Goal: Task Accomplishment & Management: Use online tool/utility

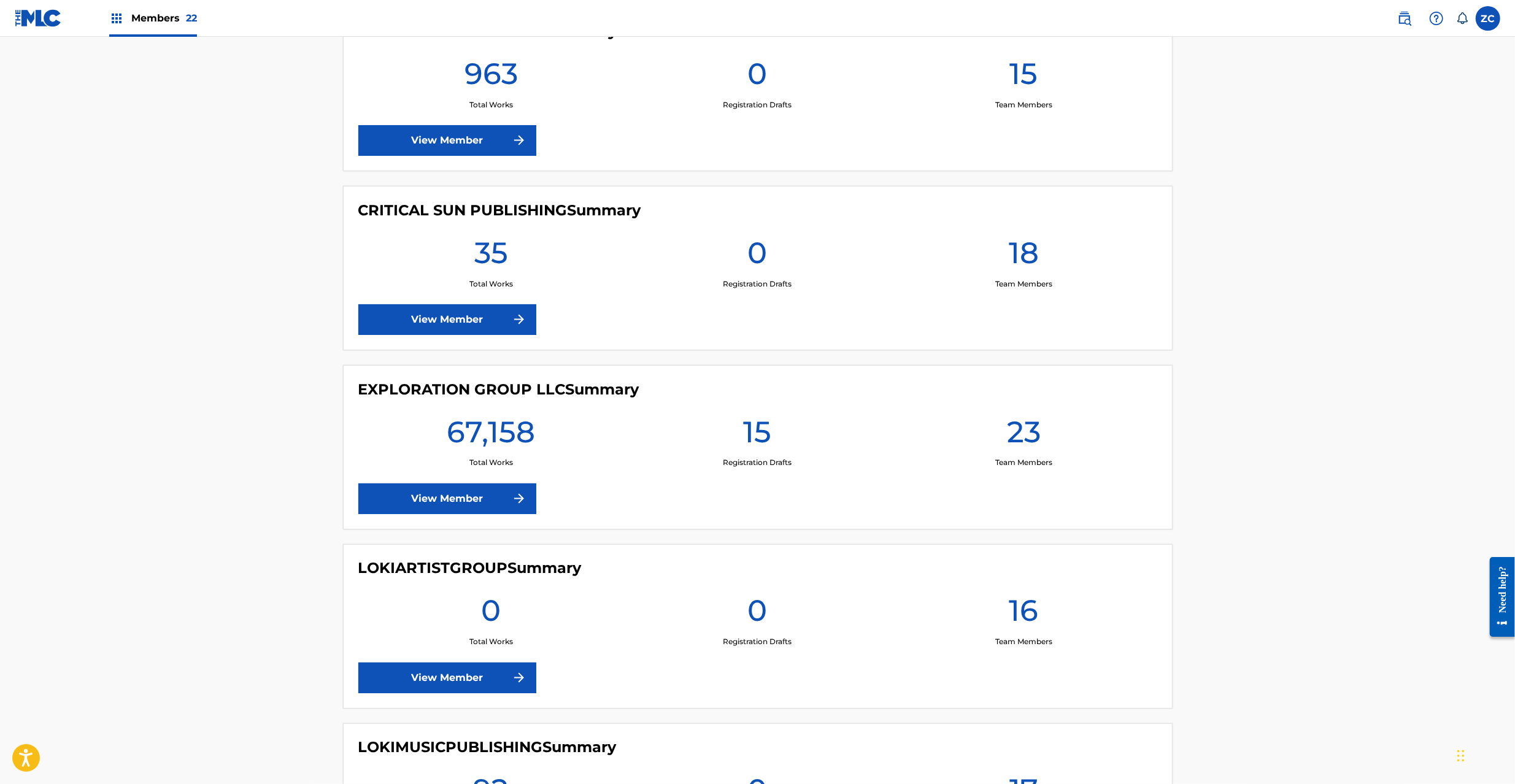
scroll to position [1855, 0]
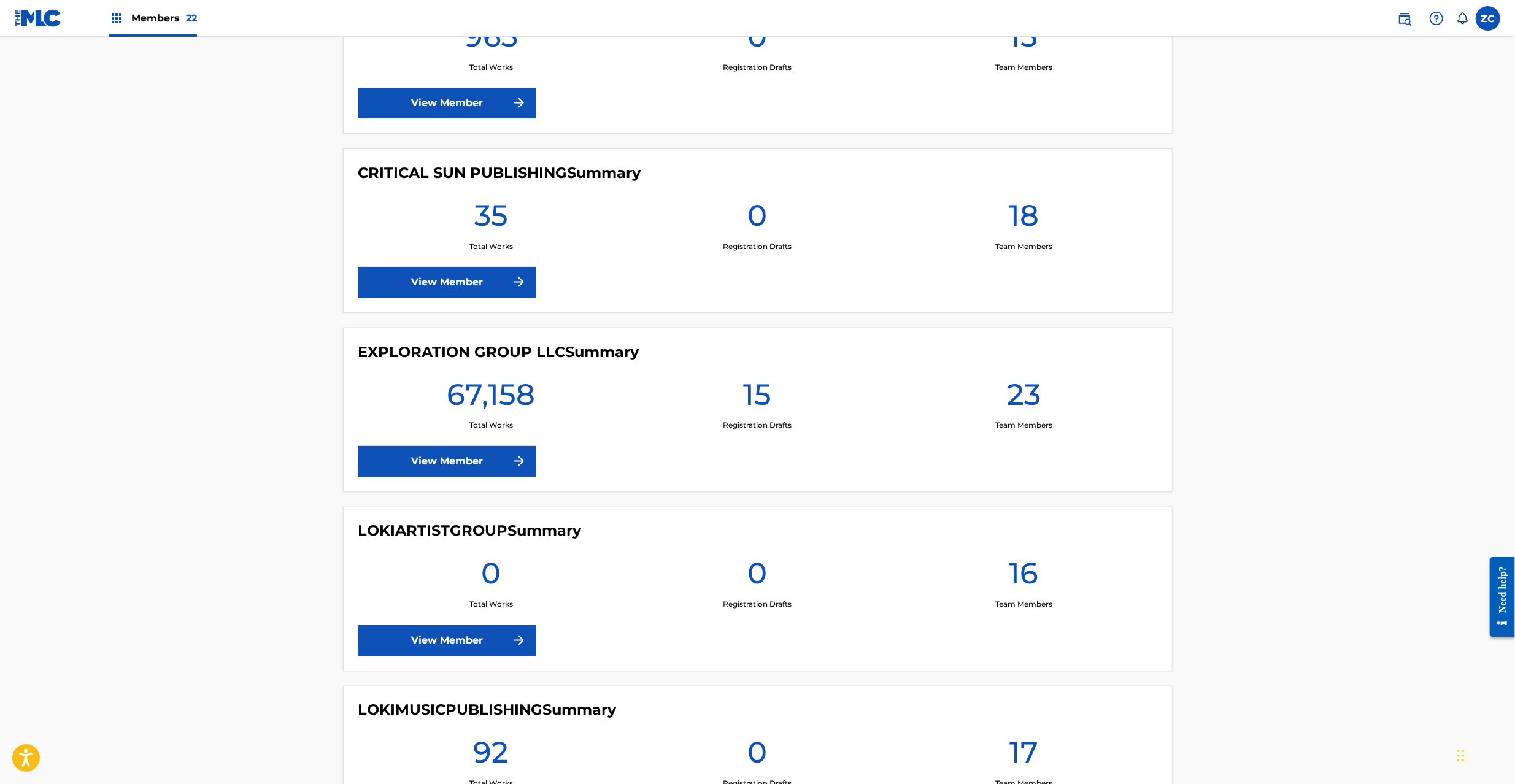
click at [455, 459] on link "View Member" at bounding box center [447, 461] width 178 height 31
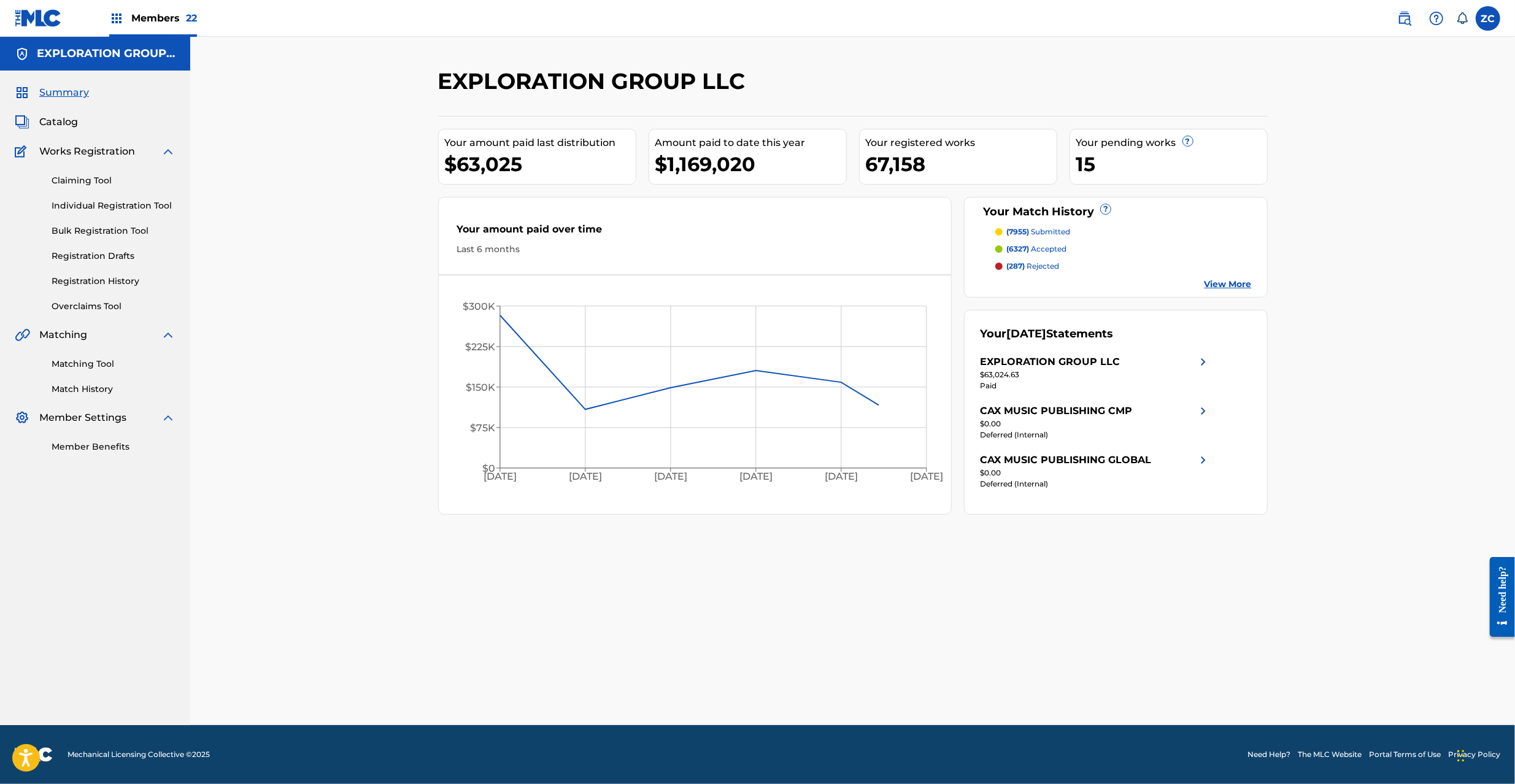
click at [84, 367] on link "Matching Tool" at bounding box center [113, 364] width 124 height 13
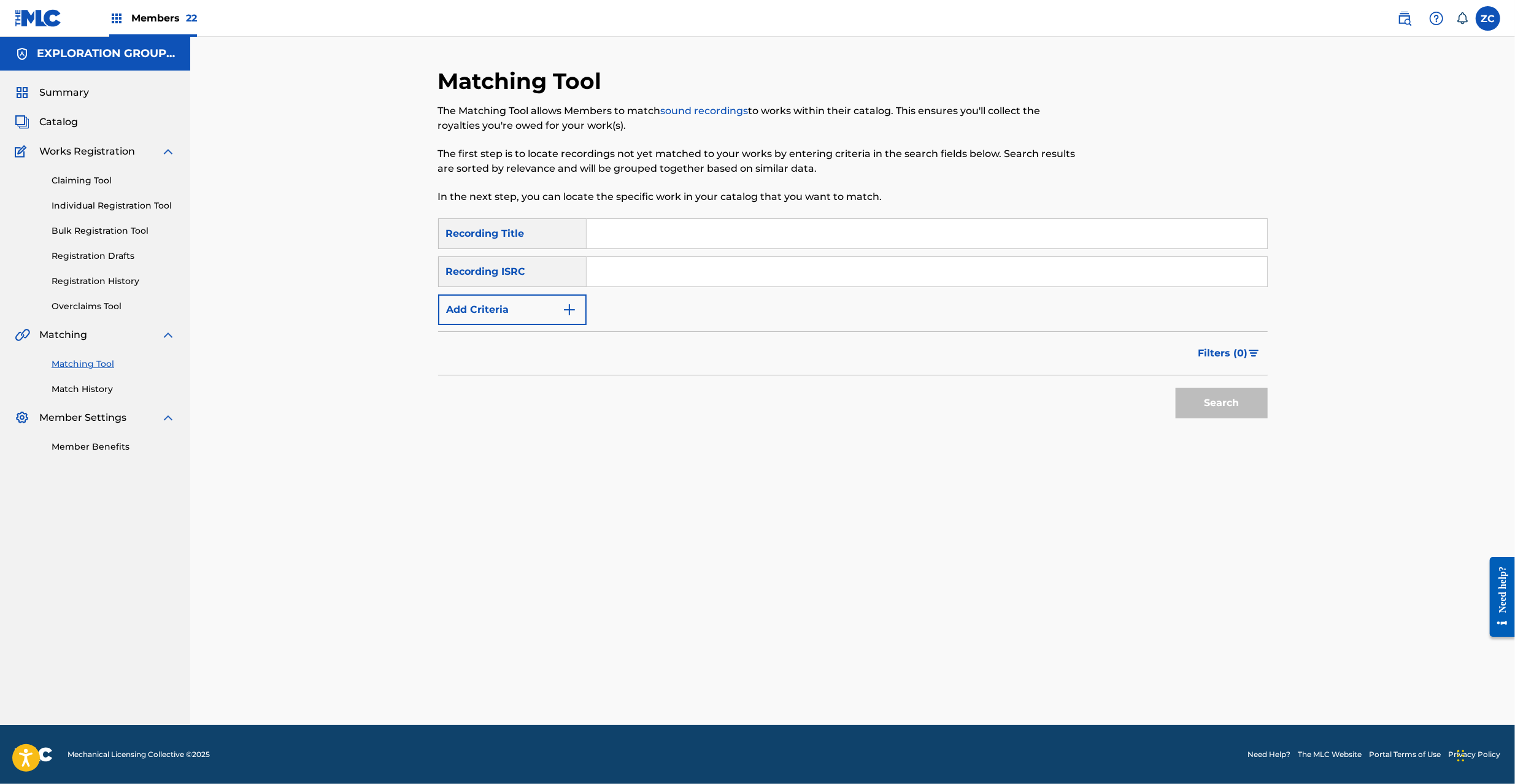
drag, startPoint x: 743, startPoint y: 274, endPoint x: 755, endPoint y: 279, distance: 13.0
click at [743, 273] on input "Search Form" at bounding box center [927, 271] width 680 height 29
paste input "JPK651601046"
click at [1224, 408] on button "Search" at bounding box center [1222, 402] width 92 height 31
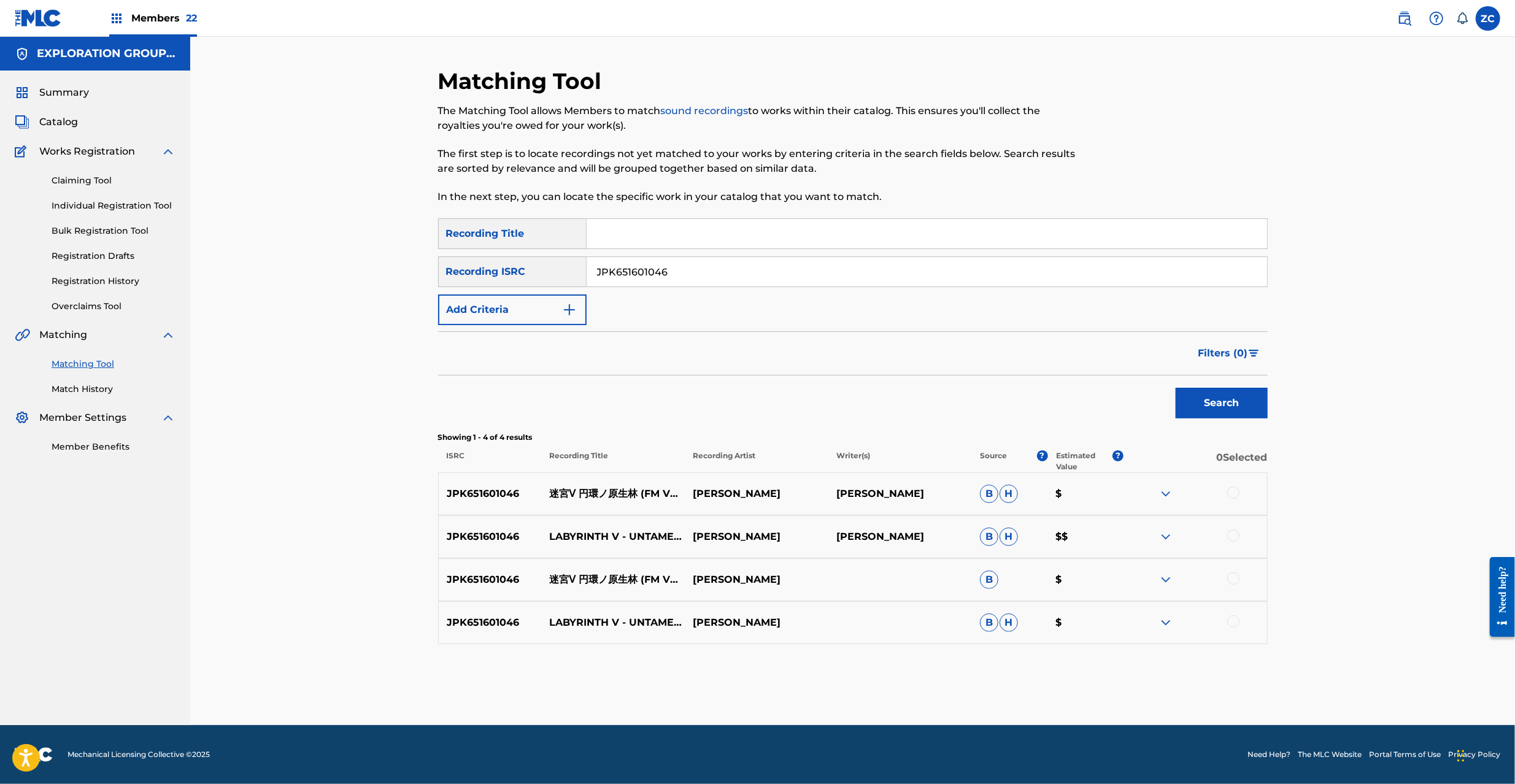
click at [1232, 489] on div at bounding box center [1234, 493] width 12 height 12
click at [1231, 536] on div at bounding box center [1234, 535] width 12 height 12
click at [1235, 580] on div at bounding box center [1234, 579] width 12 height 12
click at [1235, 621] on div at bounding box center [1234, 621] width 12 height 12
click at [874, 270] on input "JPK651601046" at bounding box center [927, 271] width 680 height 29
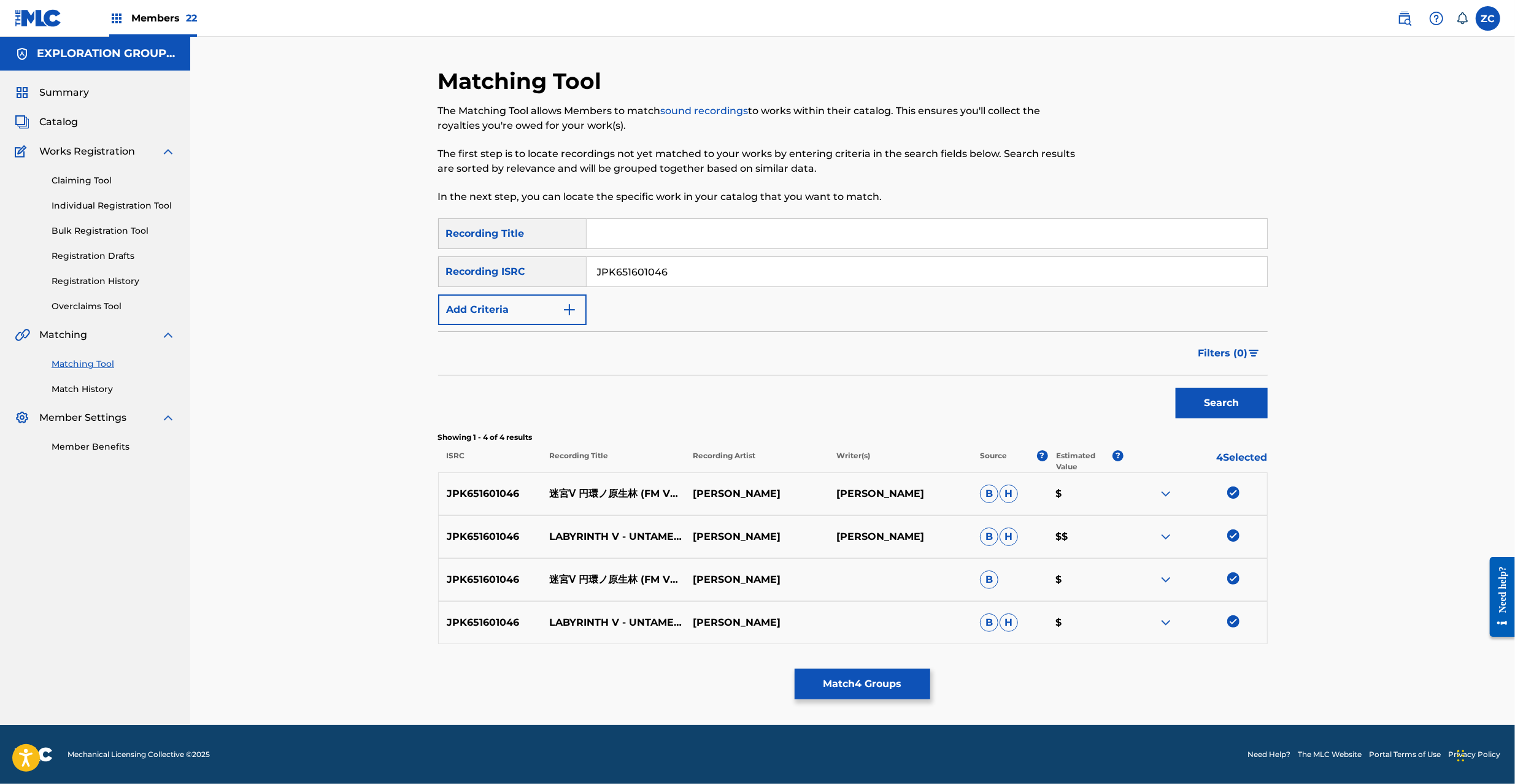
paste input "18"
type input "JPK651601018"
click at [1226, 405] on button "Search" at bounding box center [1222, 402] width 92 height 31
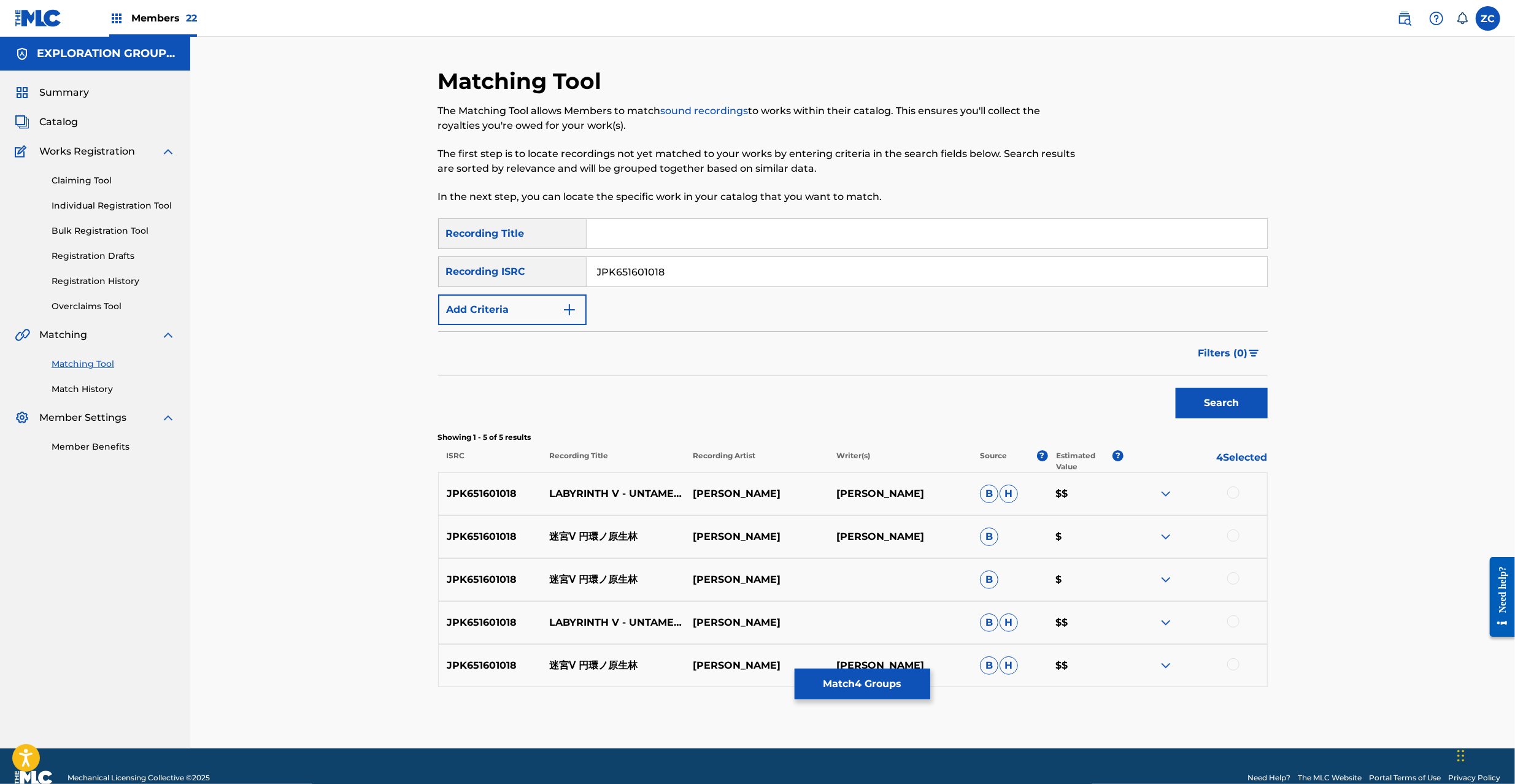
click at [1237, 492] on div at bounding box center [1234, 493] width 12 height 12
click at [1233, 536] on div at bounding box center [1234, 535] width 12 height 12
click at [1231, 577] on div at bounding box center [1234, 579] width 12 height 12
drag, startPoint x: 1235, startPoint y: 621, endPoint x: 1228, endPoint y: 639, distance: 19.3
click at [1235, 620] on div at bounding box center [1234, 621] width 12 height 12
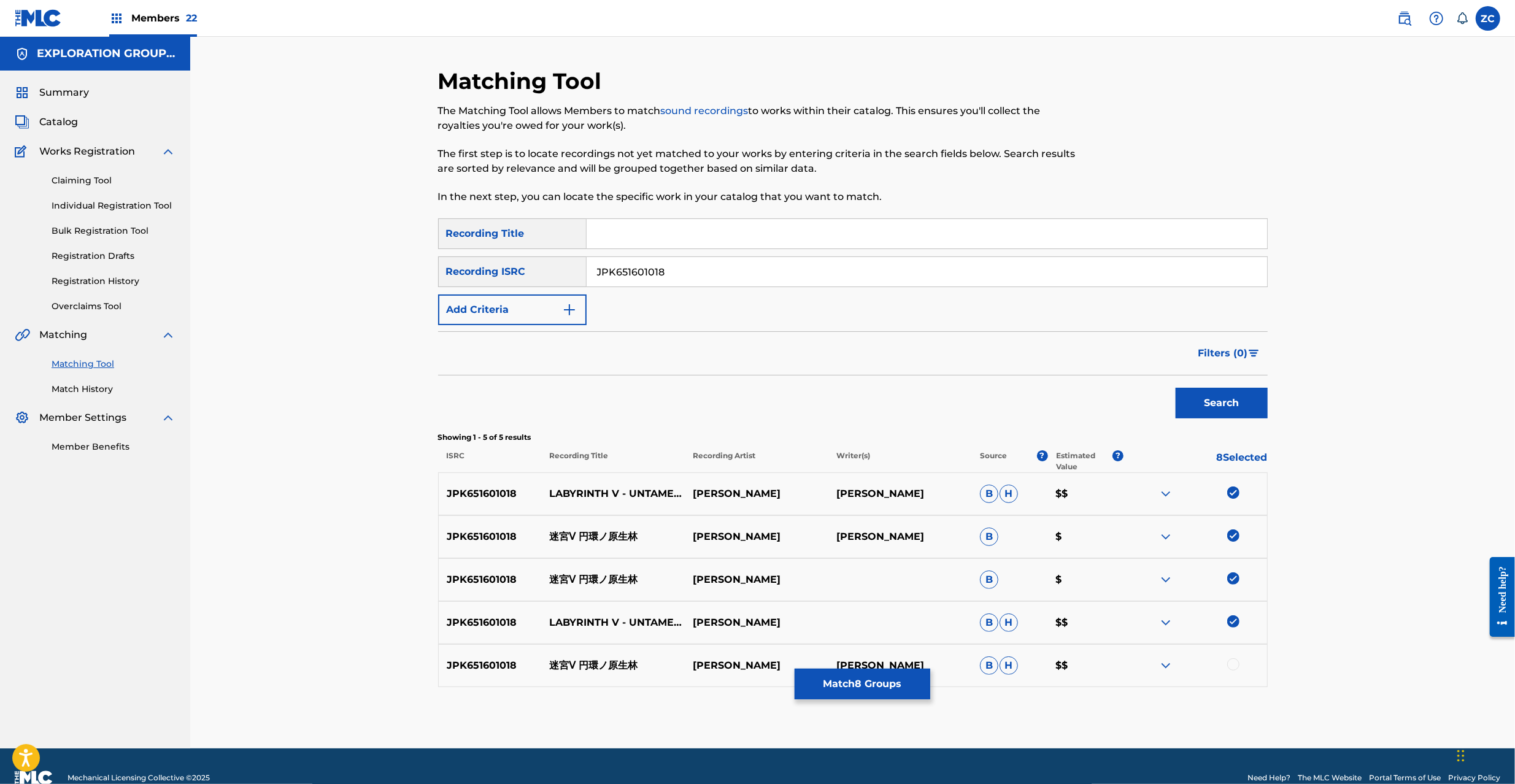
click at [1228, 666] on div at bounding box center [1234, 665] width 12 height 12
click at [847, 679] on button "Match 9 Groups" at bounding box center [862, 684] width 136 height 31
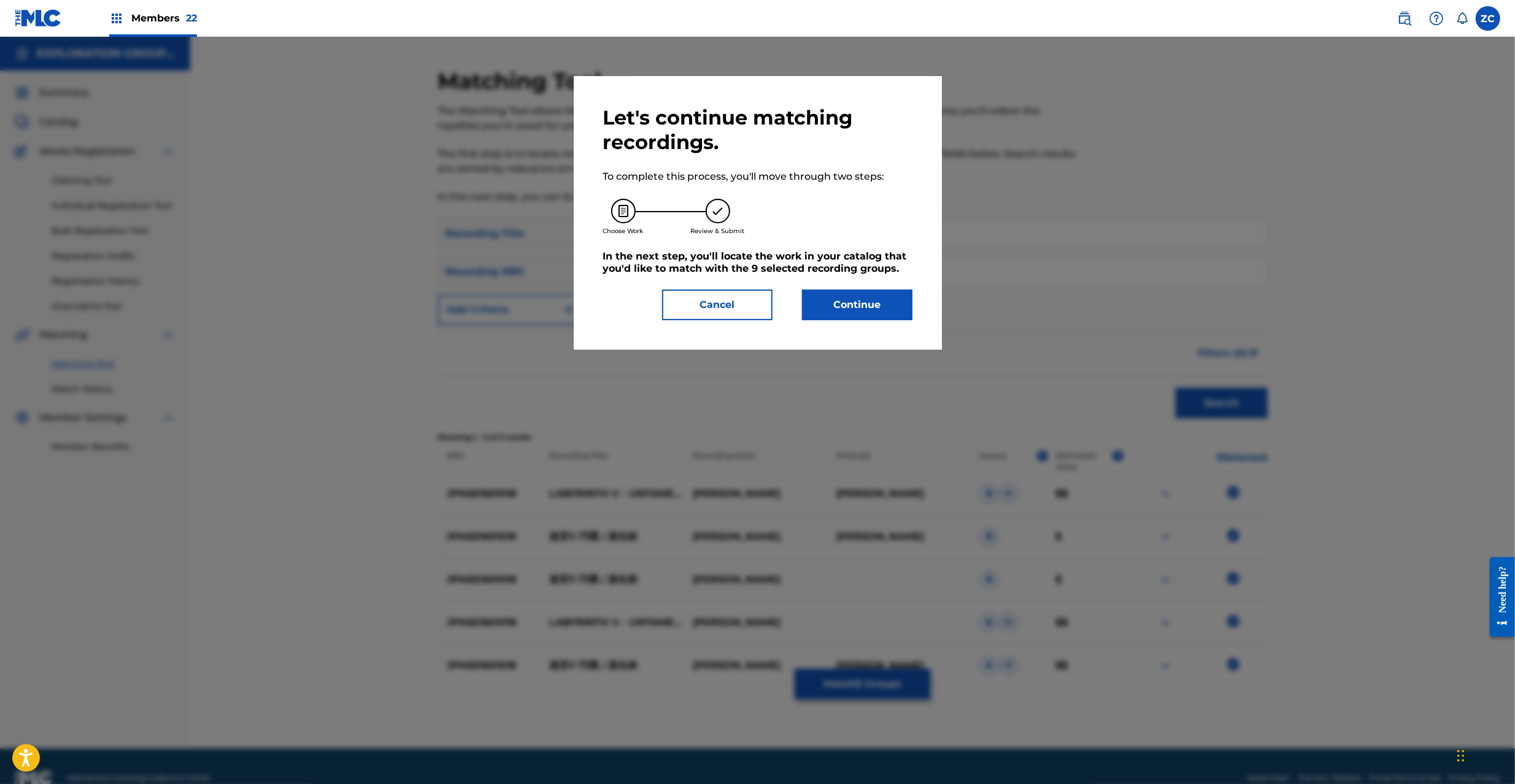
click at [833, 308] on button "Continue" at bounding box center [857, 305] width 111 height 31
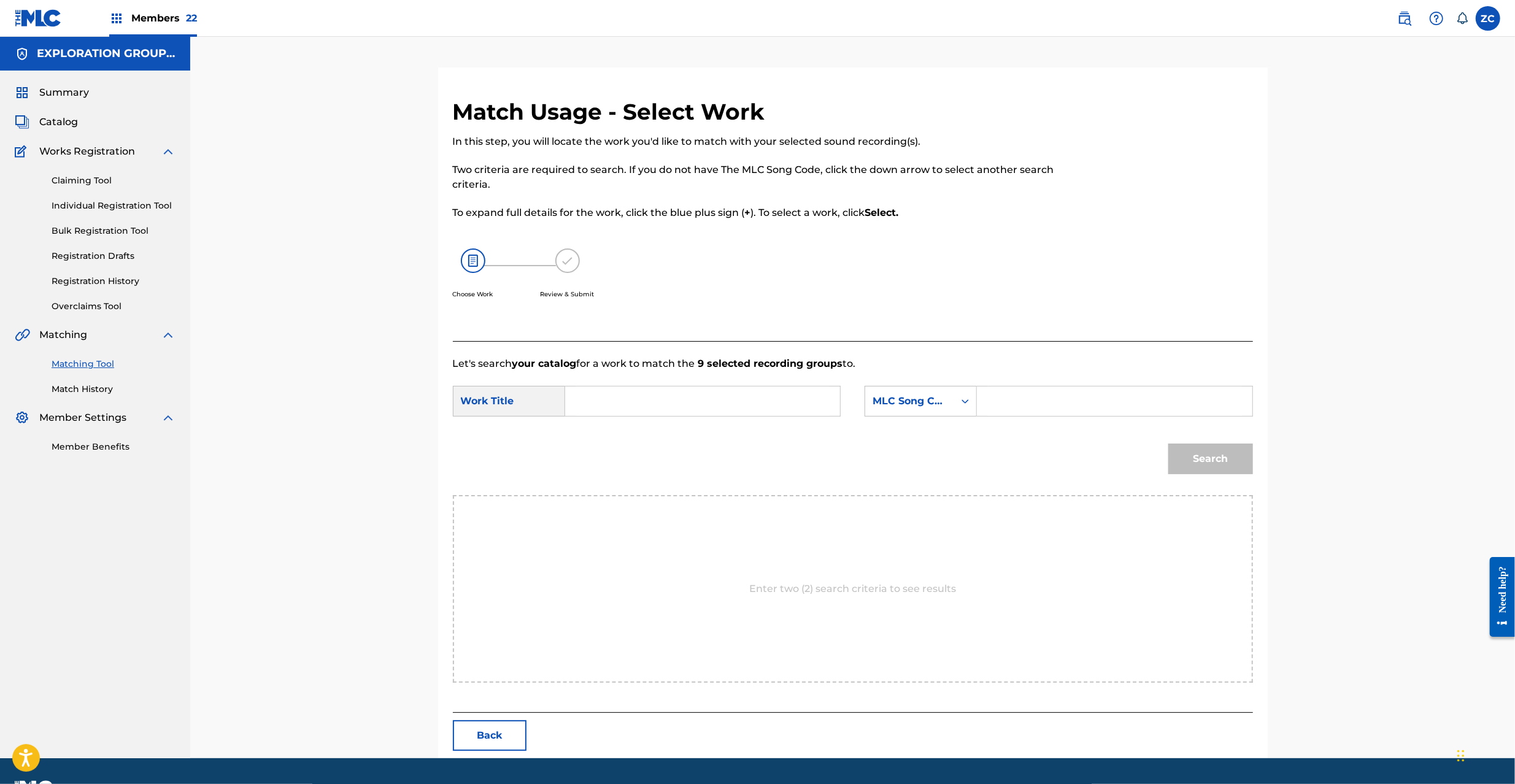
click at [799, 401] on input "Search Form" at bounding box center [703, 401] width 254 height 29
paste input "Meikyuu 5 Enkanno Genseirin MV10FE"
click at [781, 405] on input "Meikyuu 5 Enkanno Genseirin MV10FE" at bounding box center [703, 401] width 254 height 29
type input "Meikyuu 5 Enkanno Genseirin"
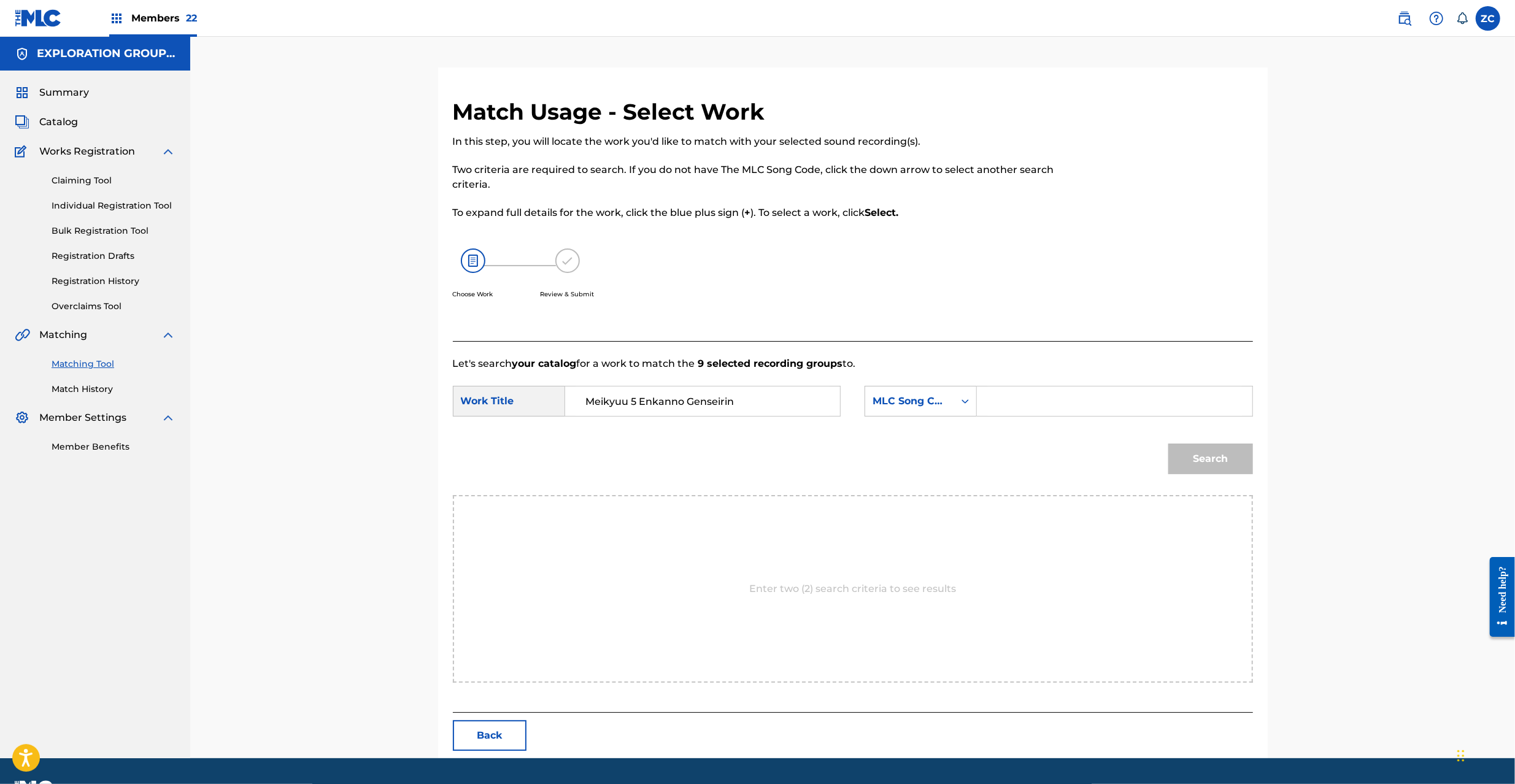
click at [1014, 408] on input "Search Form" at bounding box center [1114, 401] width 254 height 29
paste input "MV10FE"
type input "MV10FE"
click at [1237, 452] on button "Search" at bounding box center [1210, 458] width 84 height 31
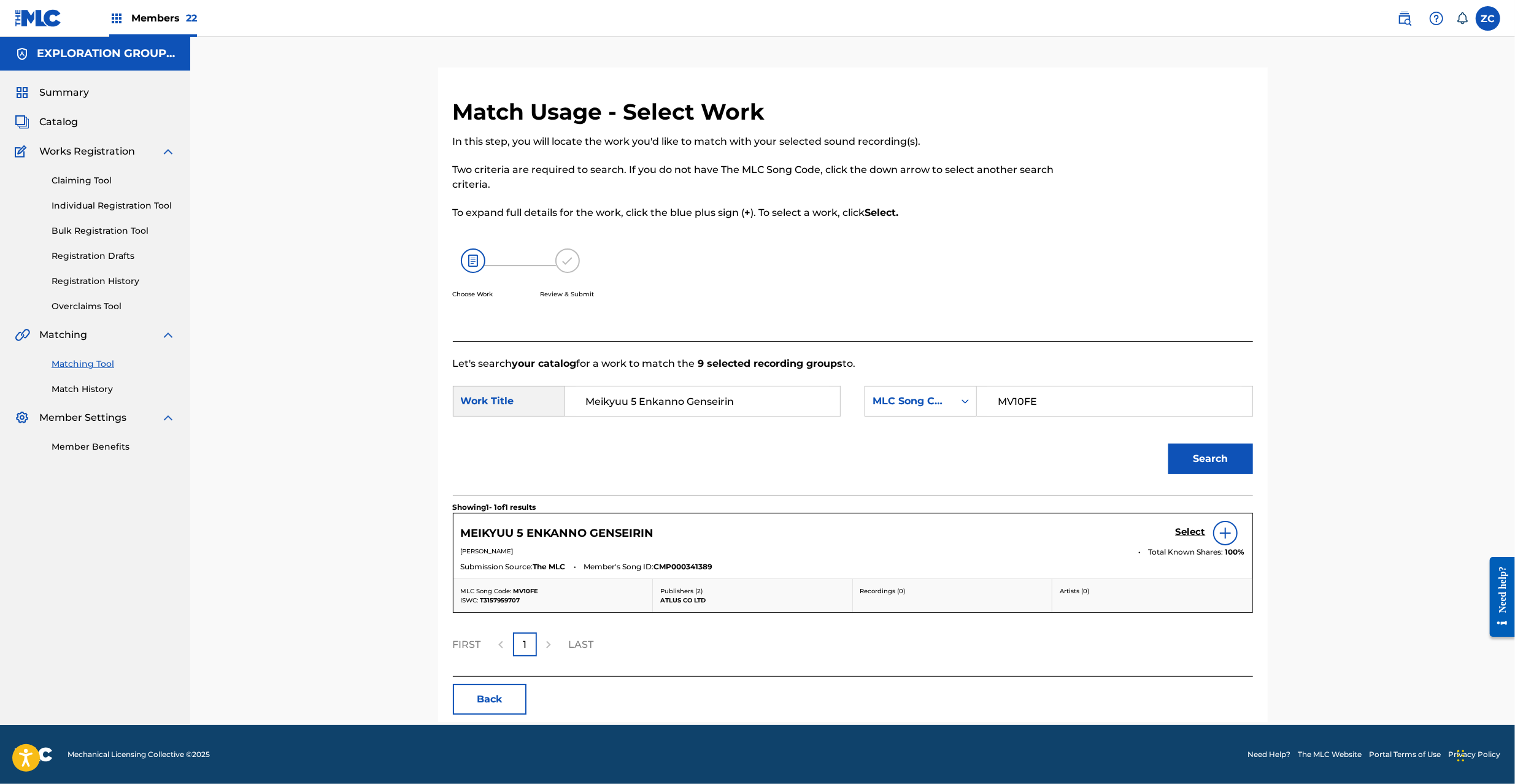
click at [1196, 538] on h5 "Select" at bounding box center [1191, 532] width 30 height 12
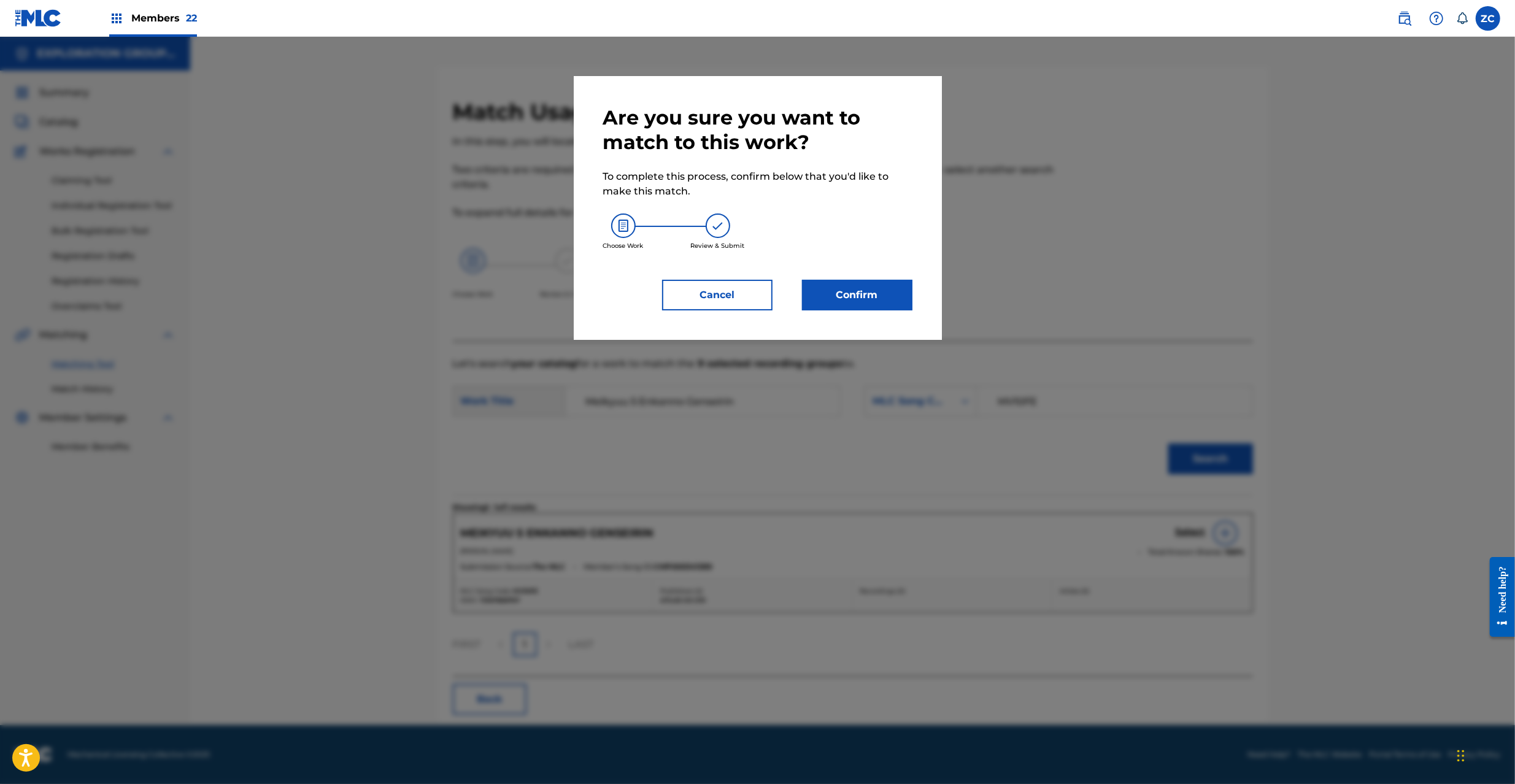
click at [867, 299] on button "Confirm" at bounding box center [857, 295] width 111 height 31
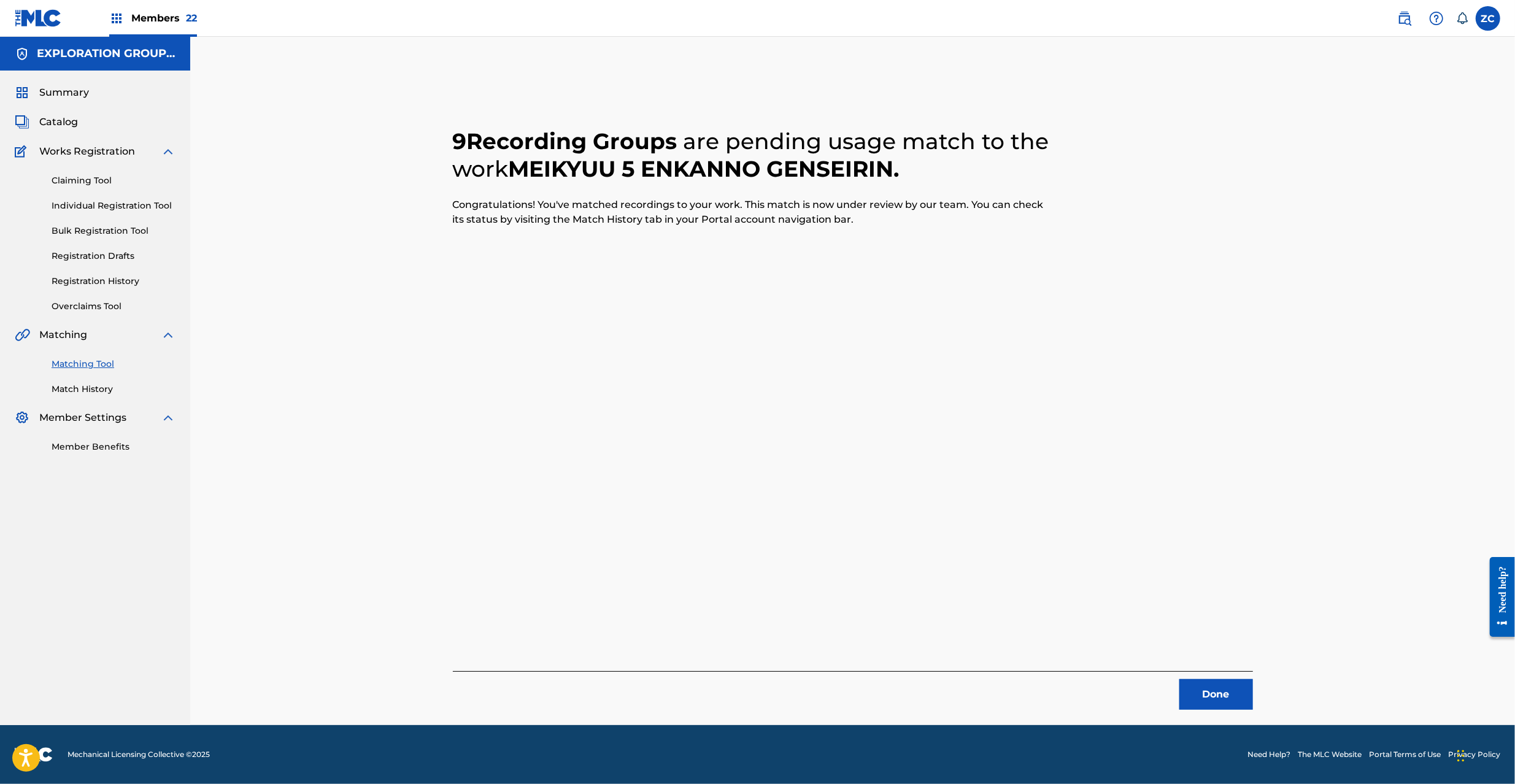
click at [1183, 708] on button "Done" at bounding box center [1216, 694] width 74 height 31
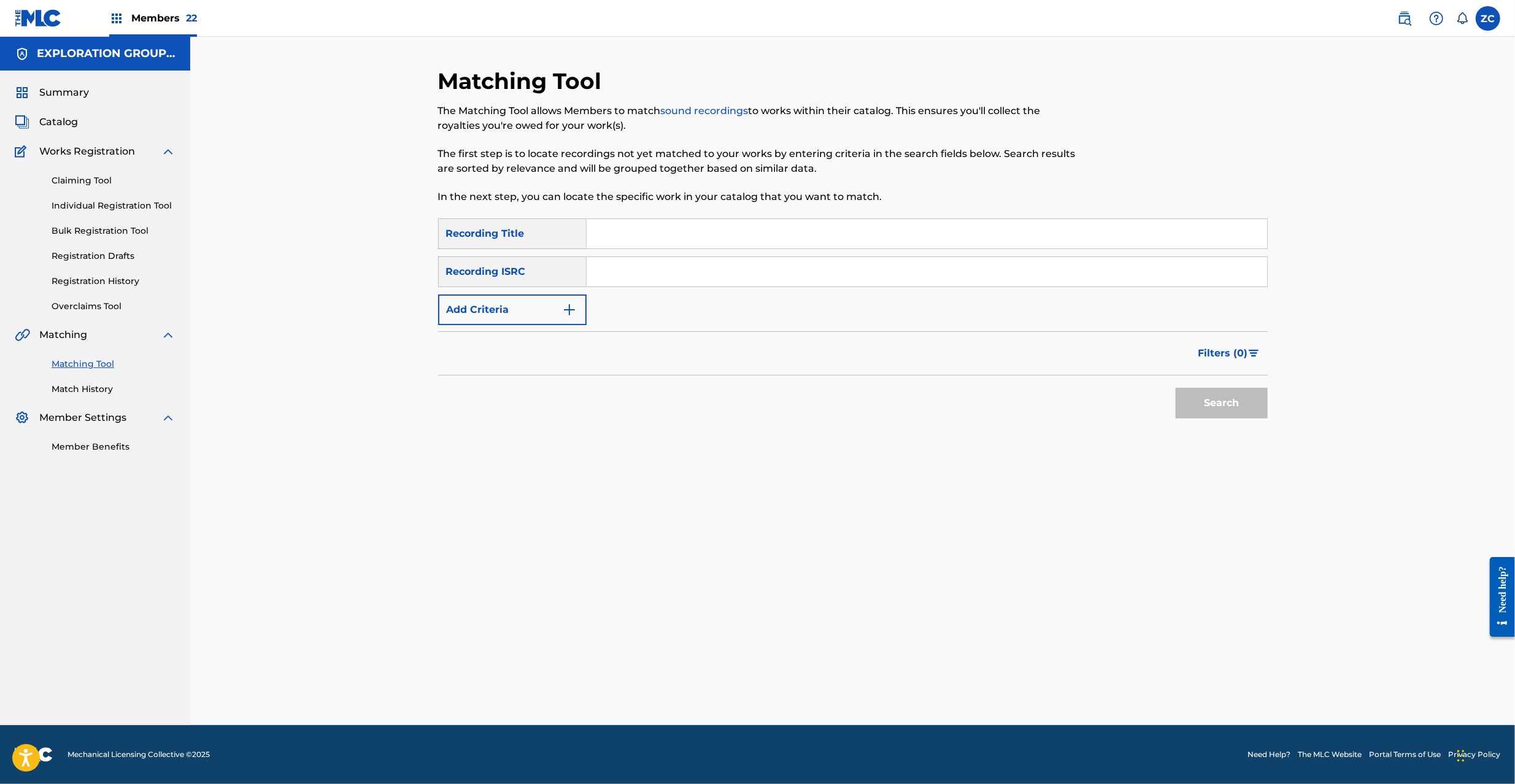
drag, startPoint x: 809, startPoint y: 259, endPoint x: 815, endPoint y: 267, distance: 10.0
click at [809, 259] on input "Search Form" at bounding box center [927, 271] width 680 height 29
paste input "JPK651601047"
click at [1238, 402] on button "Search" at bounding box center [1222, 402] width 92 height 31
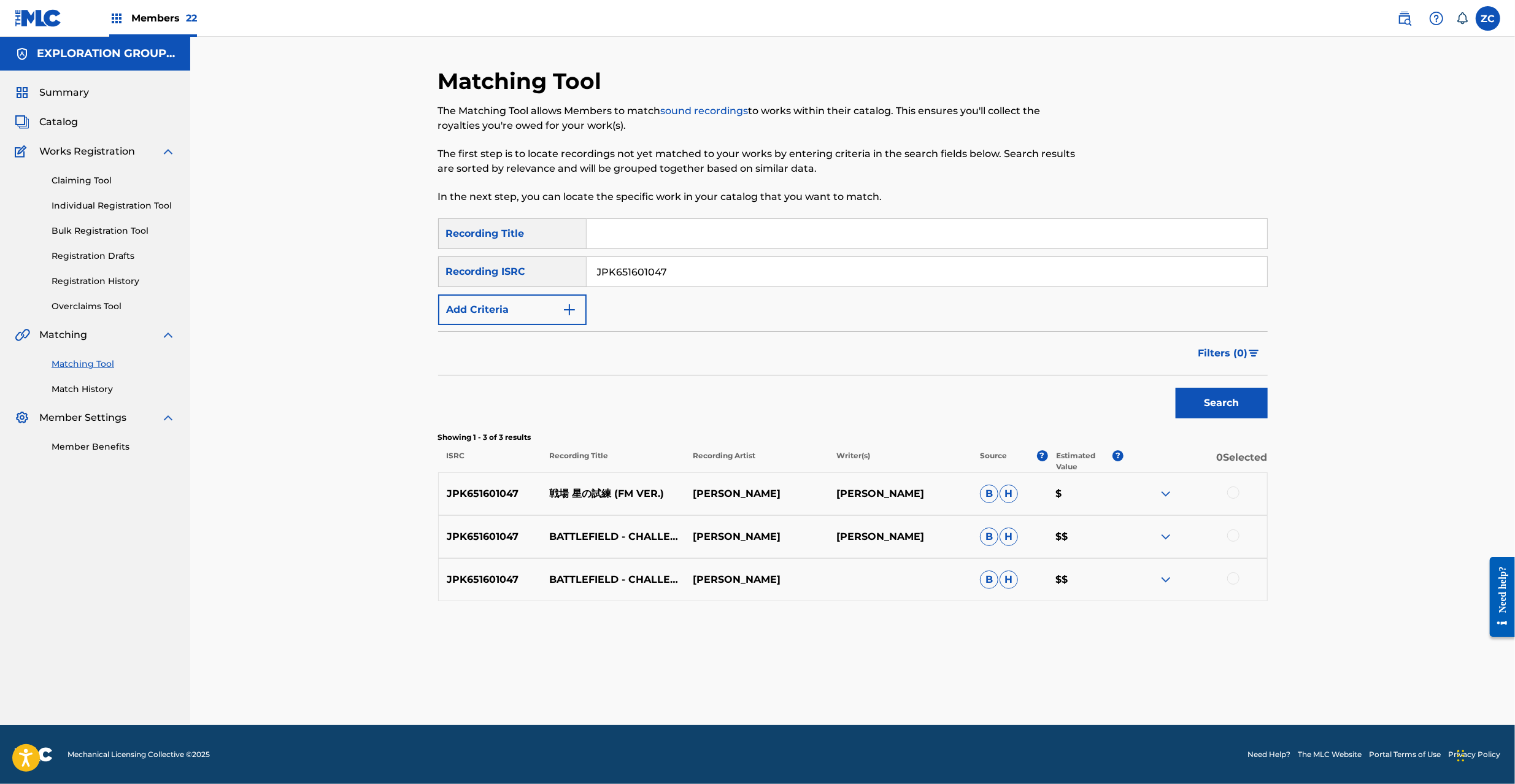
click at [1239, 494] on div at bounding box center [1234, 493] width 12 height 12
click at [1234, 534] on div at bounding box center [1234, 535] width 12 height 12
click at [1232, 581] on div at bounding box center [1234, 579] width 12 height 12
click at [830, 274] on input "JPK651601047" at bounding box center [927, 271] width 680 height 29
paste input "19"
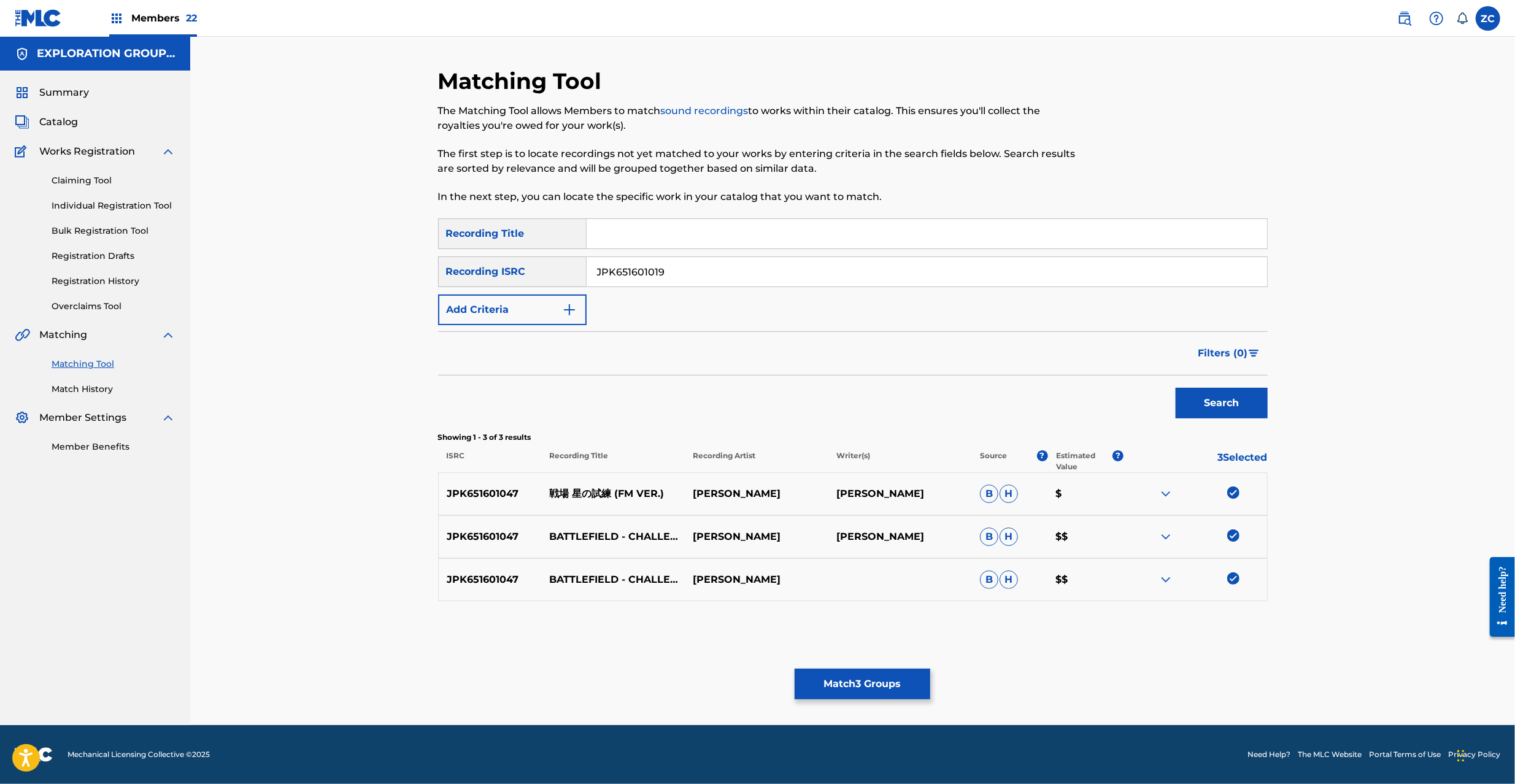
type input "JPK651601019"
click at [1225, 399] on button "Search" at bounding box center [1222, 402] width 92 height 31
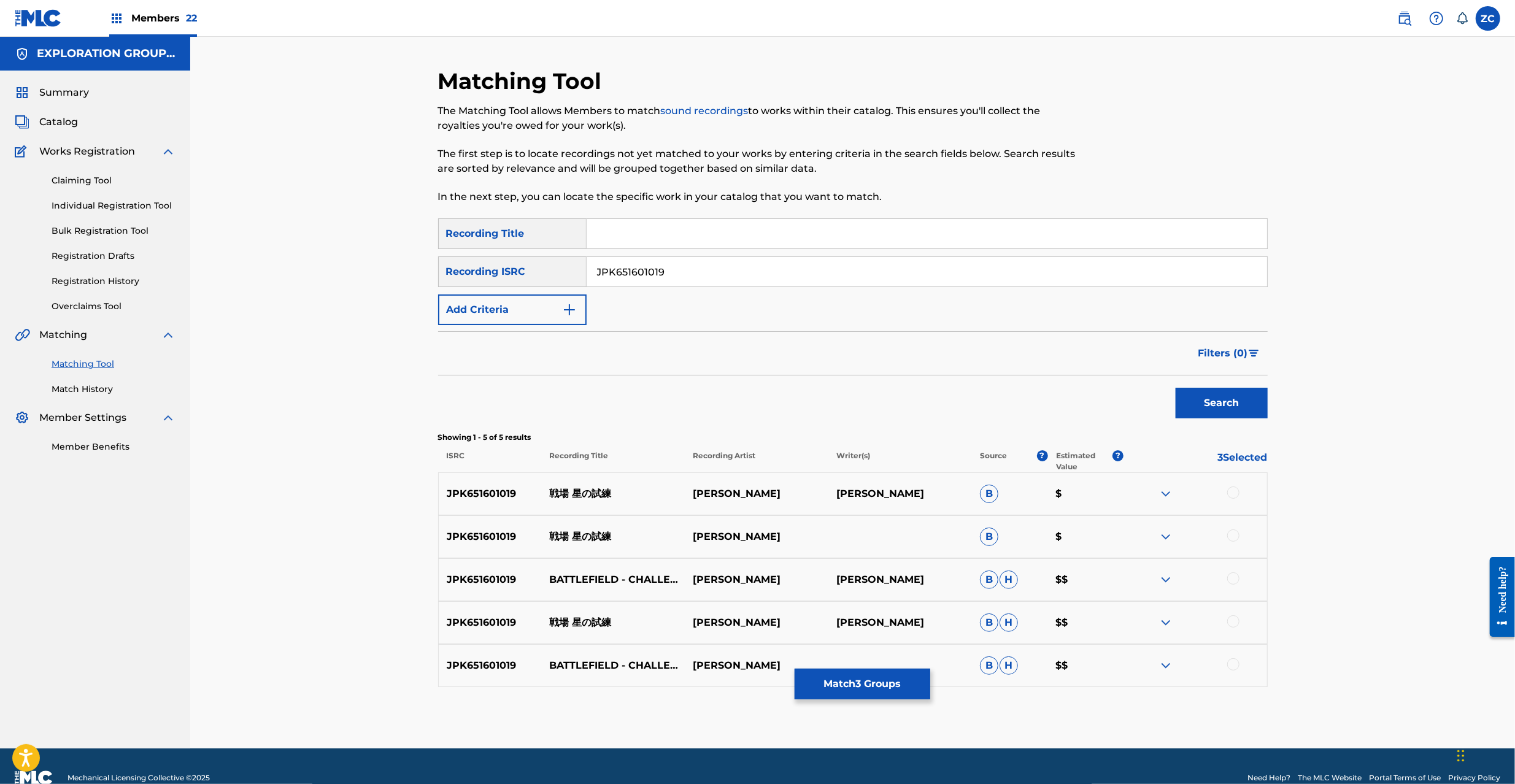
click at [1228, 497] on div at bounding box center [1234, 493] width 12 height 12
click at [1237, 538] on div at bounding box center [1234, 535] width 12 height 12
click at [1237, 581] on div at bounding box center [1234, 579] width 12 height 12
drag, startPoint x: 1233, startPoint y: 622, endPoint x: 1233, endPoint y: 636, distance: 14.0
click at [1233, 623] on div at bounding box center [1234, 621] width 12 height 12
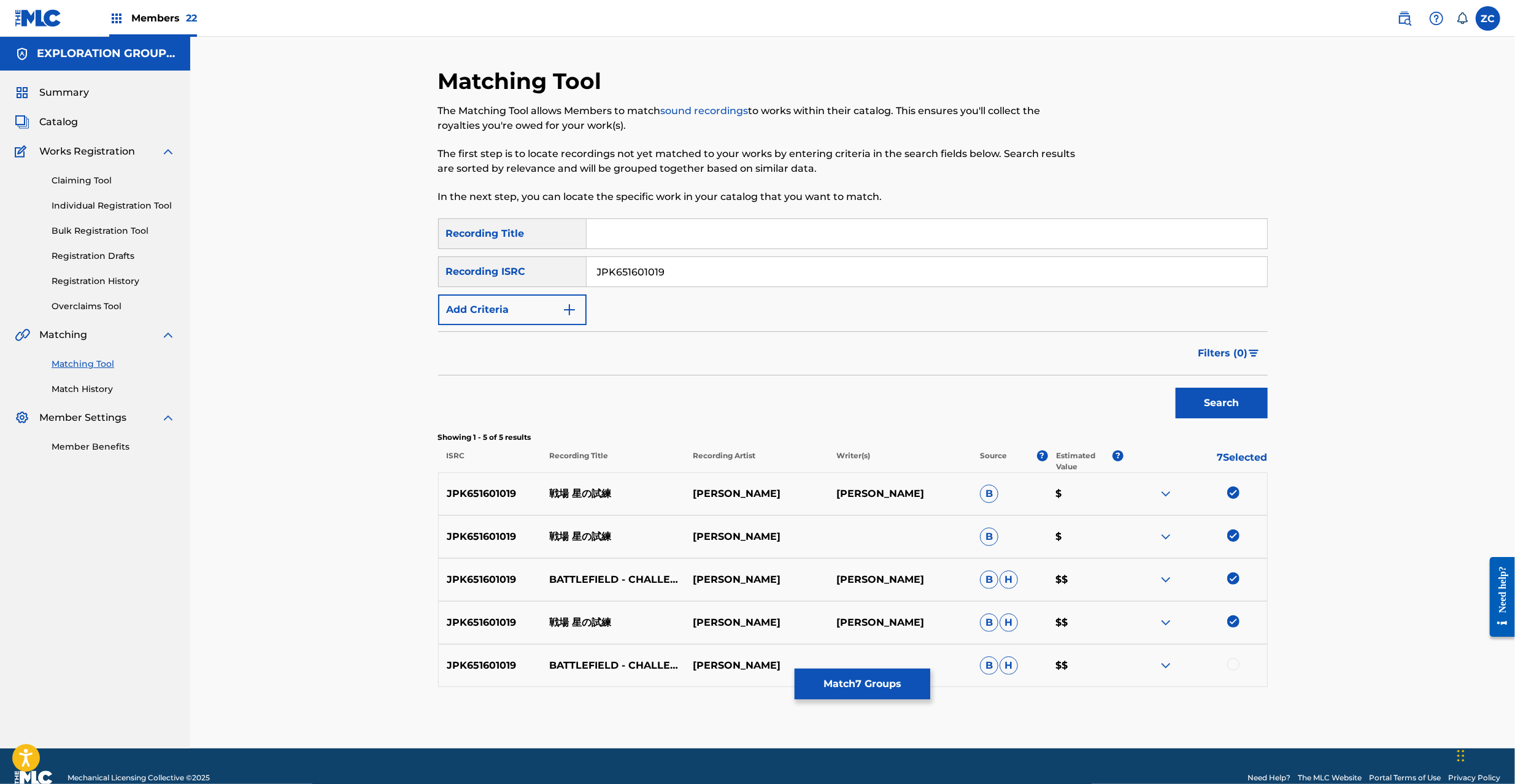
click at [1234, 665] on div at bounding box center [1234, 665] width 12 height 12
click at [860, 692] on button "Match 8 Groups" at bounding box center [862, 684] width 136 height 31
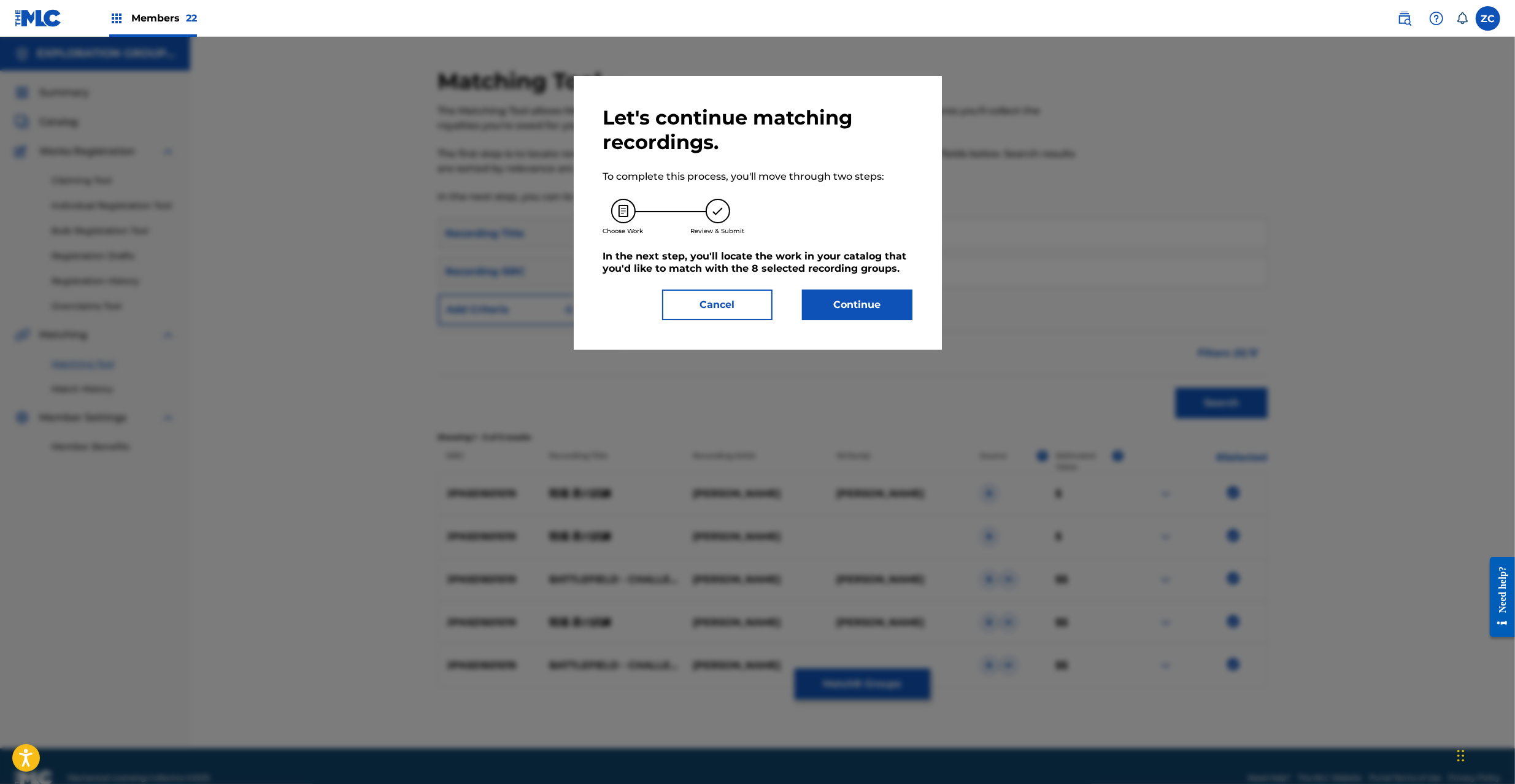
click at [885, 313] on button "Continue" at bounding box center [857, 305] width 111 height 31
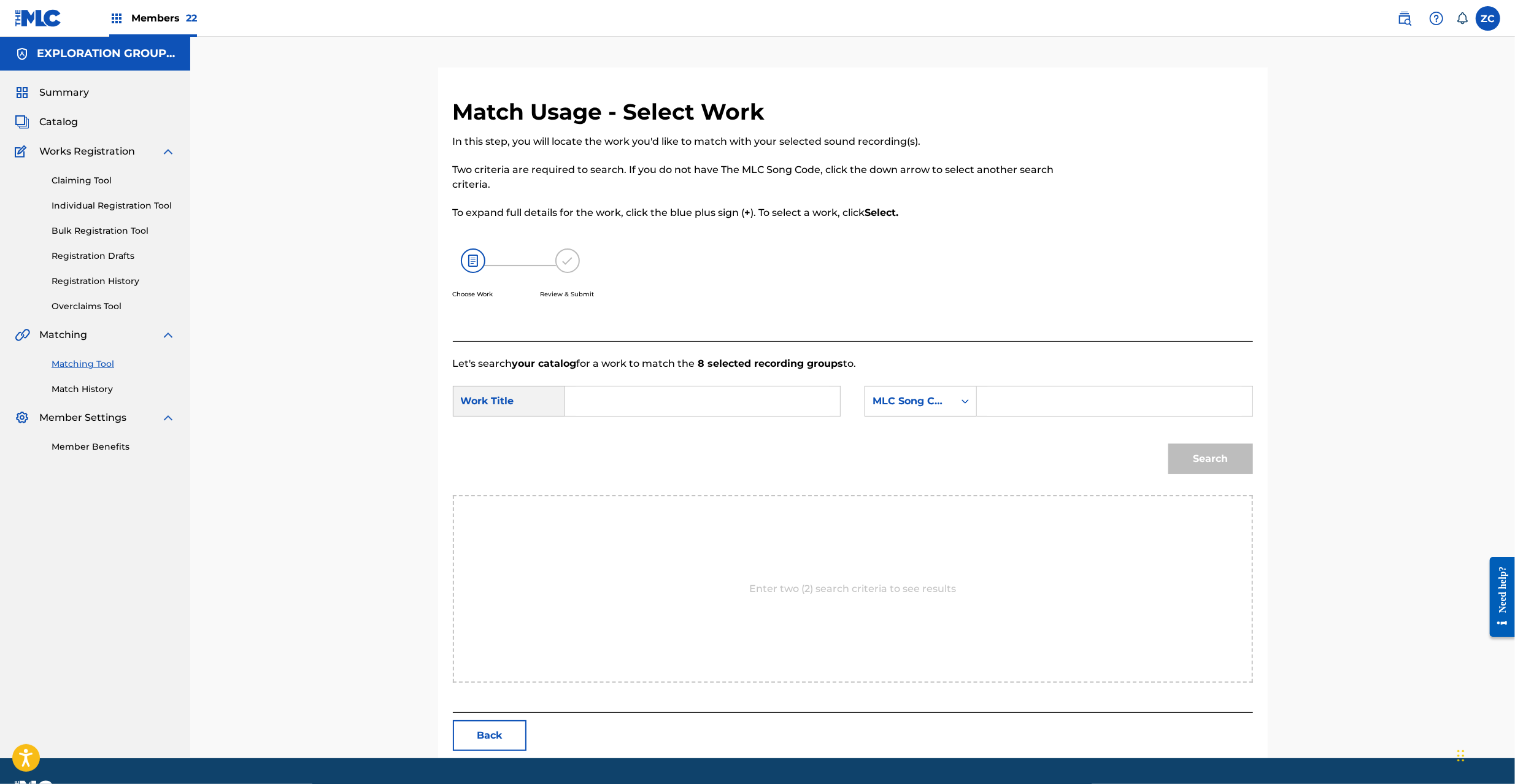
click at [718, 396] on input "Search Form" at bounding box center [703, 401] width 254 height 29
paste input "Senjou Hoshino Shiren S65UVI"
click at [723, 403] on input "Senjou Hoshino Shiren S65UVI" at bounding box center [703, 401] width 254 height 29
type input "Senjou Hoshino Shiren"
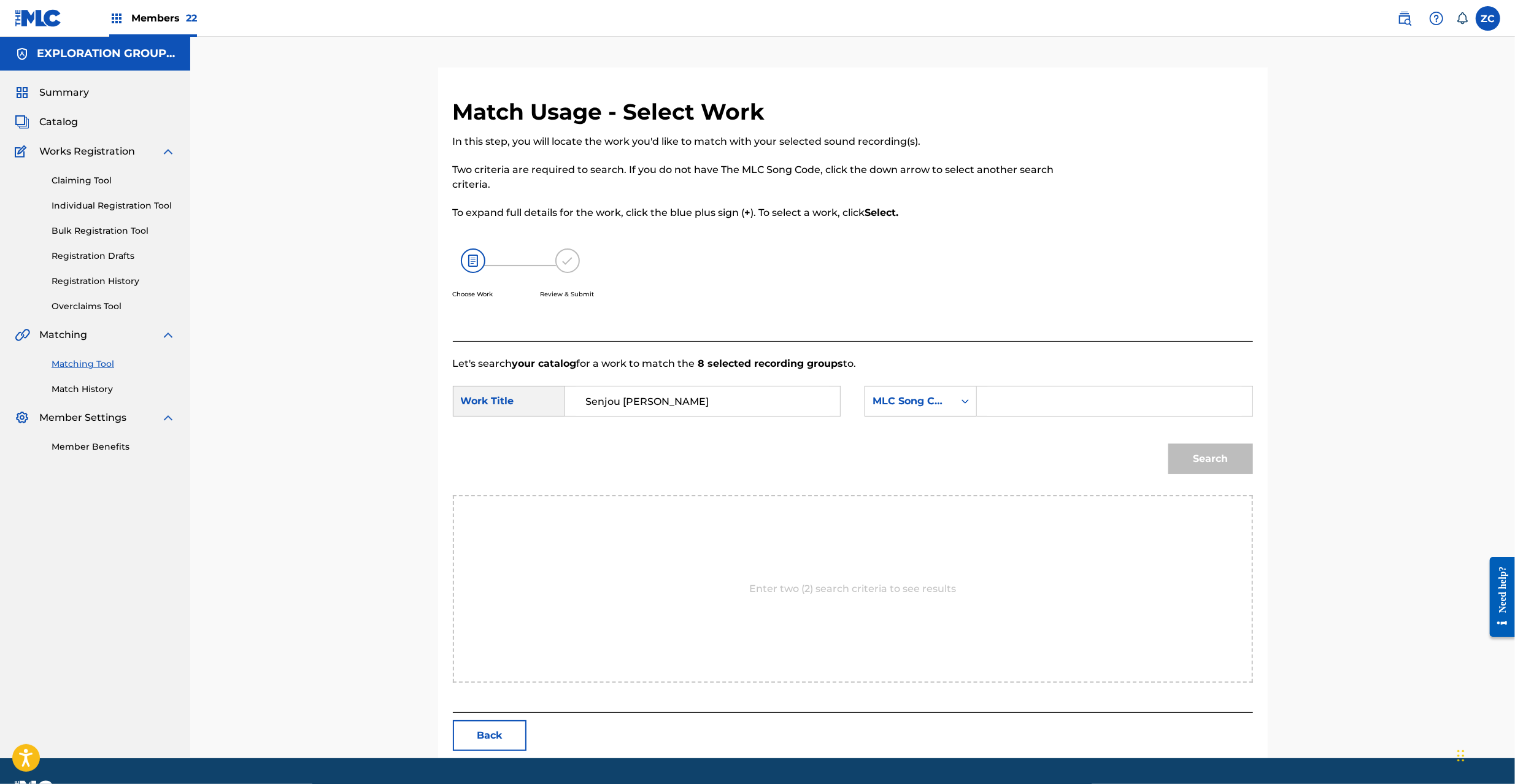
click at [1036, 408] on input "Search Form" at bounding box center [1114, 401] width 254 height 29
paste input "S65UVI"
type input "S65UVI"
click at [1231, 465] on button "Search" at bounding box center [1210, 458] width 84 height 31
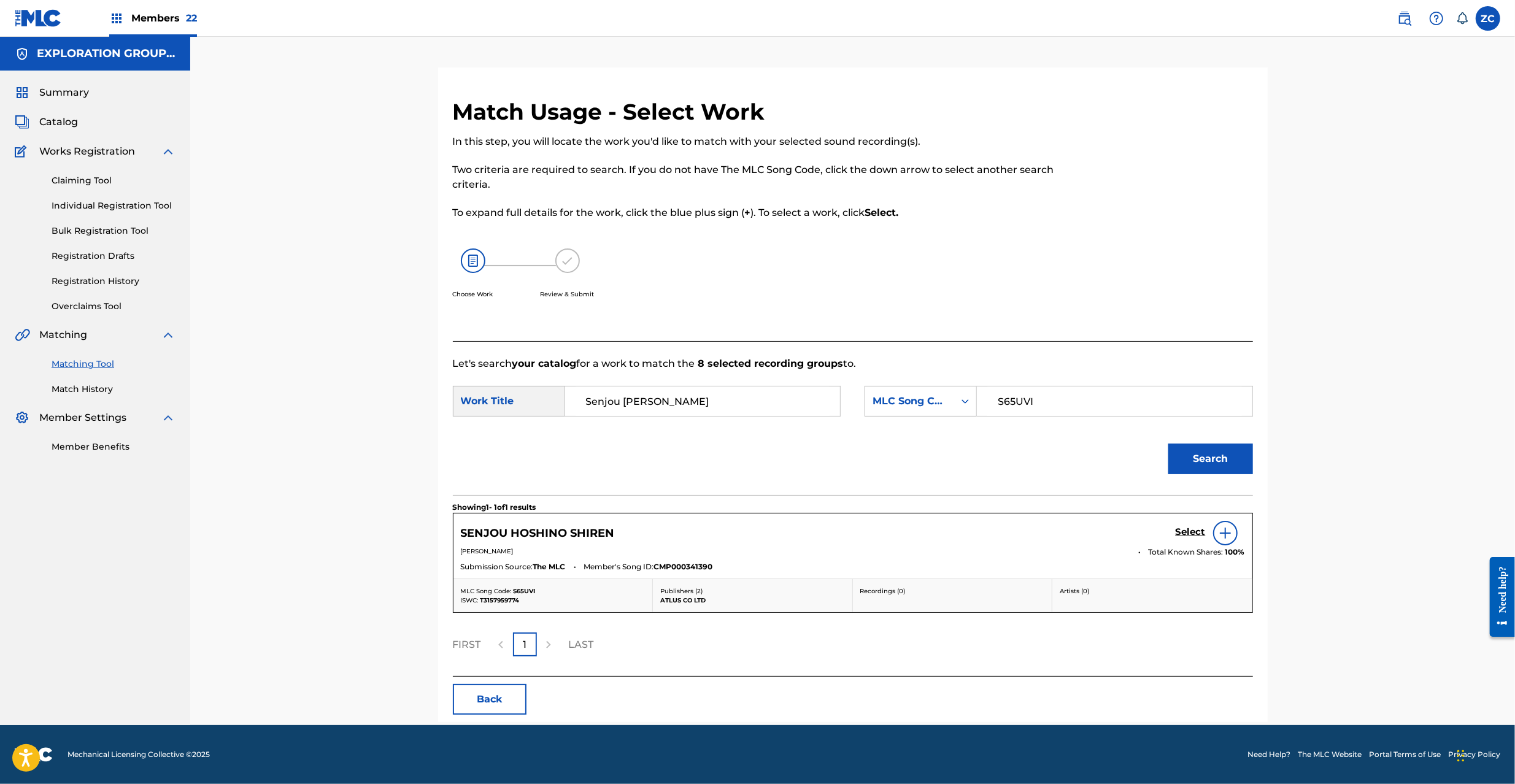
click at [1184, 530] on h5 "Select" at bounding box center [1191, 532] width 30 height 12
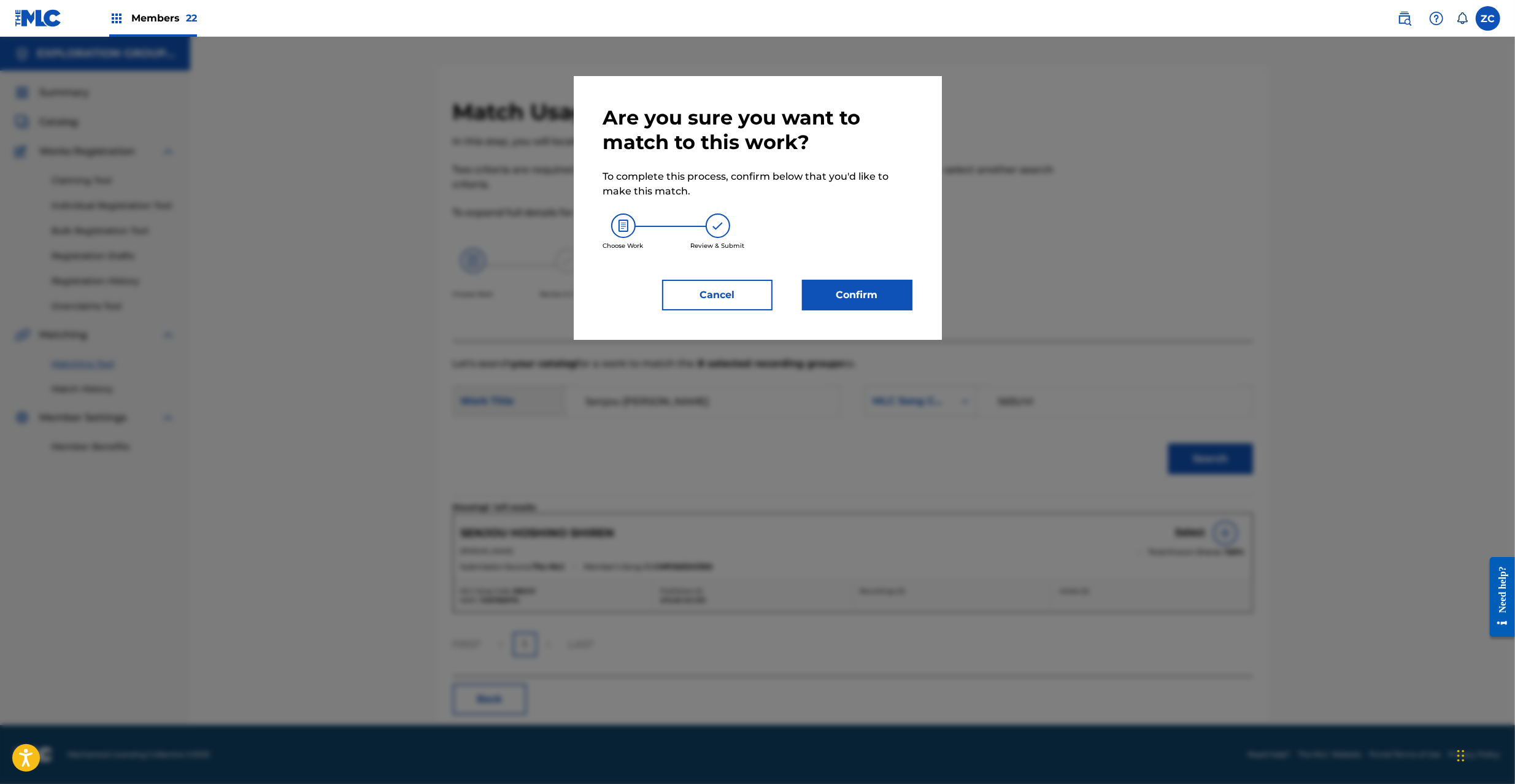
click at [889, 302] on button "Confirm" at bounding box center [857, 295] width 111 height 31
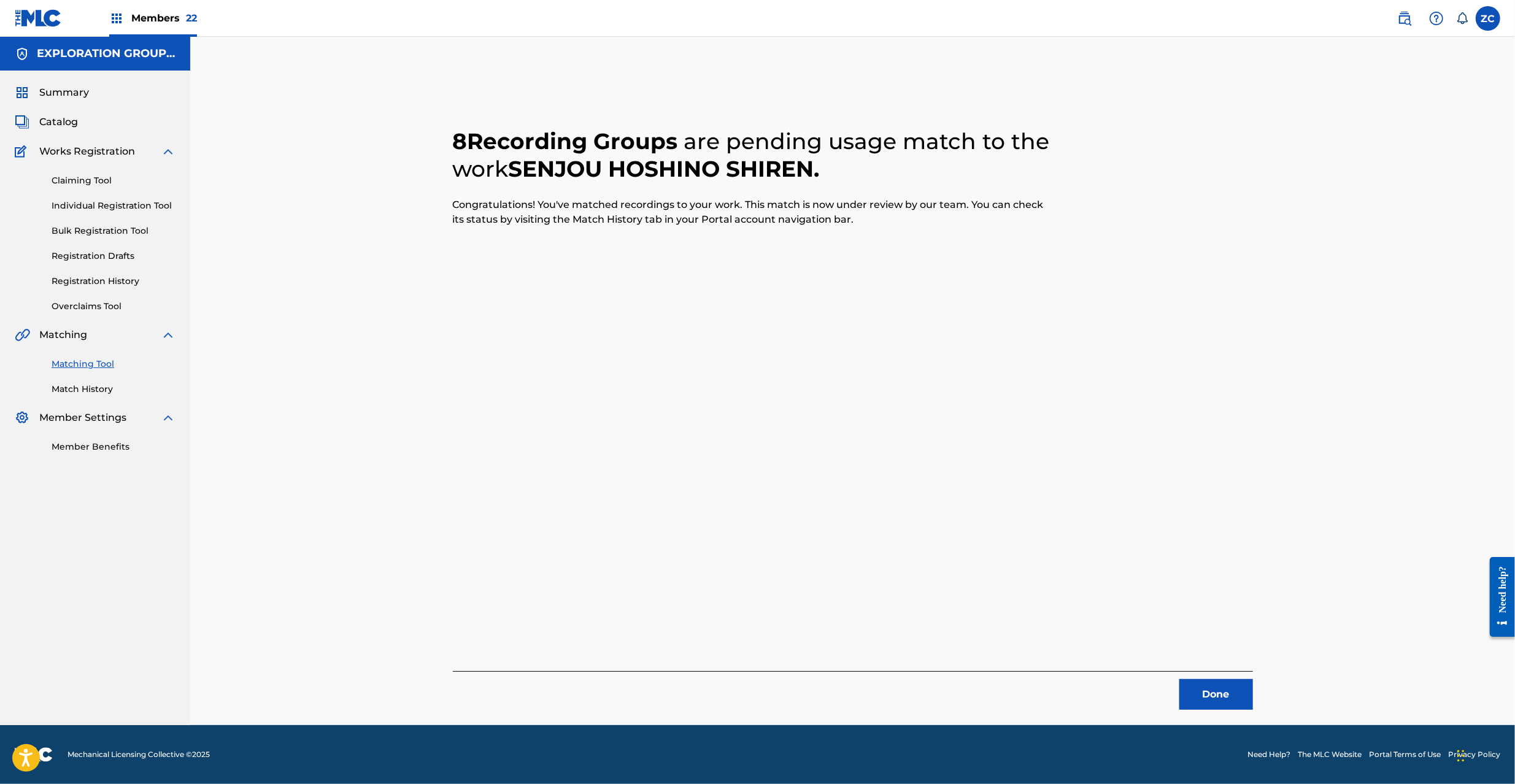
drag, startPoint x: 1208, startPoint y: 697, endPoint x: 1210, endPoint y: 685, distance: 12.2
click at [1210, 685] on button "Done" at bounding box center [1216, 694] width 74 height 31
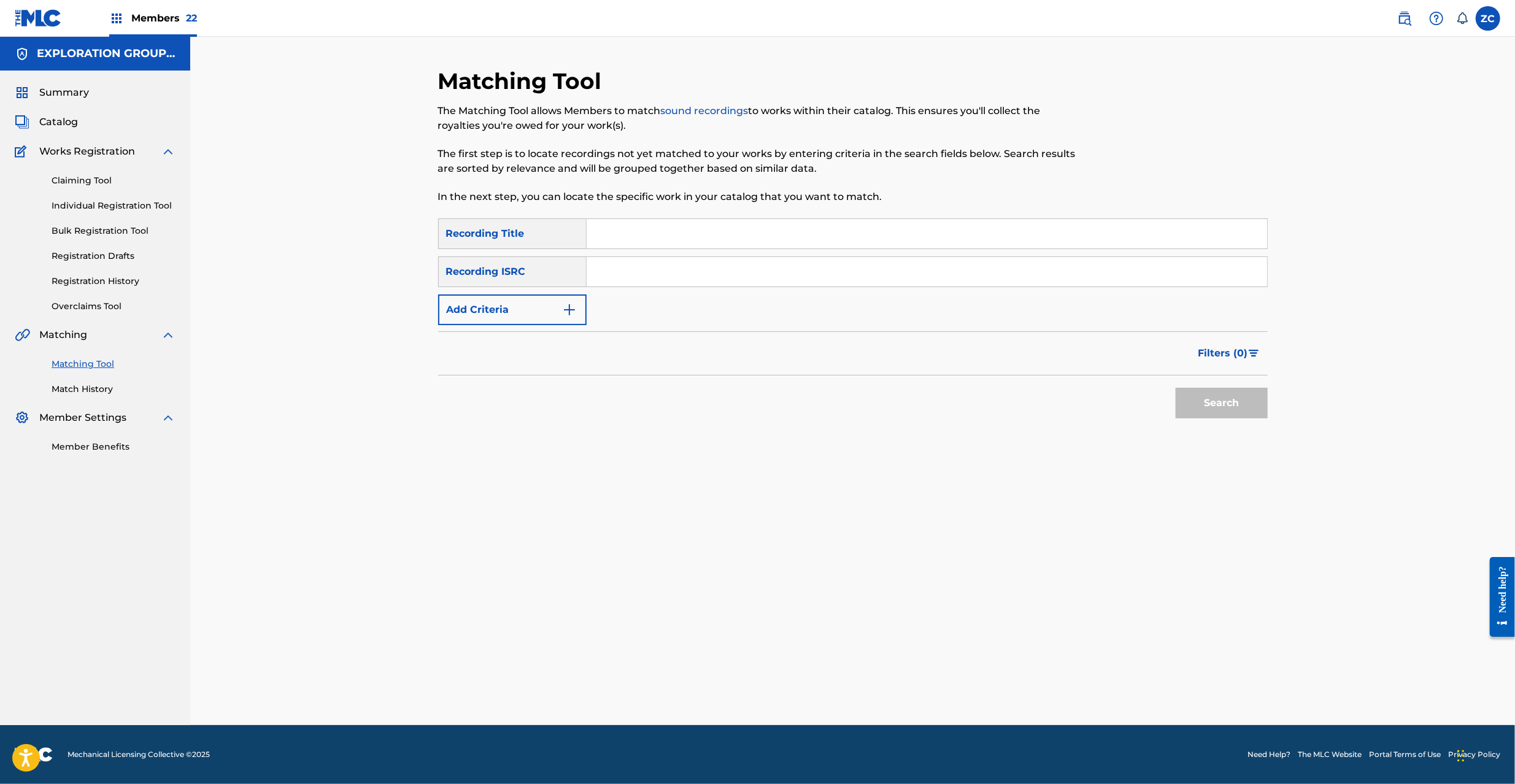
click at [874, 267] on input "Search Form" at bounding box center [927, 271] width 680 height 29
paste input "JPK651601048"
click at [1233, 405] on button "Search" at bounding box center [1222, 402] width 92 height 31
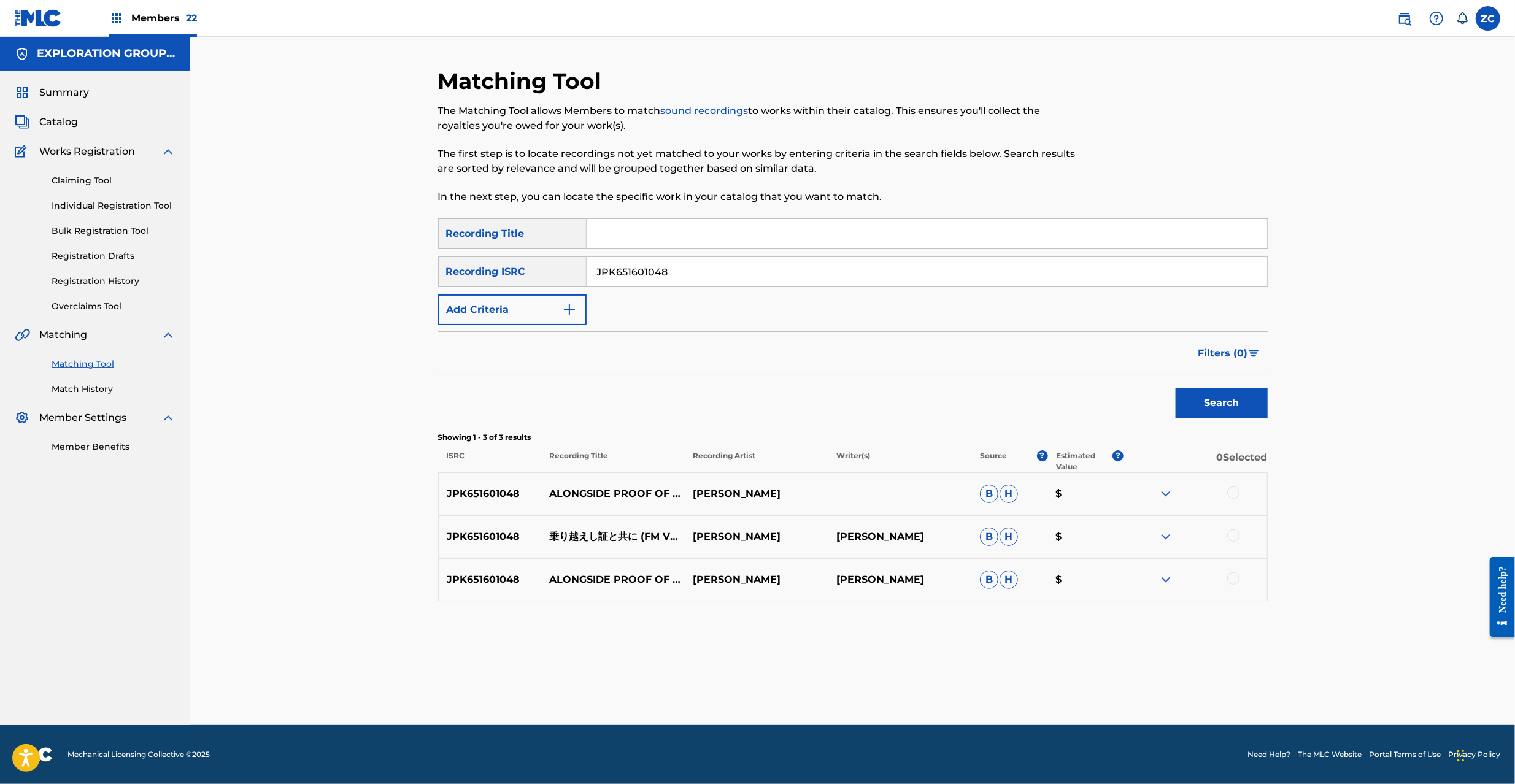
click at [1231, 491] on div at bounding box center [1234, 493] width 12 height 12
click at [1230, 536] on div at bounding box center [1234, 535] width 12 height 12
click at [1236, 577] on div at bounding box center [1234, 579] width 12 height 12
click at [847, 271] on input "JPK651601048" at bounding box center [927, 271] width 680 height 29
paste input "20"
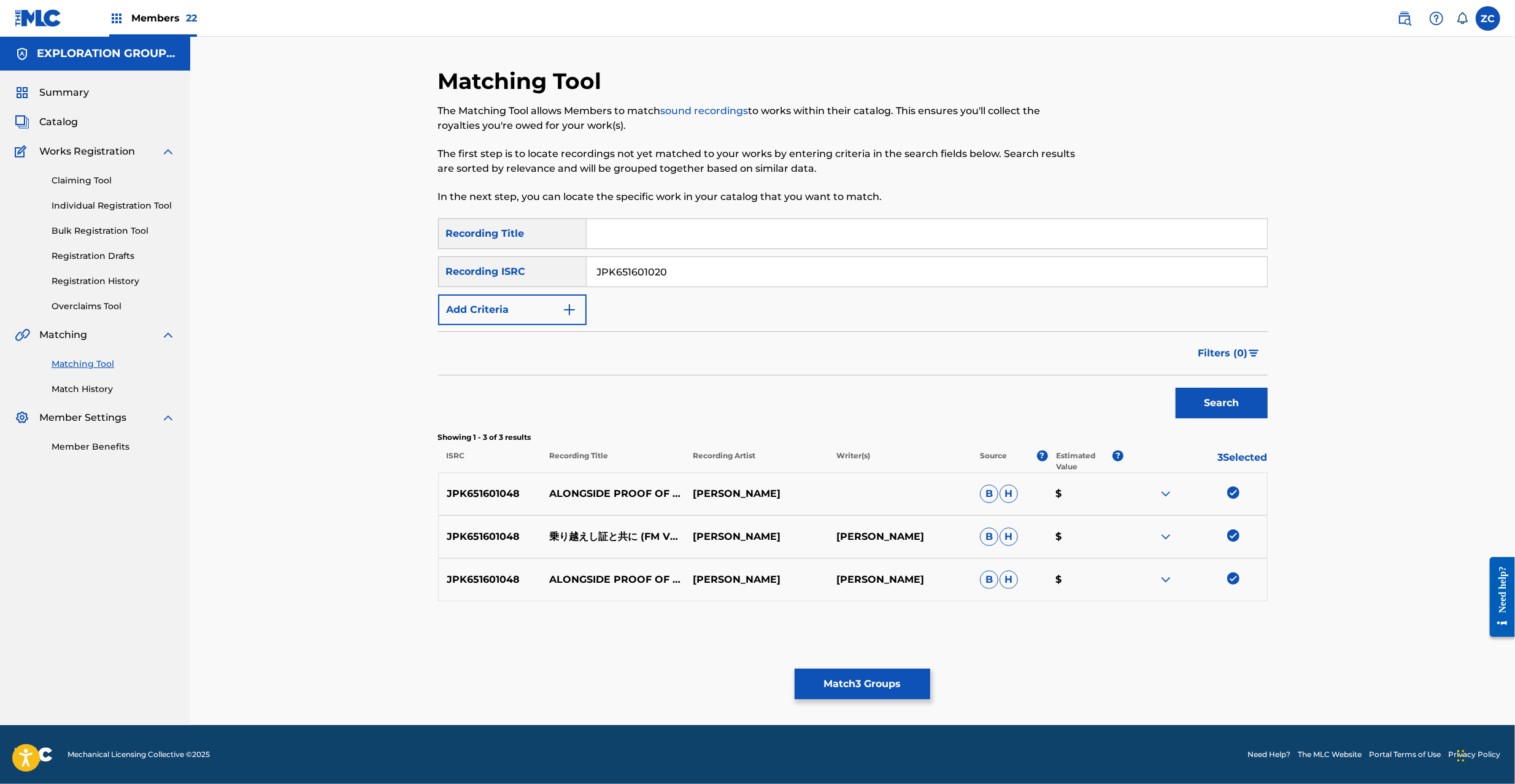
type input "JPK651601020"
click at [1234, 416] on button "Search" at bounding box center [1222, 402] width 92 height 31
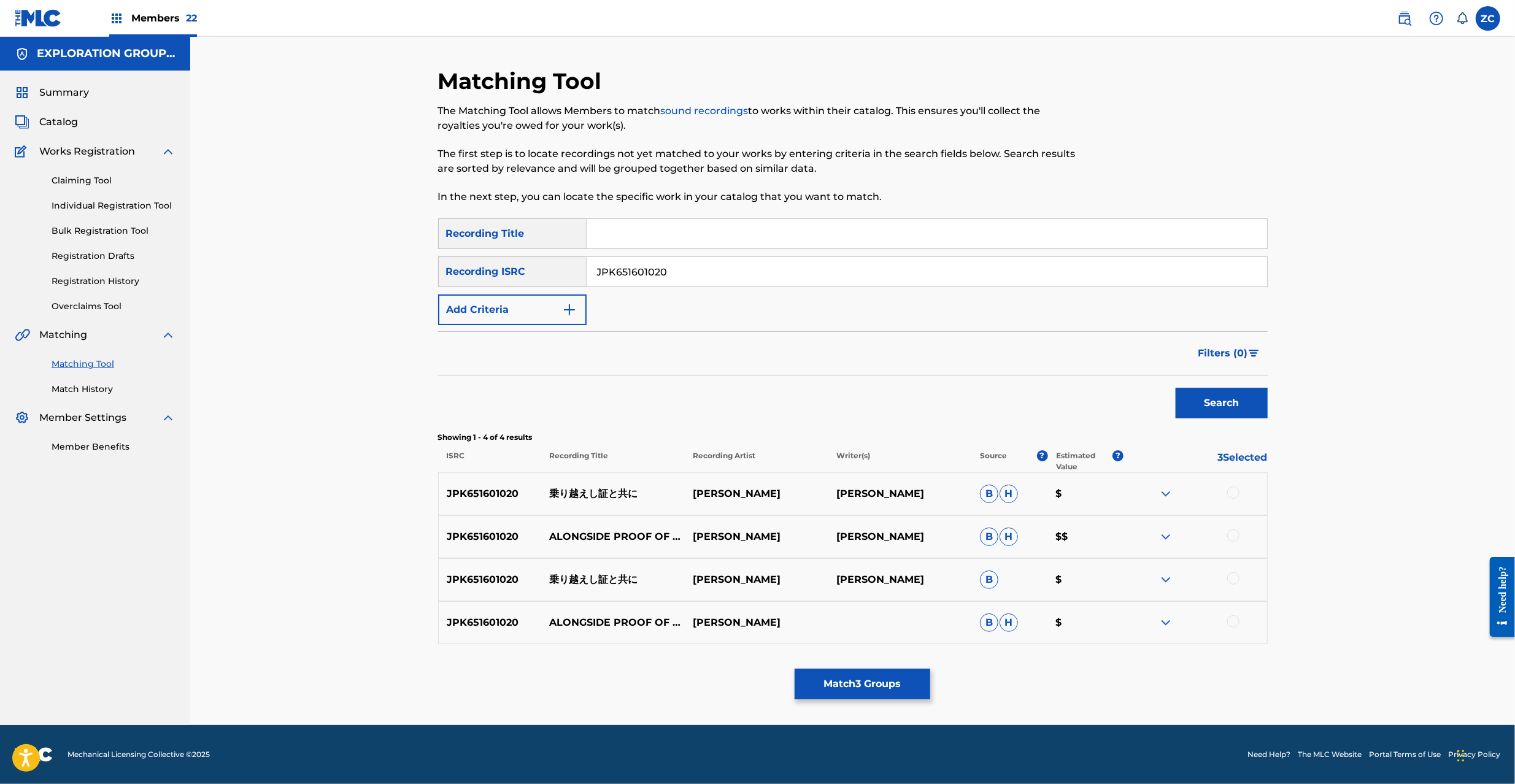
click at [1228, 494] on div at bounding box center [1234, 493] width 12 height 12
click at [1228, 536] on div at bounding box center [1234, 535] width 12 height 12
click at [1228, 579] on div at bounding box center [1234, 579] width 12 height 12
click at [1231, 625] on div at bounding box center [1234, 621] width 12 height 12
click at [882, 686] on button "Match 7 Groups" at bounding box center [862, 684] width 136 height 31
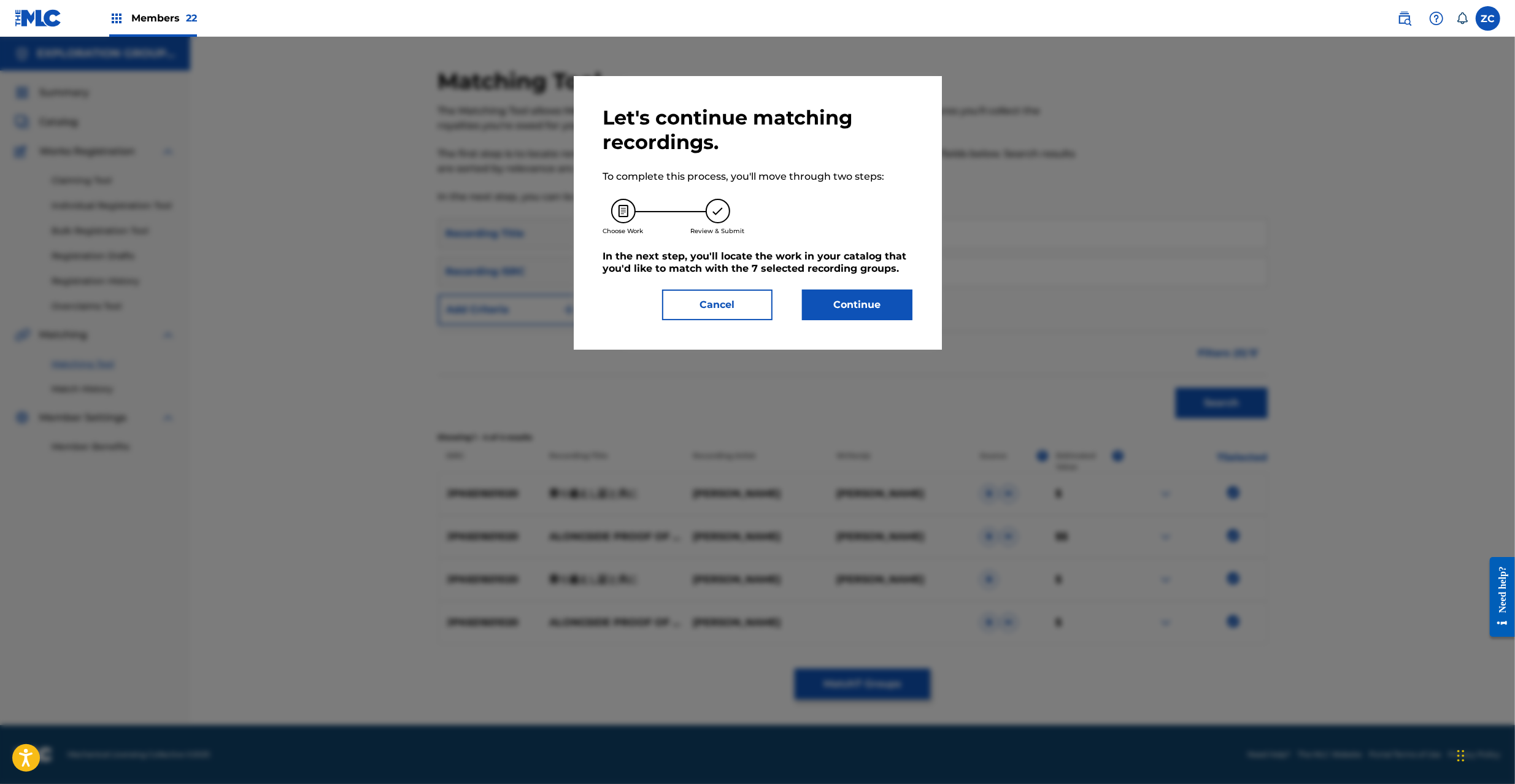
click at [870, 309] on button "Continue" at bounding box center [857, 305] width 111 height 31
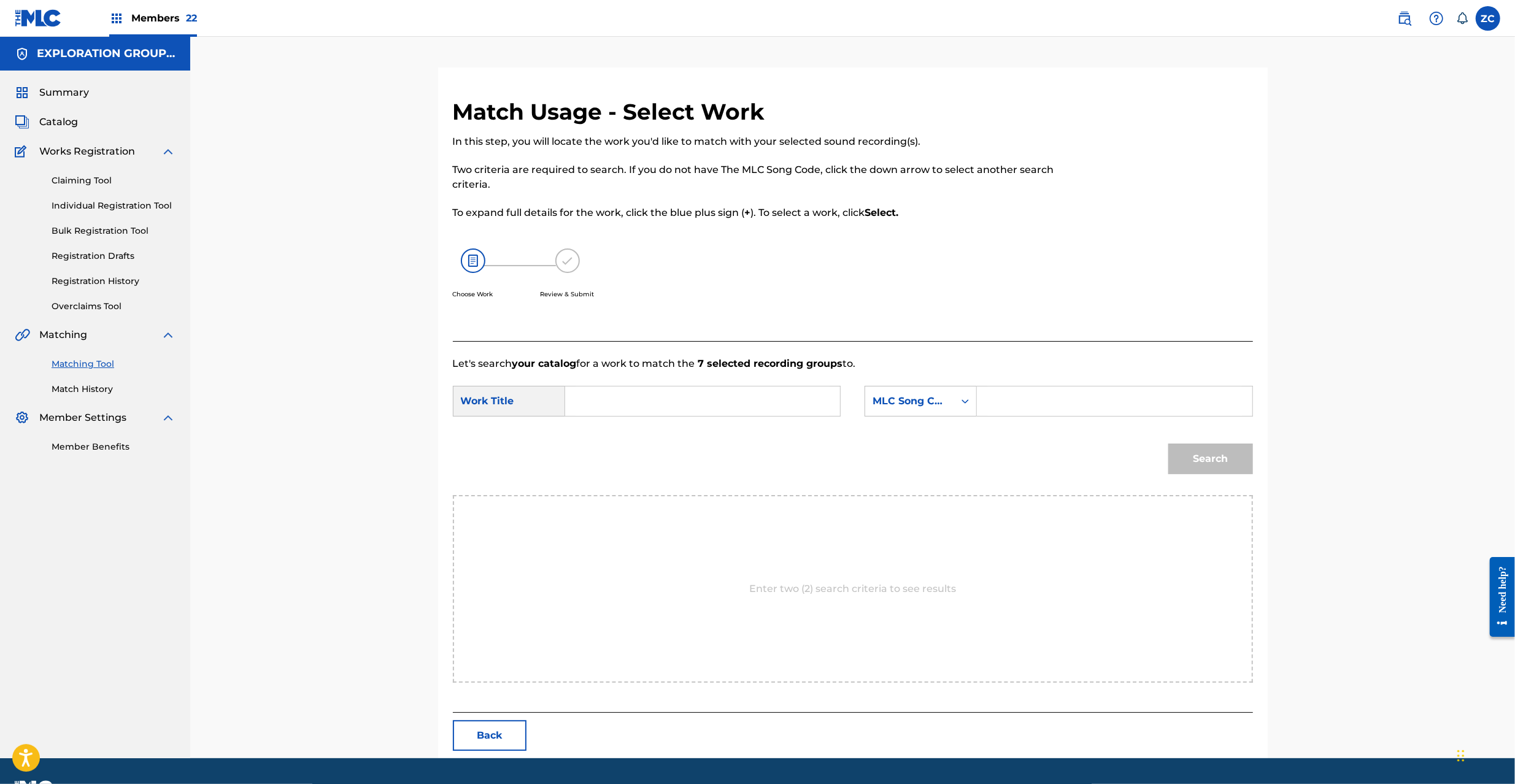
click at [499, 741] on button "Back" at bounding box center [490, 735] width 74 height 31
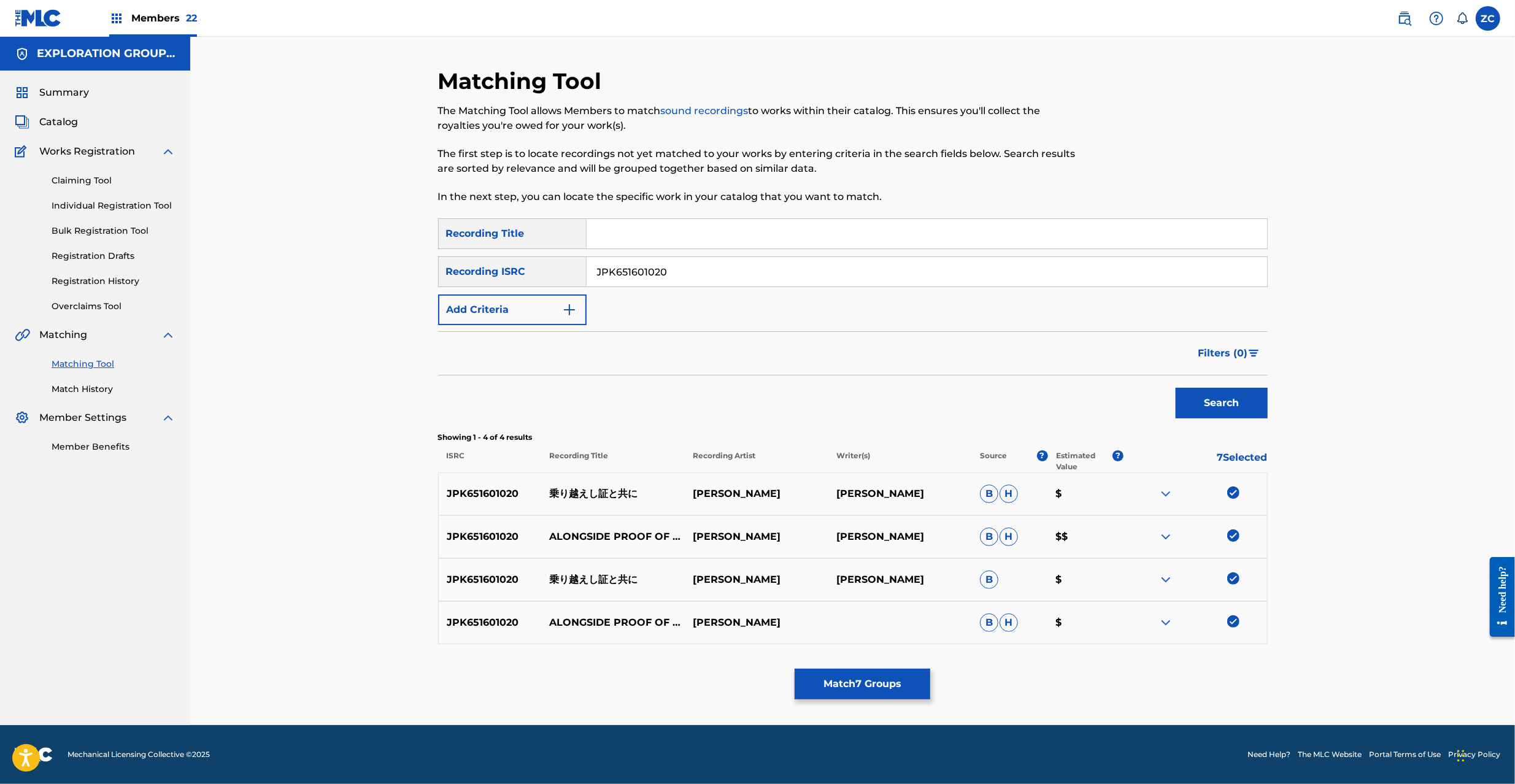
drag, startPoint x: 870, startPoint y: 679, endPoint x: 877, endPoint y: 669, distance: 12.2
click at [877, 669] on button "Match 7 Groups" at bounding box center [862, 684] width 136 height 31
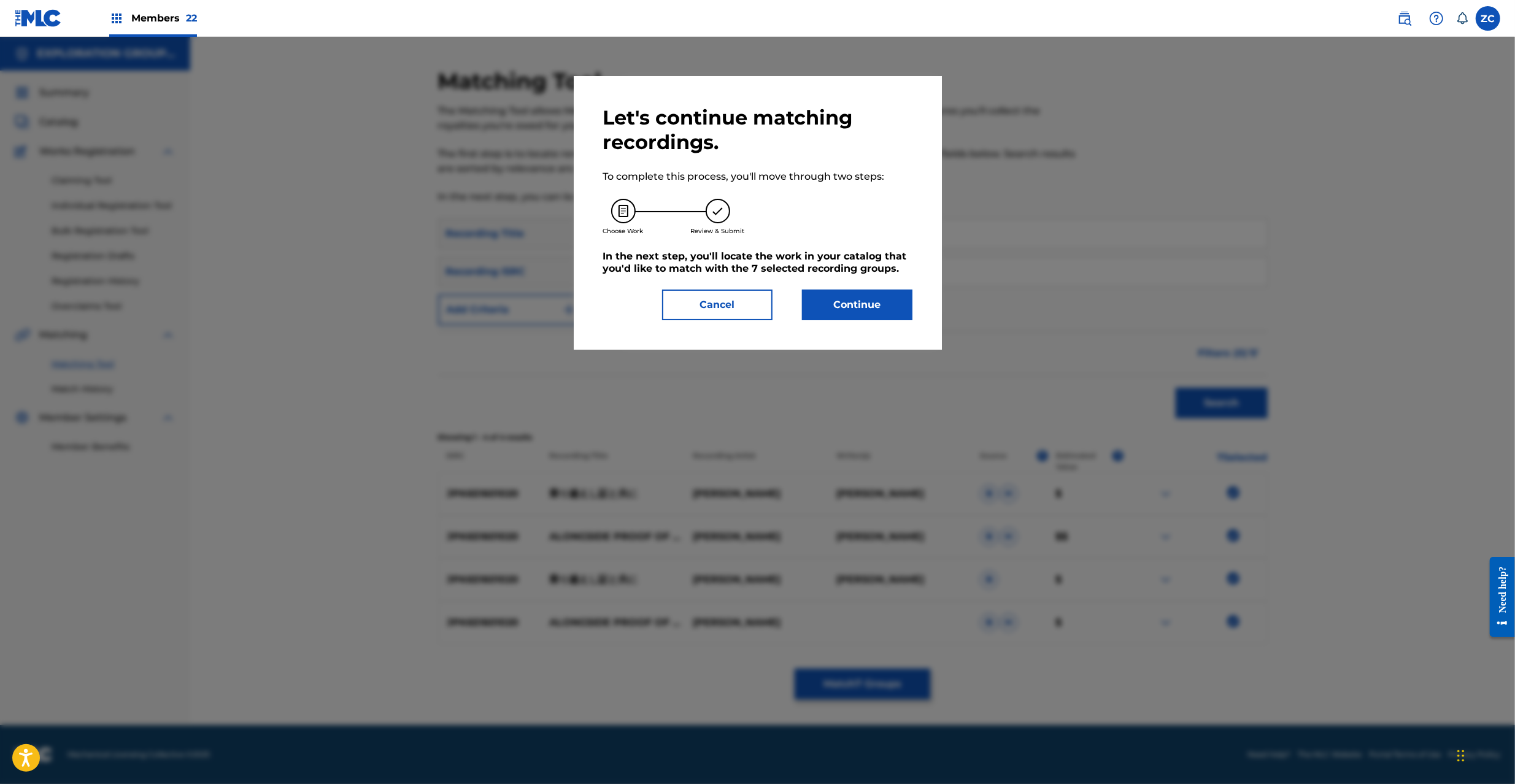
click at [884, 314] on button "Continue" at bounding box center [857, 305] width 111 height 31
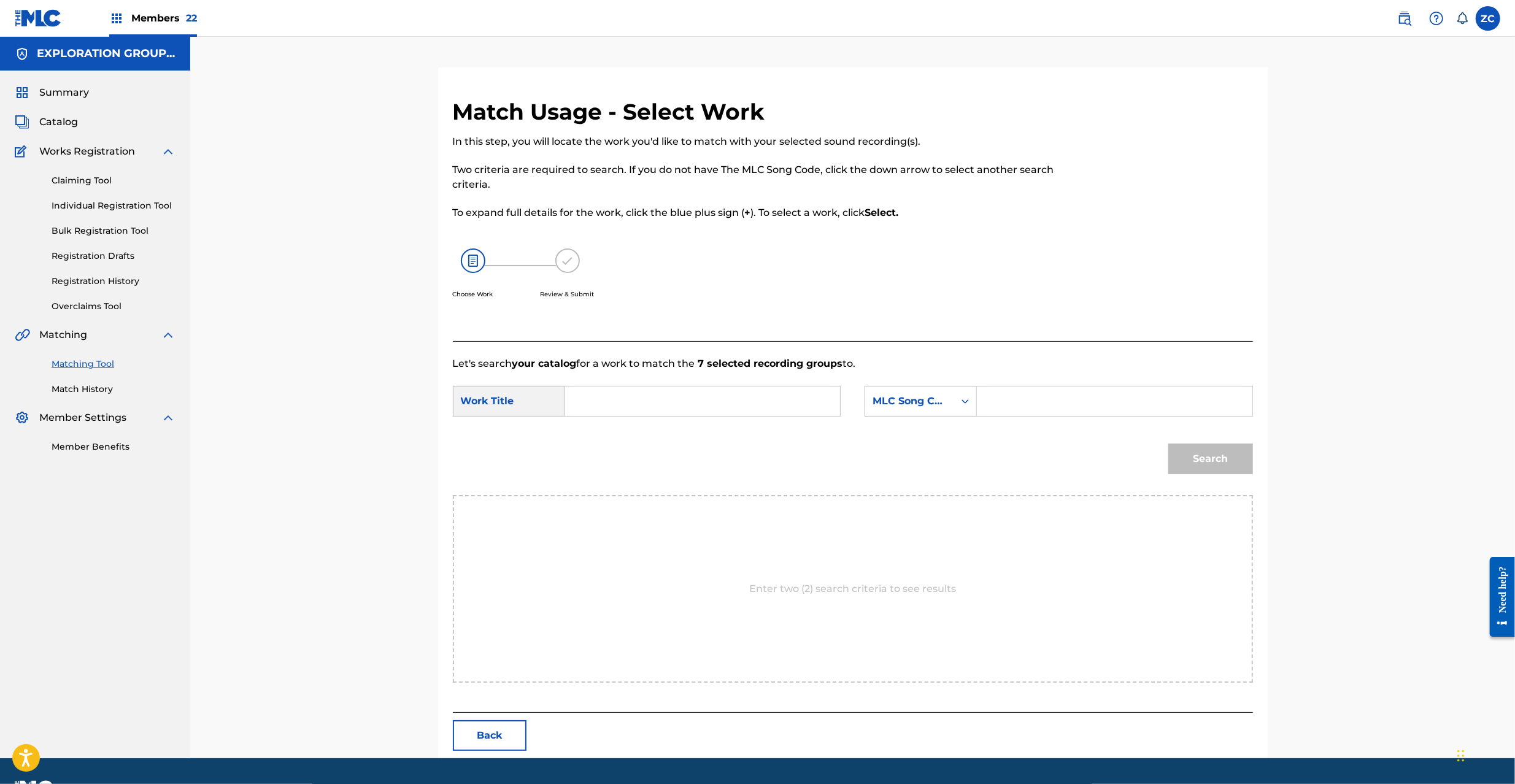
click at [705, 405] on input "Search Form" at bounding box center [703, 401] width 254 height 29
paste input "Norikoeshi Akashito Tomoni N98BG1"
click at [739, 401] on input "Norikoeshi Akashito Tomoni N98BG1" at bounding box center [703, 401] width 254 height 29
type input "Norikoeshi Akashito Tomoni"
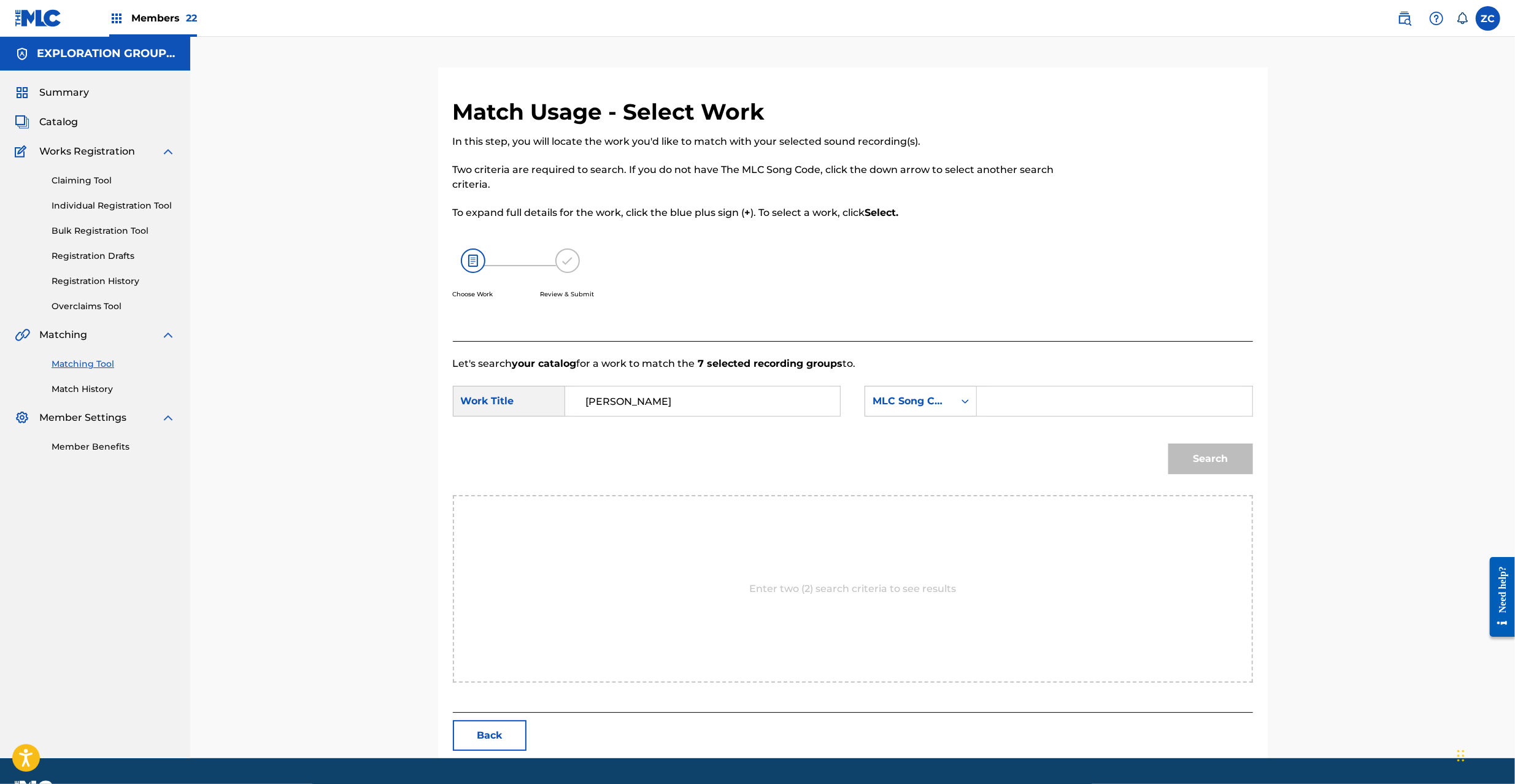
drag, startPoint x: 1074, startPoint y: 413, endPoint x: 1083, endPoint y: 416, distance: 9.5
click at [1074, 413] on input "Search Form" at bounding box center [1114, 401] width 254 height 29
paste input "N98BG1"
type input "N98BG1"
click at [1218, 459] on button "Search" at bounding box center [1210, 458] width 84 height 31
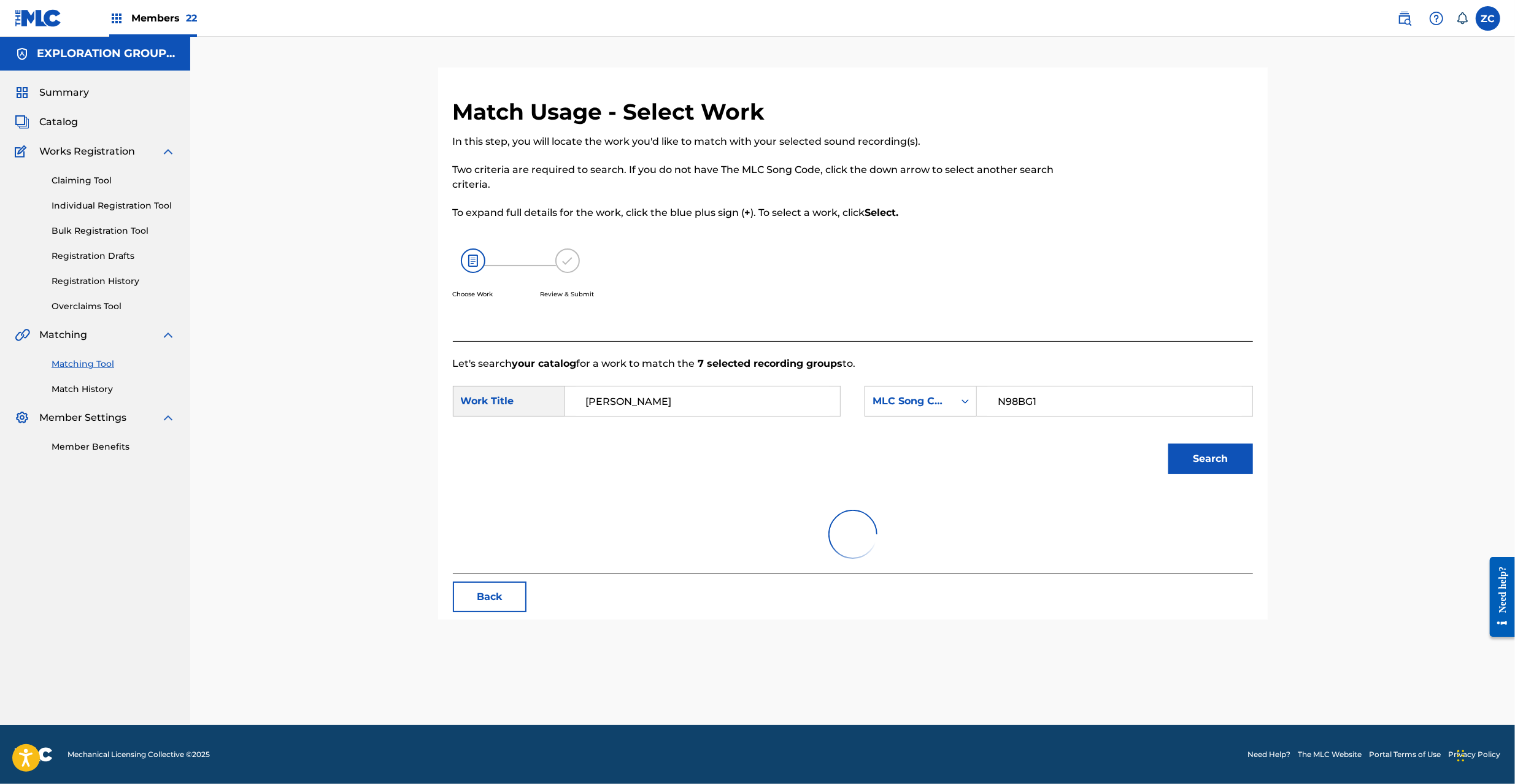
click at [1095, 486] on div "Search" at bounding box center [853, 463] width 800 height 63
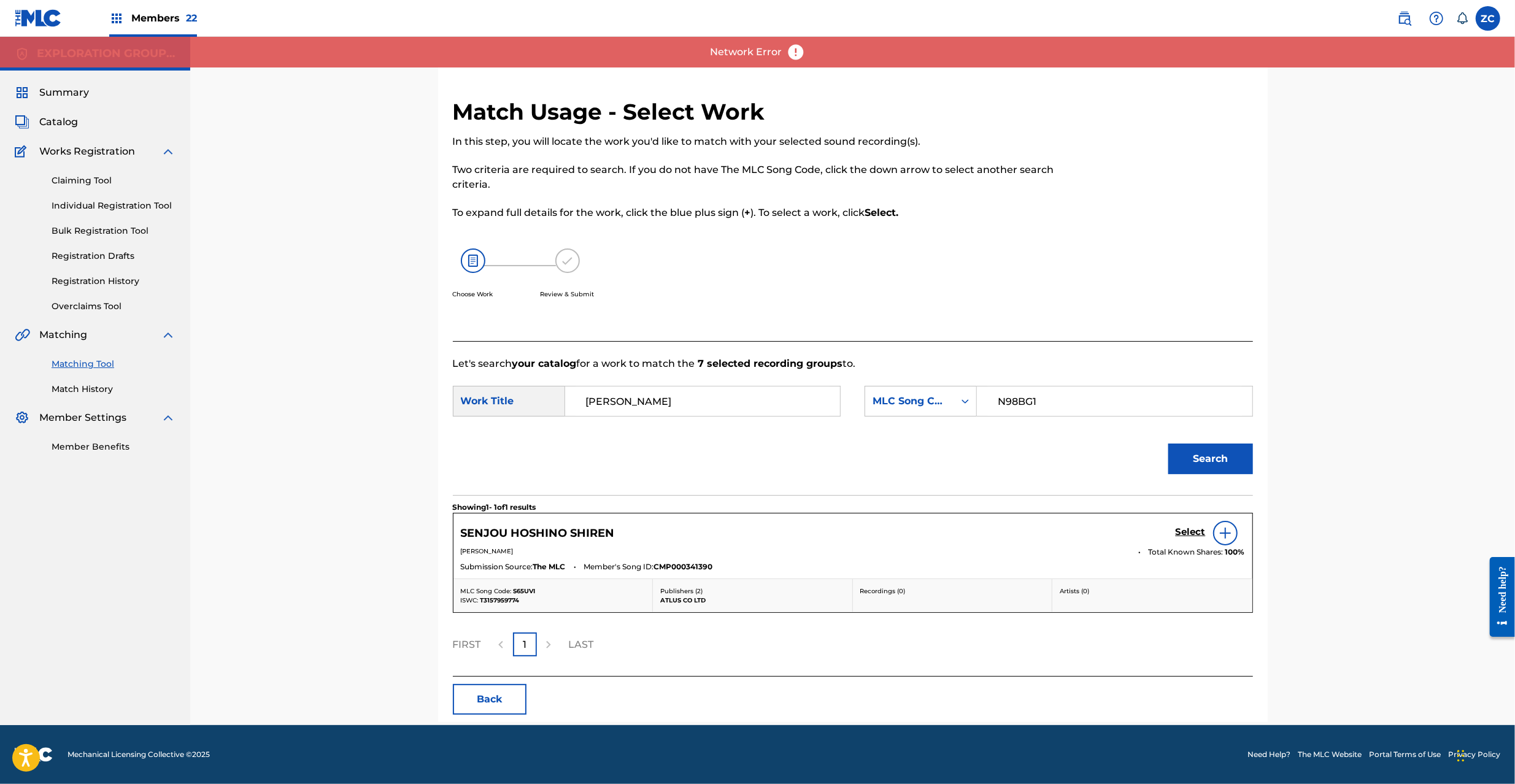
click at [1194, 531] on h5 "Select" at bounding box center [1191, 532] width 30 height 12
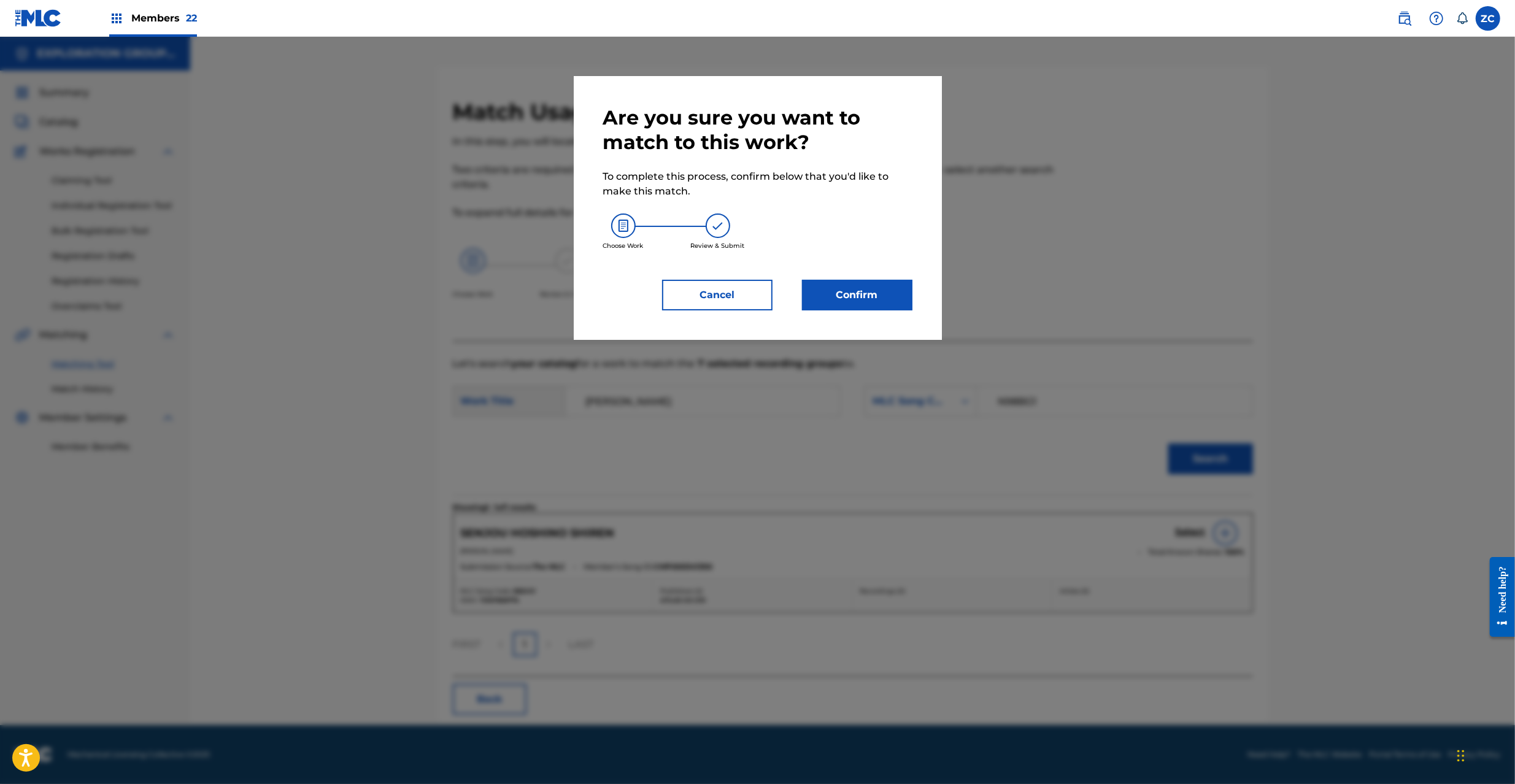
click at [860, 305] on button "Confirm" at bounding box center [857, 295] width 111 height 31
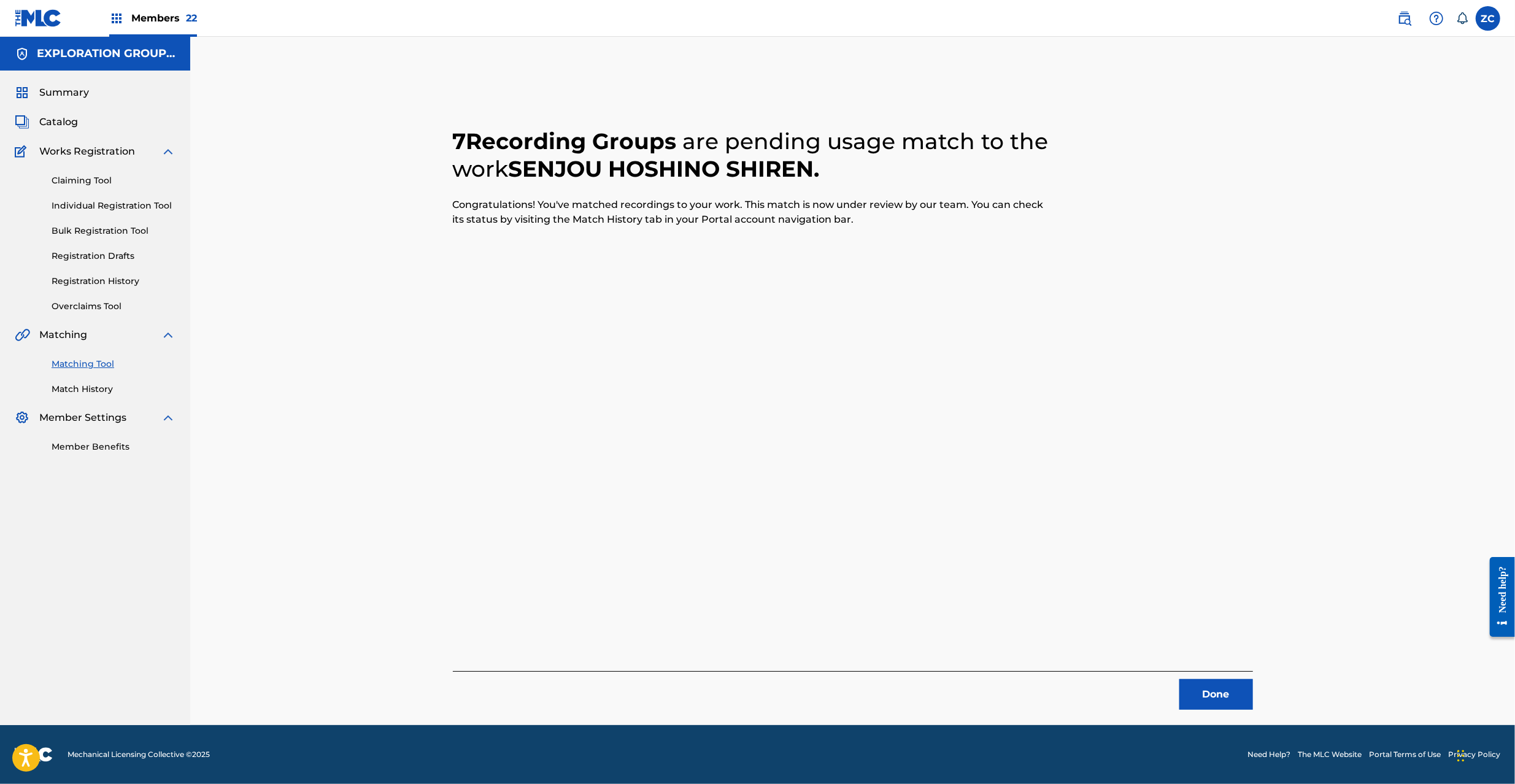
click at [1230, 705] on button "Done" at bounding box center [1216, 694] width 74 height 31
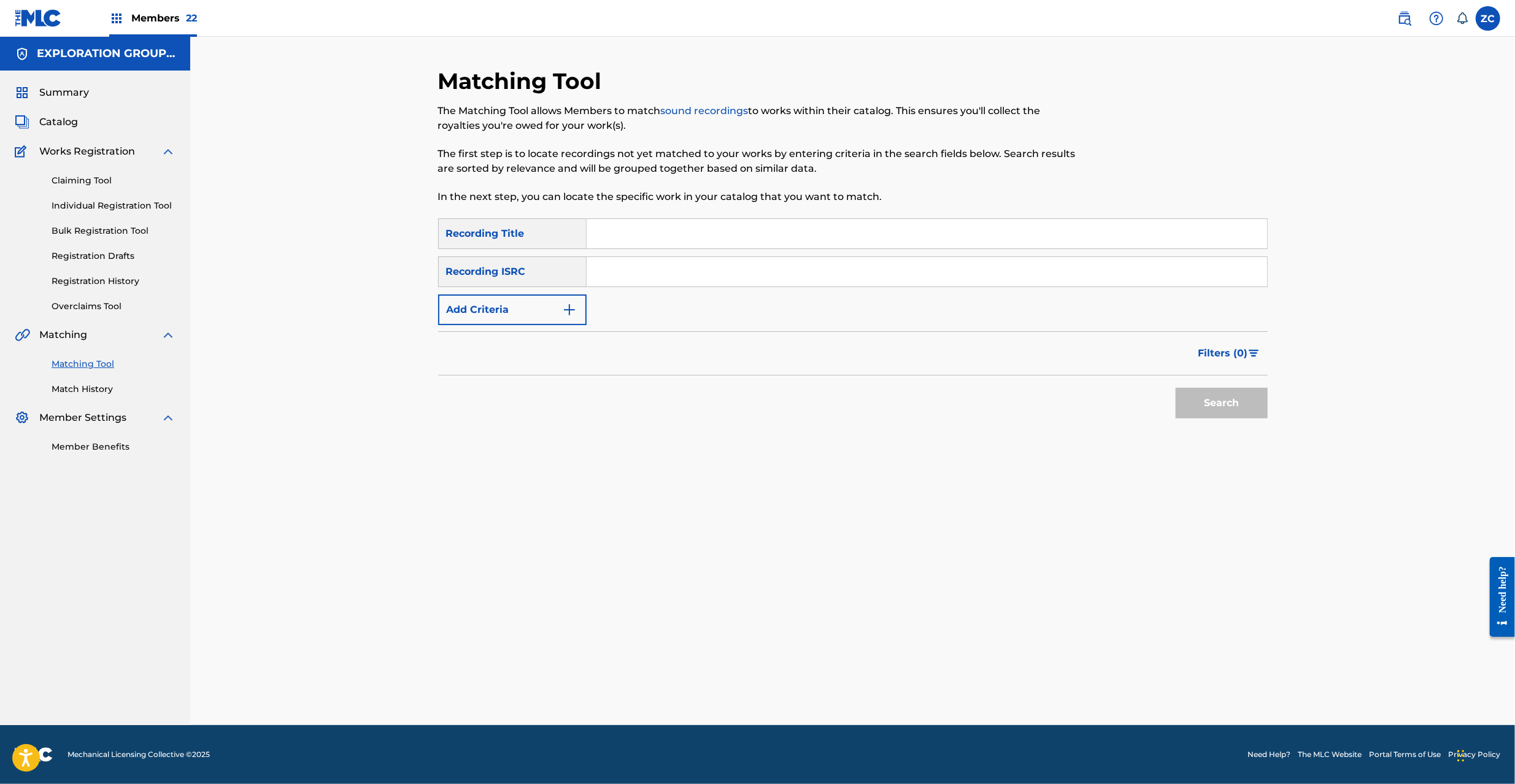
click at [812, 266] on input "Search Form" at bounding box center [927, 271] width 680 height 29
paste input "JPK651601049"
click at [1238, 408] on button "Search" at bounding box center [1222, 402] width 92 height 31
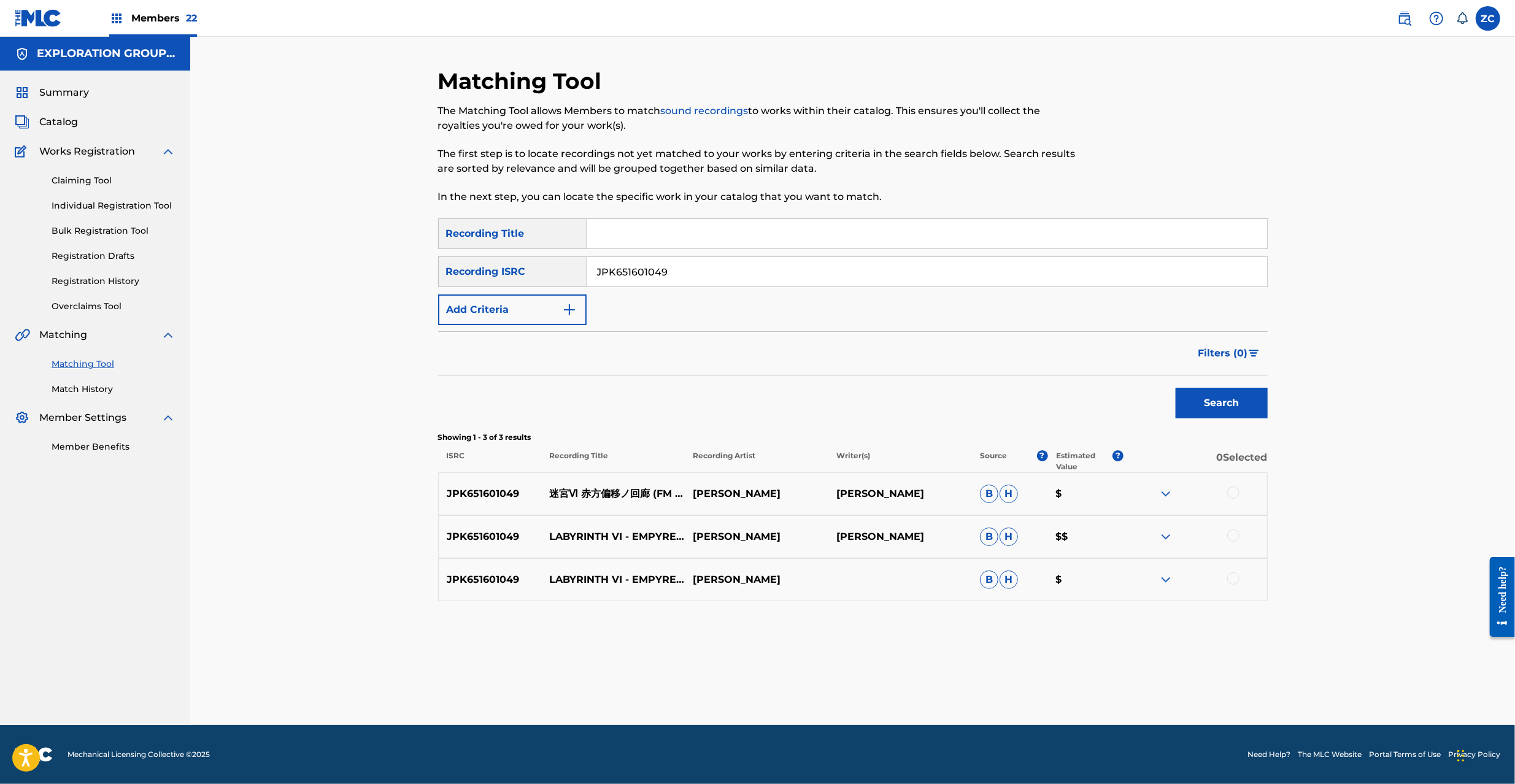
click at [1234, 491] on div at bounding box center [1234, 493] width 12 height 12
click at [1232, 533] on div at bounding box center [1234, 535] width 12 height 12
click at [1223, 581] on div at bounding box center [1195, 580] width 143 height 15
click at [1233, 582] on div at bounding box center [1234, 579] width 12 height 12
click at [796, 281] on input "JPK651601049" at bounding box center [927, 271] width 680 height 29
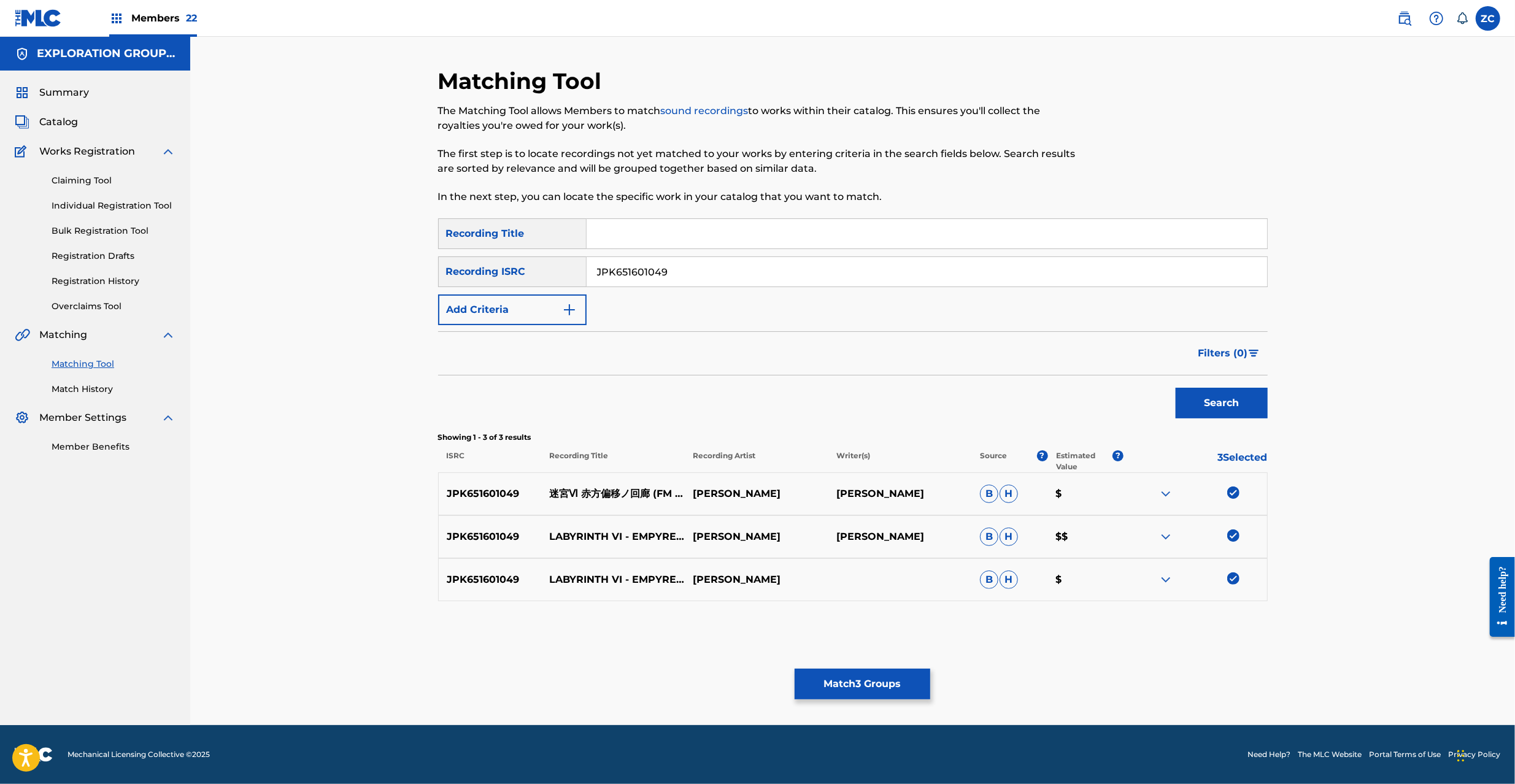
paste input "21"
type input "JPK651601021"
click at [1222, 415] on button "Search" at bounding box center [1222, 402] width 92 height 31
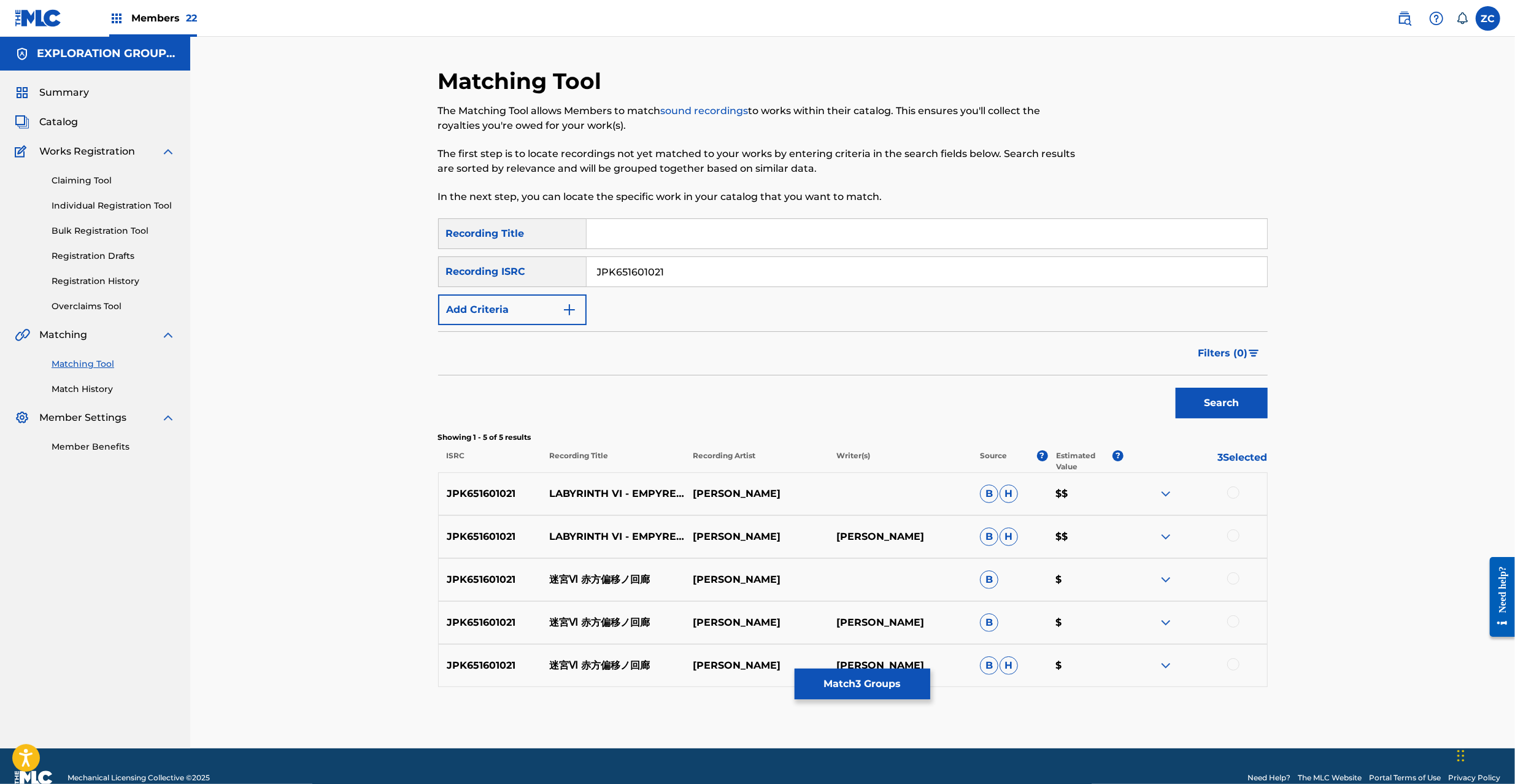
drag, startPoint x: 1233, startPoint y: 497, endPoint x: 1226, endPoint y: 519, distance: 23.1
click at [1233, 496] on div at bounding box center [1234, 493] width 12 height 12
click at [1228, 534] on div at bounding box center [1234, 535] width 12 height 12
click at [1236, 581] on div at bounding box center [1234, 579] width 12 height 12
click at [1234, 623] on div at bounding box center [1234, 621] width 12 height 12
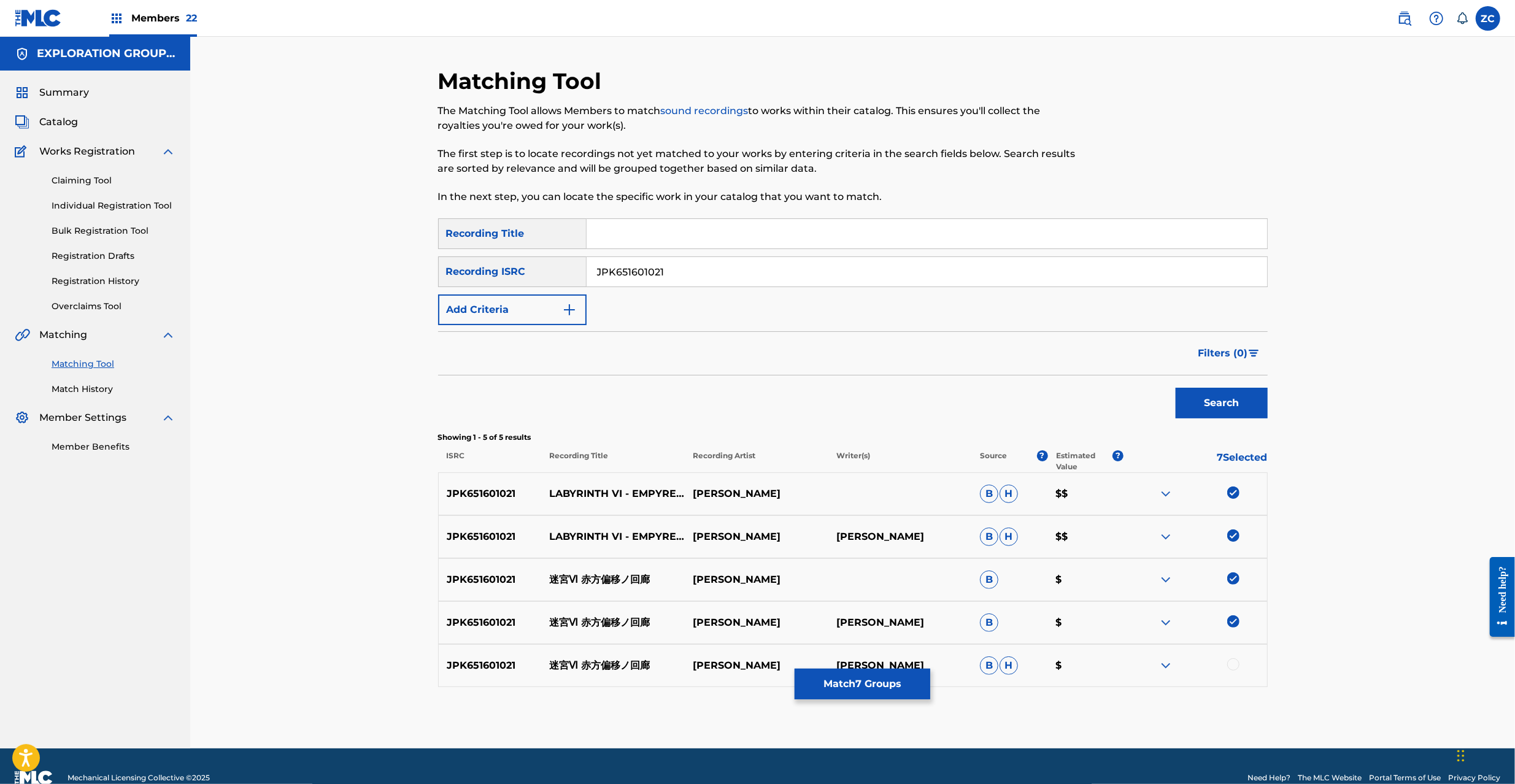
click at [1235, 656] on div "JPK651601021 迷宮Ⅵ 赤方偏移ノ回廊 YUZO KOSHIRO YUZO KOSHIRO B H $" at bounding box center [853, 666] width 830 height 43
click at [1235, 663] on div at bounding box center [1234, 665] width 12 height 12
click at [889, 683] on button "Match 8 Groups" at bounding box center [862, 684] width 136 height 31
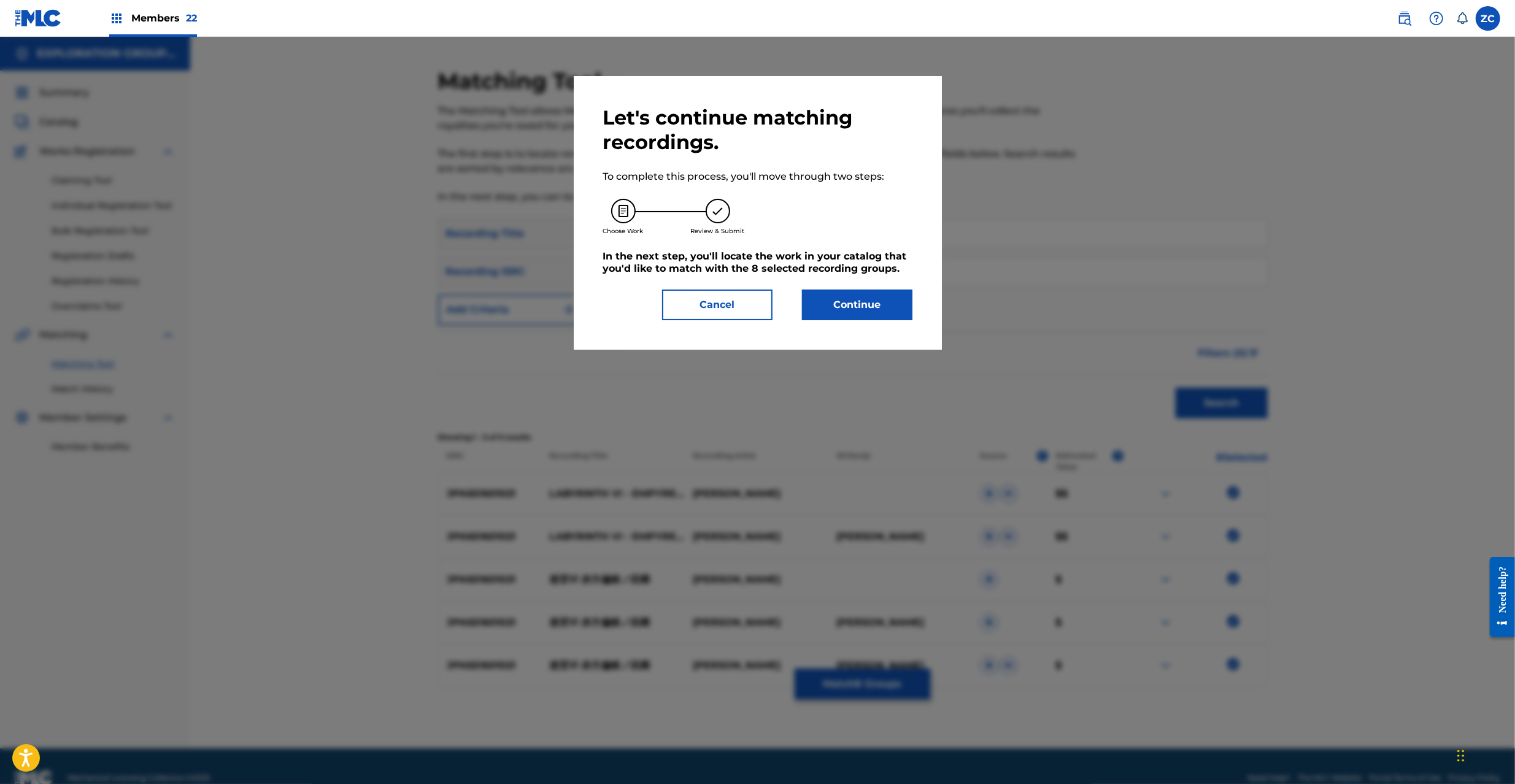
click at [880, 307] on button "Continue" at bounding box center [857, 305] width 111 height 31
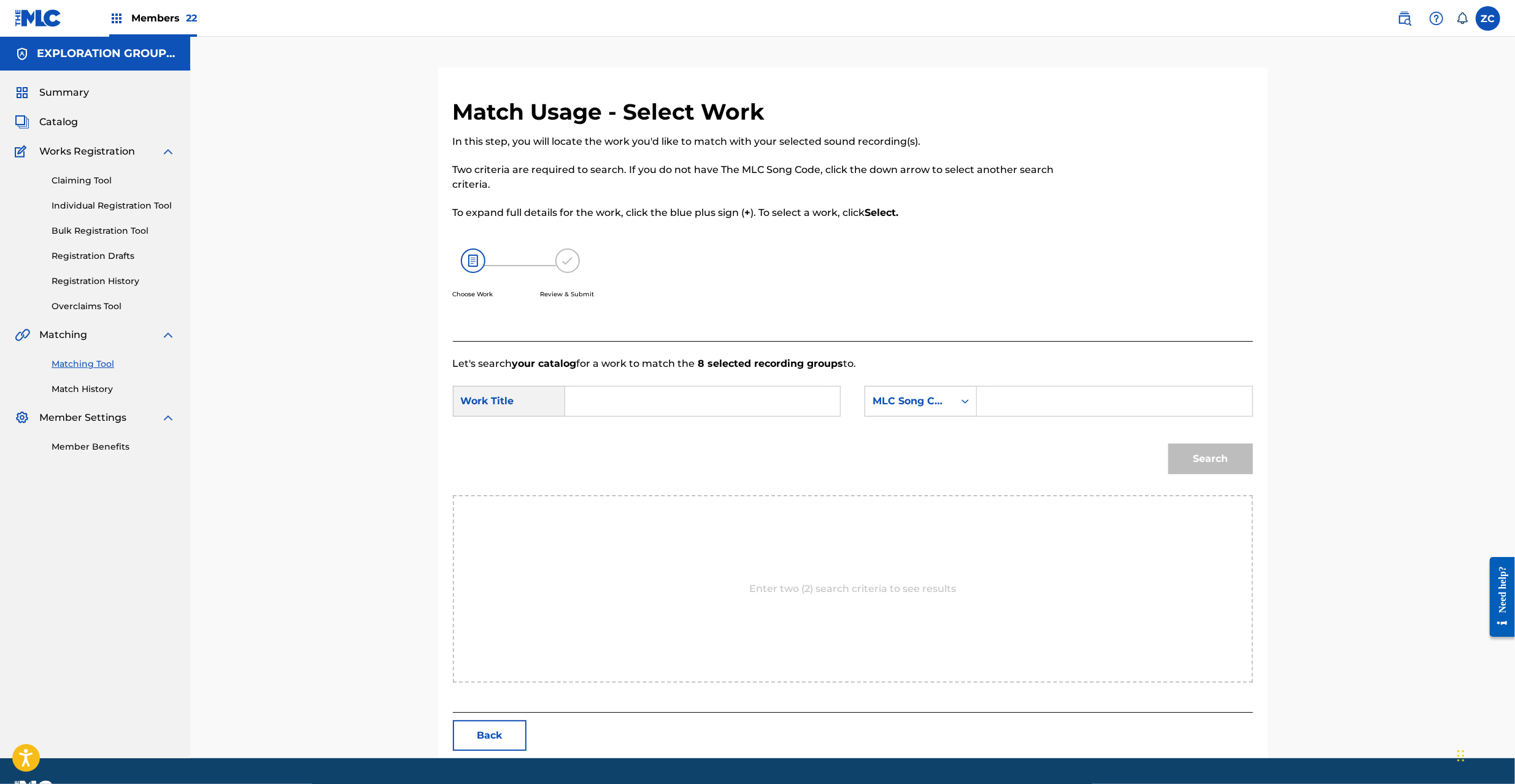
click at [673, 408] on input "Search Form" at bounding box center [703, 401] width 254 height 29
paste input "Meikyuu 6 Sekihouhenino Kairou MV10FF"
click at [806, 402] on input "Meikyuu 6 Sekihouhenino Kairou MV10FF" at bounding box center [703, 401] width 254 height 29
click at [762, 405] on input "Meikyuu 6 Sekihouhenino Kairou MV10FF" at bounding box center [703, 401] width 254 height 29
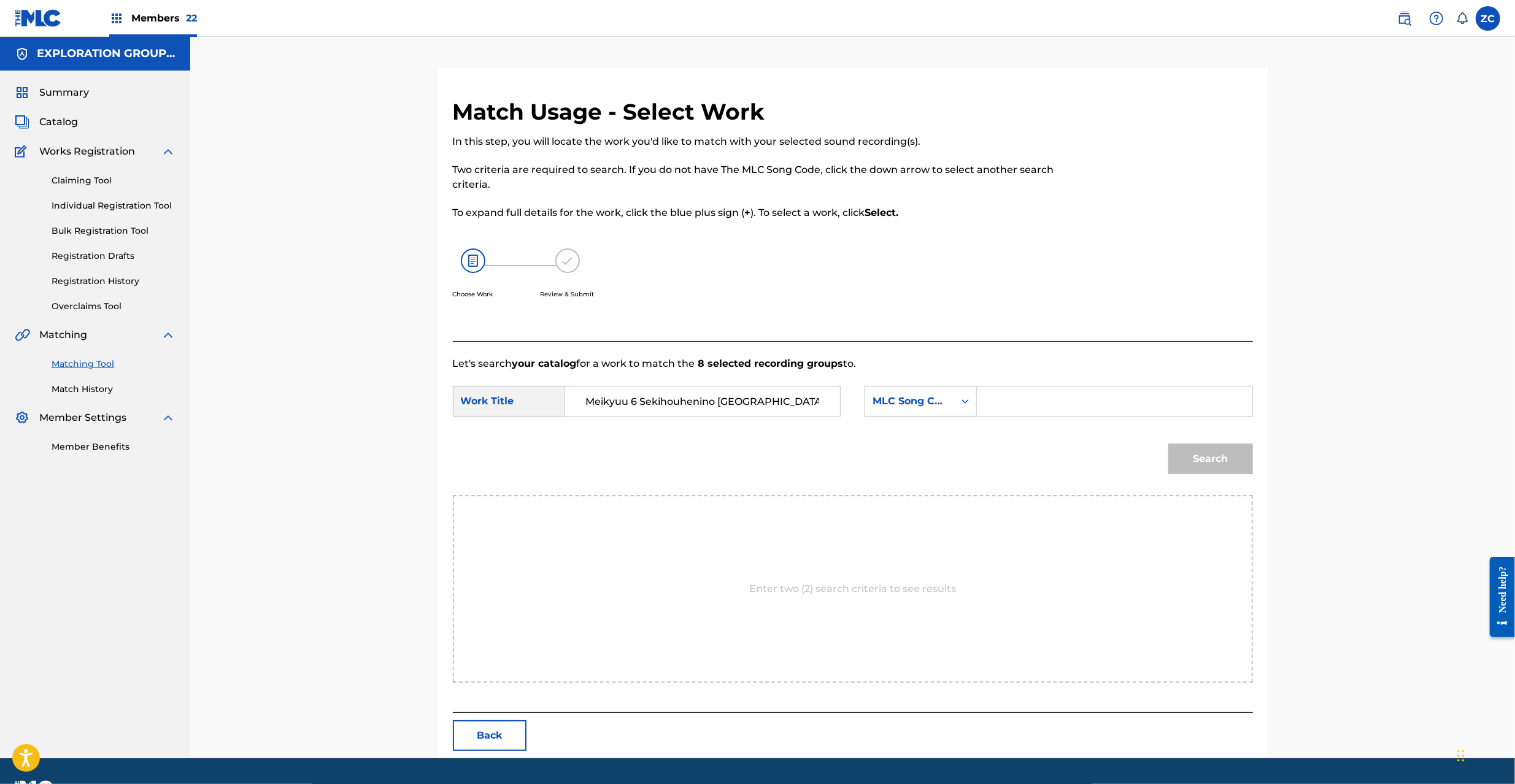
type input "Meikyuu 6 Sekihouhenino Kairou"
click at [1051, 405] on input "Search Form" at bounding box center [1114, 401] width 254 height 29
paste input "MV10FF"
type input "MV10FF"
click at [1194, 455] on button "Search" at bounding box center [1210, 458] width 84 height 31
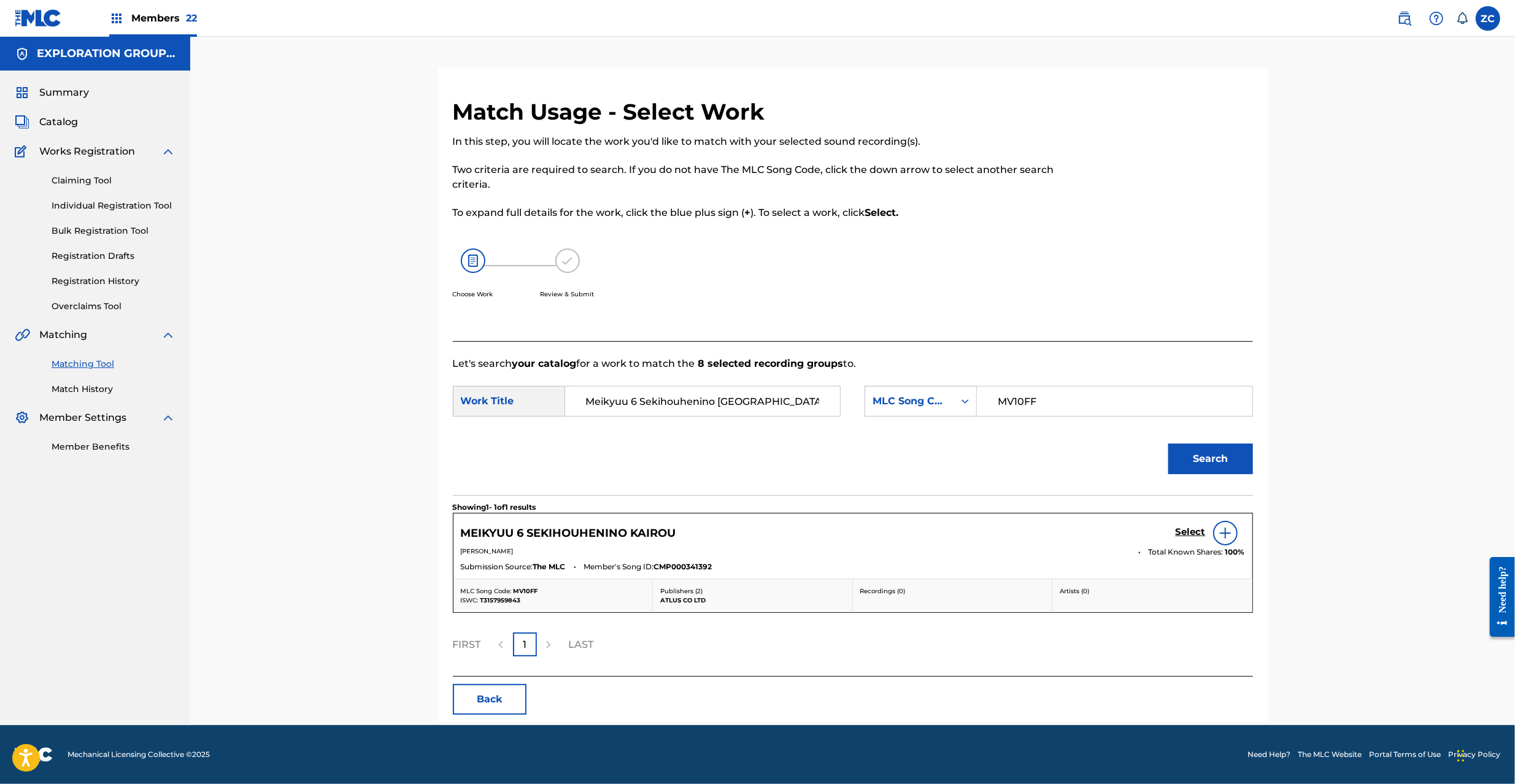
click at [1188, 536] on h5 "Select" at bounding box center [1191, 532] width 30 height 12
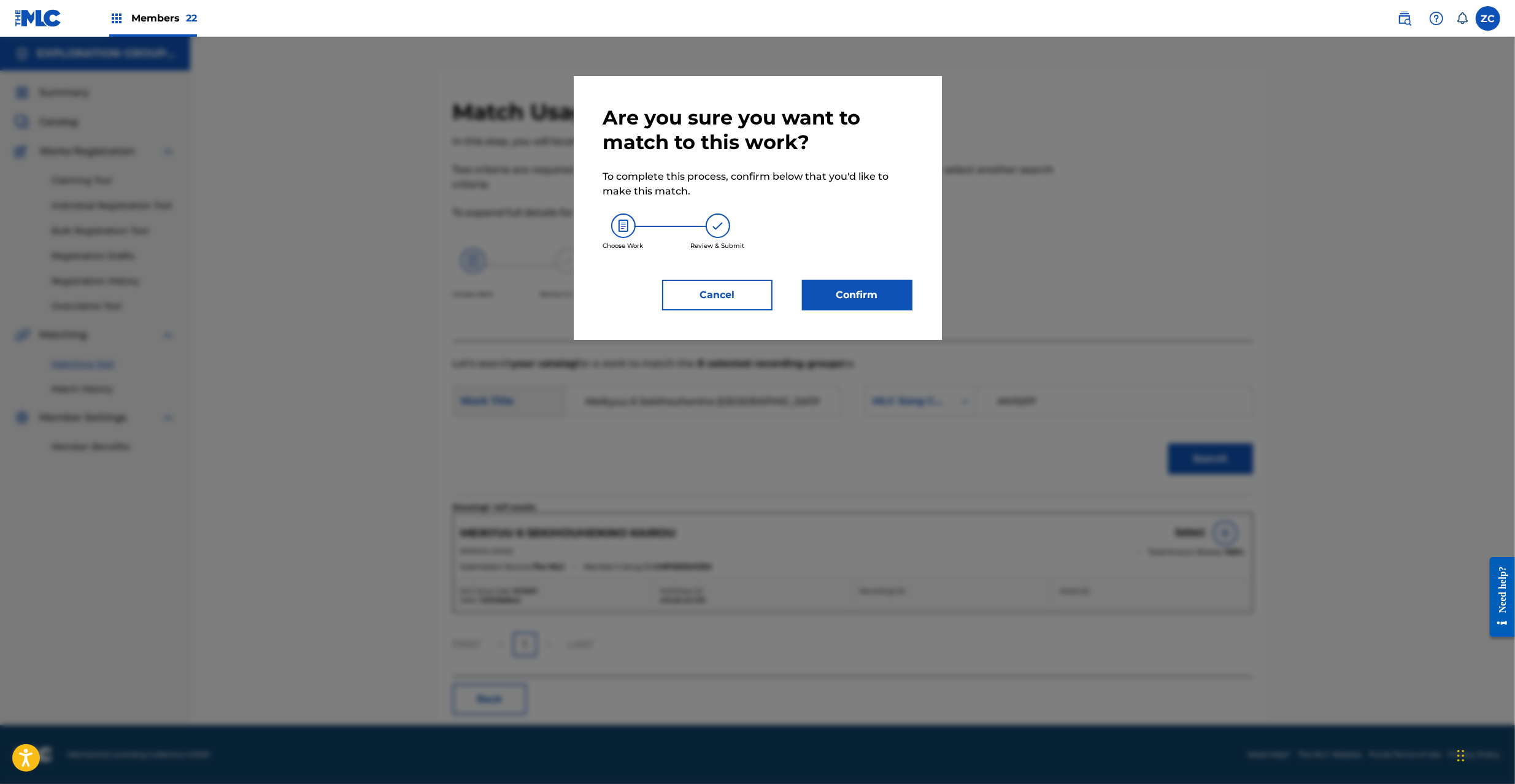
click at [875, 298] on button "Confirm" at bounding box center [857, 295] width 111 height 31
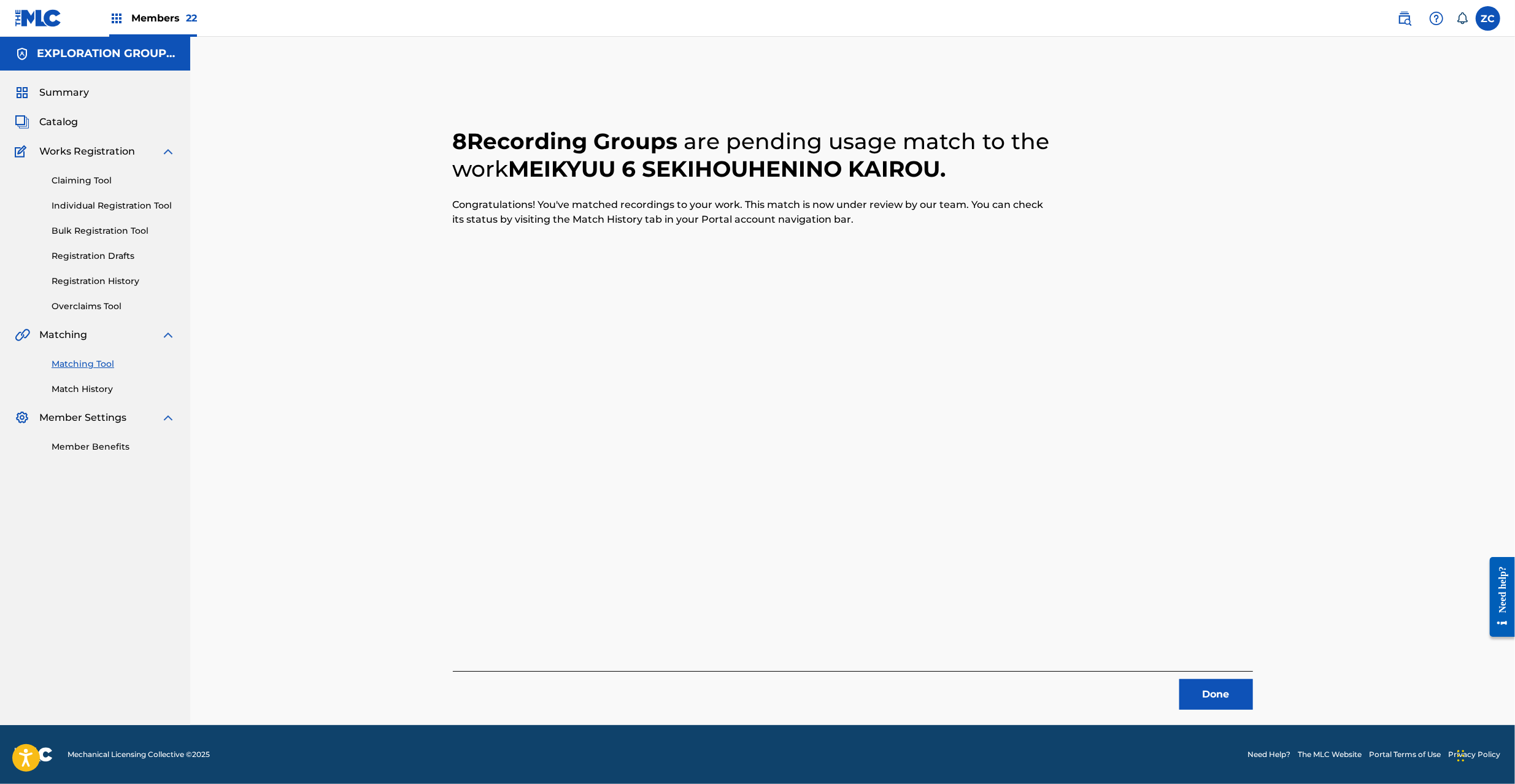
click at [1206, 700] on button "Done" at bounding box center [1216, 694] width 74 height 31
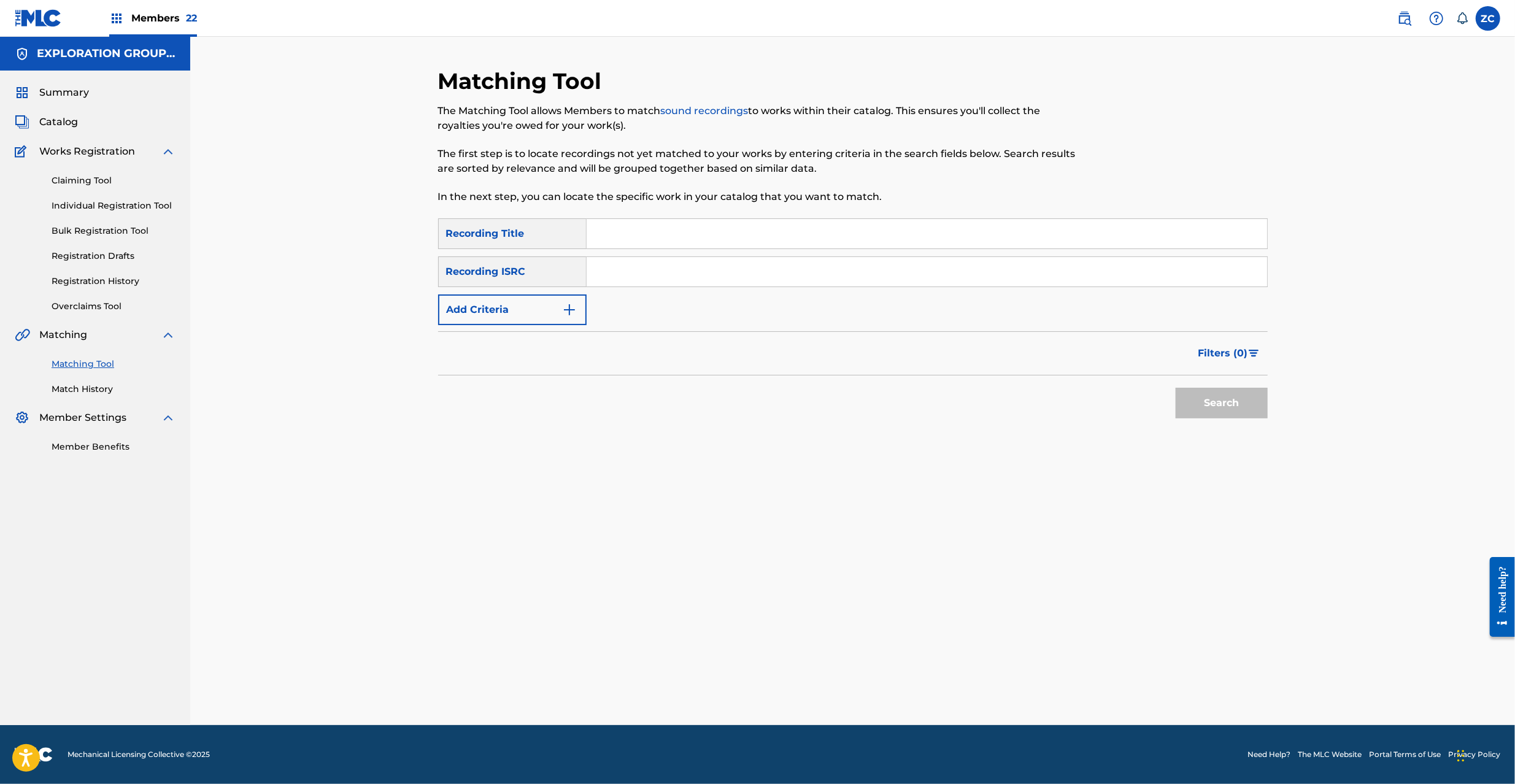
drag, startPoint x: 795, startPoint y: 278, endPoint x: 801, endPoint y: 282, distance: 7.2
click at [795, 278] on input "Search Form" at bounding box center [927, 271] width 680 height 29
paste input "JPK651601001"
type input "JPK651601001"
click at [1218, 408] on button "Search" at bounding box center [1222, 402] width 92 height 31
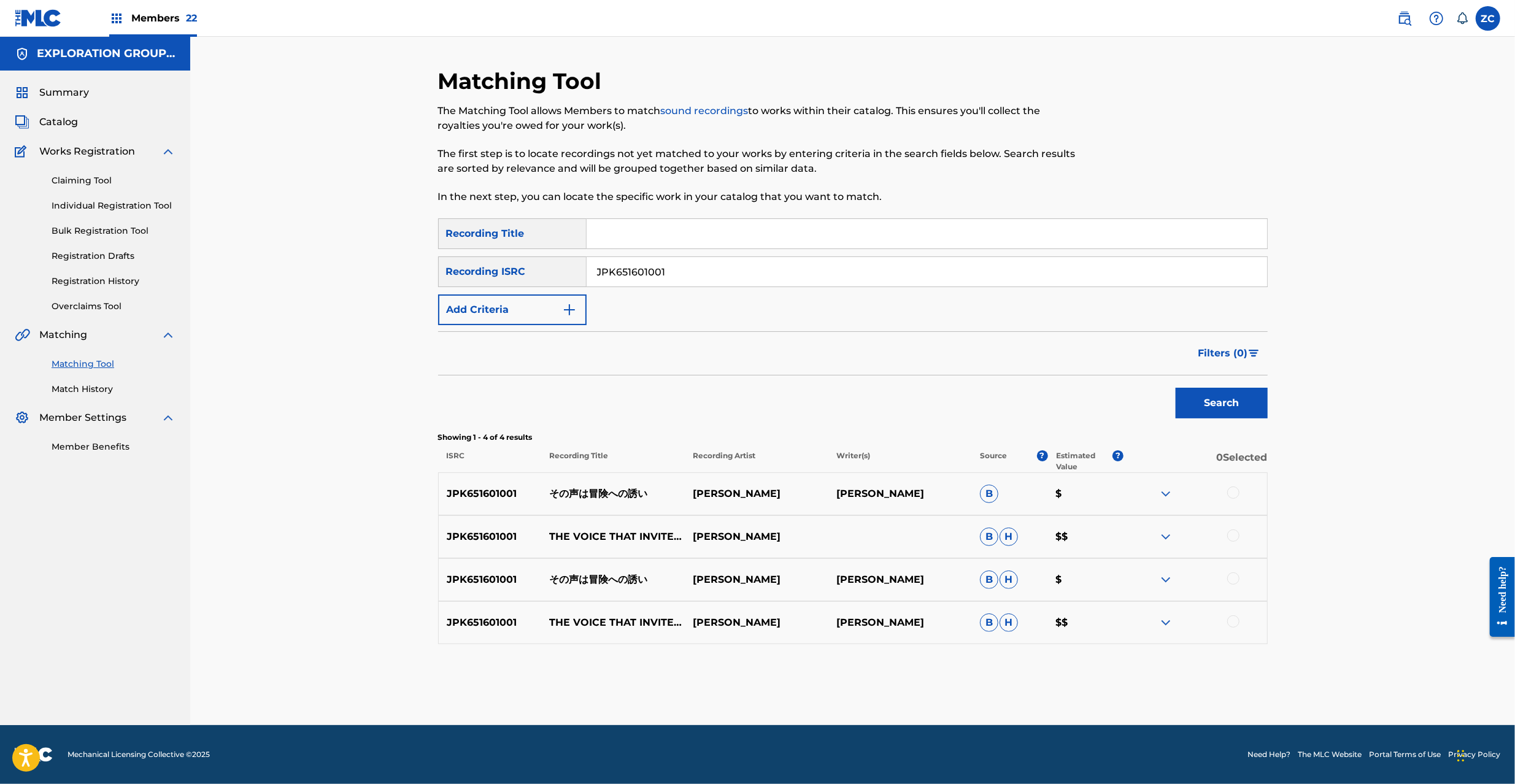
click at [1235, 491] on div at bounding box center [1234, 493] width 12 height 12
click at [1234, 533] on div at bounding box center [1234, 535] width 12 height 12
click at [1234, 581] on div at bounding box center [1234, 579] width 12 height 12
click at [1235, 624] on div at bounding box center [1234, 621] width 12 height 12
drag, startPoint x: 871, startPoint y: 677, endPoint x: 873, endPoint y: 671, distance: 6.3
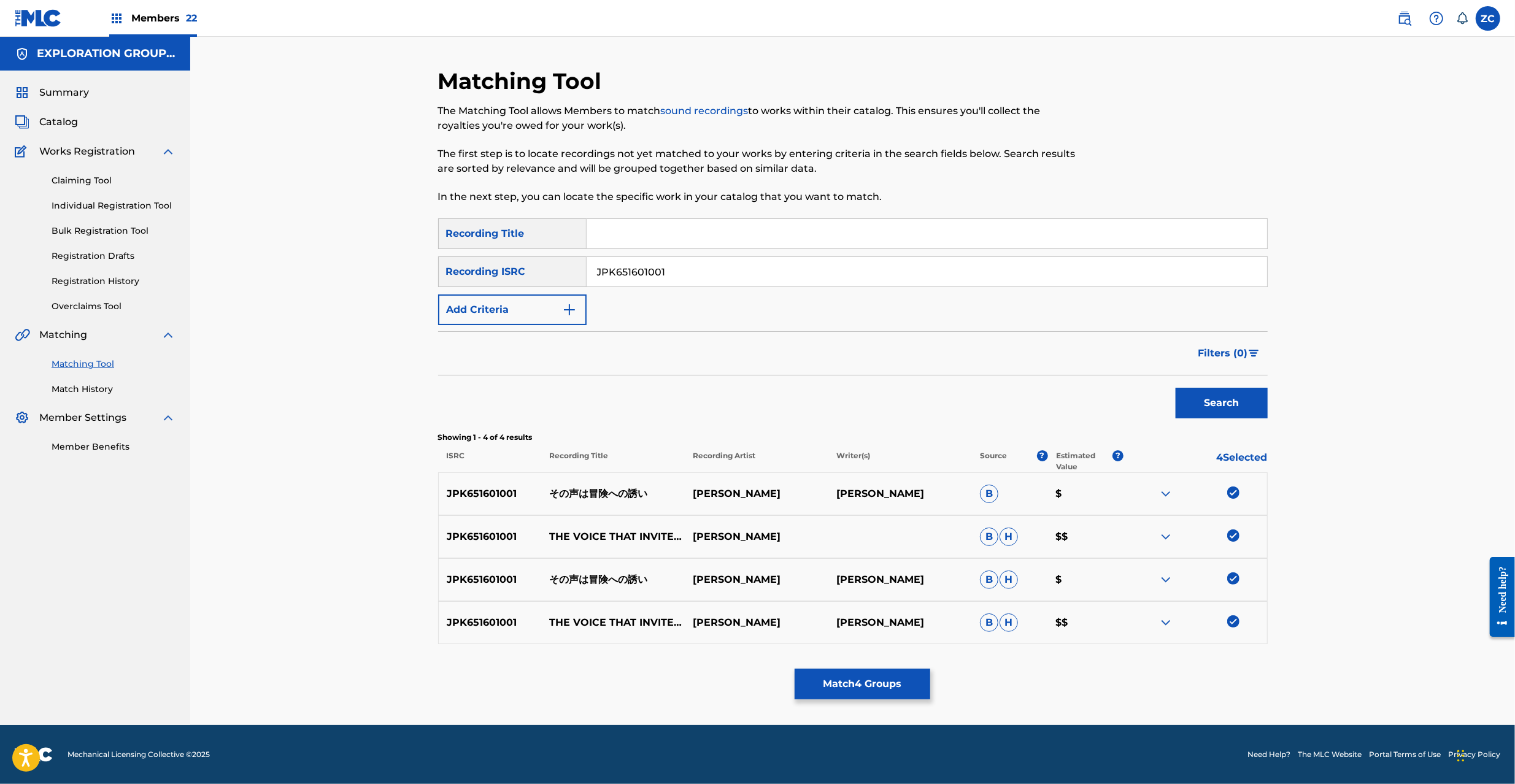
click at [873, 671] on button "Match 4 Groups" at bounding box center [862, 684] width 136 height 31
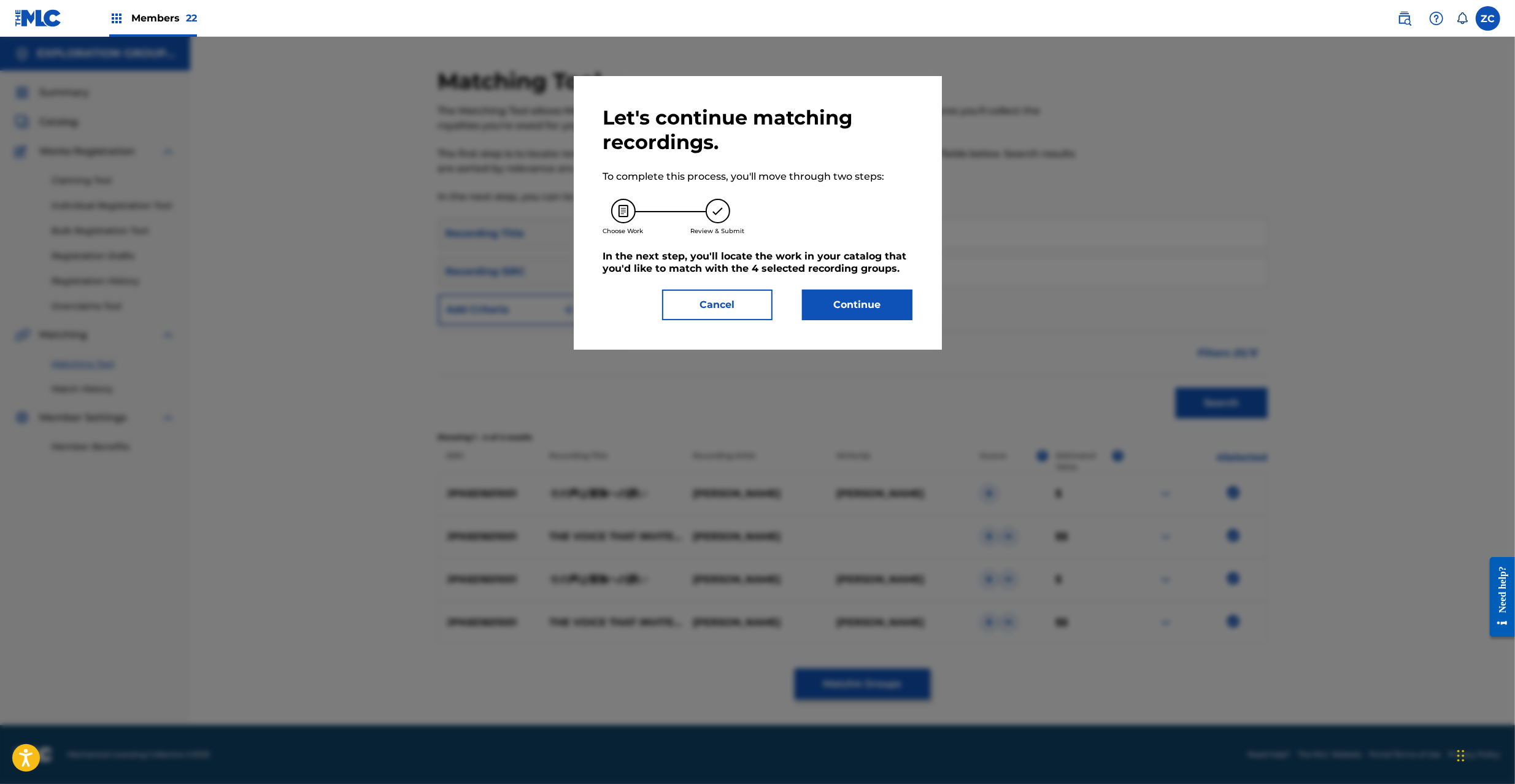
click at [877, 312] on button "Continue" at bounding box center [857, 305] width 111 height 31
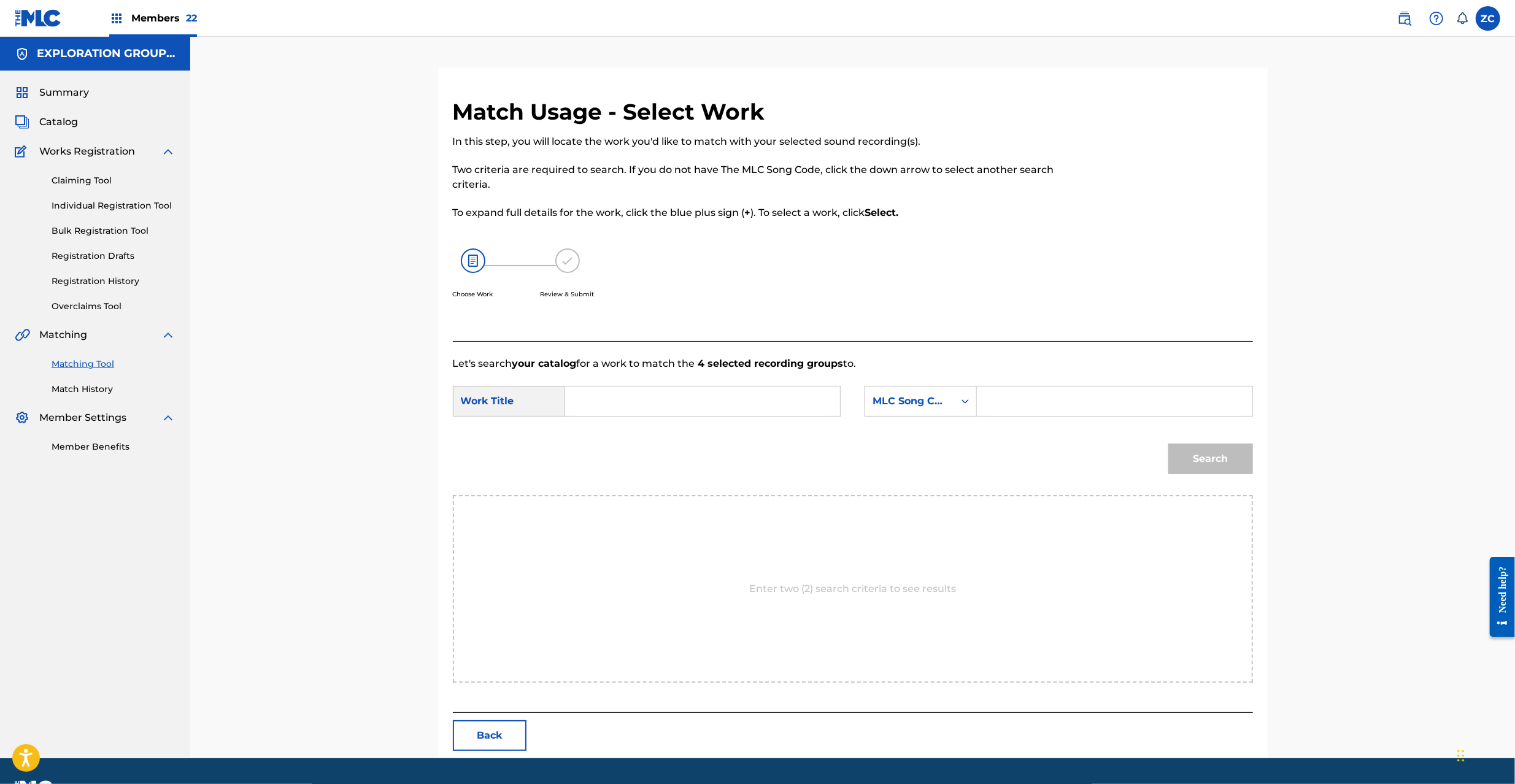
click at [644, 387] on input "Search Form" at bounding box center [703, 401] width 254 height 29
paste input "Sonokoewa Boukeneno Sasoi S65USO"
click at [781, 402] on input "Sonokoewa Boukeneno Sasoi S65USO" at bounding box center [703, 401] width 254 height 29
type input "Sonokoewa Boukeneno Sasoi"
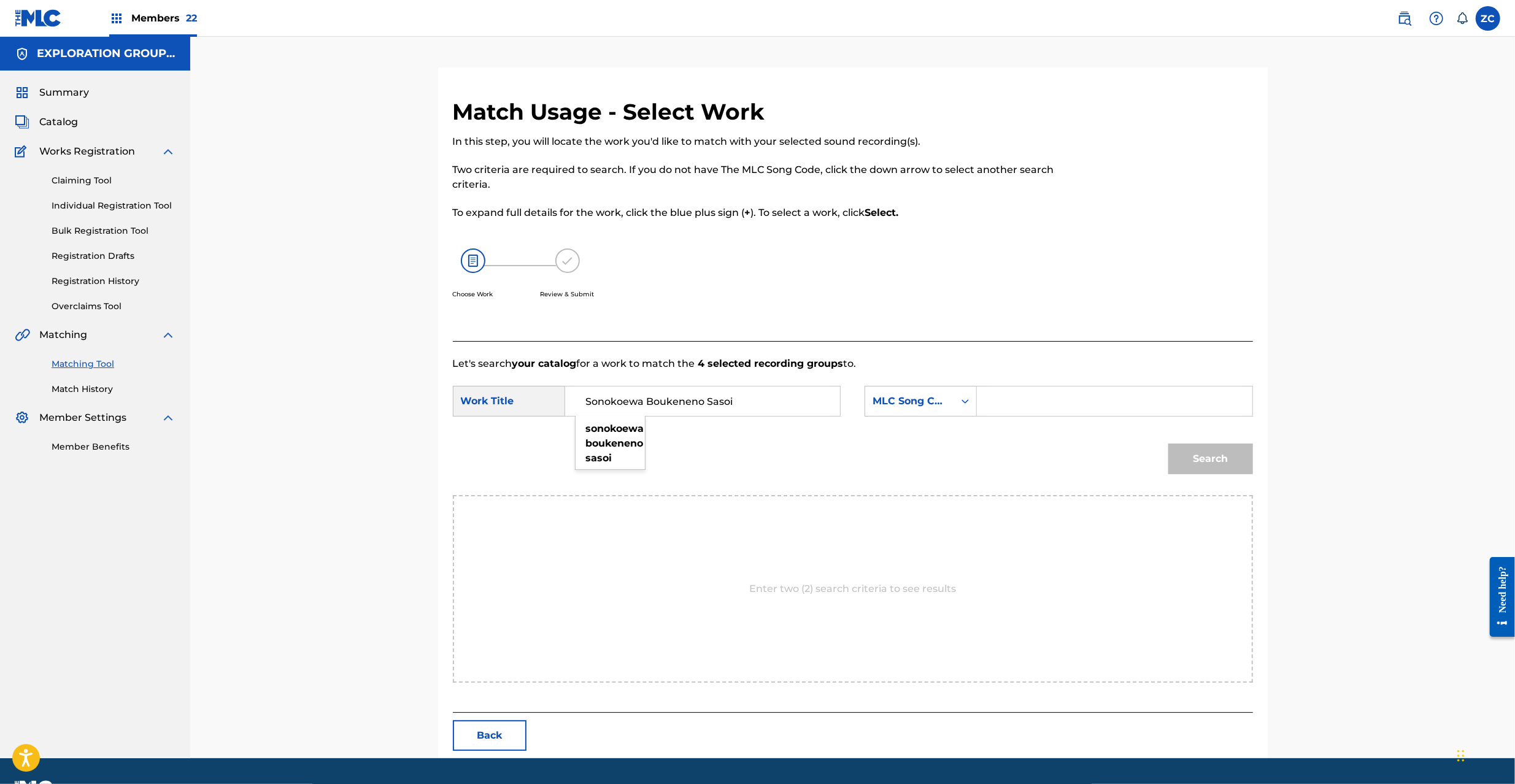
click at [1096, 399] on input "Search Form" at bounding box center [1114, 401] width 254 height 29
paste input "S65USO"
type input "S65USO"
click at [1204, 463] on button "Search" at bounding box center [1210, 458] width 84 height 31
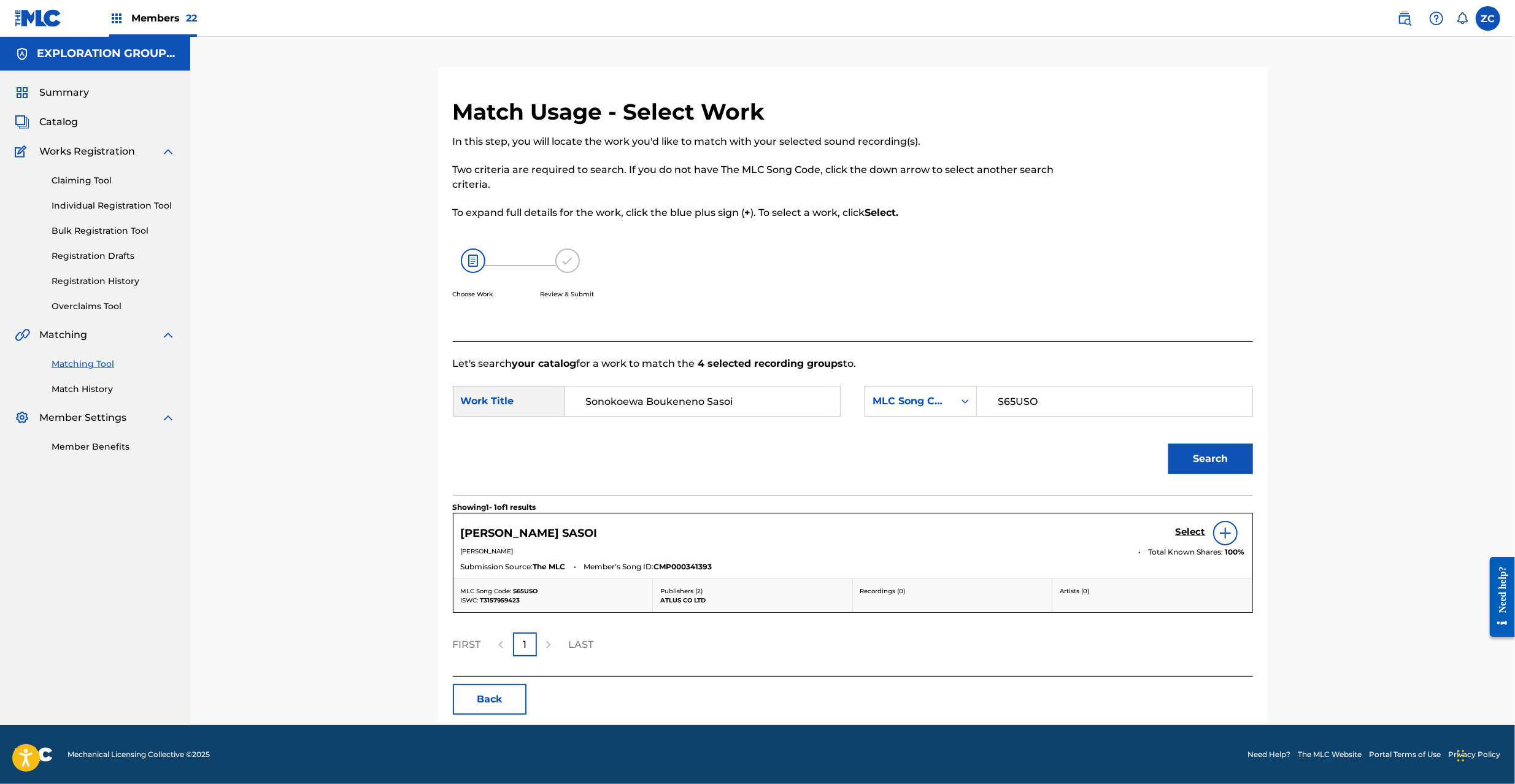
click at [1197, 535] on h5 "Select" at bounding box center [1191, 532] width 30 height 12
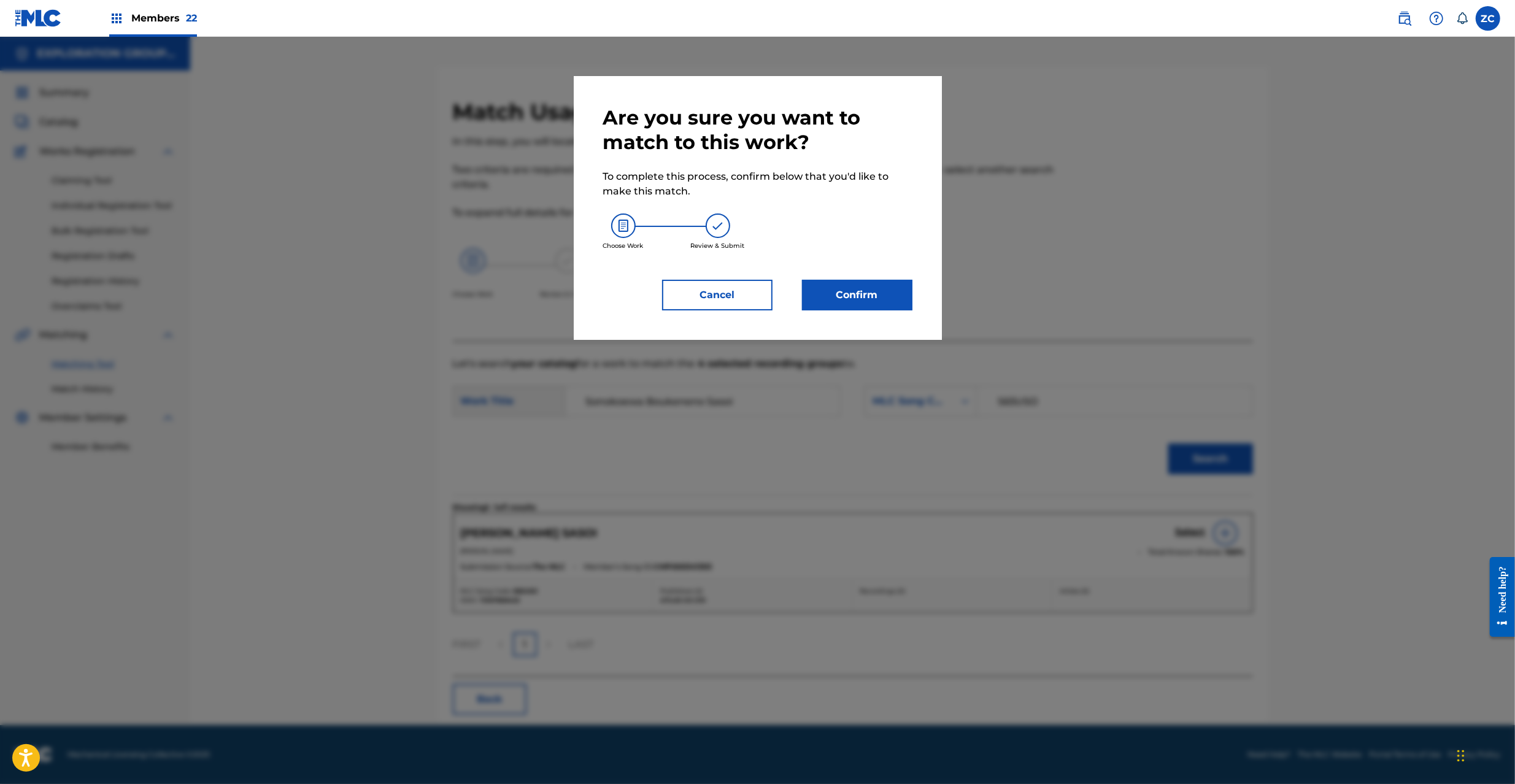
click at [865, 305] on button "Confirm" at bounding box center [857, 295] width 111 height 31
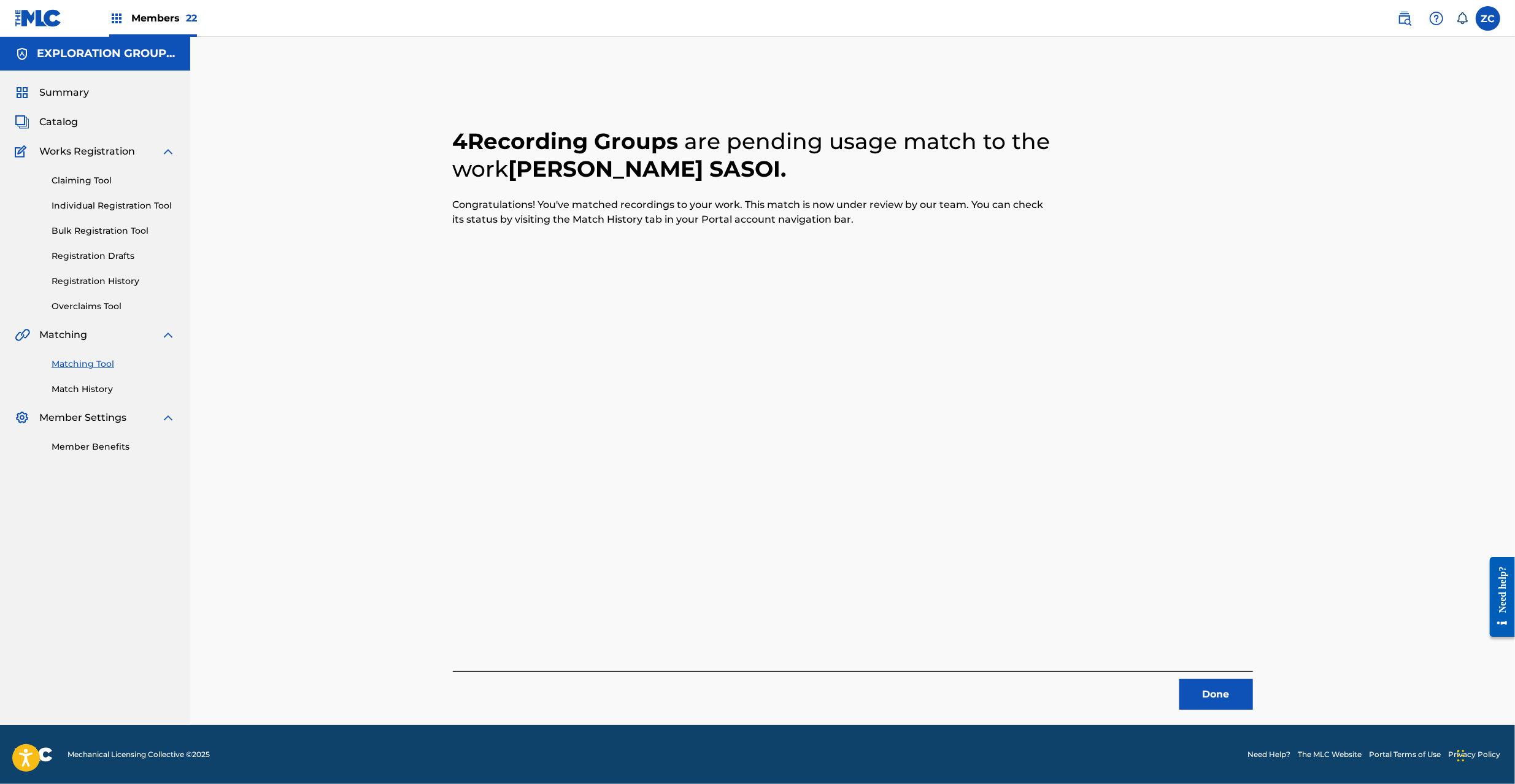
click at [1198, 700] on button "Done" at bounding box center [1216, 694] width 74 height 31
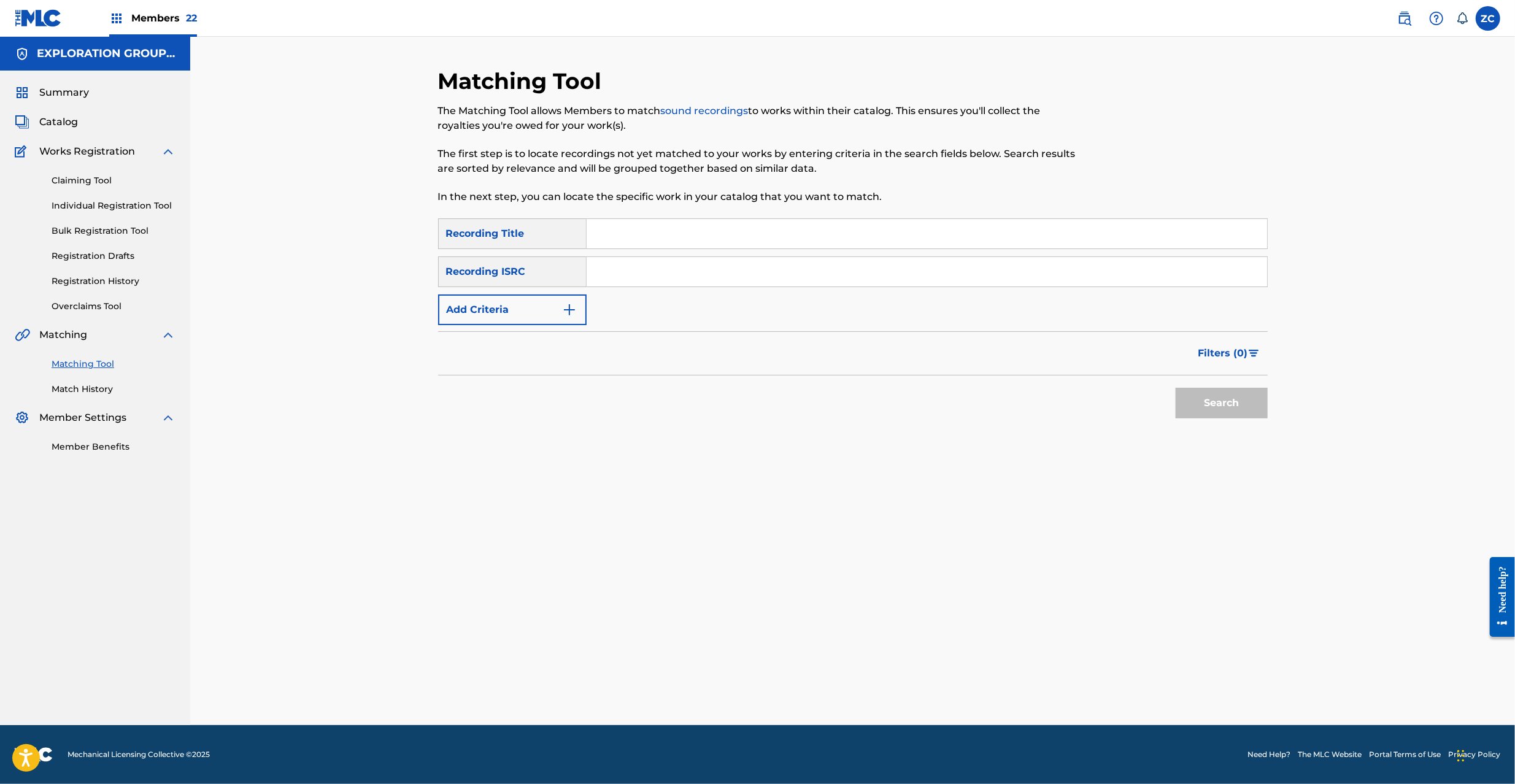
drag, startPoint x: 825, startPoint y: 266, endPoint x: 836, endPoint y: 273, distance: 13.0
click at [825, 266] on input "Search Form" at bounding box center [927, 271] width 680 height 29
paste input "JPK651162235"
click at [1198, 398] on button "Search" at bounding box center [1222, 402] width 92 height 31
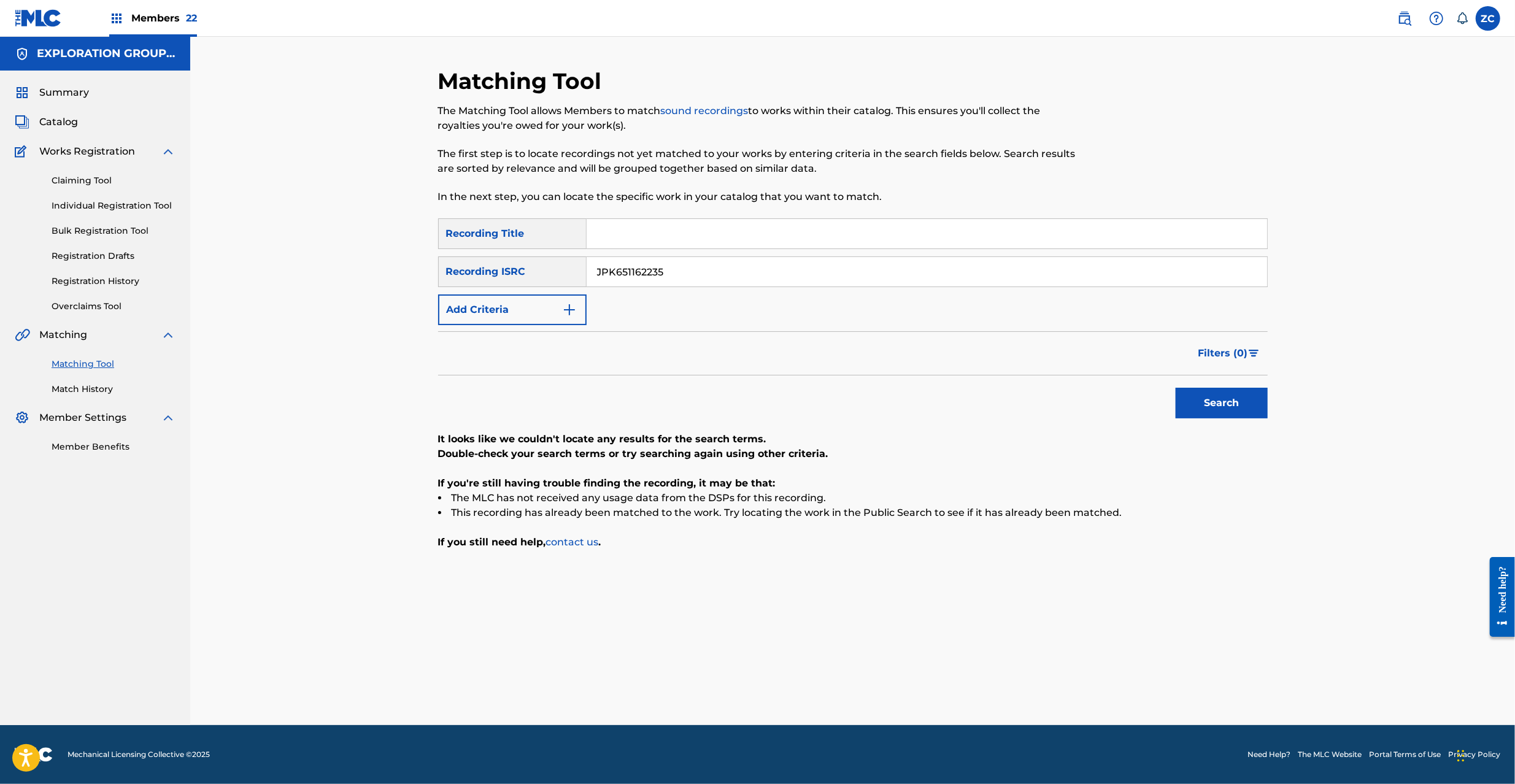
click at [734, 290] on div "SearchWithCriteria1aade809-74ba-4179-a509-3486b8075d44 Recording Title SearchWi…" at bounding box center [853, 272] width 830 height 107
click at [753, 267] on input "JPK651162235" at bounding box center [927, 271] width 680 height 29
paste input "01320"
drag, startPoint x: 1249, startPoint y: 399, endPoint x: 1224, endPoint y: 361, distance: 45.5
click at [1248, 399] on button "Search" at bounding box center [1222, 402] width 92 height 31
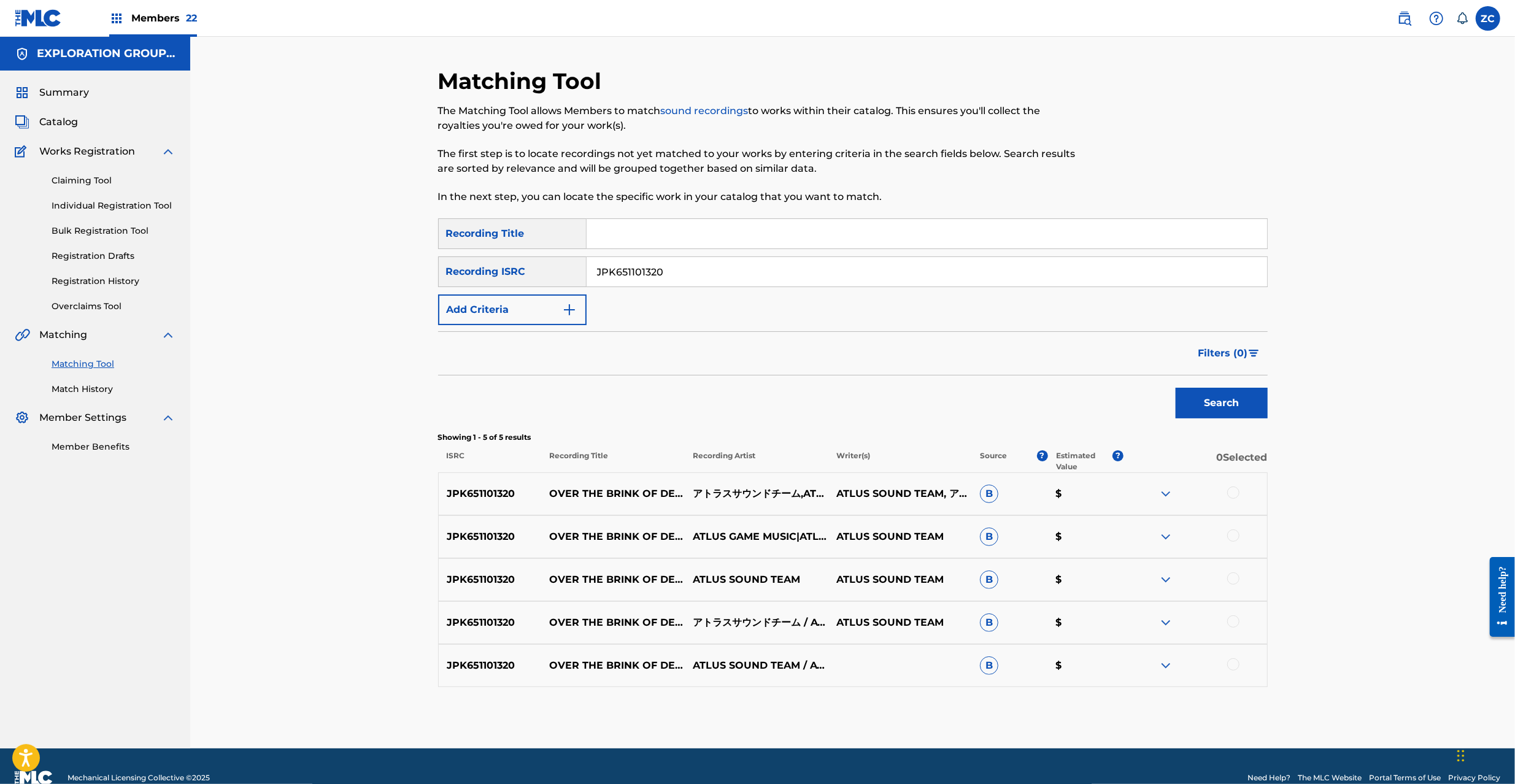
click at [1236, 490] on div at bounding box center [1234, 493] width 12 height 12
click at [1231, 541] on div at bounding box center [1234, 535] width 12 height 12
drag, startPoint x: 1233, startPoint y: 581, endPoint x: 1233, endPoint y: 629, distance: 48.0
click at [1233, 582] on div at bounding box center [1234, 579] width 12 height 12
click at [1233, 625] on div at bounding box center [1234, 621] width 12 height 12
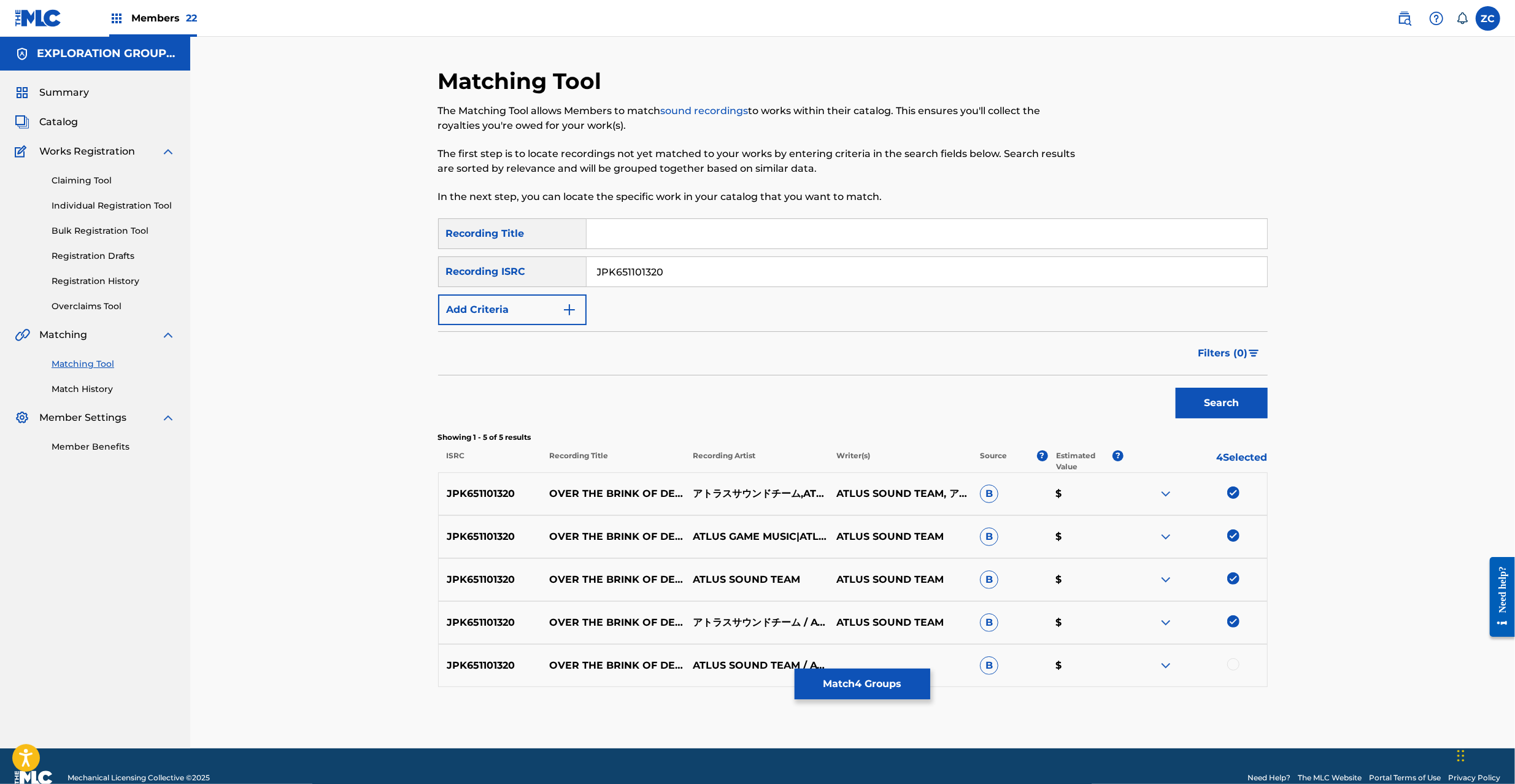
click at [1231, 663] on div at bounding box center [1234, 665] width 12 height 12
click at [732, 281] on input "JPK651101320" at bounding box center [927, 271] width 680 height 29
paste input "62220"
type input "JPK651162220"
click at [1253, 411] on button "Search" at bounding box center [1222, 402] width 92 height 31
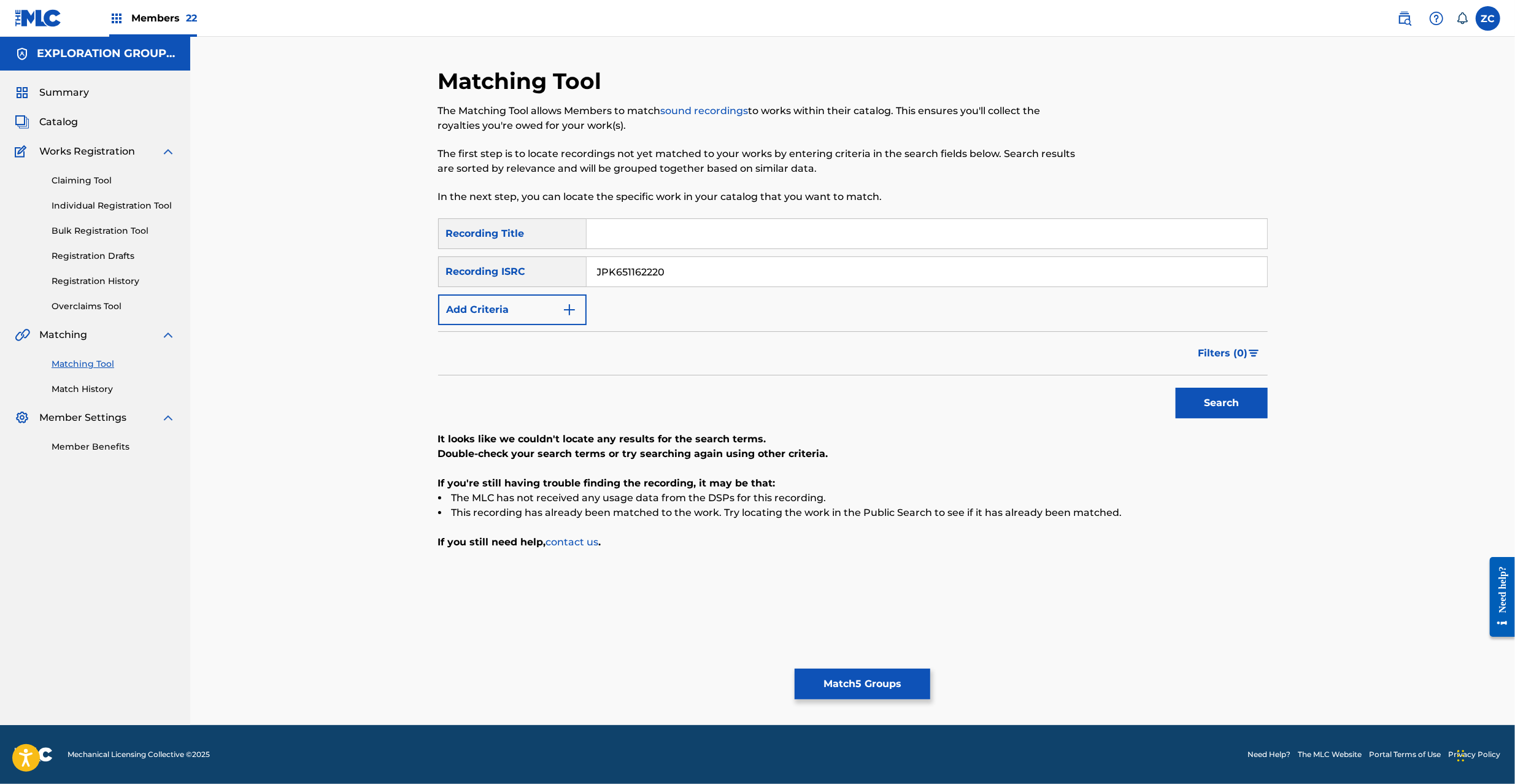
click at [884, 676] on button "Match 5 Groups" at bounding box center [862, 684] width 136 height 31
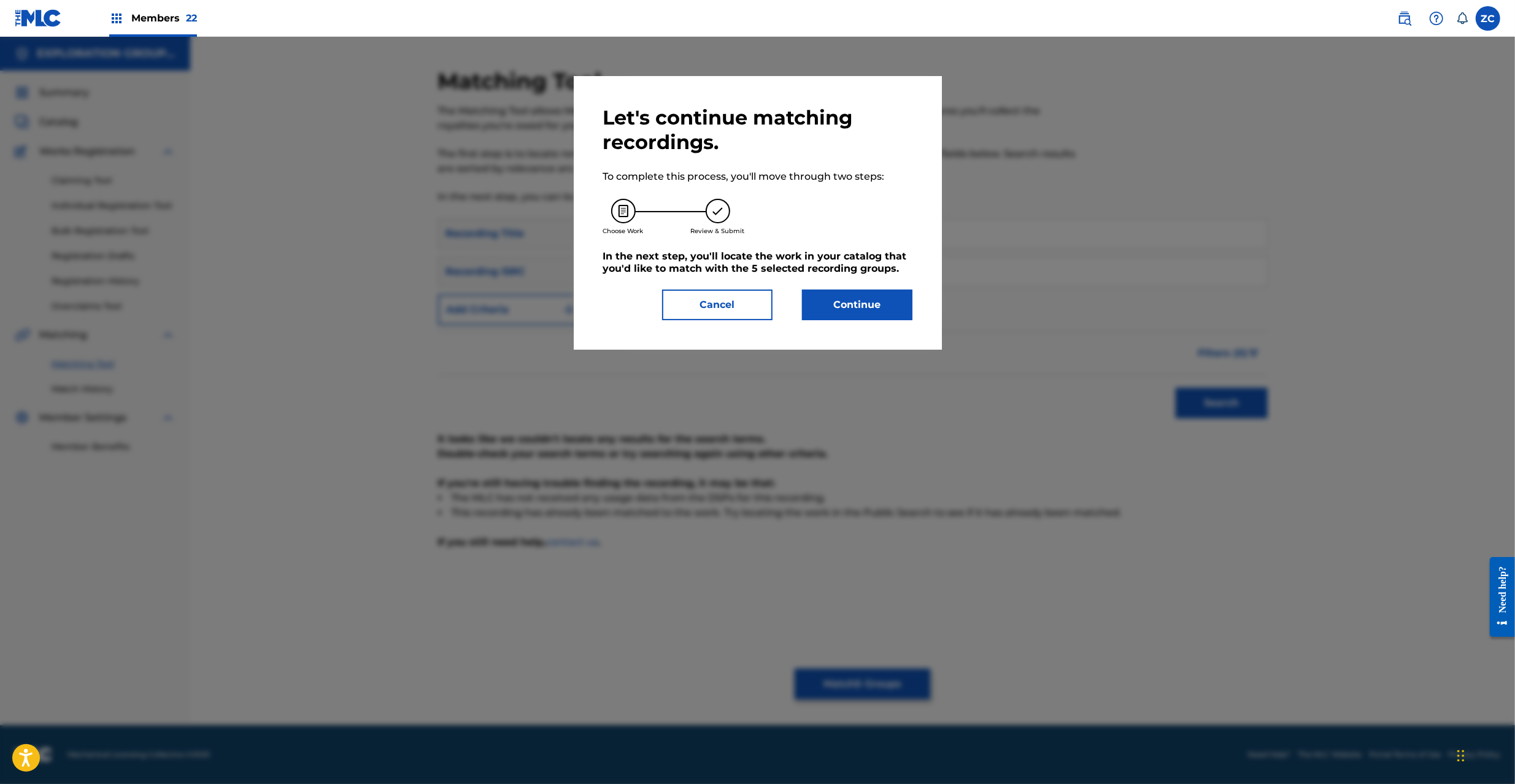
click at [870, 317] on button "Continue" at bounding box center [857, 305] width 111 height 31
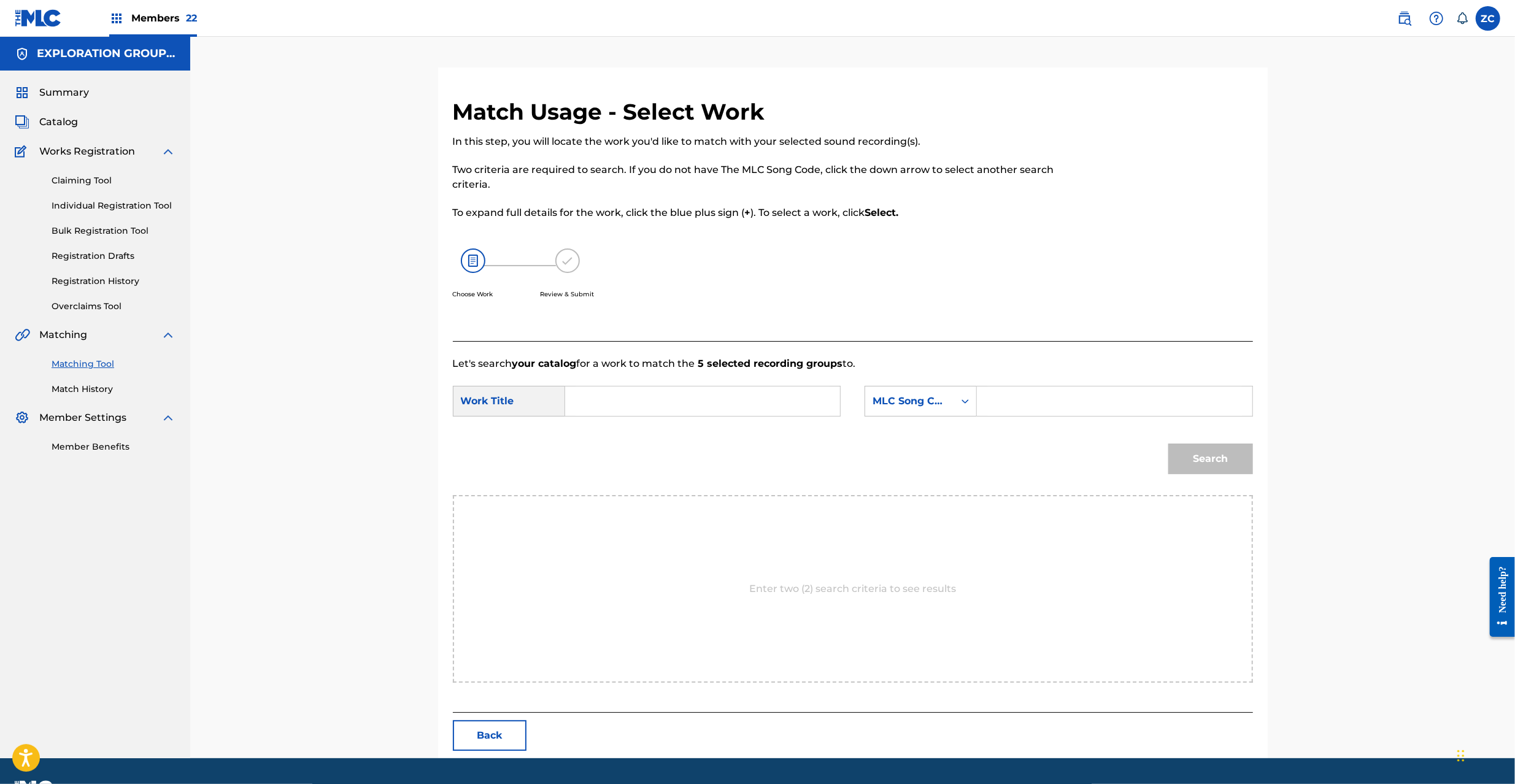
click at [811, 398] on input "Search Form" at bounding box center [703, 401] width 254 height 29
paste input "Shiseno Koete S65UU8"
click at [688, 404] on input "Shiseno Koete S65UU8" at bounding box center [703, 401] width 254 height 29
type input "Shiseno Koete"
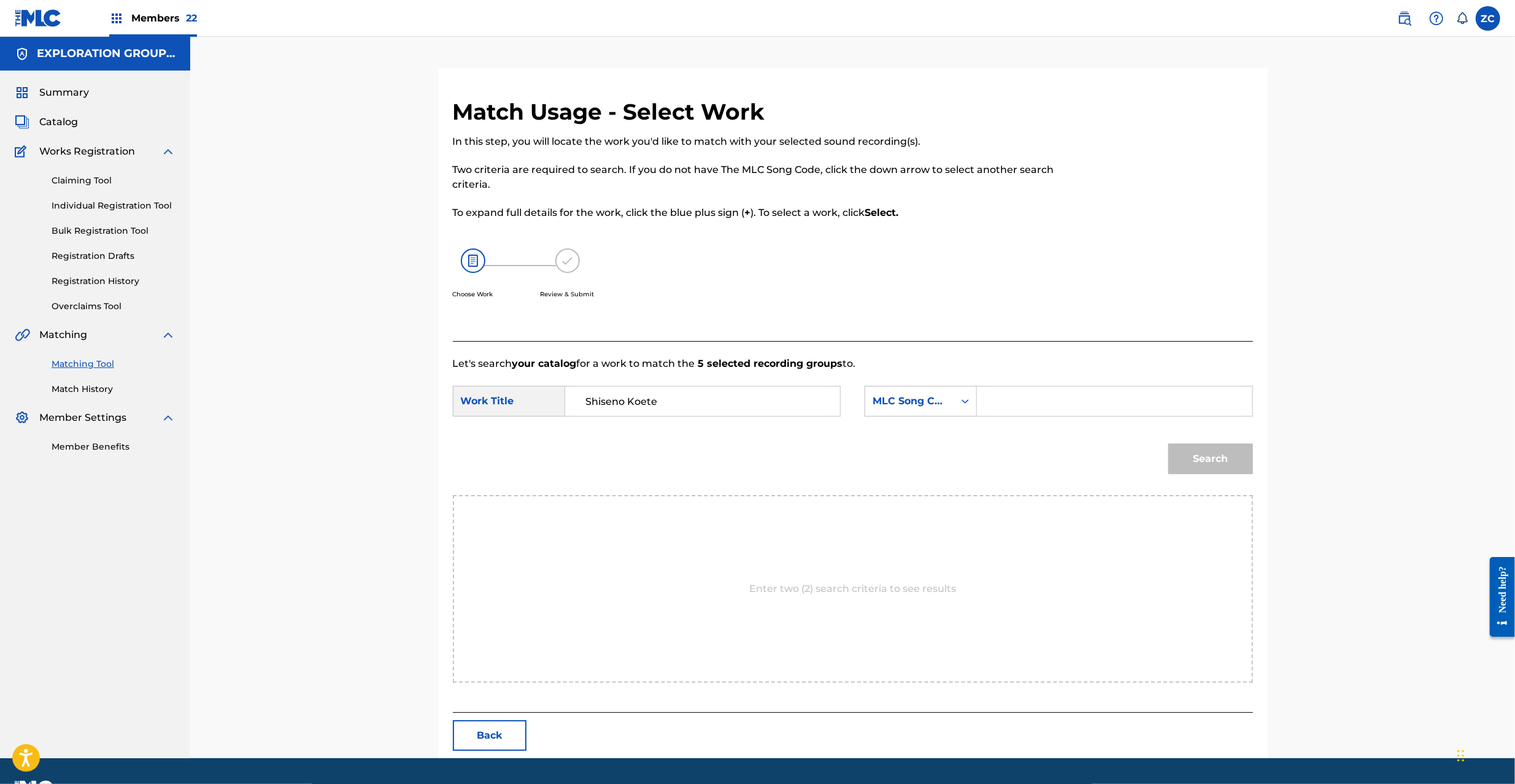
click at [1079, 401] on input "Search Form" at bounding box center [1114, 401] width 254 height 29
paste input "S65UU8"
type input "S65UU8"
click at [1198, 458] on button "Search" at bounding box center [1210, 458] width 84 height 31
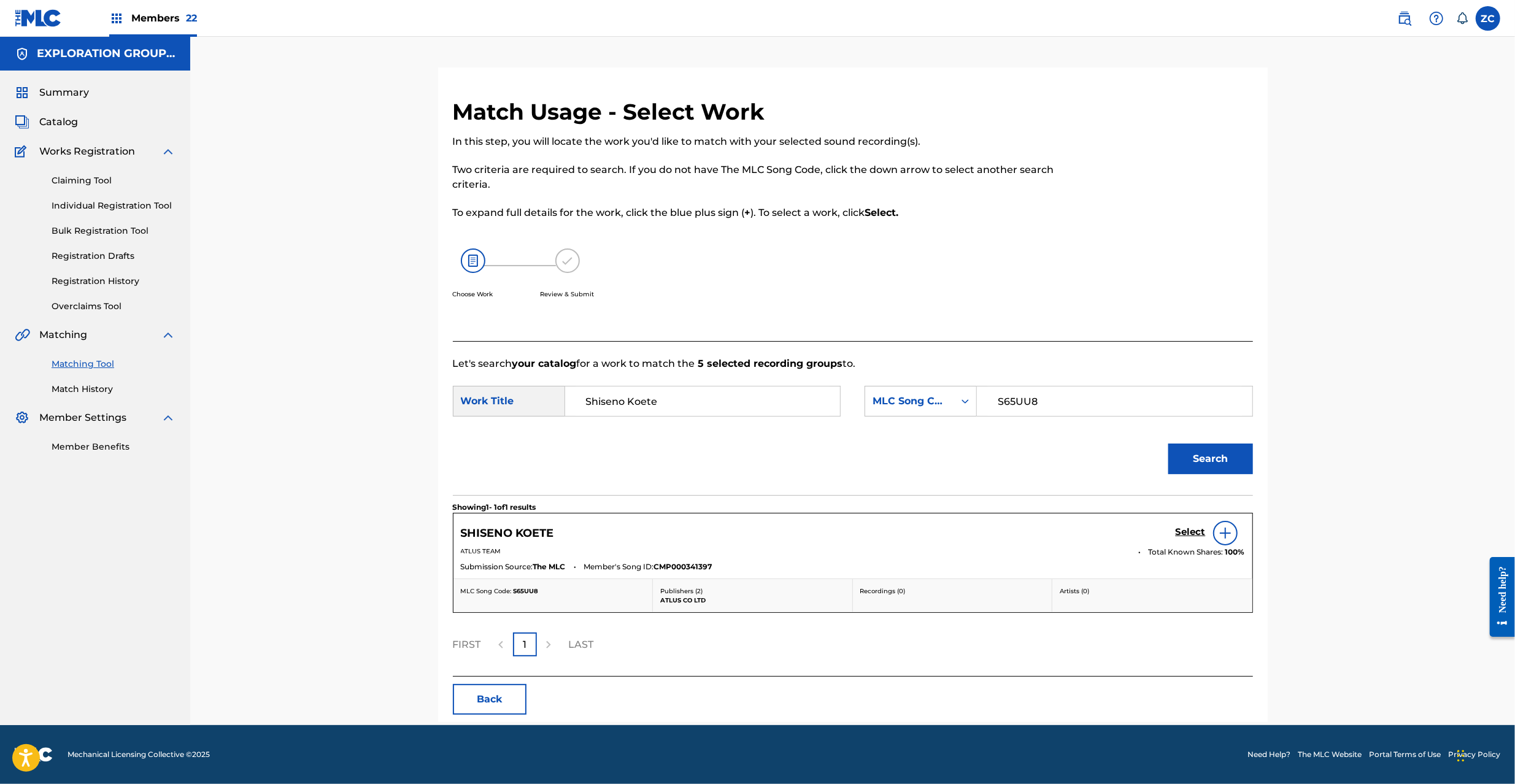
click at [1189, 534] on h5 "Select" at bounding box center [1191, 532] width 30 height 12
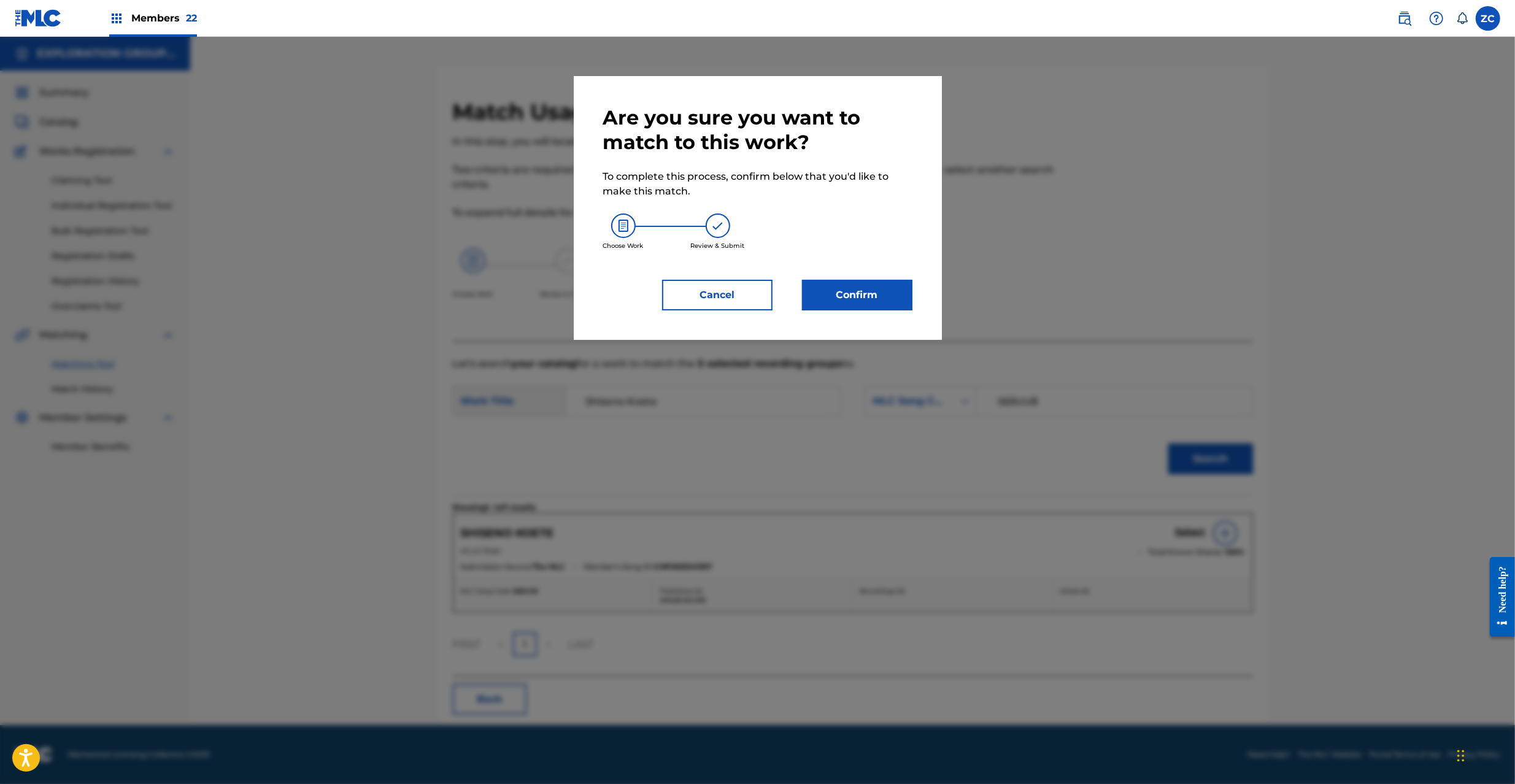
click at [892, 293] on button "Confirm" at bounding box center [857, 295] width 111 height 31
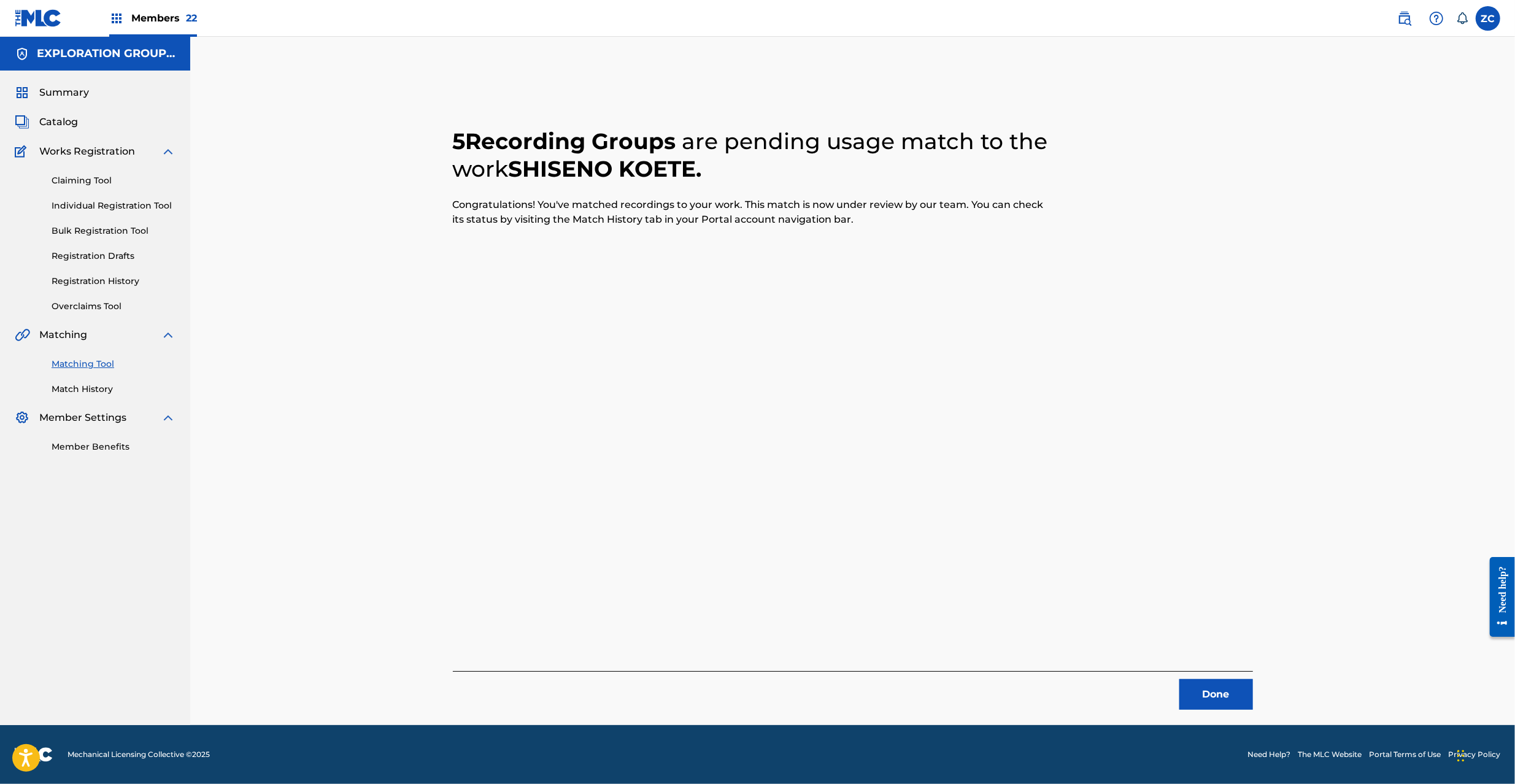
click at [1225, 688] on button "Done" at bounding box center [1216, 694] width 74 height 31
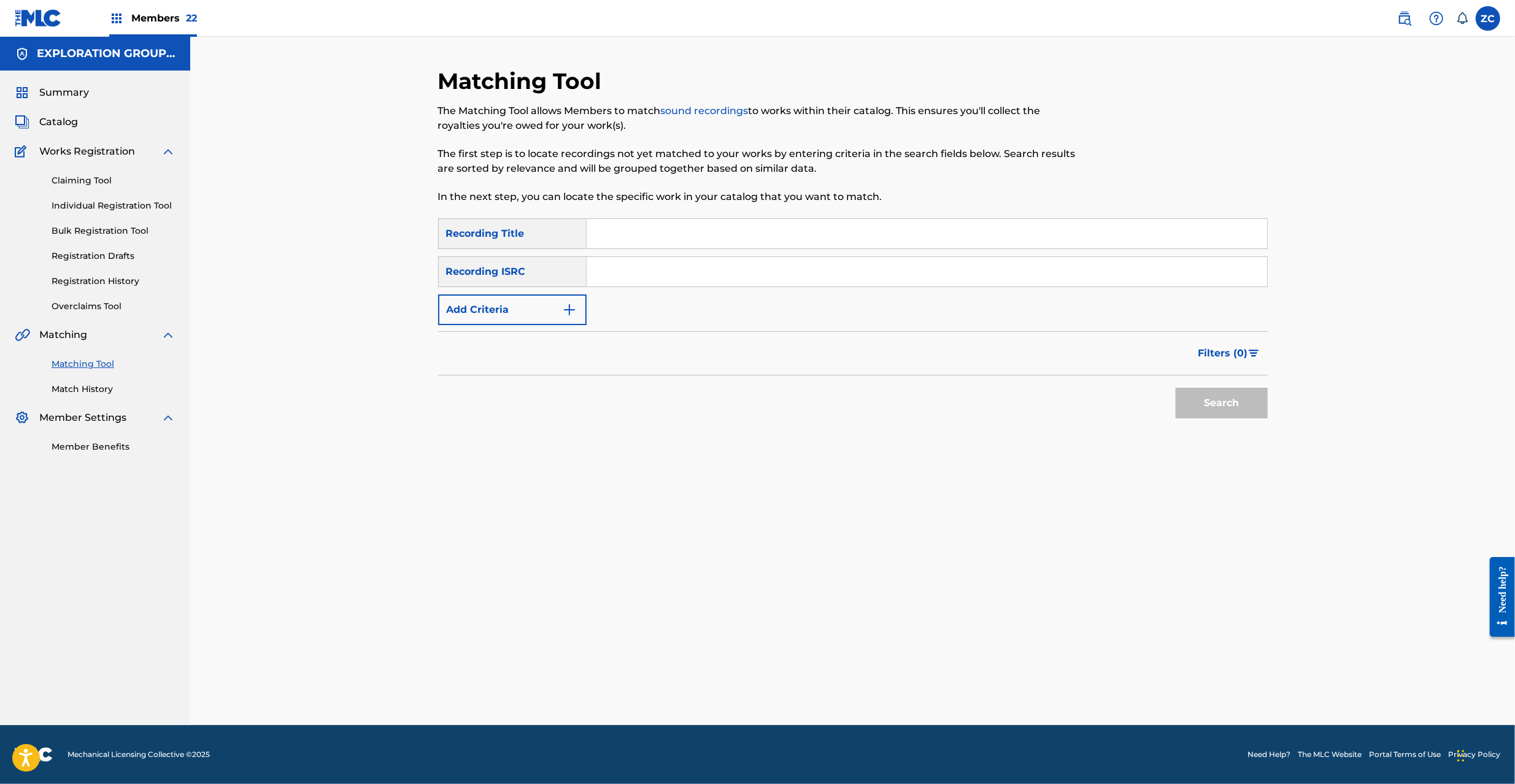
drag, startPoint x: 933, startPoint y: 274, endPoint x: 973, endPoint y: 292, distance: 43.9
click at [933, 275] on input "Search Form" at bounding box center [927, 271] width 680 height 29
paste input "JPK651101321"
click at [1236, 414] on button "Search" at bounding box center [1222, 402] width 92 height 31
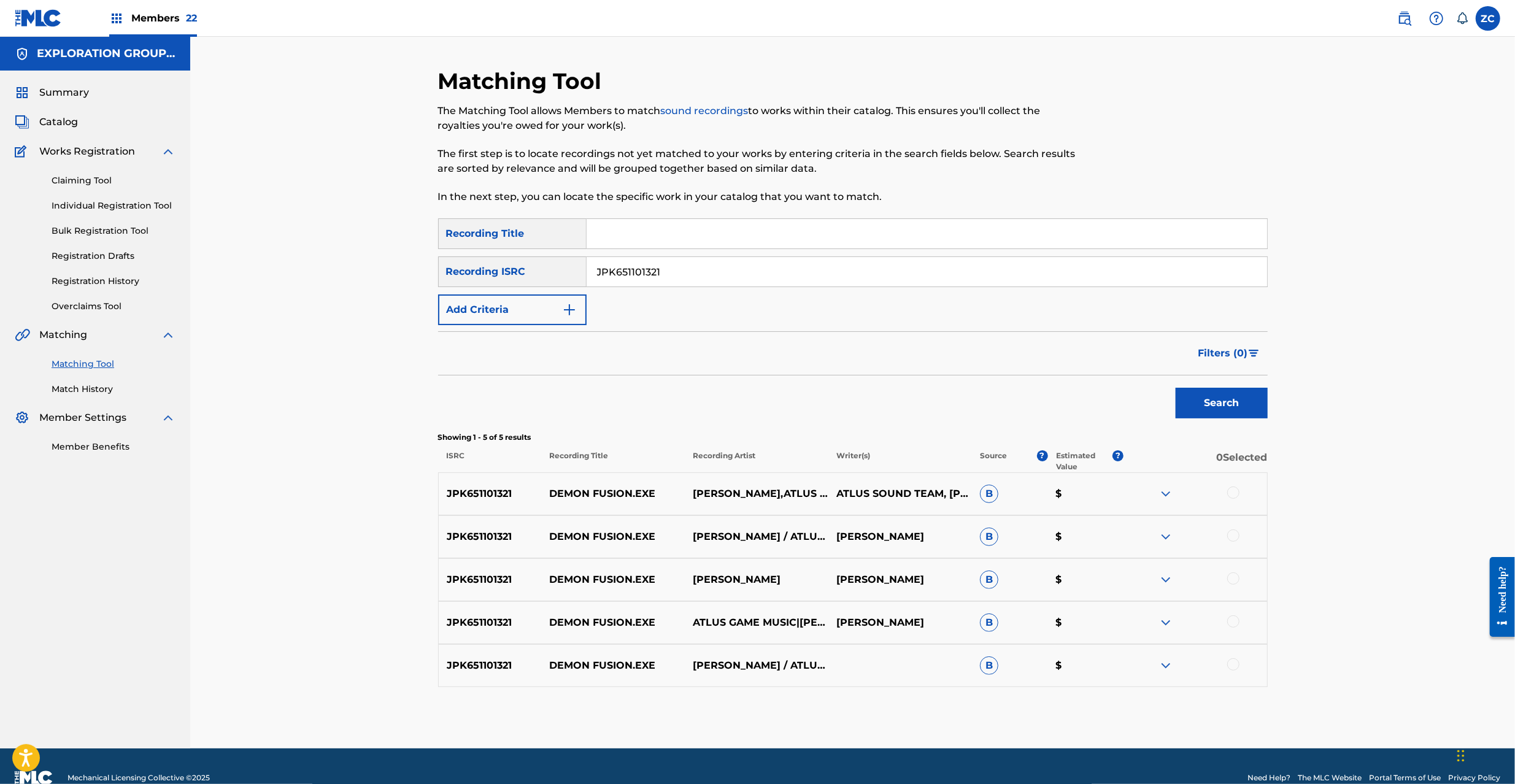
click at [1236, 491] on div at bounding box center [1234, 493] width 12 height 12
click at [1236, 533] on div at bounding box center [1234, 535] width 12 height 12
click at [1231, 580] on div at bounding box center [1234, 579] width 12 height 12
click at [1236, 617] on div at bounding box center [1234, 621] width 12 height 12
click at [1234, 663] on div at bounding box center [1234, 665] width 12 height 12
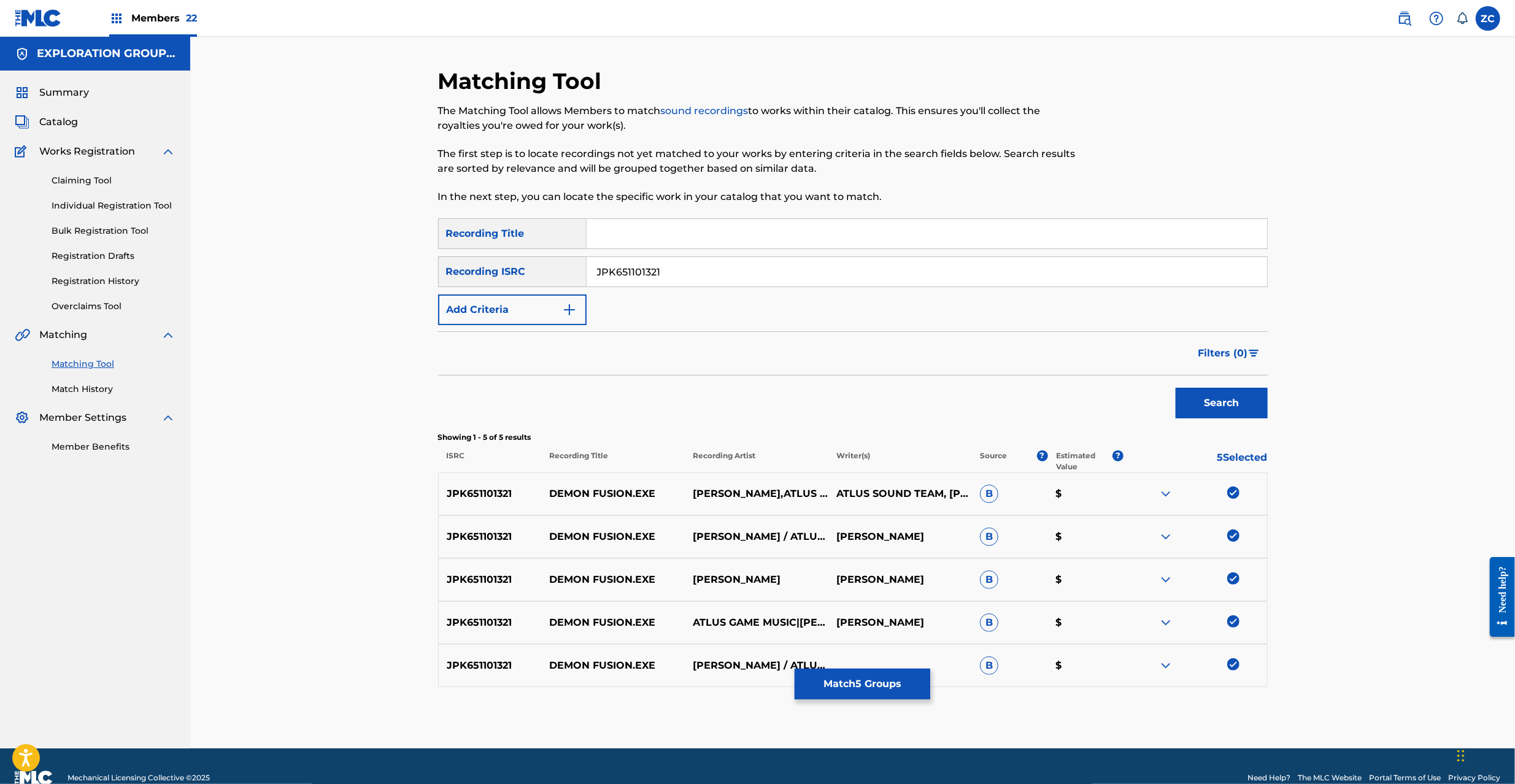
click at [892, 270] on input "JPK651101321" at bounding box center [927, 271] width 680 height 29
paste input "62221"
type input "JPK651162221"
click at [1214, 413] on button "Search" at bounding box center [1222, 402] width 92 height 31
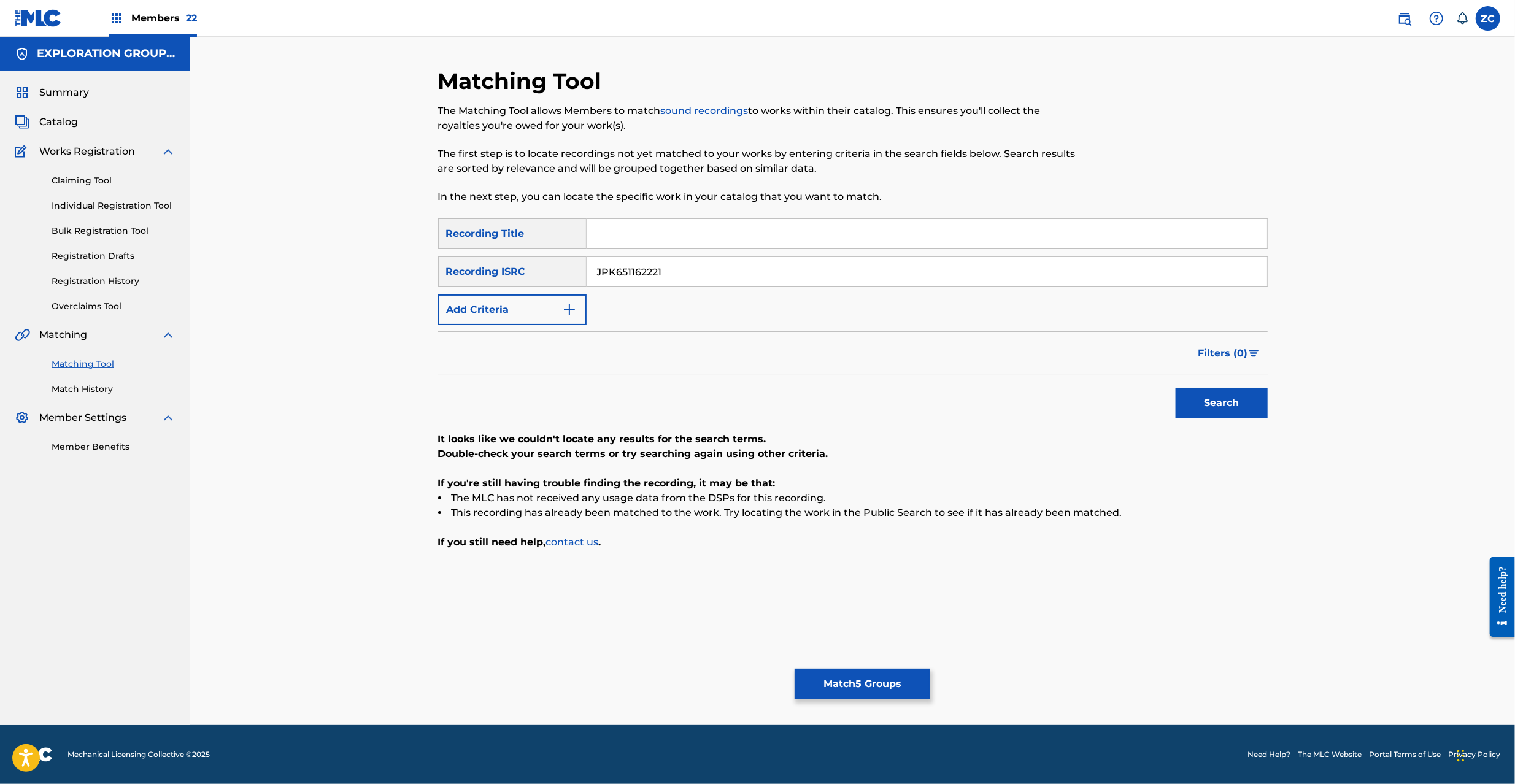
click at [890, 678] on button "Match 5 Groups" at bounding box center [862, 684] width 136 height 31
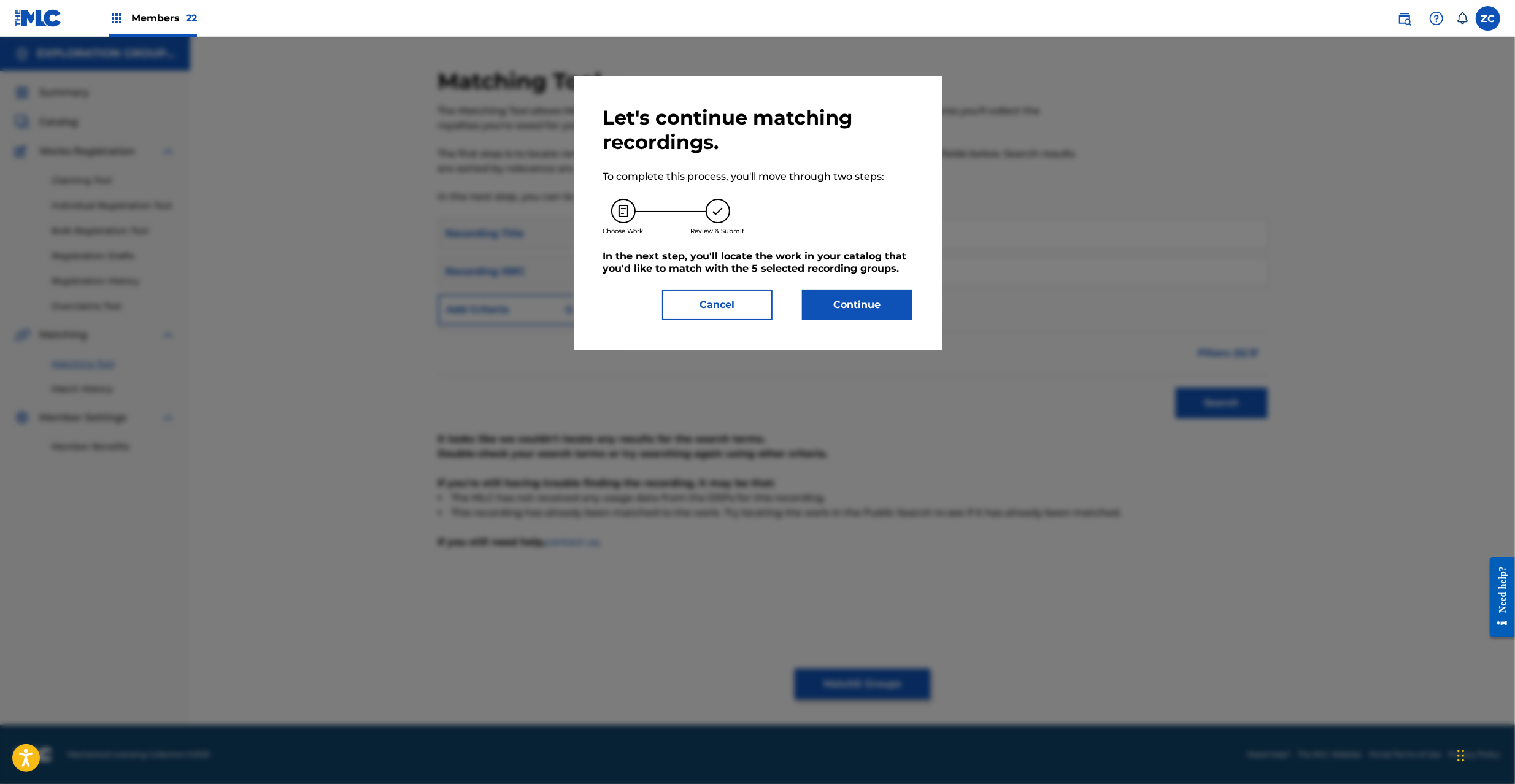
click at [868, 313] on button "Continue" at bounding box center [857, 305] width 111 height 31
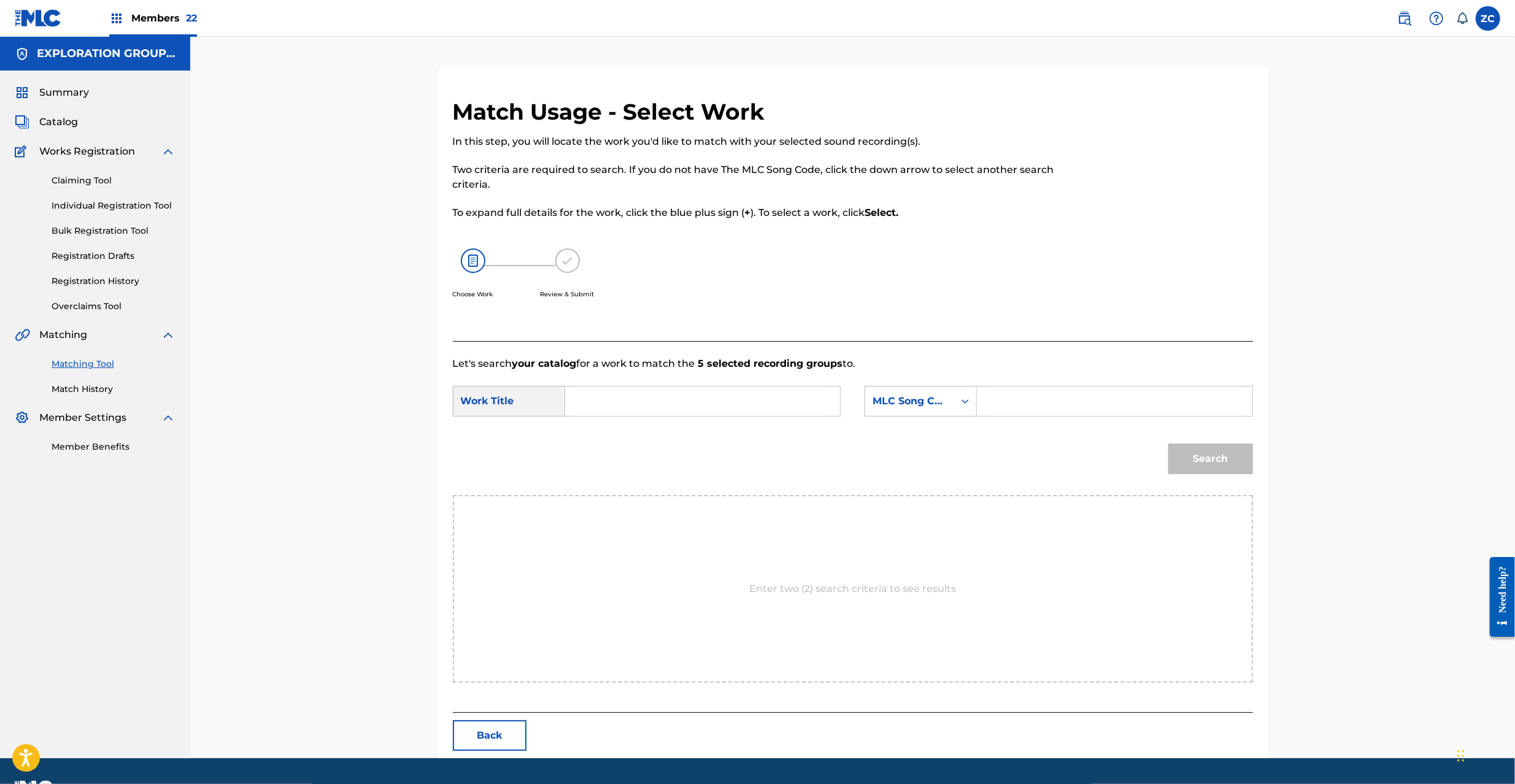
click at [788, 393] on input "Search Form" at bounding box center [703, 401] width 254 height 29
paste input "Akuma Gattai Exe AD8Z3P"
click at [702, 400] on input "Akuma Gattai Exe AD8Z3P" at bounding box center [703, 401] width 254 height 29
type input "Akuma Gattai Exe"
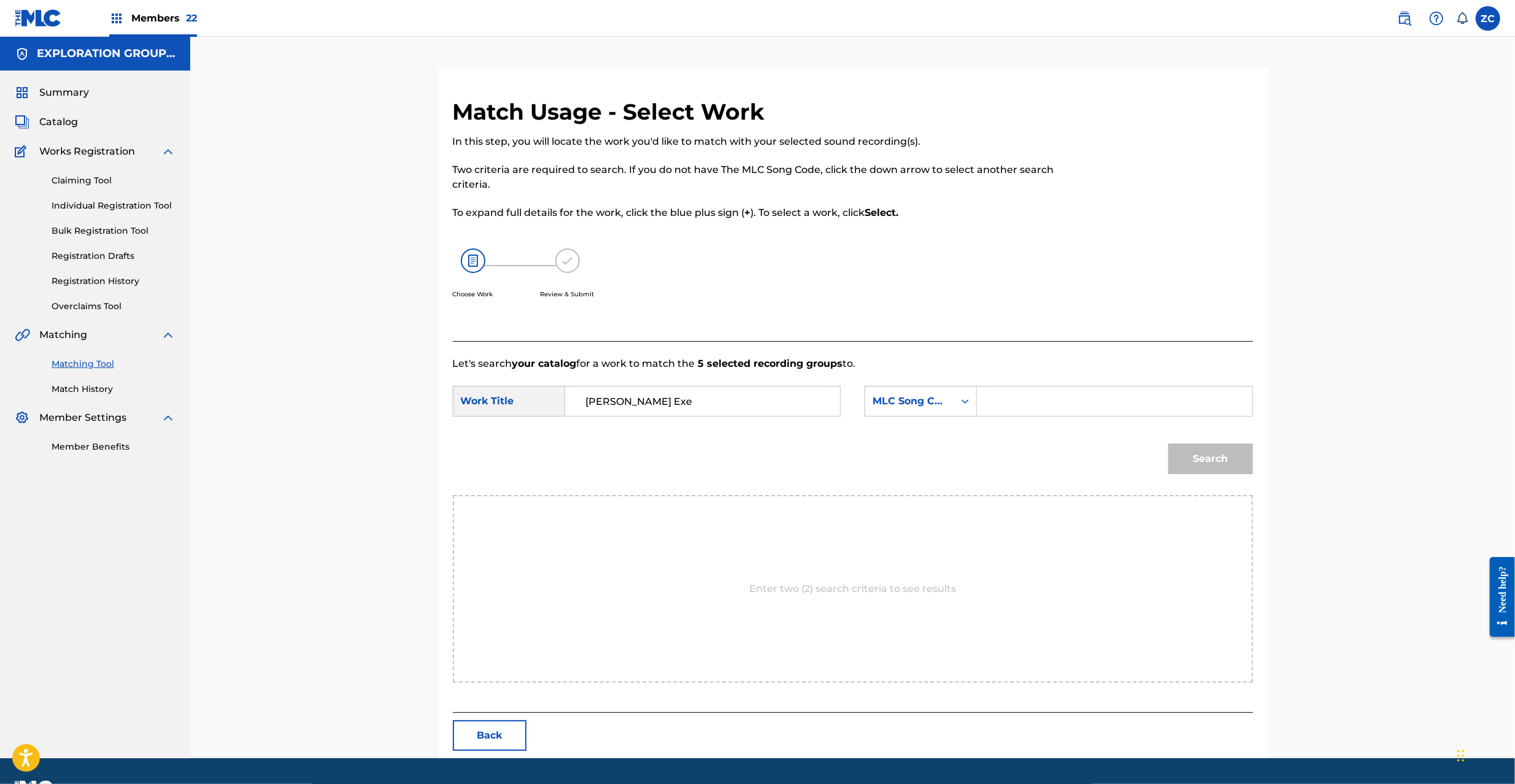
click at [1106, 398] on input "Search Form" at bounding box center [1114, 401] width 254 height 29
paste input "AD8Z3P"
type input "AD8Z3P"
click at [1230, 462] on button "Search" at bounding box center [1210, 458] width 84 height 31
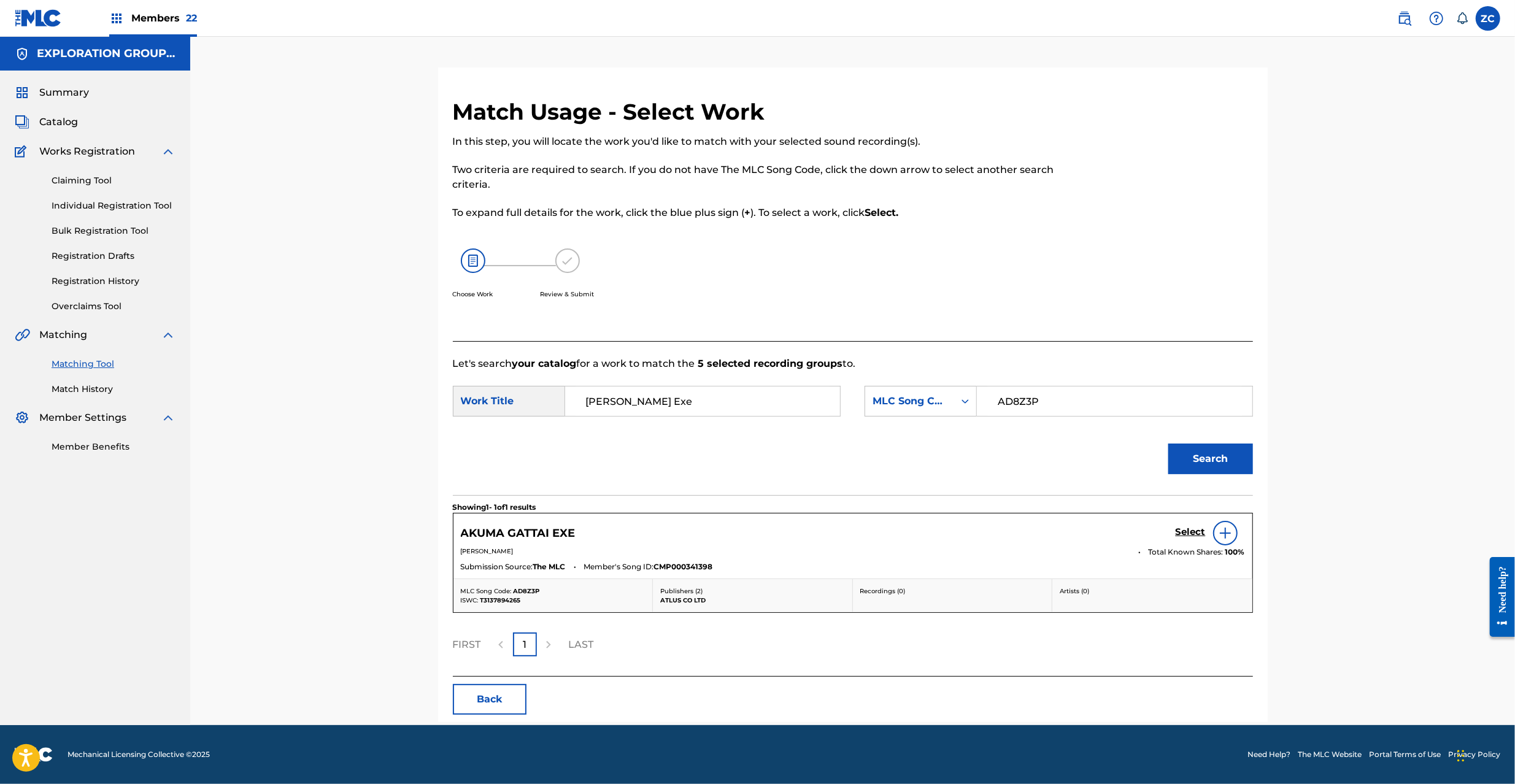
click at [1194, 531] on h5 "Select" at bounding box center [1191, 532] width 30 height 12
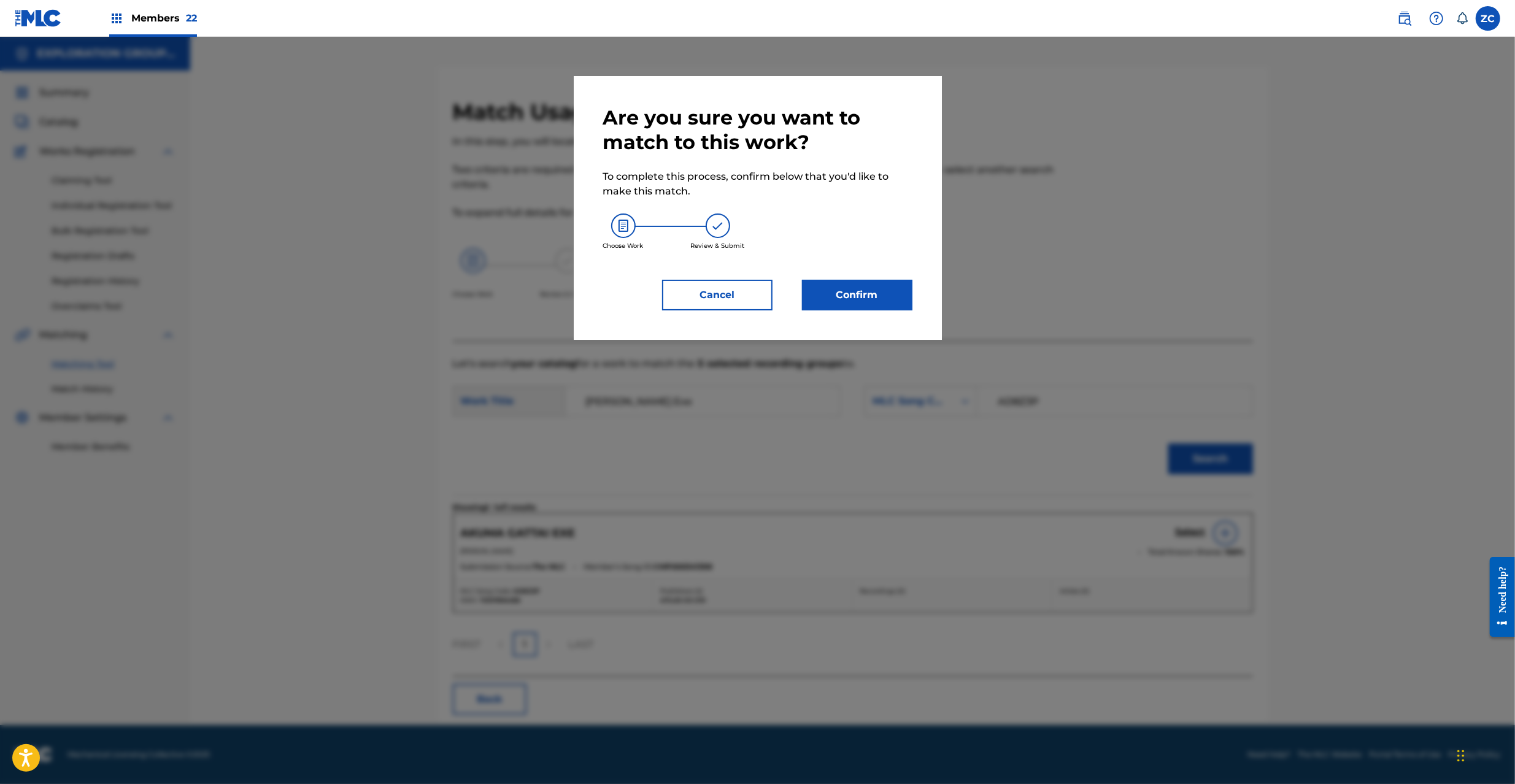
click at [884, 305] on button "Confirm" at bounding box center [857, 295] width 111 height 31
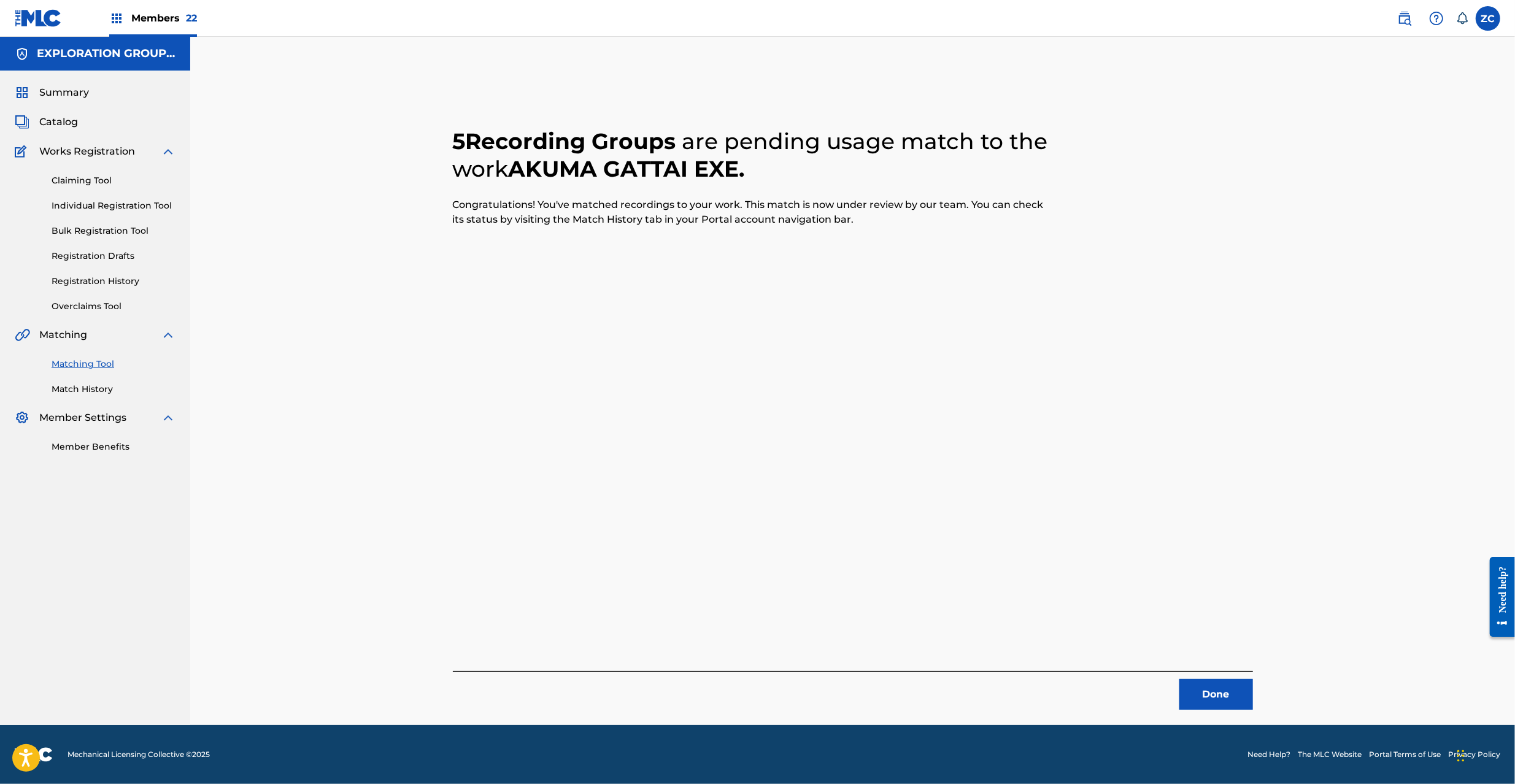
click at [1219, 692] on button "Done" at bounding box center [1216, 694] width 74 height 31
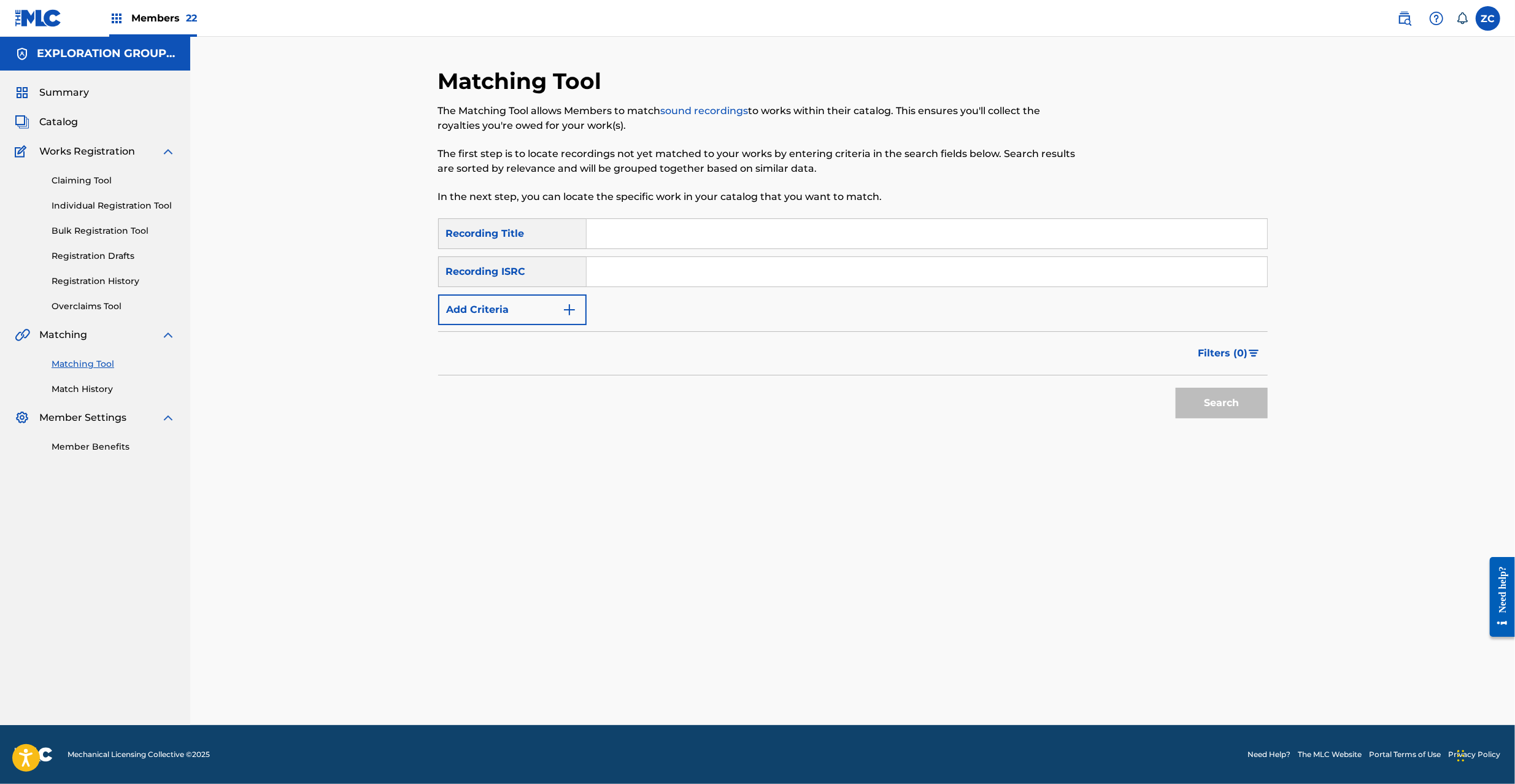
click at [801, 271] on input "Search Form" at bounding box center [927, 271] width 680 height 29
paste input "JPK651101322"
click at [1174, 404] on div "Search" at bounding box center [1219, 400] width 99 height 49
click at [1252, 408] on button "Search" at bounding box center [1222, 402] width 92 height 31
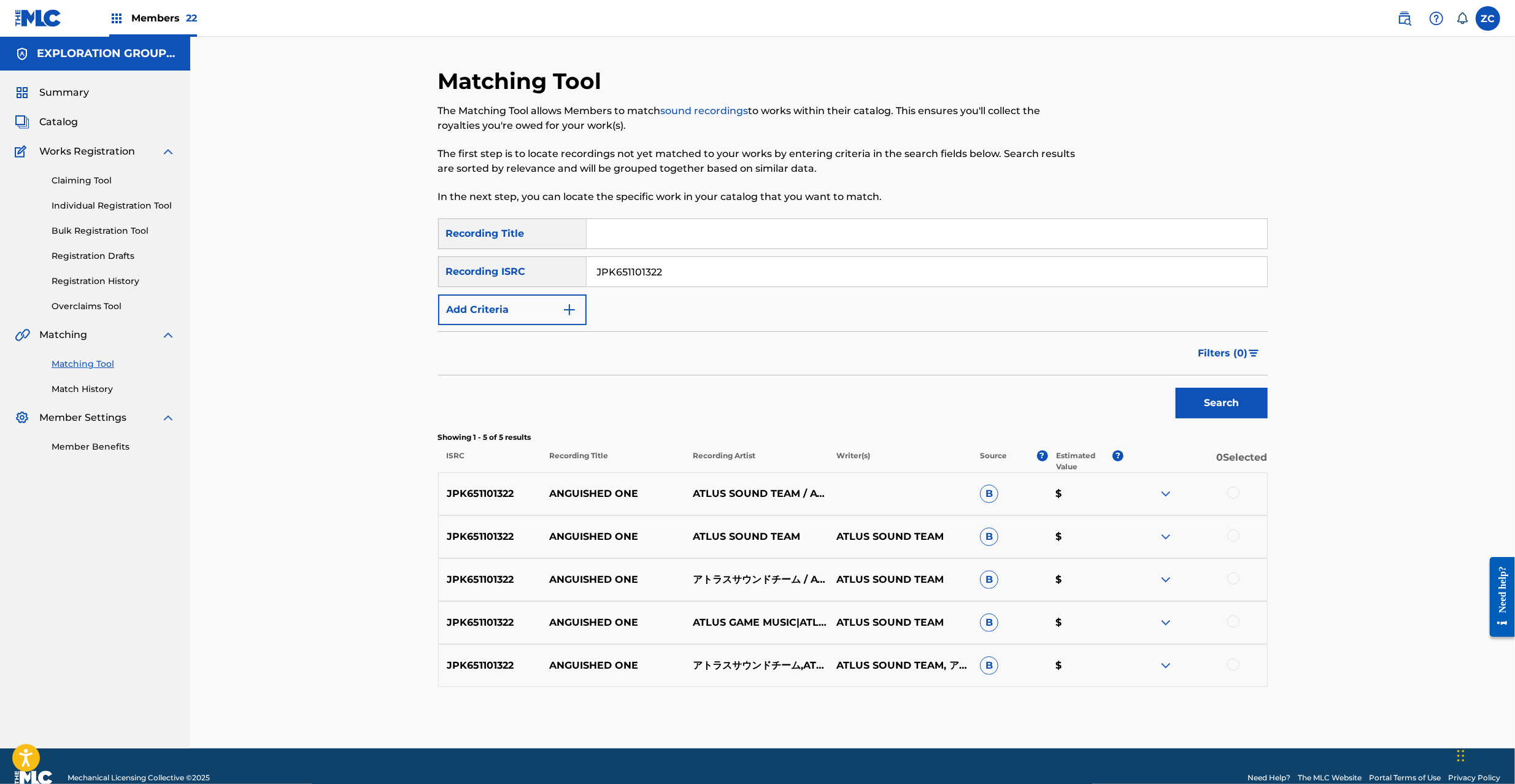
click at [1233, 489] on div at bounding box center [1234, 493] width 12 height 12
click at [1233, 536] on div at bounding box center [1234, 535] width 12 height 12
click at [1233, 582] on div at bounding box center [1234, 579] width 12 height 12
drag, startPoint x: 1232, startPoint y: 621, endPoint x: 1235, endPoint y: 662, distance: 41.1
click at [1232, 622] on div at bounding box center [1234, 621] width 12 height 12
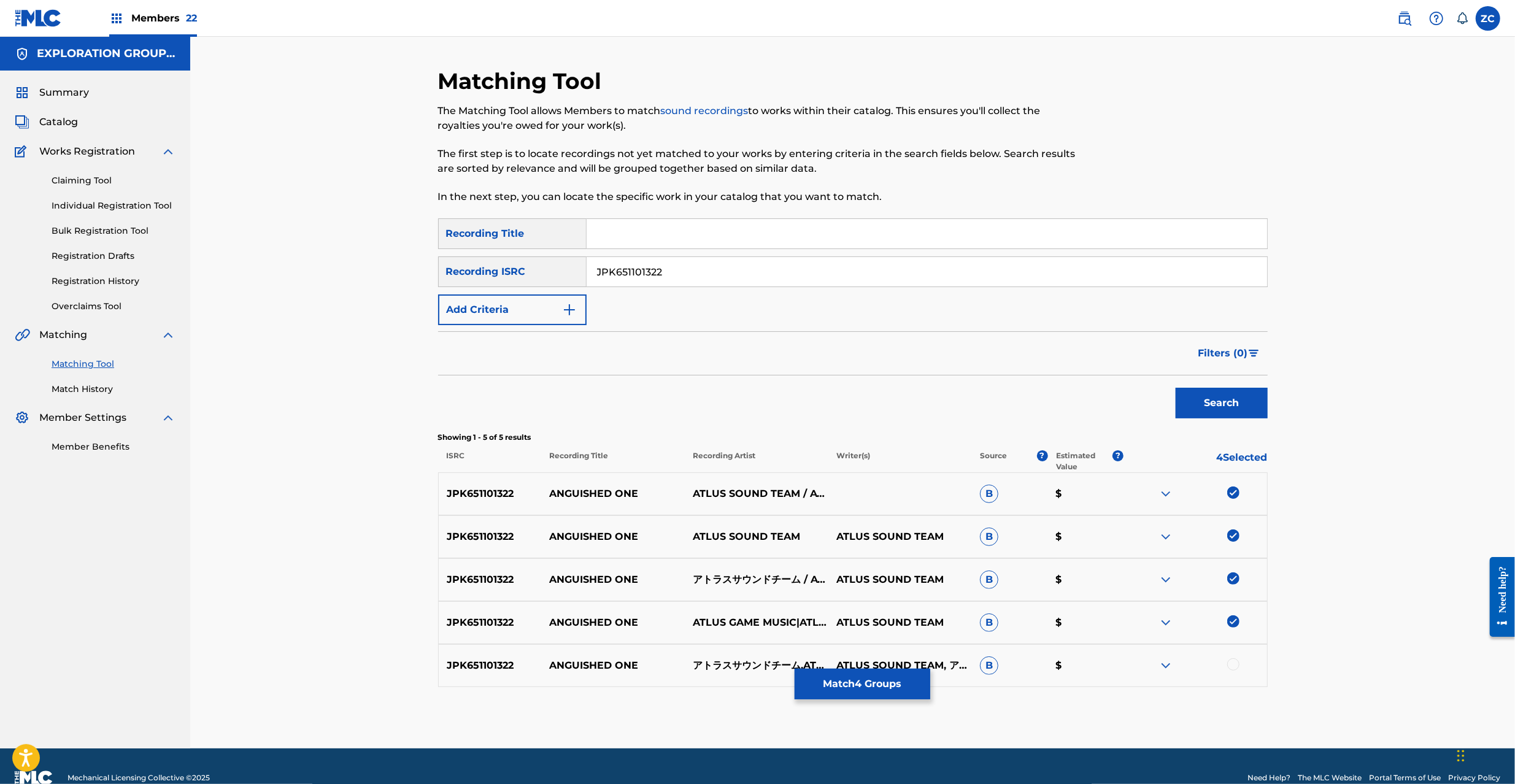
click at [1235, 664] on div at bounding box center [1234, 665] width 12 height 12
click at [934, 270] on input "JPK651101322" at bounding box center [927, 271] width 680 height 29
paste input "62222"
type input "JPK651162222"
click at [1225, 402] on button "Search" at bounding box center [1222, 402] width 92 height 31
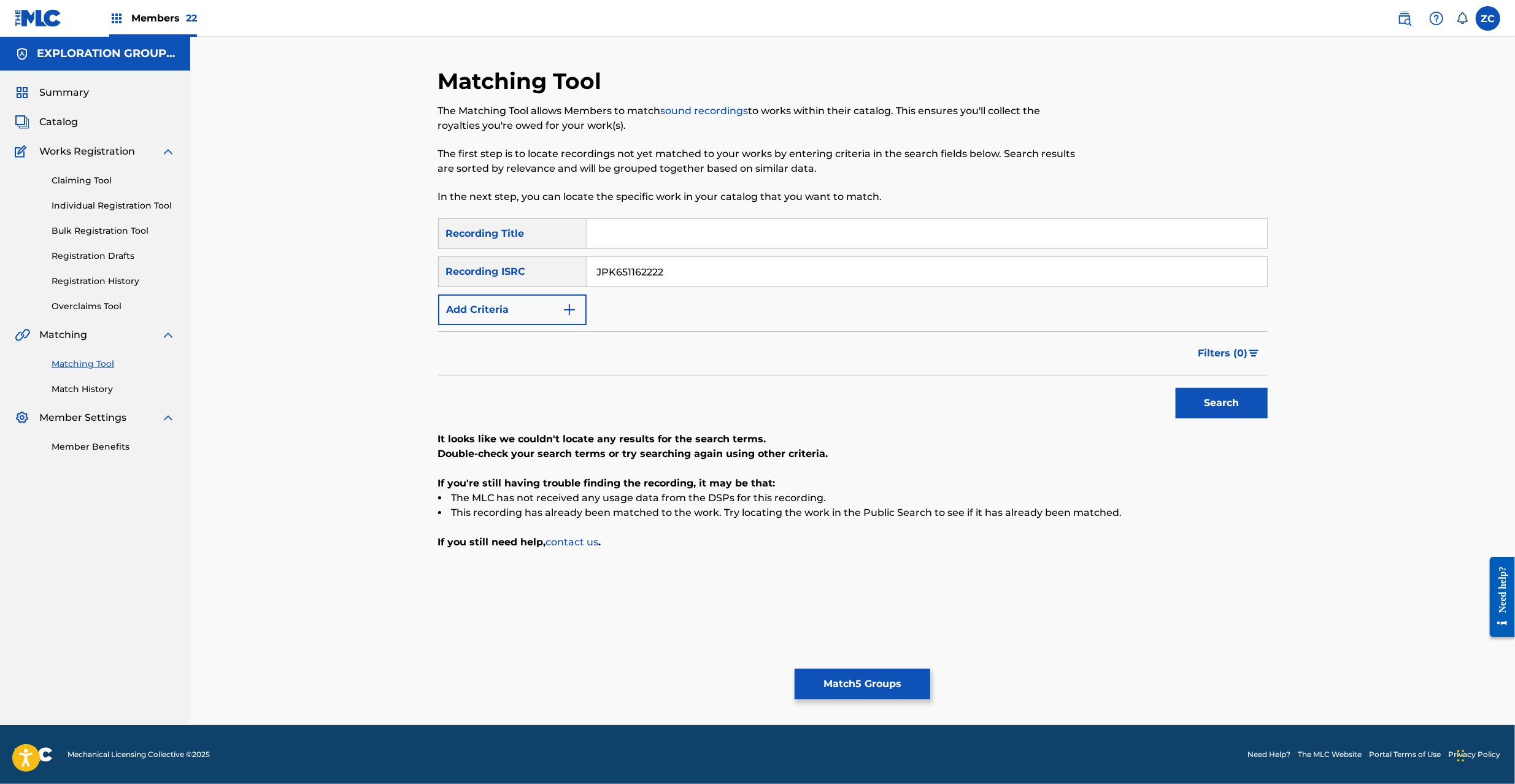
click at [904, 683] on button "Match 5 Groups" at bounding box center [862, 684] width 136 height 31
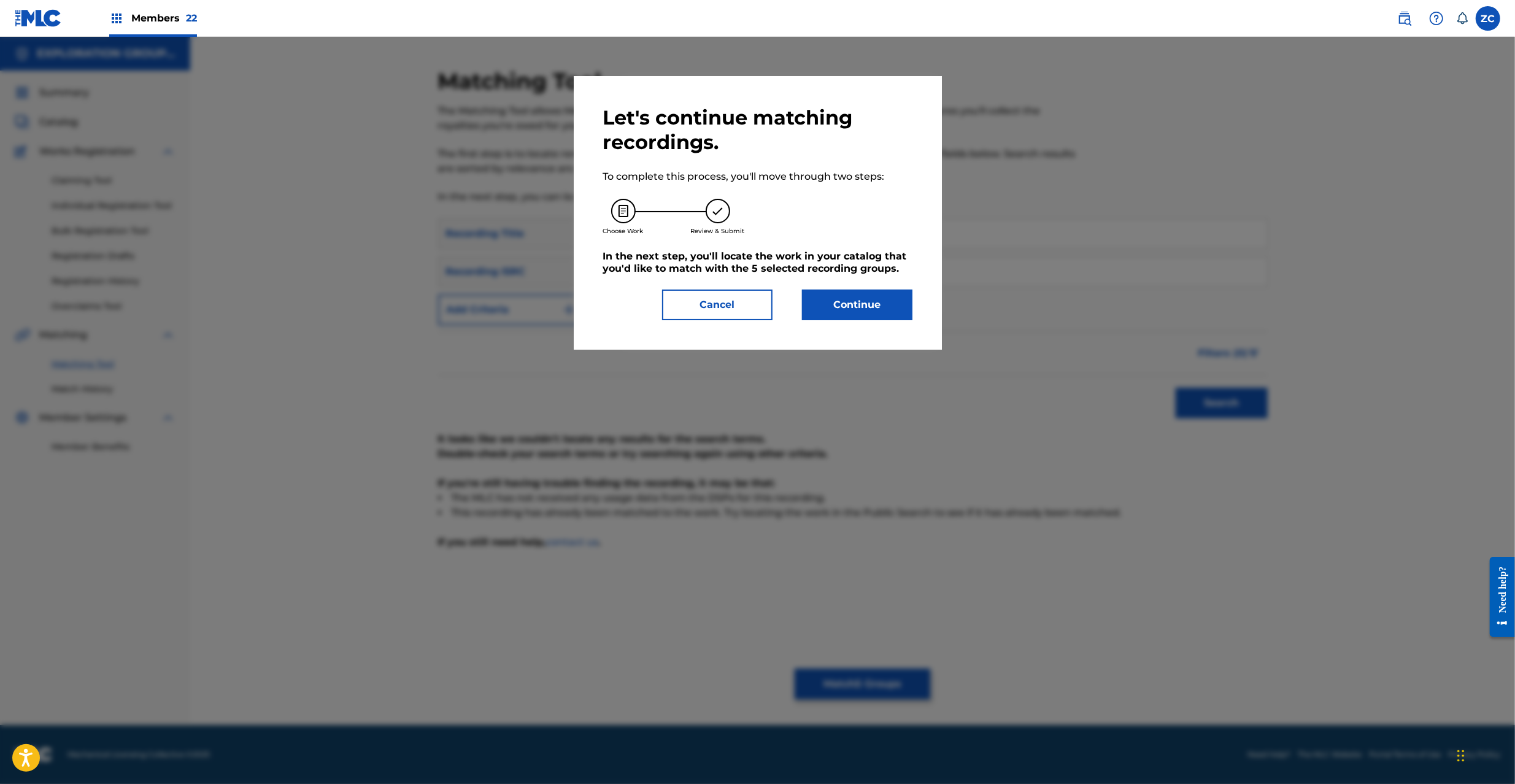
click at [900, 313] on button "Continue" at bounding box center [857, 305] width 111 height 31
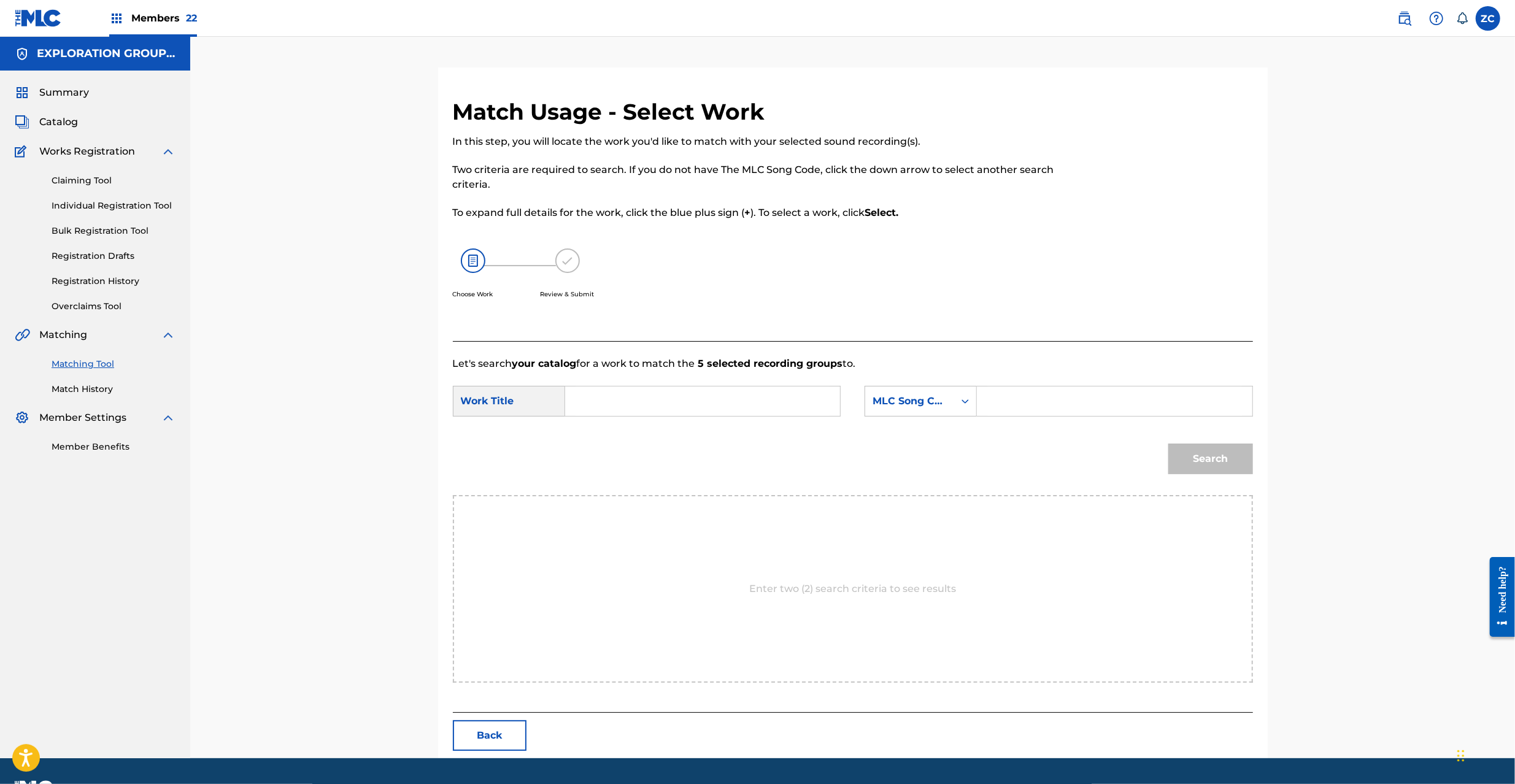
click at [821, 408] on input "Search Form" at bounding box center [703, 401] width 254 height 29
paste input "Ureu Mono UW4Z6W"
click at [669, 402] on input "Ureu Mono UW4Z6W" at bounding box center [703, 401] width 254 height 29
drag, startPoint x: 669, startPoint y: 402, endPoint x: 774, endPoint y: 399, distance: 105.0
click at [668, 401] on input "Ureu Mono UW4Z6W" at bounding box center [703, 401] width 254 height 29
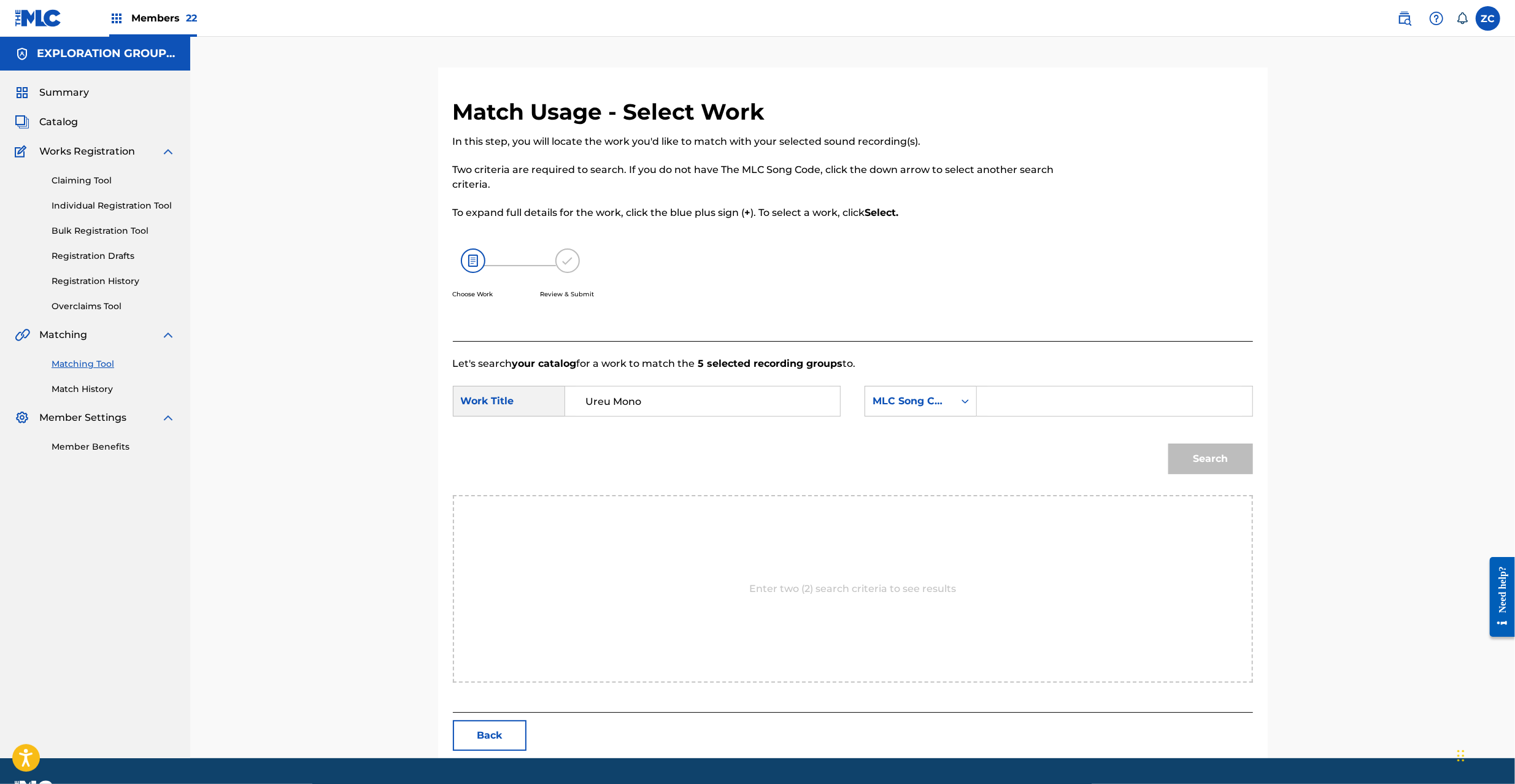
type input "Ureu Mono"
click at [1117, 389] on input "Search Form" at bounding box center [1114, 401] width 254 height 29
paste input "UW4Z6W"
type input "UW4Z6W"
click at [1242, 463] on button "Search" at bounding box center [1210, 458] width 84 height 31
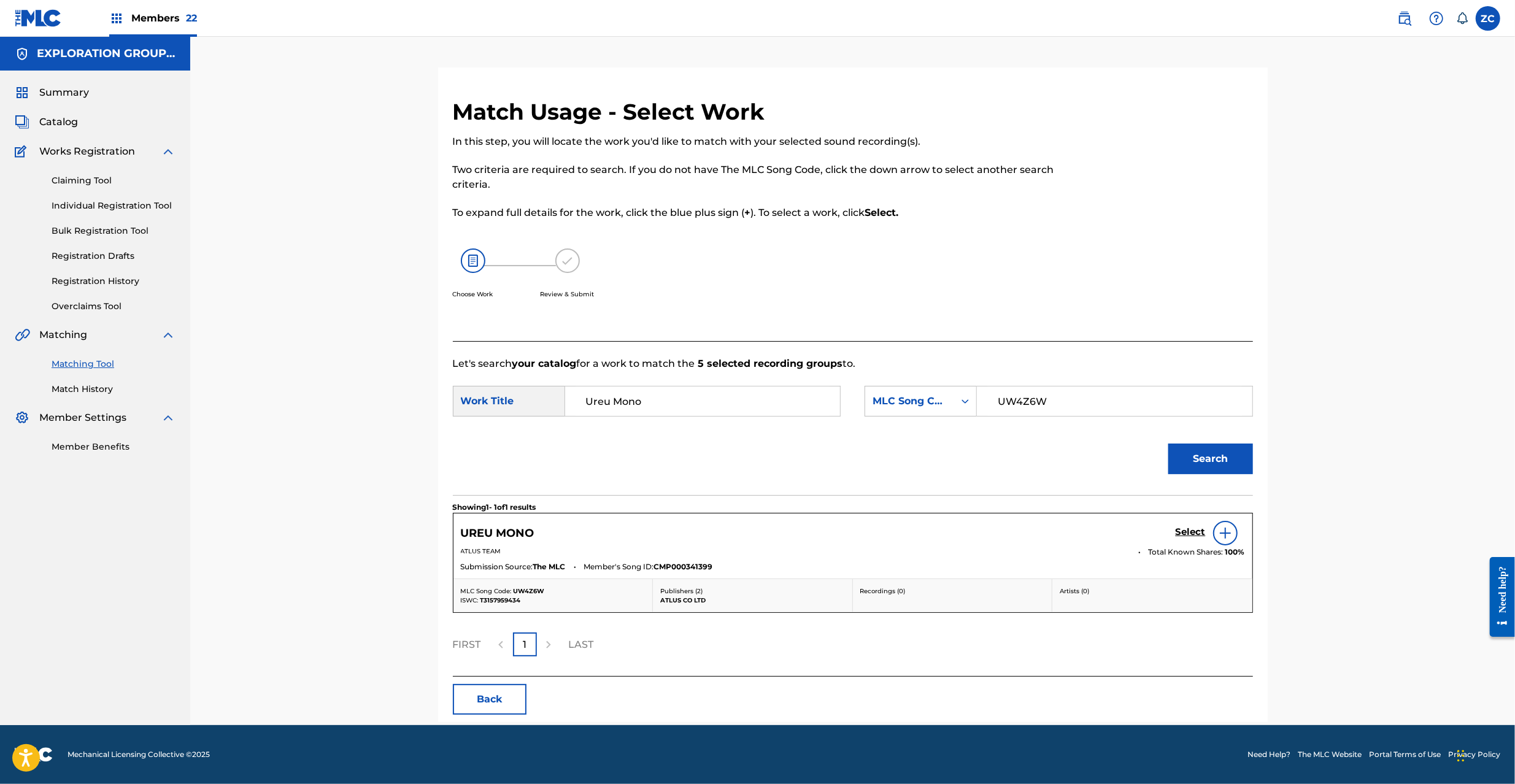
click at [1179, 536] on h5 "Select" at bounding box center [1191, 532] width 30 height 12
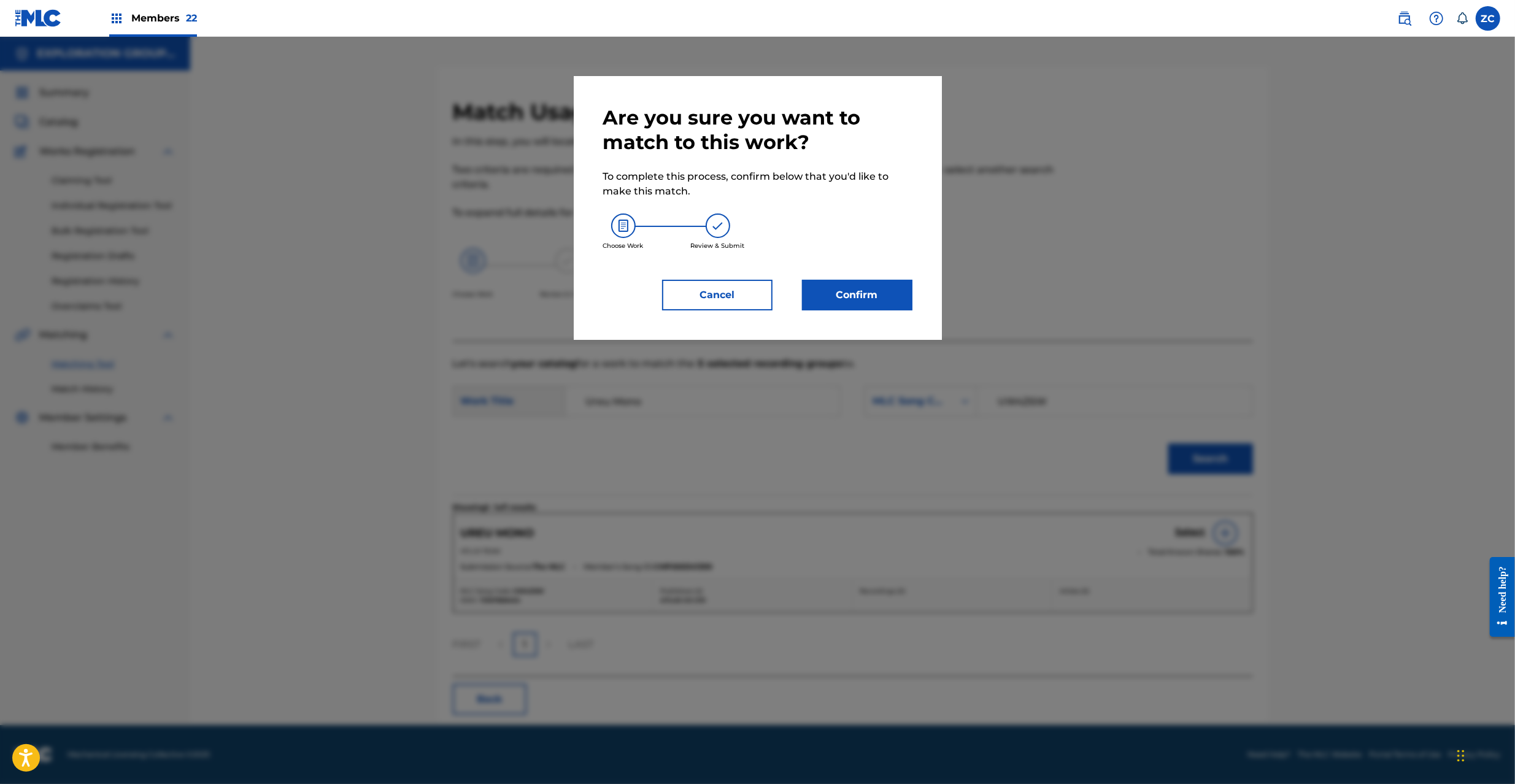
click at [852, 298] on button "Confirm" at bounding box center [857, 295] width 111 height 31
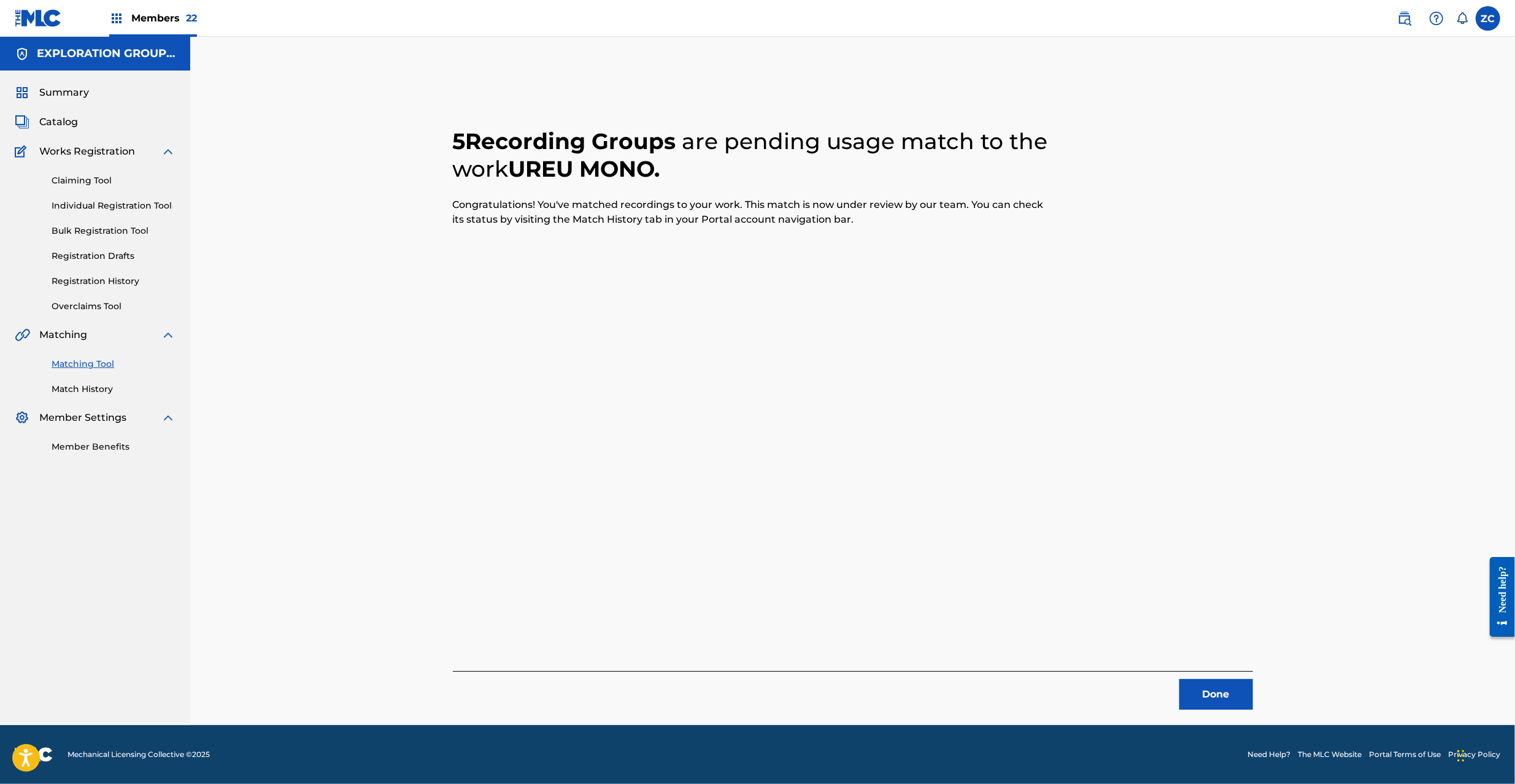
click at [1213, 700] on button "Done" at bounding box center [1216, 694] width 74 height 31
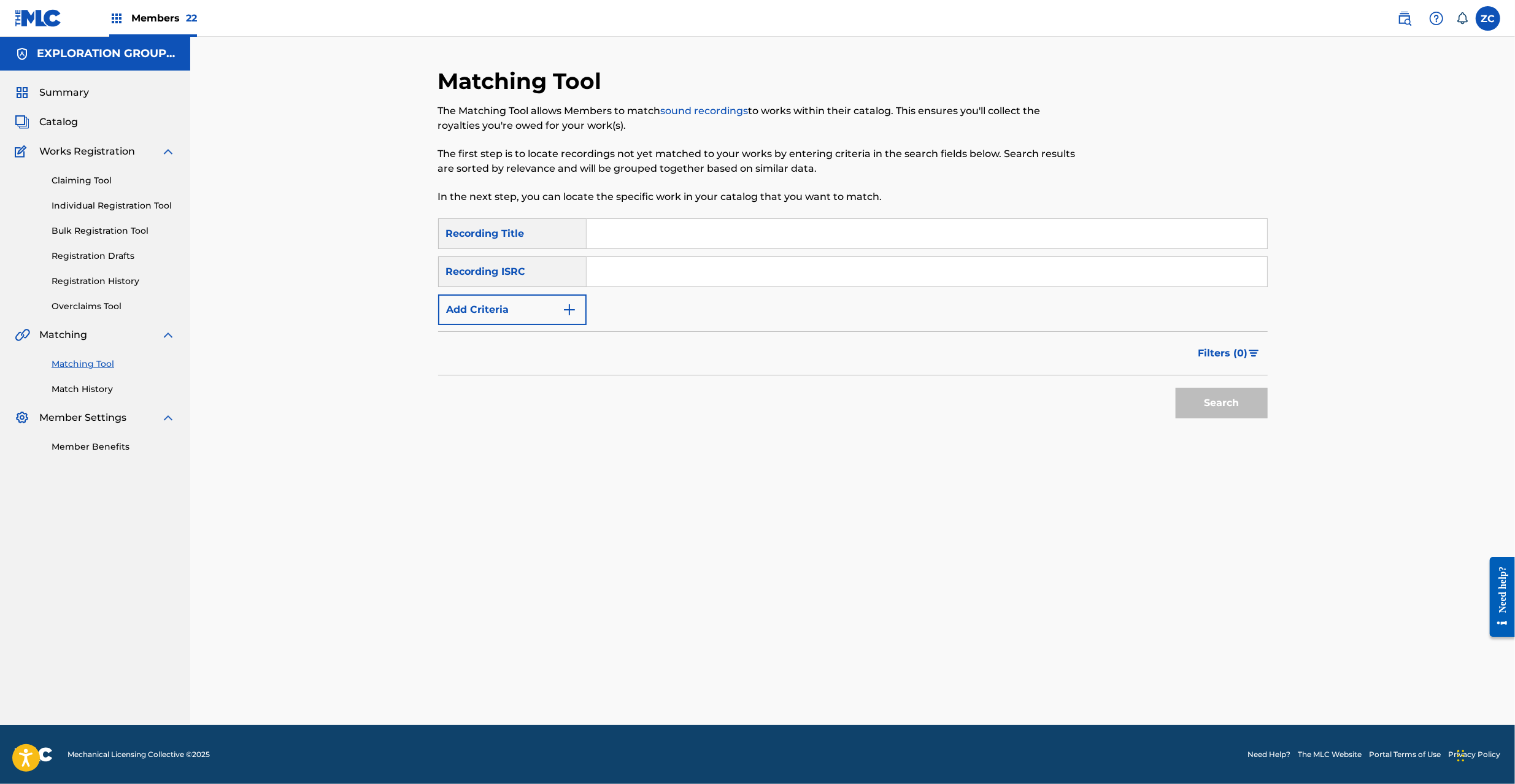
click at [815, 254] on div "SearchWithCriteria1aade809-74ba-4179-a509-3486b8075d44 Recording Title SearchWi…" at bounding box center [853, 272] width 830 height 107
drag, startPoint x: 831, startPoint y: 266, endPoint x: 872, endPoint y: 287, distance: 46.1
click at [831, 266] on input "Search Form" at bounding box center [927, 271] width 680 height 29
paste input "JPK651101323"
click at [1199, 393] on button "Search" at bounding box center [1222, 402] width 92 height 31
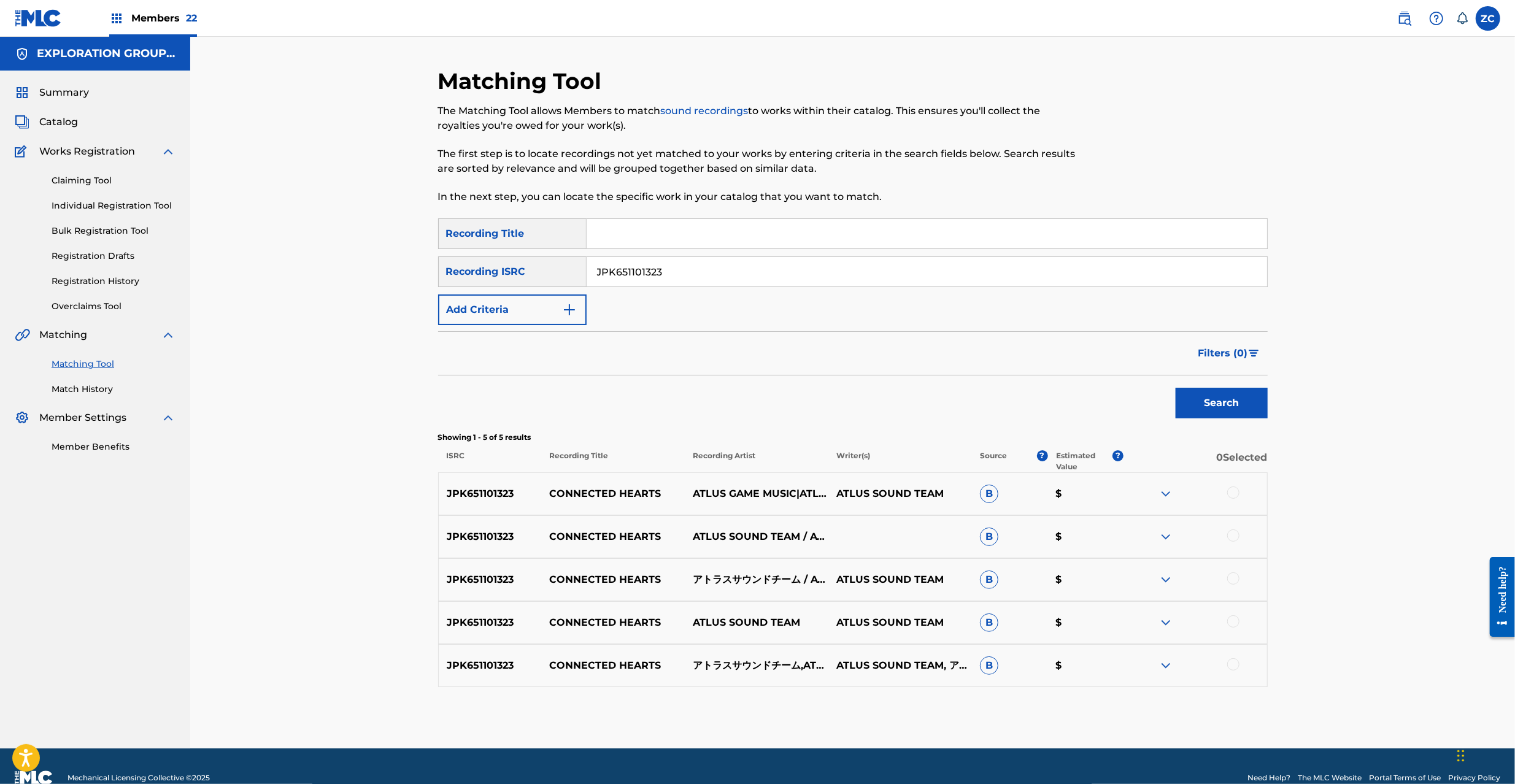
click at [1235, 497] on div at bounding box center [1234, 493] width 12 height 12
drag, startPoint x: 1236, startPoint y: 530, endPoint x: 1238, endPoint y: 574, distance: 44.0
click at [1236, 531] on div at bounding box center [1234, 535] width 12 height 12
click at [1237, 577] on div at bounding box center [1234, 579] width 12 height 12
click at [1236, 618] on div at bounding box center [1234, 621] width 12 height 12
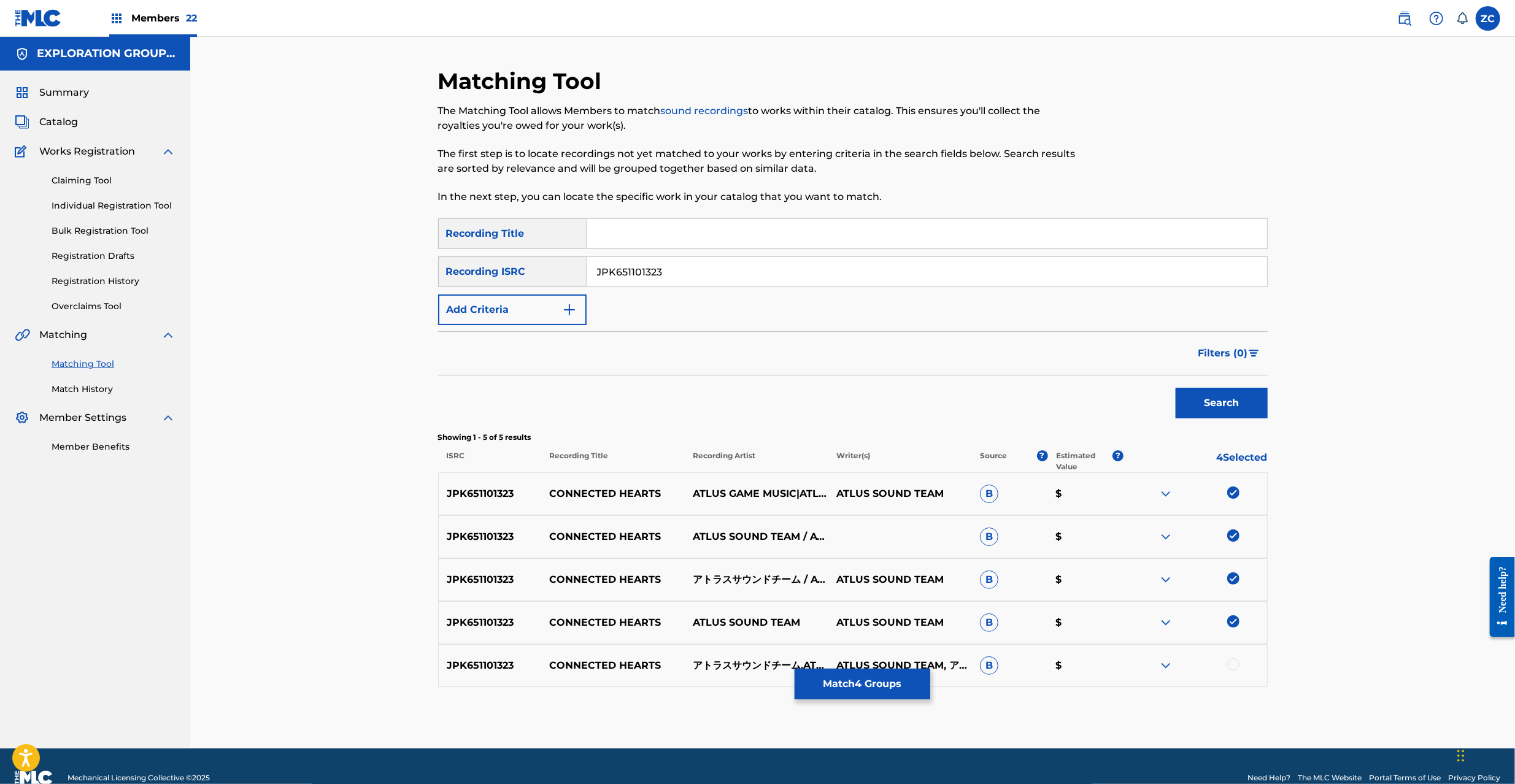
click at [1234, 668] on div at bounding box center [1234, 665] width 12 height 12
click at [818, 267] on input "JPK651101323" at bounding box center [927, 271] width 680 height 29
paste input "62223"
type input "JPK651162223"
click at [1254, 406] on button "Search" at bounding box center [1222, 402] width 92 height 31
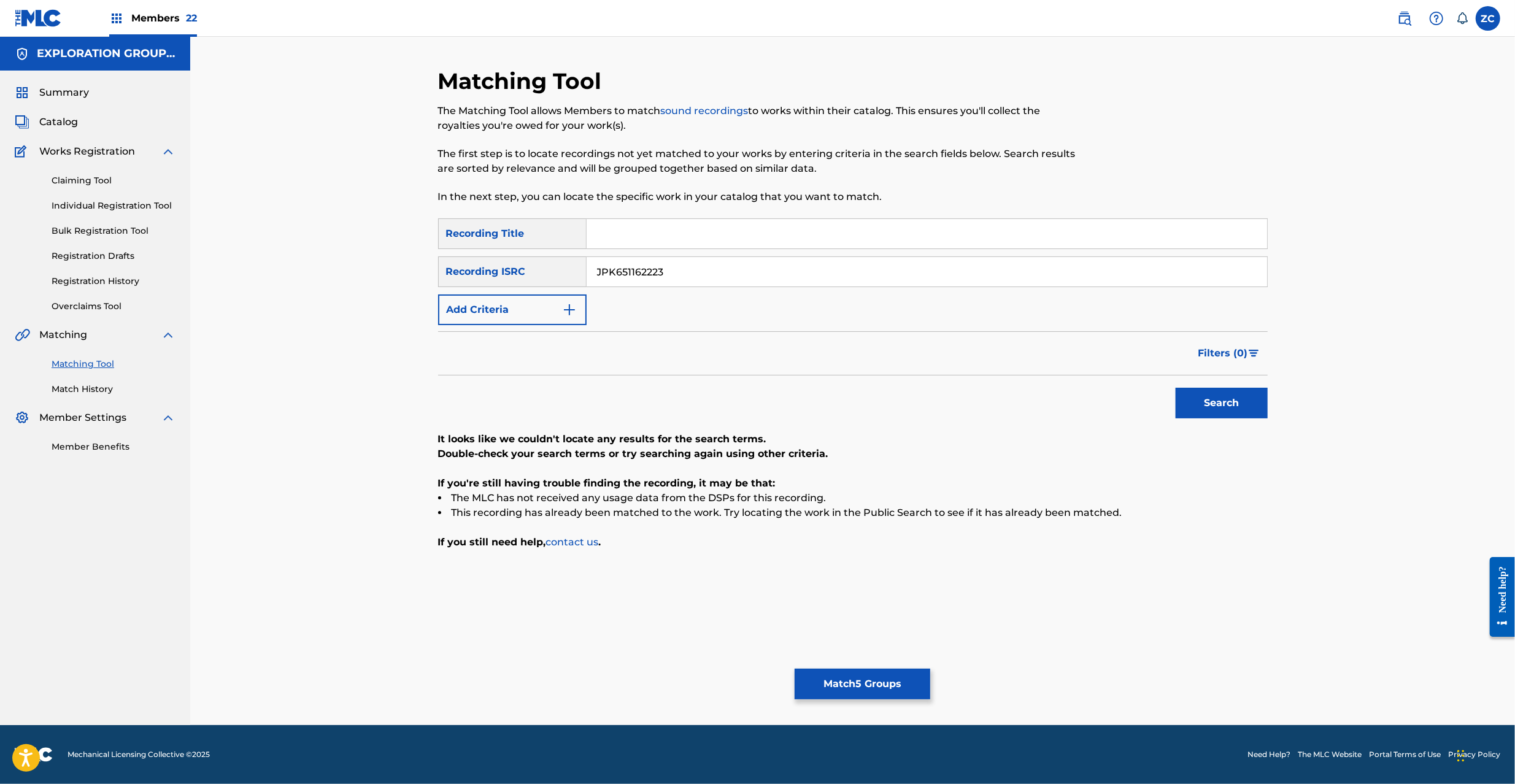
click at [875, 675] on button "Match 5 Groups" at bounding box center [862, 684] width 136 height 31
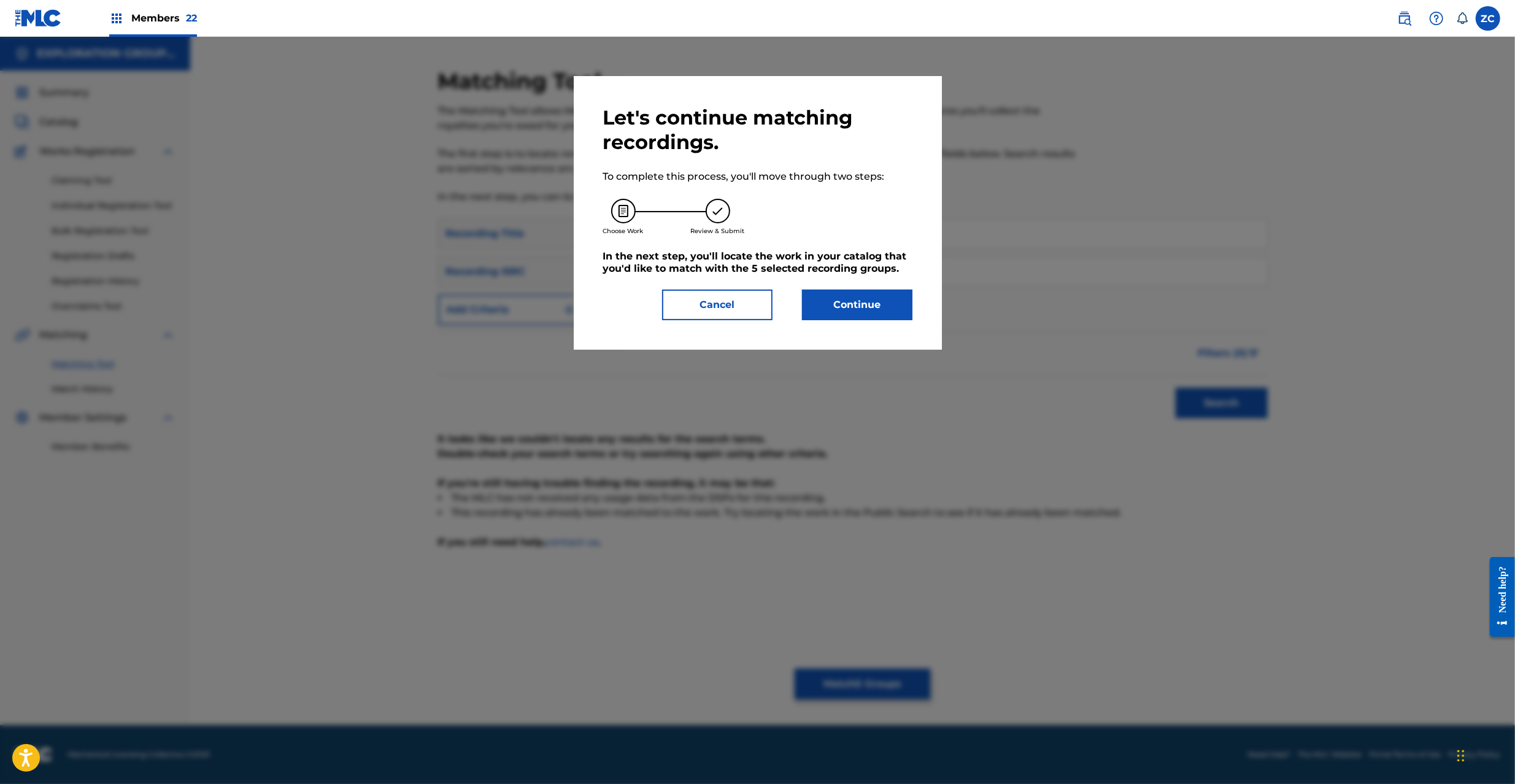
click at [865, 305] on button "Continue" at bounding box center [857, 305] width 111 height 31
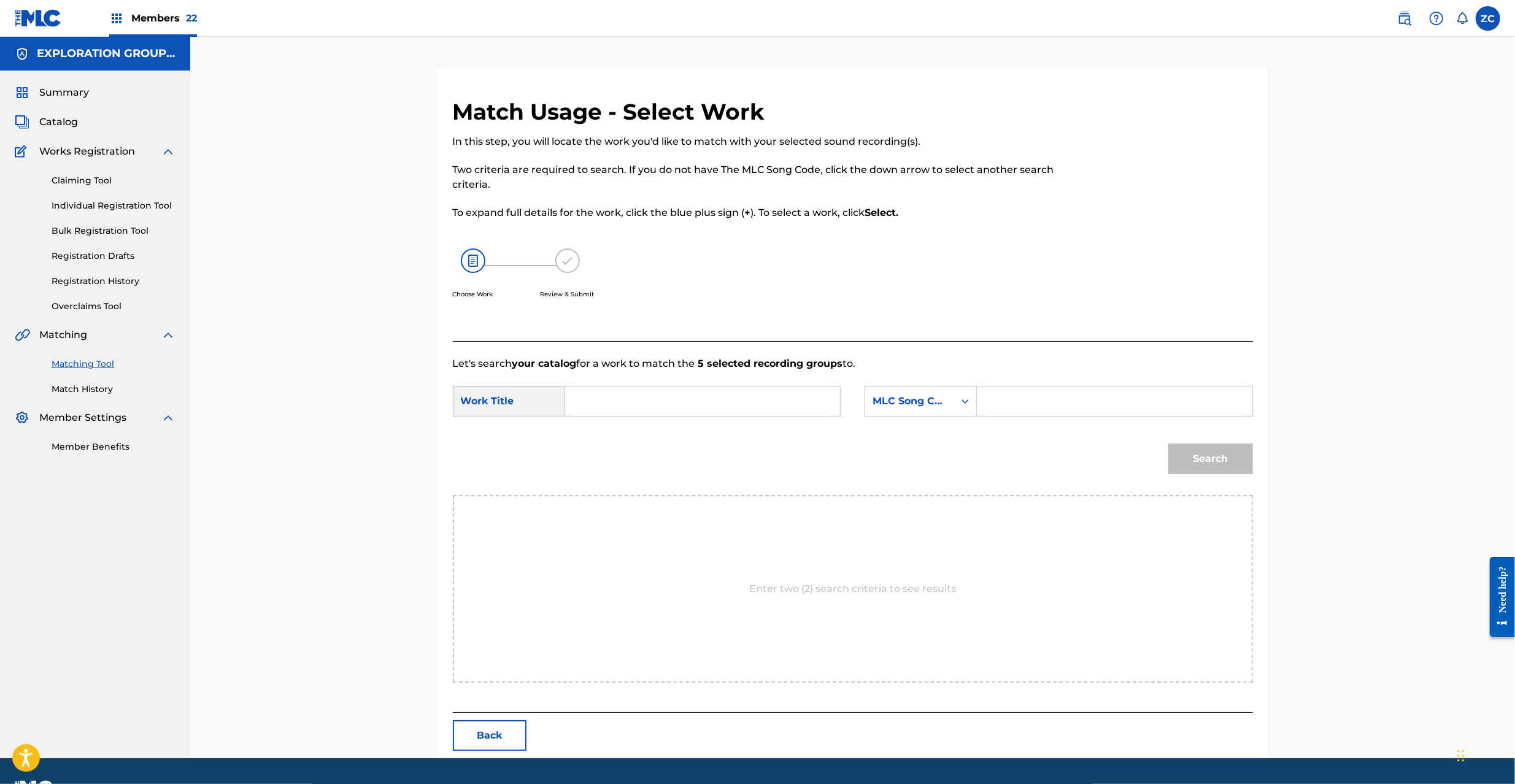
click at [737, 391] on input "Search Form" at bounding box center [703, 401] width 254 height 29
paste input "Fureau Kokoro FC0BCU"
click at [685, 396] on input "Fureau Kokoro FC0BCU" at bounding box center [703, 401] width 254 height 29
type input "Fureau Kokoro"
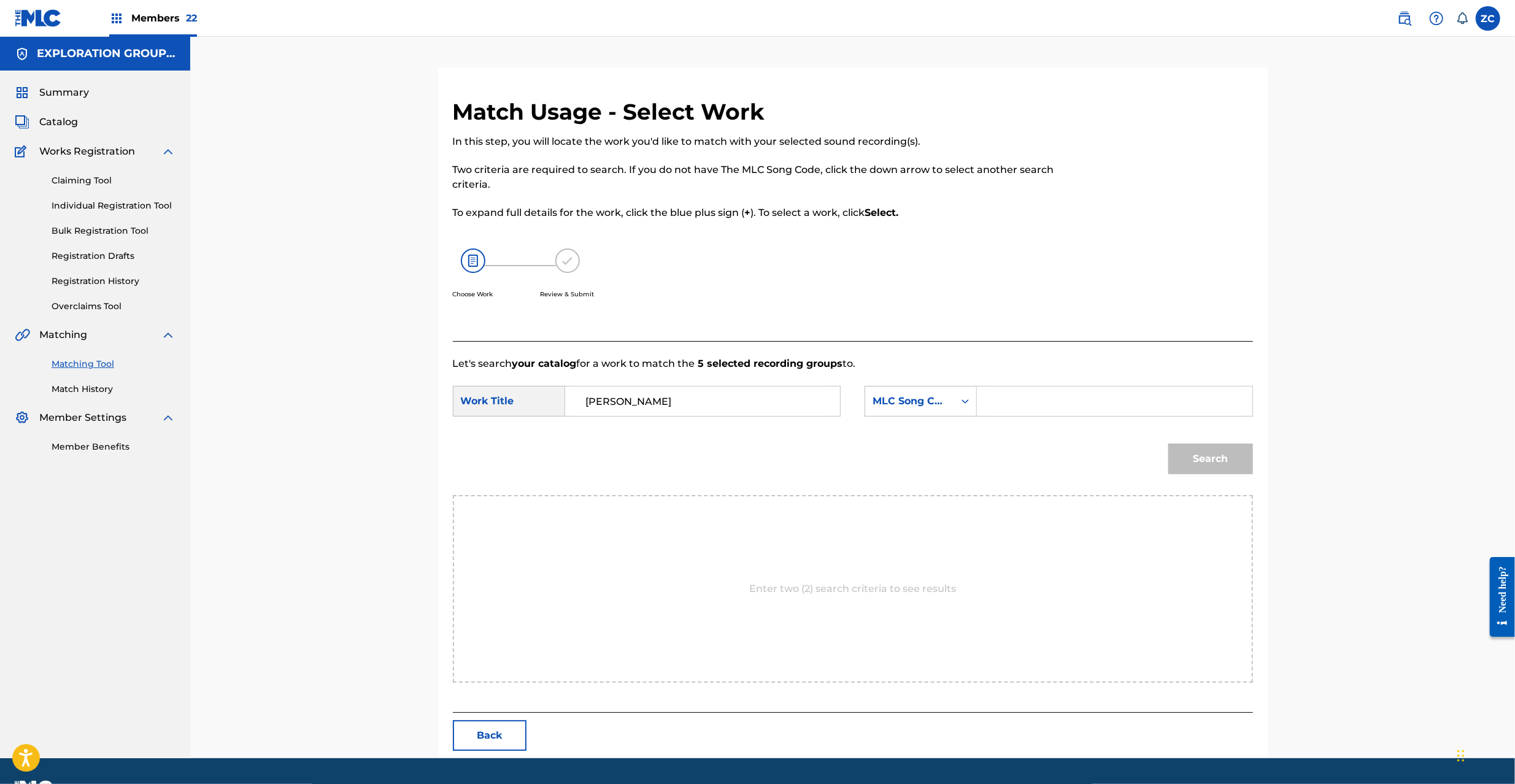
click at [1030, 395] on input "Search Form" at bounding box center [1114, 401] width 254 height 29
paste input "FC0BCU"
type input "FC0BCU"
click at [1198, 453] on button "Search" at bounding box center [1210, 458] width 84 height 31
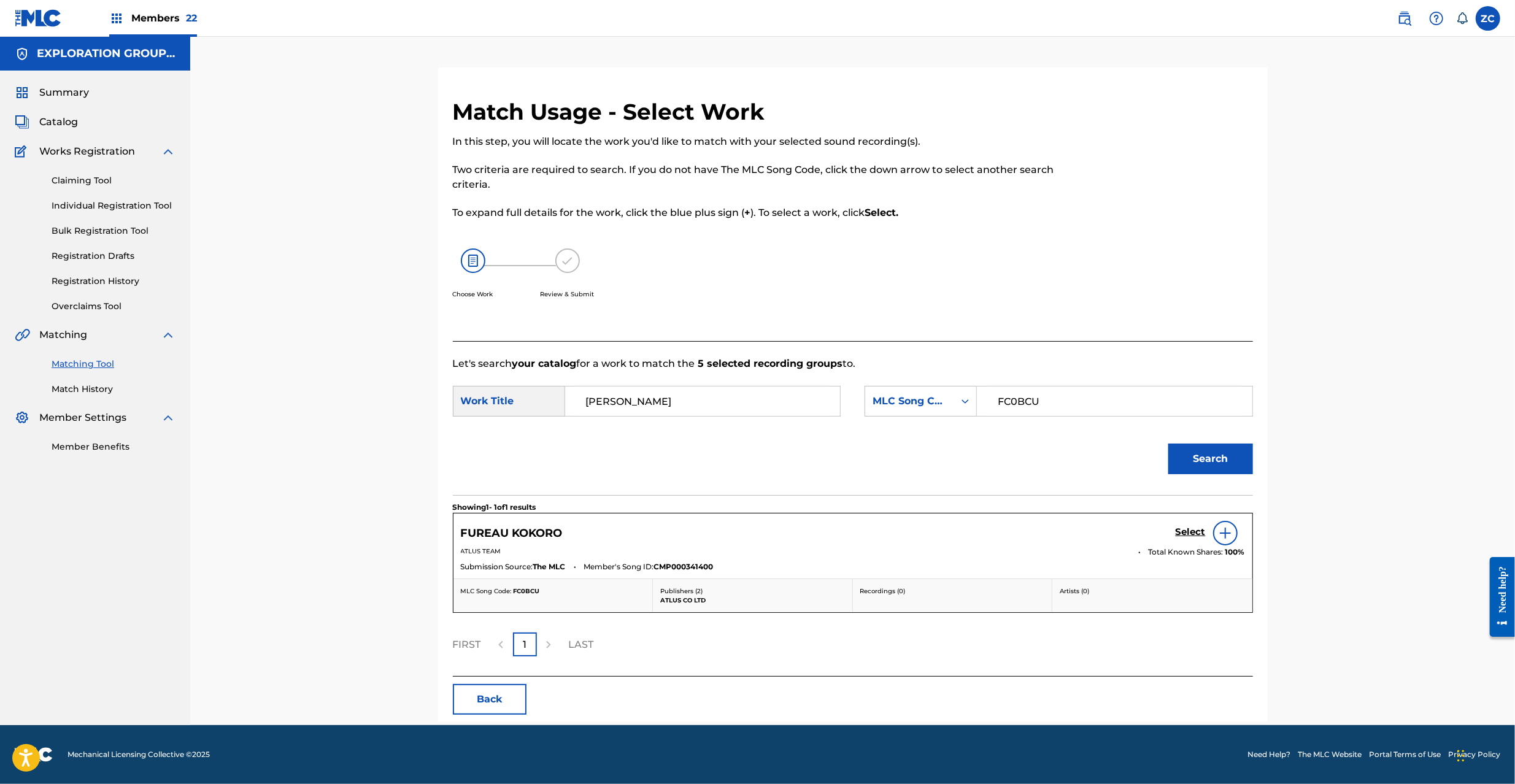
click at [1193, 534] on h5 "Select" at bounding box center [1191, 532] width 30 height 12
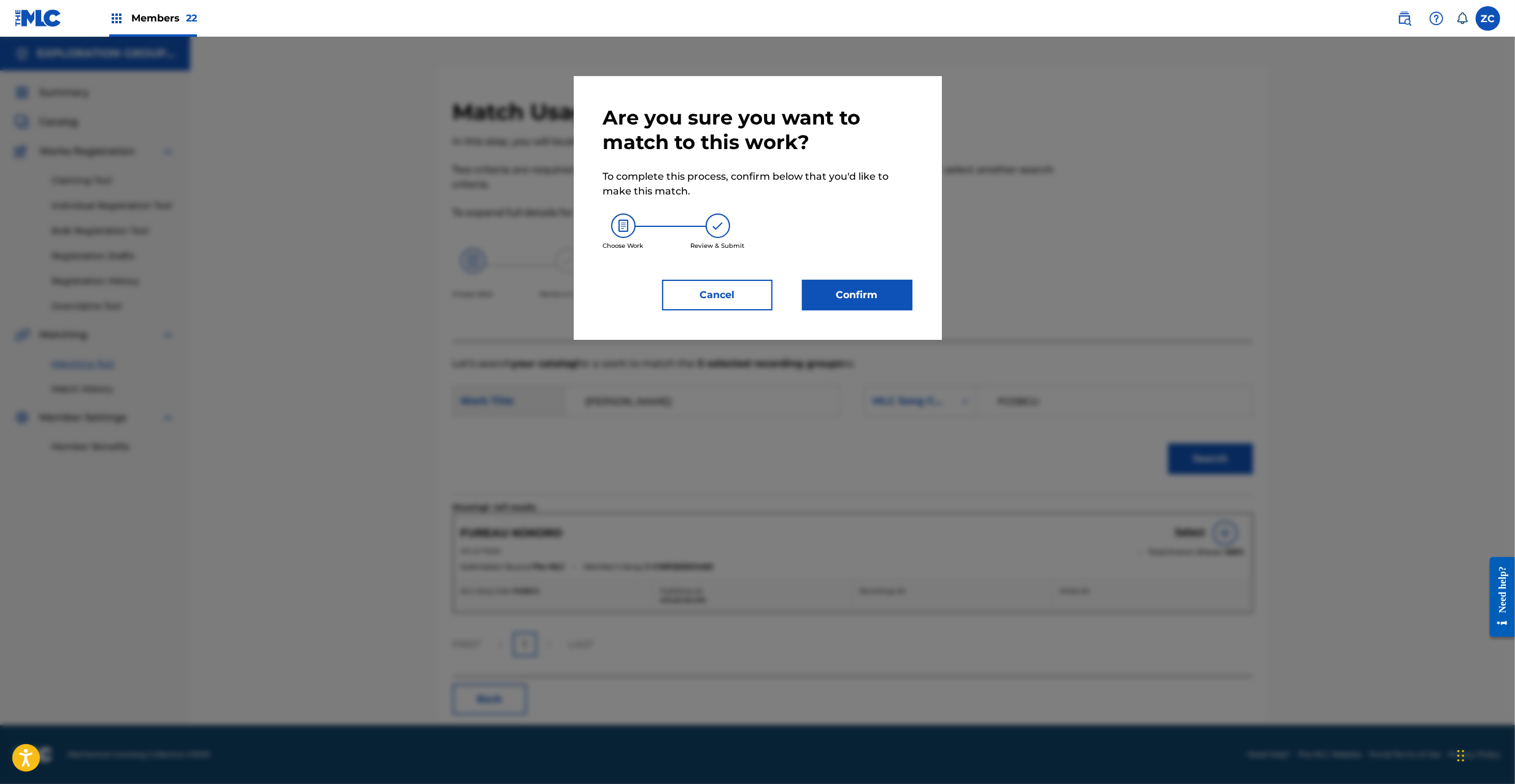
click at [890, 303] on button "Confirm" at bounding box center [857, 295] width 111 height 31
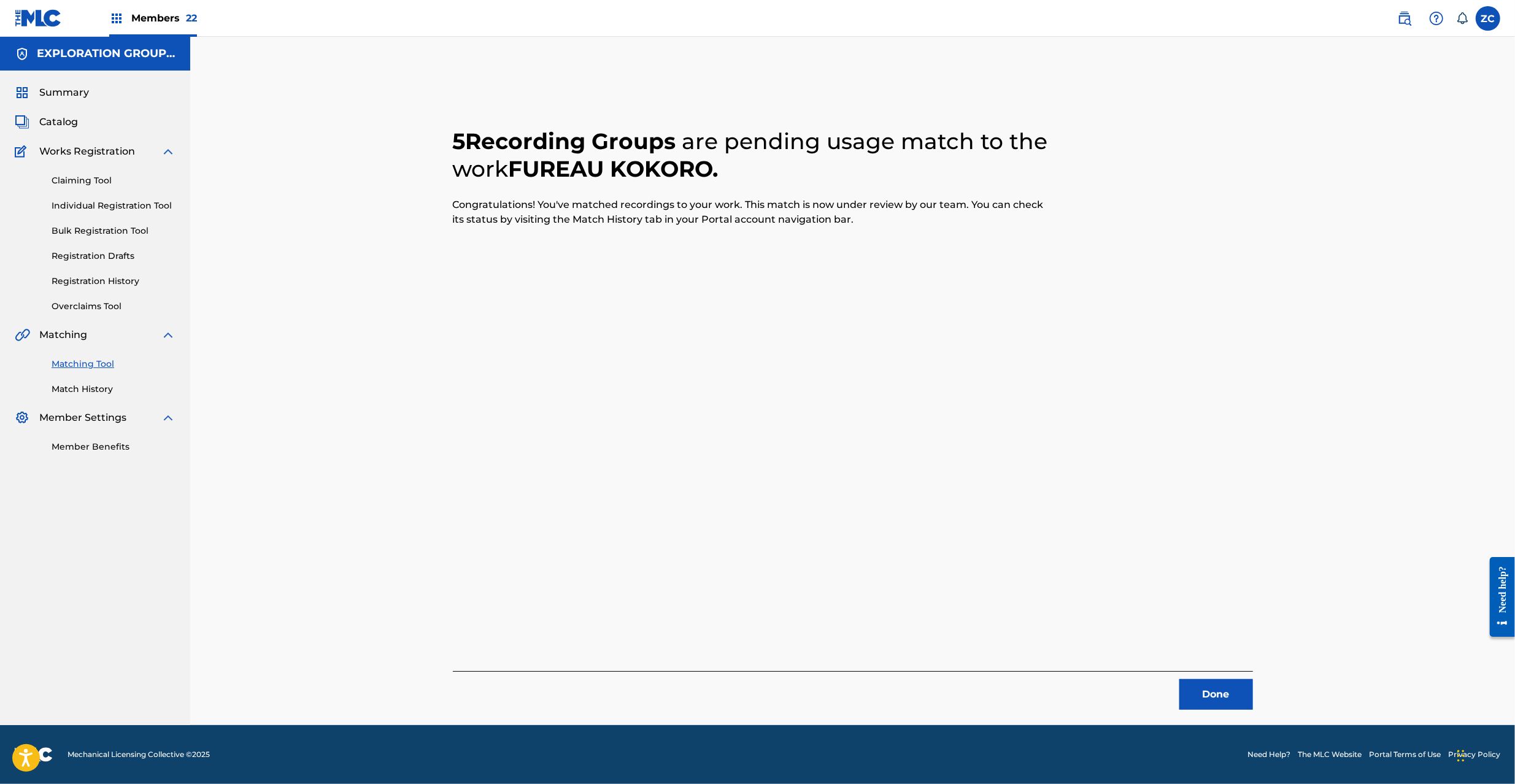
click at [1225, 706] on button "Done" at bounding box center [1216, 694] width 74 height 31
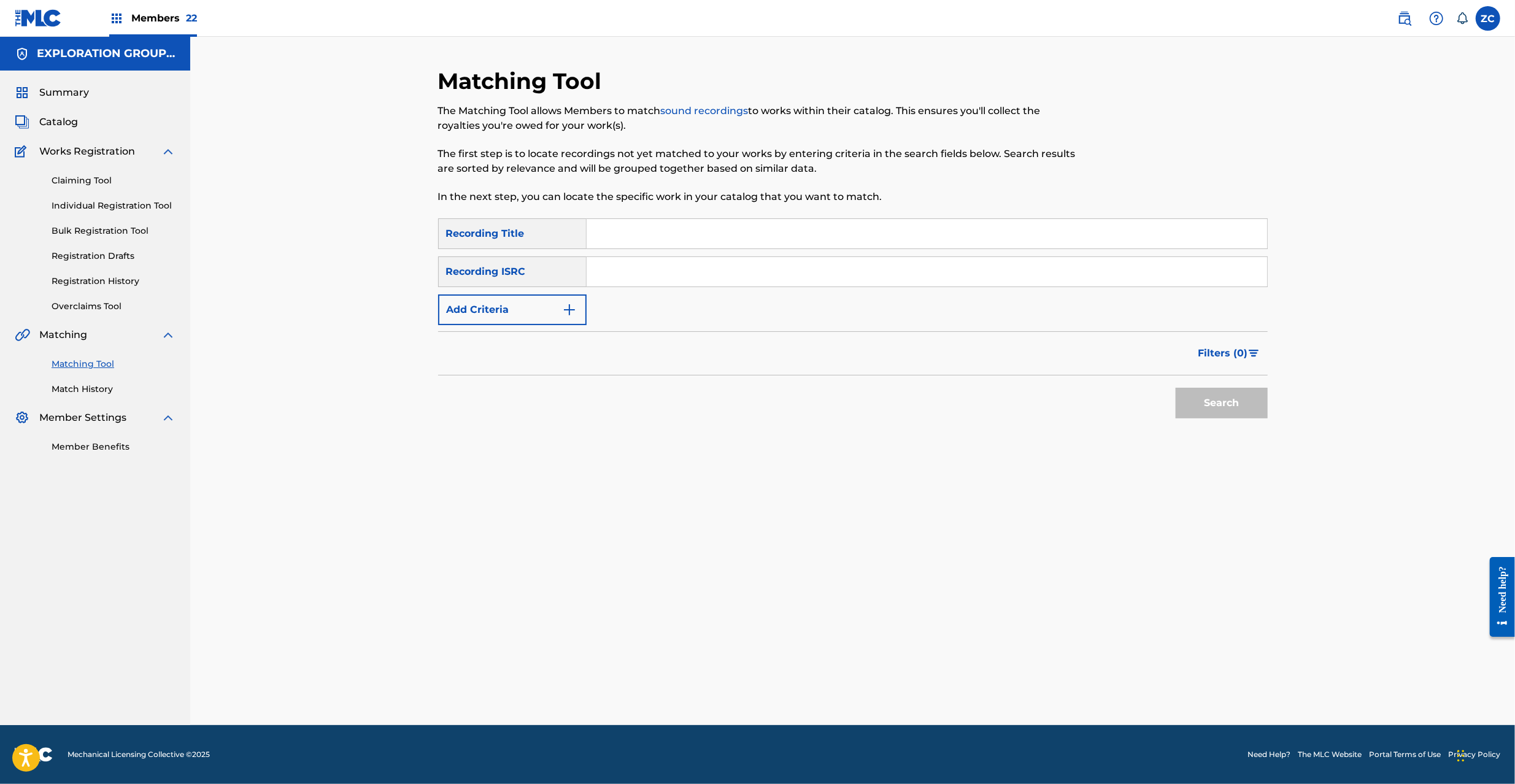
click at [859, 268] on input "Search Form" at bounding box center [927, 271] width 680 height 29
paste input "JPK651101324"
click at [1225, 403] on button "Search" at bounding box center [1222, 402] width 92 height 31
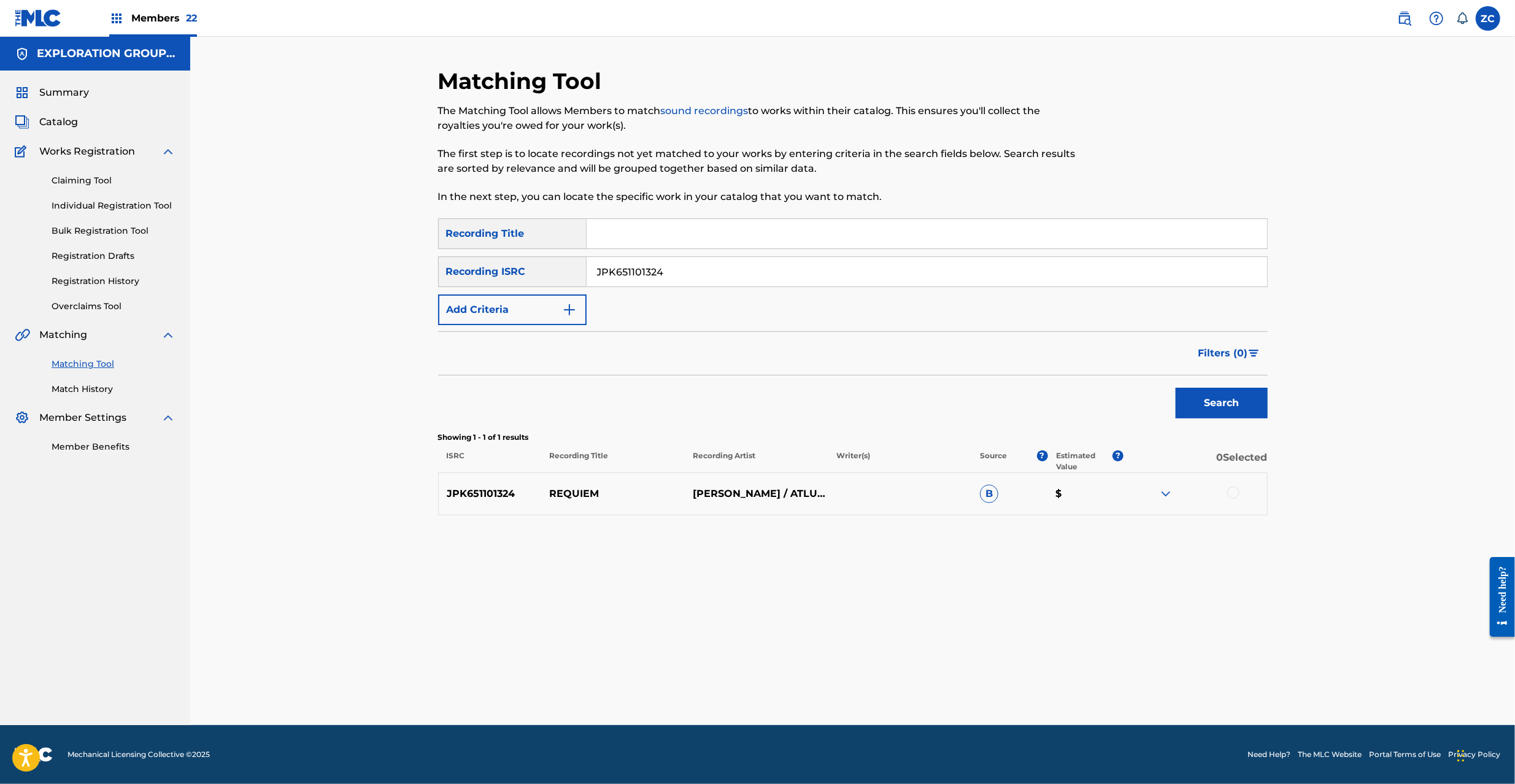
click at [1231, 494] on div at bounding box center [1234, 493] width 12 height 12
click at [860, 278] on input "JPK651101324" at bounding box center [927, 271] width 680 height 29
paste input "62224"
type input "JPK651162224"
click at [1207, 405] on button "Search" at bounding box center [1222, 402] width 92 height 31
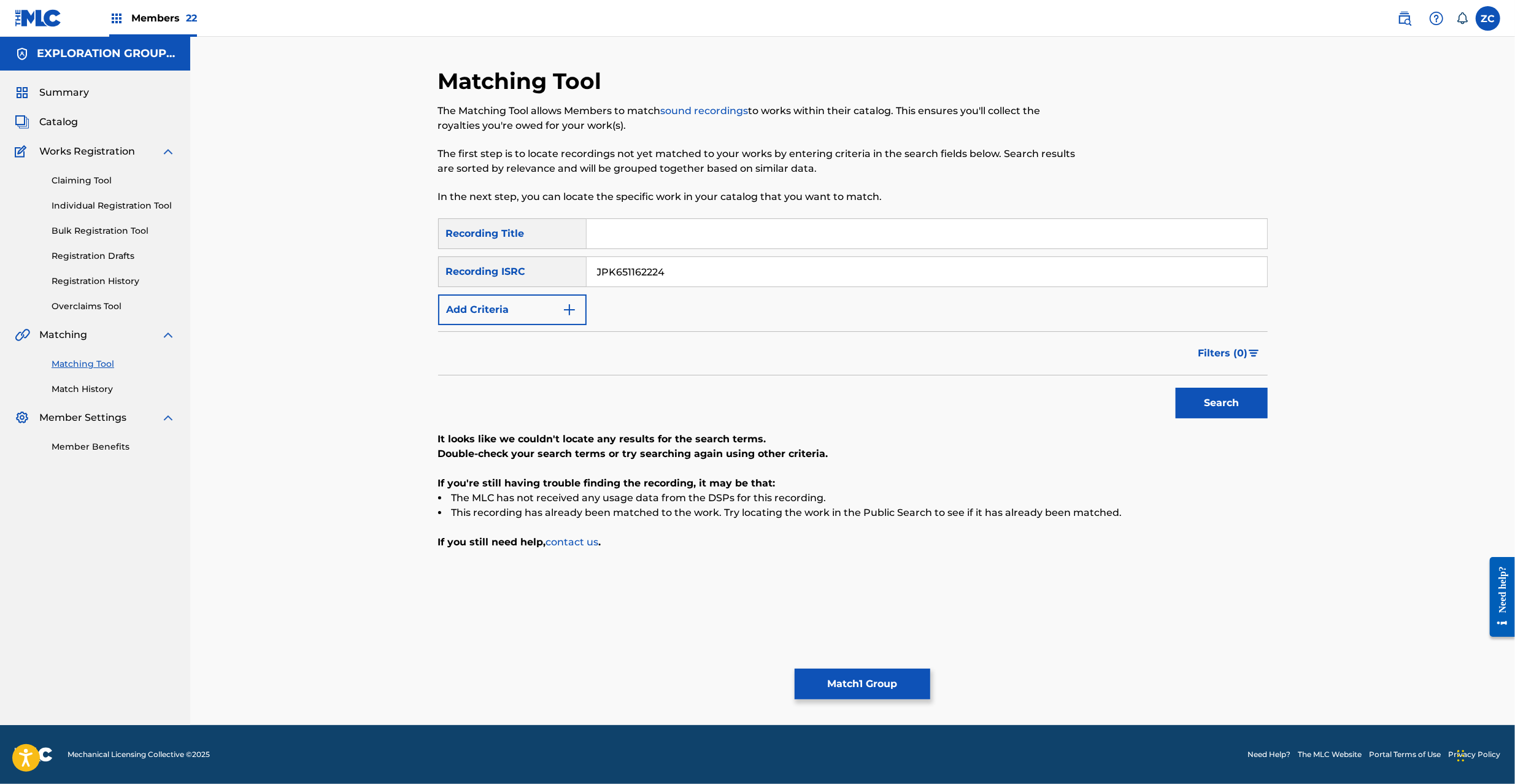
click at [874, 673] on button "Match 1 Group" at bounding box center [862, 684] width 136 height 31
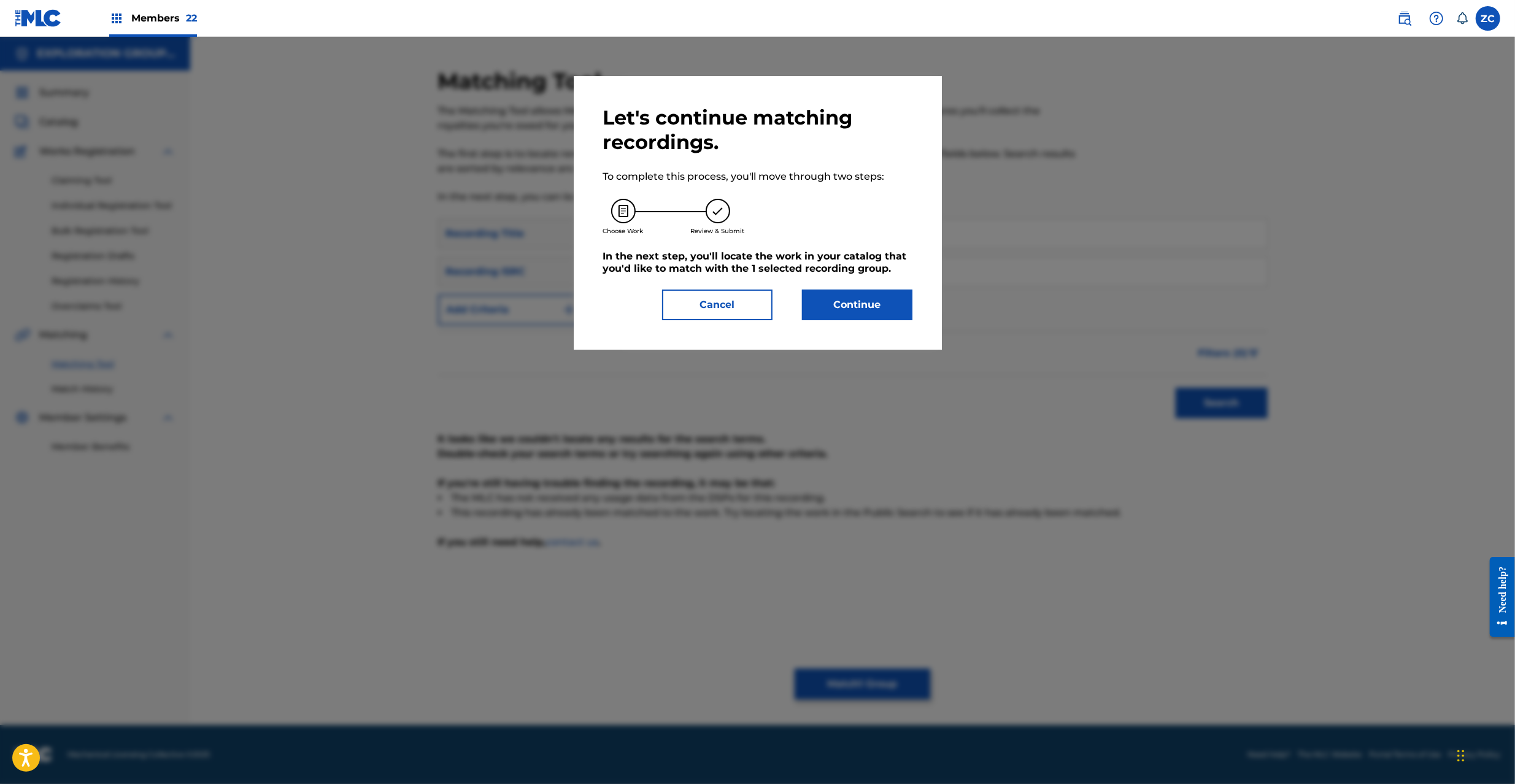
click at [880, 308] on button "Continue" at bounding box center [857, 305] width 111 height 31
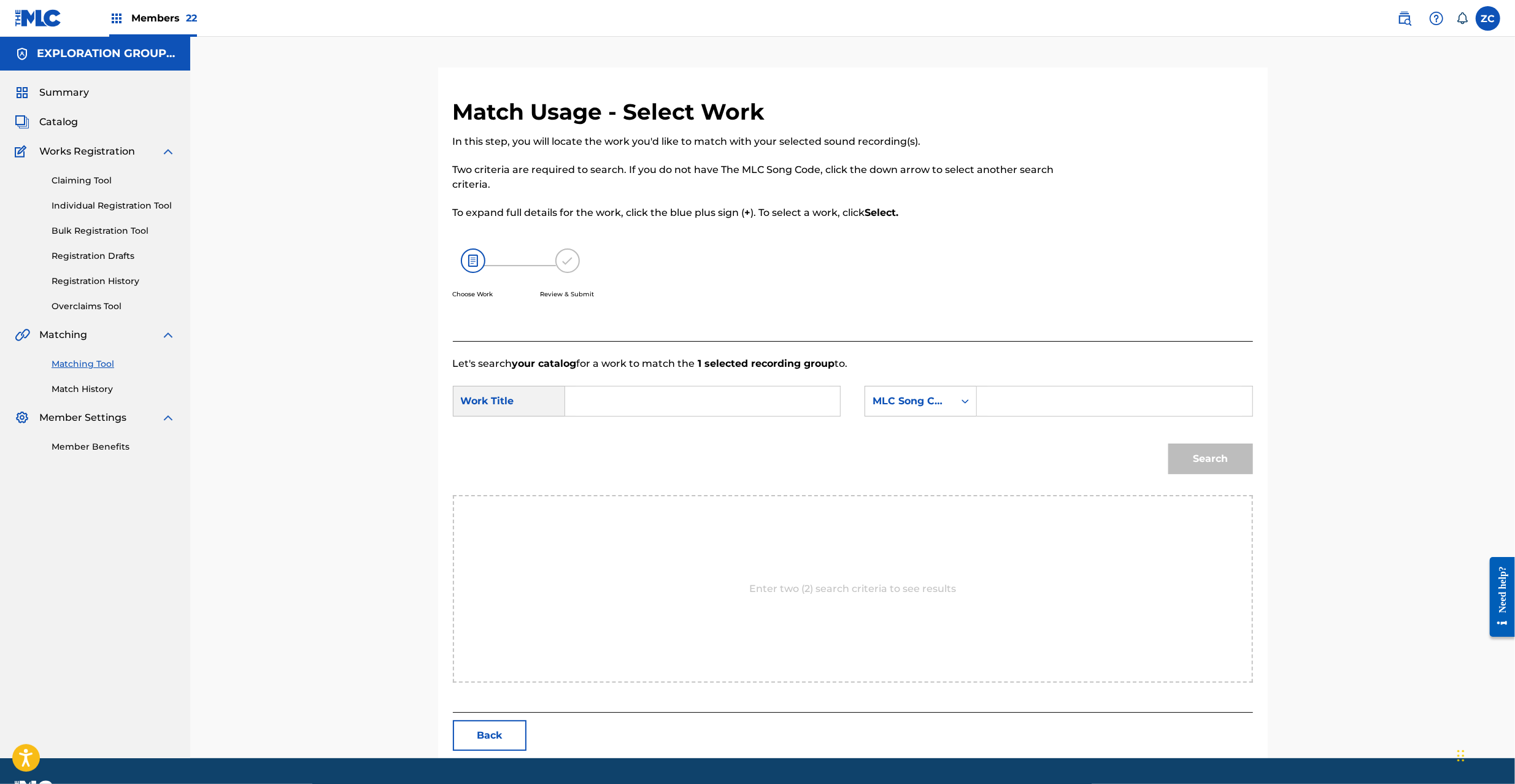
click at [722, 398] on input "Search Form" at bounding box center [703, 401] width 254 height 29
paste input "Rekuiemu RB89BM"
click at [660, 410] on input "Rekuiemu RB89BM" at bounding box center [703, 401] width 254 height 29
type input "Rekuiemu"
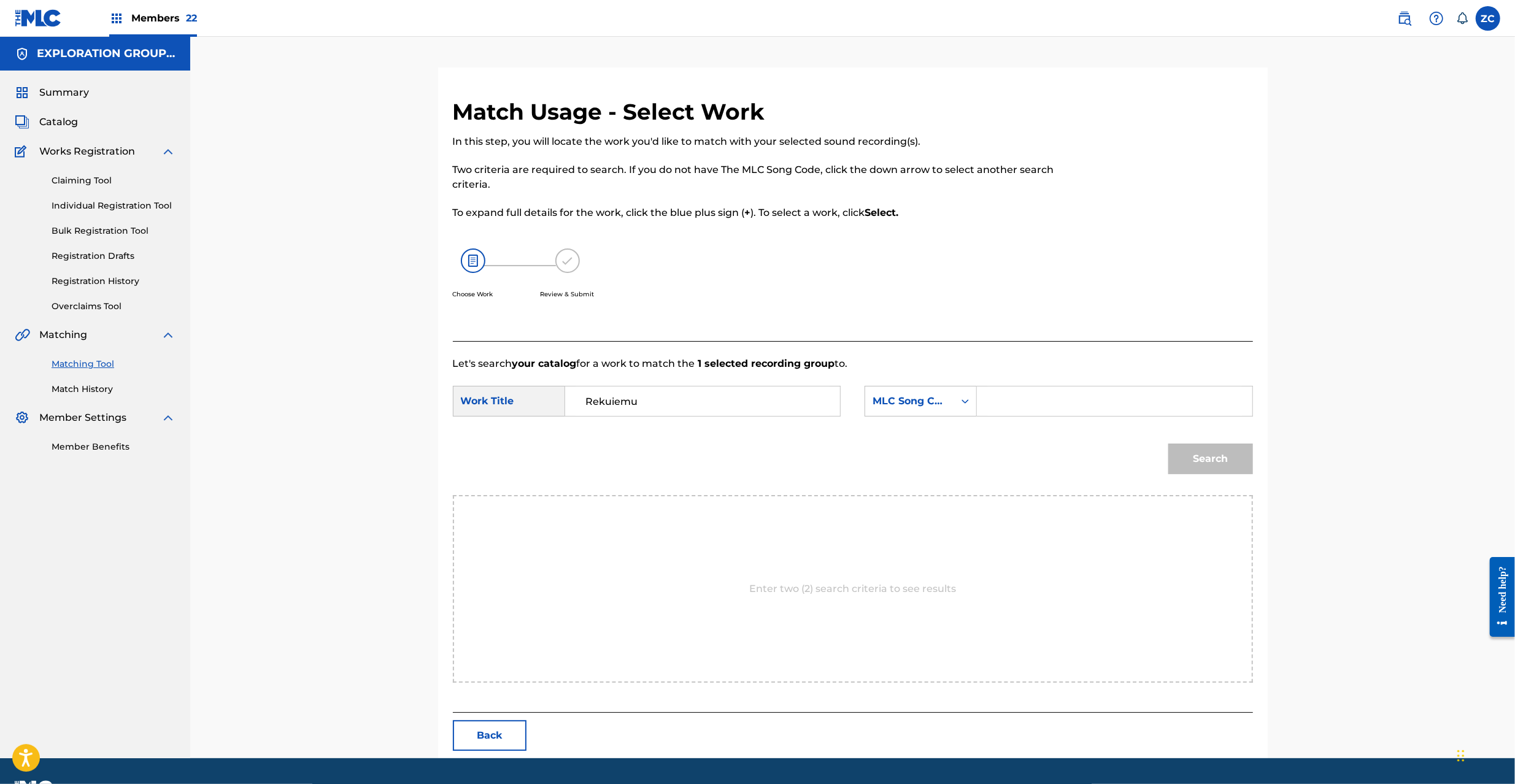
click at [1021, 401] on input "Search Form" at bounding box center [1114, 401] width 254 height 29
paste input "RB89BM"
type input "RB89BM"
click at [1211, 447] on button "Search" at bounding box center [1210, 458] width 84 height 31
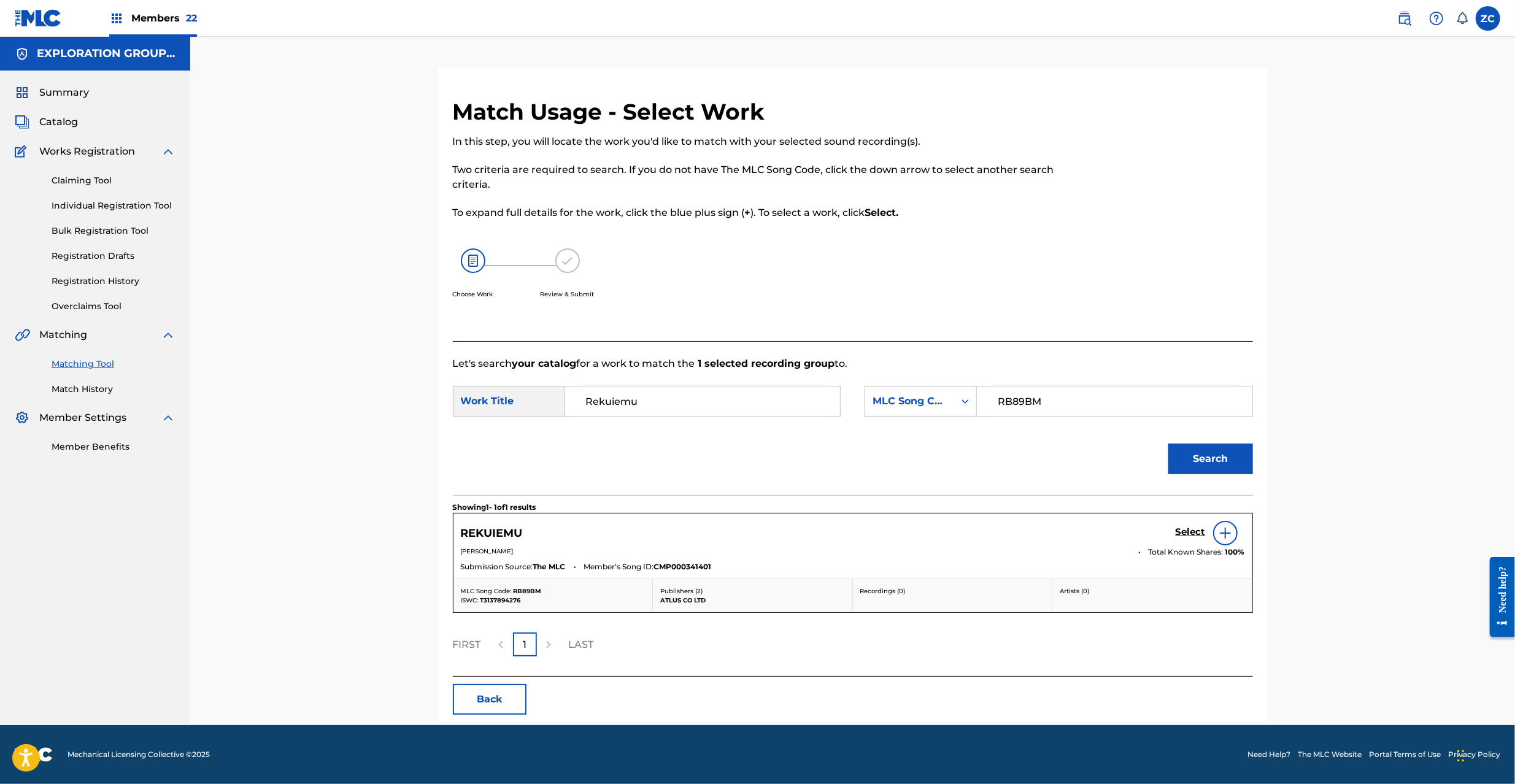
click at [1189, 535] on h5 "Select" at bounding box center [1191, 532] width 30 height 12
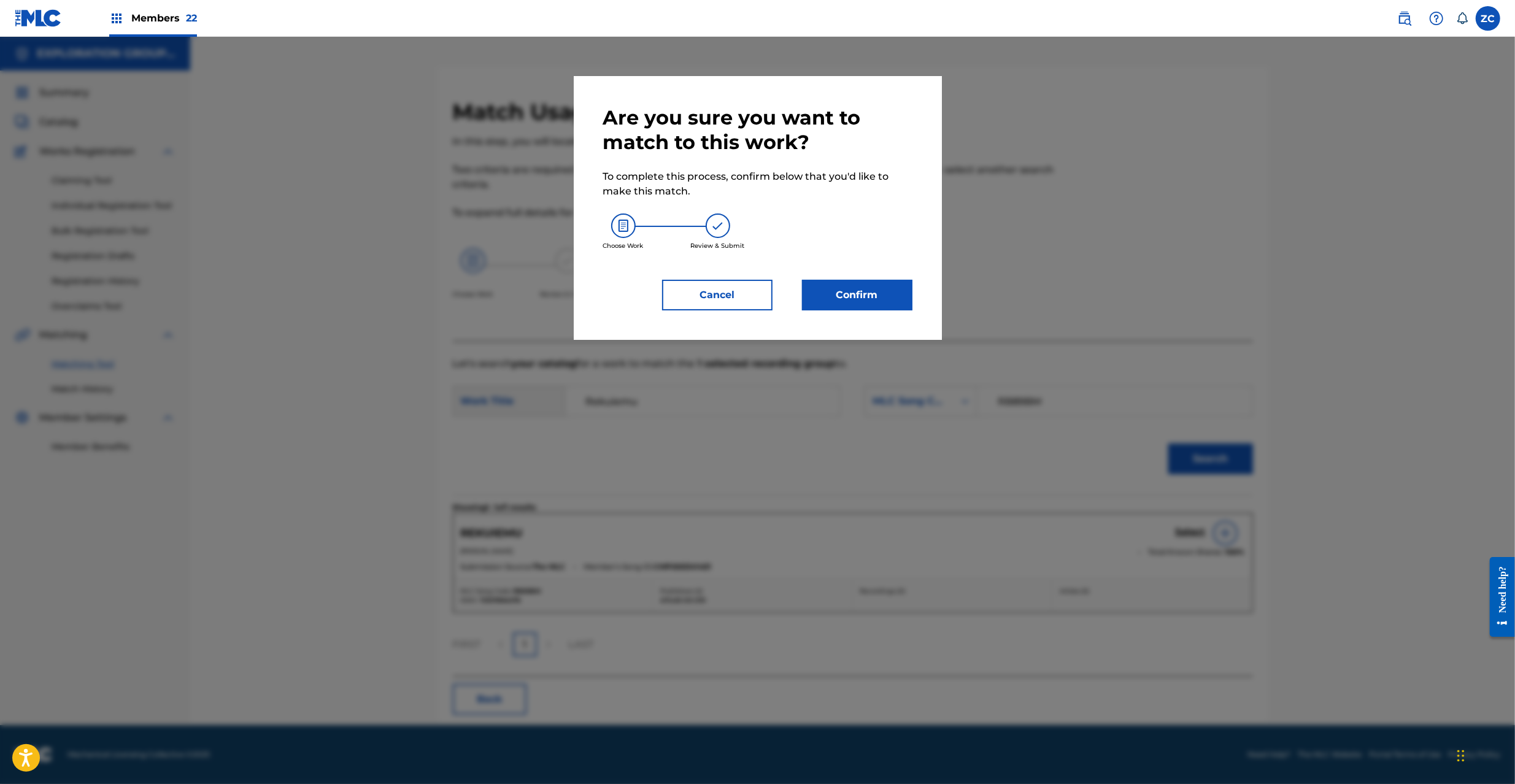
click at [859, 308] on button "Confirm" at bounding box center [857, 295] width 111 height 31
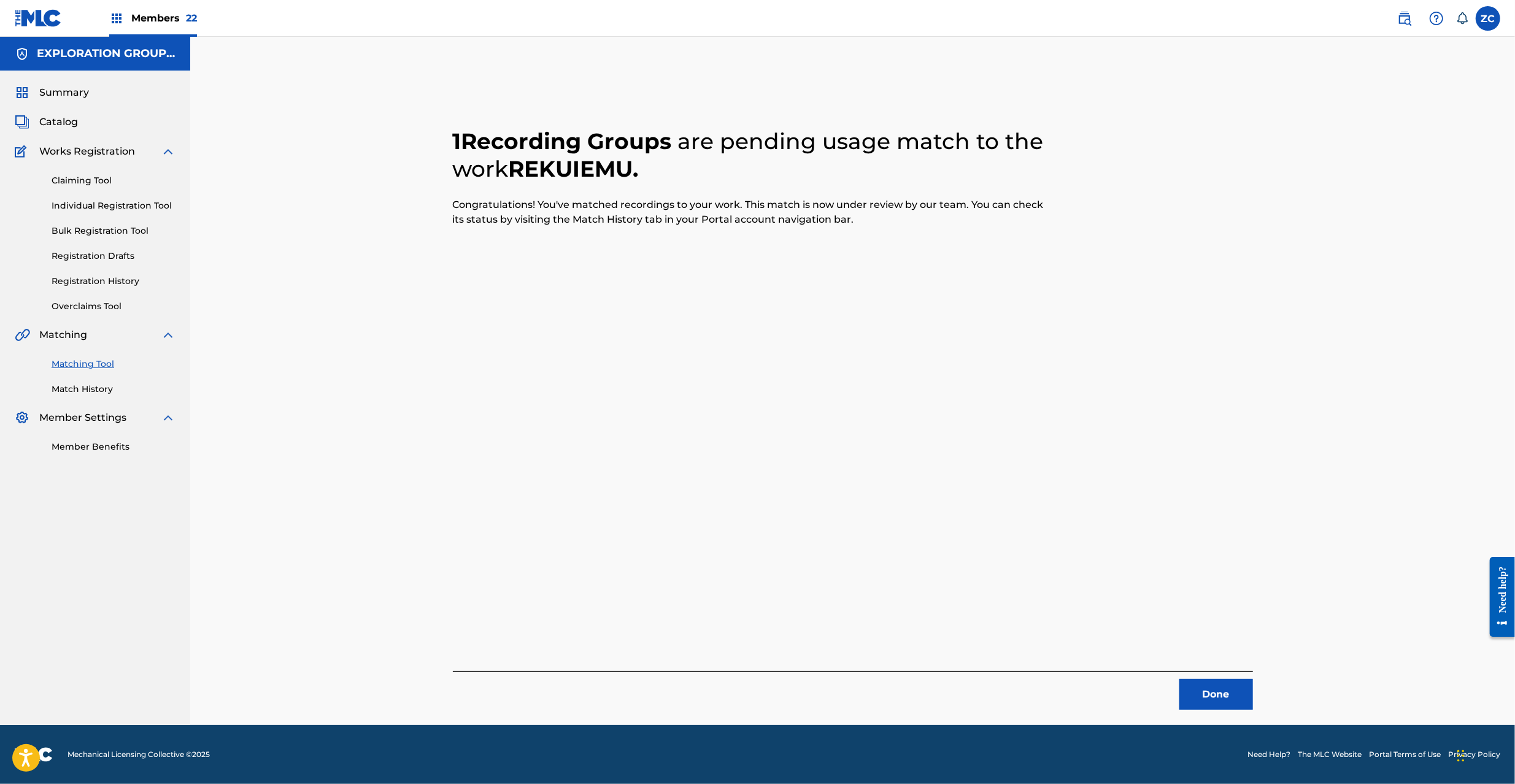
click at [1216, 685] on button "Done" at bounding box center [1216, 694] width 74 height 31
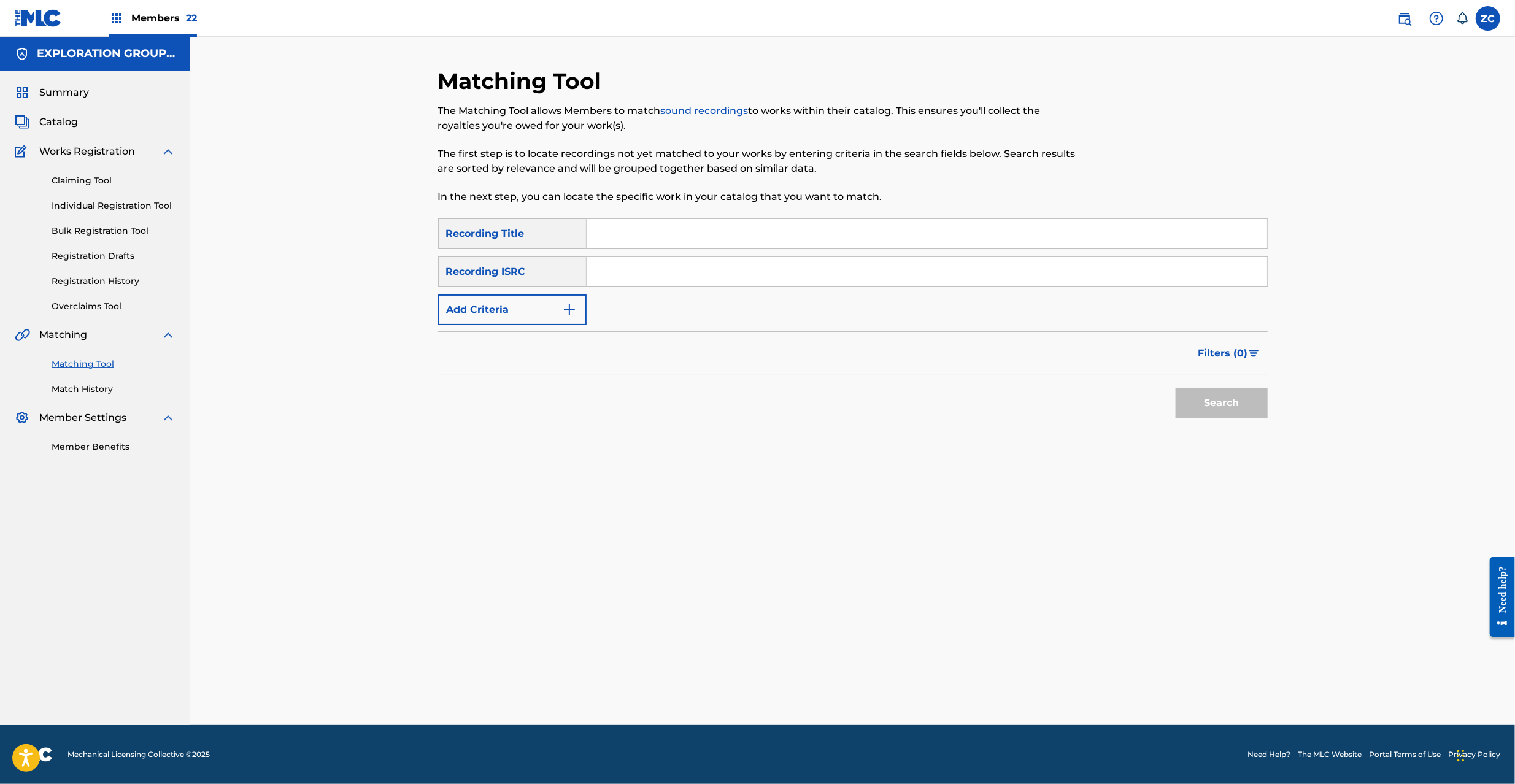
click at [639, 280] on input "Search Form" at bounding box center [927, 271] width 680 height 29
paste input "JPK651101325"
click at [1224, 394] on button "Search" at bounding box center [1222, 402] width 92 height 31
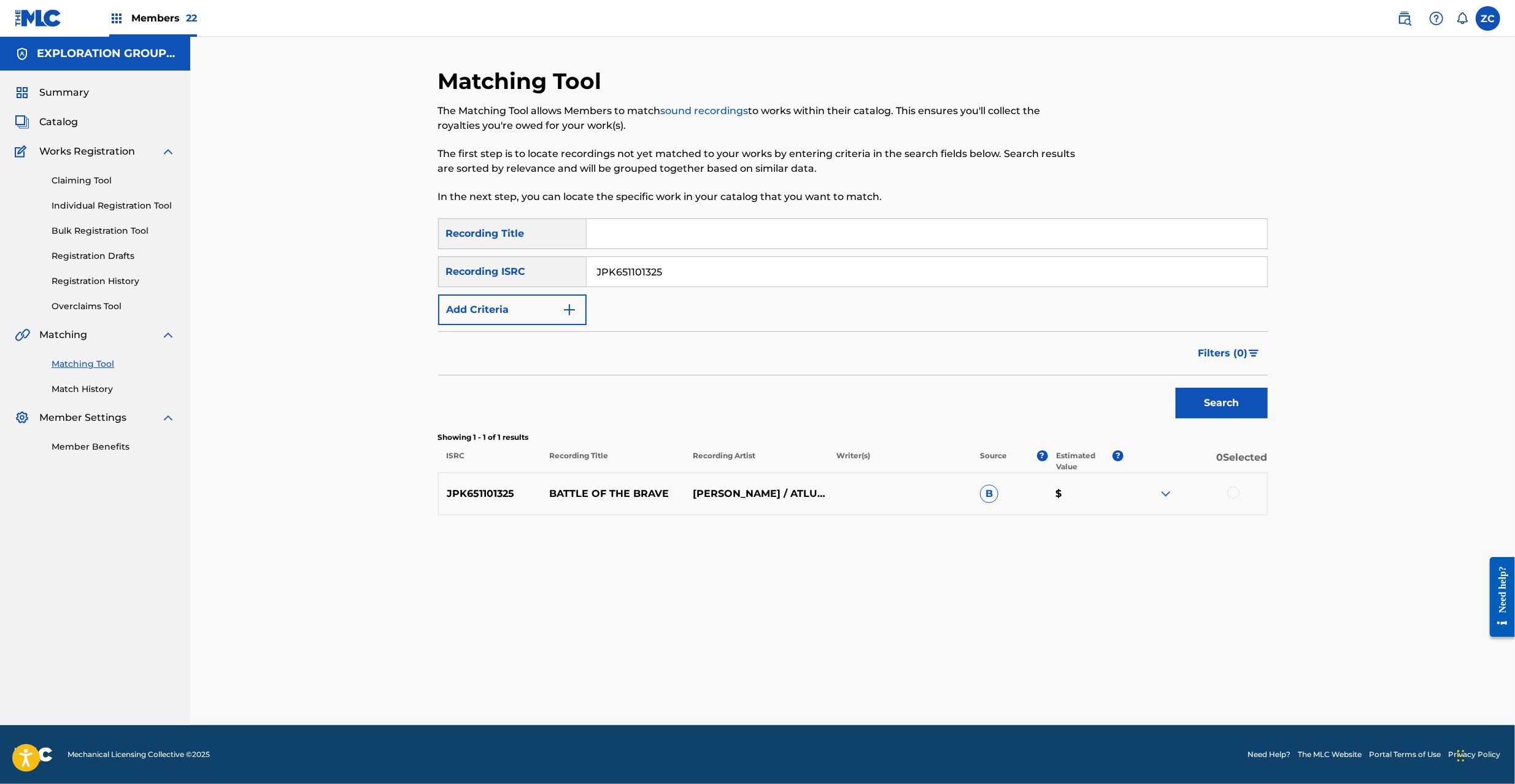
click at [1234, 494] on div at bounding box center [1234, 493] width 12 height 12
click at [688, 270] on input "JPK651101325" at bounding box center [927, 271] width 680 height 29
paste input "62225"
type input "JPK651162225"
click at [1213, 411] on button "Search" at bounding box center [1222, 402] width 92 height 31
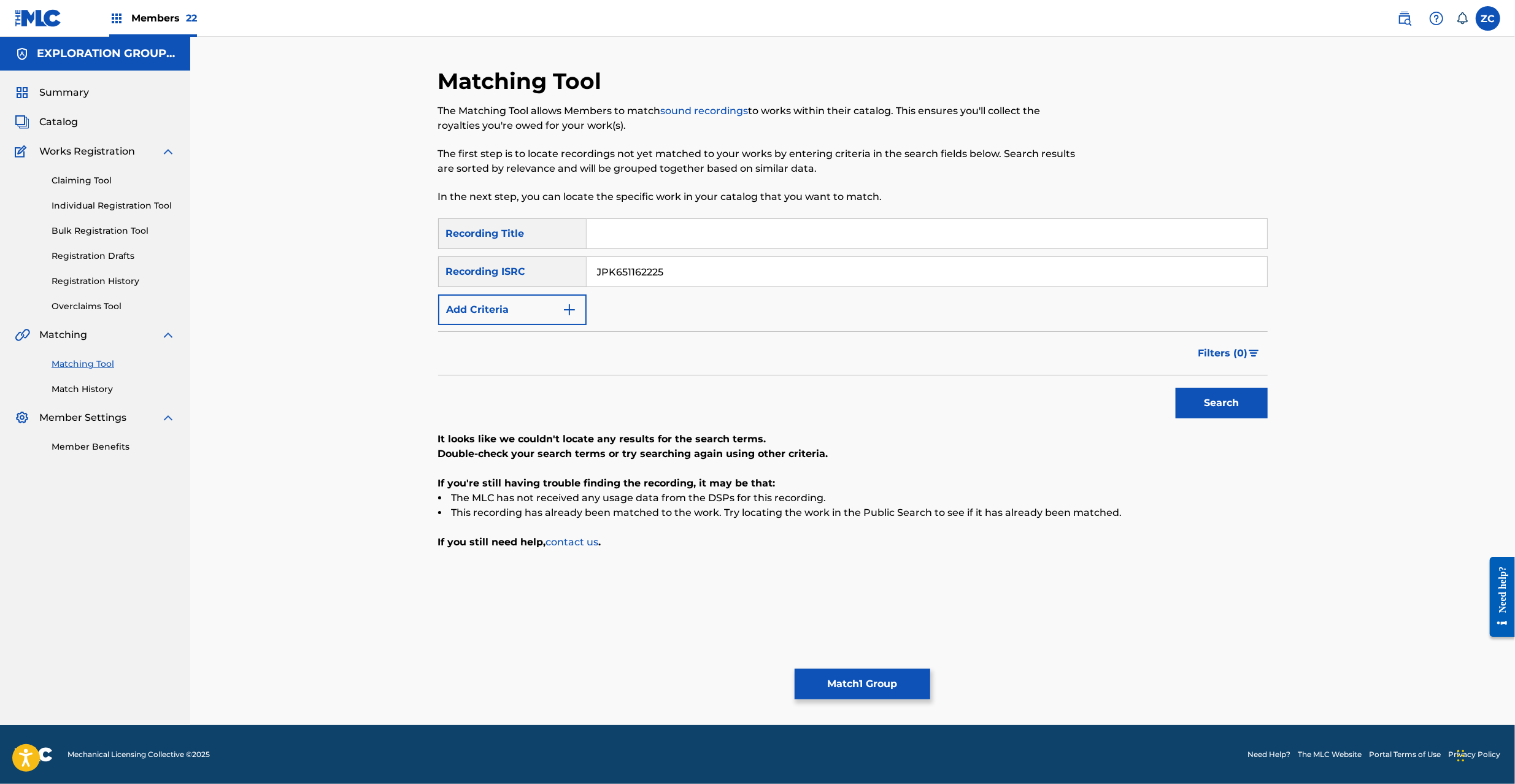
click at [889, 703] on div "Matching Tool The Matching Tool allows Members to match sound recordings to wor…" at bounding box center [853, 396] width 830 height 658
click at [898, 693] on button "Match 1 Group" at bounding box center [862, 684] width 136 height 31
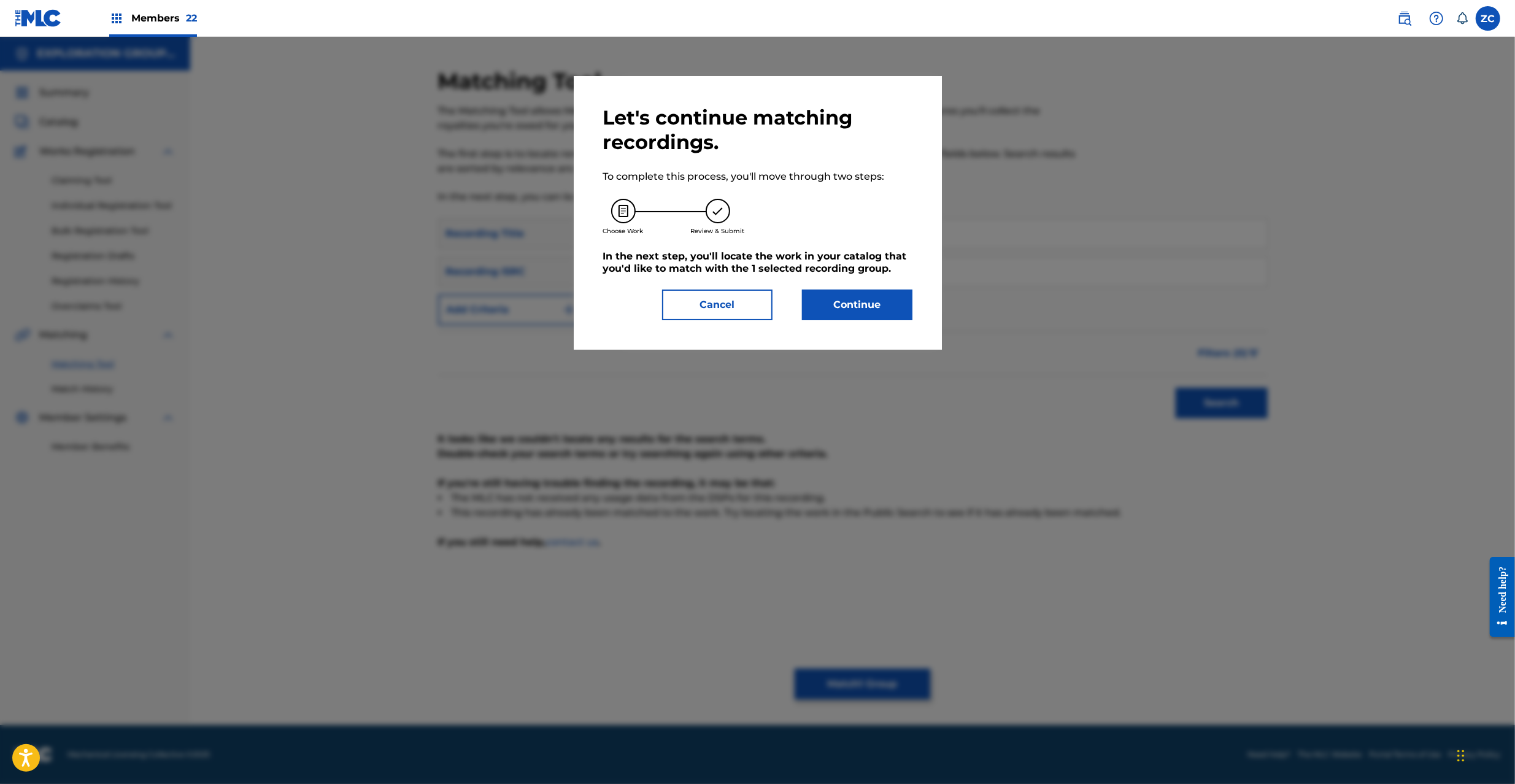
click at [833, 308] on button "Continue" at bounding box center [857, 305] width 111 height 31
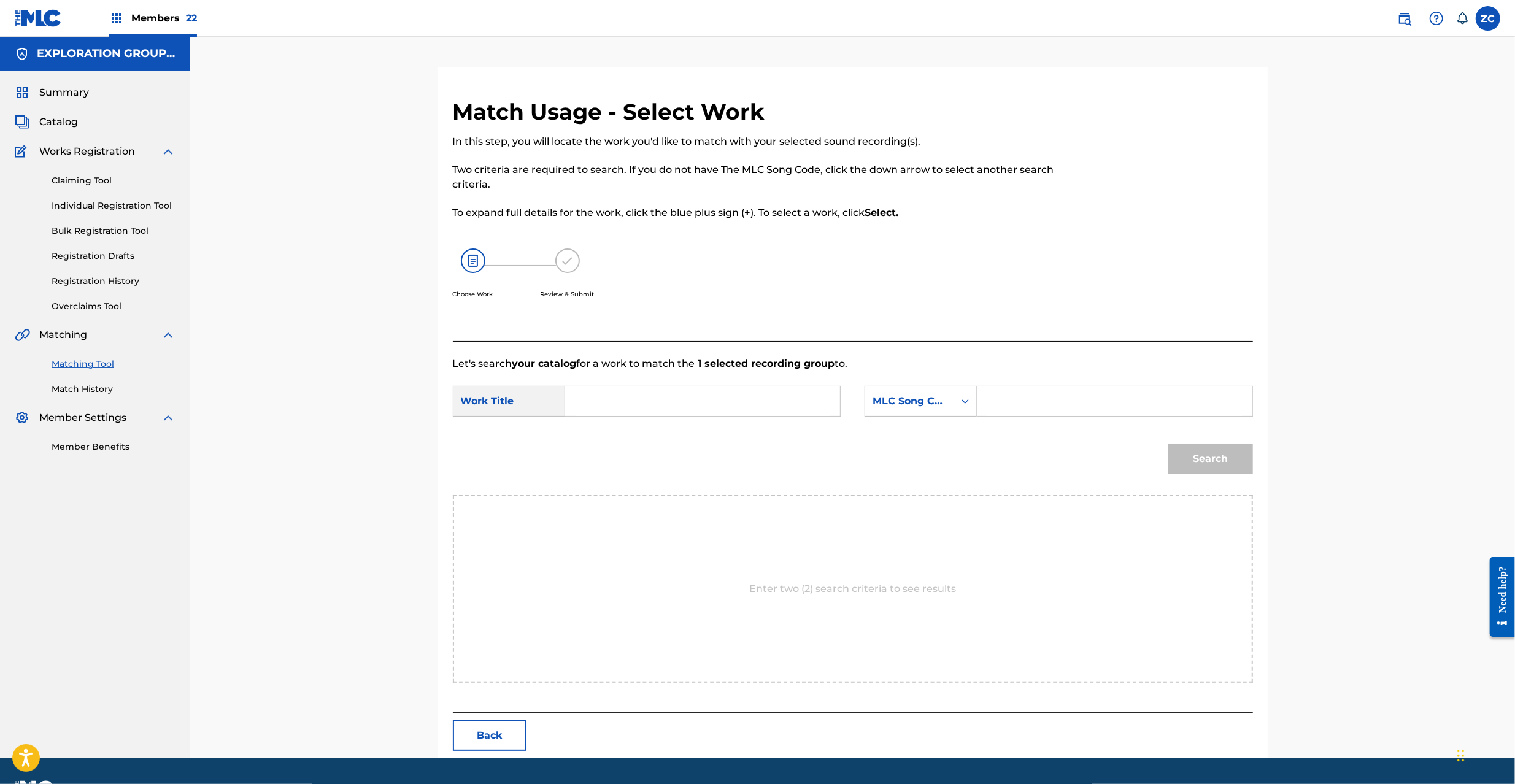
click at [621, 388] on input "Search Form" at bounding box center [703, 401] width 254 height 29
paste input "Battle Of The Brave BD4FY1"
click at [698, 403] on input "Battle Of The Brave BD4FY1" at bounding box center [703, 401] width 254 height 29
type input "Battle Of The Brave"
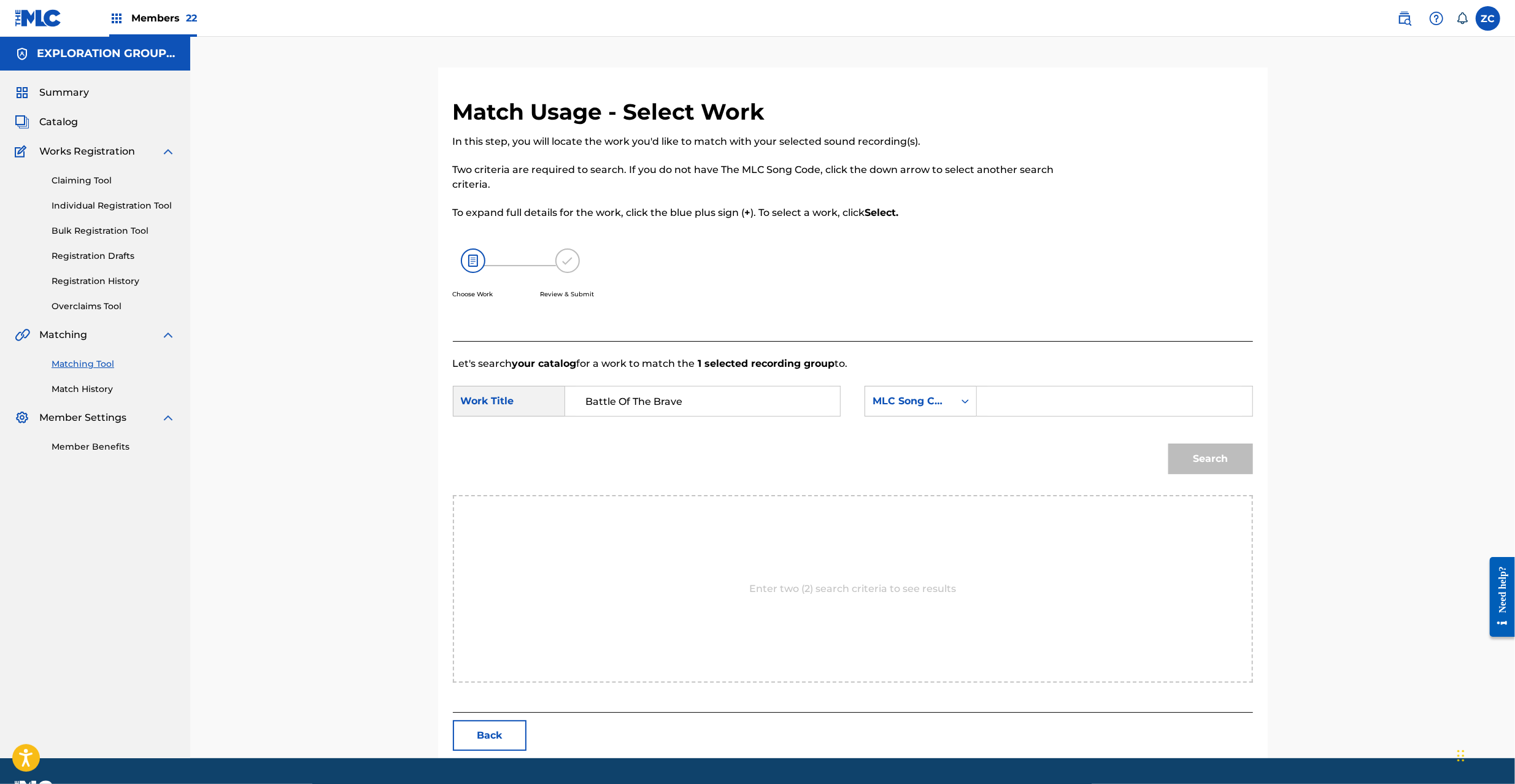
click at [1022, 402] on input "Search Form" at bounding box center [1114, 401] width 254 height 29
paste input "BD4FY1"
type input "BD4FY1"
click at [1238, 459] on button "Search" at bounding box center [1210, 458] width 84 height 31
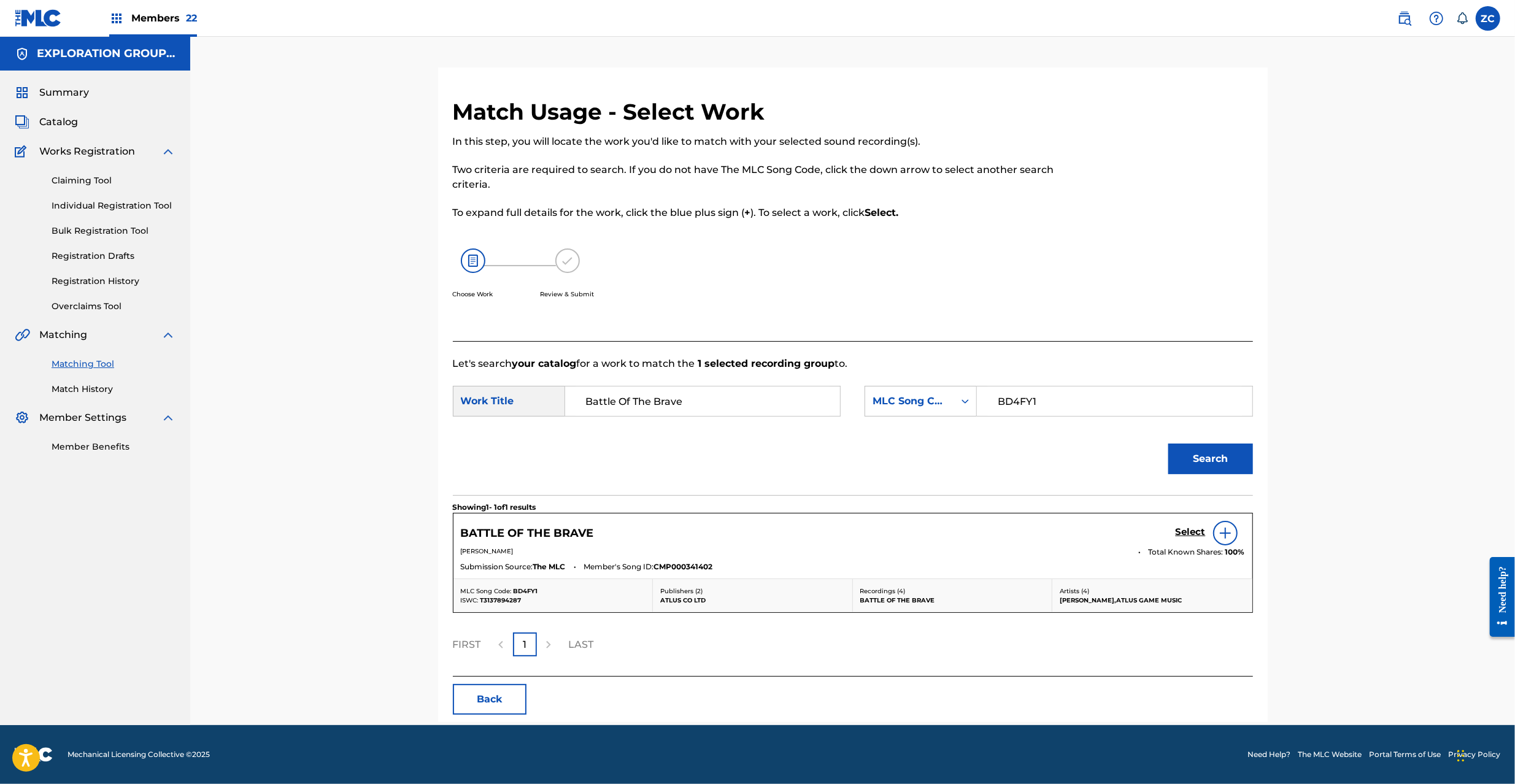
click at [1189, 532] on h5 "Select" at bounding box center [1191, 532] width 30 height 12
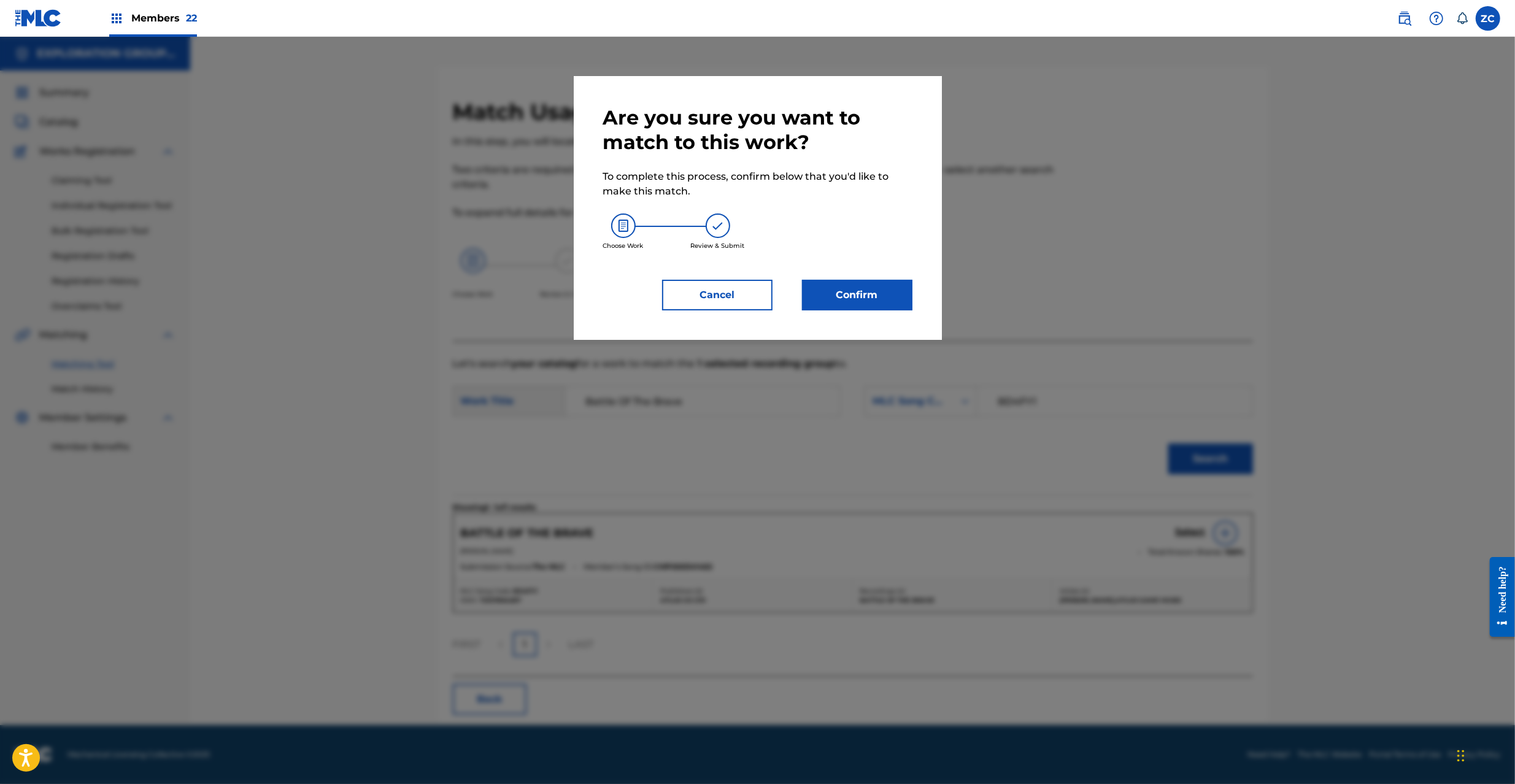
click at [827, 300] on button "Confirm" at bounding box center [857, 295] width 111 height 31
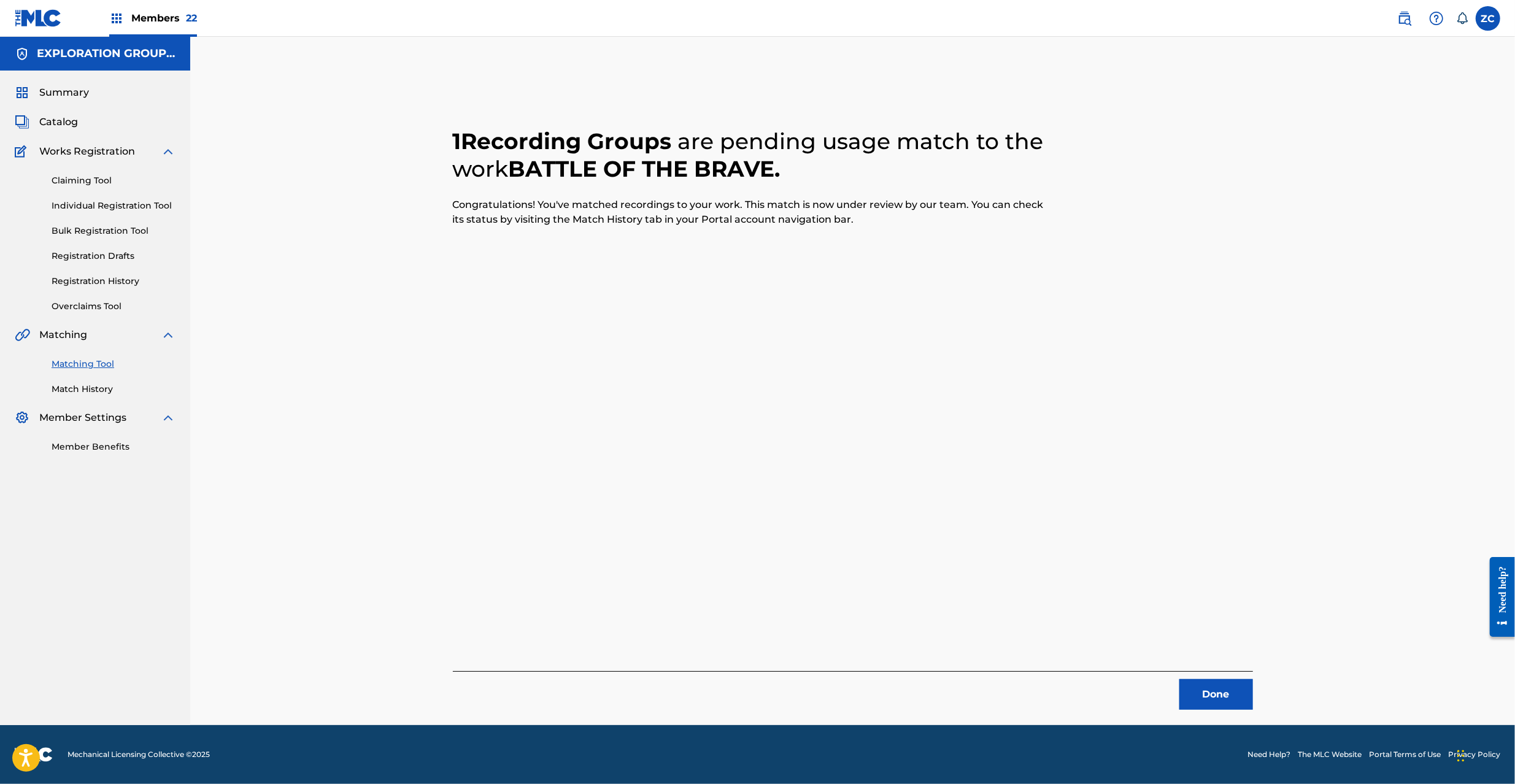
click at [1205, 685] on button "Done" at bounding box center [1216, 694] width 74 height 31
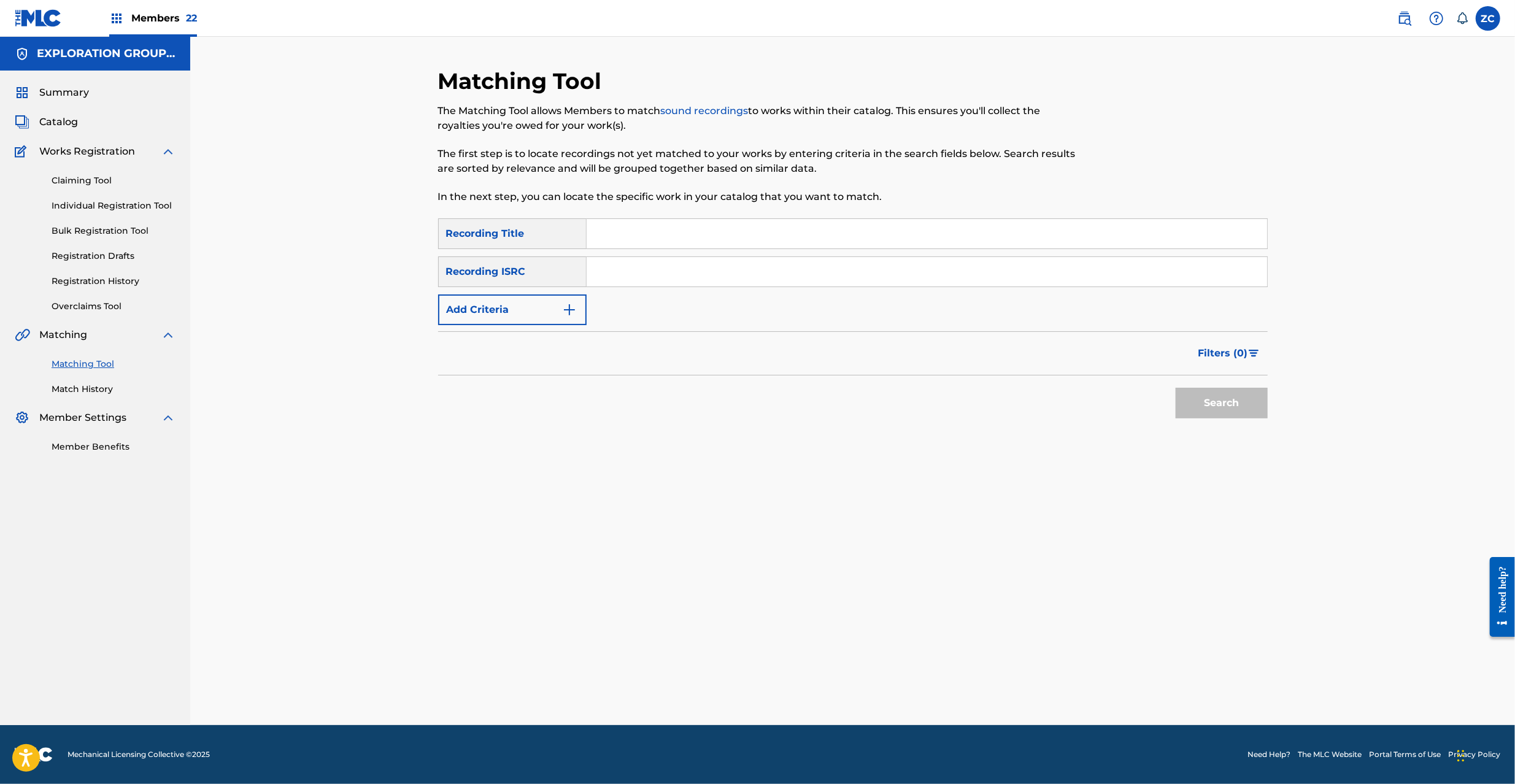
click at [939, 282] on input "Search Form" at bounding box center [927, 271] width 680 height 29
paste input "JPK651668126"
type input "JPK651668126"
click at [1231, 411] on button "Search" at bounding box center [1222, 402] width 92 height 31
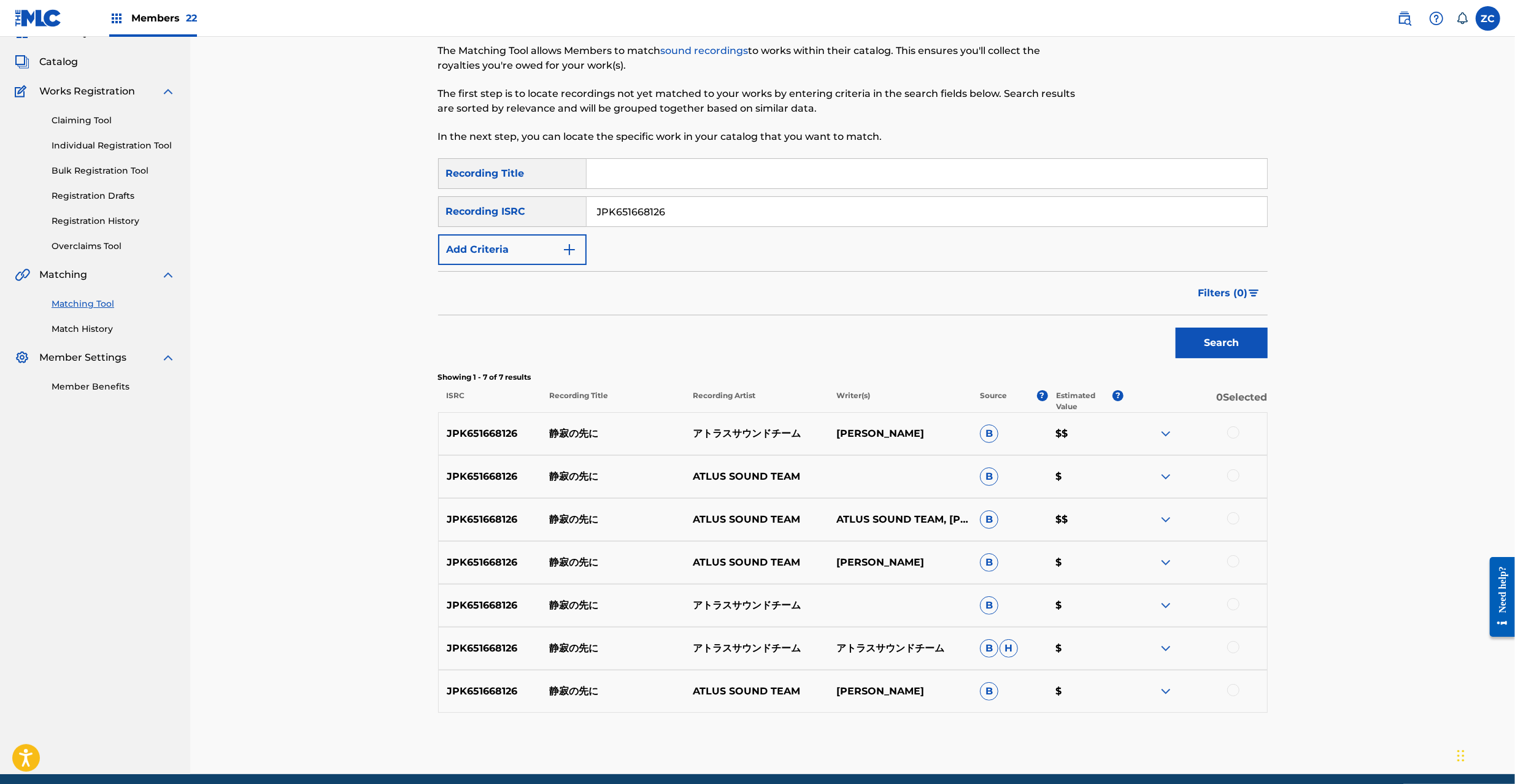
scroll to position [108, 0]
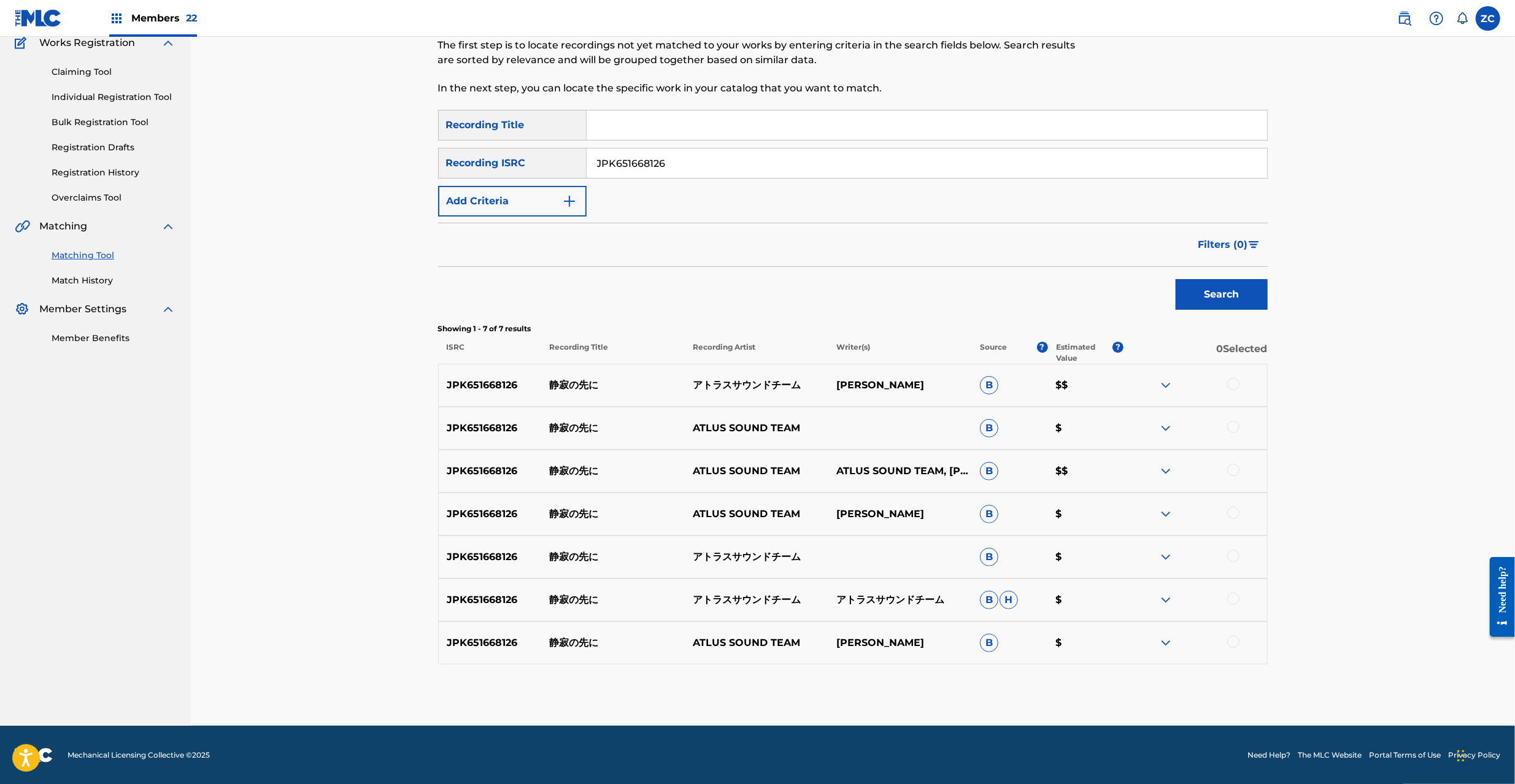
click at [1236, 385] on div at bounding box center [1234, 384] width 12 height 12
click at [1236, 425] on div at bounding box center [1234, 427] width 12 height 12
click at [1236, 470] on div at bounding box center [1234, 470] width 12 height 12
click at [1236, 517] on div at bounding box center [1234, 513] width 12 height 12
click at [1233, 555] on div at bounding box center [1234, 556] width 12 height 12
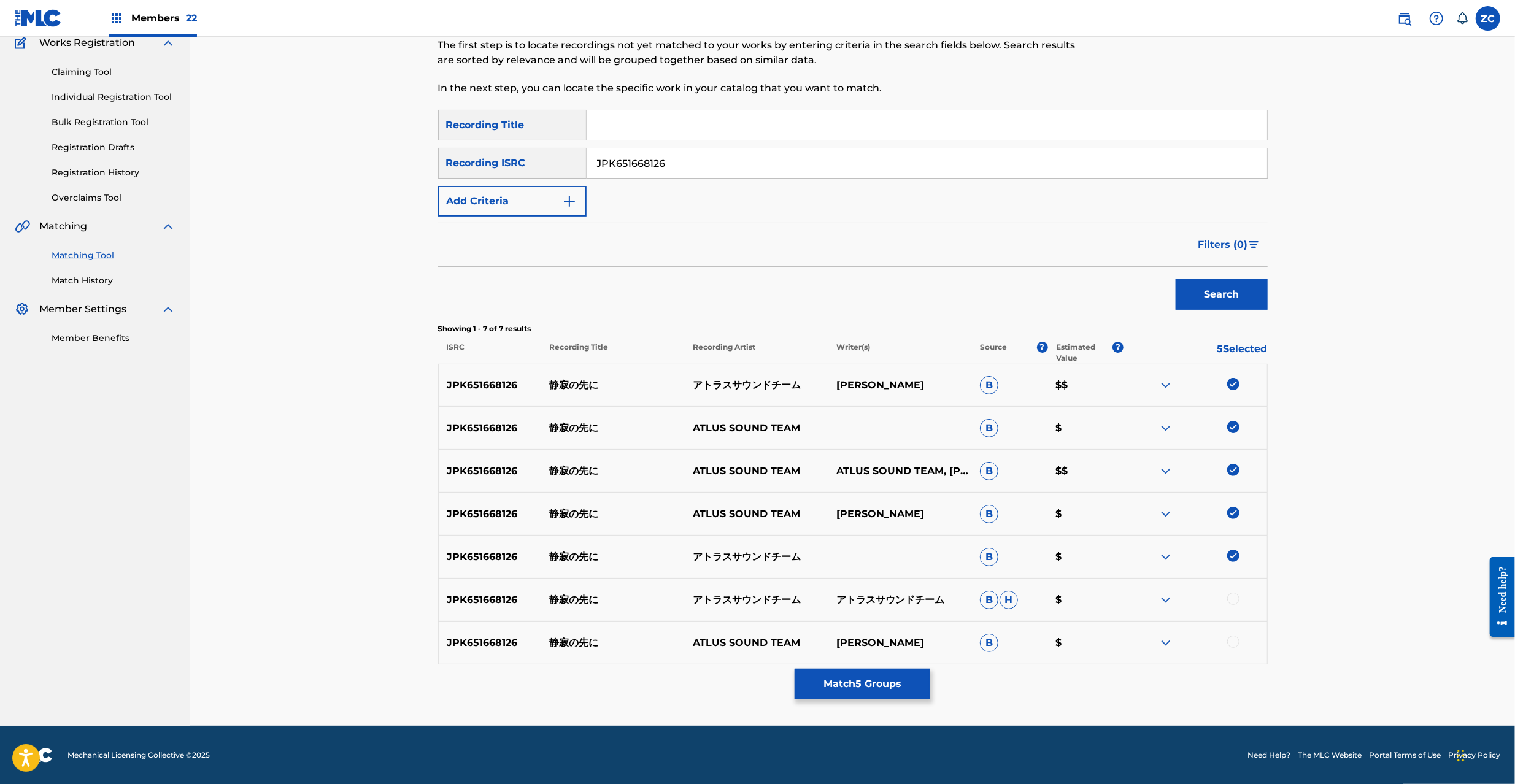
click at [1236, 599] on div at bounding box center [1234, 599] width 12 height 12
click at [1236, 646] on div at bounding box center [1234, 642] width 12 height 12
click at [869, 688] on button "Match 7 Groups" at bounding box center [862, 684] width 136 height 31
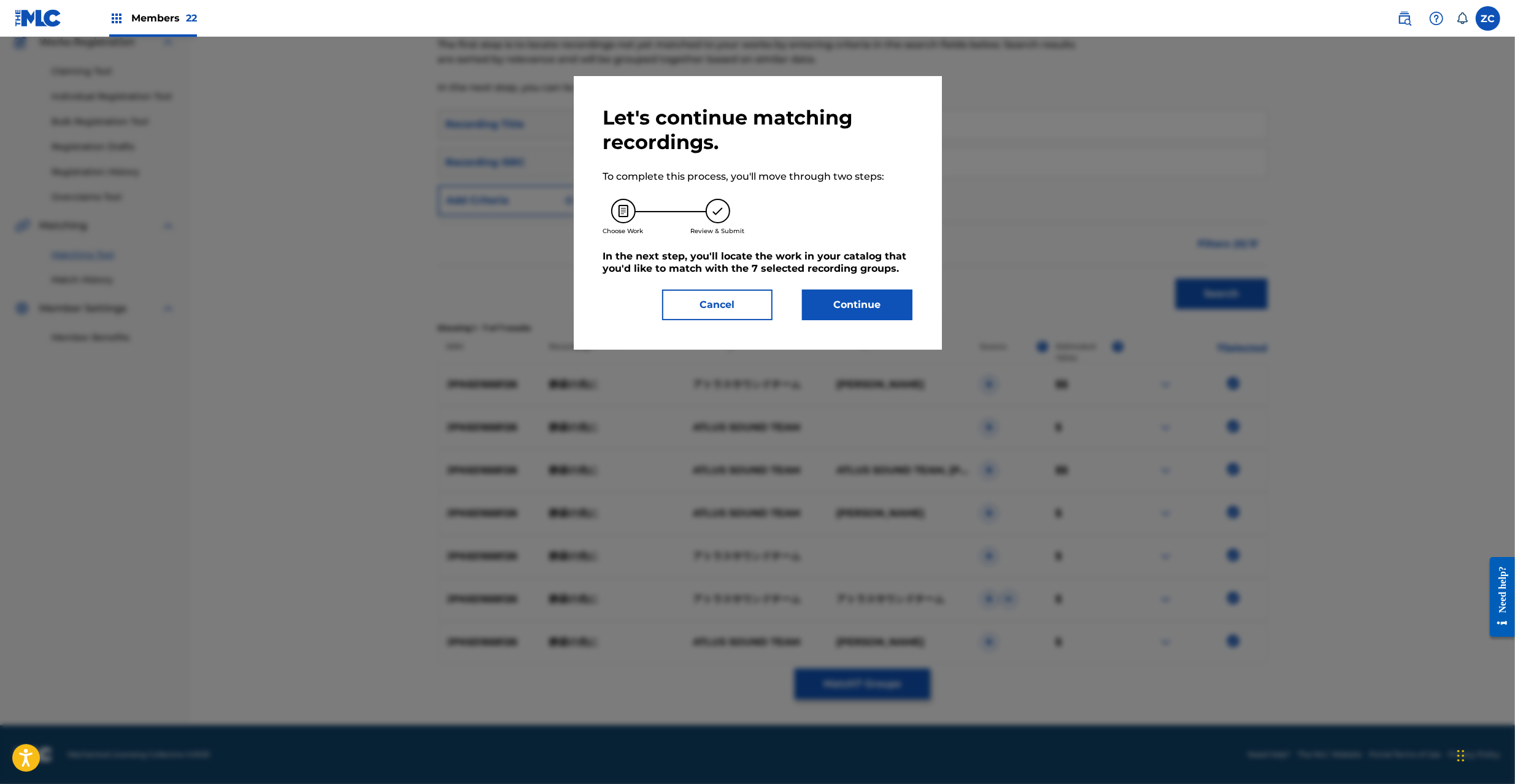
click at [868, 301] on button "Continue" at bounding box center [857, 305] width 111 height 31
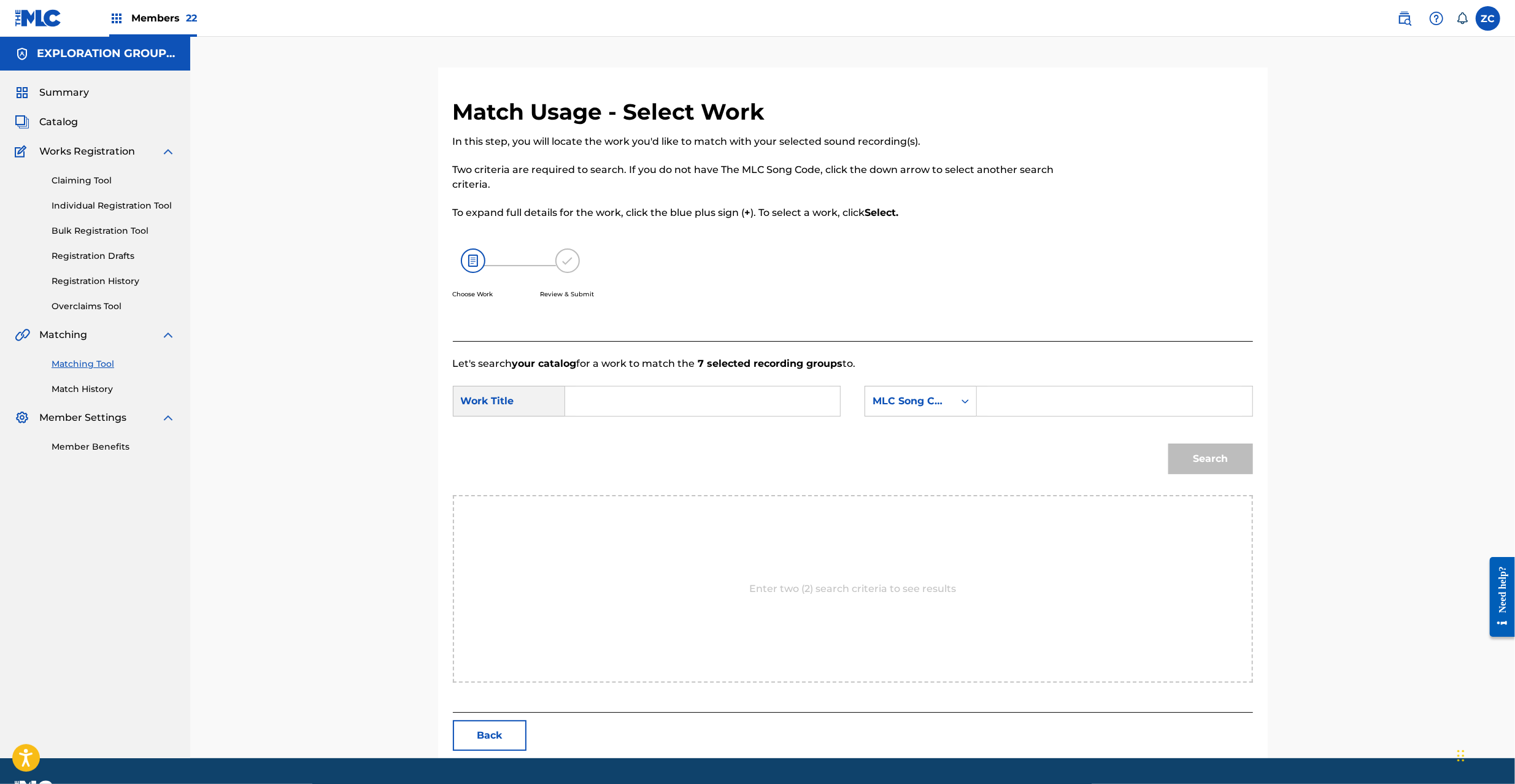
click at [635, 411] on input "Search Form" at bounding box center [703, 401] width 254 height 29
paste input "Shijimano Sakini S65UV0"
click at [681, 402] on input "Shijimano Sakini S65UV0" at bounding box center [703, 401] width 254 height 29
type input "Shijimano Sakini"
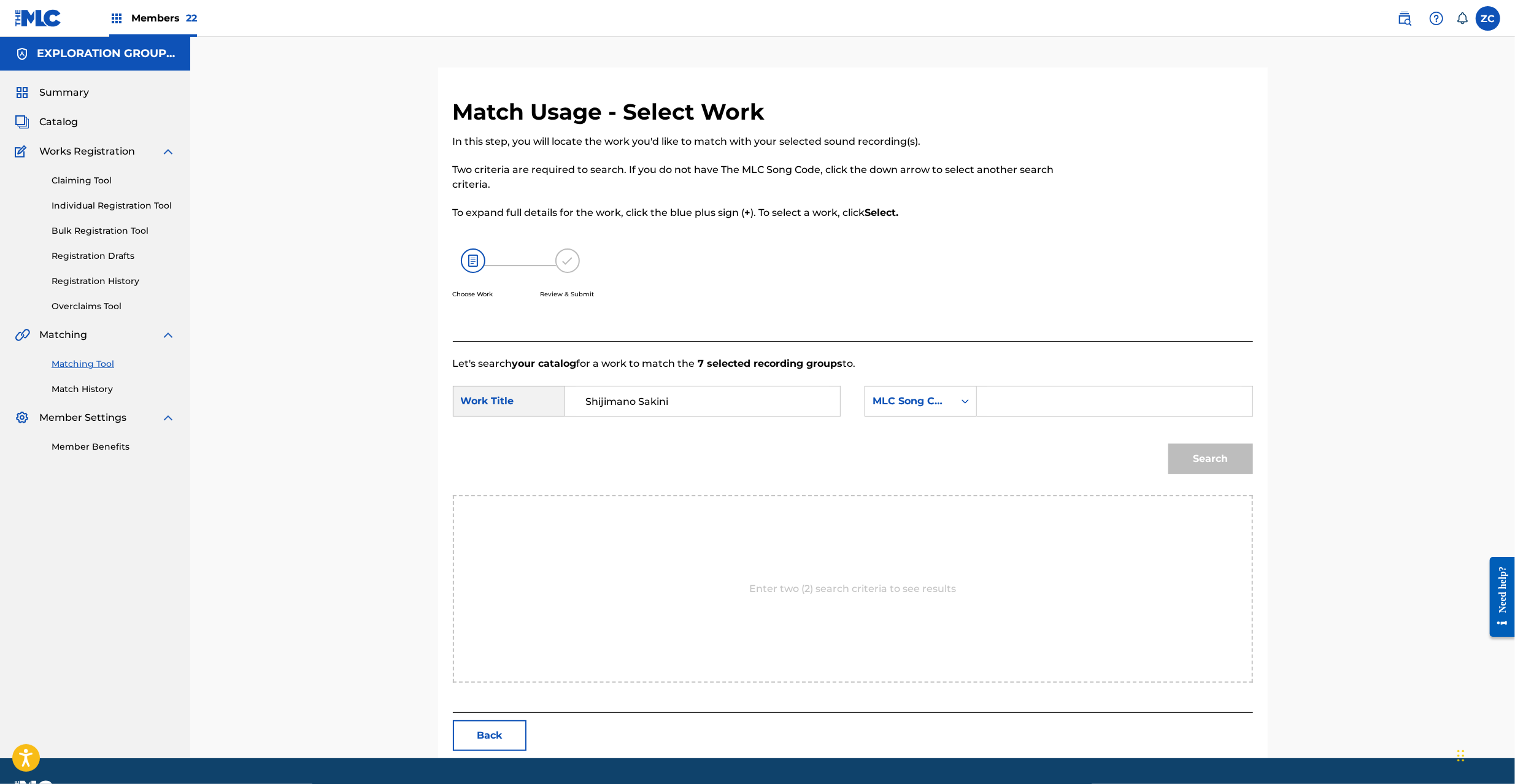
drag, startPoint x: 1061, startPoint y: 398, endPoint x: 1076, endPoint y: 402, distance: 15.5
click at [1061, 398] on input "Search Form" at bounding box center [1114, 401] width 254 height 29
paste input "S65UV0"
type input "S65UV0"
click at [1225, 455] on button "Search" at bounding box center [1210, 458] width 84 height 31
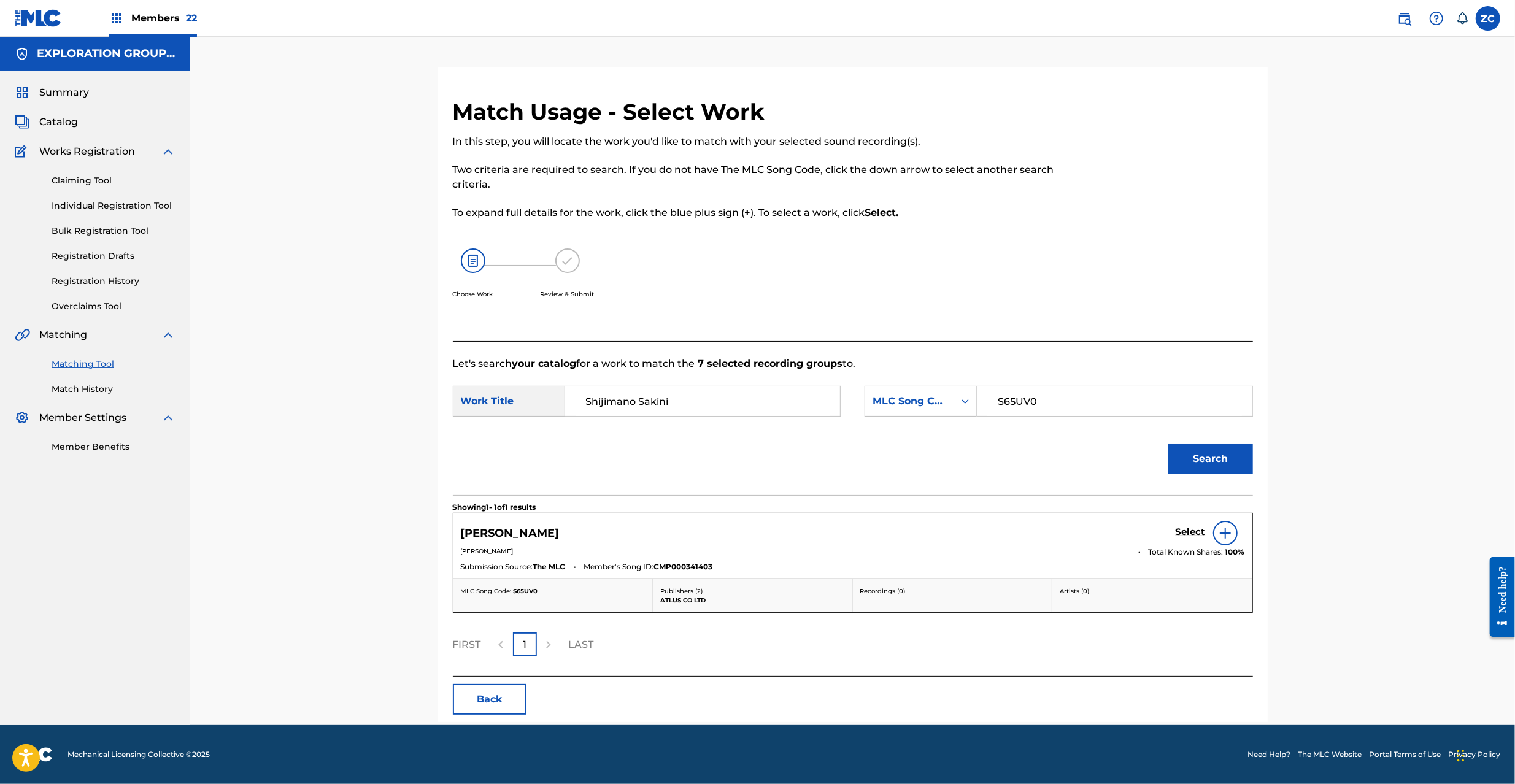
click at [1196, 529] on h5 "Select" at bounding box center [1191, 532] width 30 height 12
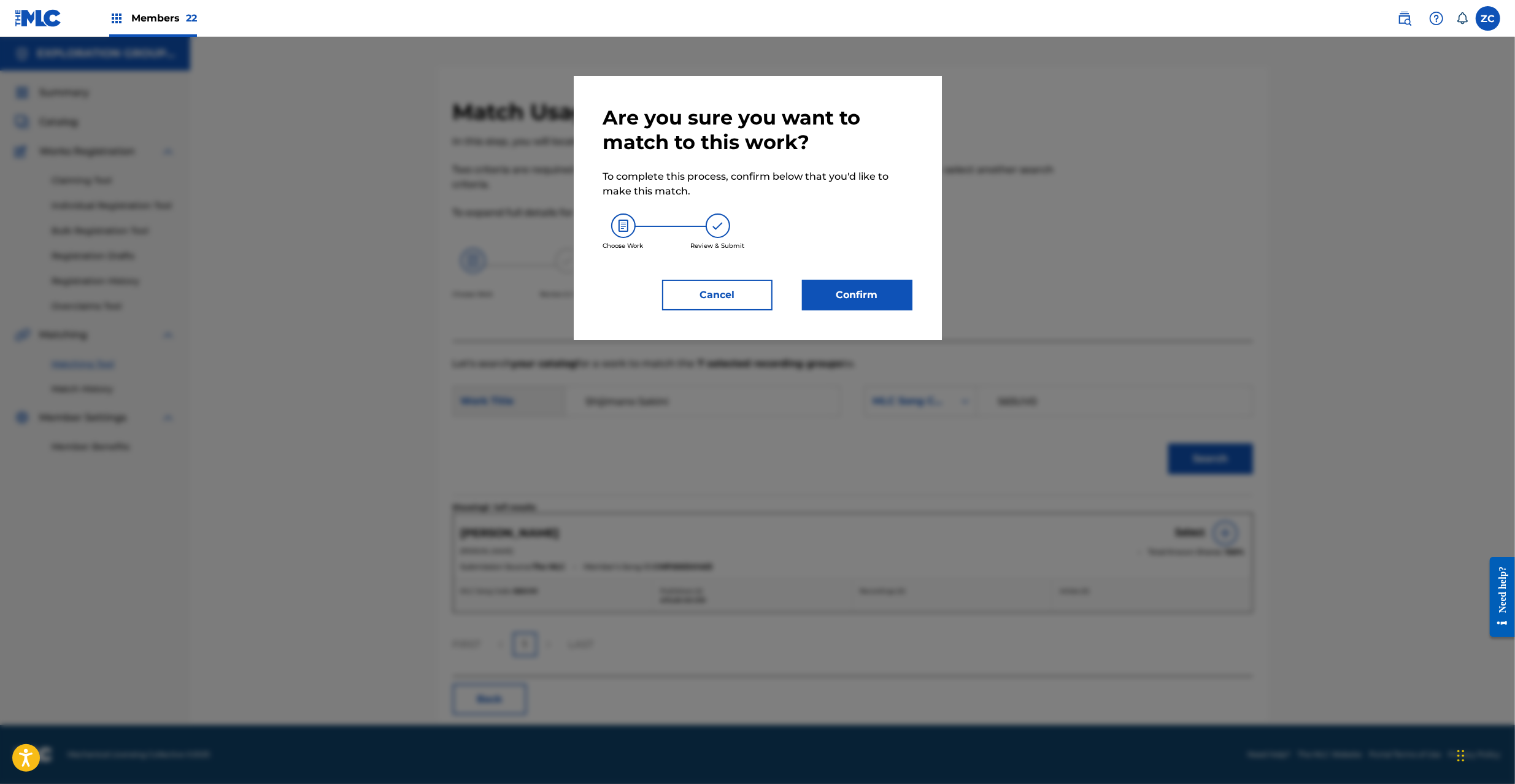
click at [887, 317] on div "Are you sure you want to match to this work? To complete this process, confirm …" at bounding box center [757, 208] width 368 height 264
click at [892, 302] on button "Confirm" at bounding box center [857, 295] width 111 height 31
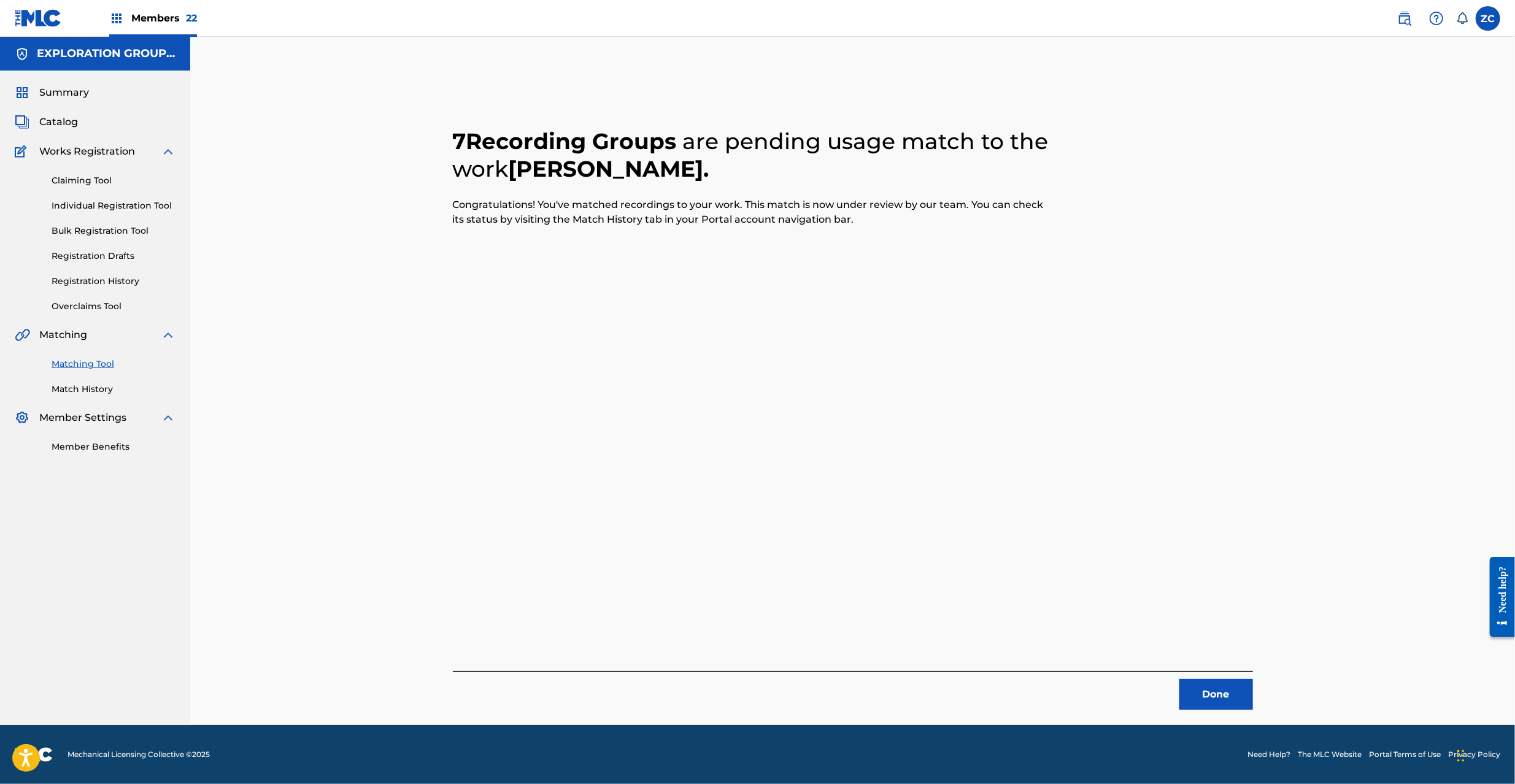
click at [1201, 691] on button "Done" at bounding box center [1216, 694] width 74 height 31
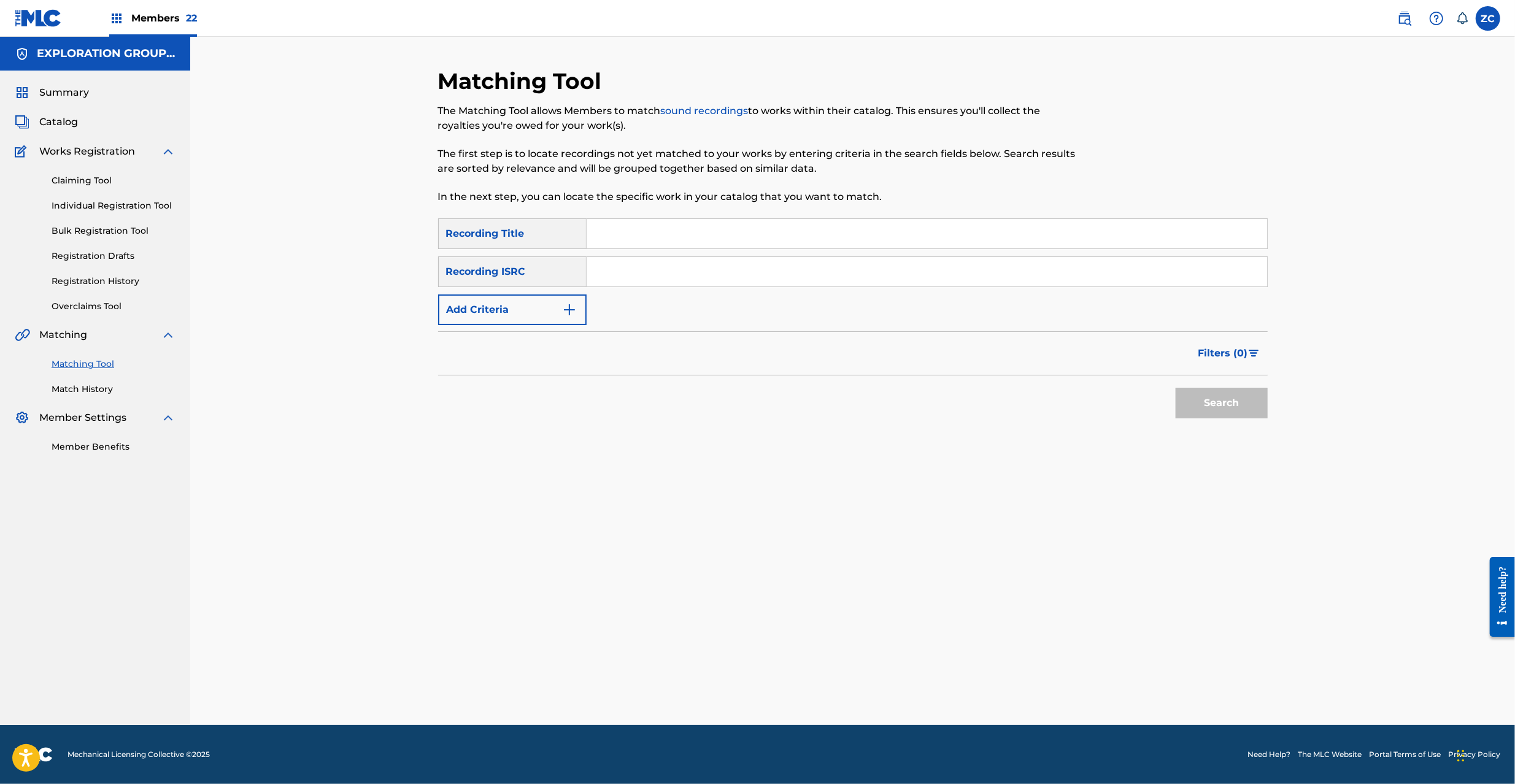
drag, startPoint x: 909, startPoint y: 271, endPoint x: 915, endPoint y: 276, distance: 7.8
click at [909, 271] on input "Search Form" at bounding box center [927, 271] width 680 height 29
paste input "JPK651668125"
type input "JPK651668125"
click at [1223, 401] on button "Search" at bounding box center [1222, 402] width 92 height 31
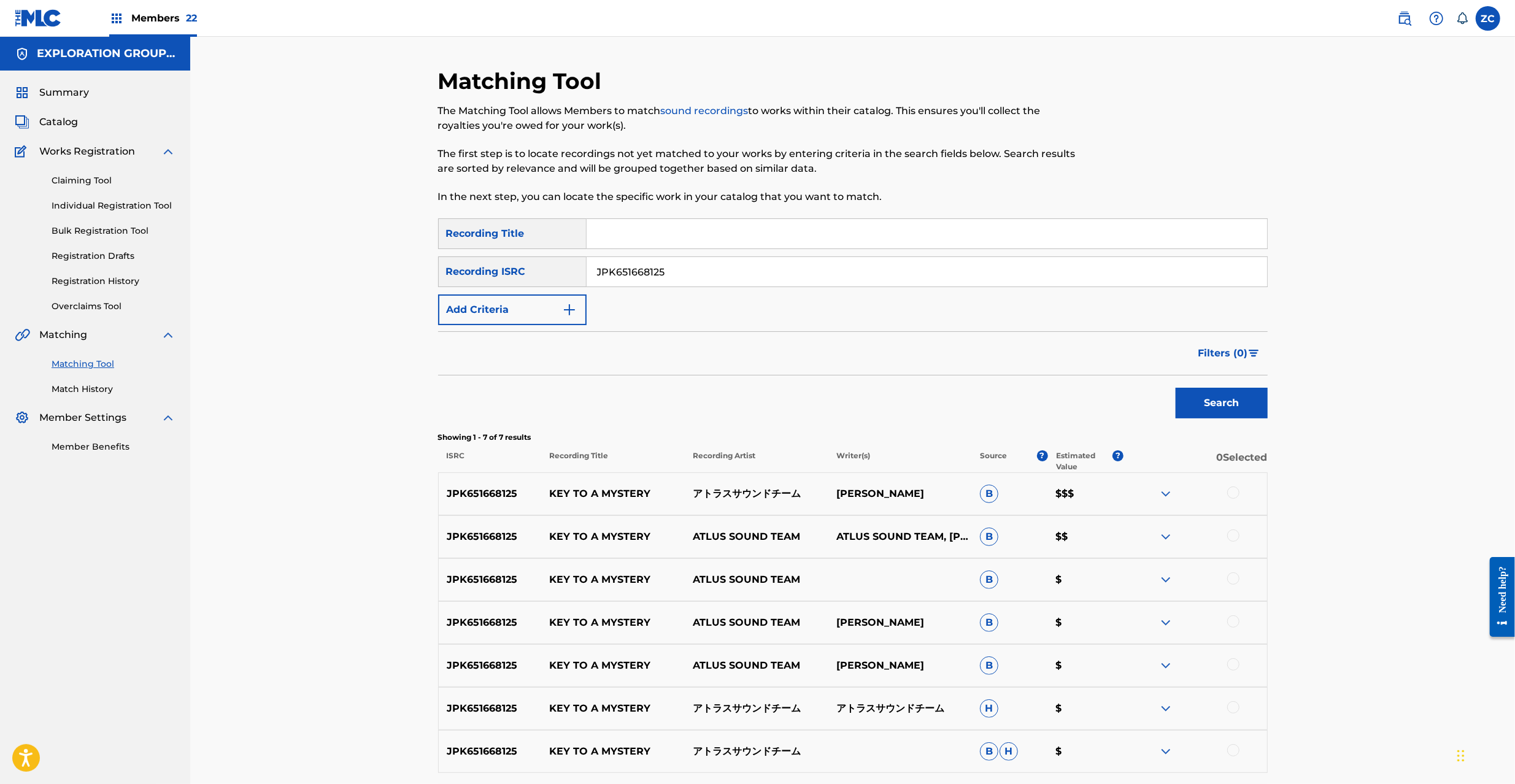
click at [1237, 494] on div at bounding box center [1234, 493] width 12 height 12
click at [1236, 538] on div at bounding box center [1234, 535] width 12 height 12
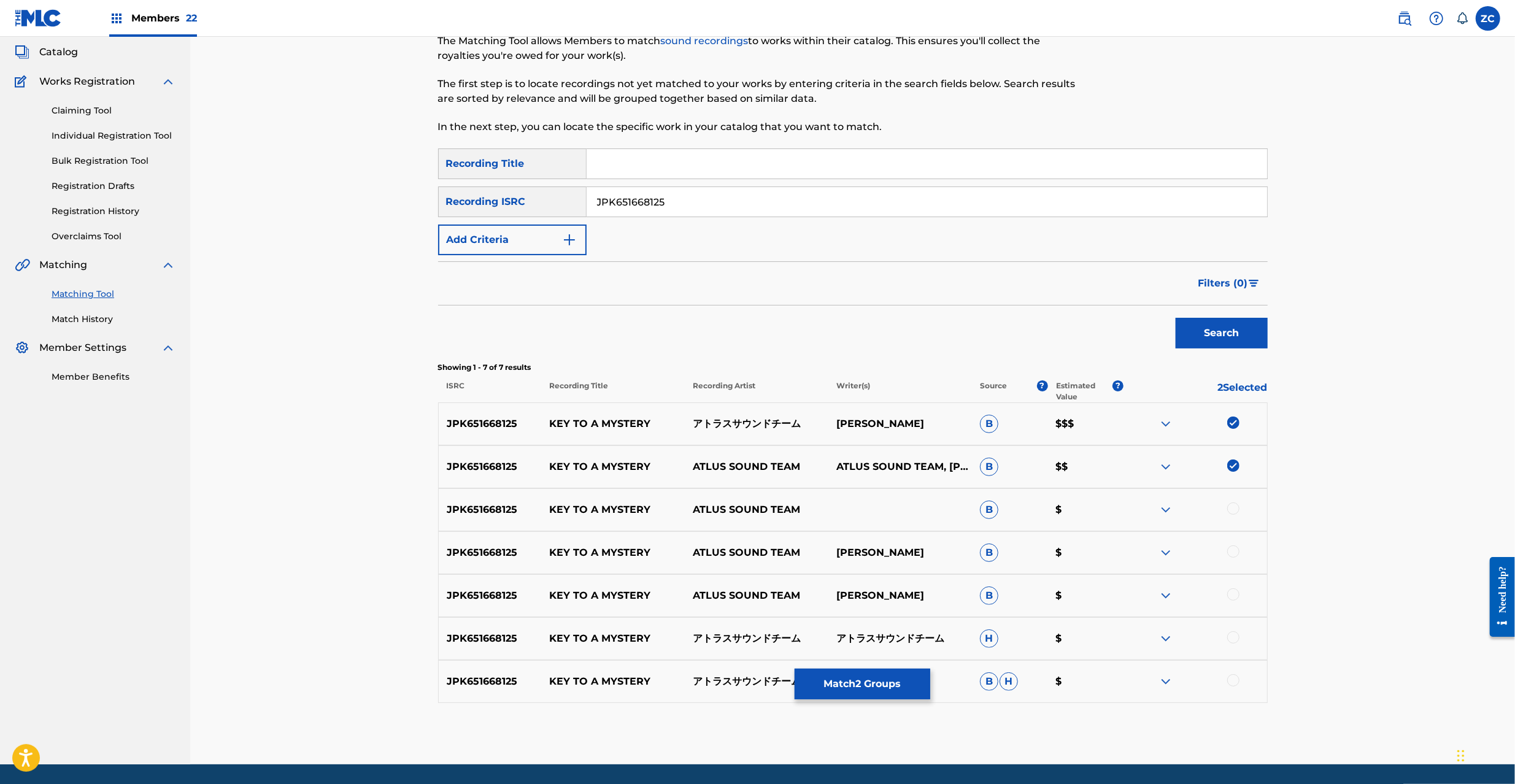
scroll to position [109, 0]
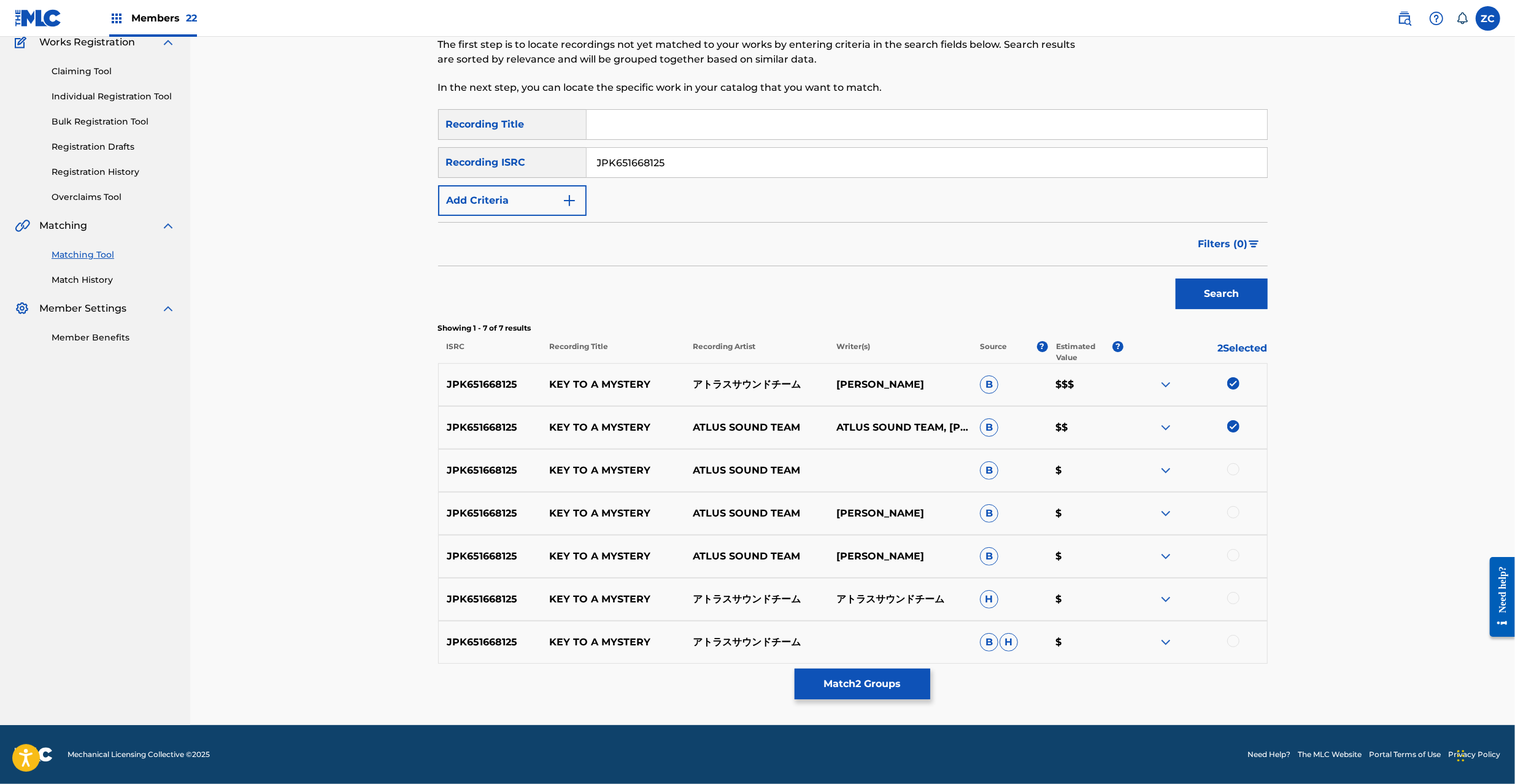
click at [1236, 465] on div at bounding box center [1234, 470] width 12 height 12
click at [1231, 508] on div at bounding box center [1234, 512] width 12 height 12
click at [1233, 553] on div at bounding box center [1234, 556] width 12 height 12
click at [1235, 600] on div at bounding box center [1234, 598] width 12 height 12
click at [1232, 642] on div at bounding box center [1234, 641] width 12 height 12
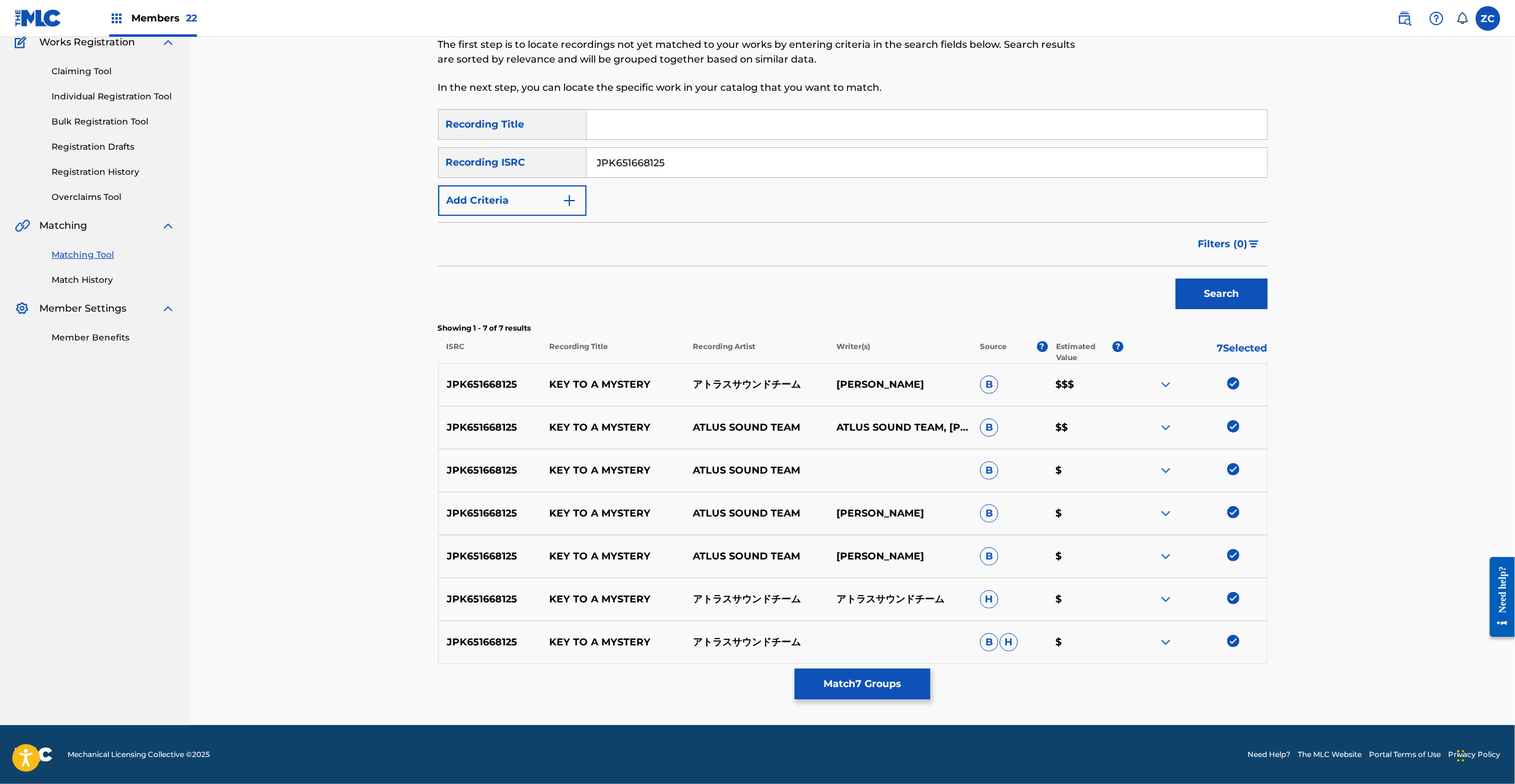
click at [908, 691] on button "Match 7 Groups" at bounding box center [862, 684] width 136 height 31
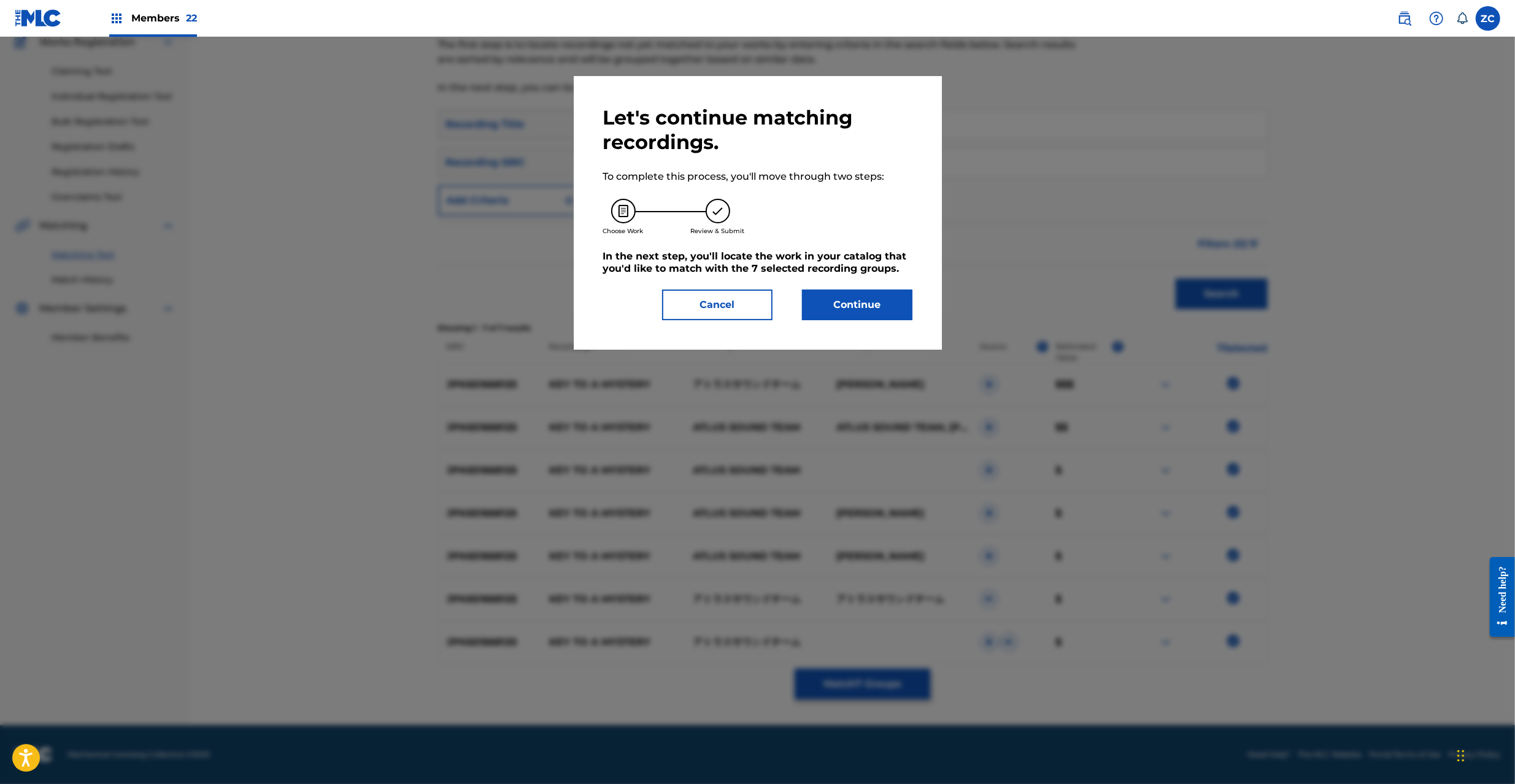
click at [874, 319] on button "Continue" at bounding box center [857, 305] width 111 height 31
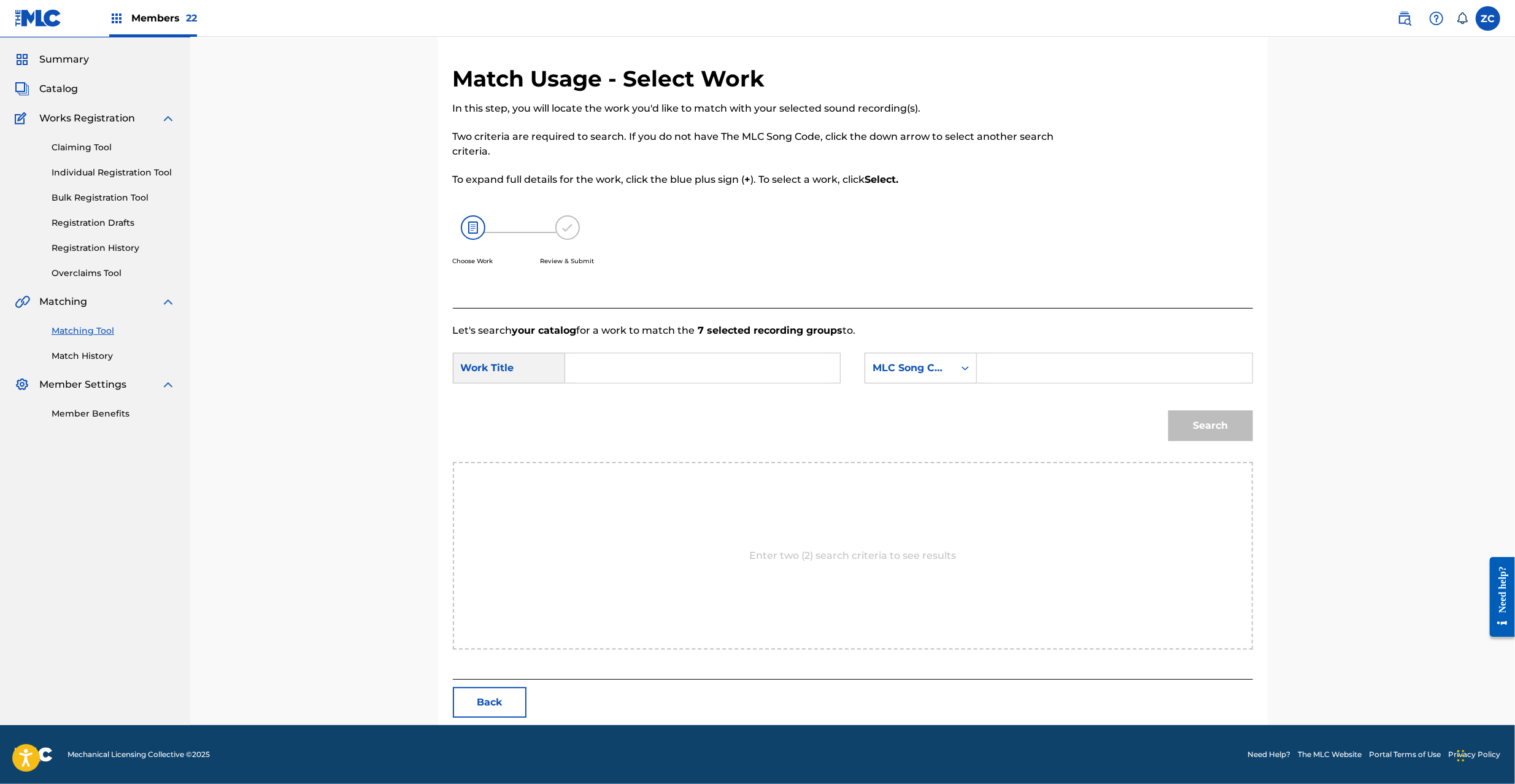
scroll to position [0, 0]
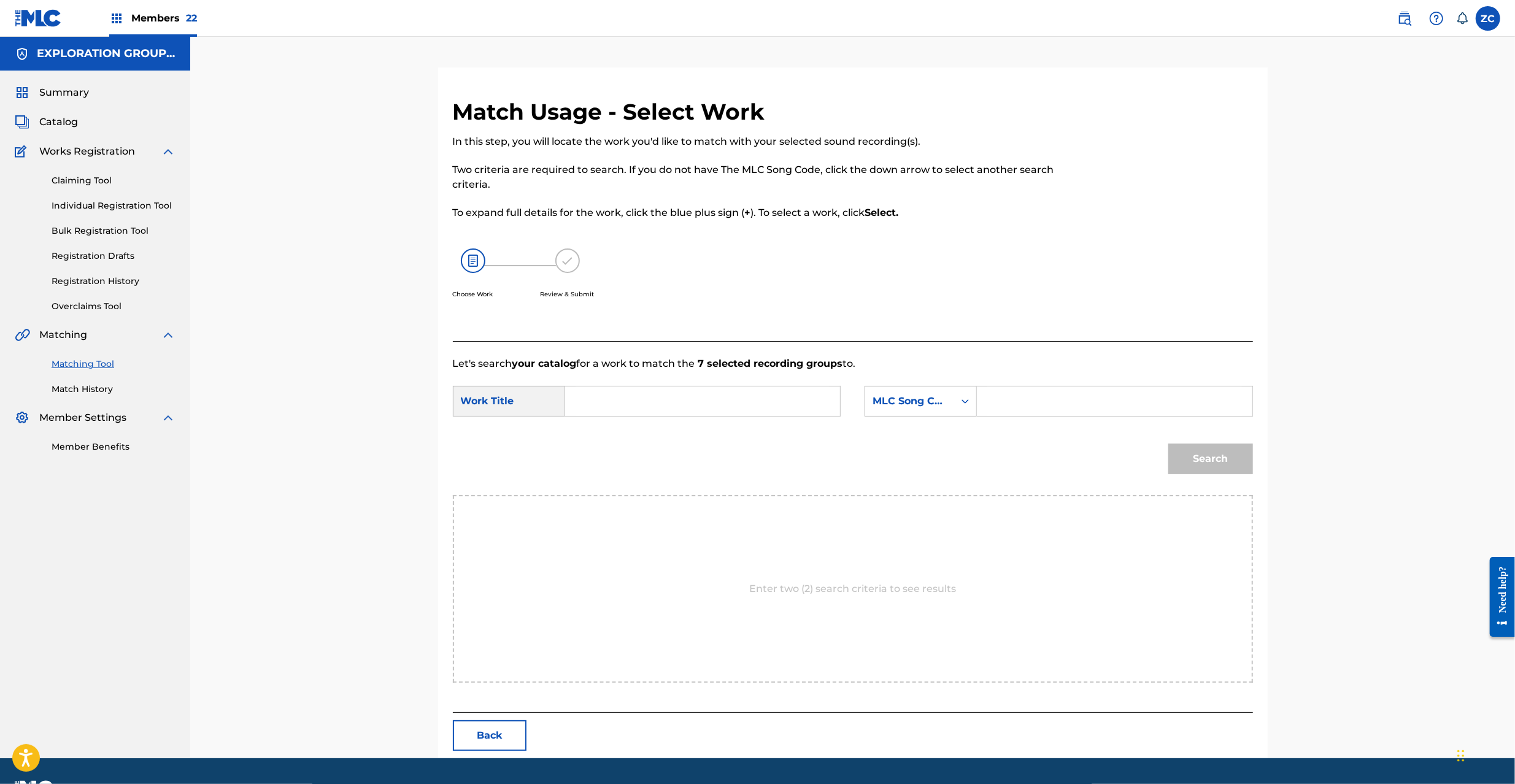
click at [734, 403] on input "Search Form" at bounding box center [703, 401] width 254 height 29
paste input "Key To A Mystery KC66RY"
click at [694, 402] on input "Key To A Mystery KC66RY" at bounding box center [703, 401] width 254 height 29
type input "Key To A Mystery"
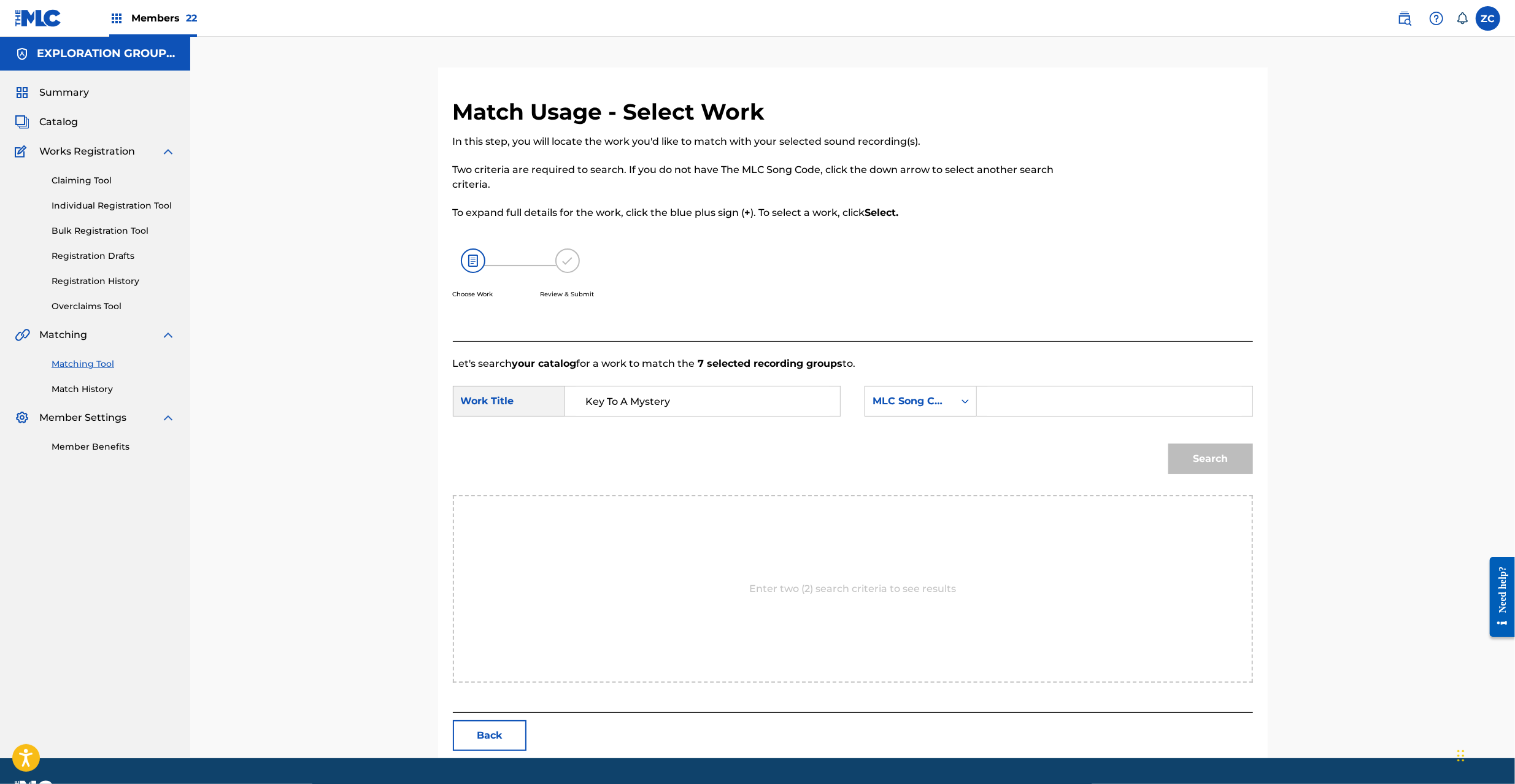
click at [1020, 398] on input "Search Form" at bounding box center [1114, 401] width 254 height 29
paste input "KC66RY"
type input "KC66RY"
click at [1219, 458] on button "Search" at bounding box center [1210, 458] width 84 height 31
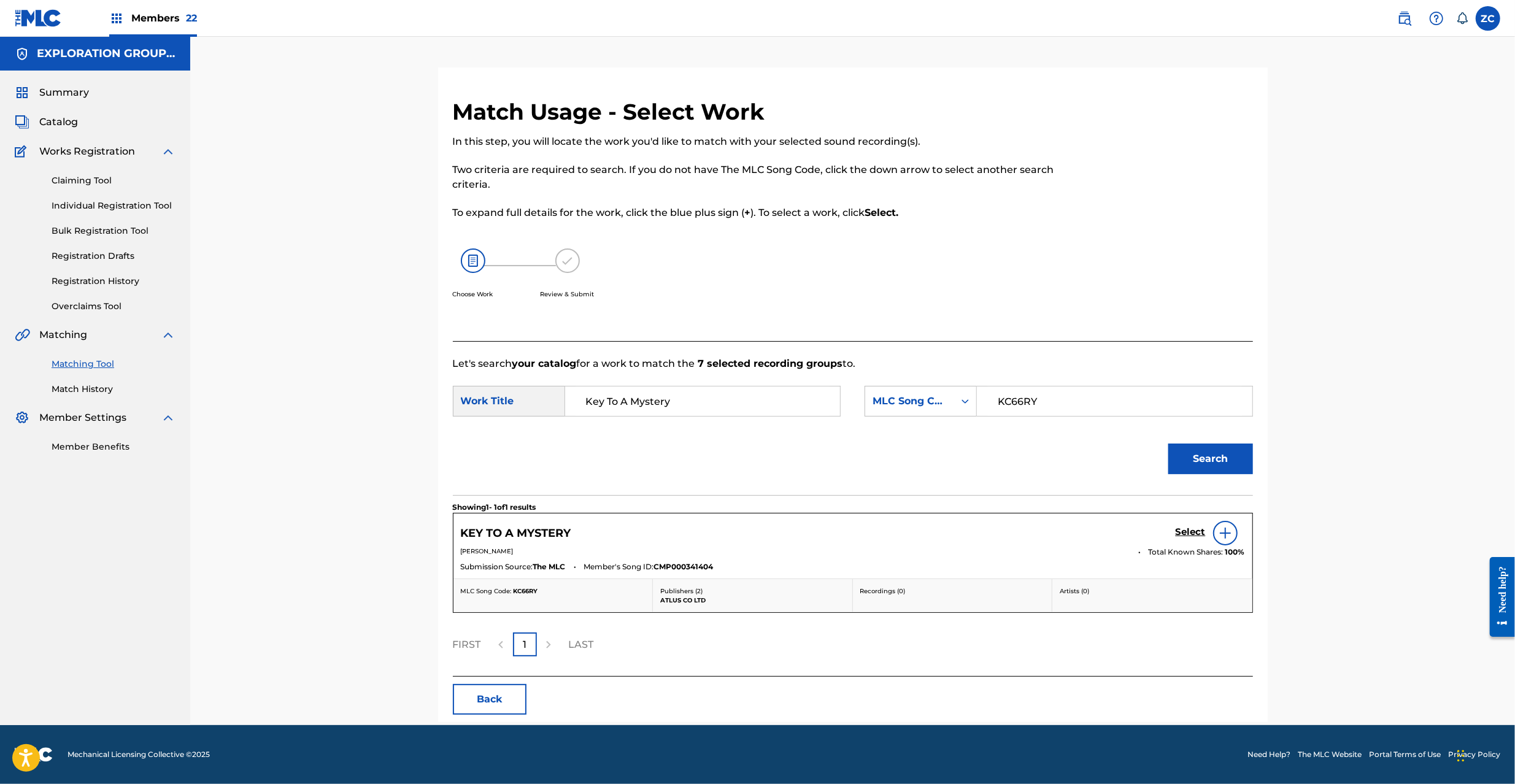
click at [1172, 532] on div "KEY TO A MYSTERY Select" at bounding box center [853, 533] width 784 height 25
click at [1186, 532] on h5 "Select" at bounding box center [1191, 532] width 30 height 12
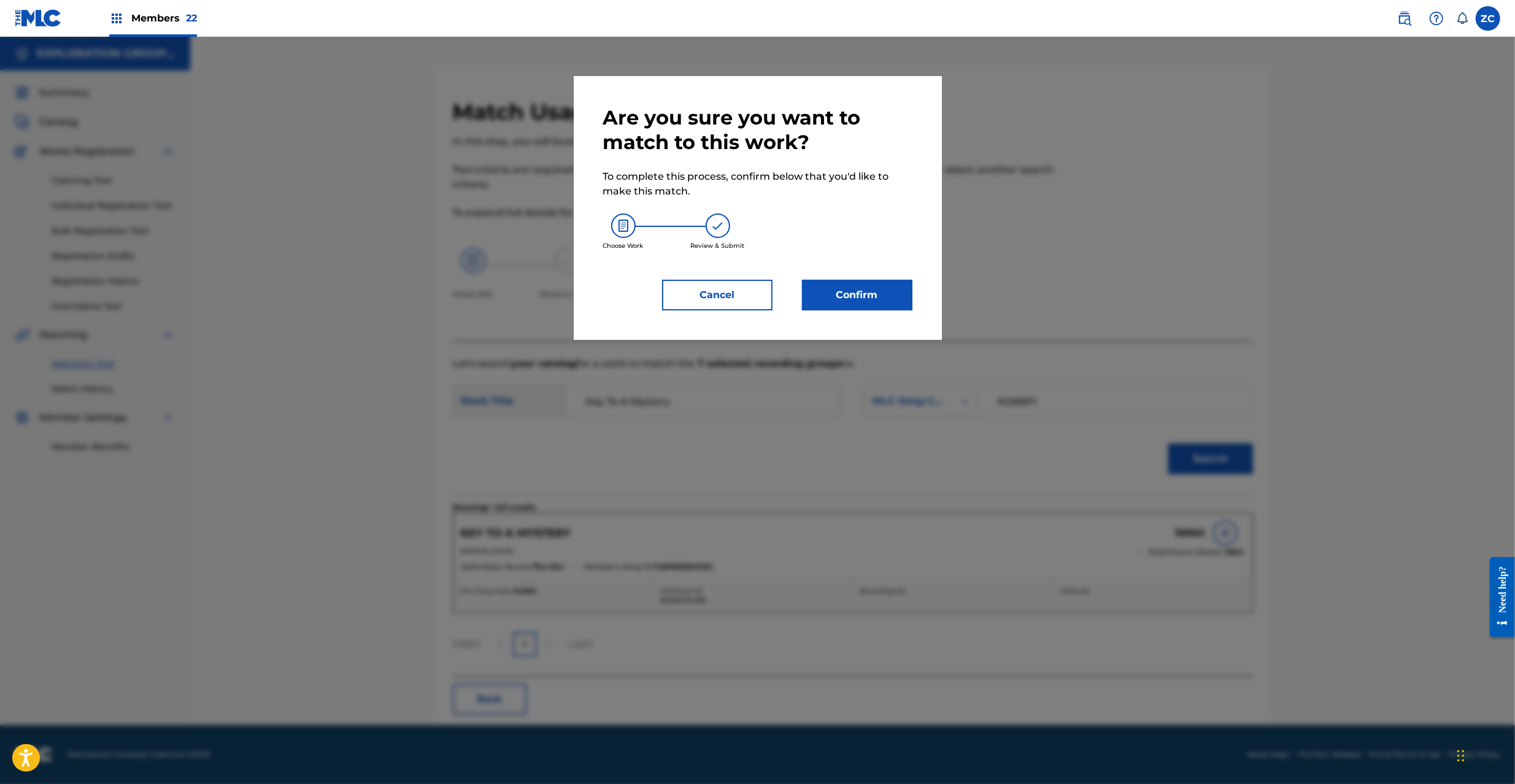
click at [880, 305] on button "Confirm" at bounding box center [857, 295] width 111 height 31
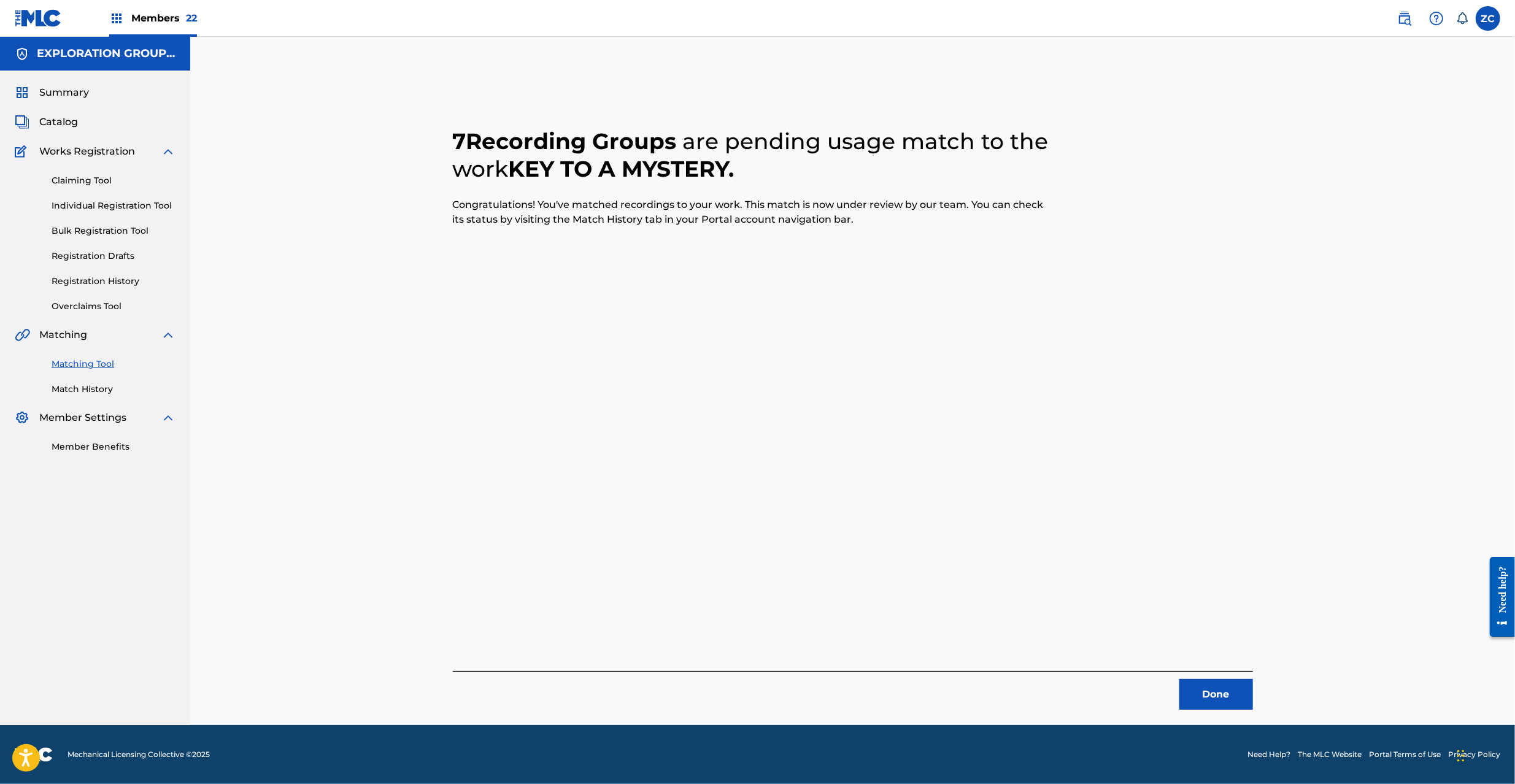
click at [1220, 694] on button "Done" at bounding box center [1216, 694] width 74 height 31
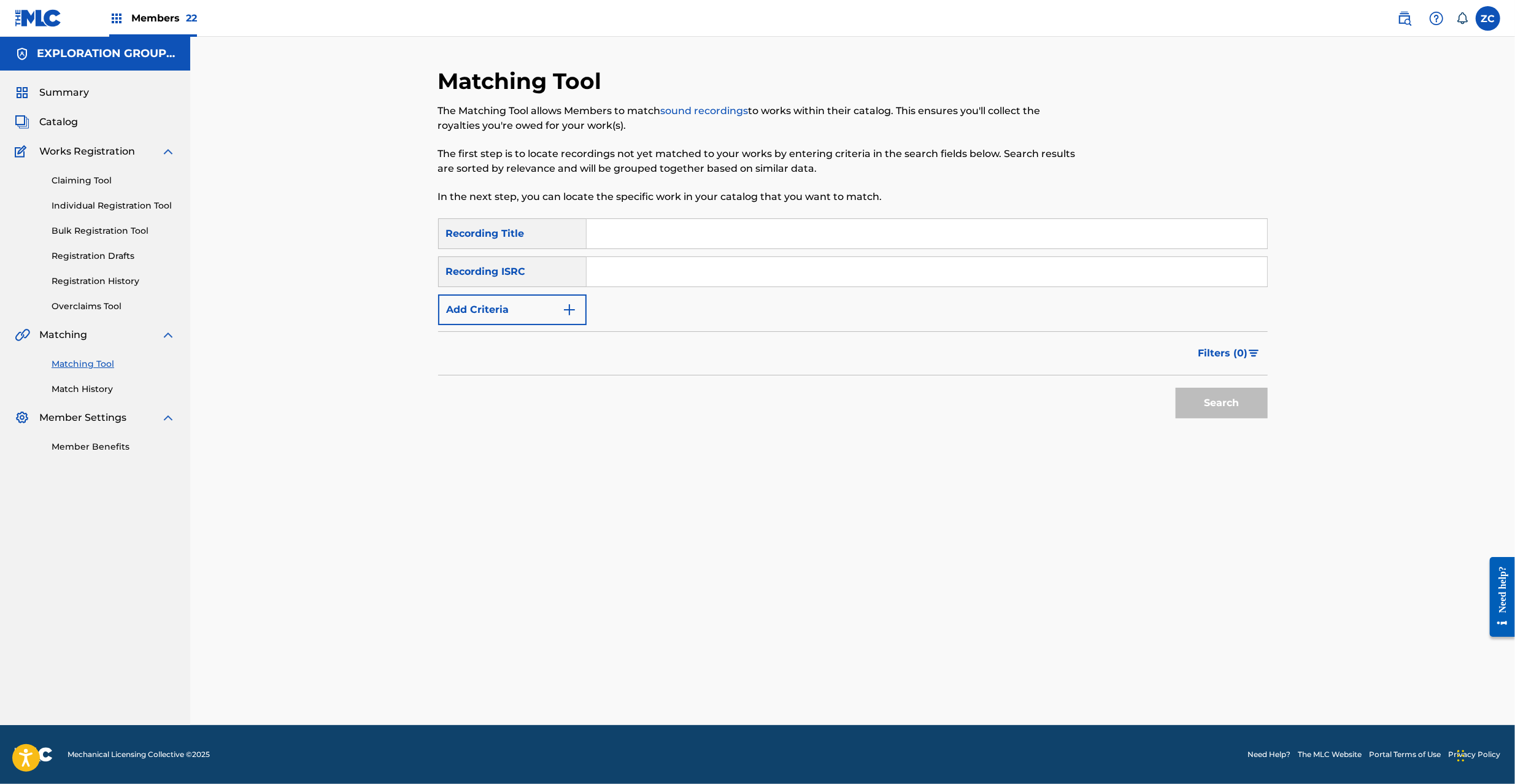
drag, startPoint x: 760, startPoint y: 270, endPoint x: 774, endPoint y: 273, distance: 14.3
click at [760, 269] on input "Search Form" at bounding box center [927, 271] width 680 height 29
paste input "JPK651668124"
type input "JPK651668124"
click at [1238, 393] on button "Search" at bounding box center [1222, 402] width 92 height 31
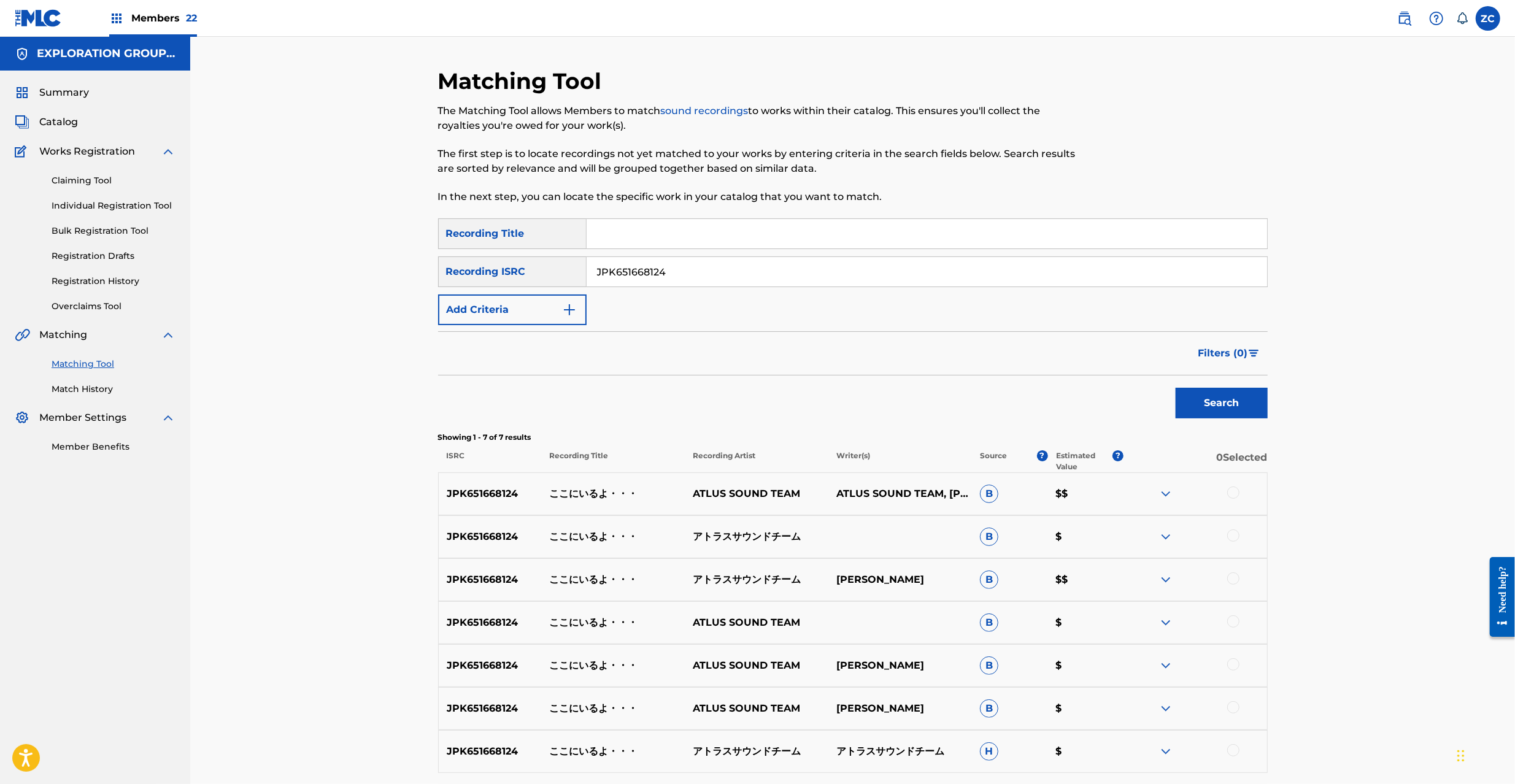
click at [1234, 492] on div at bounding box center [1234, 493] width 12 height 12
click at [1231, 535] on div at bounding box center [1234, 535] width 12 height 12
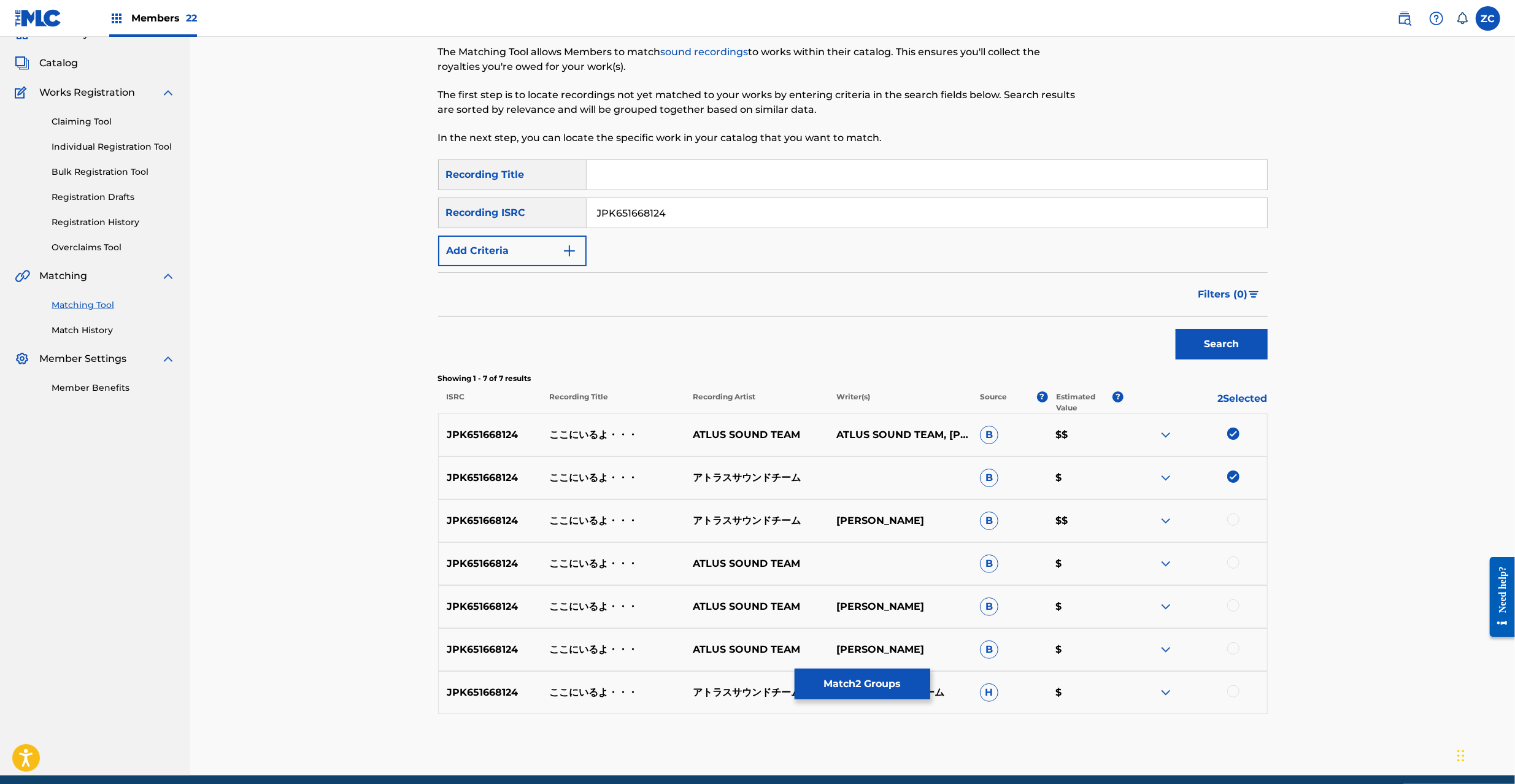
scroll to position [109, 0]
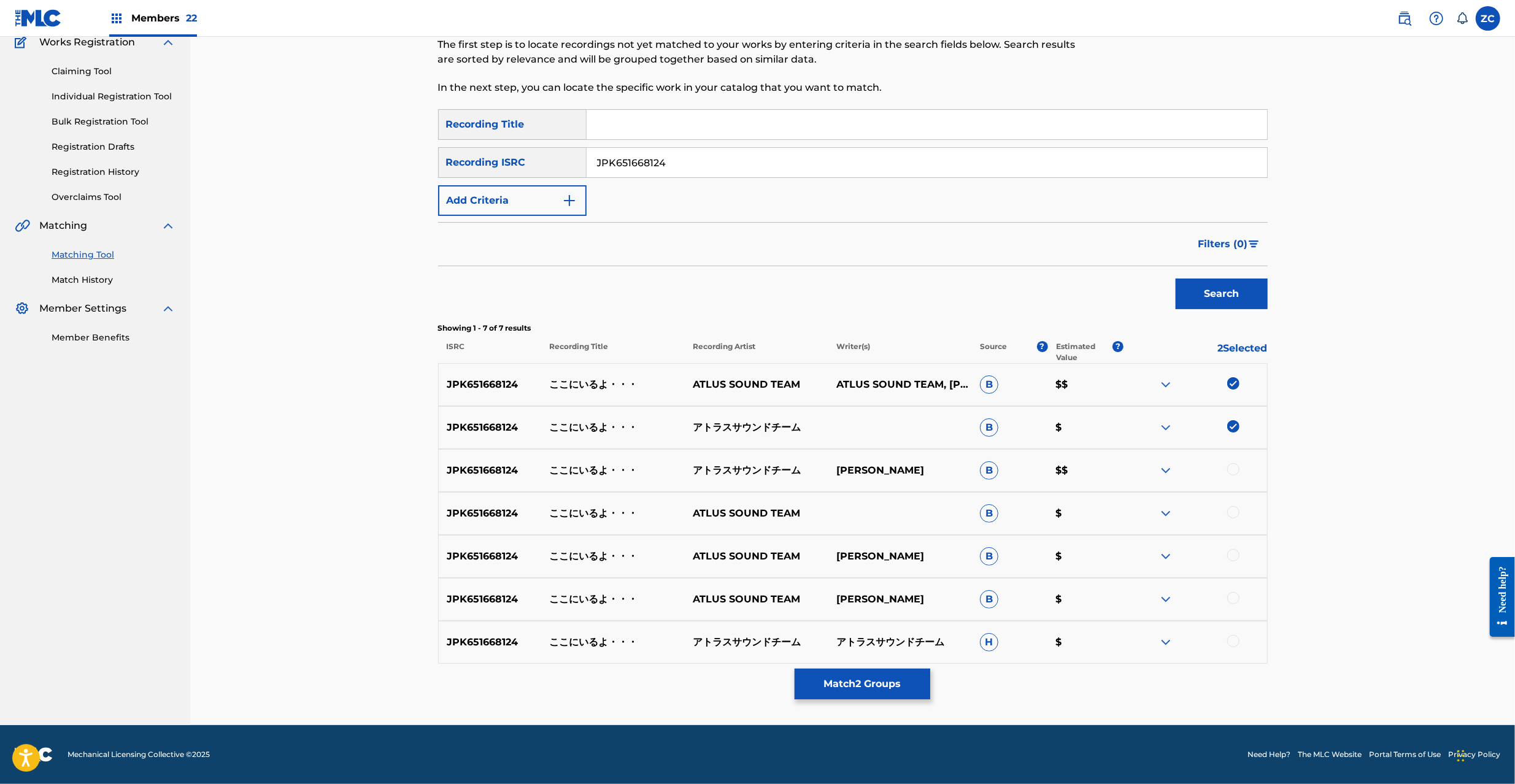
click at [1235, 473] on div at bounding box center [1234, 470] width 12 height 12
click at [1232, 511] on div at bounding box center [1234, 512] width 12 height 12
click at [1236, 553] on div at bounding box center [1234, 556] width 12 height 12
drag, startPoint x: 1235, startPoint y: 599, endPoint x: 1236, endPoint y: 629, distance: 30.0
click at [1235, 598] on div at bounding box center [1234, 598] width 12 height 12
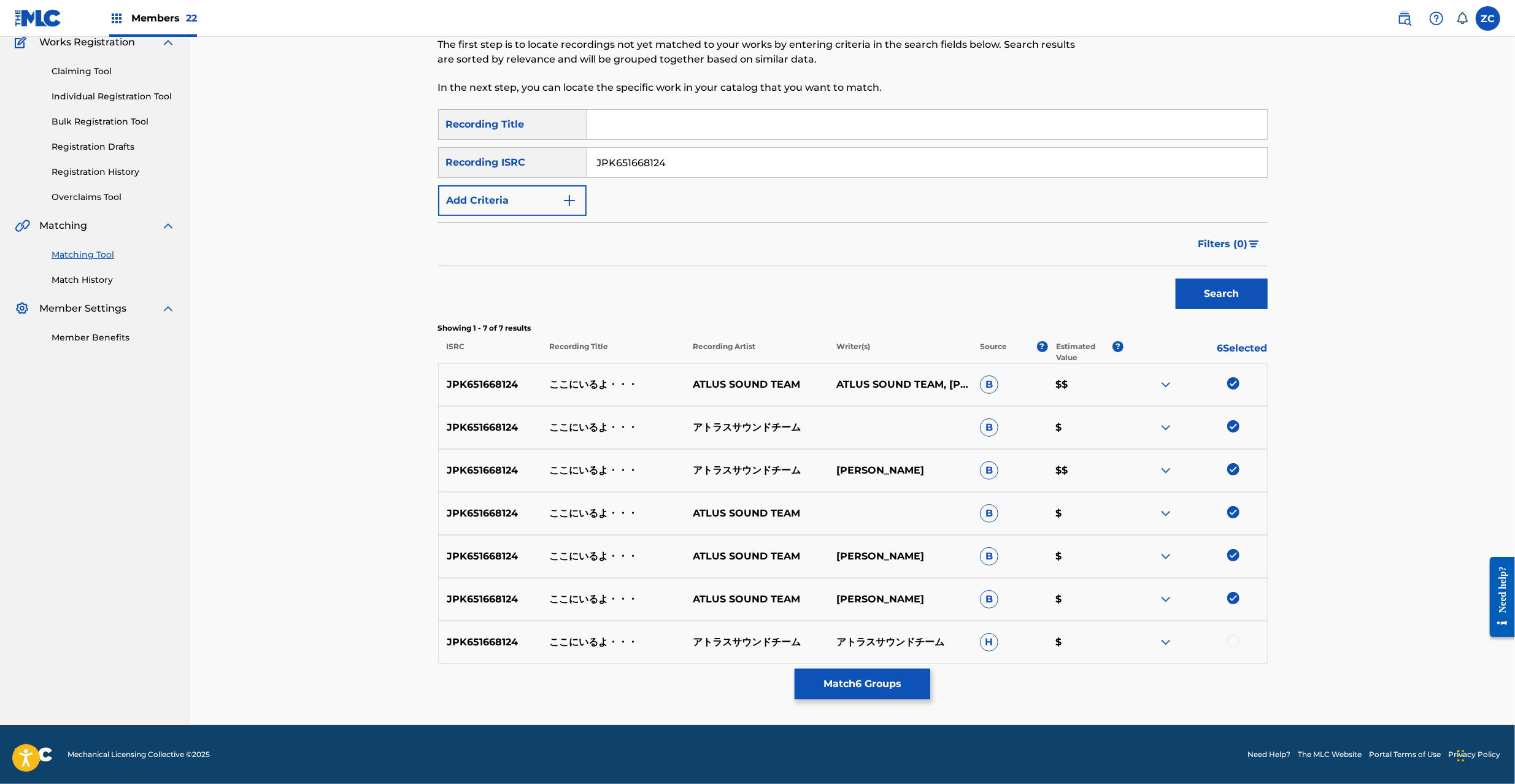
click at [1235, 641] on div at bounding box center [1234, 641] width 12 height 12
click at [865, 691] on button "Match 7 Groups" at bounding box center [862, 684] width 136 height 31
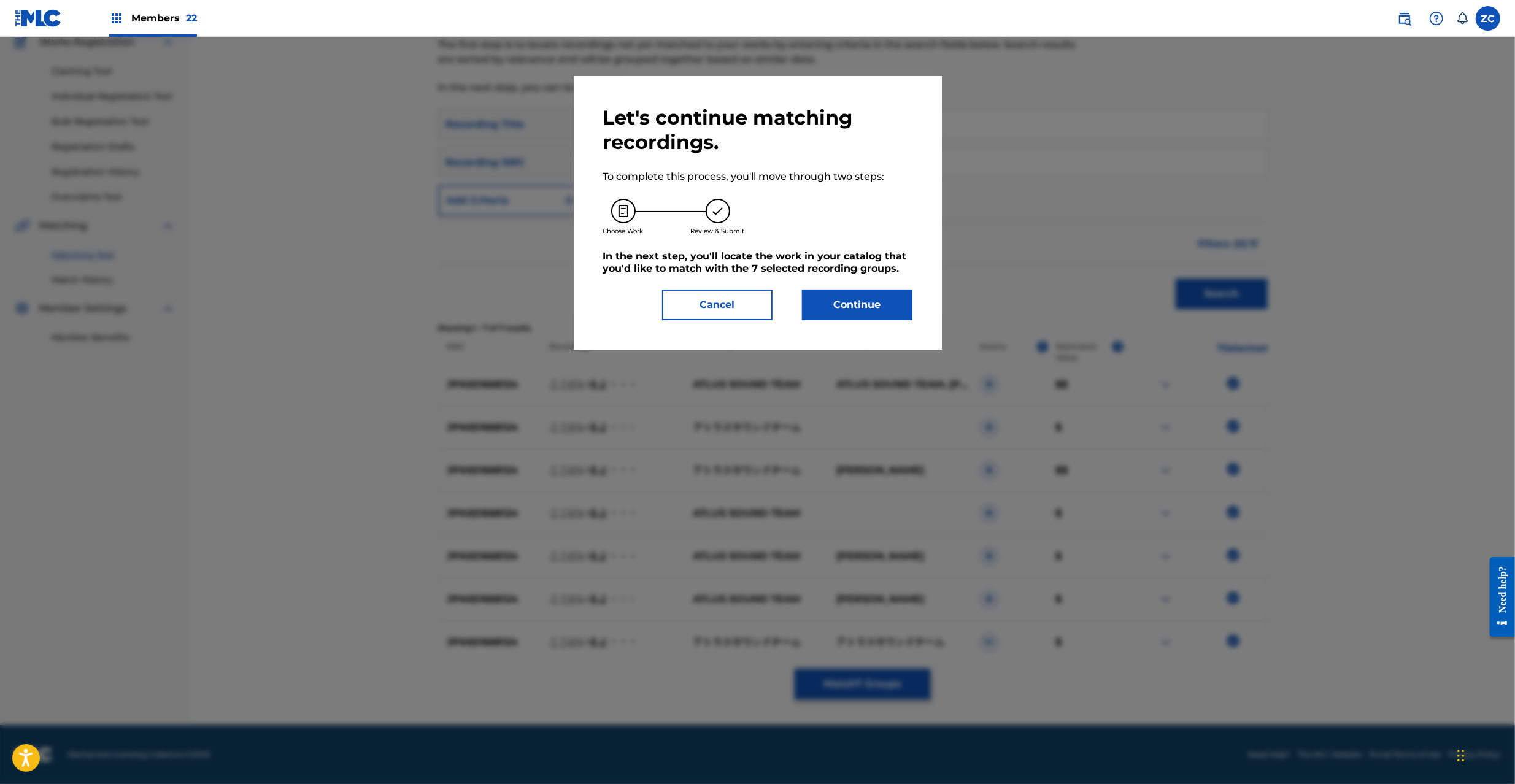
click at [874, 300] on button "Continue" at bounding box center [857, 305] width 111 height 31
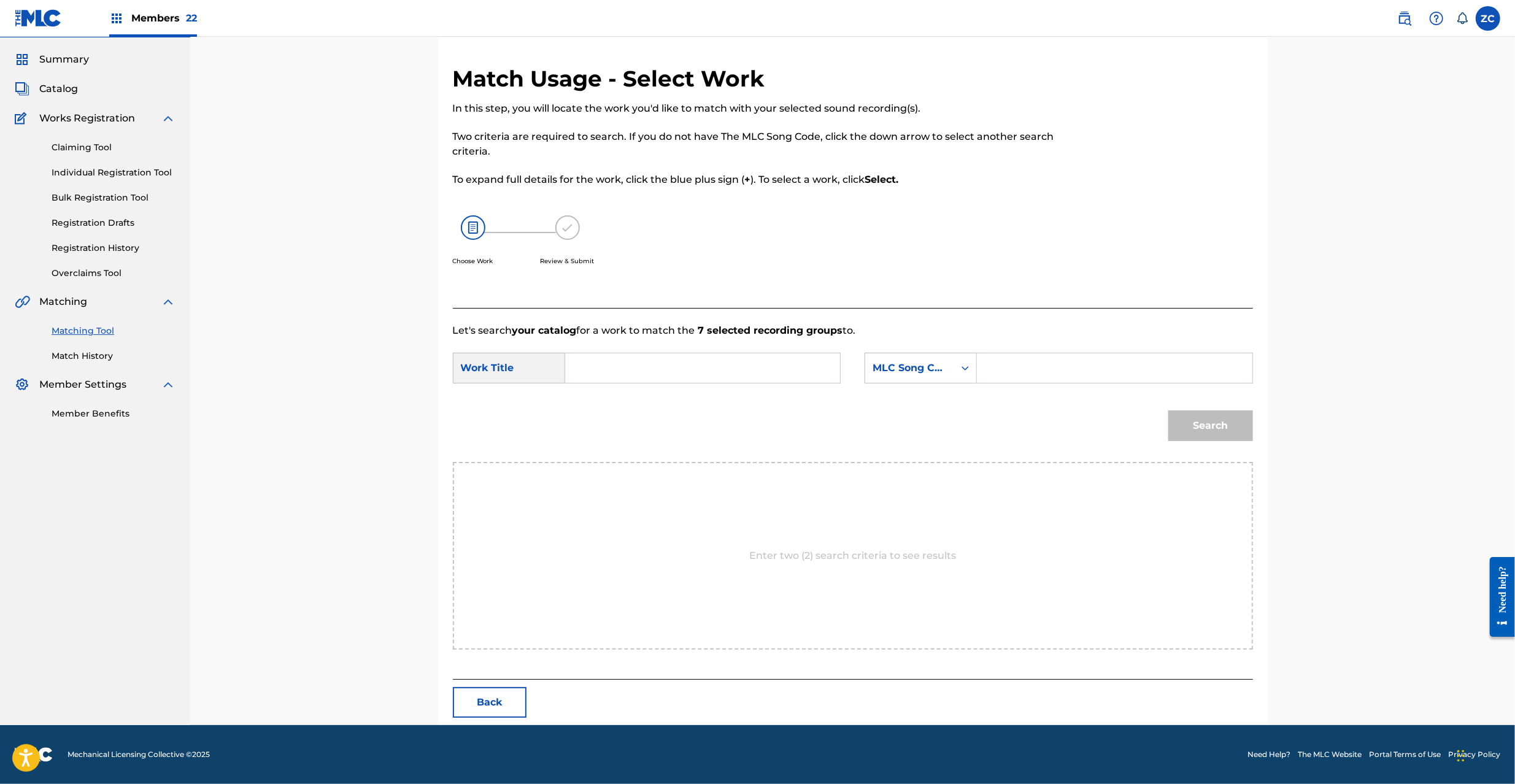
scroll to position [0, 0]
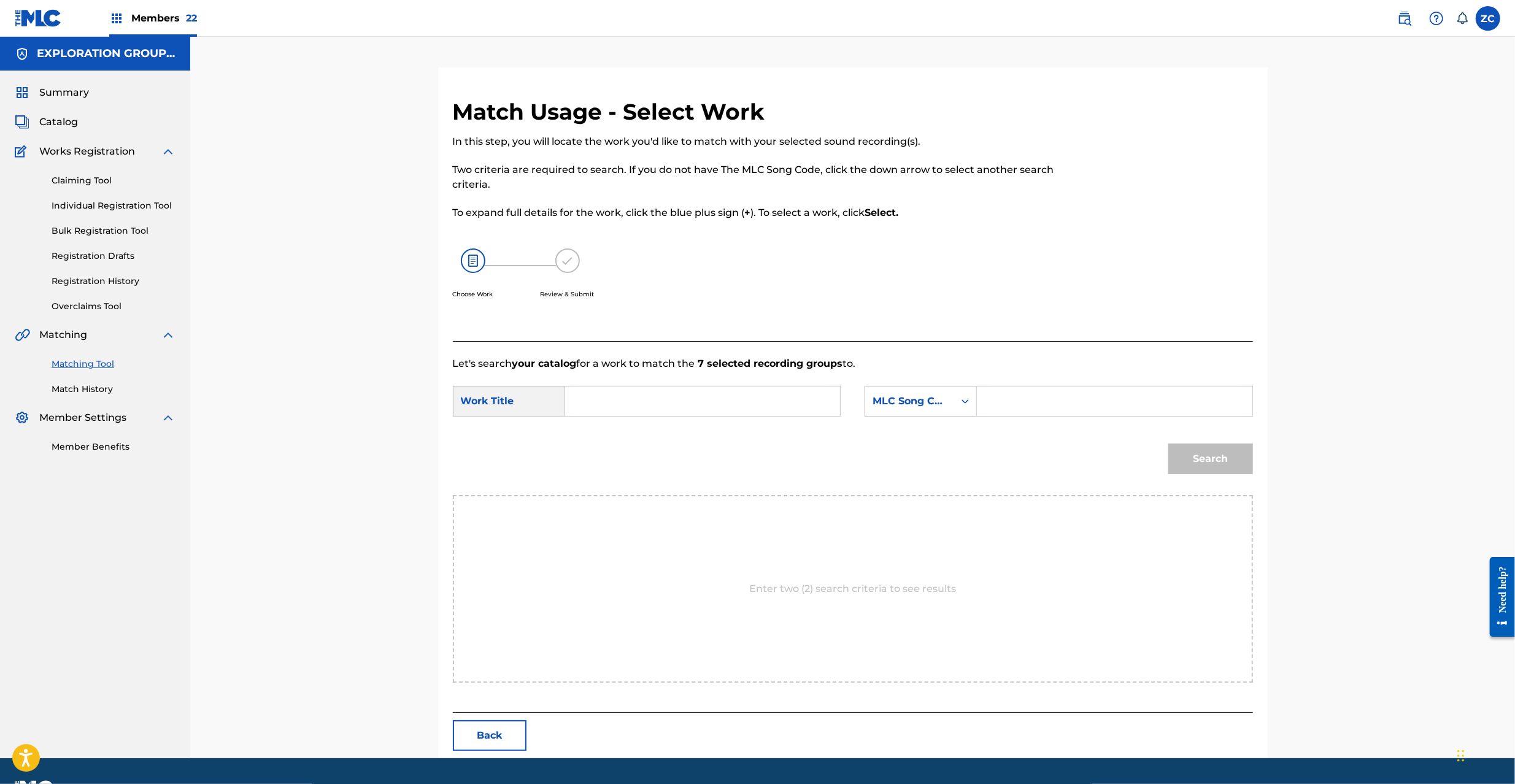
click at [701, 416] on div "Search Form" at bounding box center [703, 401] width 276 height 31
click at [713, 401] on input "Search Form" at bounding box center [703, 401] width 254 height 29
paste input "Kokoni Iruyo KC6ZN4"
click at [696, 403] on input "Kokoni Iruyo KC6ZN4" at bounding box center [703, 401] width 254 height 29
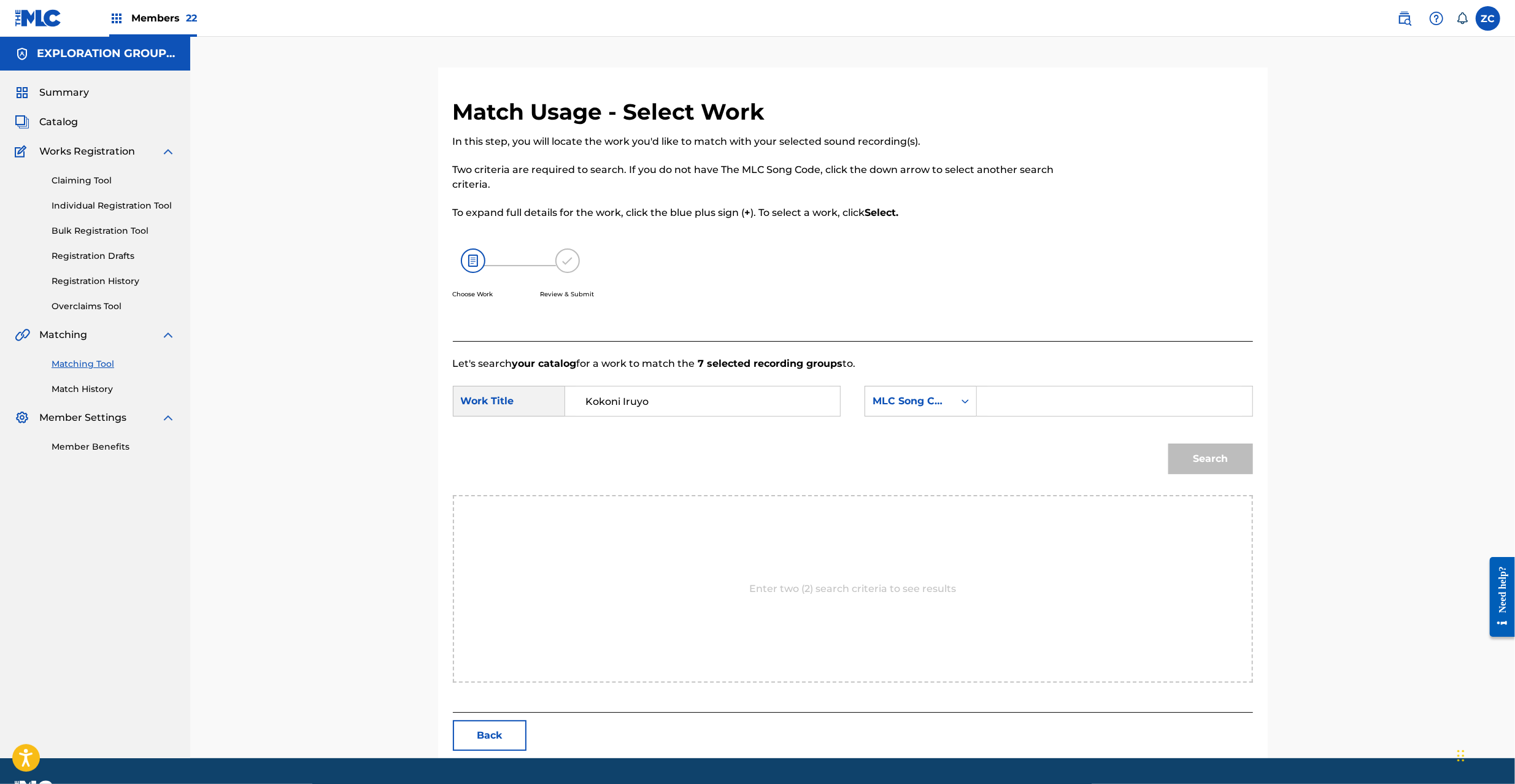
type input "Kokoni Iruyo"
click at [1029, 401] on input "Search Form" at bounding box center [1114, 401] width 254 height 29
paste input "KC6ZN4"
type input "KC6ZN4"
click at [1219, 455] on button "Search" at bounding box center [1210, 458] width 84 height 31
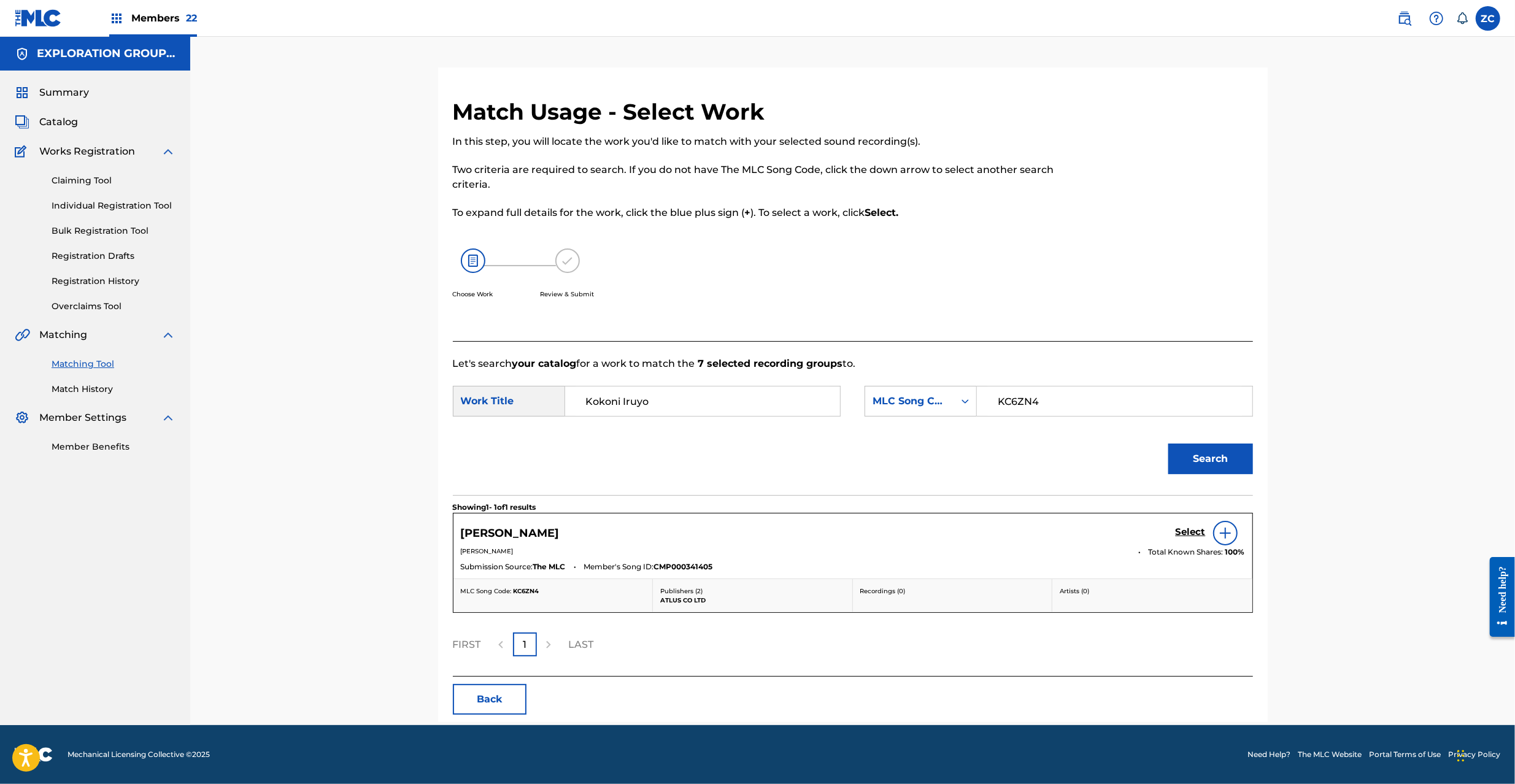
click at [1186, 532] on h5 "Select" at bounding box center [1191, 532] width 30 height 12
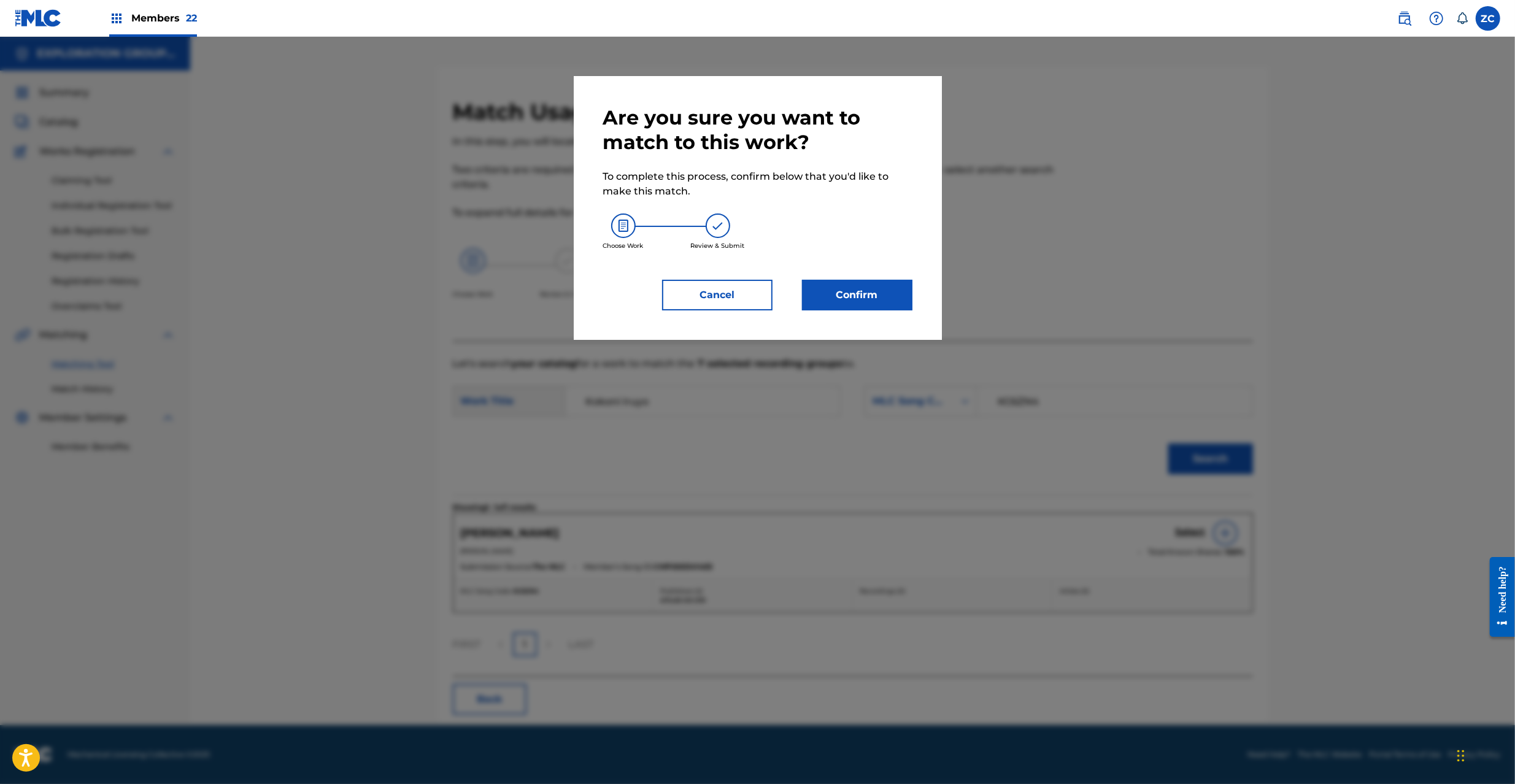
click at [884, 281] on button "Confirm" at bounding box center [857, 295] width 111 height 31
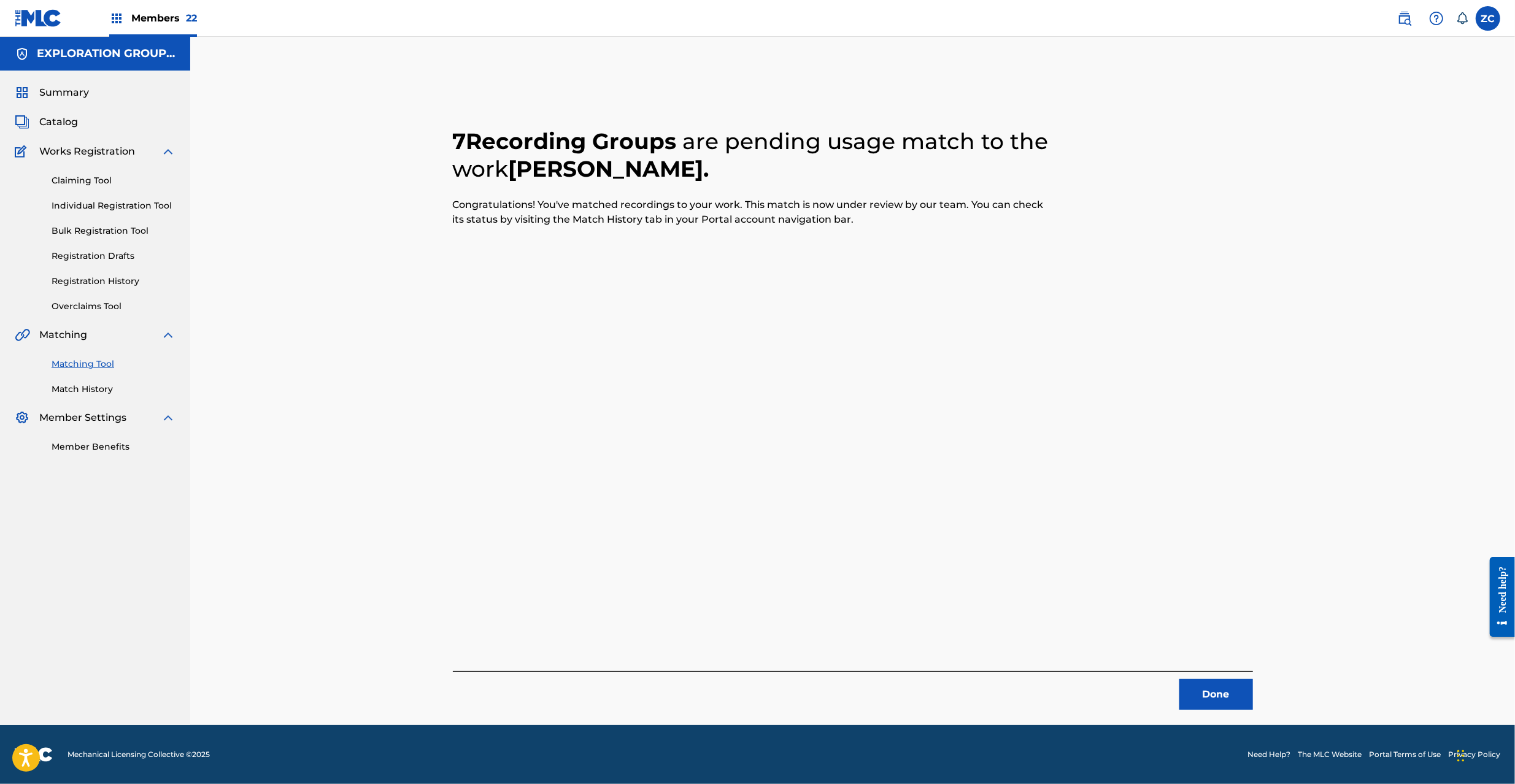
click at [1233, 708] on button "Done" at bounding box center [1216, 694] width 74 height 31
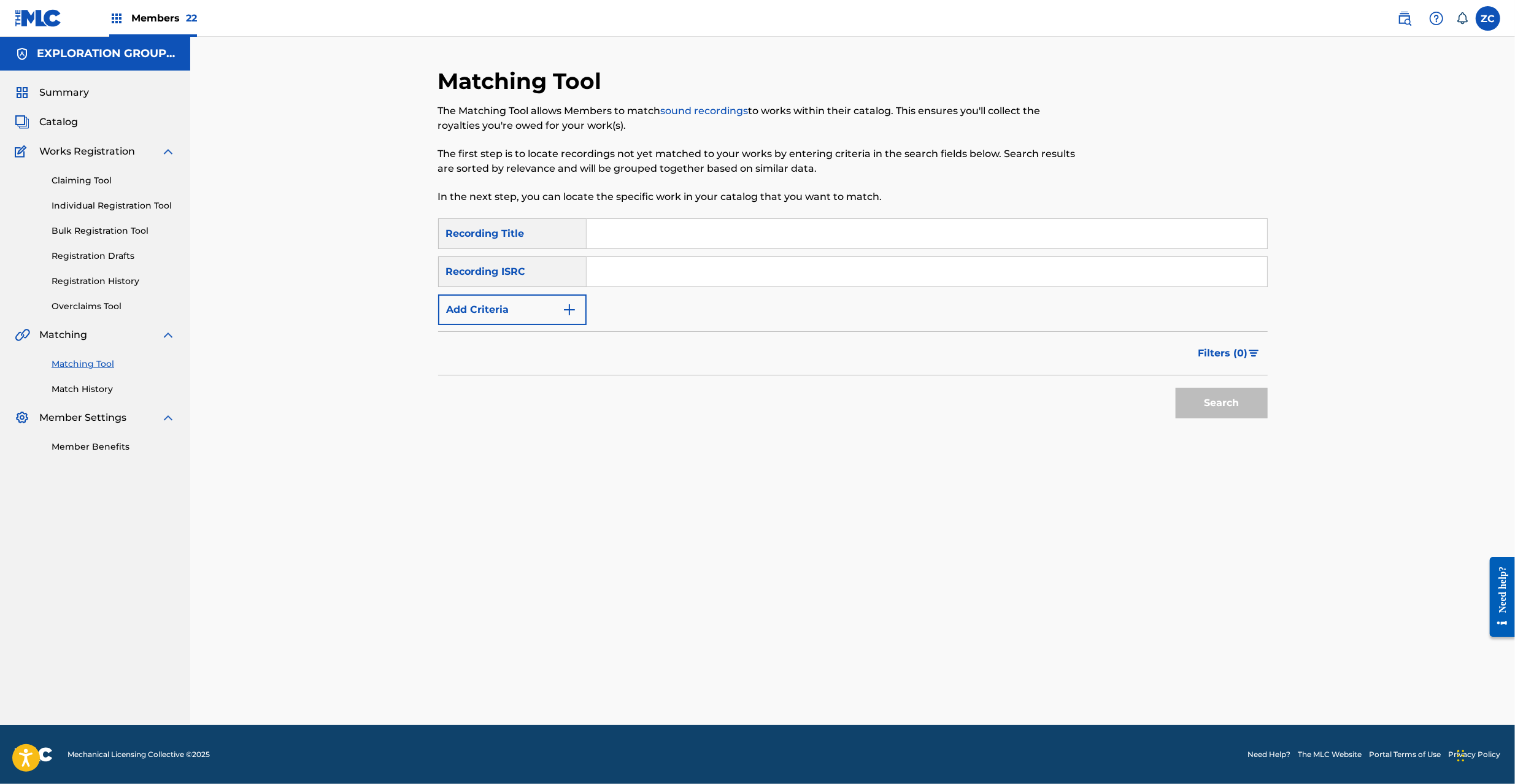
click at [963, 281] on input "Search Form" at bounding box center [927, 271] width 680 height 29
paste input "JPK651668123"
type input "JPK651668123"
click at [1199, 393] on button "Search" at bounding box center [1222, 402] width 92 height 31
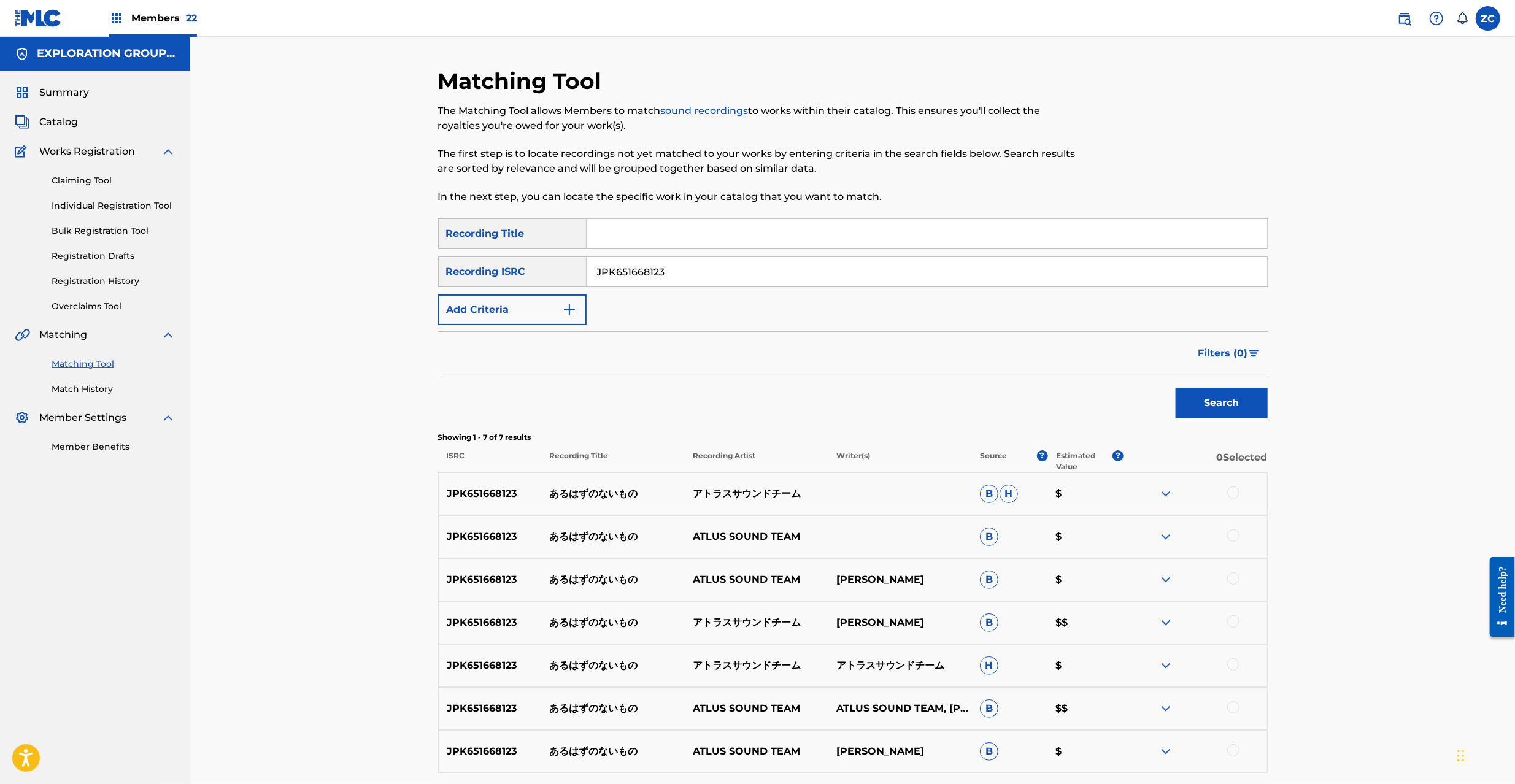
click at [1236, 494] on div at bounding box center [1234, 493] width 12 height 12
click at [1237, 533] on div at bounding box center [1234, 535] width 12 height 12
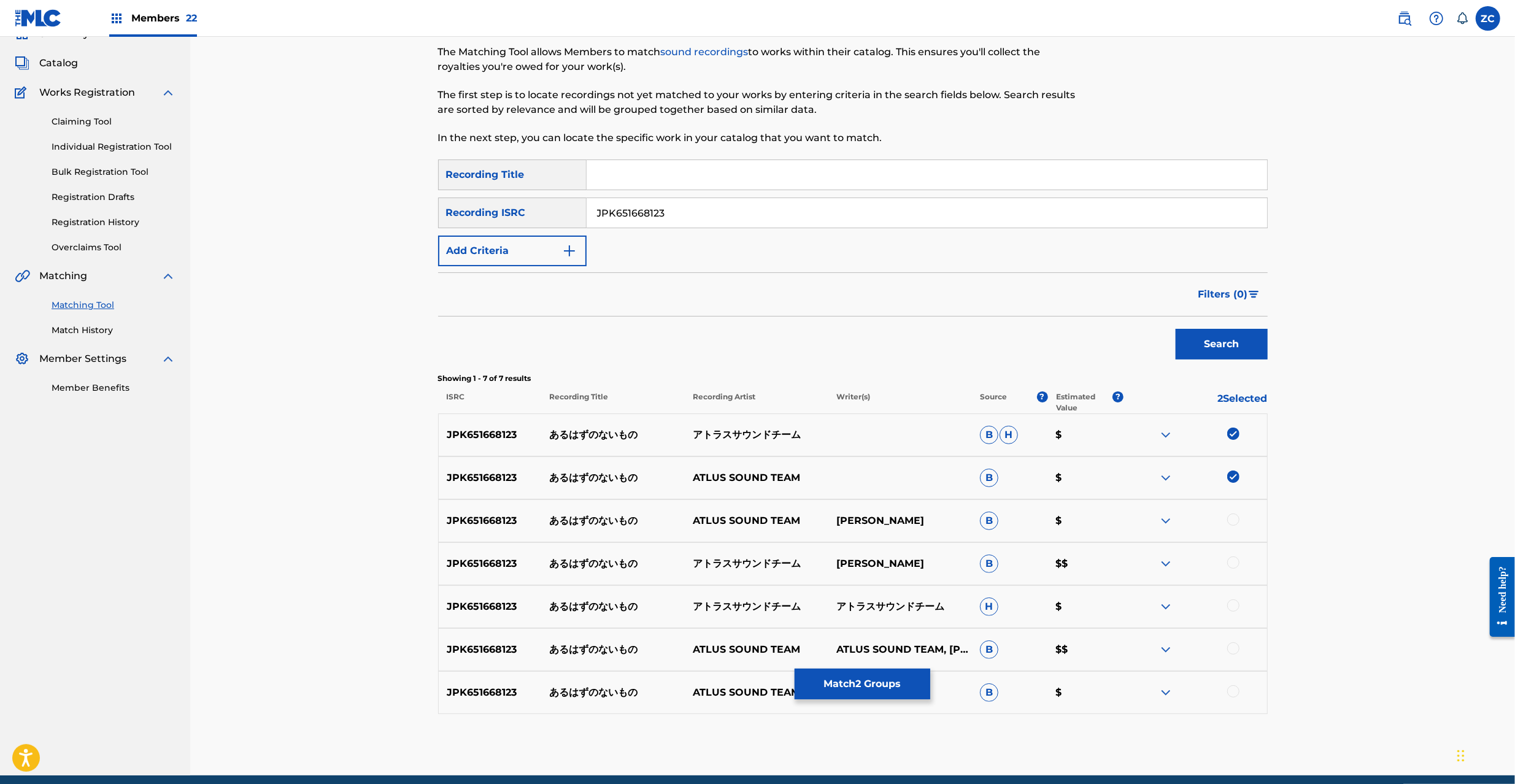
scroll to position [109, 0]
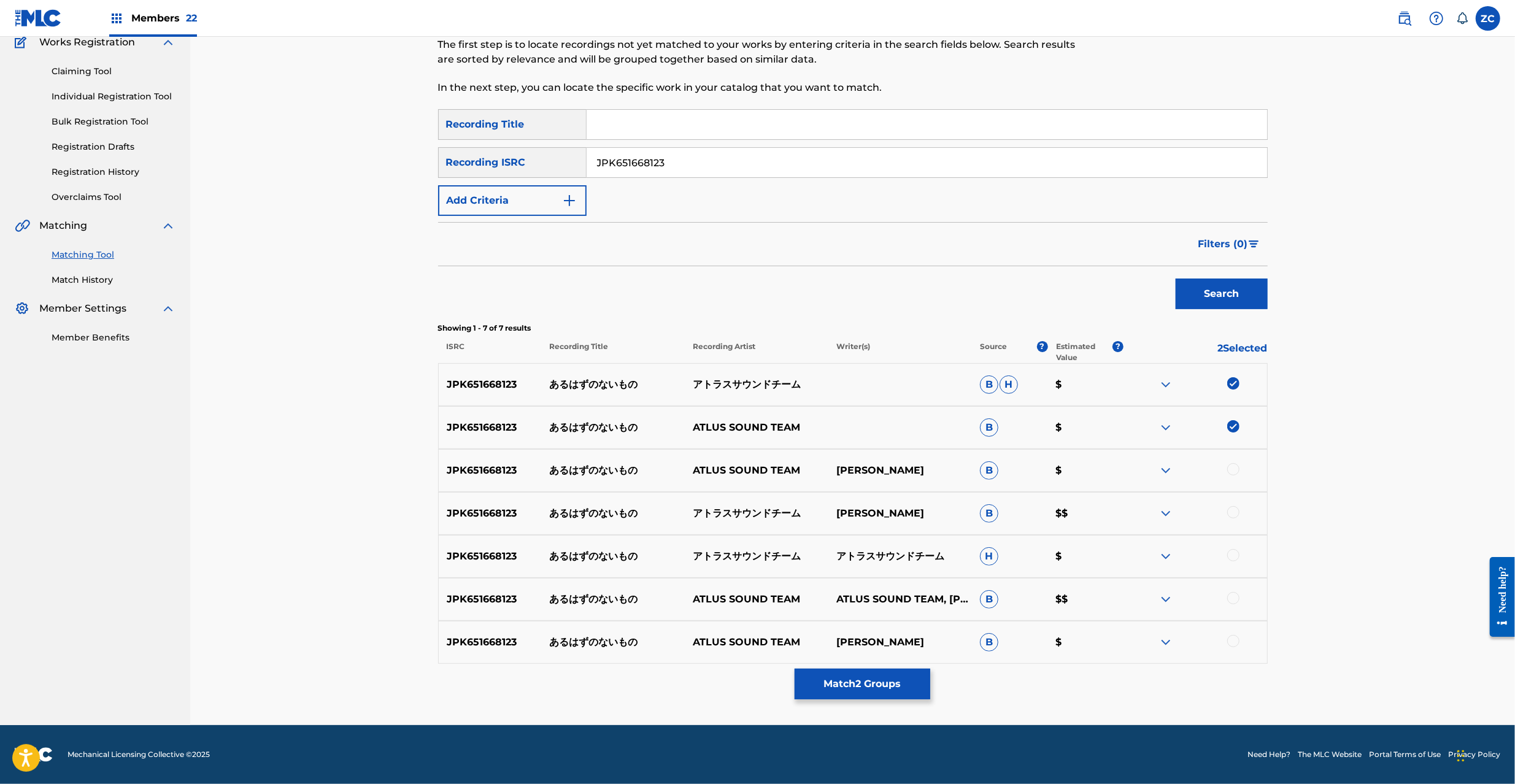
click at [1235, 472] on div at bounding box center [1234, 470] width 12 height 12
click at [1236, 514] on div at bounding box center [1234, 512] width 12 height 12
click at [1231, 556] on div at bounding box center [1234, 556] width 12 height 12
click at [1232, 601] on div at bounding box center [1234, 598] width 12 height 12
click at [1232, 641] on div at bounding box center [1234, 641] width 12 height 12
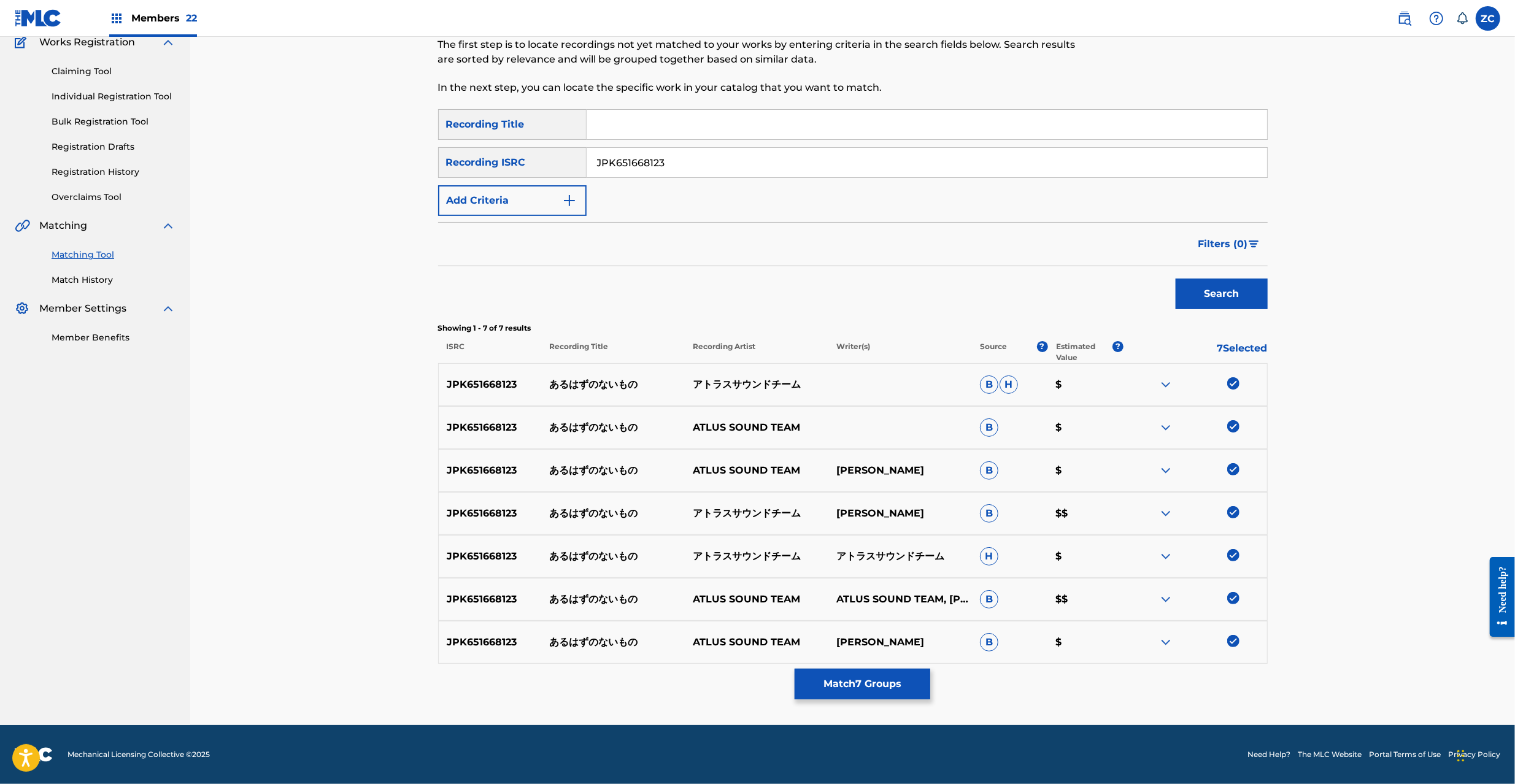
click at [886, 668] on div "Matching Tool The Matching Tool allows Members to match sound recordings to wor…" at bounding box center [853, 341] width 830 height 767
click at [898, 685] on button "Match 7 Groups" at bounding box center [862, 684] width 136 height 31
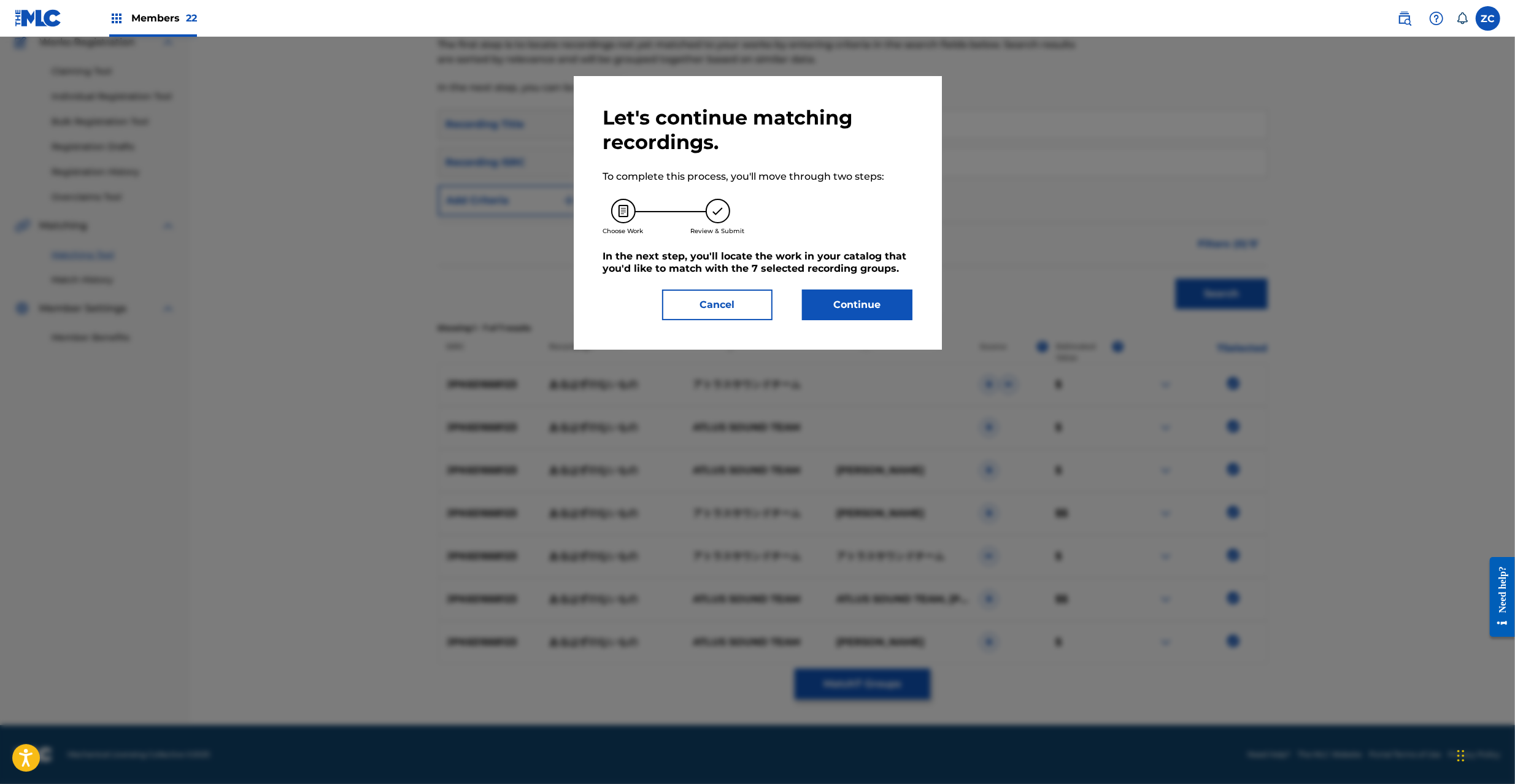
click at [856, 312] on button "Continue" at bounding box center [857, 305] width 111 height 31
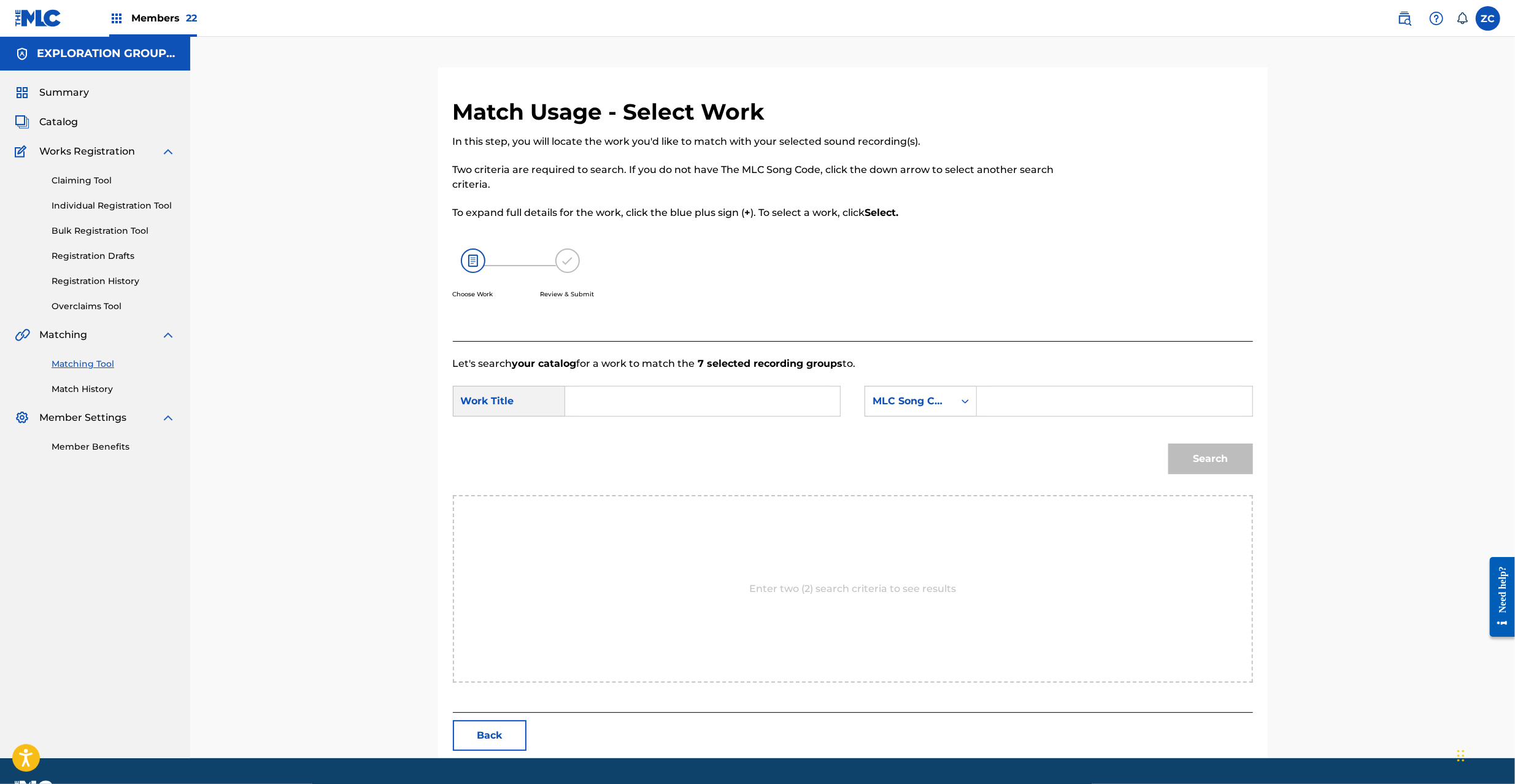
drag, startPoint x: 766, startPoint y: 415, endPoint x: 750, endPoint y: 417, distance: 16.1
click at [766, 416] on div "Search Form" at bounding box center [703, 401] width 276 height 31
paste input "Aruhazuno Nai Mono AY83DV"
click at [742, 399] on input "Aruhazuno Nai Mono AY83DV" at bounding box center [703, 401] width 254 height 29
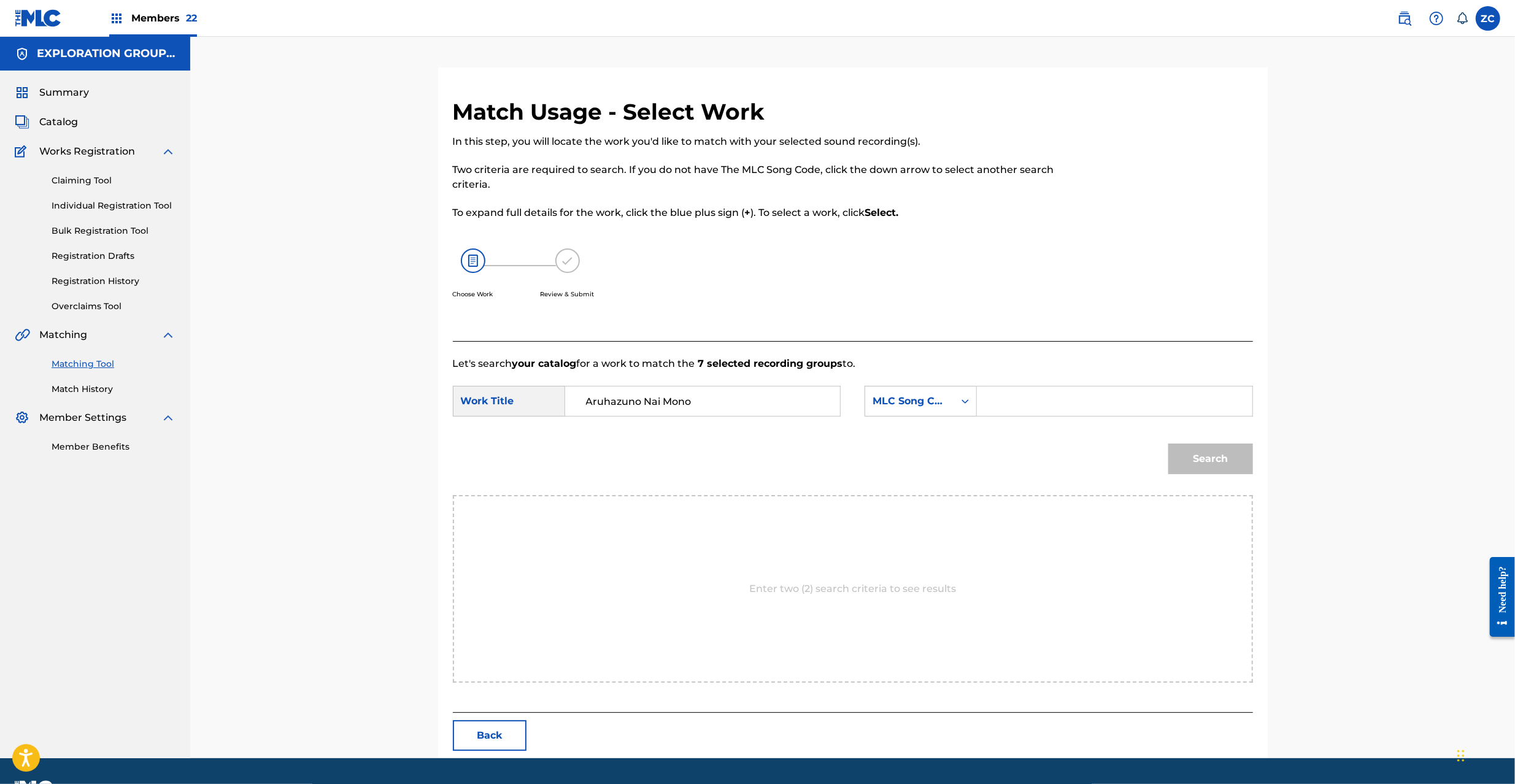
type input "Aruhazuno Nai Mono"
click at [1015, 398] on input "Search Form" at bounding box center [1114, 401] width 254 height 29
paste input "AY83DV"
type input "AY83DV"
click at [1216, 455] on button "Search" at bounding box center [1210, 458] width 84 height 31
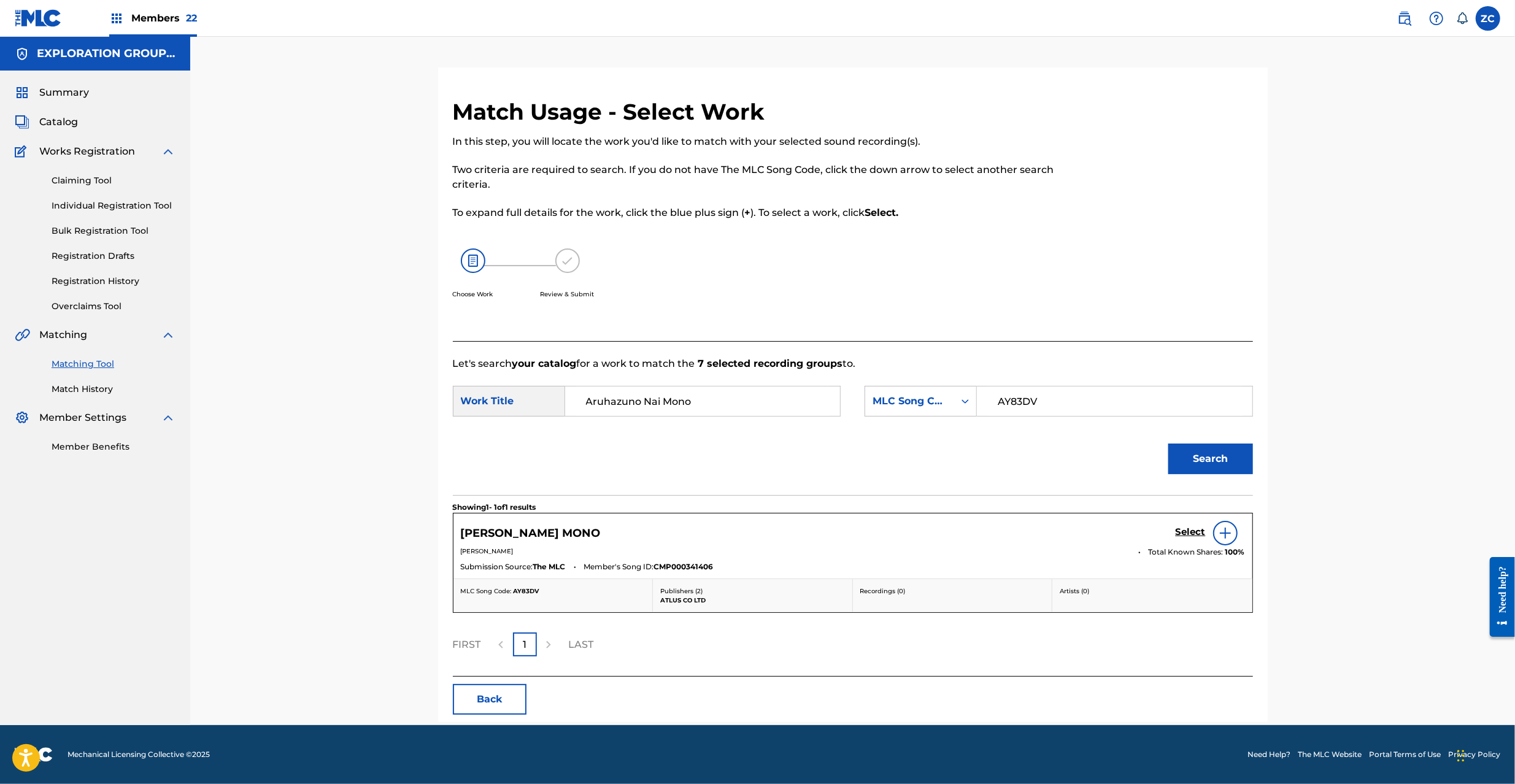
click at [1188, 533] on h5 "Select" at bounding box center [1191, 532] width 30 height 12
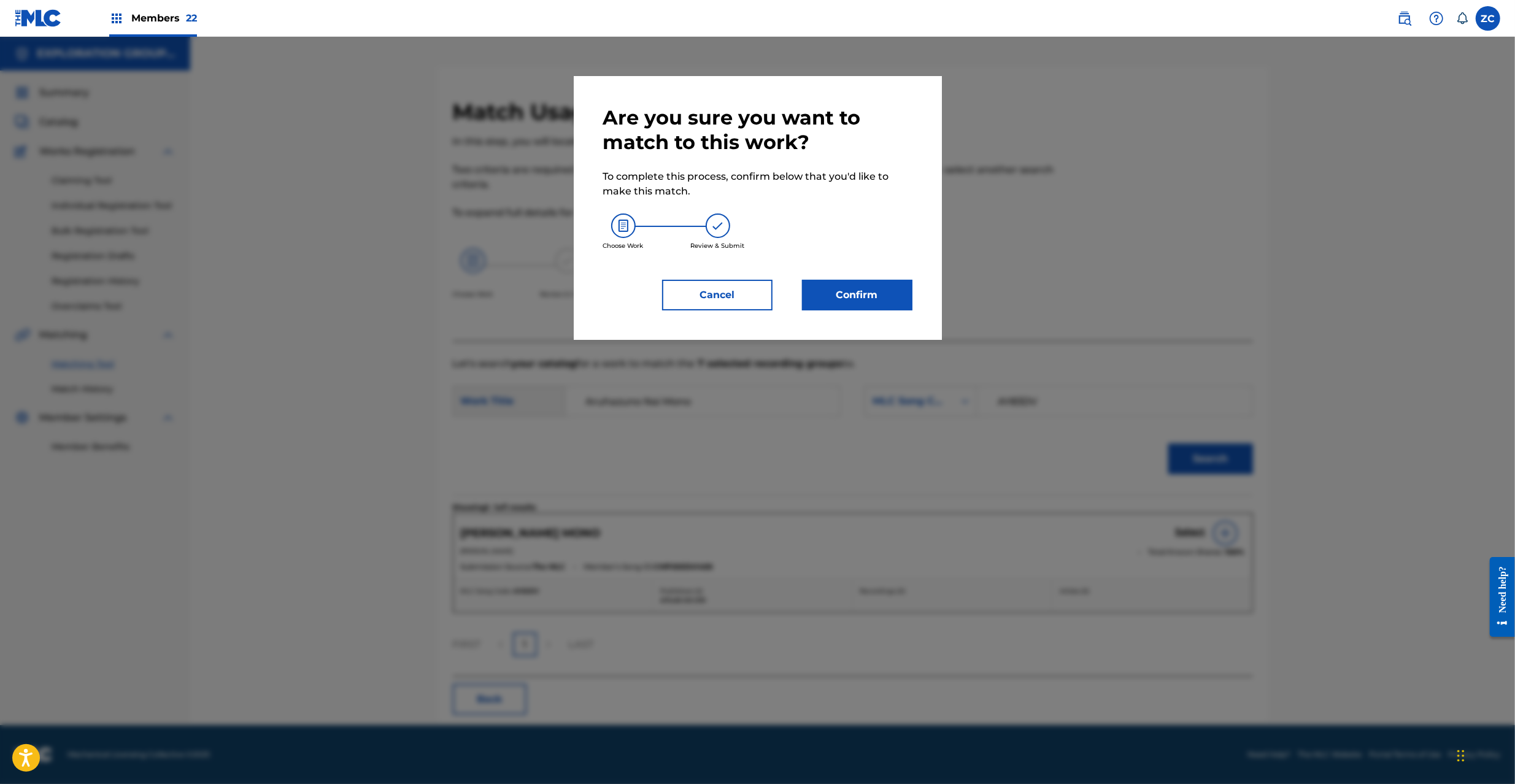
click at [894, 295] on button "Confirm" at bounding box center [857, 295] width 111 height 31
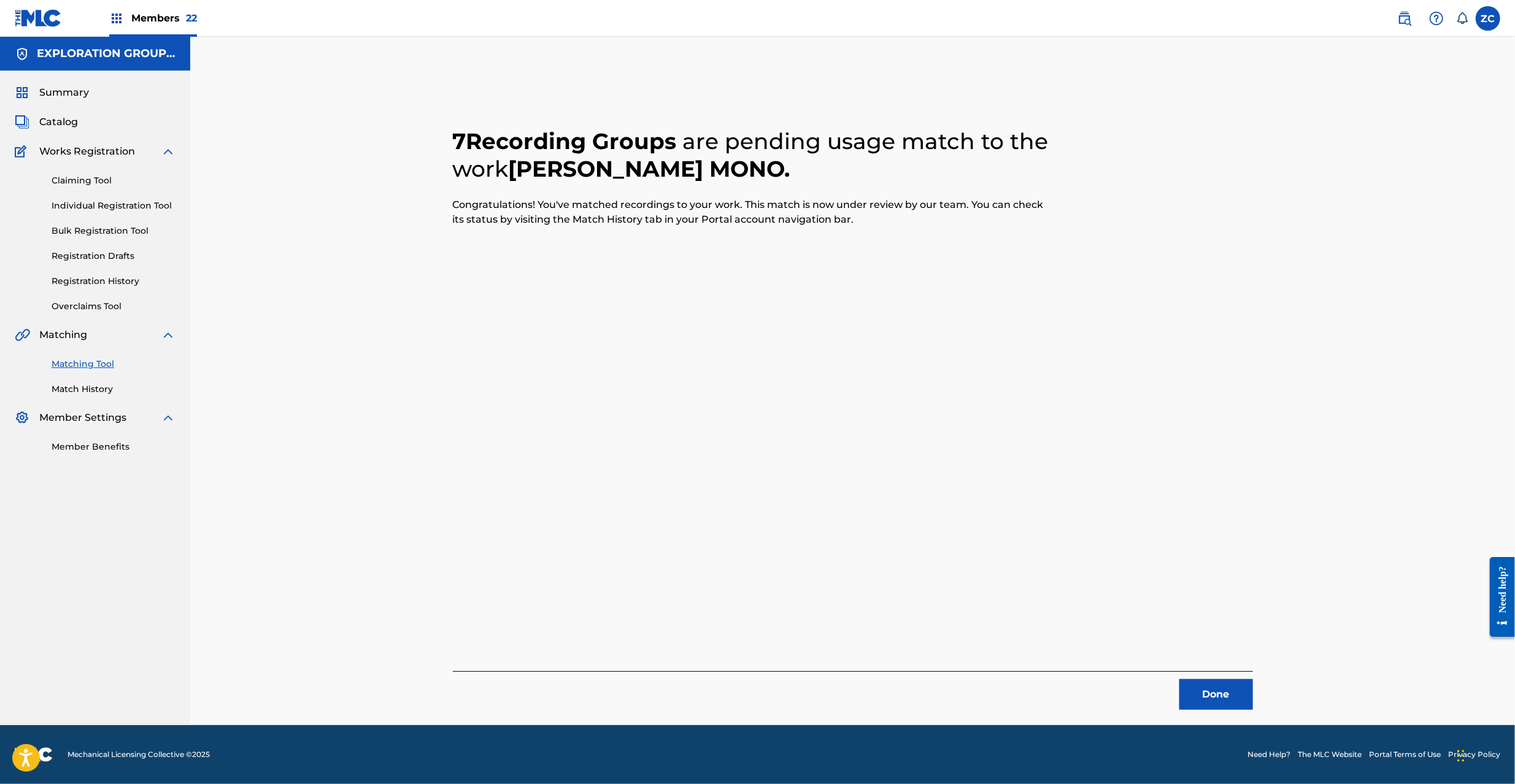
click at [1226, 696] on button "Done" at bounding box center [1216, 694] width 74 height 31
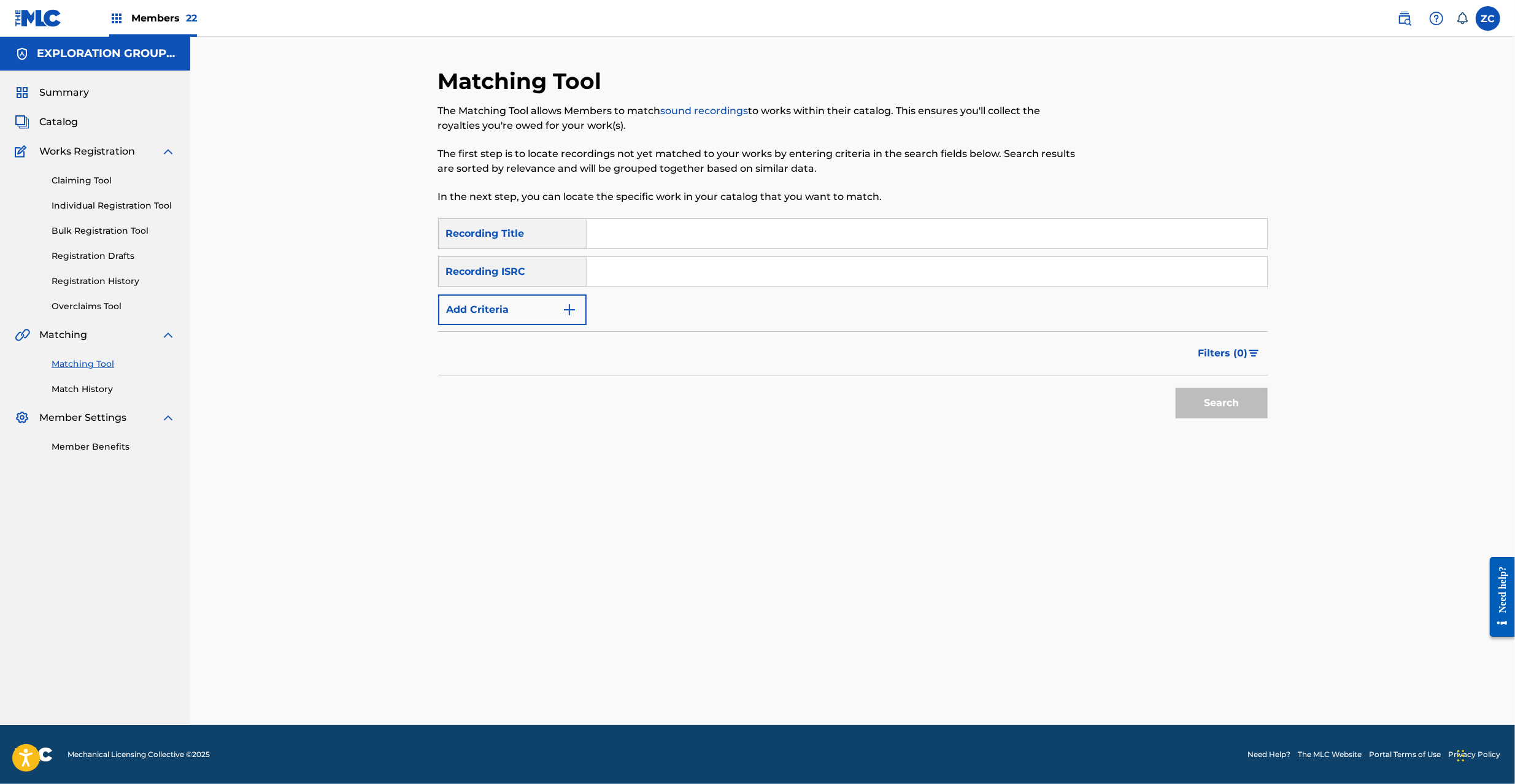
click at [711, 268] on input "Search Form" at bounding box center [927, 271] width 680 height 29
paste input "JPK651101326"
click at [1194, 400] on button "Search" at bounding box center [1222, 402] width 92 height 31
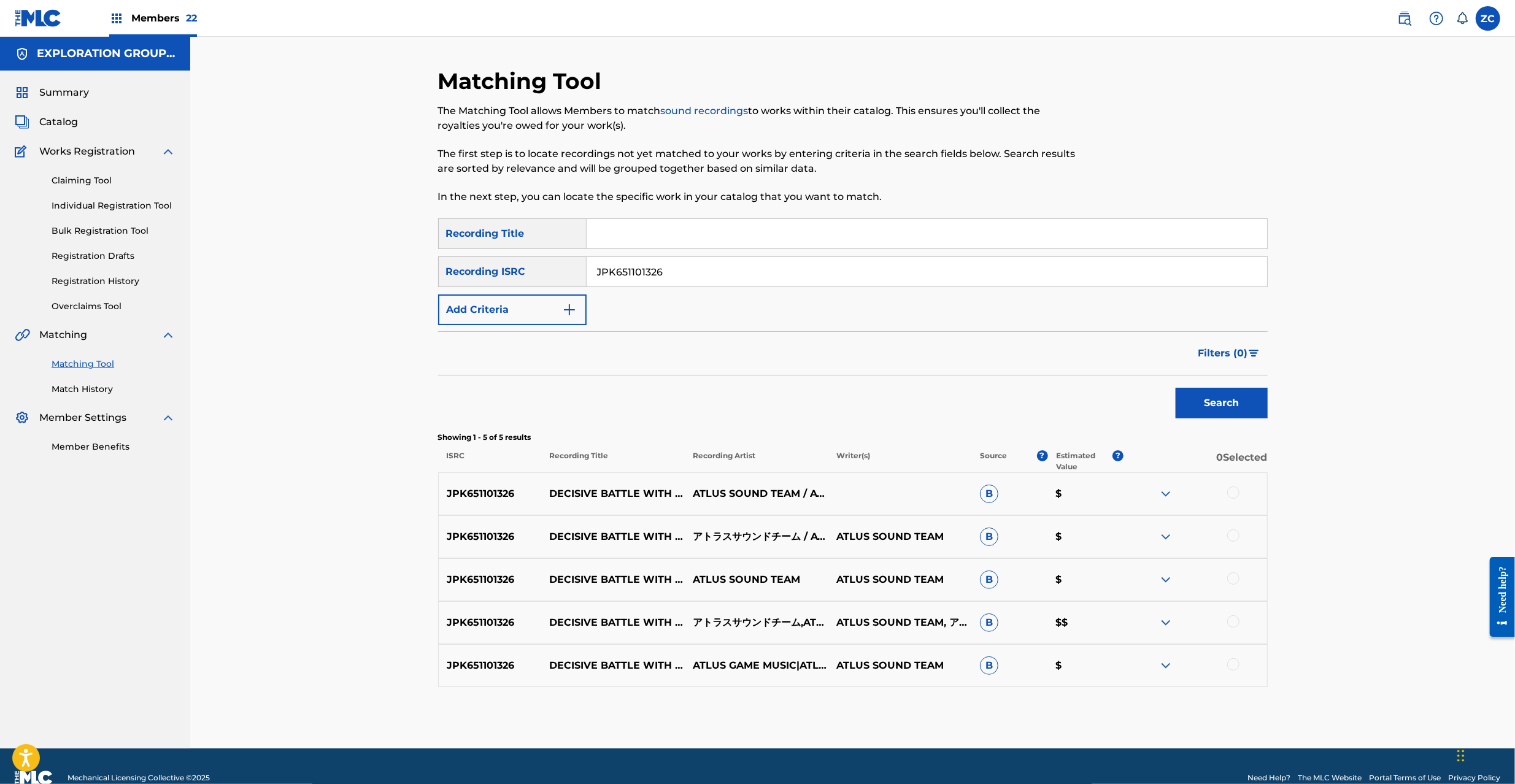
click at [1233, 492] on div at bounding box center [1234, 493] width 12 height 12
click at [1235, 536] on div at bounding box center [1234, 535] width 12 height 12
drag, startPoint x: 1232, startPoint y: 577, endPoint x: 1232, endPoint y: 589, distance: 12.0
click at [1232, 577] on div at bounding box center [1234, 579] width 12 height 12
click at [1232, 620] on div at bounding box center [1234, 621] width 12 height 12
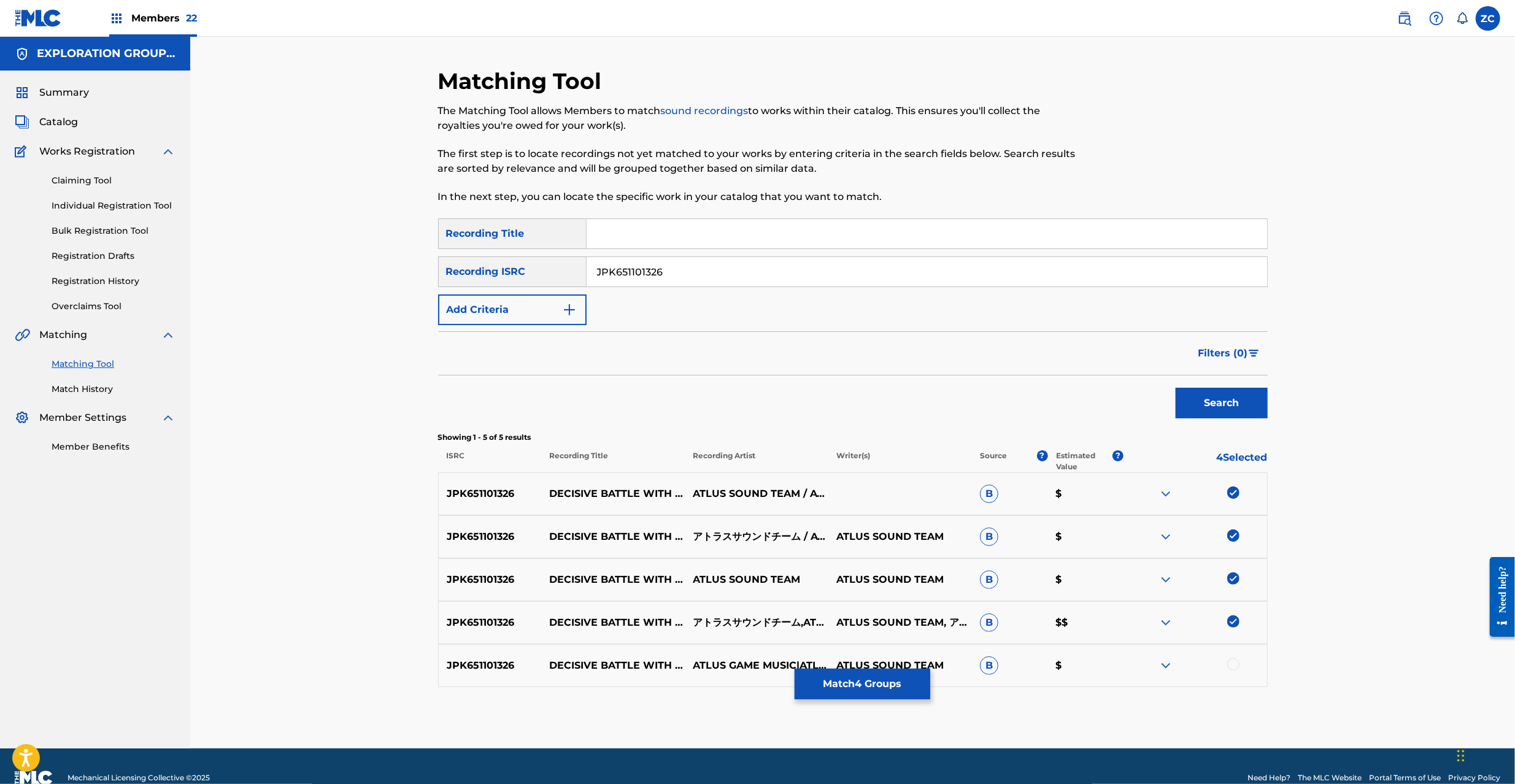
click at [1233, 668] on div at bounding box center [1234, 665] width 12 height 12
click at [738, 273] on input "JPK651101326" at bounding box center [927, 271] width 680 height 29
paste input "62226"
type input "JPK651162226"
click at [1220, 410] on button "Search" at bounding box center [1222, 402] width 92 height 31
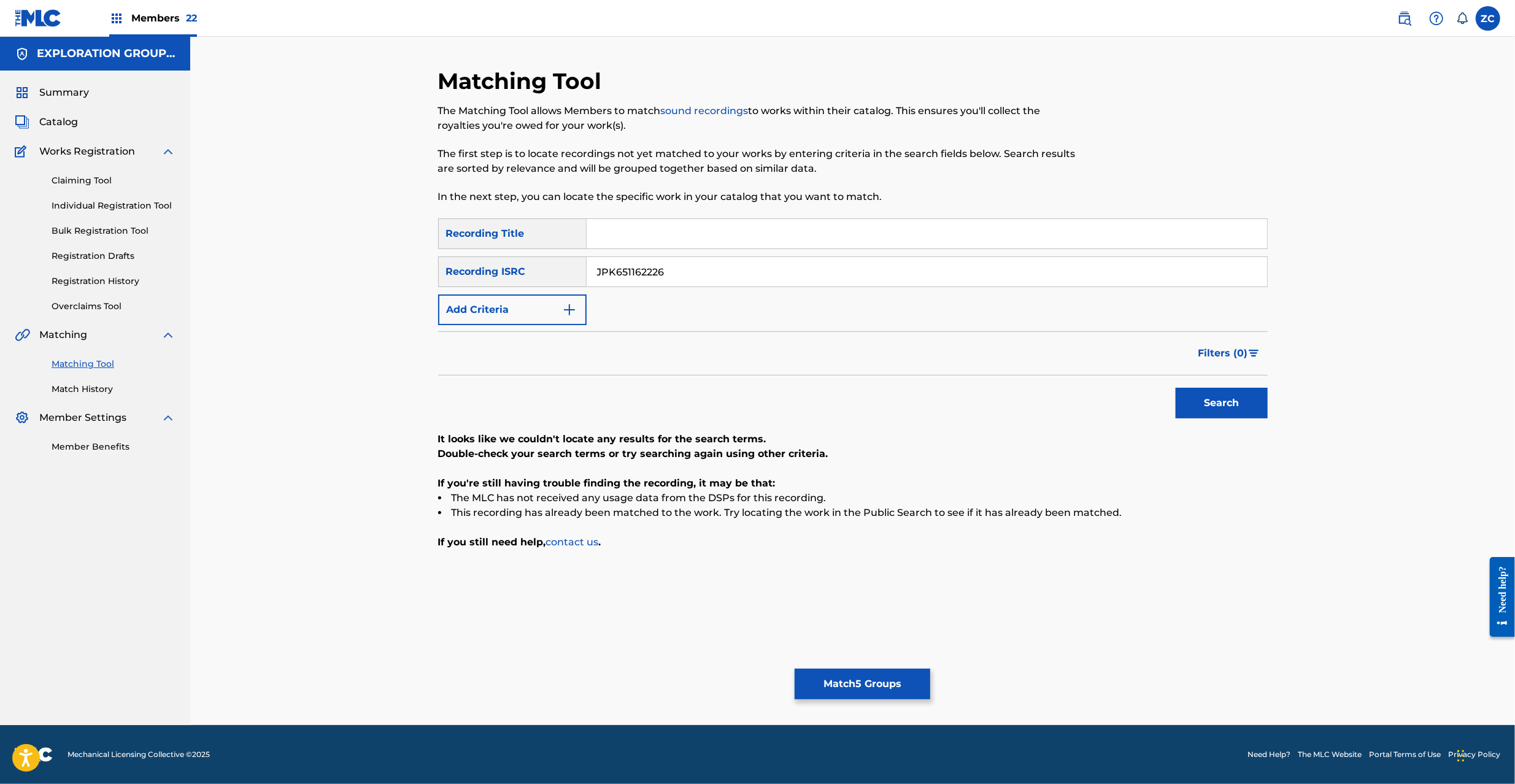
click at [918, 679] on button "Match 5 Groups" at bounding box center [862, 684] width 136 height 31
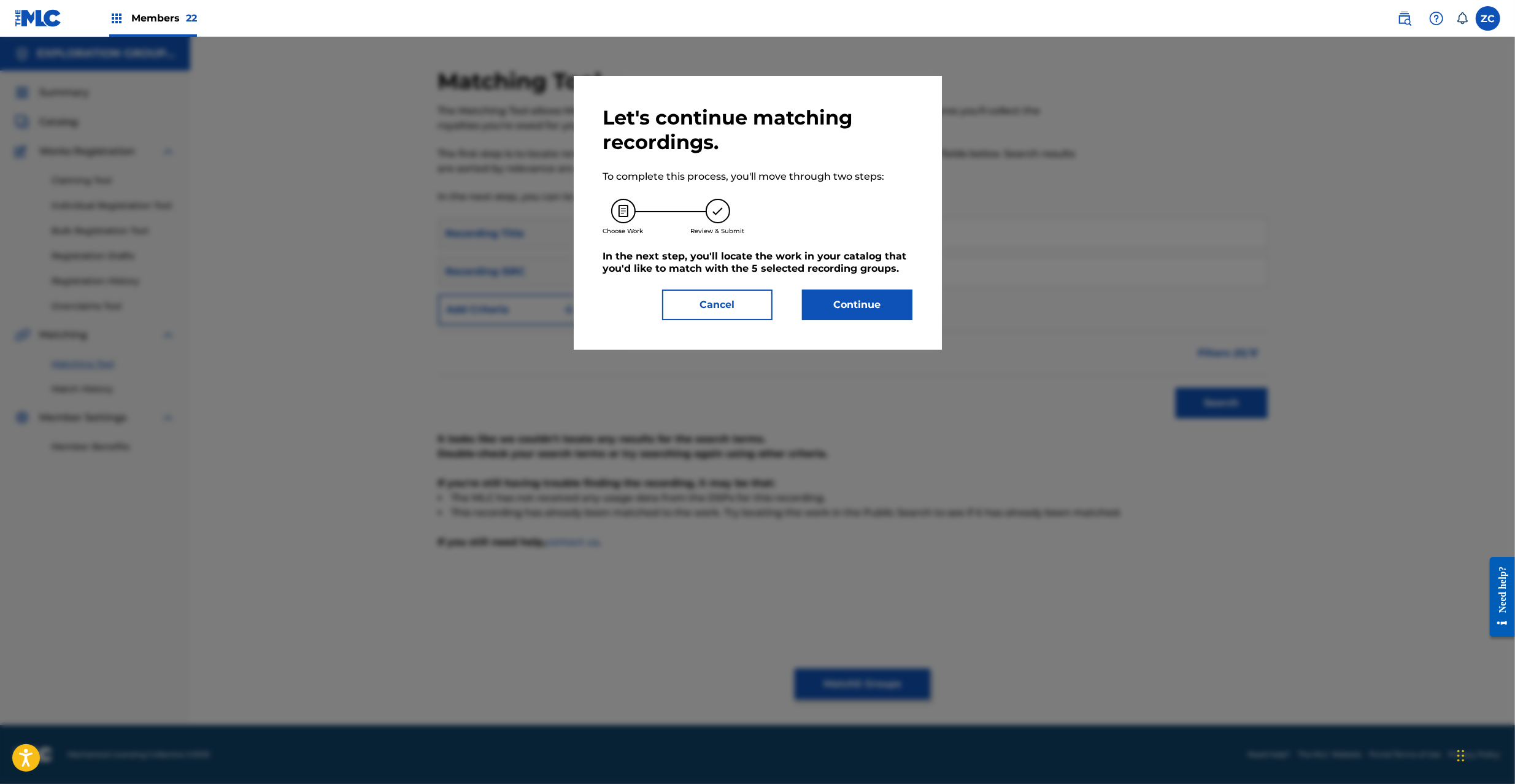
click at [884, 300] on button "Continue" at bounding box center [857, 305] width 111 height 31
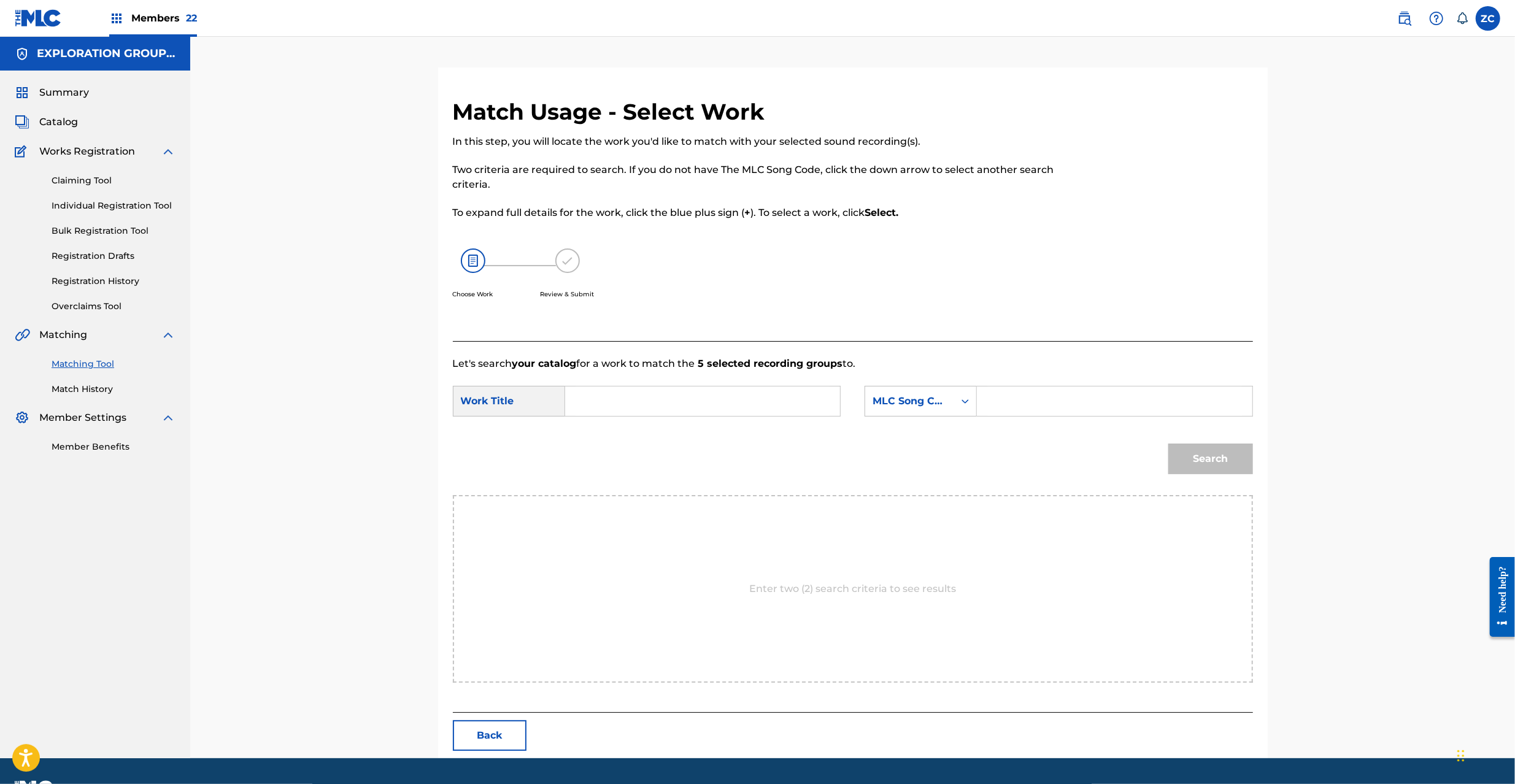
click at [784, 413] on input "Search Form" at bounding box center [703, 401] width 254 height 29
paste input "Meiyuutono Kessen MV10GE"
click at [700, 399] on input "Meiyuutono Kessen MV10GE" at bounding box center [703, 401] width 254 height 29
type input "Meiyuutono Kessen"
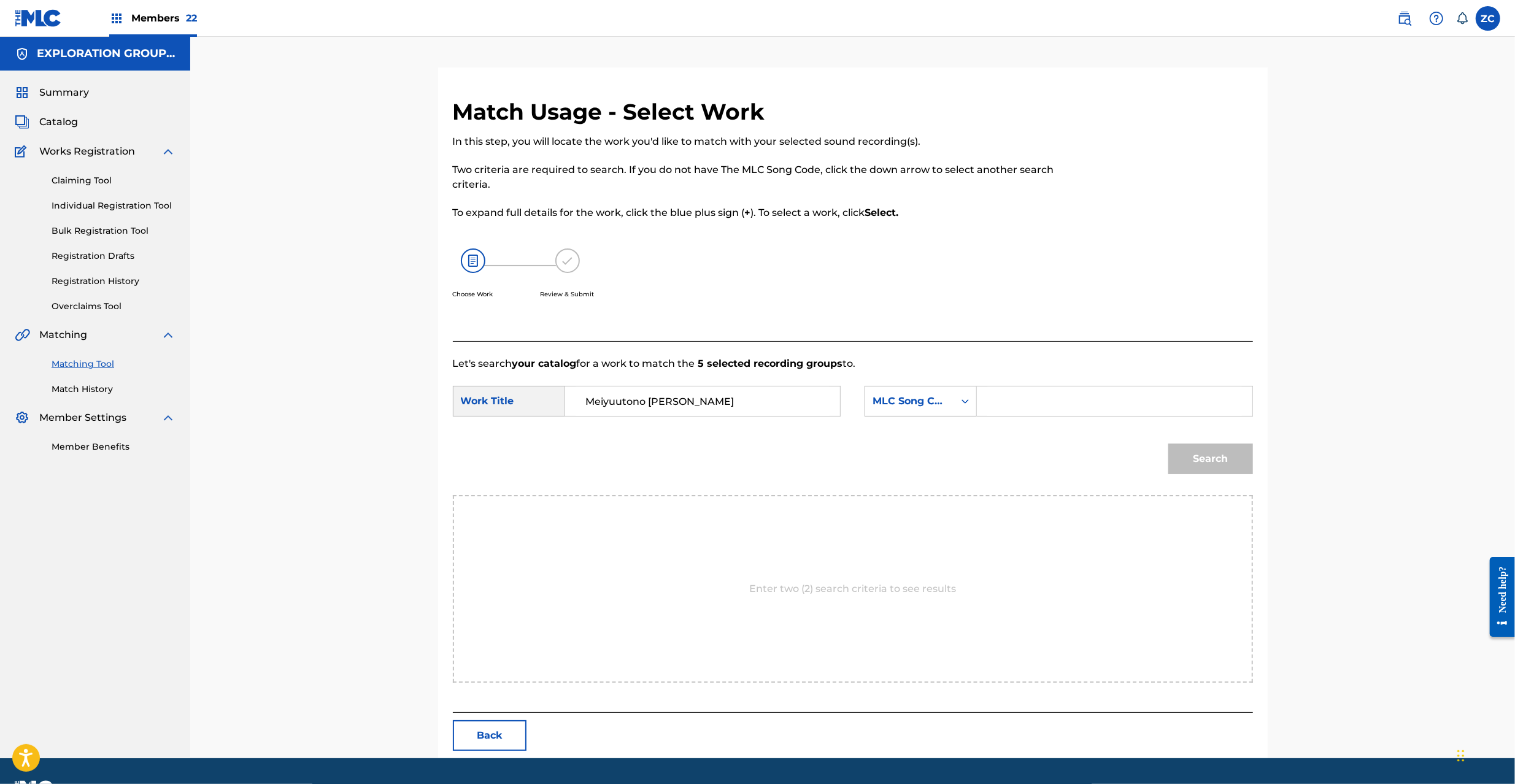
click at [1034, 401] on input "Search Form" at bounding box center [1114, 401] width 254 height 29
paste input "MV10GE"
type input "MV10GE"
click at [1201, 455] on button "Search" at bounding box center [1210, 458] width 84 height 31
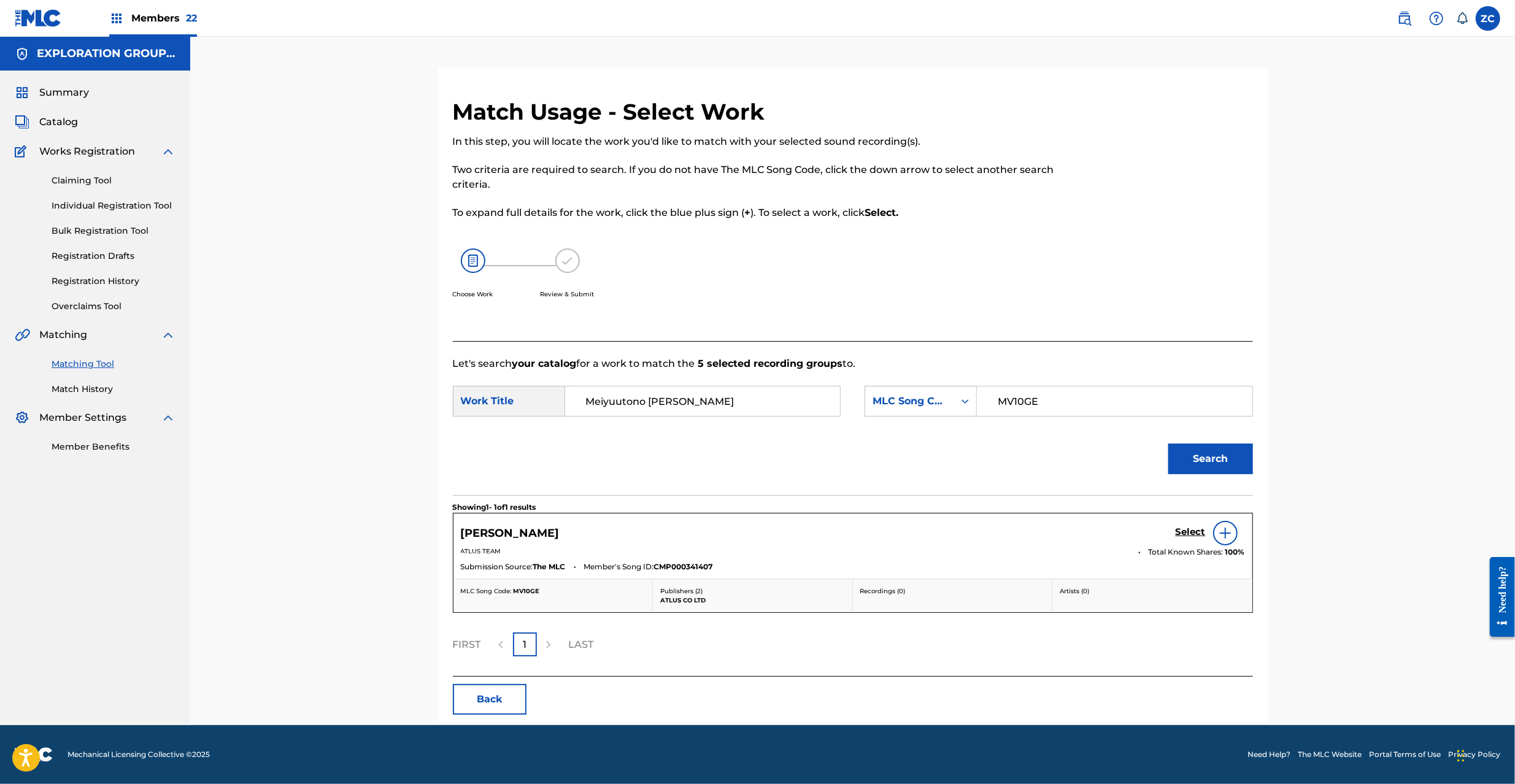
click at [1191, 531] on h5 "Select" at bounding box center [1191, 532] width 30 height 12
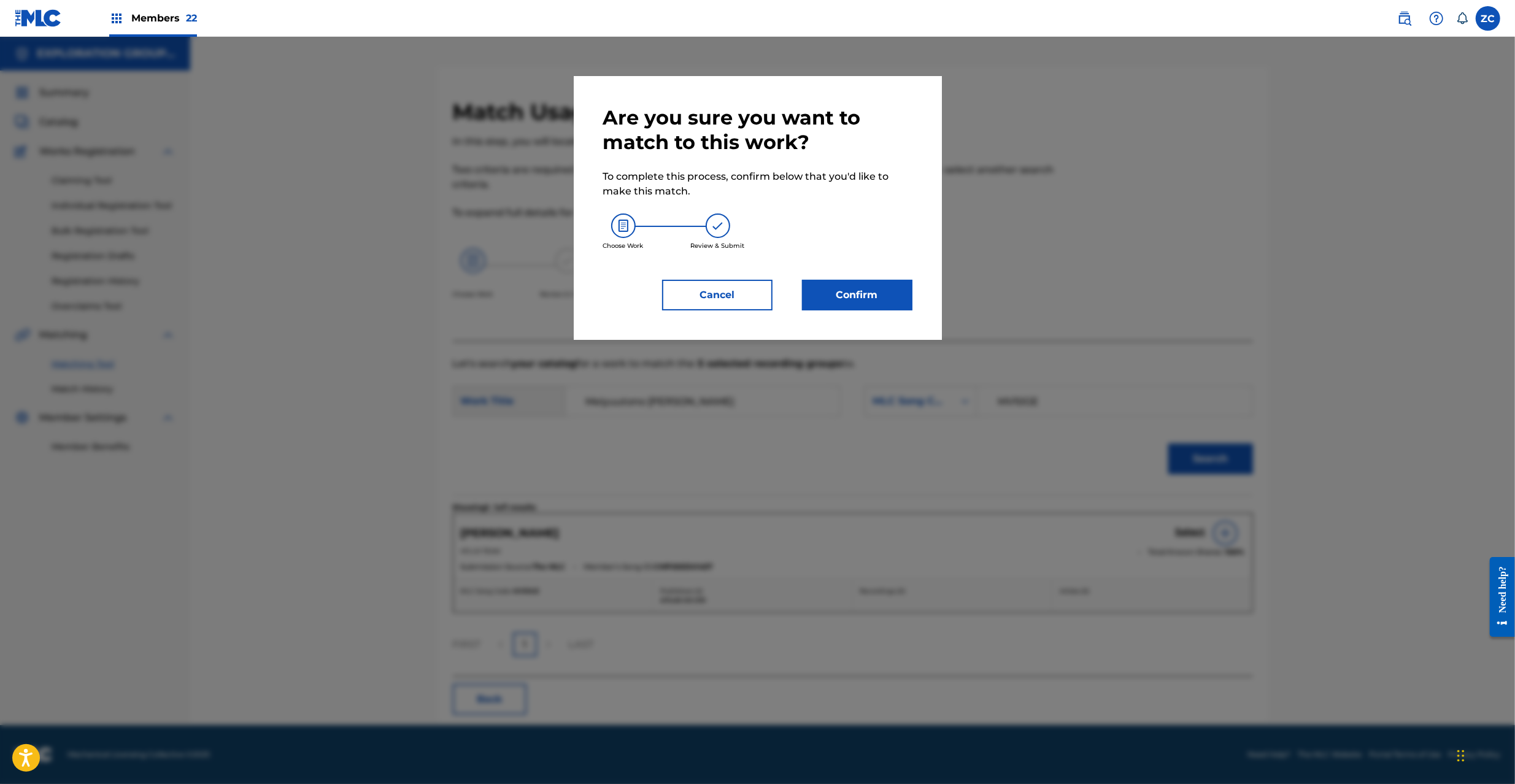
click at [886, 295] on button "Confirm" at bounding box center [857, 295] width 111 height 31
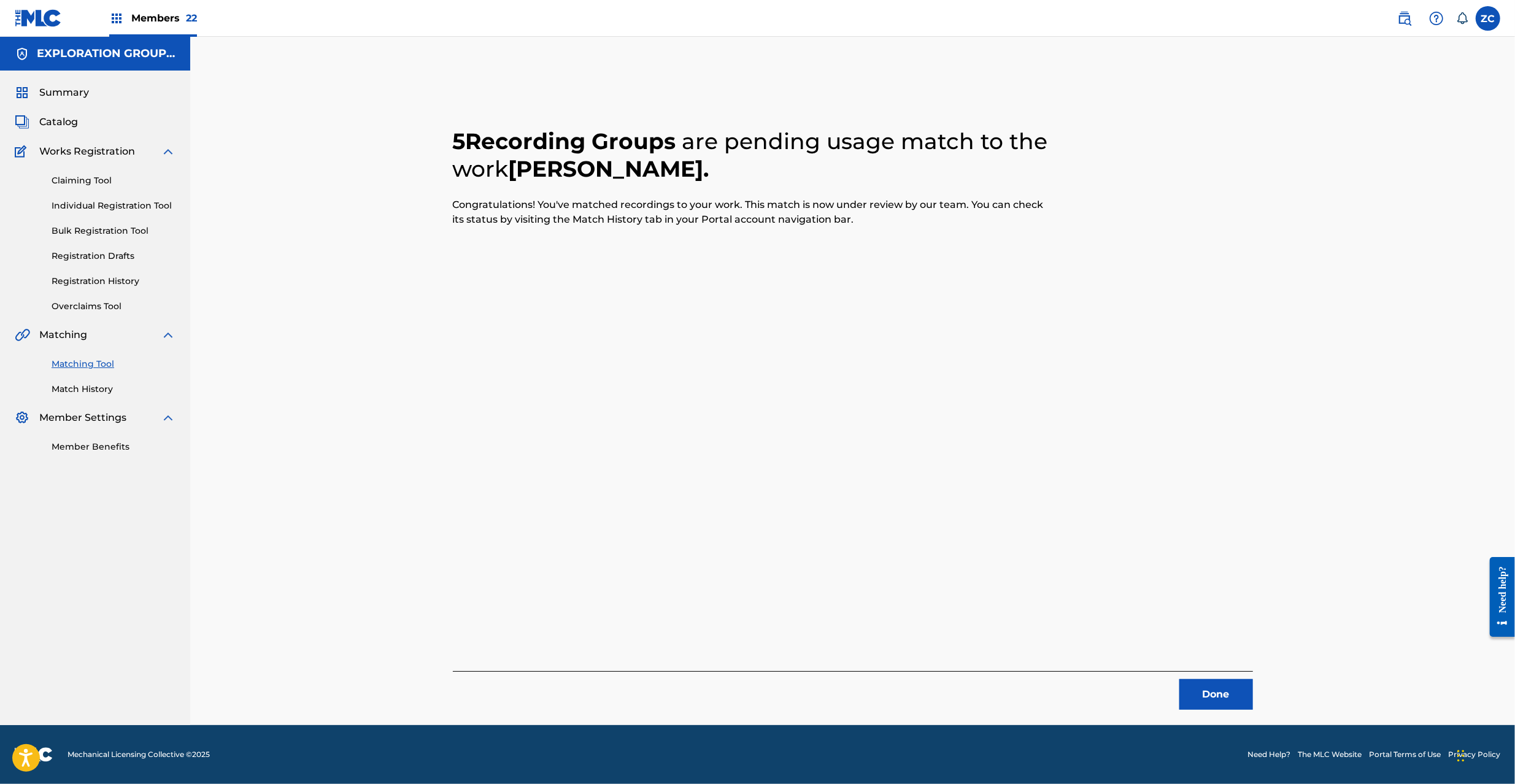
click at [1214, 685] on button "Done" at bounding box center [1216, 694] width 74 height 31
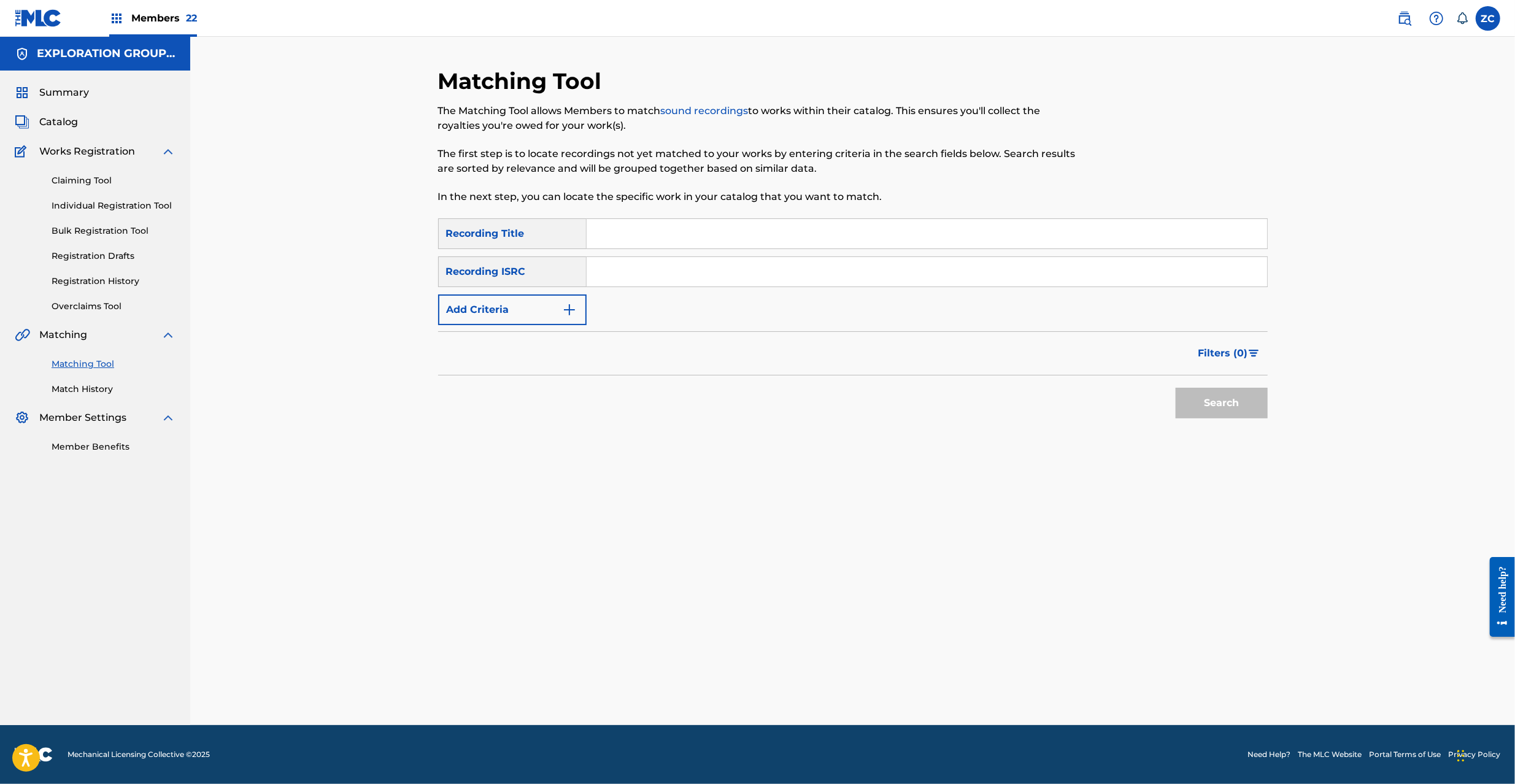
click at [793, 269] on input "Search Form" at bounding box center [927, 271] width 680 height 29
paste input "JPK651101327"
click at [1250, 410] on button "Search" at bounding box center [1222, 402] width 92 height 31
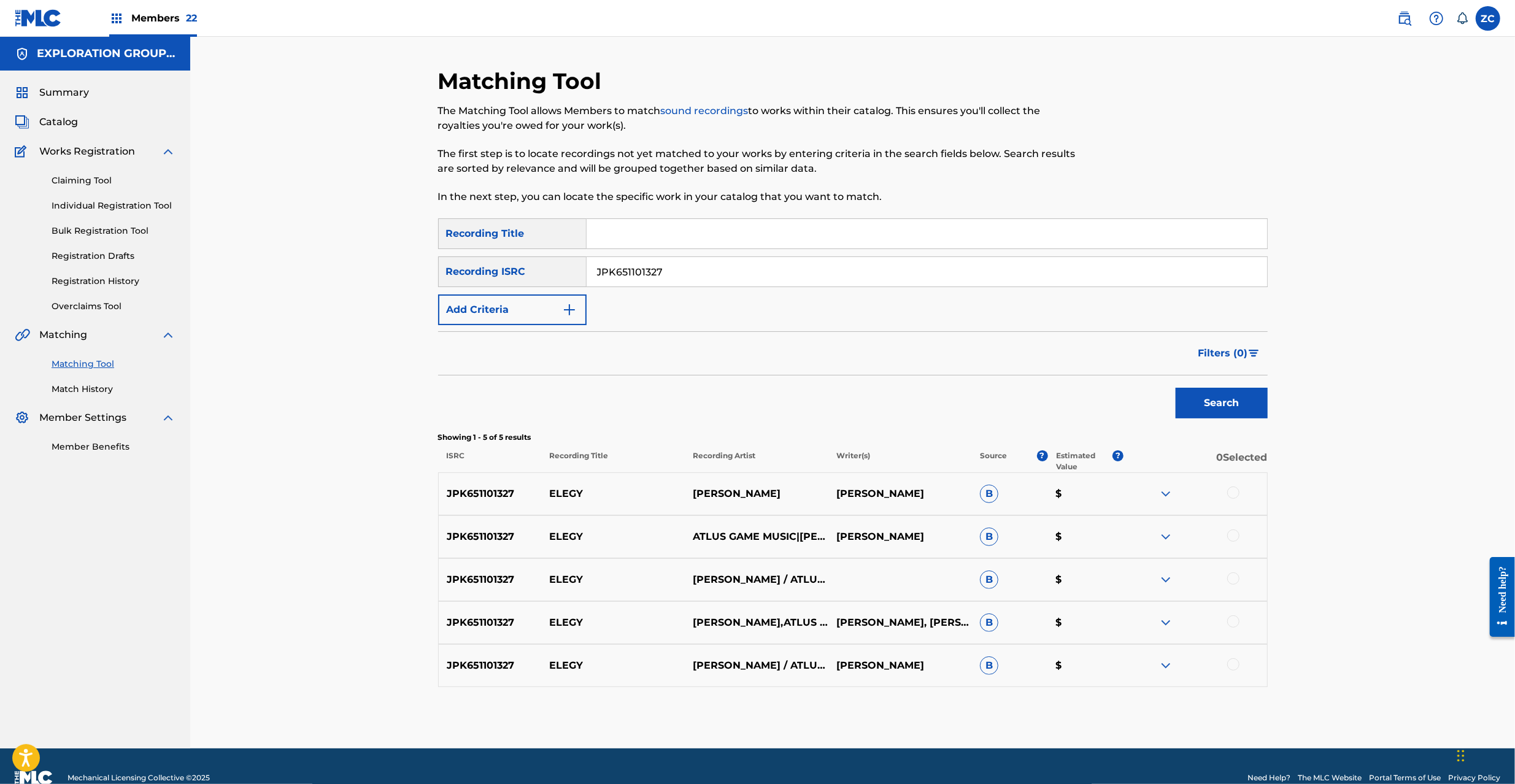
click at [1234, 491] on div at bounding box center [1234, 493] width 12 height 12
click at [1236, 532] on div at bounding box center [1234, 535] width 12 height 12
drag, startPoint x: 1235, startPoint y: 582, endPoint x: 1232, endPoint y: 621, distance: 39.1
click at [1236, 585] on div at bounding box center [1195, 580] width 143 height 15
click at [1232, 621] on div at bounding box center [1234, 621] width 12 height 12
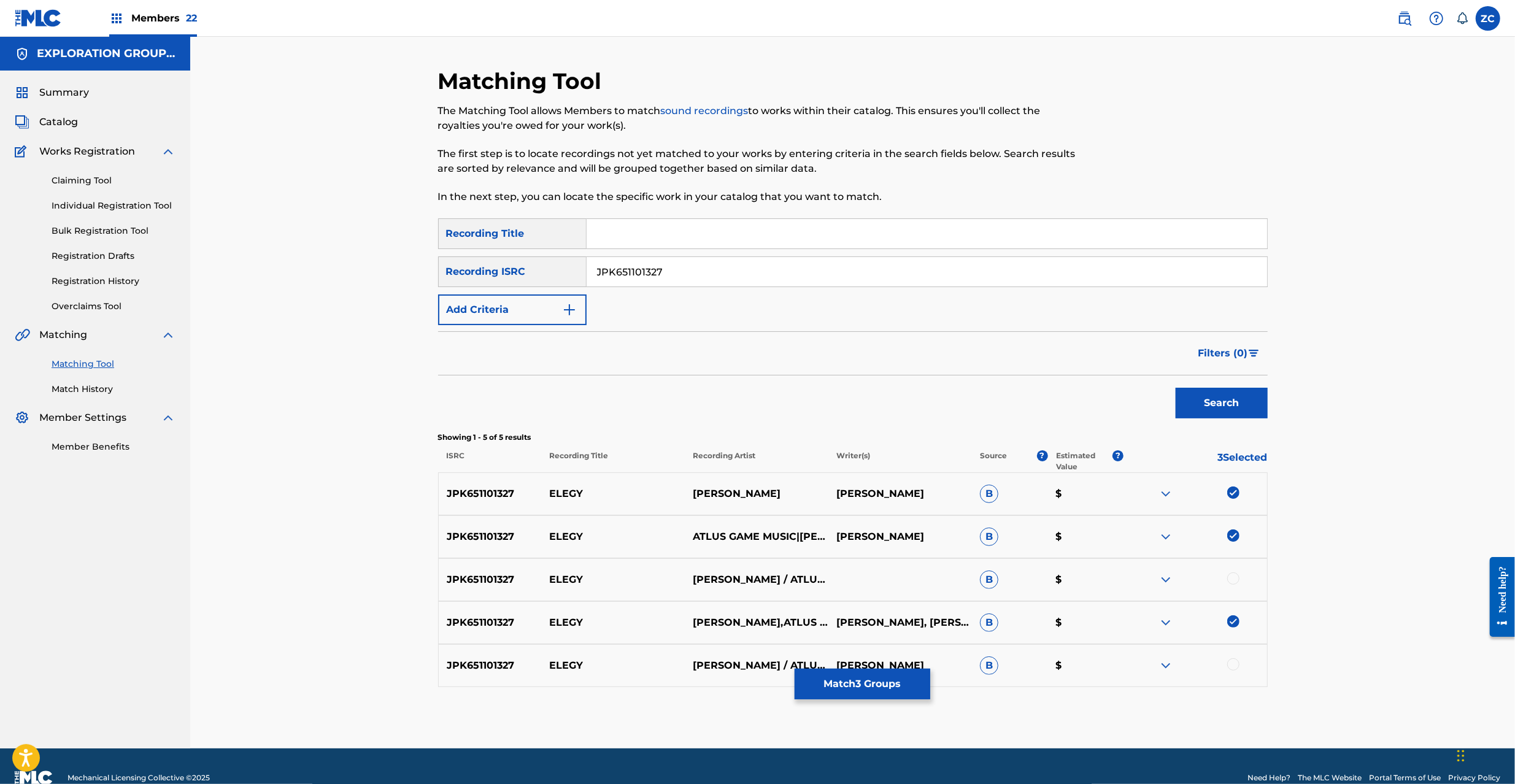
click at [1231, 661] on div at bounding box center [1234, 665] width 12 height 12
click at [1232, 575] on div at bounding box center [1234, 579] width 12 height 12
click at [889, 278] on input "JPK651101327" at bounding box center [927, 271] width 680 height 29
paste input "62227"
type input "JPK651162227"
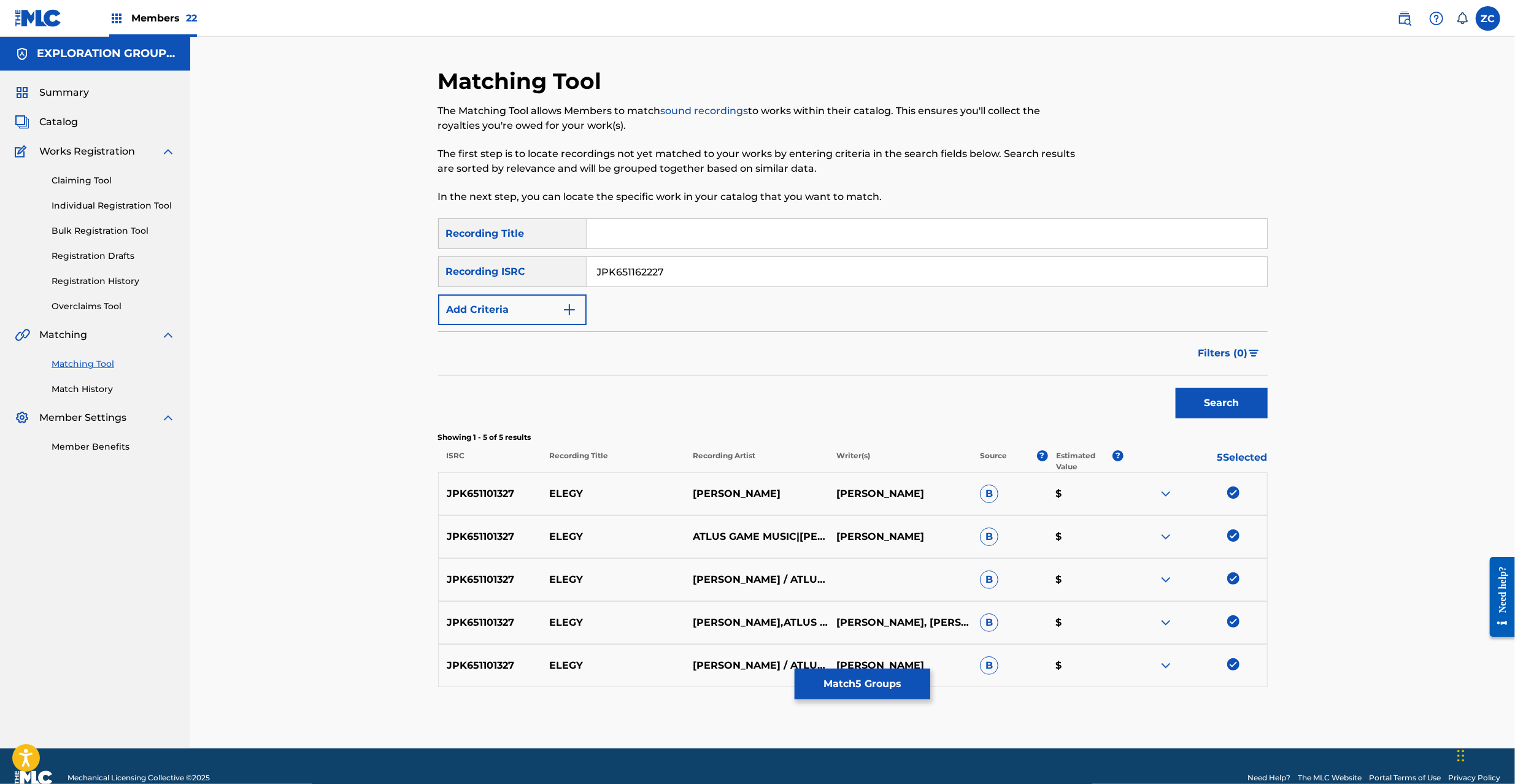
click at [1228, 410] on button "Search" at bounding box center [1222, 402] width 92 height 31
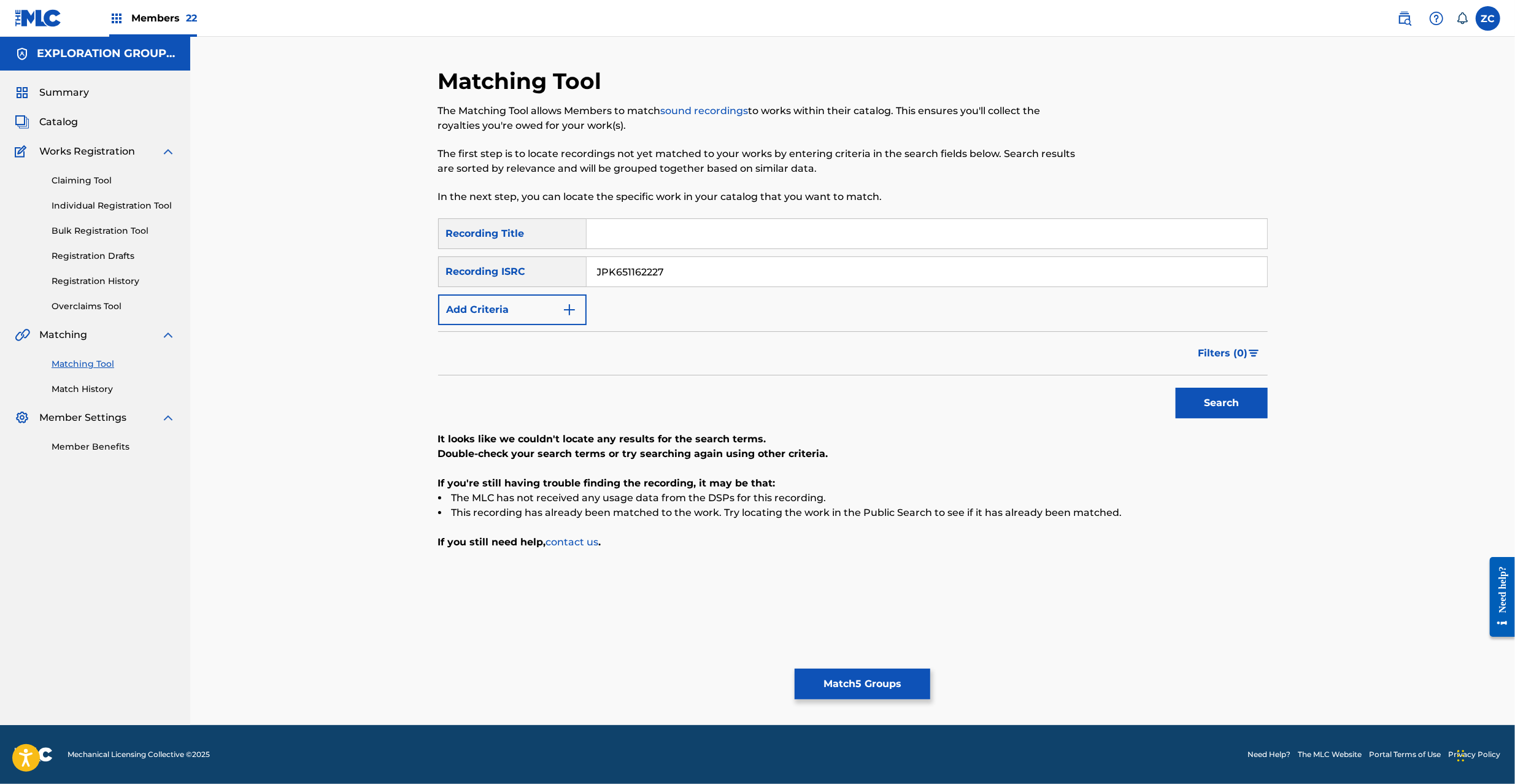
click at [890, 684] on button "Match 5 Groups" at bounding box center [862, 684] width 136 height 31
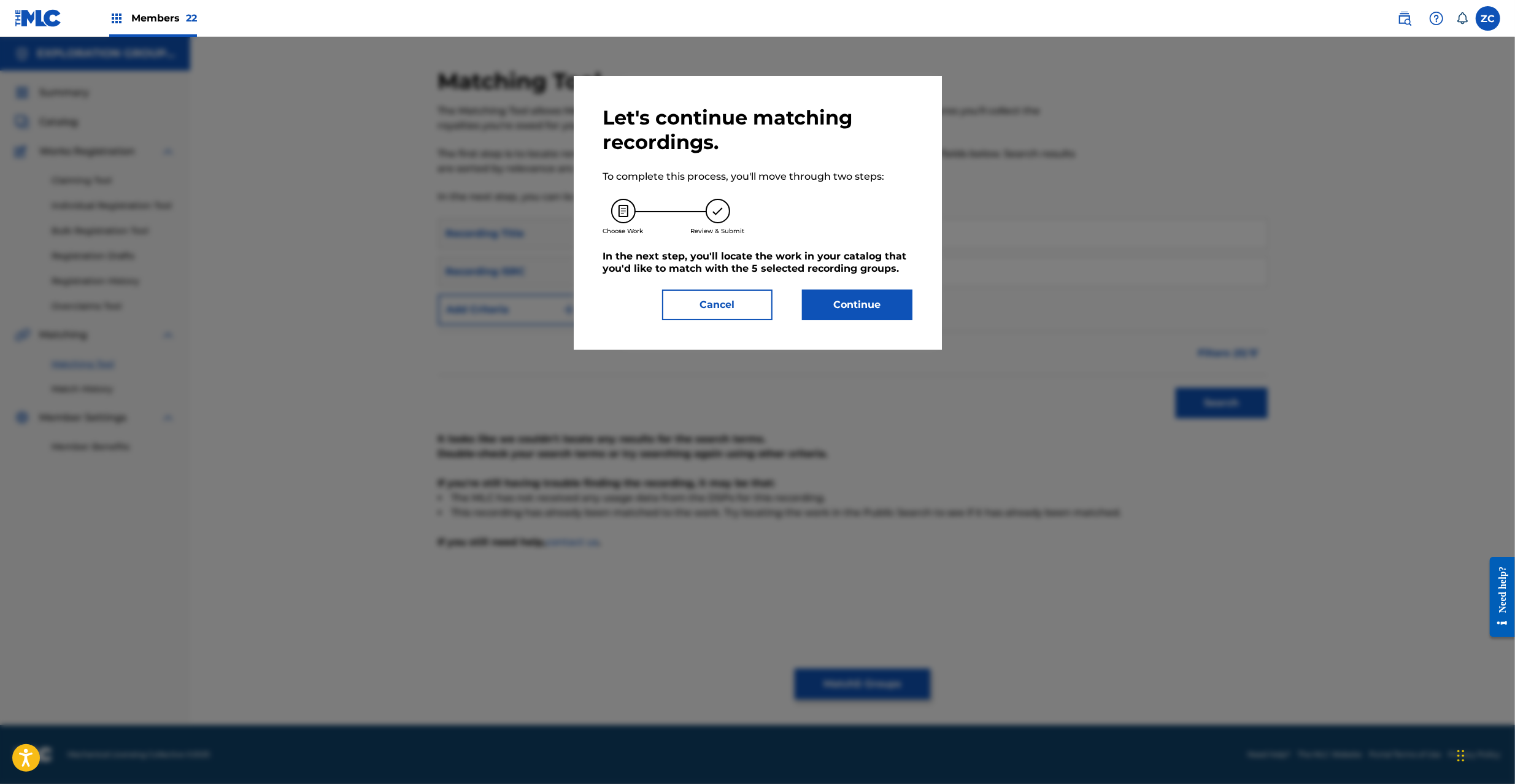
click at [887, 313] on button "Continue" at bounding box center [857, 305] width 111 height 31
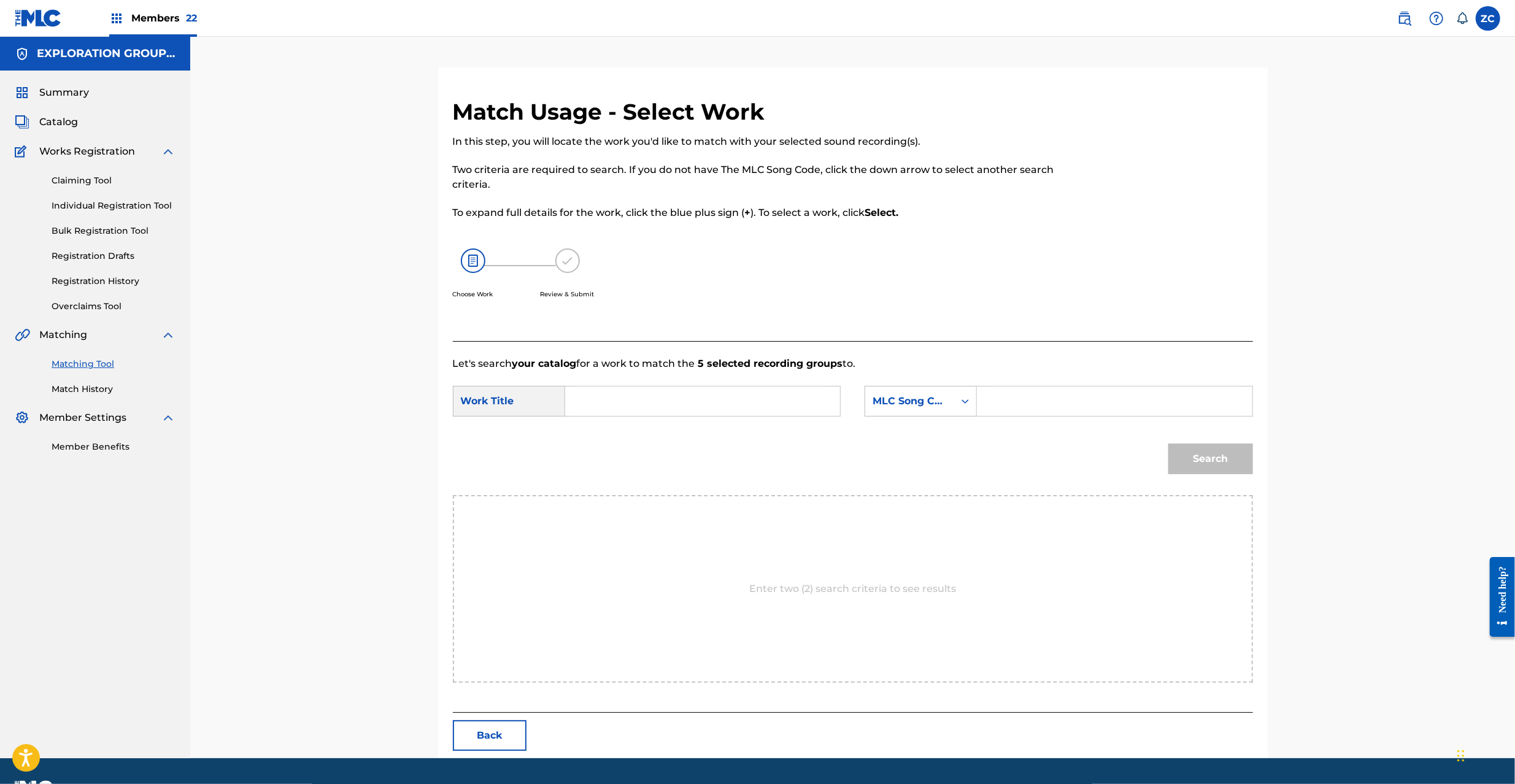
click at [767, 405] on input "Search Form" at bounding box center [703, 401] width 254 height 29
paste input "Erejii EC2I96"
drag, startPoint x: 693, startPoint y: 404, endPoint x: 511, endPoint y: 404, distance: 182.0
click at [511, 404] on div "SearchWithCriteriab73dadaa-3130-42fb-84da-5adb77e3be15 Work Title vErejii EC2I96" at bounding box center [647, 401] width 388 height 31
paste input "Search Form"
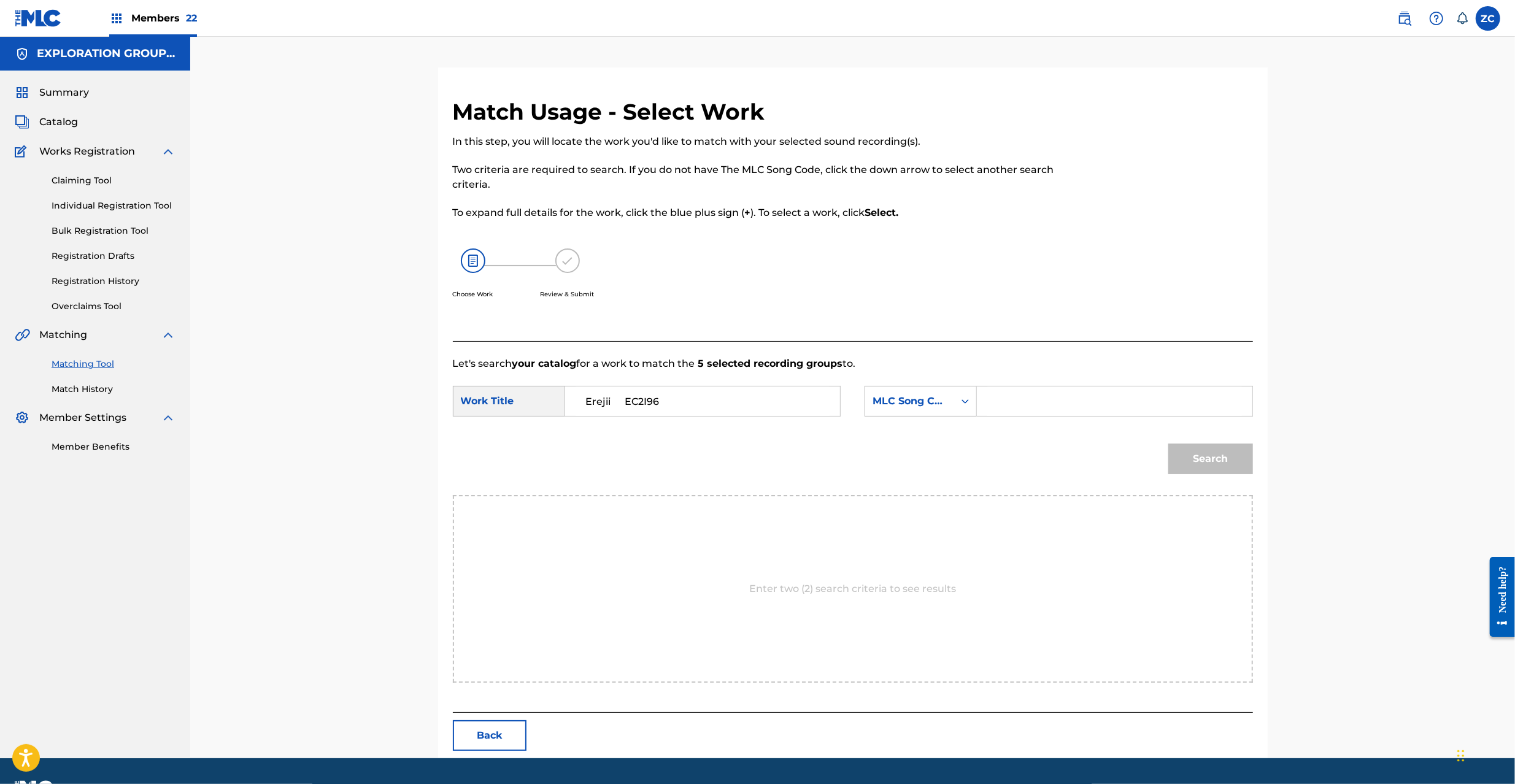
click at [629, 402] on input "Erejii EC2I96" at bounding box center [703, 401] width 254 height 29
type input "Erejii"
click at [1098, 389] on input "Search Form" at bounding box center [1114, 401] width 254 height 29
paste input "EC2I96"
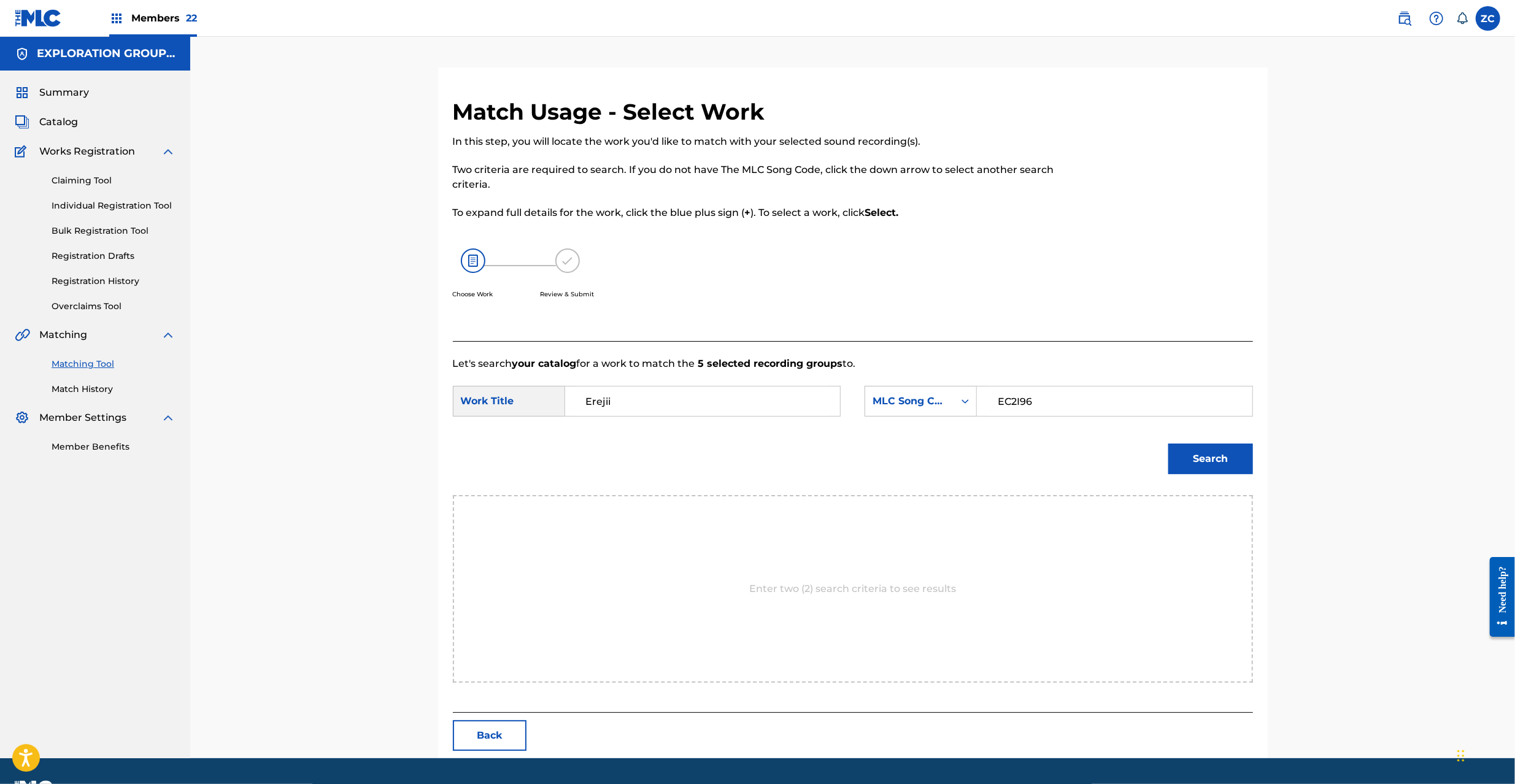
type input "EC2I96"
click at [1195, 452] on button "Search" at bounding box center [1210, 458] width 84 height 31
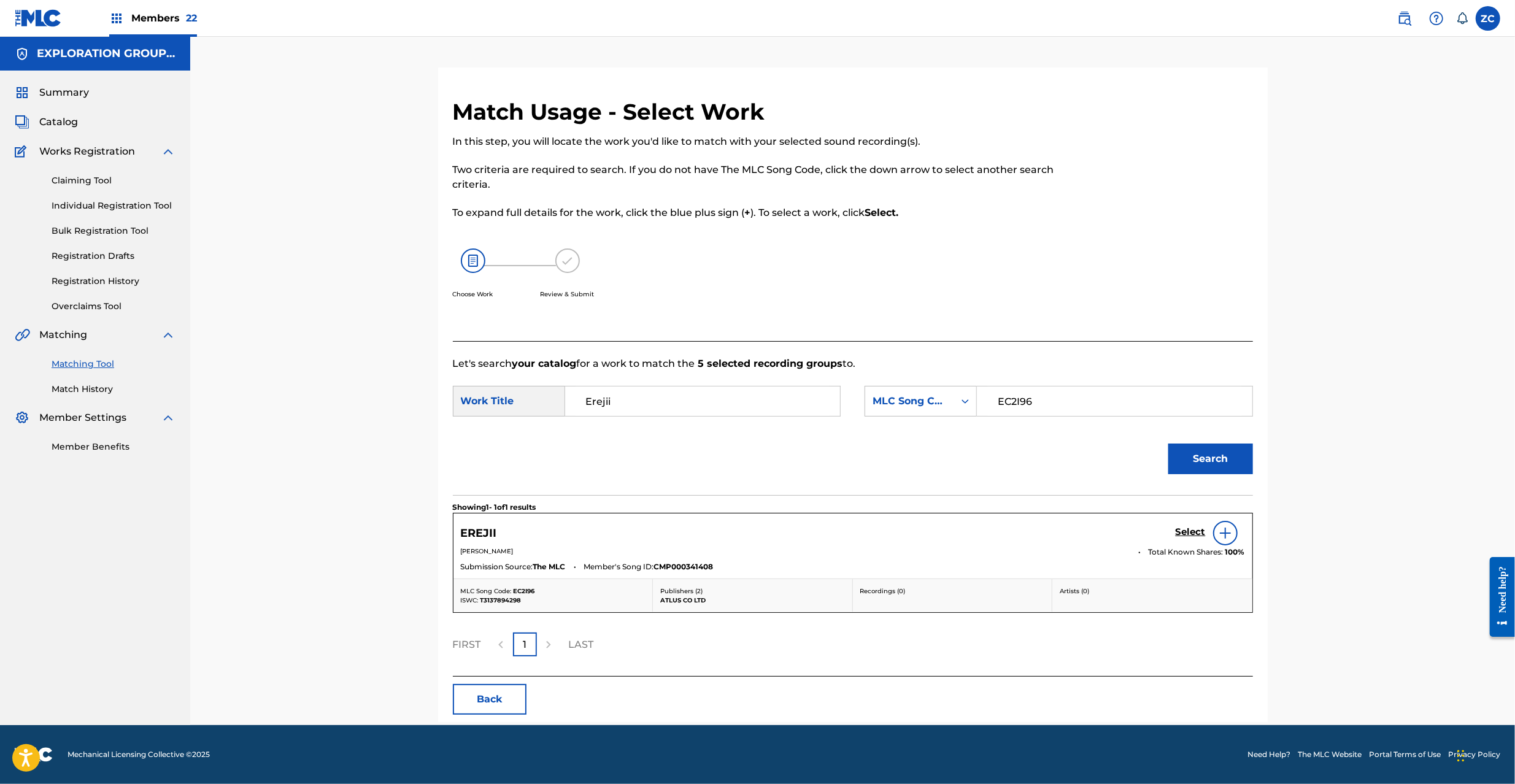
click at [1193, 528] on h5 "Select" at bounding box center [1191, 532] width 30 height 12
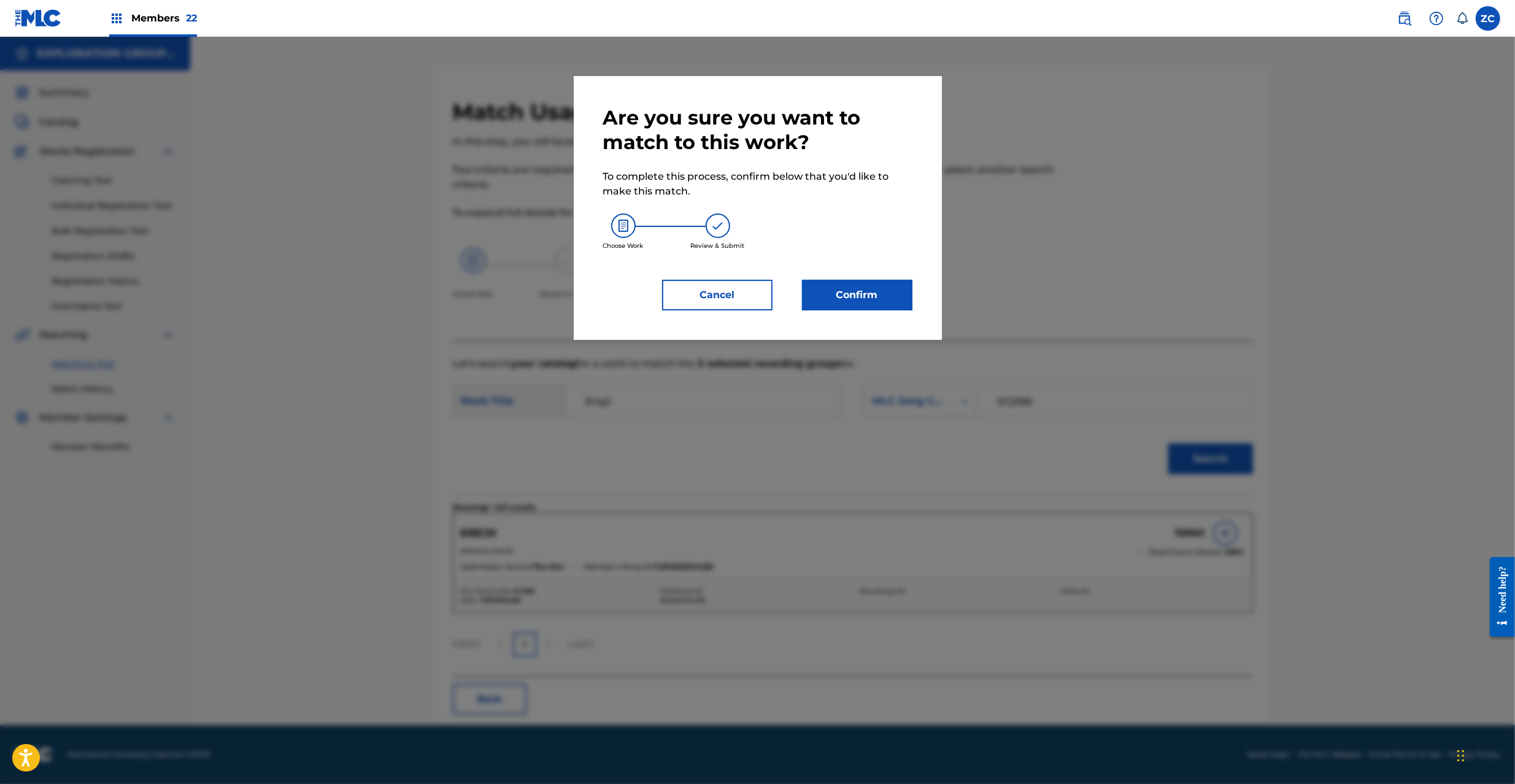
click at [891, 291] on button "Confirm" at bounding box center [857, 295] width 111 height 31
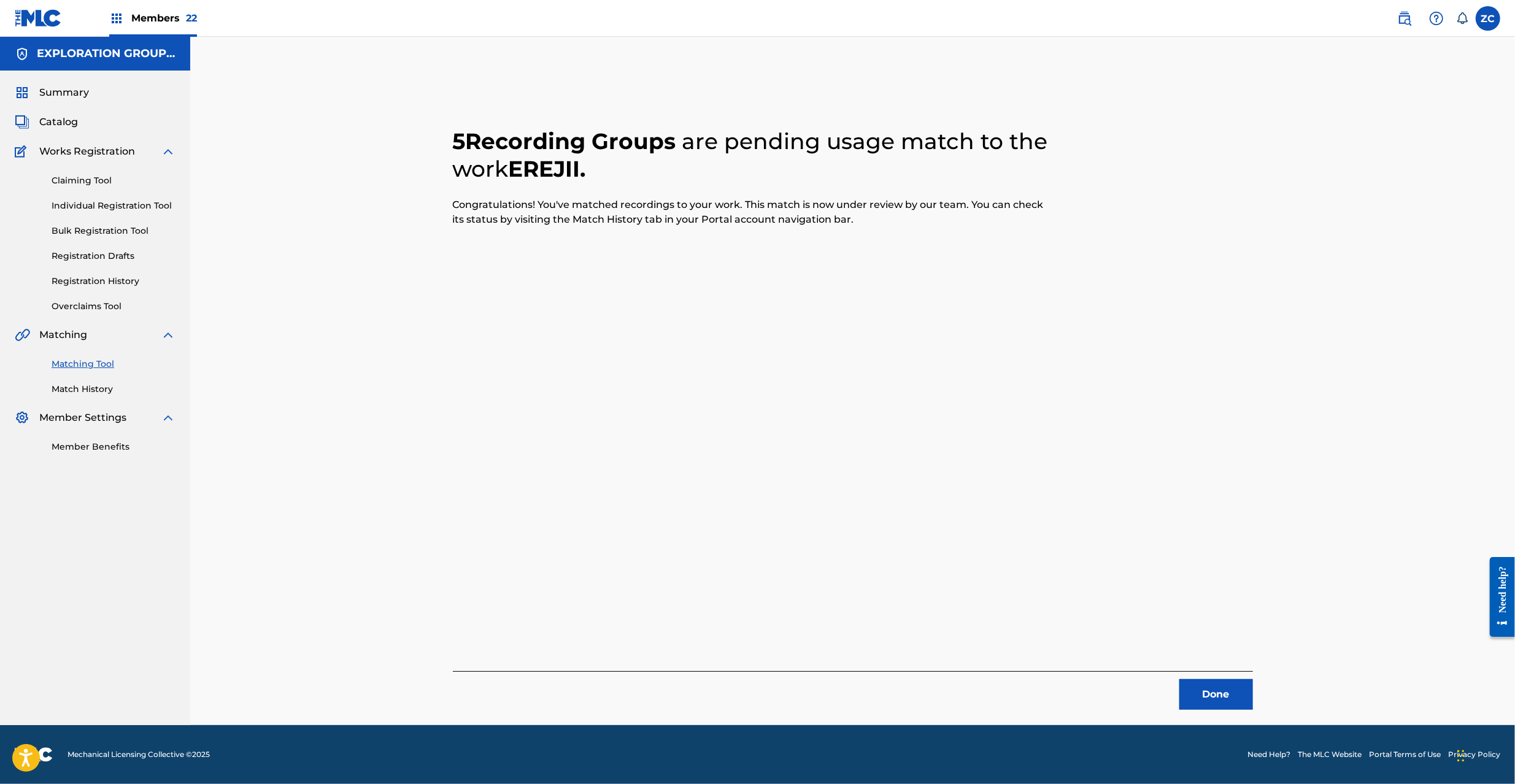
click at [1236, 700] on button "Done" at bounding box center [1216, 694] width 74 height 31
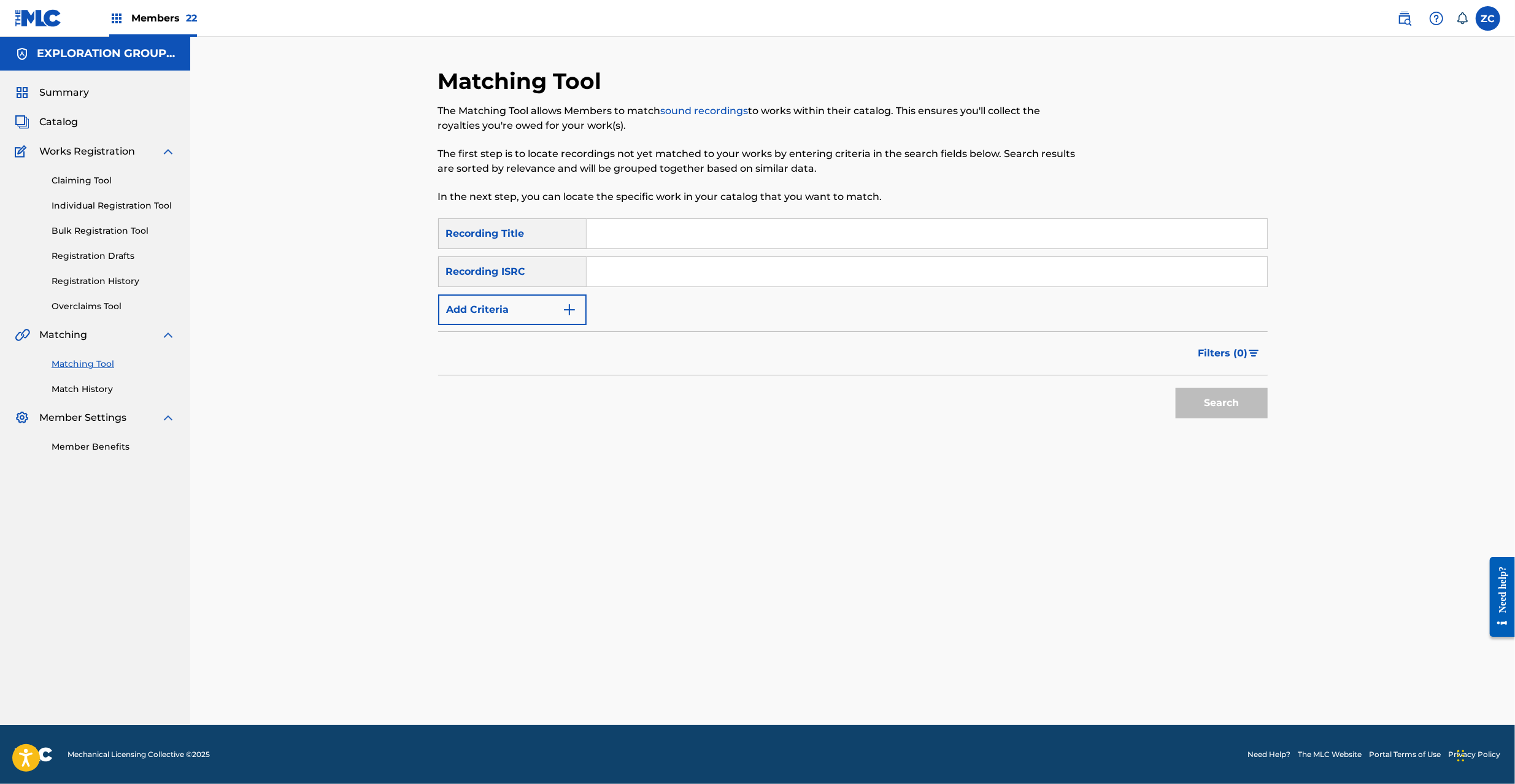
click at [732, 269] on input "Search Form" at bounding box center [927, 271] width 680 height 29
paste input "JPK651101328"
click at [1222, 403] on button "Search" at bounding box center [1222, 402] width 92 height 31
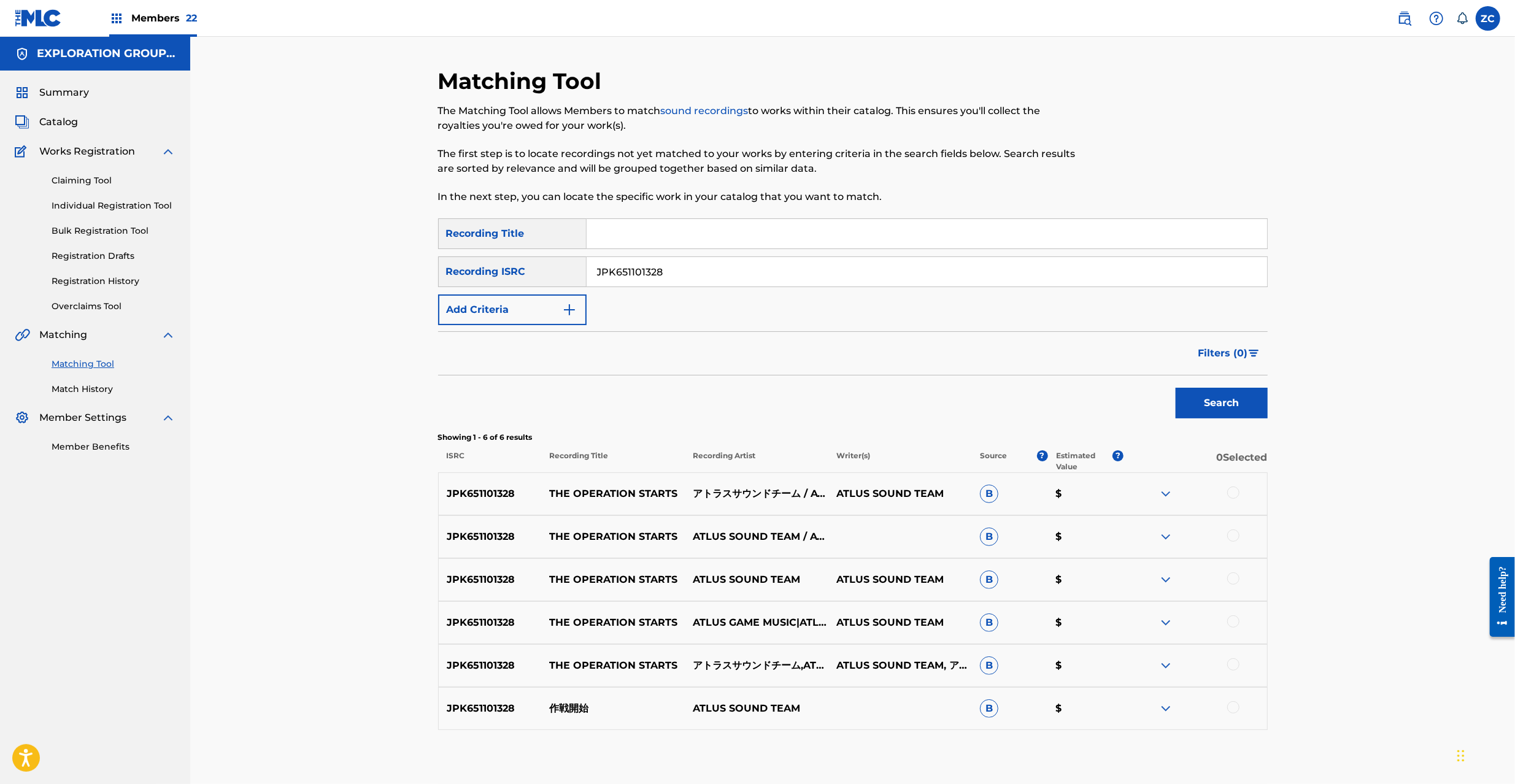
click at [1238, 492] on div at bounding box center [1234, 493] width 12 height 12
drag, startPoint x: 1231, startPoint y: 533, endPoint x: 1230, endPoint y: 557, distance: 24.0
click at [1231, 534] on div at bounding box center [1234, 535] width 12 height 12
click at [1235, 582] on div at bounding box center [1234, 579] width 12 height 12
click at [1236, 617] on div at bounding box center [1234, 621] width 12 height 12
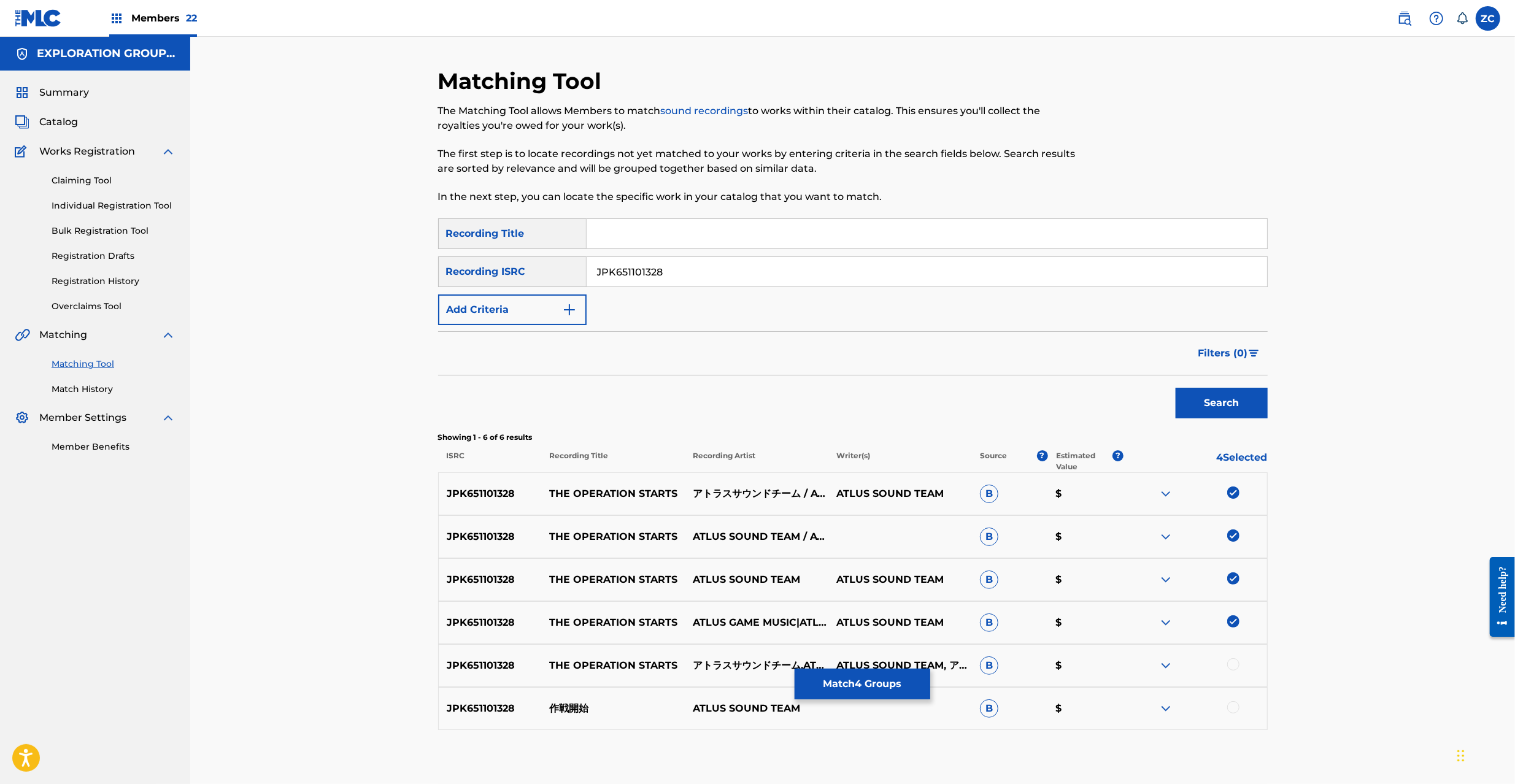
click at [1234, 665] on div at bounding box center [1234, 665] width 12 height 12
click at [1235, 709] on div at bounding box center [1234, 707] width 12 height 12
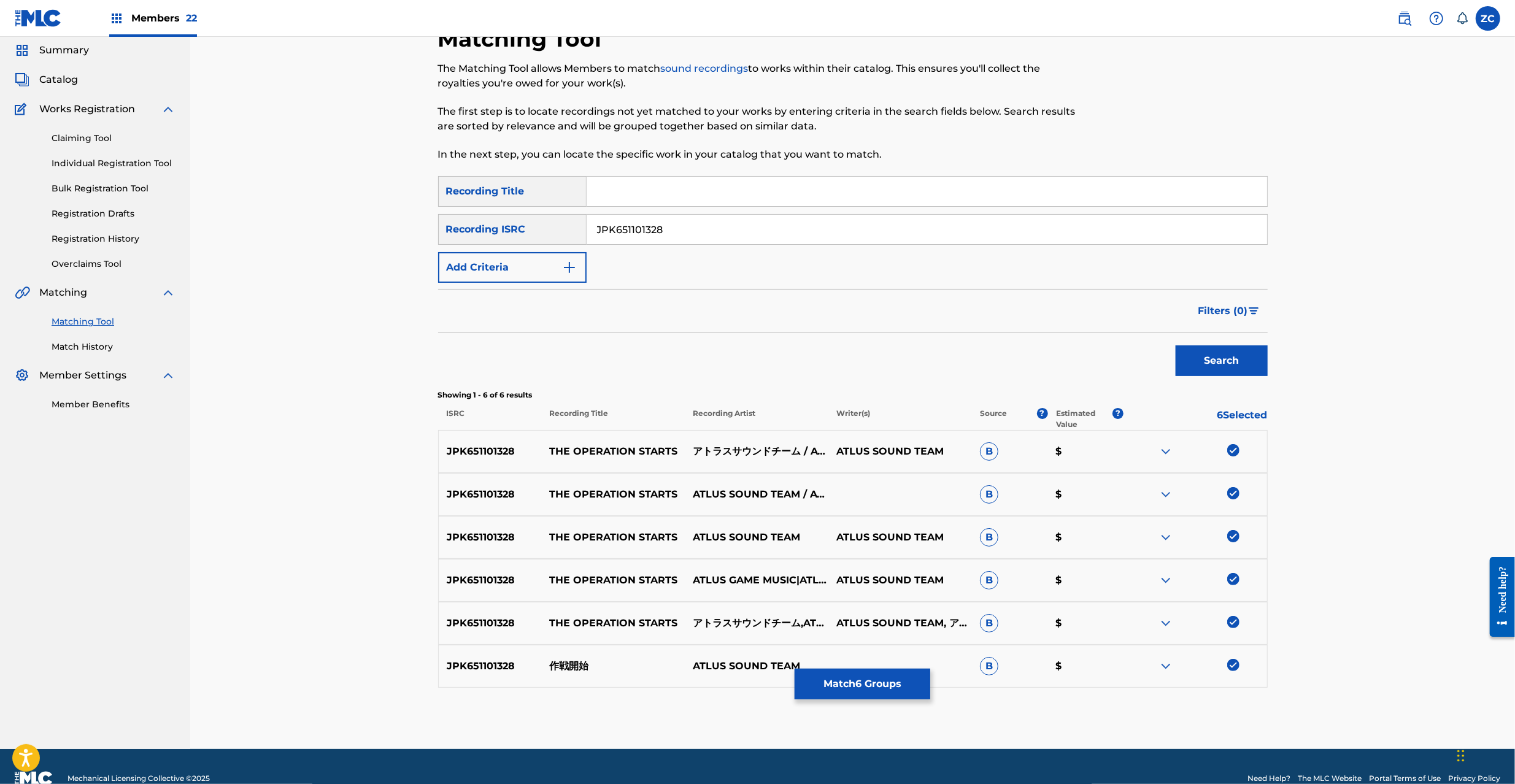
scroll to position [66, 0]
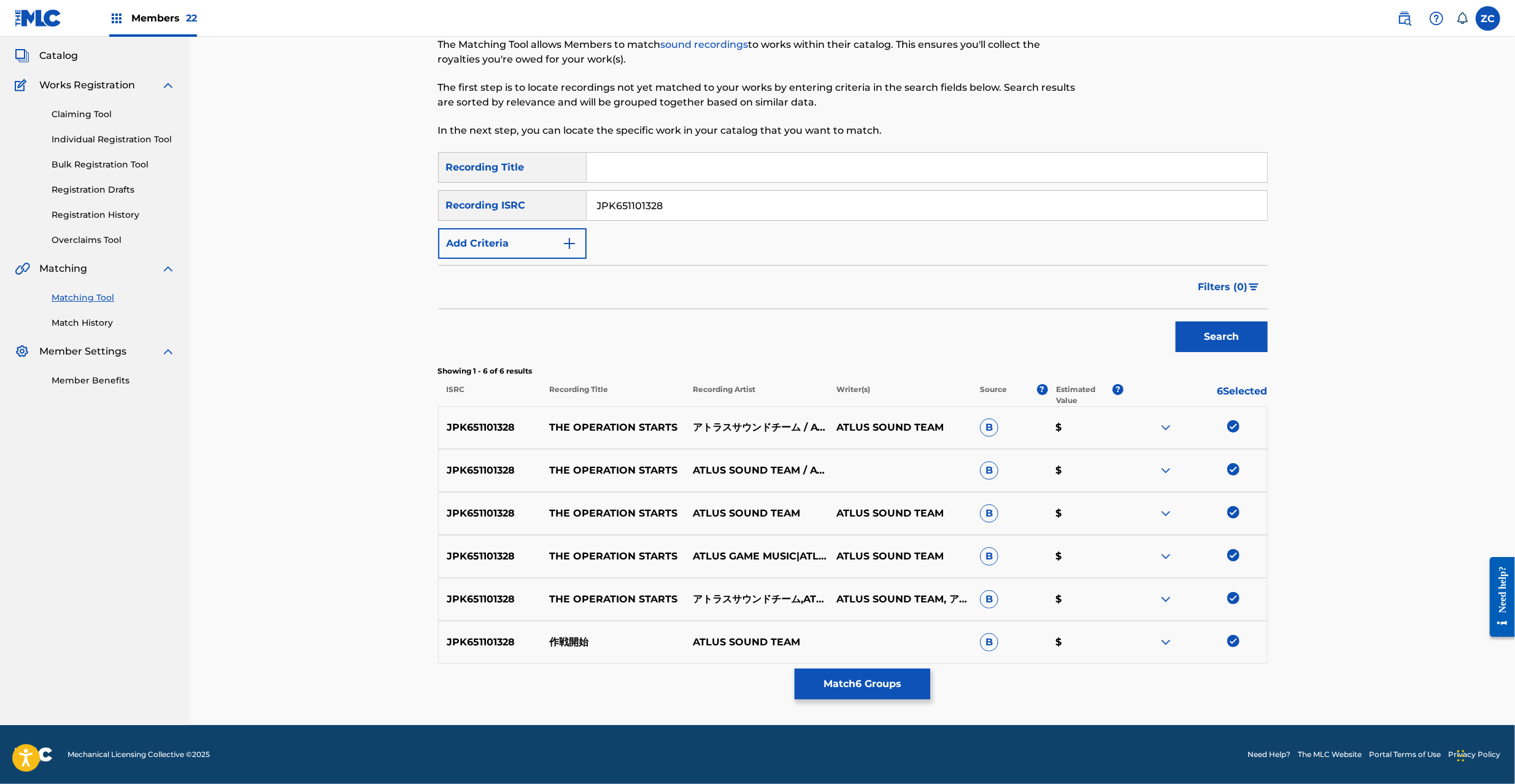
click at [961, 205] on input "JPK651101328" at bounding box center [927, 205] width 680 height 29
paste input "62228"
type input "JPK651162228"
click at [1220, 340] on button "Search" at bounding box center [1222, 337] width 92 height 31
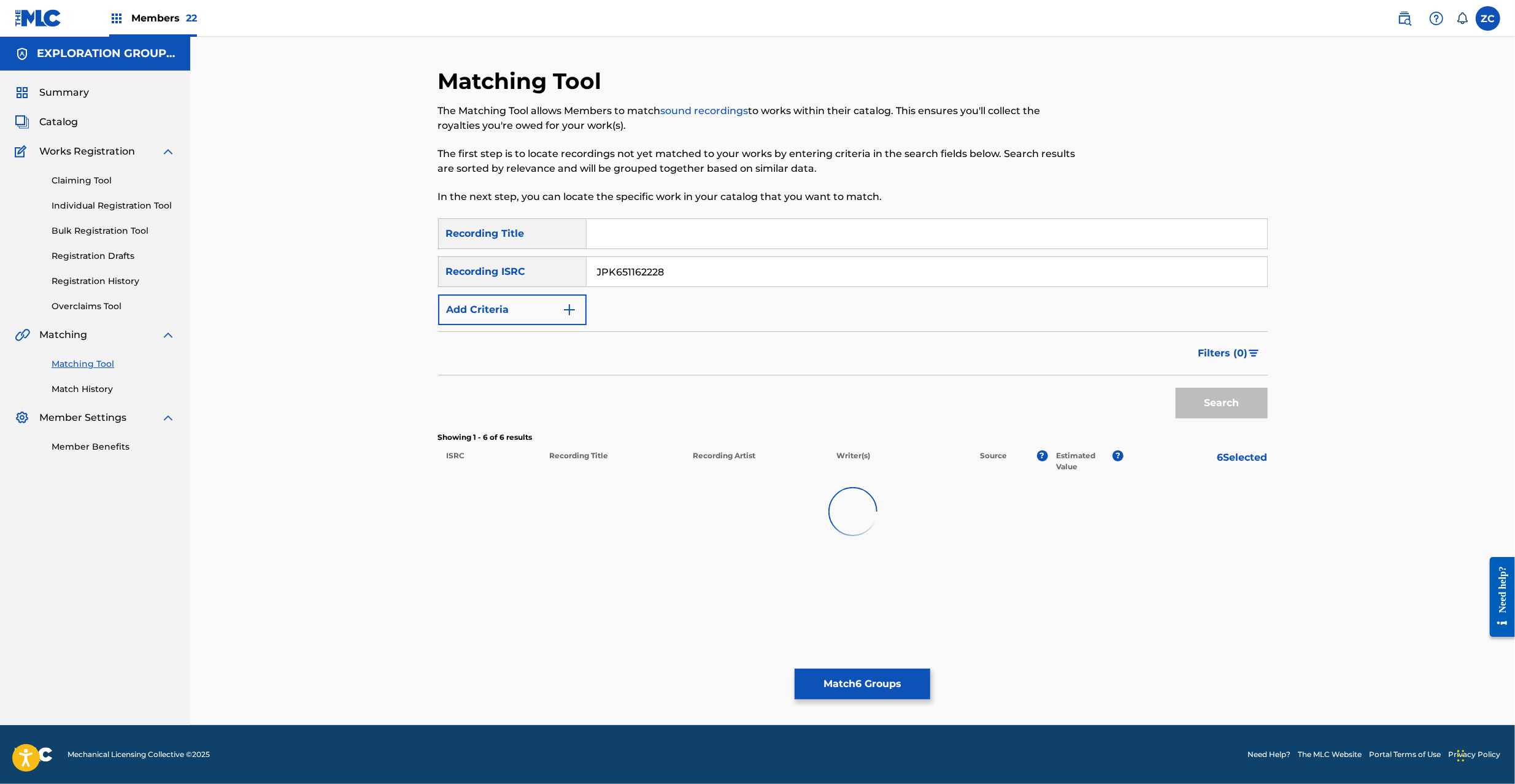
scroll to position [0, 0]
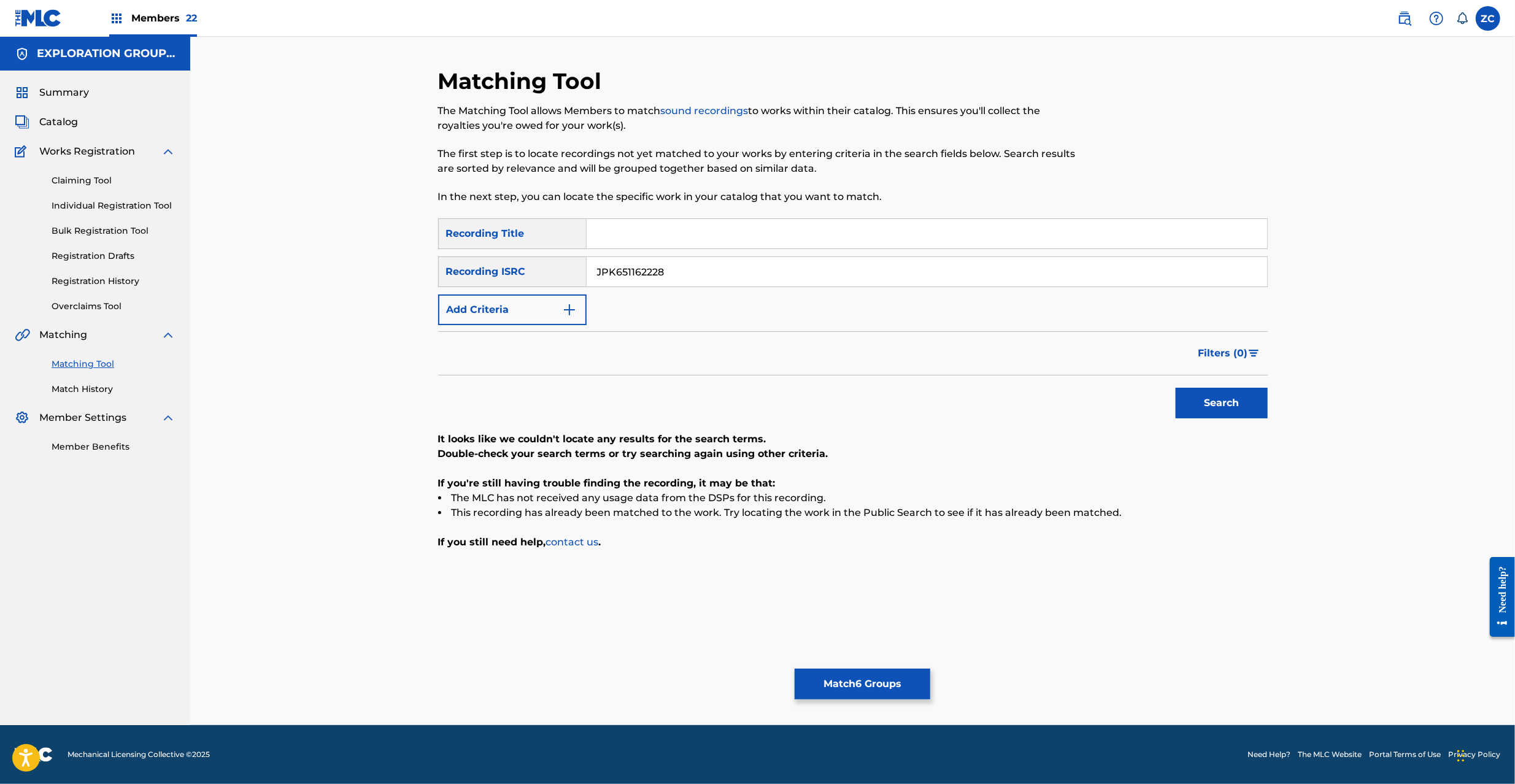
click at [858, 683] on button "Match 6 Groups" at bounding box center [862, 684] width 136 height 31
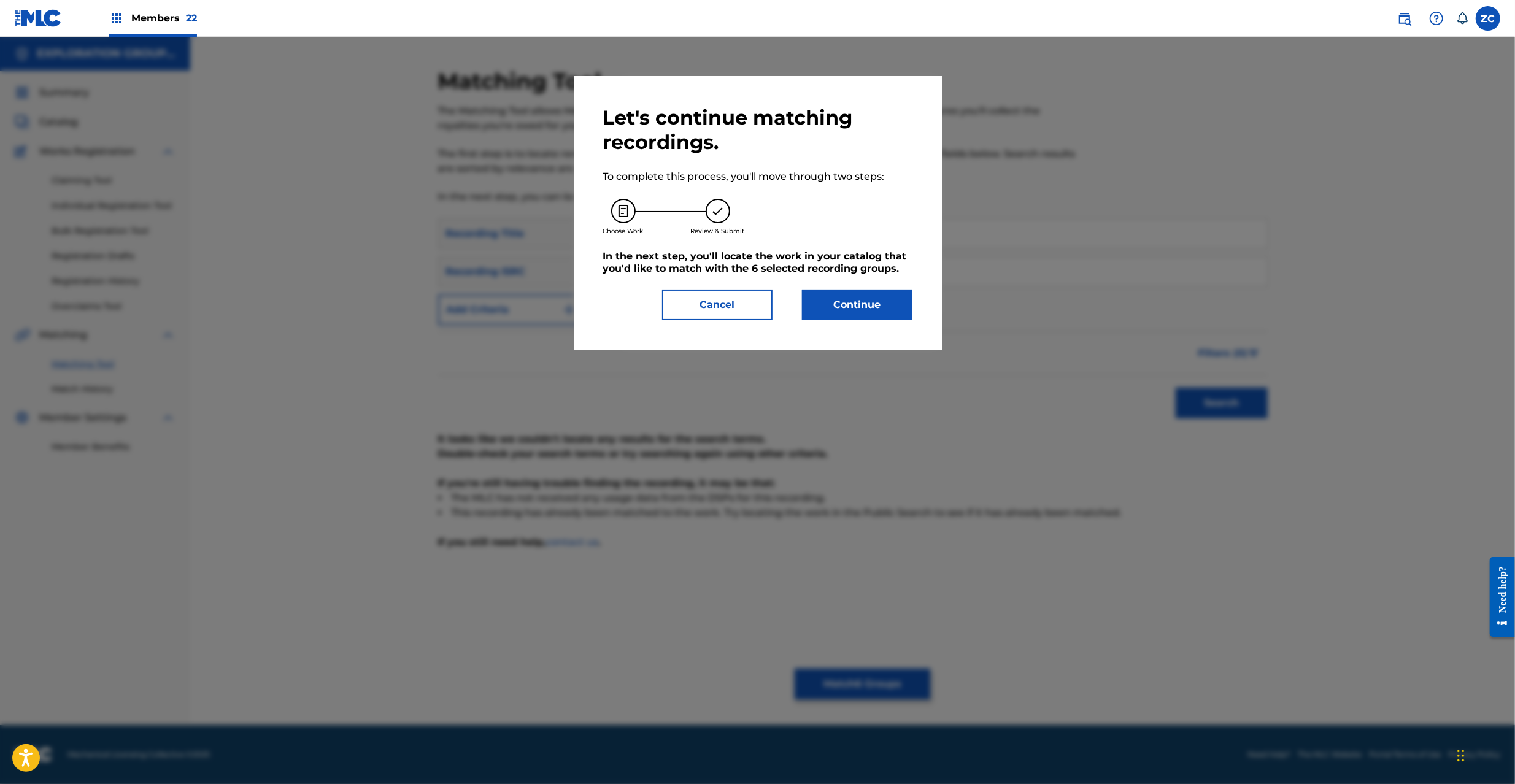
click at [871, 305] on button "Continue" at bounding box center [857, 305] width 111 height 31
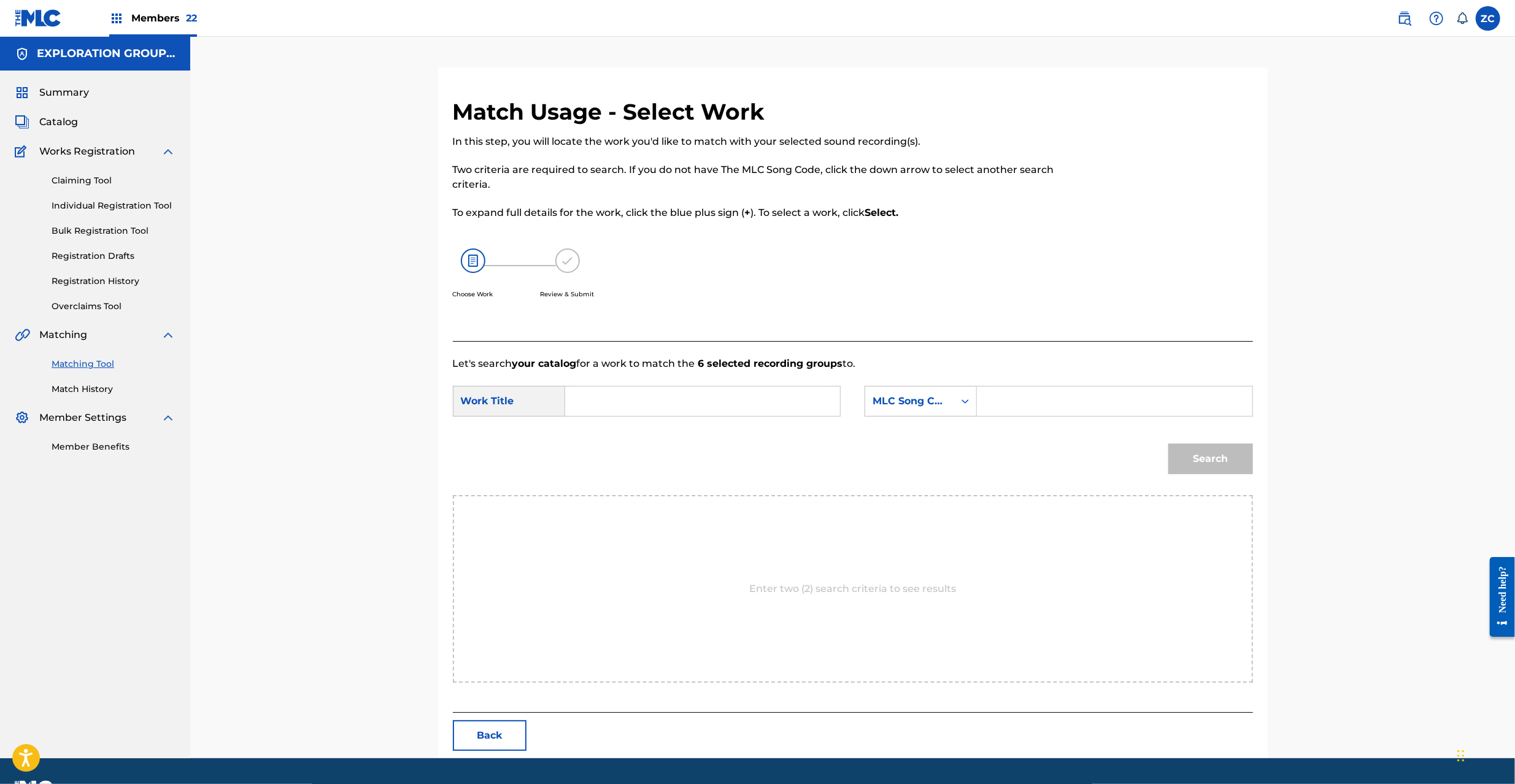
click at [747, 398] on input "Search Form" at bounding box center [703, 401] width 254 height 29
paste input "Sakusen Kaishi S65UND"
click at [684, 405] on input "Sakusen Kaishi S65UND" at bounding box center [703, 401] width 254 height 29
type input "Sakusen Kaishi"
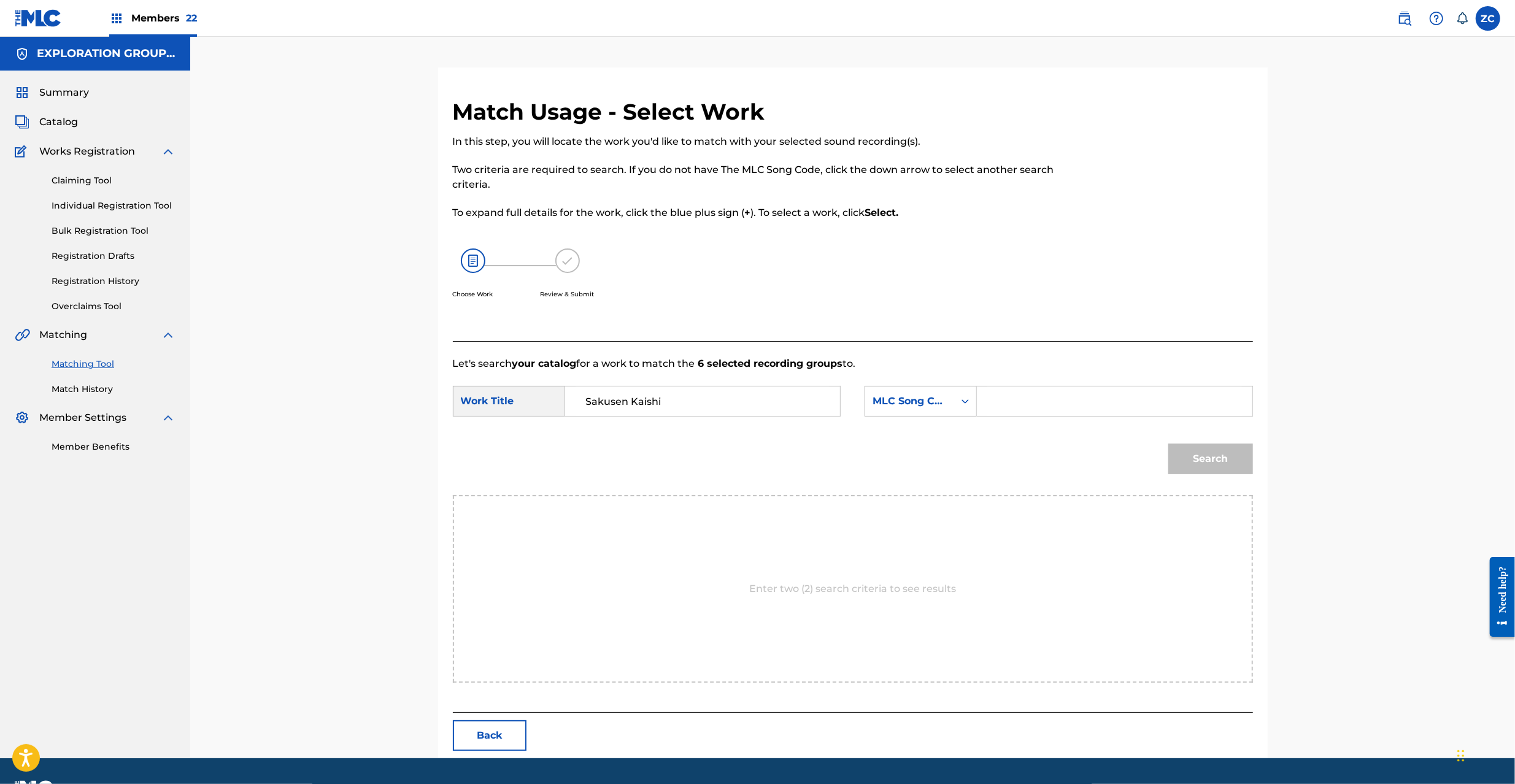
click at [1051, 411] on input "Search Form" at bounding box center [1114, 401] width 254 height 29
paste input "S65UND"
type input "S65UND"
click at [1219, 458] on button "Search" at bounding box center [1210, 458] width 84 height 31
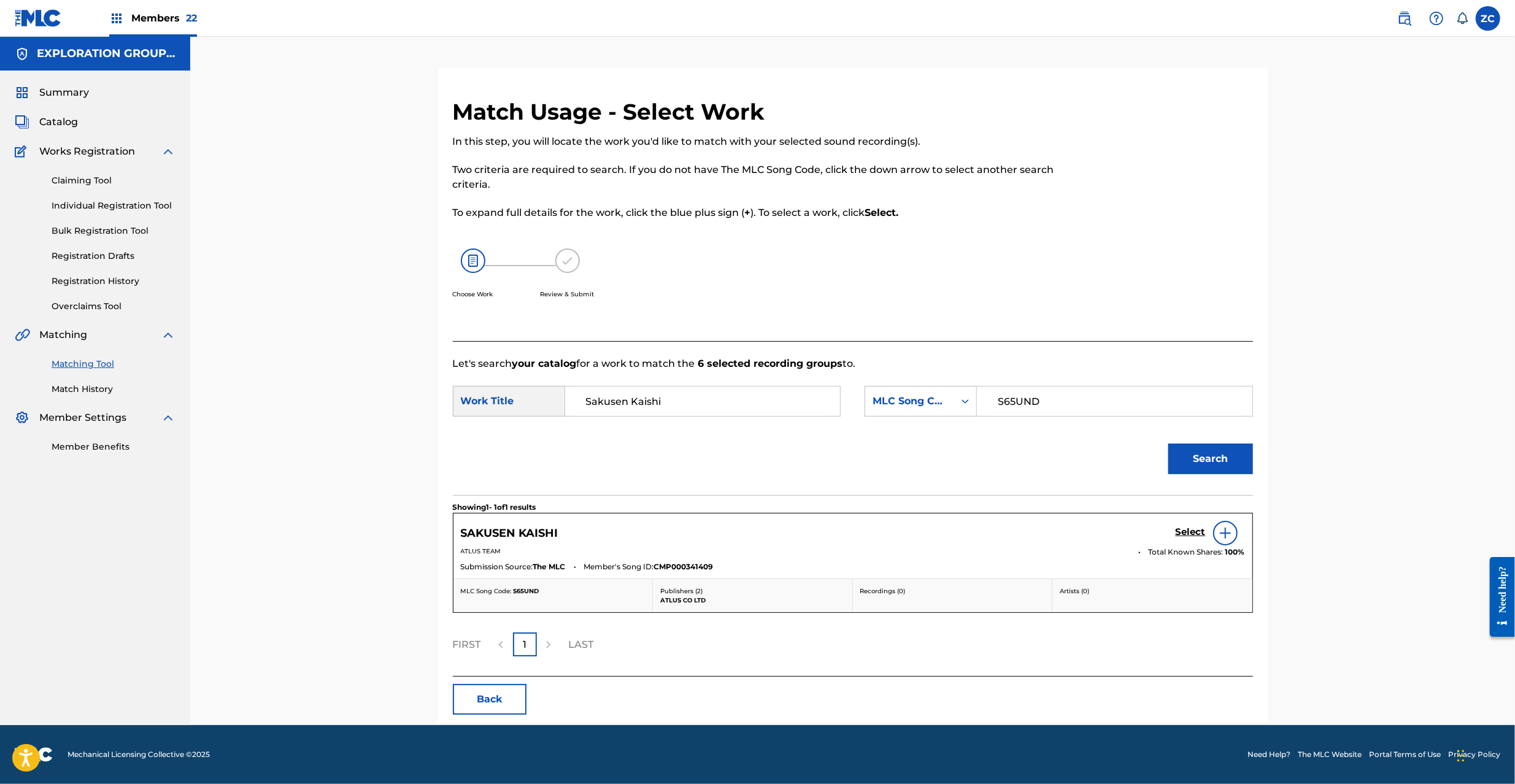
click at [1180, 532] on h5 "Select" at bounding box center [1191, 532] width 30 height 12
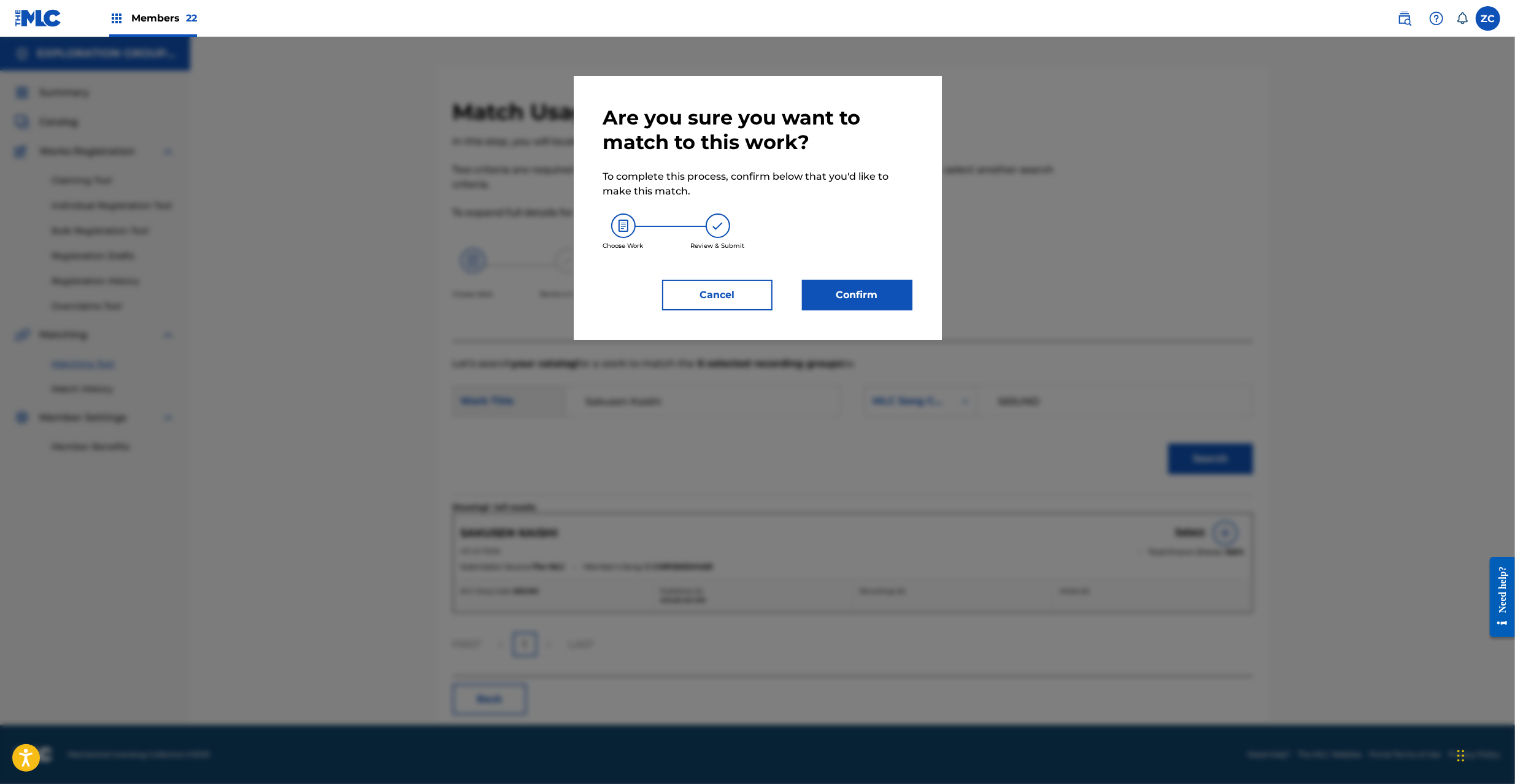
click at [865, 303] on button "Confirm" at bounding box center [857, 295] width 111 height 31
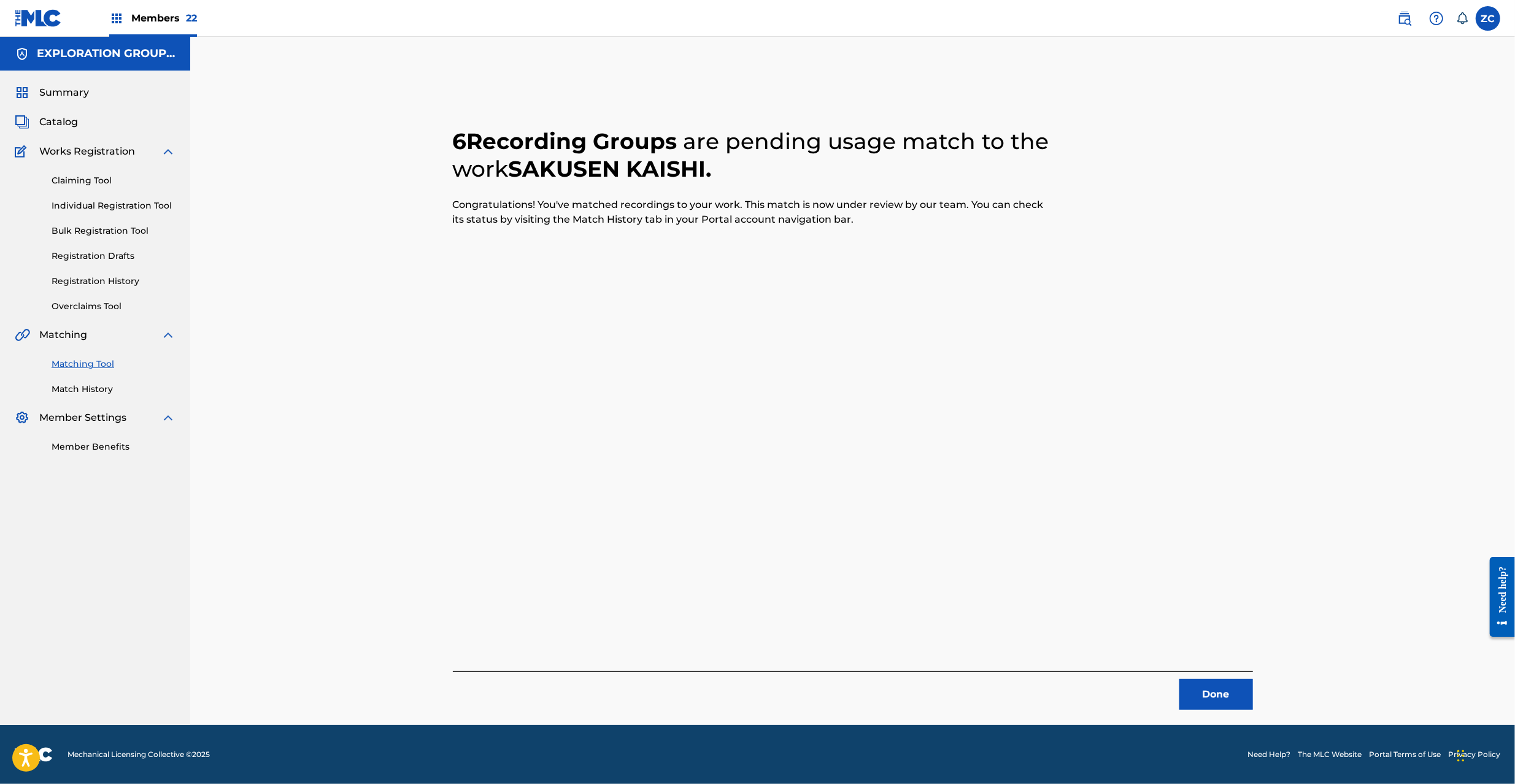
click at [1228, 701] on button "Done" at bounding box center [1216, 694] width 74 height 31
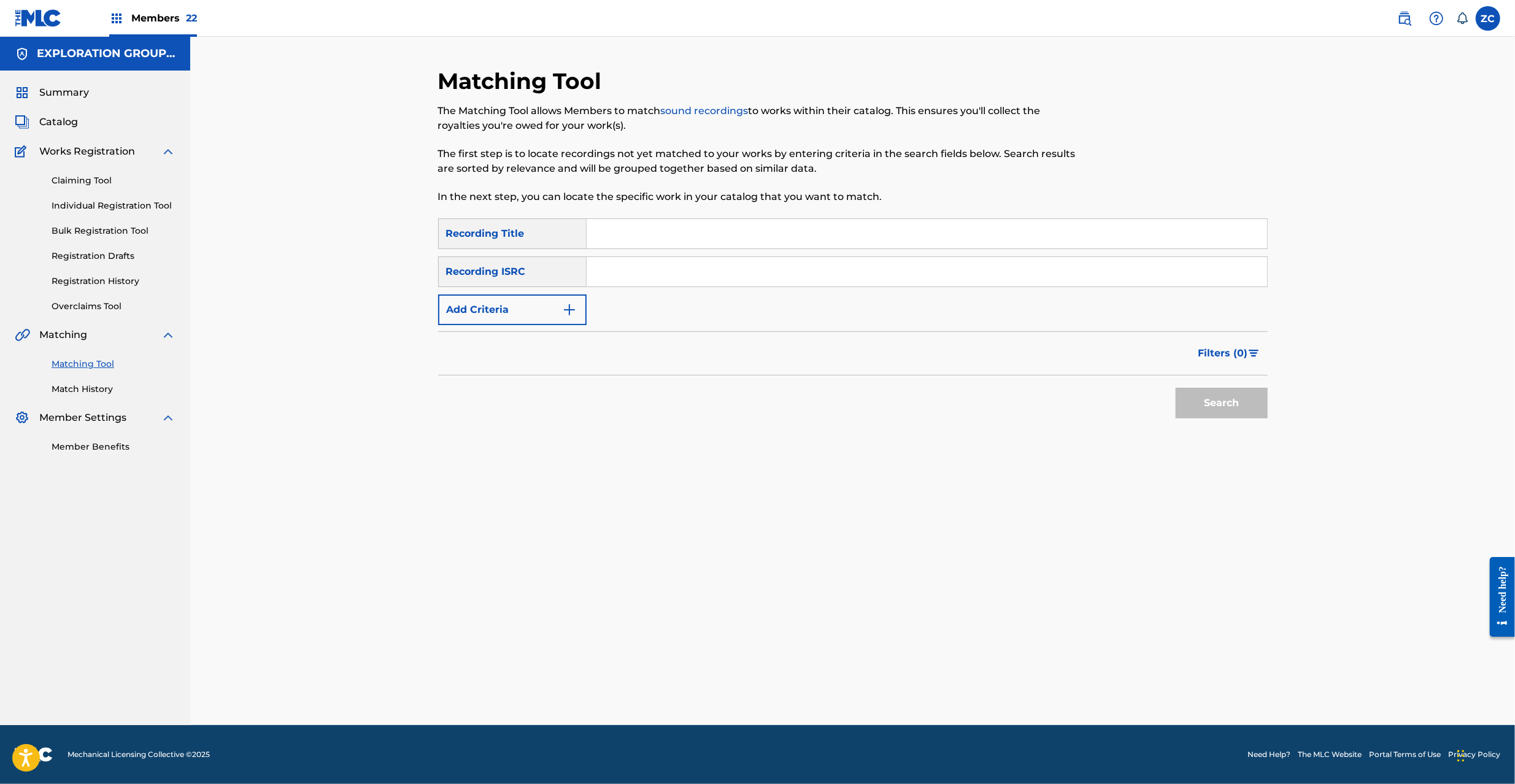
click at [796, 279] on input "Search Form" at bounding box center [927, 271] width 680 height 29
paste input "JPK651101329"
click at [1240, 396] on button "Search" at bounding box center [1222, 402] width 92 height 31
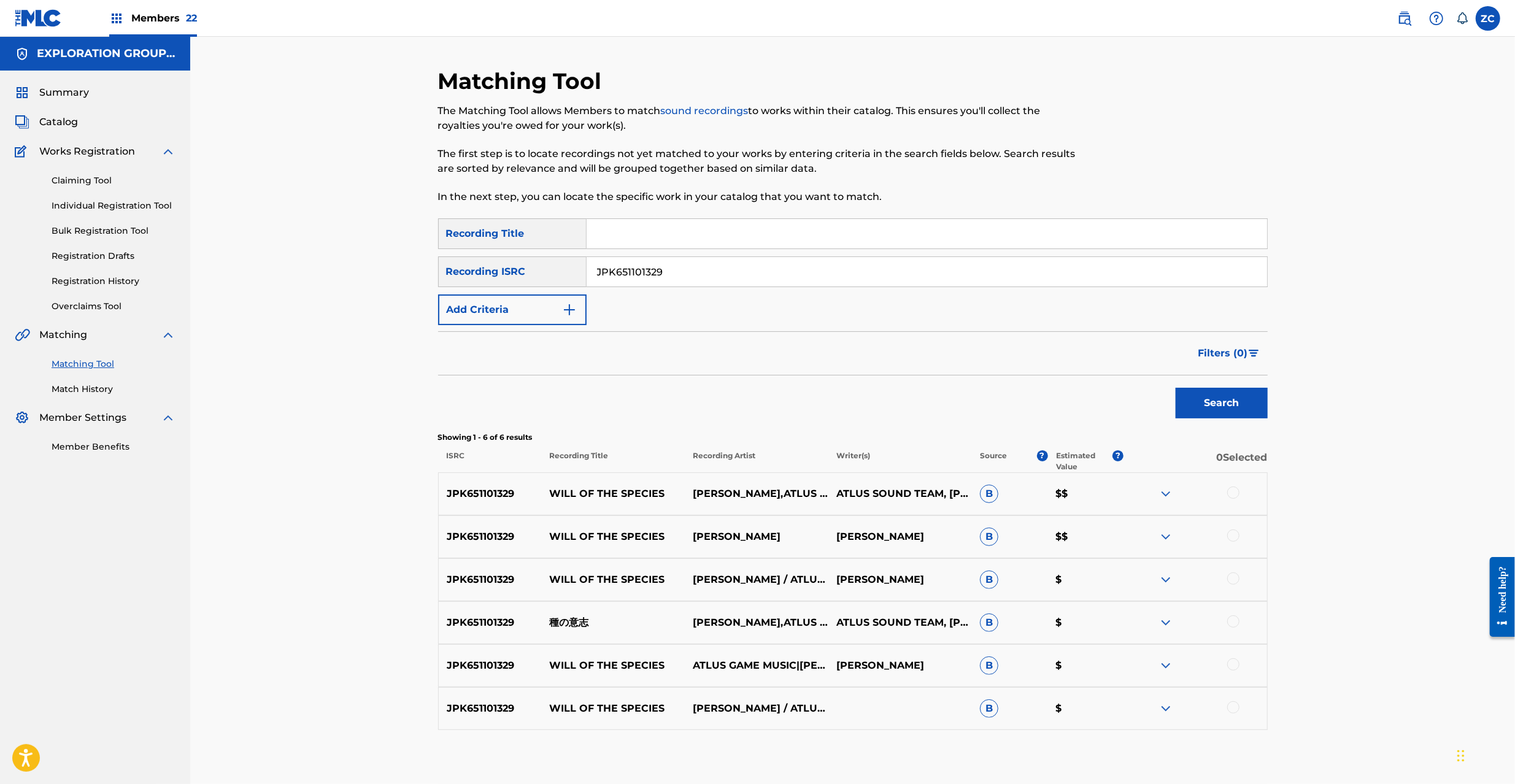
click at [1236, 491] on div at bounding box center [1234, 493] width 12 height 12
click at [1231, 536] on div at bounding box center [1234, 535] width 12 height 12
click at [1228, 583] on div at bounding box center [1234, 579] width 12 height 12
click at [1233, 620] on div at bounding box center [1234, 621] width 12 height 12
click at [1232, 666] on div at bounding box center [1234, 665] width 12 height 12
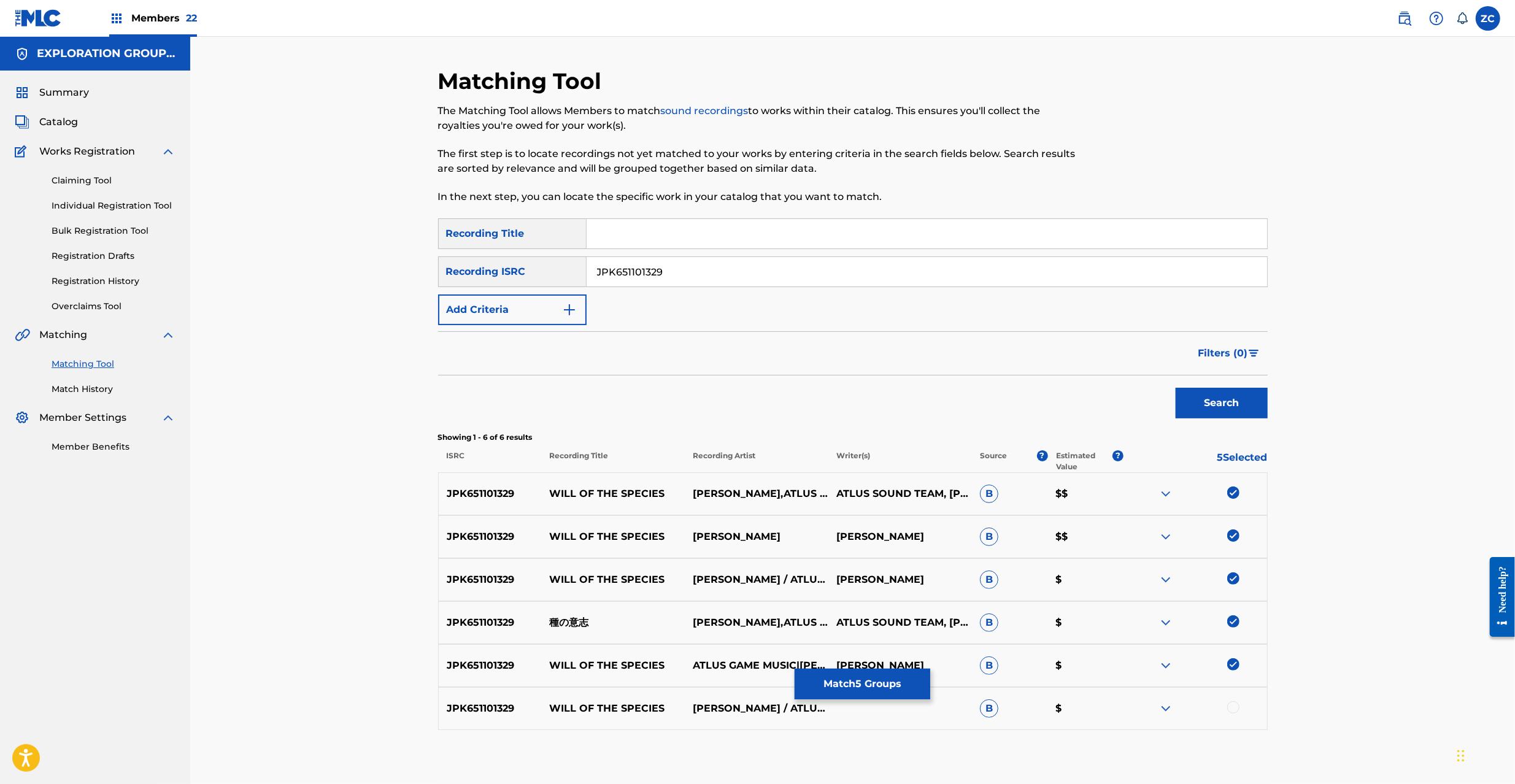
click at [1234, 709] on div at bounding box center [1234, 707] width 12 height 12
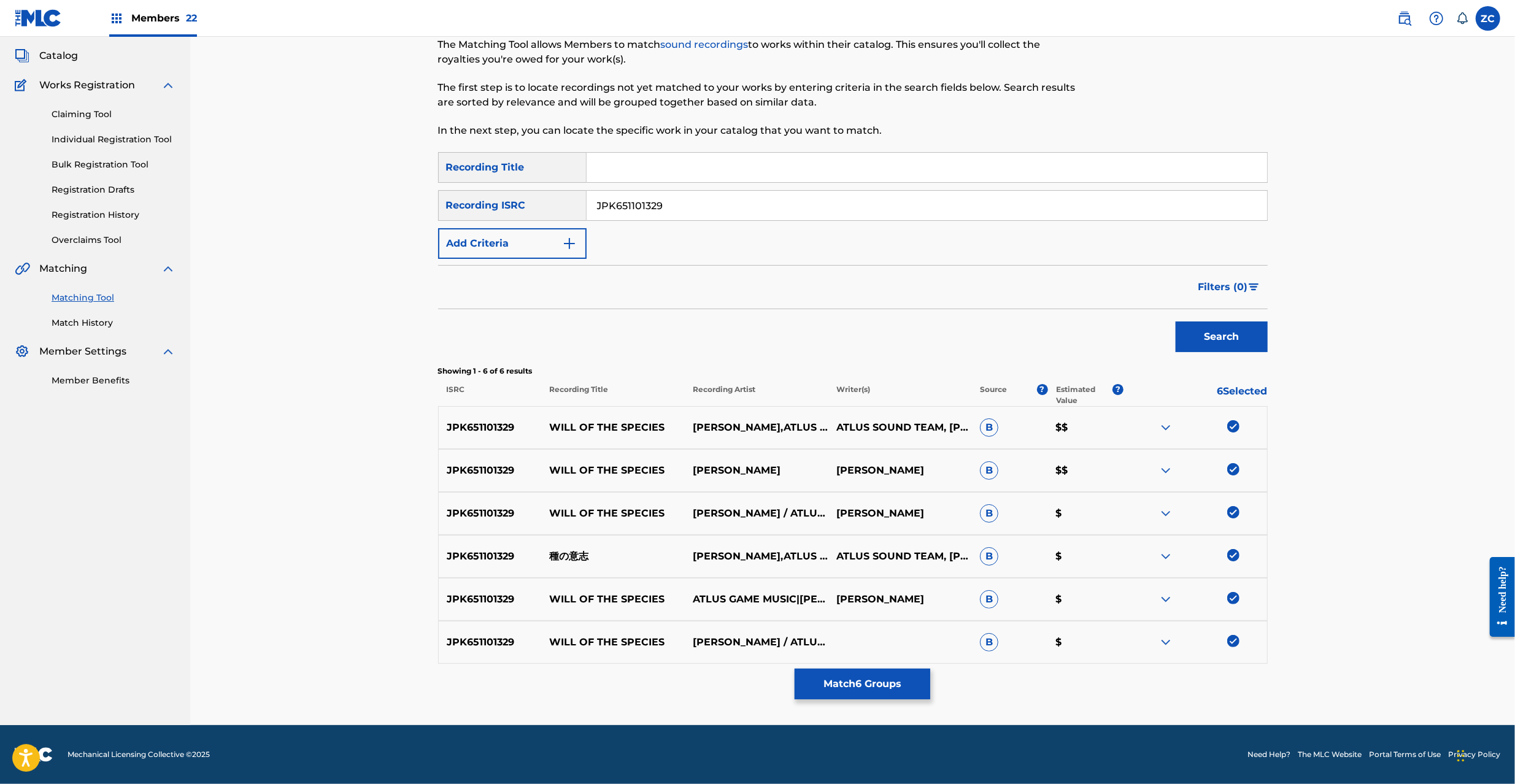
click at [929, 202] on input "JPK651101329" at bounding box center [927, 205] width 680 height 29
paste input "62229"
type input "JPK651162229"
click at [1220, 340] on button "Search" at bounding box center [1222, 337] width 92 height 31
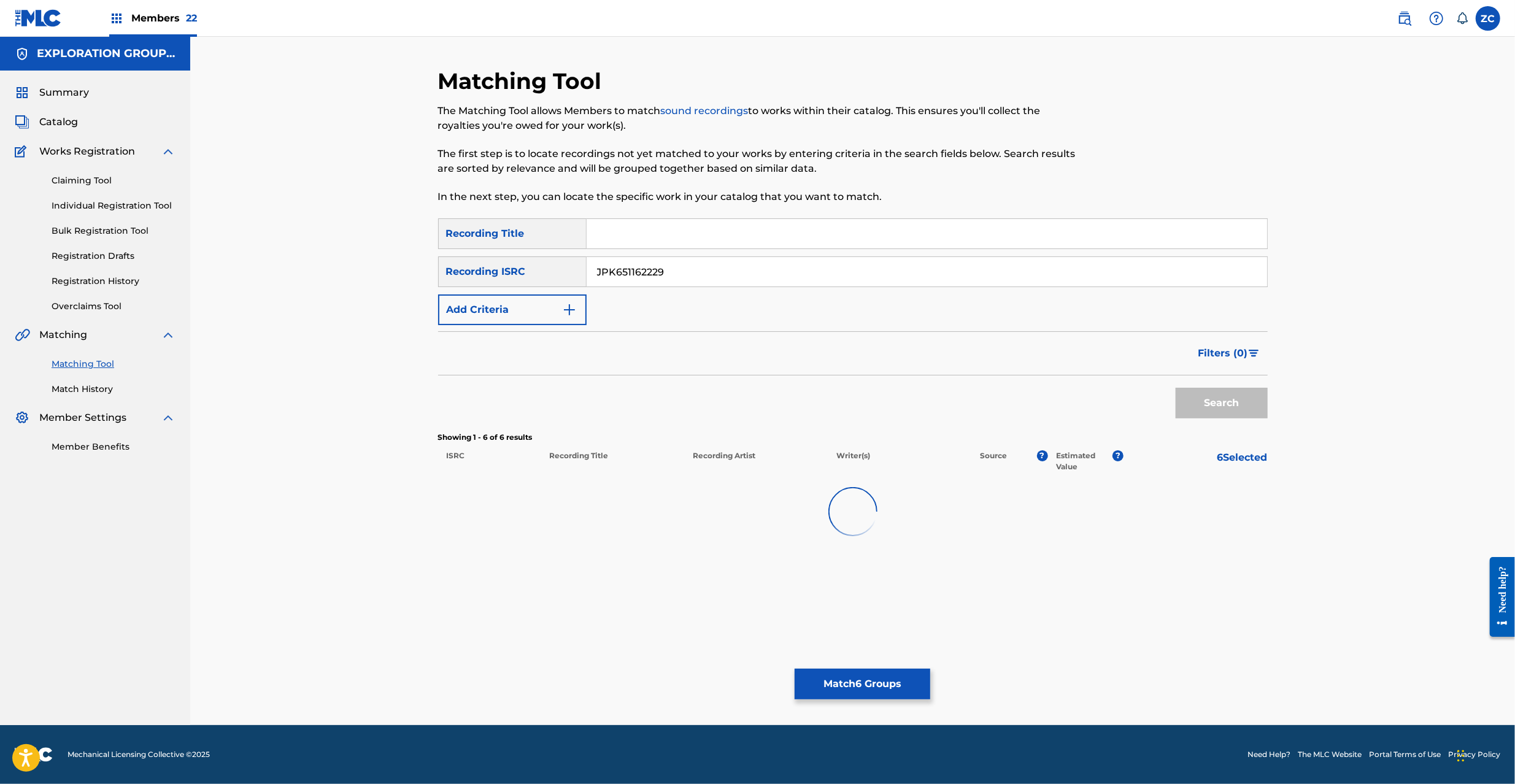
scroll to position [0, 0]
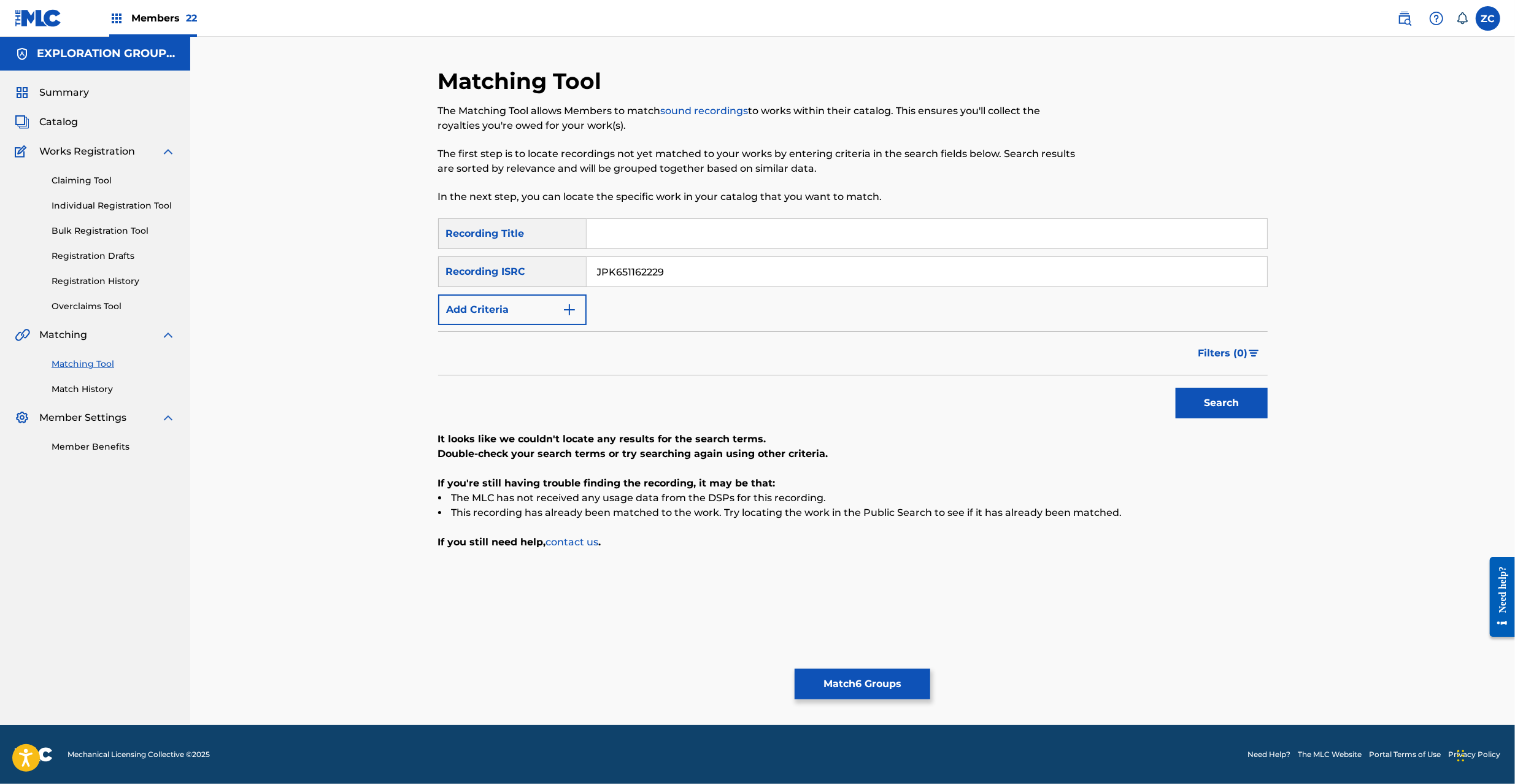
click at [864, 692] on button "Match 6 Groups" at bounding box center [862, 684] width 136 height 31
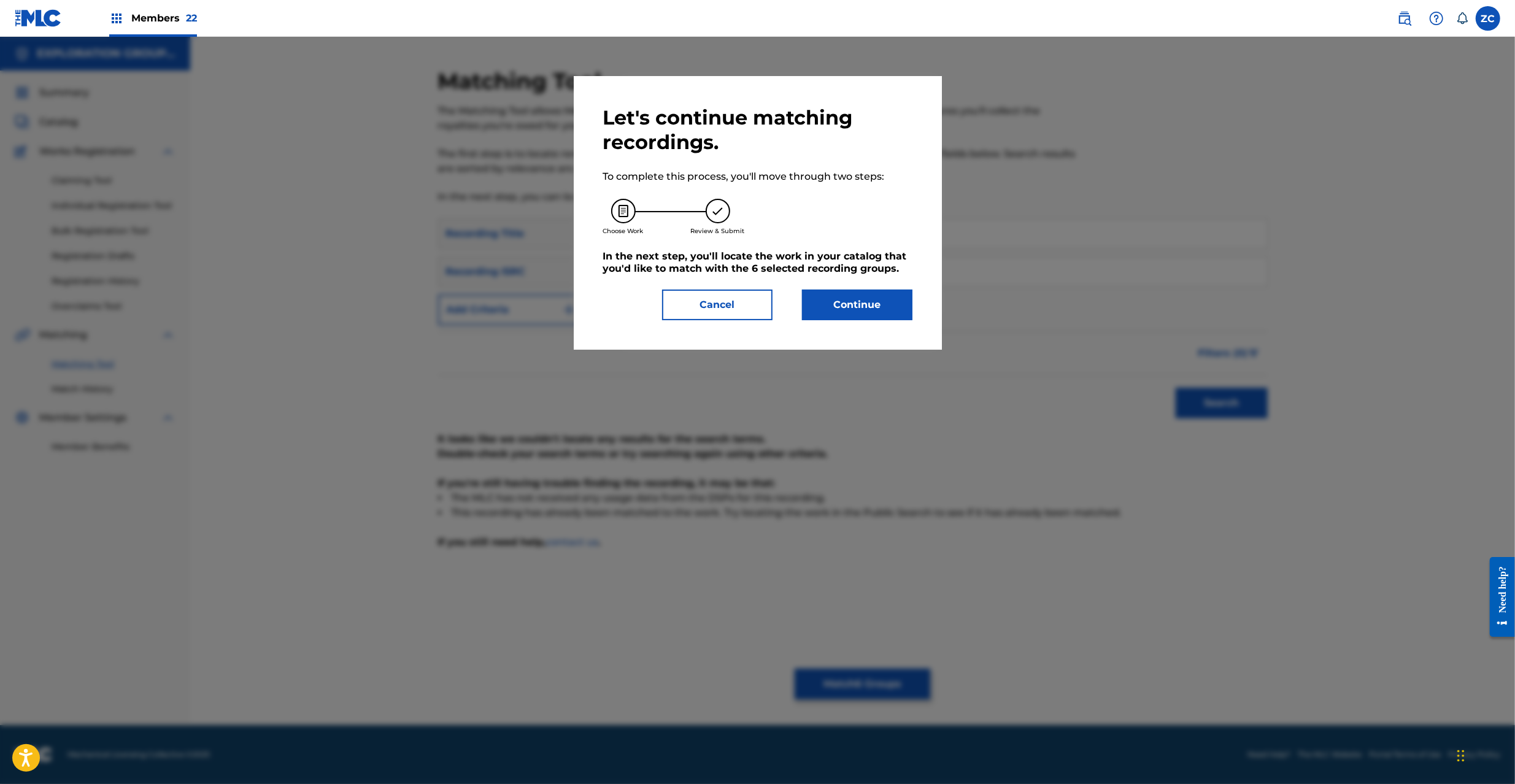
click at [874, 305] on button "Continue" at bounding box center [857, 305] width 111 height 31
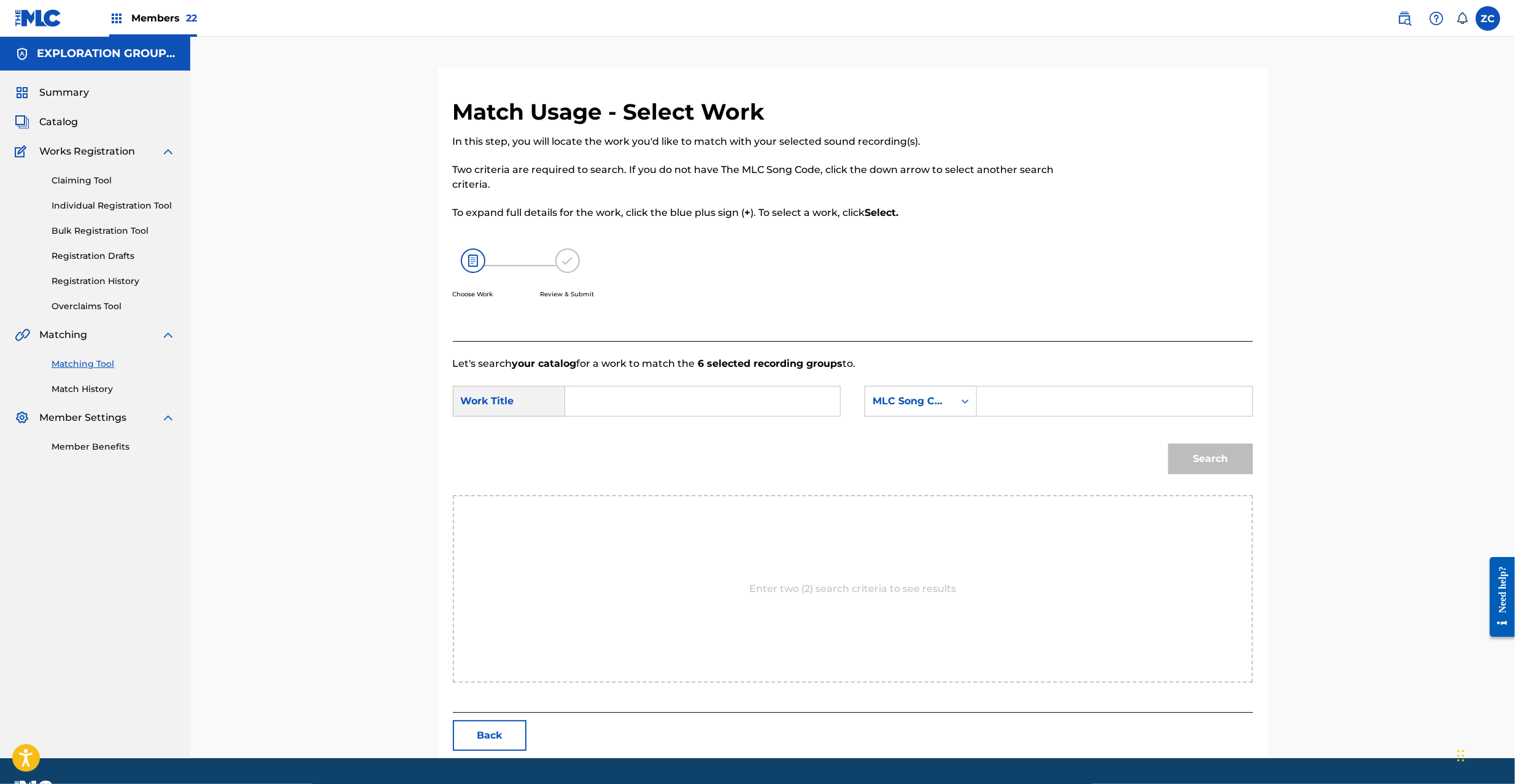
click at [718, 405] on input "Search Form" at bounding box center [703, 401] width 254 height 29
paste input "Taneno Ishi TA0K10"
click at [677, 404] on input "Taneno Ishi TA0K10" at bounding box center [703, 401] width 254 height 29
type input "Taneno Ishi"
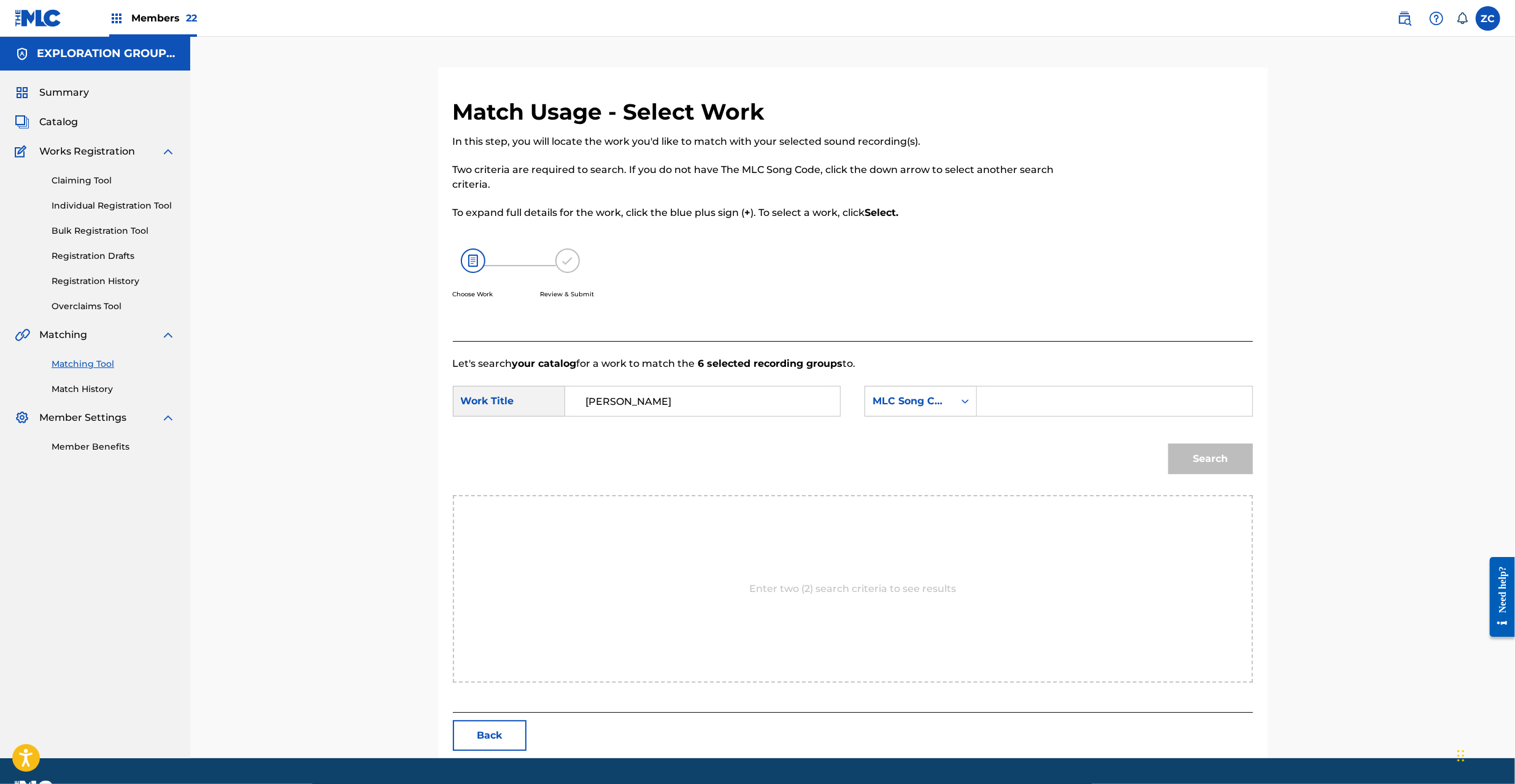
click at [1024, 404] on input "Search Form" at bounding box center [1114, 401] width 254 height 29
paste input "TA0K10"
type input "TA0K10"
click at [1245, 464] on button "Search" at bounding box center [1210, 458] width 84 height 31
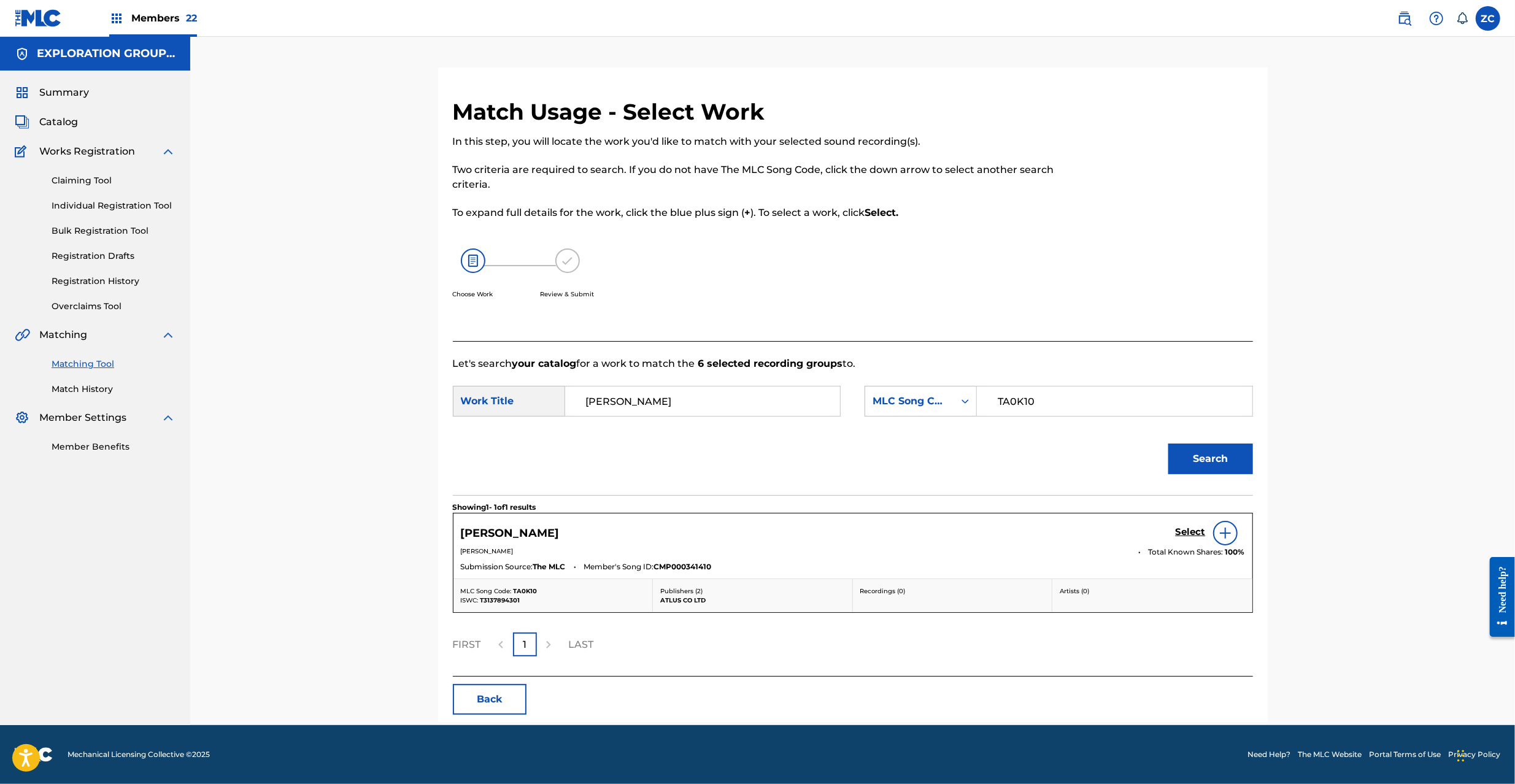
click at [1189, 530] on h5 "Select" at bounding box center [1191, 532] width 30 height 12
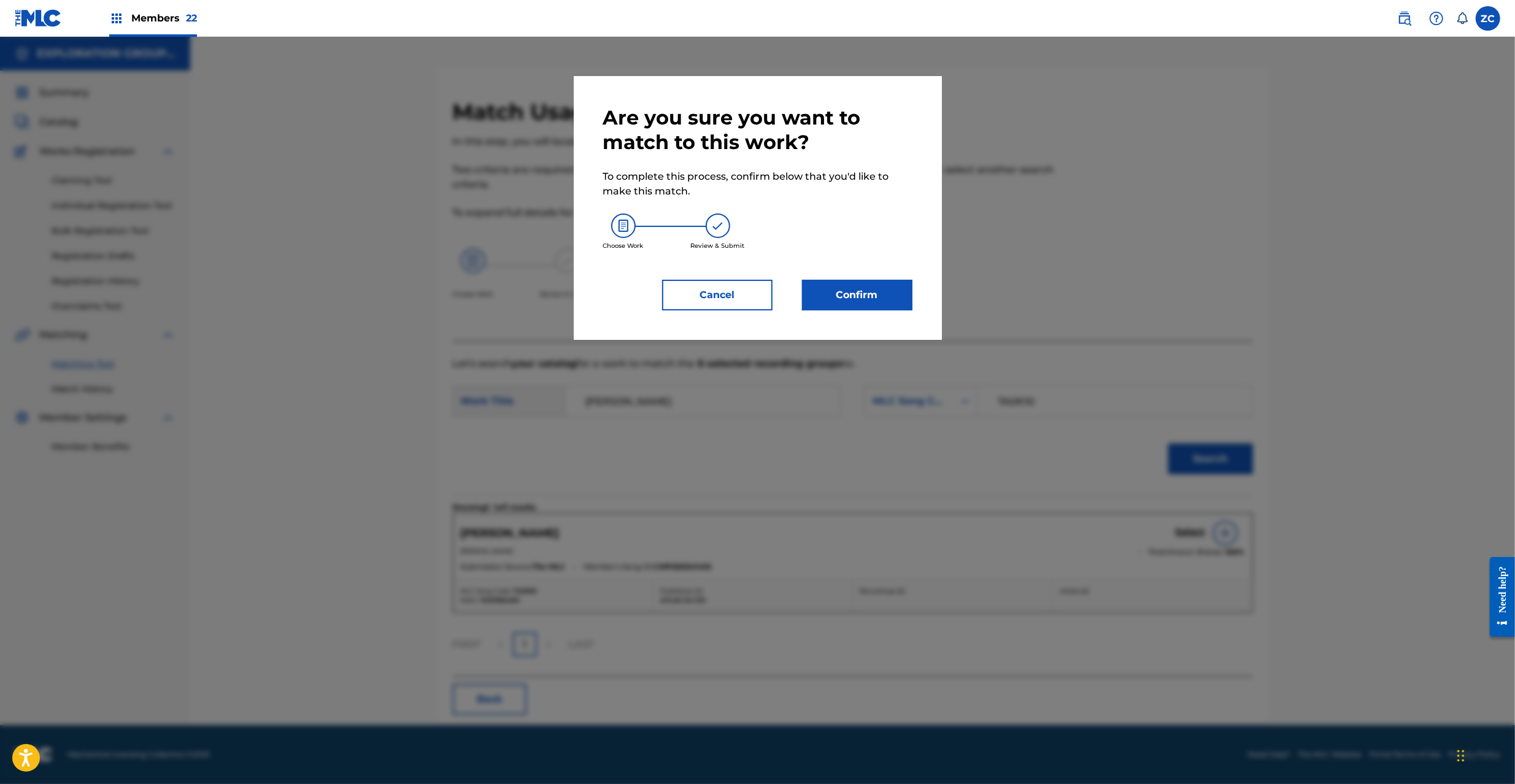
click at [867, 287] on button "Confirm" at bounding box center [857, 295] width 111 height 31
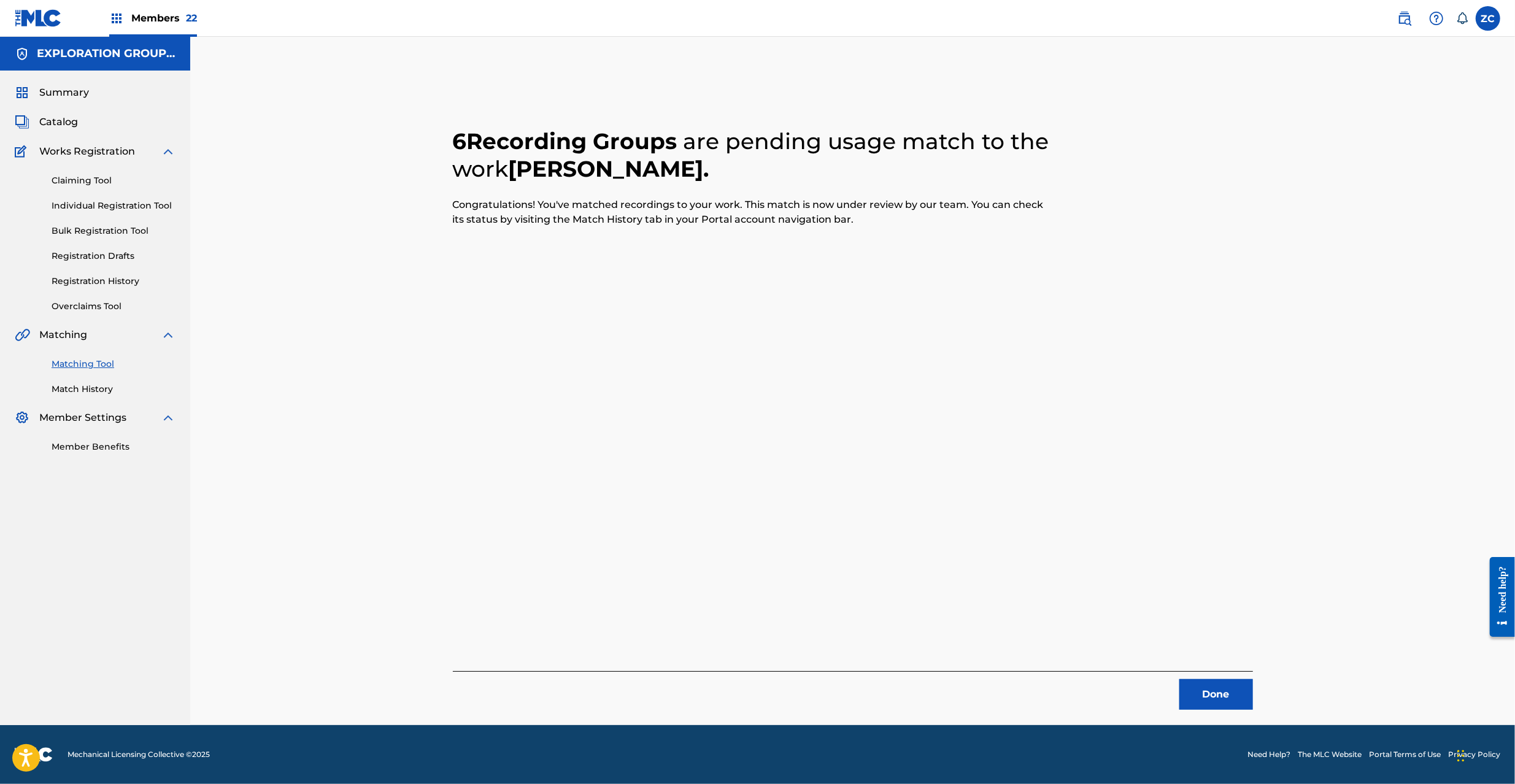
click at [1208, 694] on button "Done" at bounding box center [1216, 694] width 74 height 31
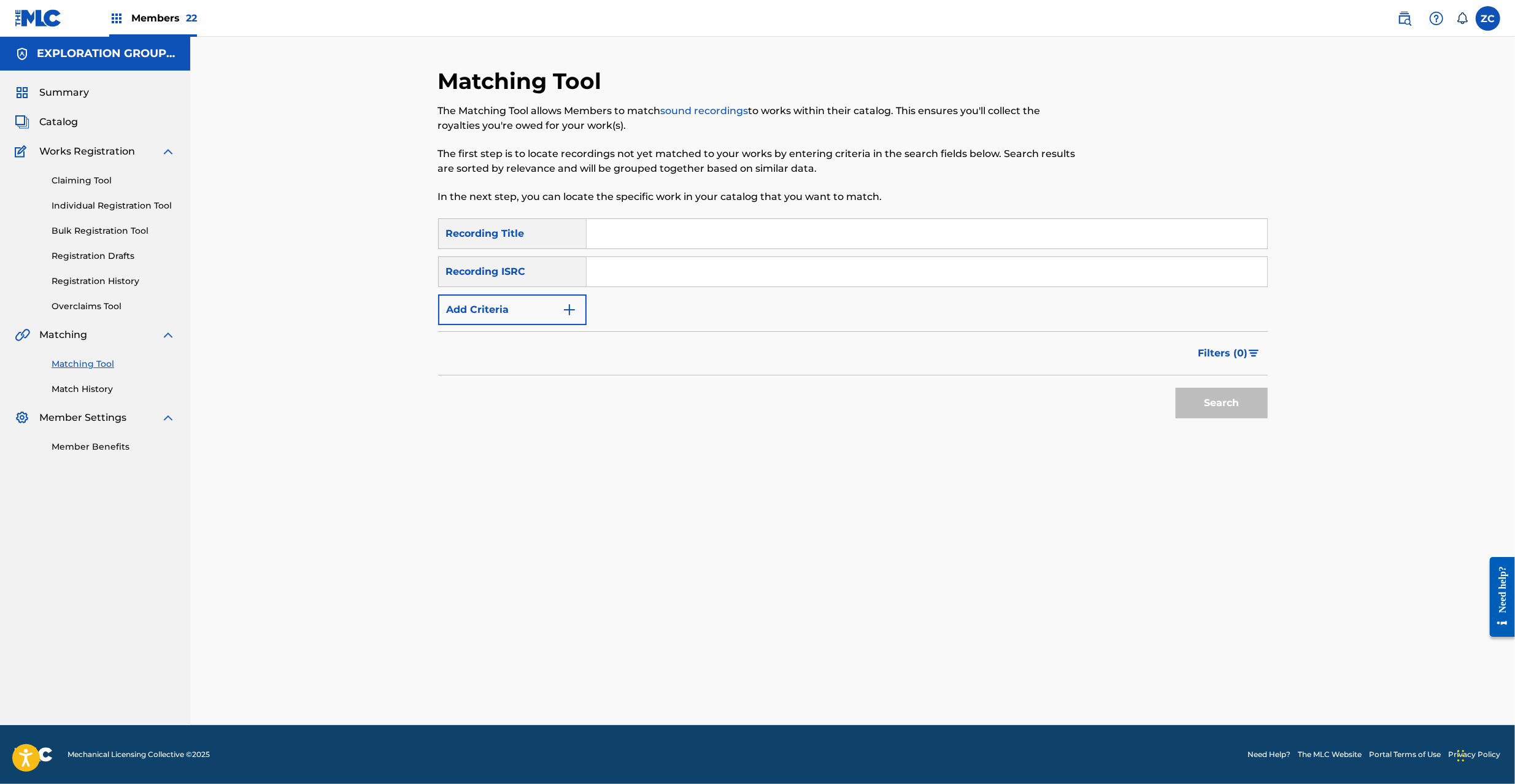
click at [754, 264] on input "Search Form" at bounding box center [927, 271] width 680 height 29
paste input "JPK651101330"
click at [1253, 414] on button "Search" at bounding box center [1222, 402] width 92 height 31
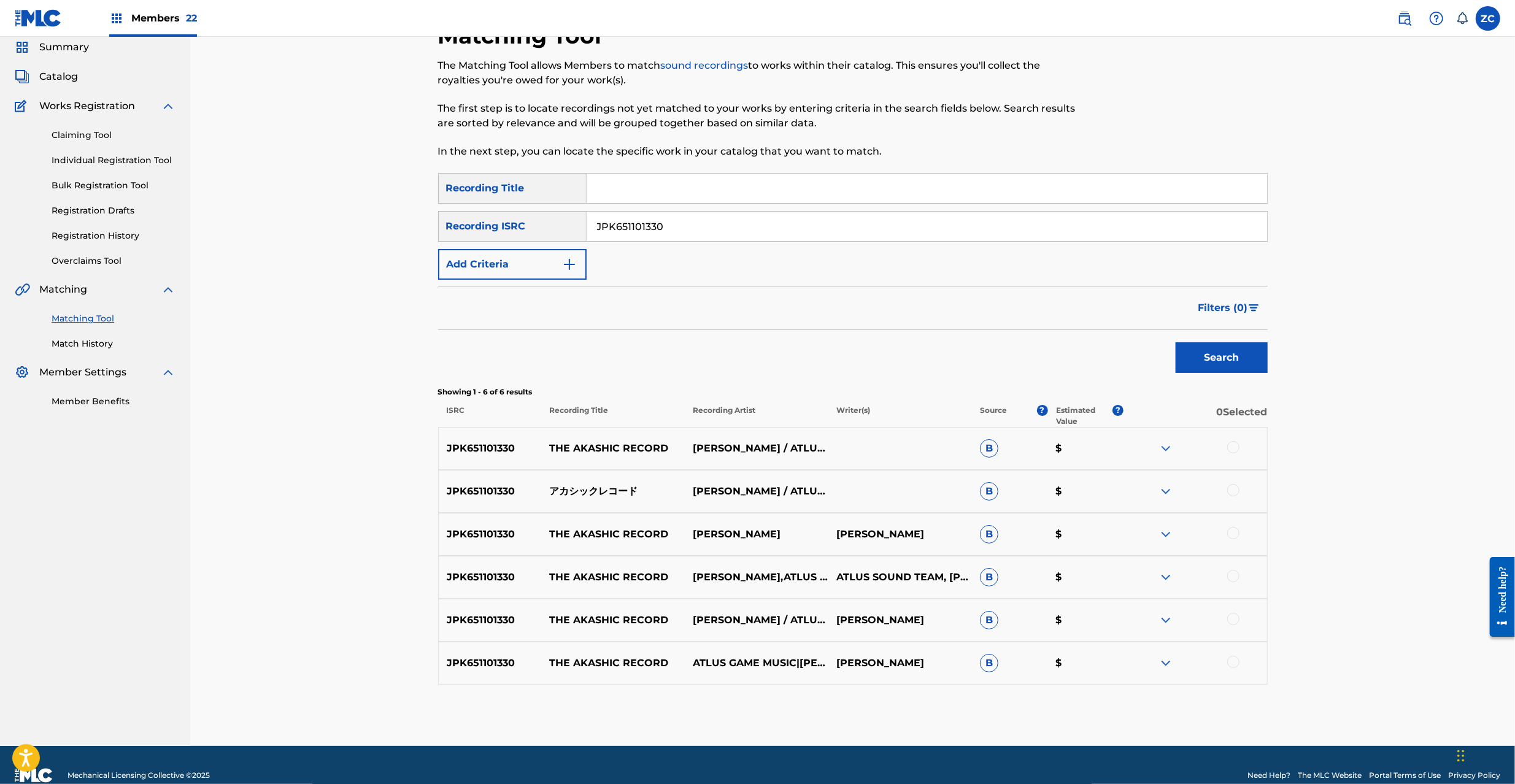
scroll to position [66, 0]
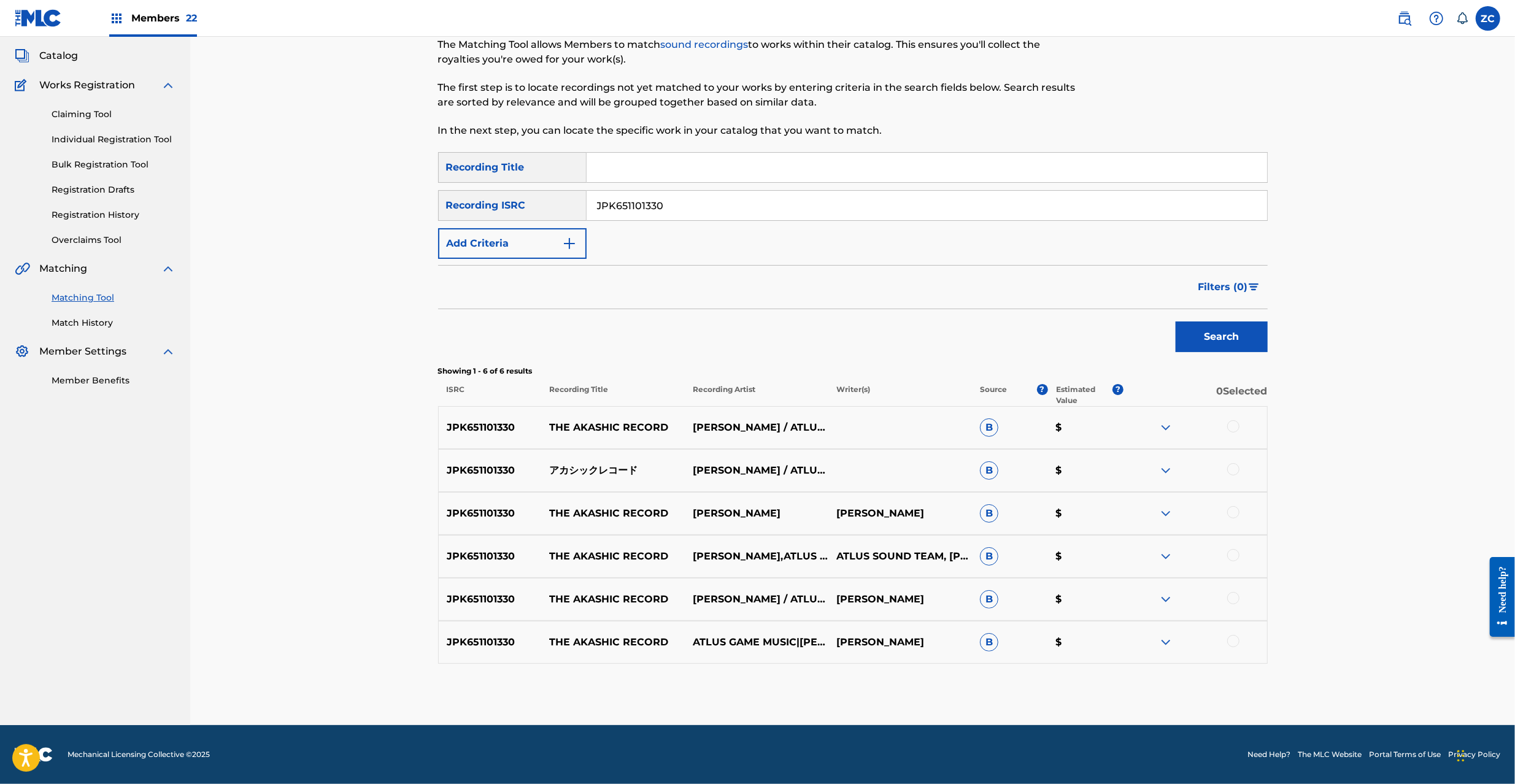
click at [1238, 428] on div at bounding box center [1234, 426] width 12 height 12
click at [1232, 471] on div at bounding box center [1234, 470] width 12 height 12
drag, startPoint x: 1234, startPoint y: 508, endPoint x: 1226, endPoint y: 559, distance: 51.6
click at [1234, 511] on div at bounding box center [1234, 512] width 12 height 12
click at [1230, 556] on div at bounding box center [1234, 556] width 12 height 12
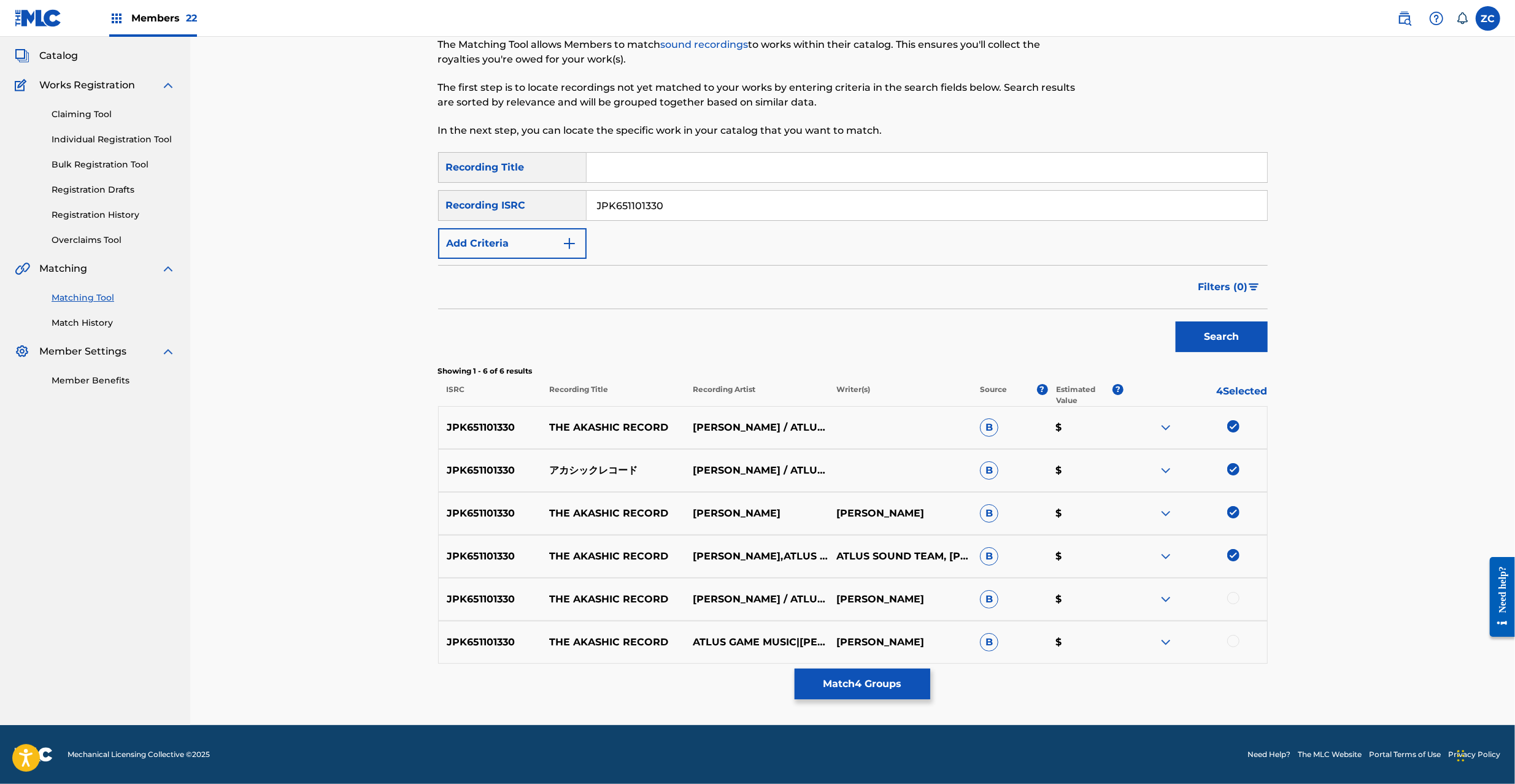
drag, startPoint x: 1237, startPoint y: 593, endPoint x: 1233, endPoint y: 608, distance: 15.5
click at [1237, 594] on div at bounding box center [1234, 598] width 12 height 12
click at [1237, 644] on div at bounding box center [1234, 641] width 12 height 12
drag, startPoint x: 874, startPoint y: 207, endPoint x: 895, endPoint y: 219, distance: 24.2
click at [875, 207] on input "JPK651101330" at bounding box center [927, 205] width 680 height 29
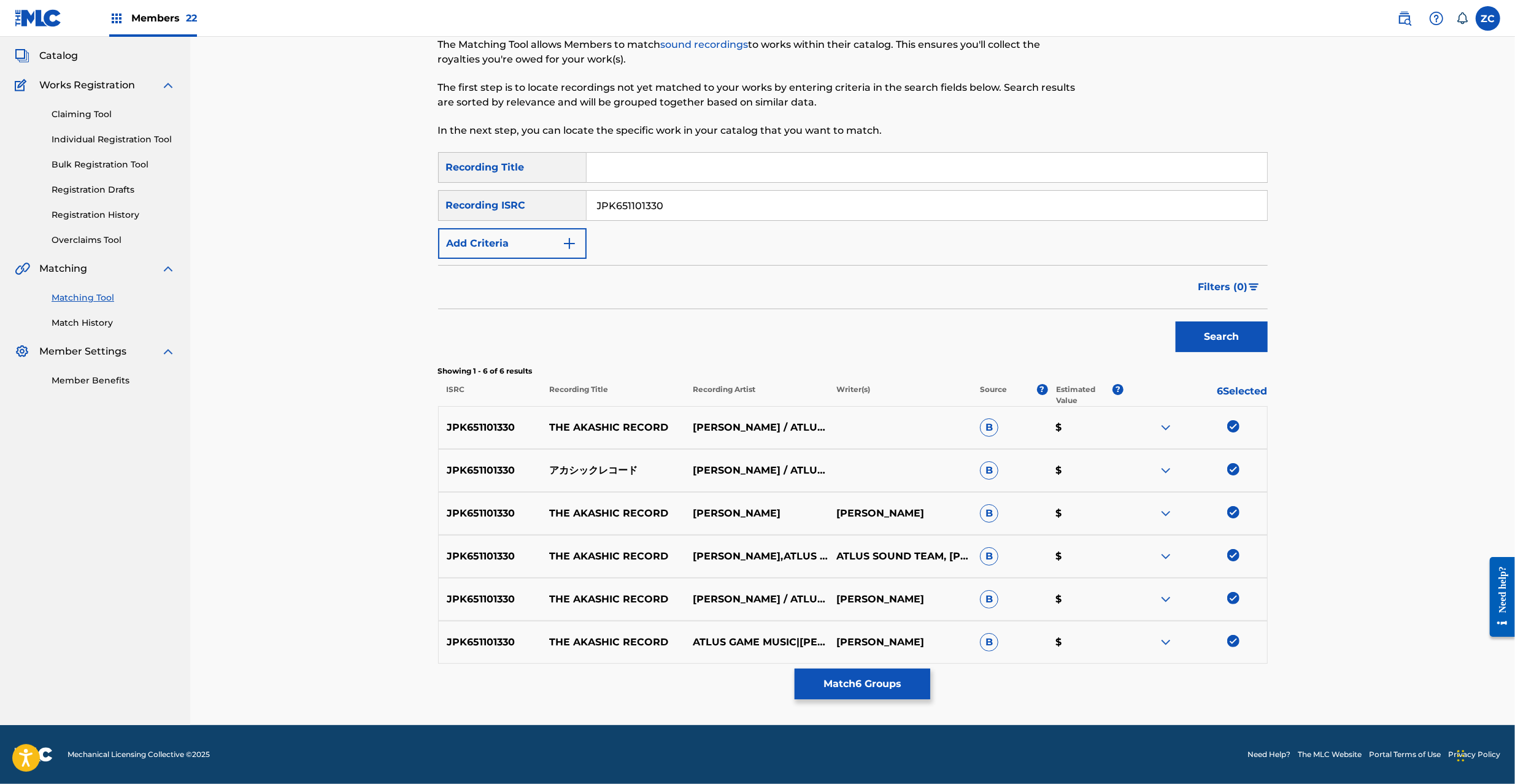
paste input "62230"
type input "JPK651162230"
click at [1213, 339] on button "Search" at bounding box center [1222, 337] width 92 height 31
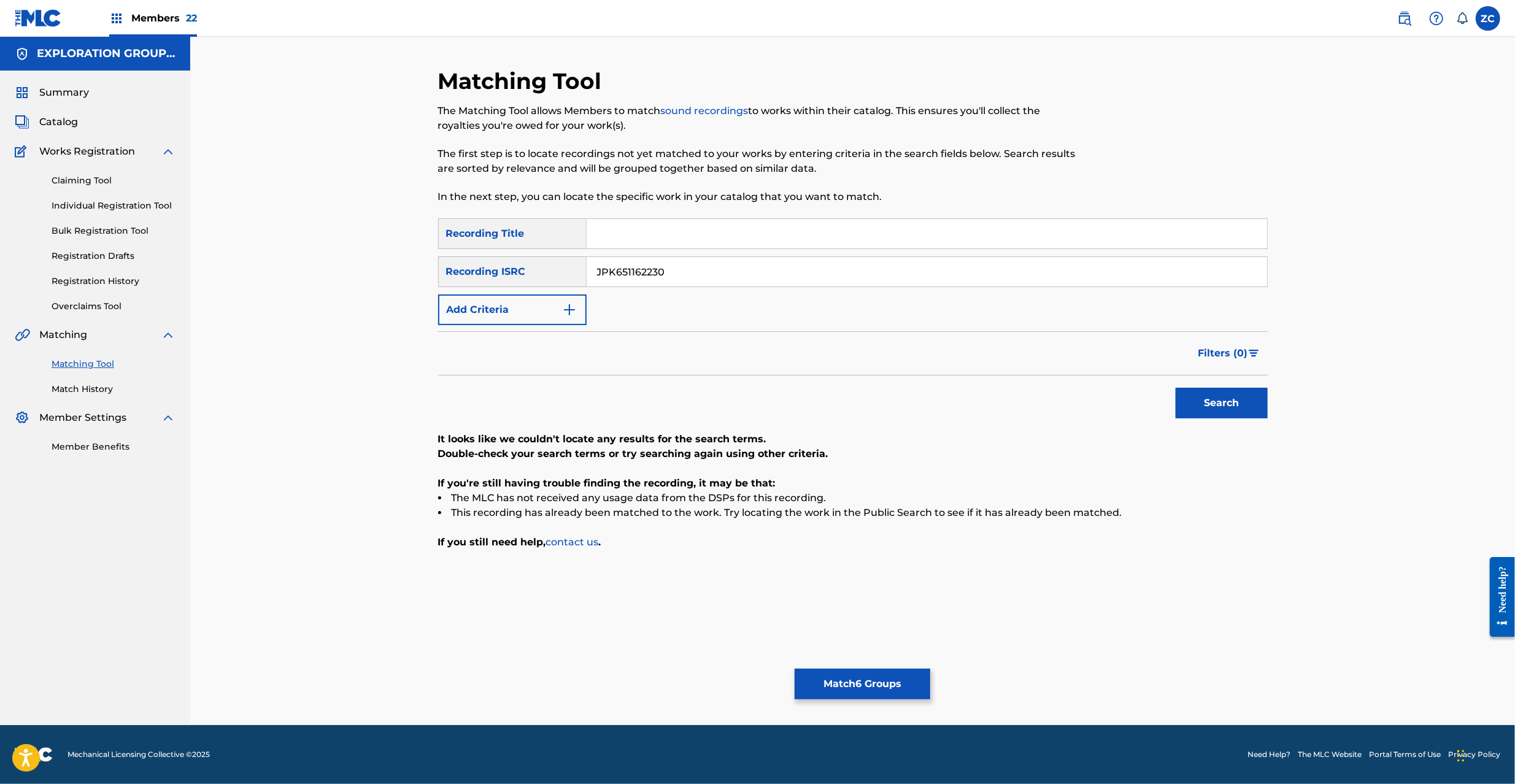
click at [877, 685] on button "Match 6 Groups" at bounding box center [862, 684] width 136 height 31
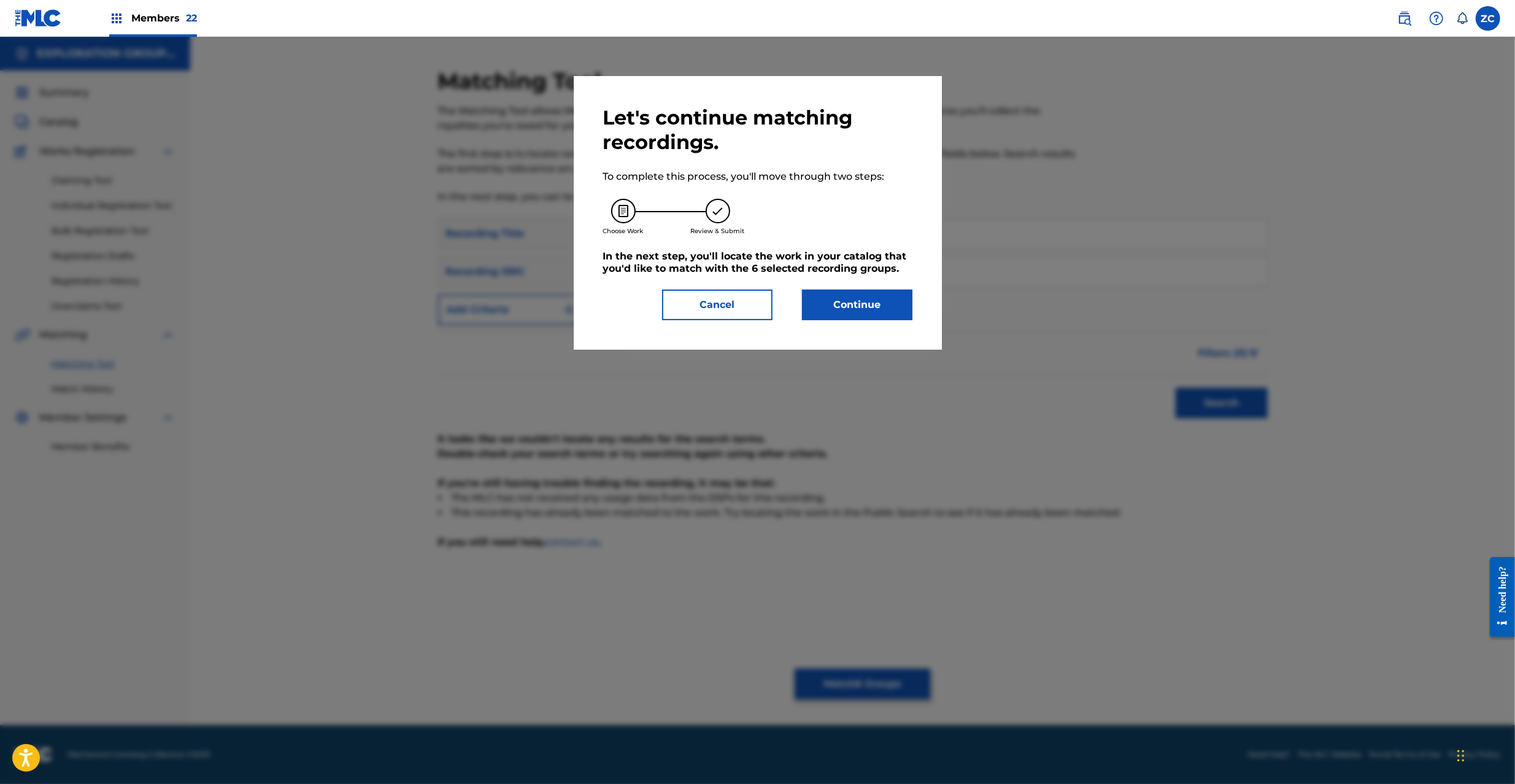
click at [889, 292] on button "Continue" at bounding box center [857, 305] width 111 height 31
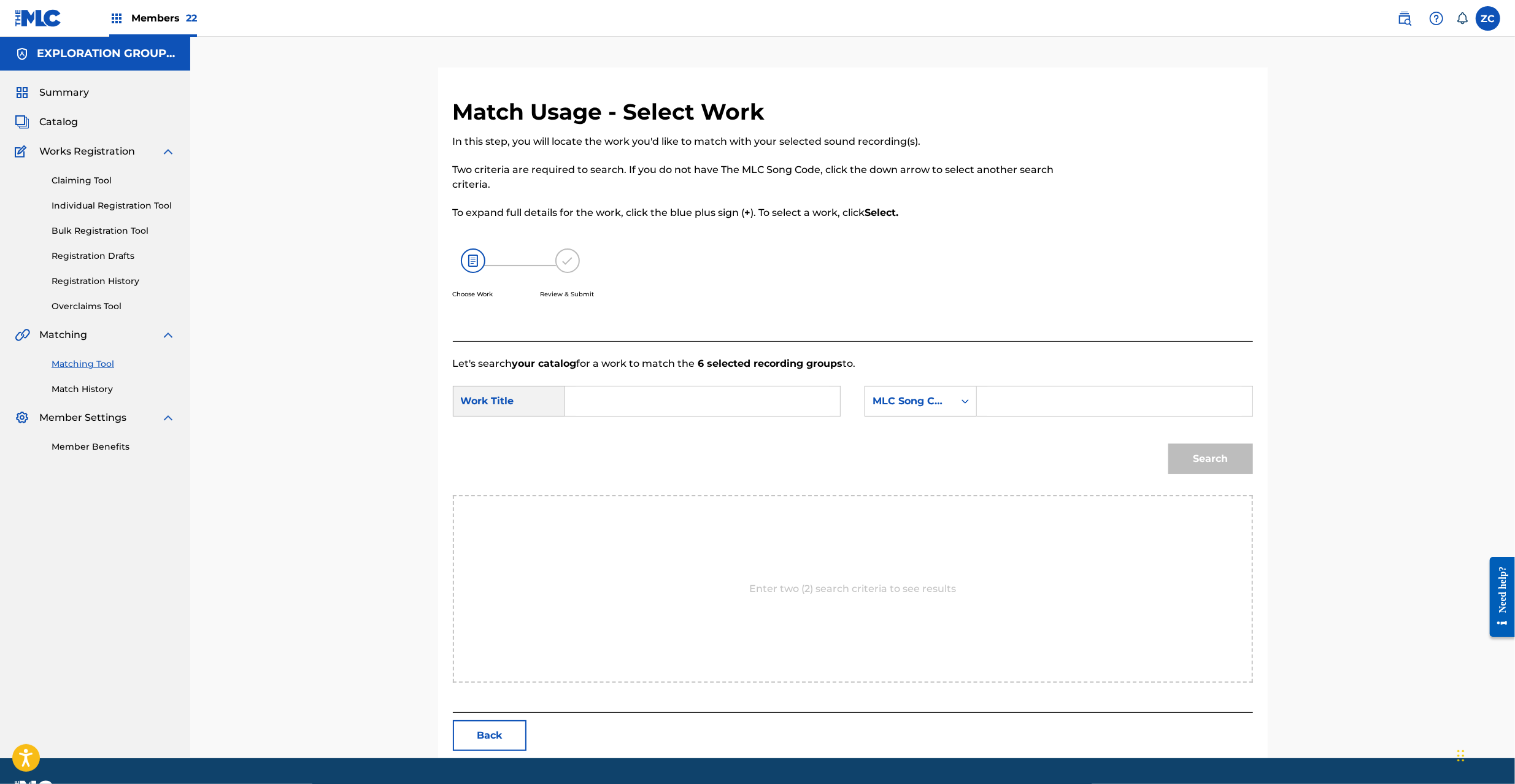
click at [784, 405] on input "Search Form" at bounding box center [703, 401] width 254 height 29
paste input "Akashikku Rekoodo AD8ZYQ"
click at [700, 398] on input "Akashikku Rekoodo AD8ZYQ" at bounding box center [703, 401] width 254 height 29
type input "Akashikku Rekoodo"
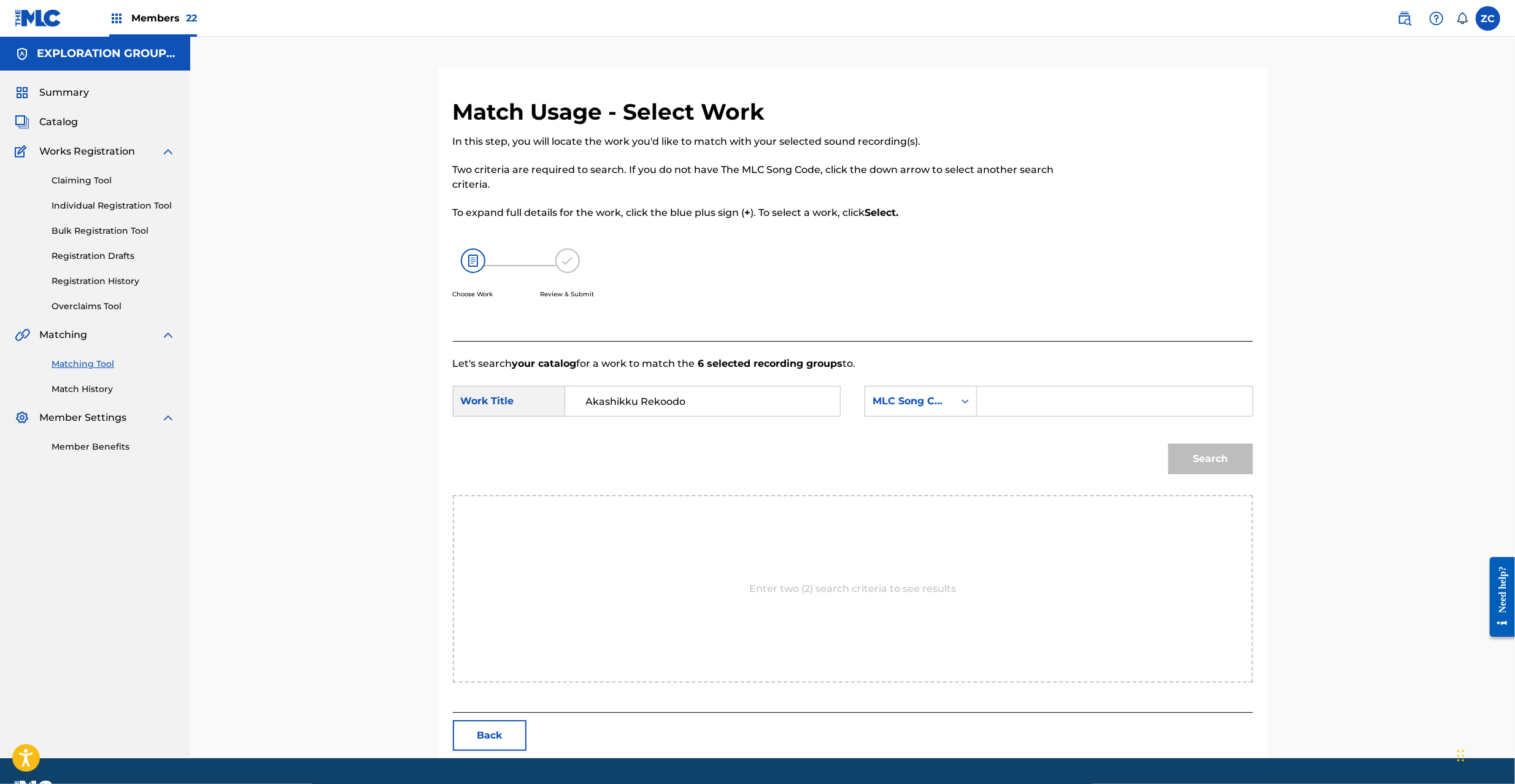
click at [1089, 406] on input "Search Form" at bounding box center [1114, 401] width 254 height 29
paste input "AD8ZYQ"
type input "AD8ZYQ"
click at [1235, 457] on button "Search" at bounding box center [1210, 458] width 84 height 31
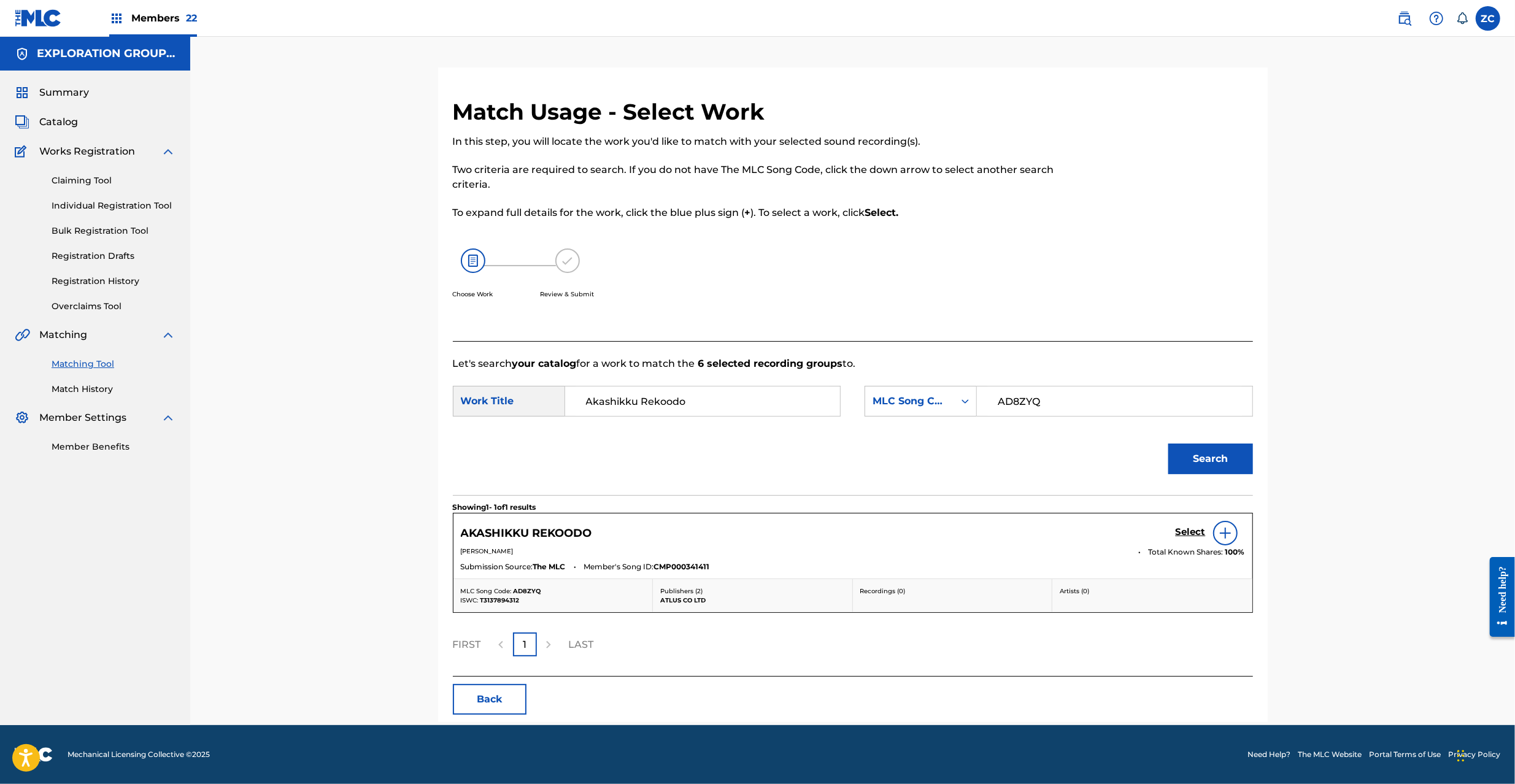
drag, startPoint x: 1186, startPoint y: 524, endPoint x: 1191, endPoint y: 535, distance: 12.1
click at [1186, 526] on div "Select" at bounding box center [1210, 533] width 69 height 25
click at [1191, 535] on h5 "Select" at bounding box center [1191, 532] width 30 height 12
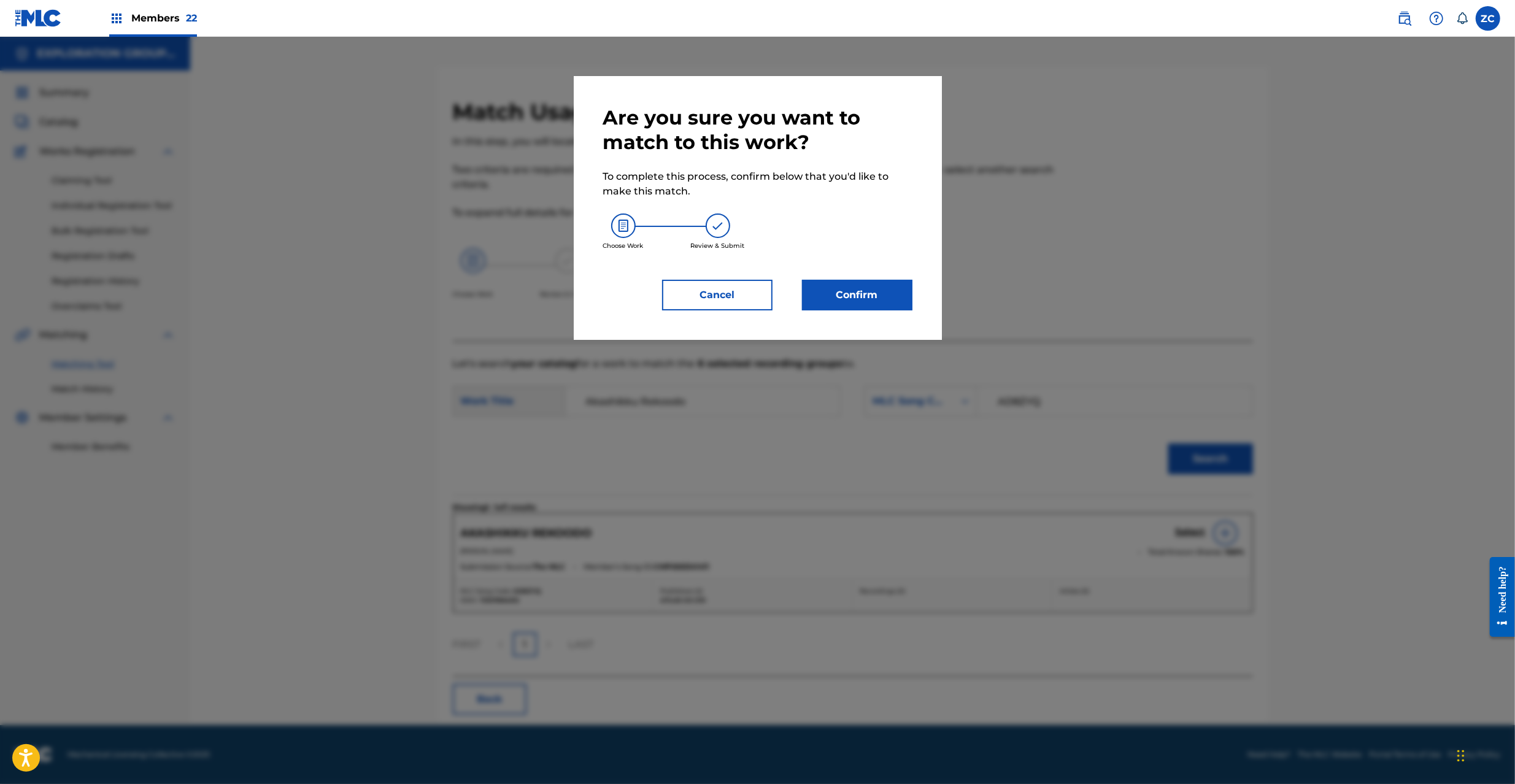
click at [867, 293] on button "Confirm" at bounding box center [857, 295] width 111 height 31
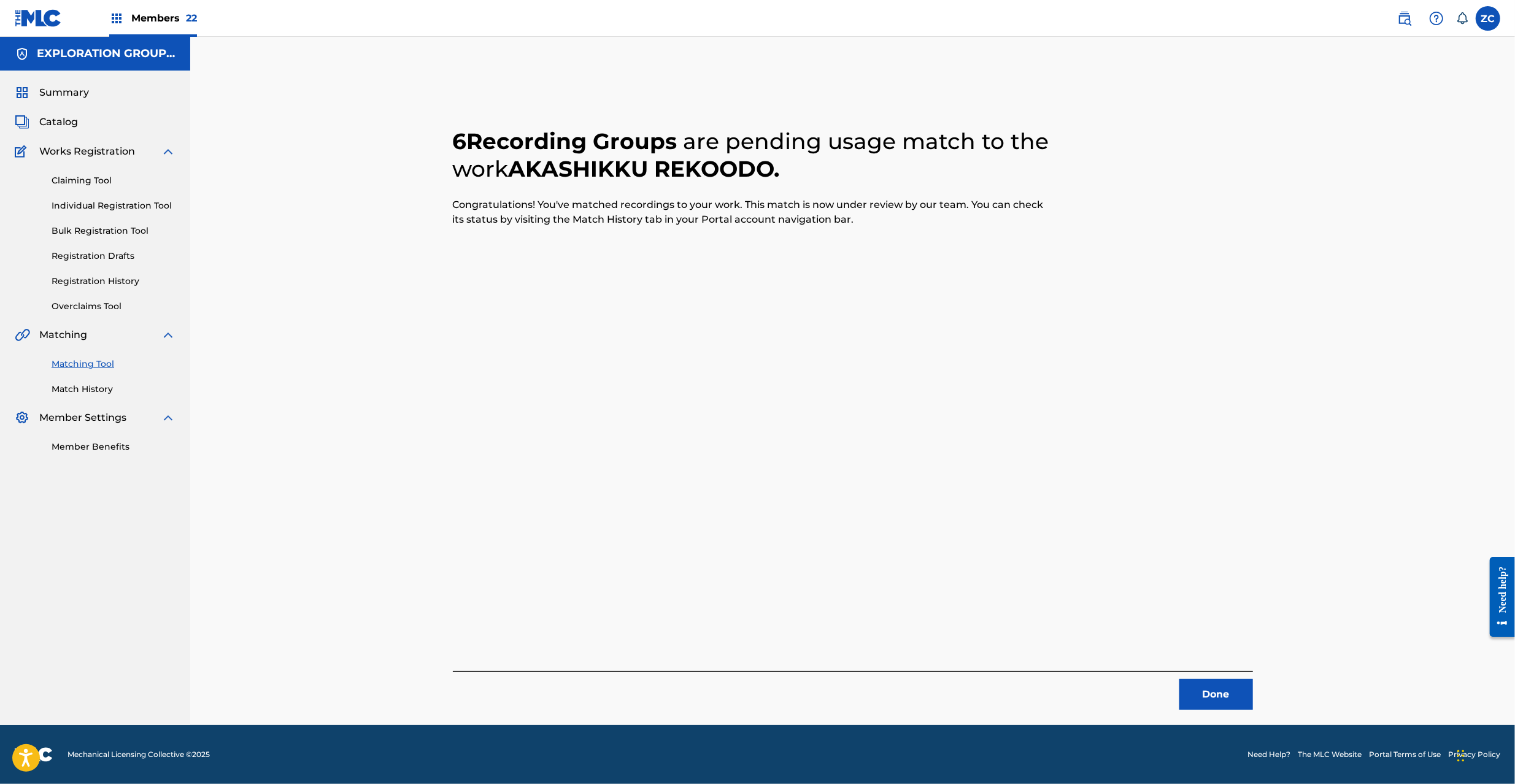
click at [1210, 679] on div "Done" at bounding box center [853, 691] width 800 height 39
click at [1214, 688] on button "Done" at bounding box center [1216, 694] width 74 height 31
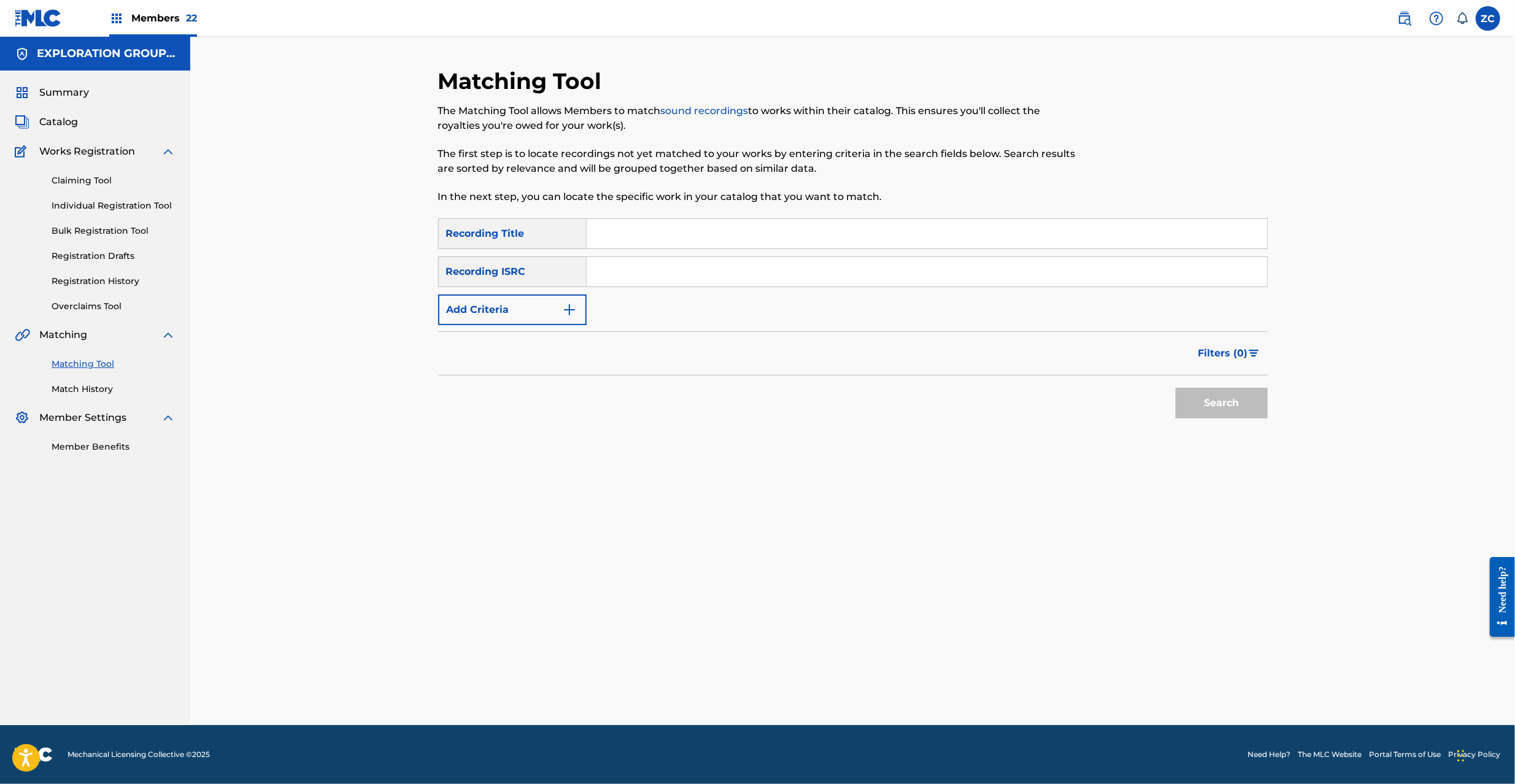
click at [736, 271] on input "Search Form" at bounding box center [927, 271] width 680 height 29
paste input "JPK651101331"
click at [1176, 388] on button "Search" at bounding box center [1222, 402] width 92 height 31
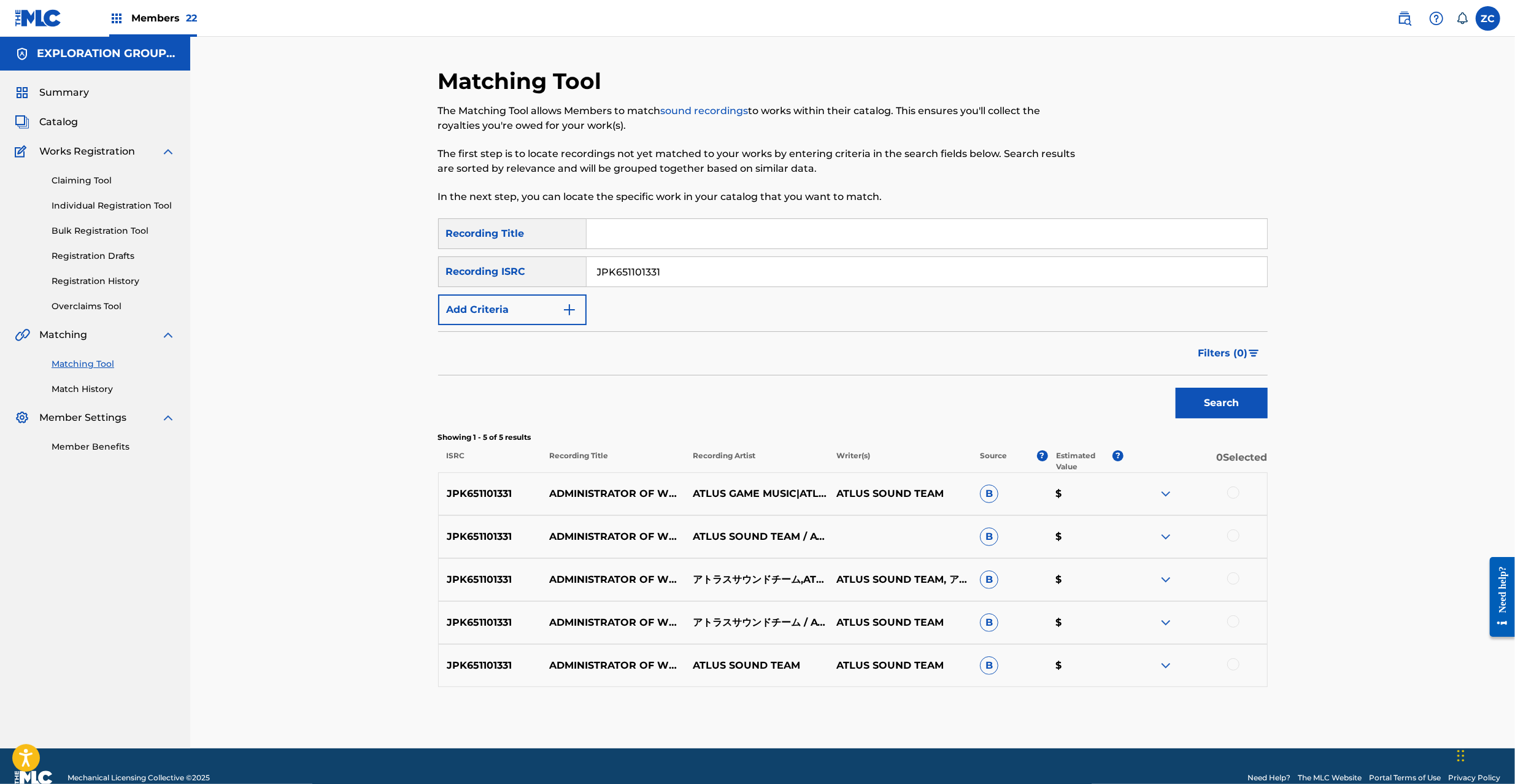
drag, startPoint x: 956, startPoint y: 269, endPoint x: 600, endPoint y: 356, distance: 366.5
click at [334, 290] on div "Matching Tool The Matching Tool allows Members to match sound recordings to wor…" at bounding box center [853, 392] width 1325 height 712
drag, startPoint x: 1236, startPoint y: 490, endPoint x: 1240, endPoint y: 553, distance: 63.1
click at [1236, 497] on div at bounding box center [1234, 493] width 12 height 12
drag, startPoint x: 1231, startPoint y: 536, endPoint x: 1234, endPoint y: 577, distance: 41.1
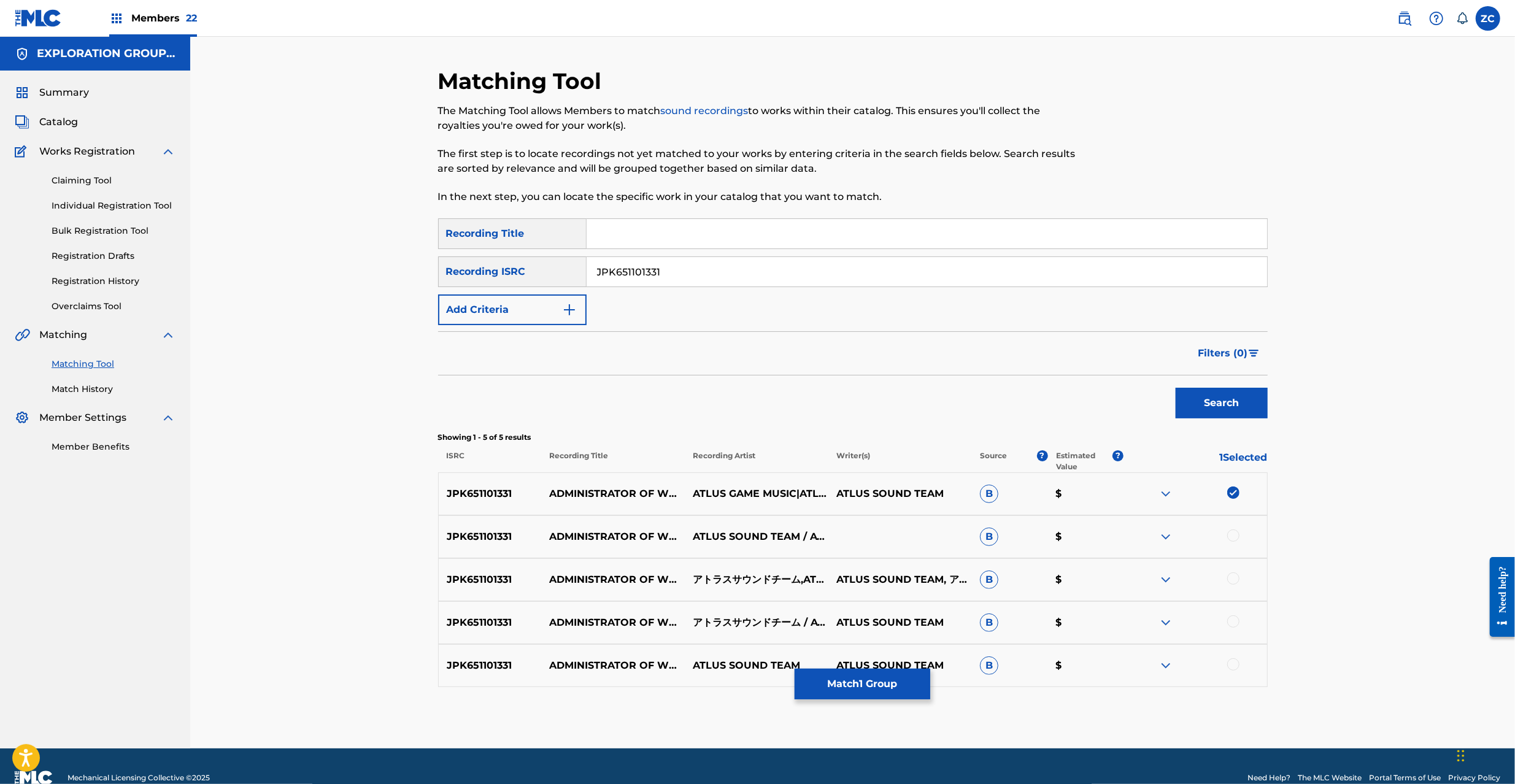
click at [1231, 538] on div at bounding box center [1234, 535] width 12 height 12
click at [1234, 577] on div at bounding box center [1234, 579] width 12 height 12
drag, startPoint x: 1233, startPoint y: 622, endPoint x: 1233, endPoint y: 644, distance: 22.0
click at [1233, 629] on div at bounding box center [1195, 623] width 143 height 15
click at [1231, 669] on div at bounding box center [1234, 665] width 12 height 12
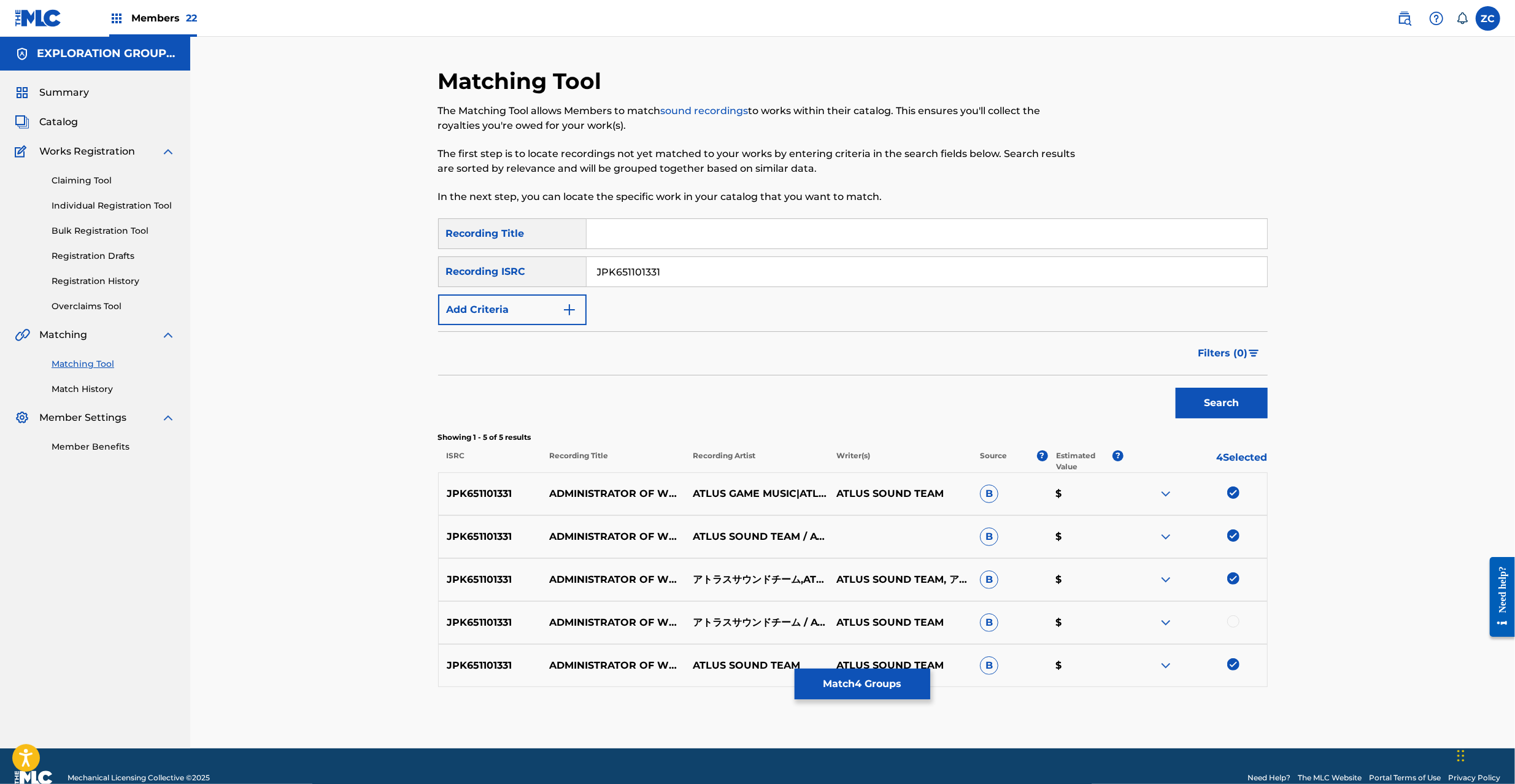
click at [1237, 622] on div at bounding box center [1234, 621] width 12 height 12
click at [877, 268] on input "JPK651101331" at bounding box center [927, 271] width 680 height 29
paste input "622"
type input "JPK651162231"
drag, startPoint x: 1226, startPoint y: 406, endPoint x: 1219, endPoint y: 405, distance: 7.1
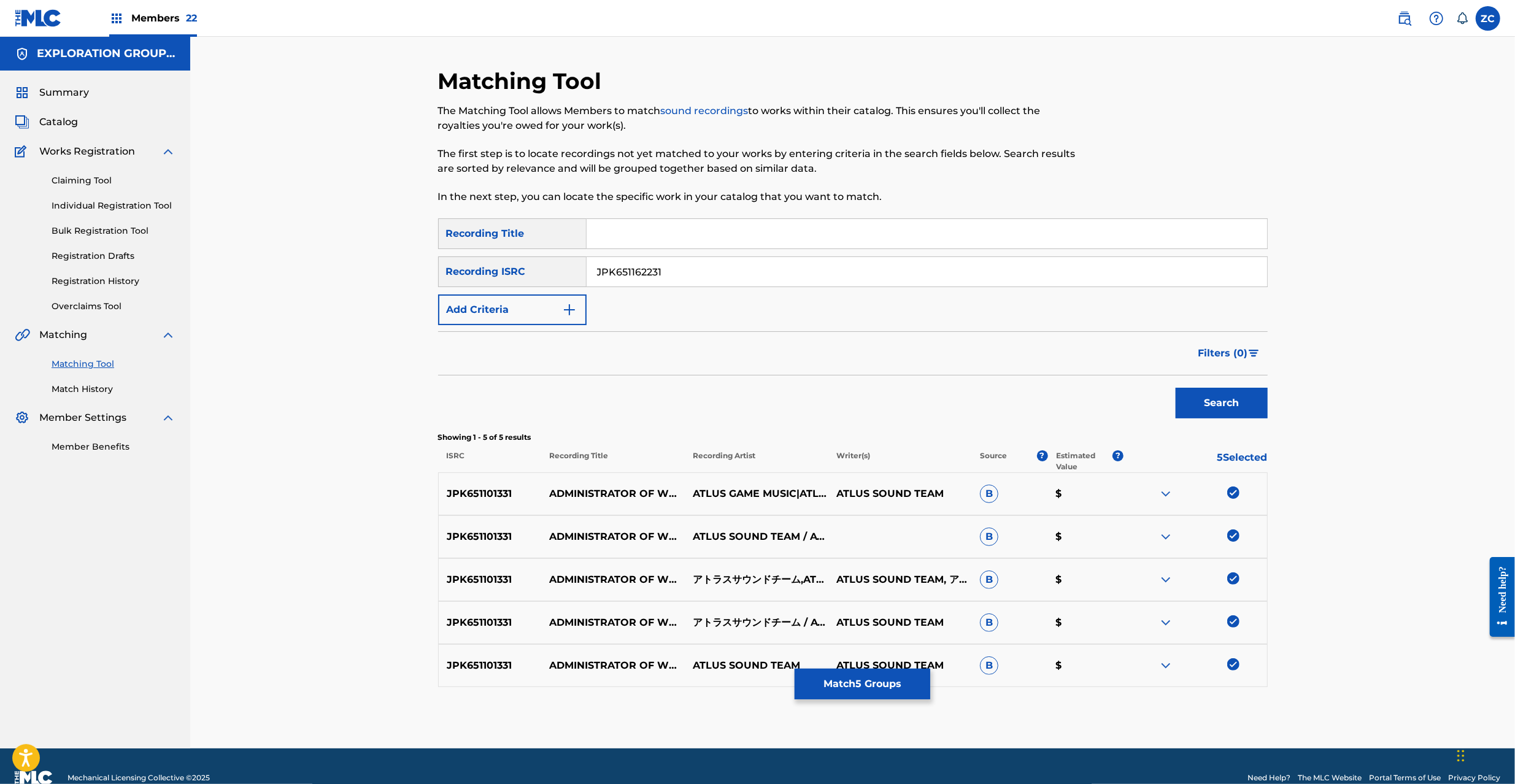
click at [1225, 405] on button "Search" at bounding box center [1222, 402] width 92 height 31
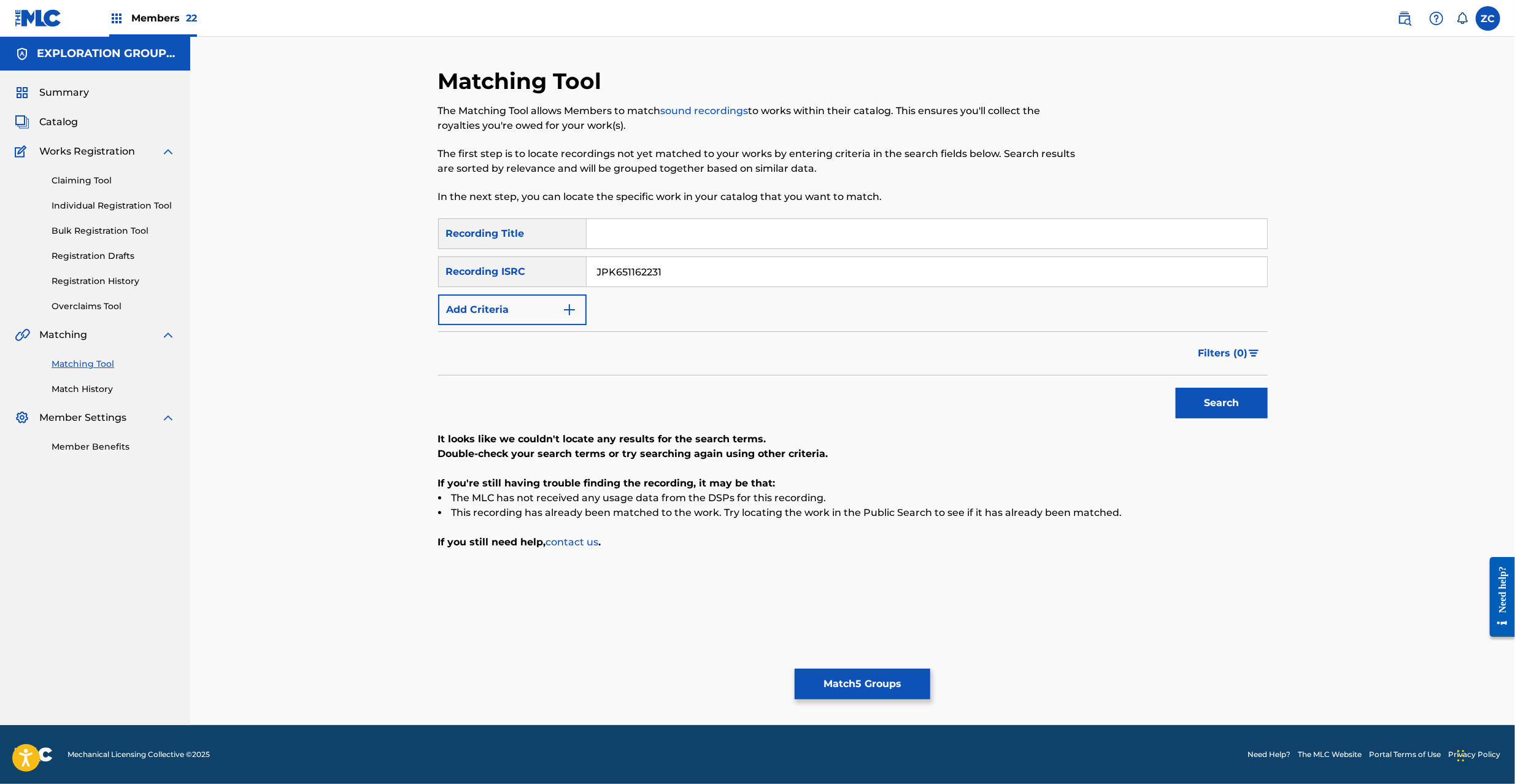
click at [872, 684] on button "Match 5 Groups" at bounding box center [862, 684] width 136 height 31
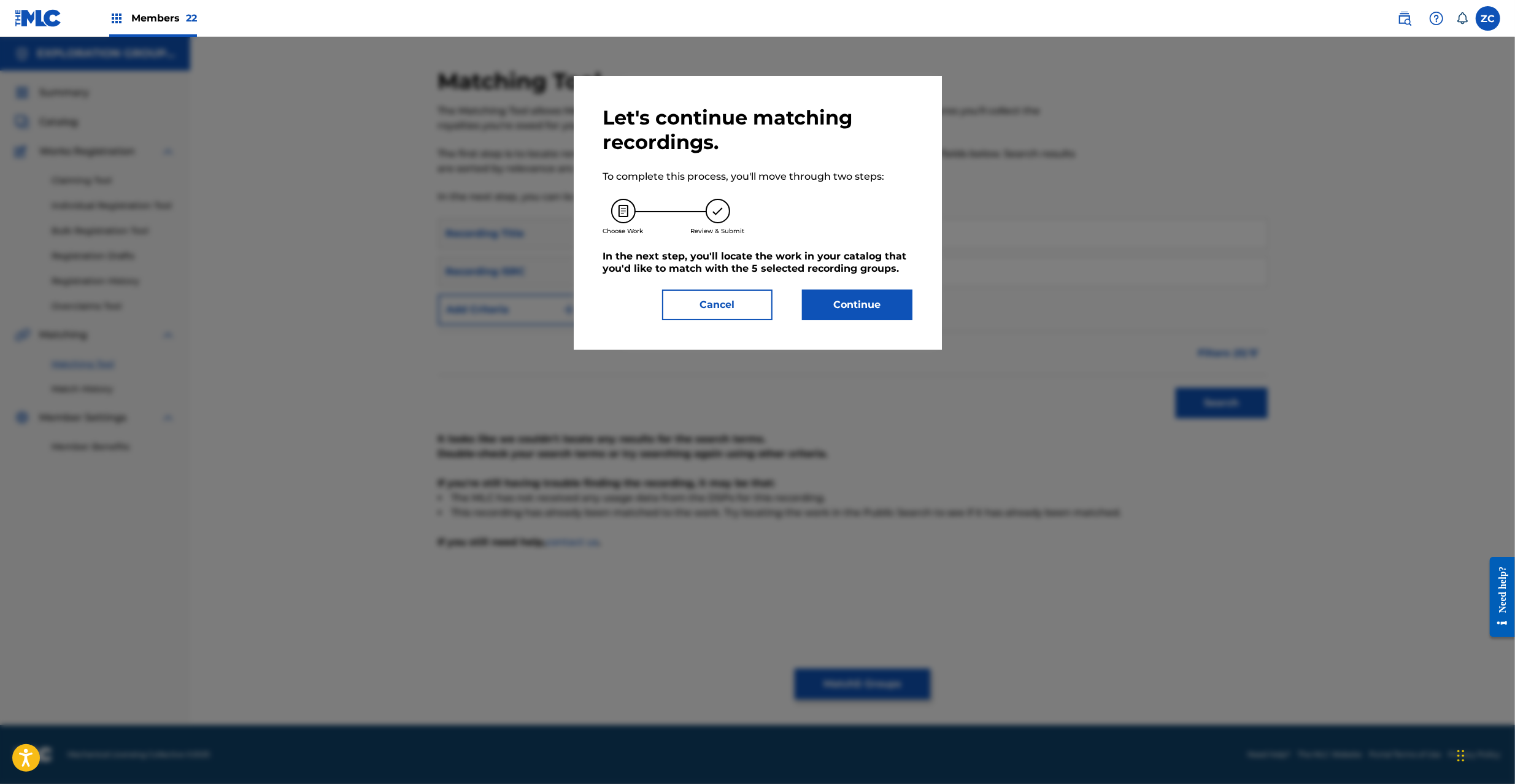
click at [852, 305] on button "Continue" at bounding box center [857, 305] width 111 height 31
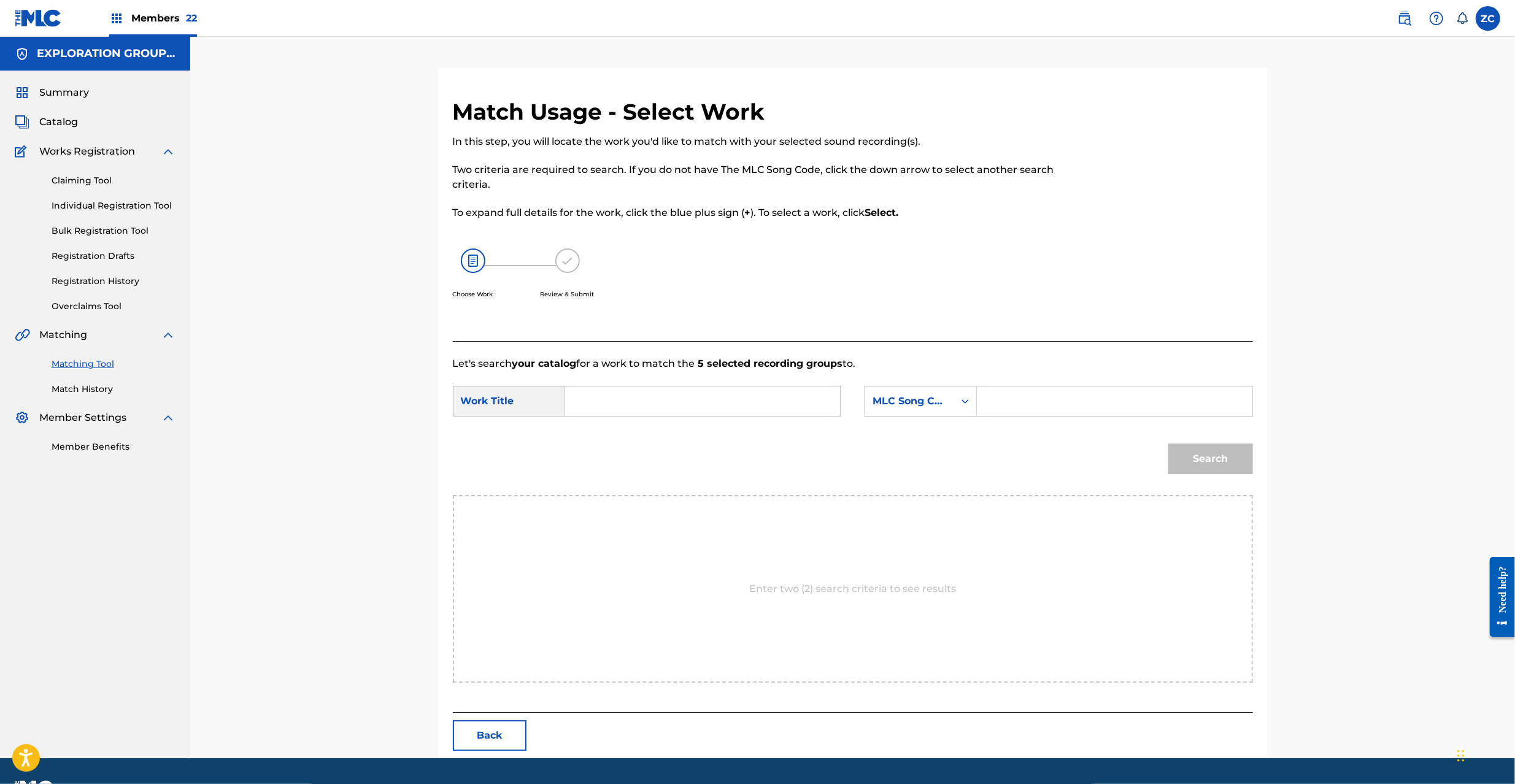
click at [791, 396] on input "Search Form" at bounding box center [703, 401] width 254 height 29
paste input "Sekaino Kanrisha S65UPT"
click at [713, 396] on input "Sekaino Kanrisha S65UPT" at bounding box center [703, 401] width 254 height 29
type input "Sekaino Kanrisha"
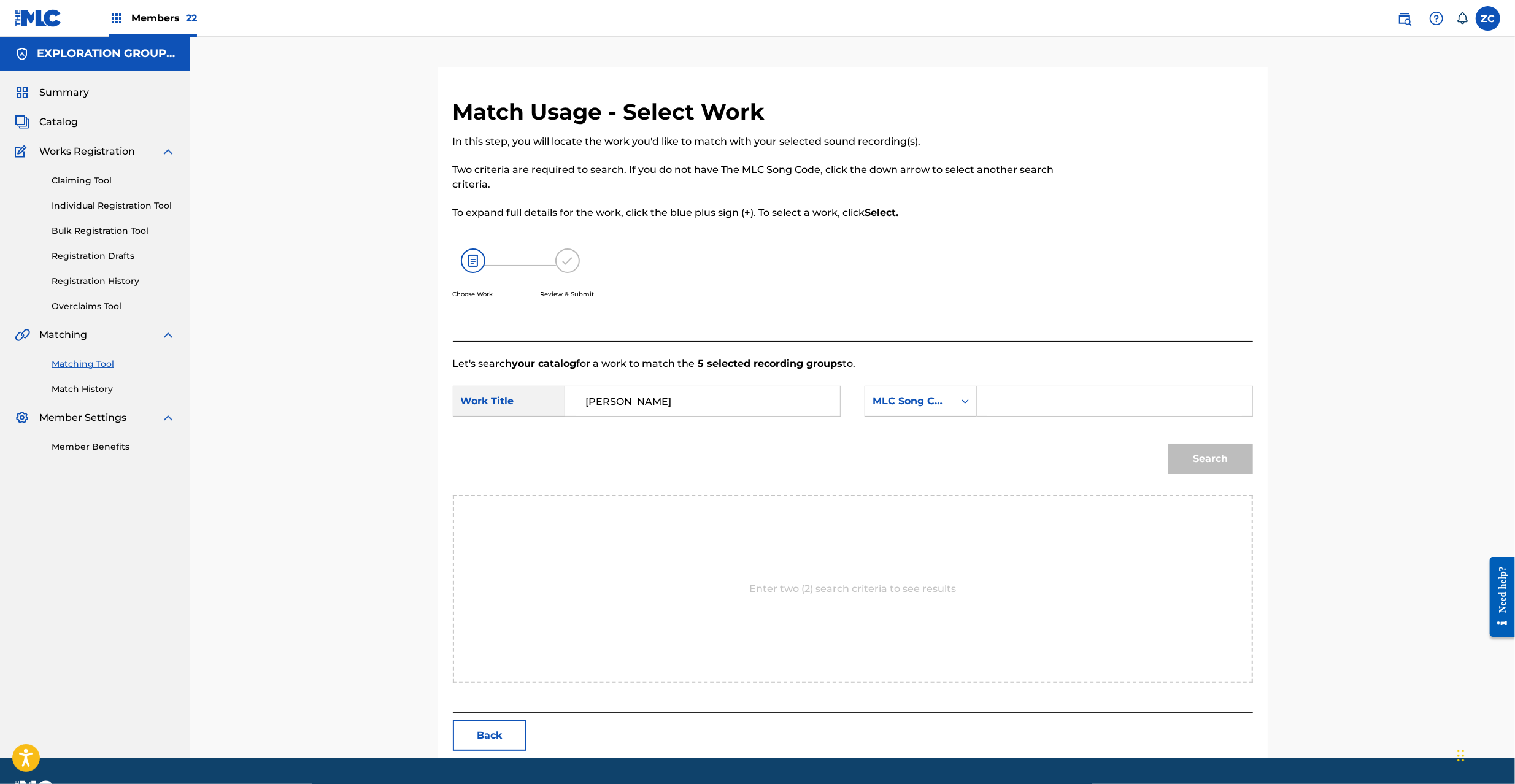
drag, startPoint x: 1060, startPoint y: 398, endPoint x: 1068, endPoint y: 402, distance: 8.9
click at [1060, 398] on input "Search Form" at bounding box center [1114, 401] width 254 height 29
paste input "S65UPT"
type input "S65UPT"
click at [1219, 455] on button "Search" at bounding box center [1210, 458] width 84 height 31
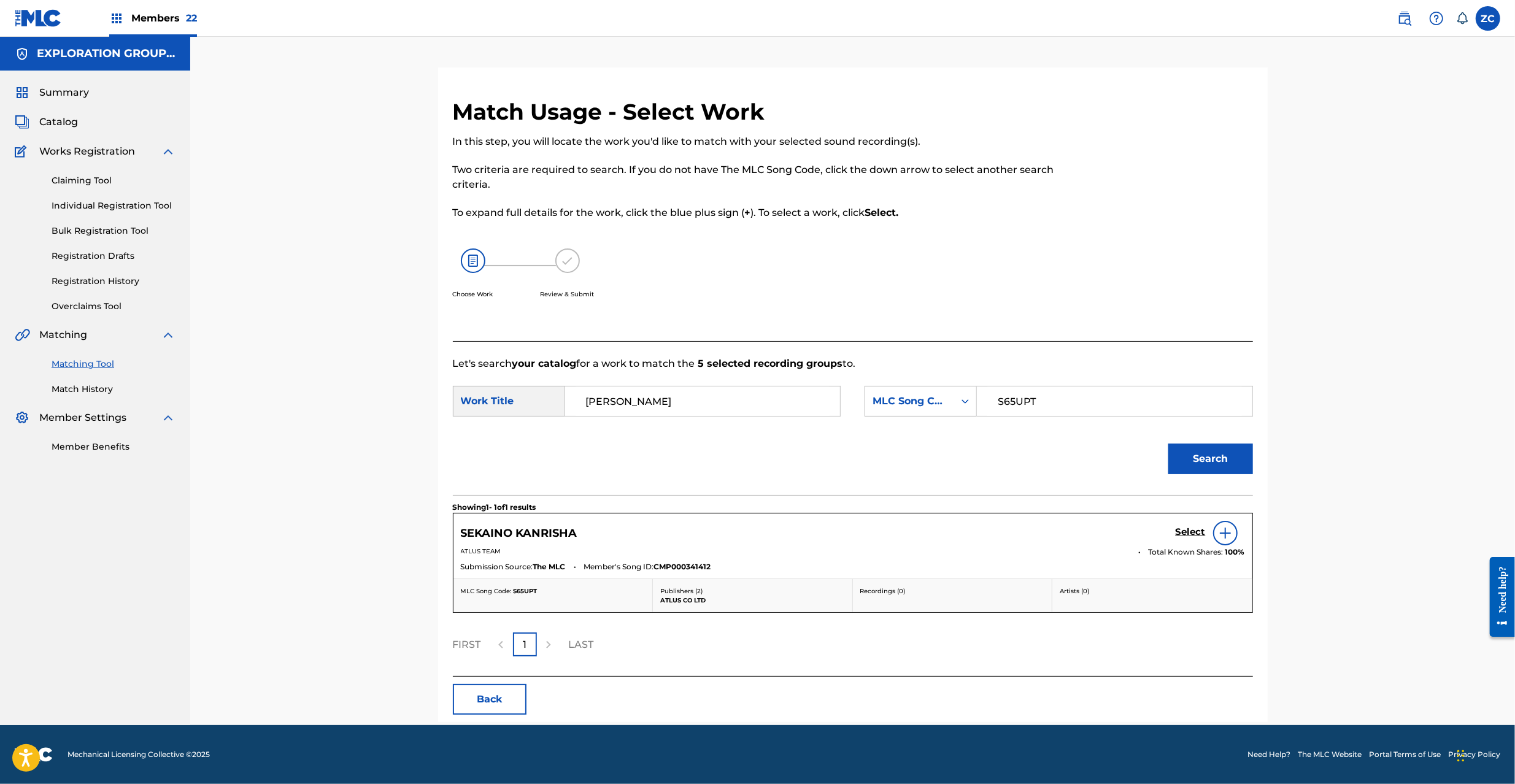
click at [1183, 531] on h5 "Select" at bounding box center [1191, 532] width 30 height 12
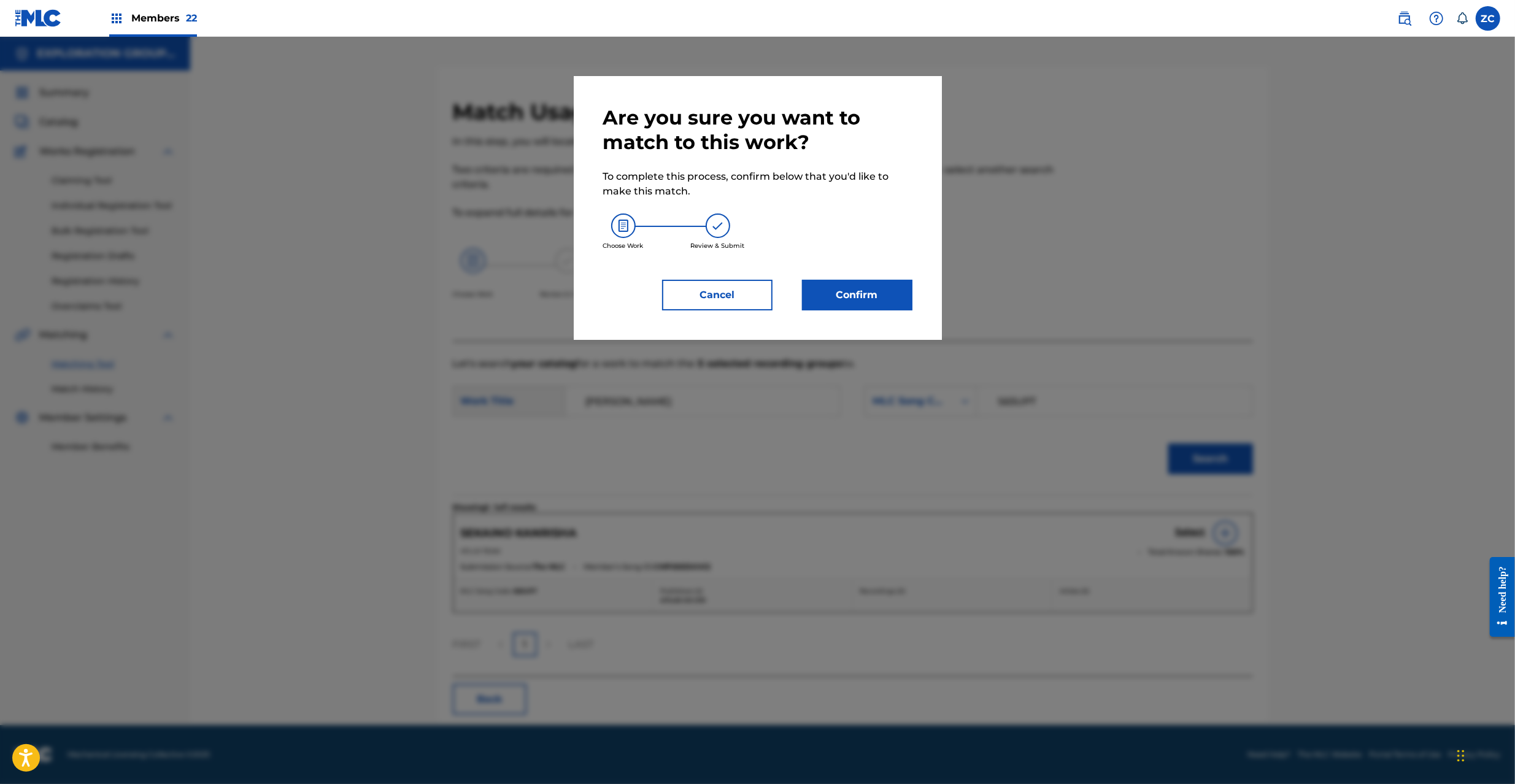
click at [884, 305] on button "Confirm" at bounding box center [857, 295] width 111 height 31
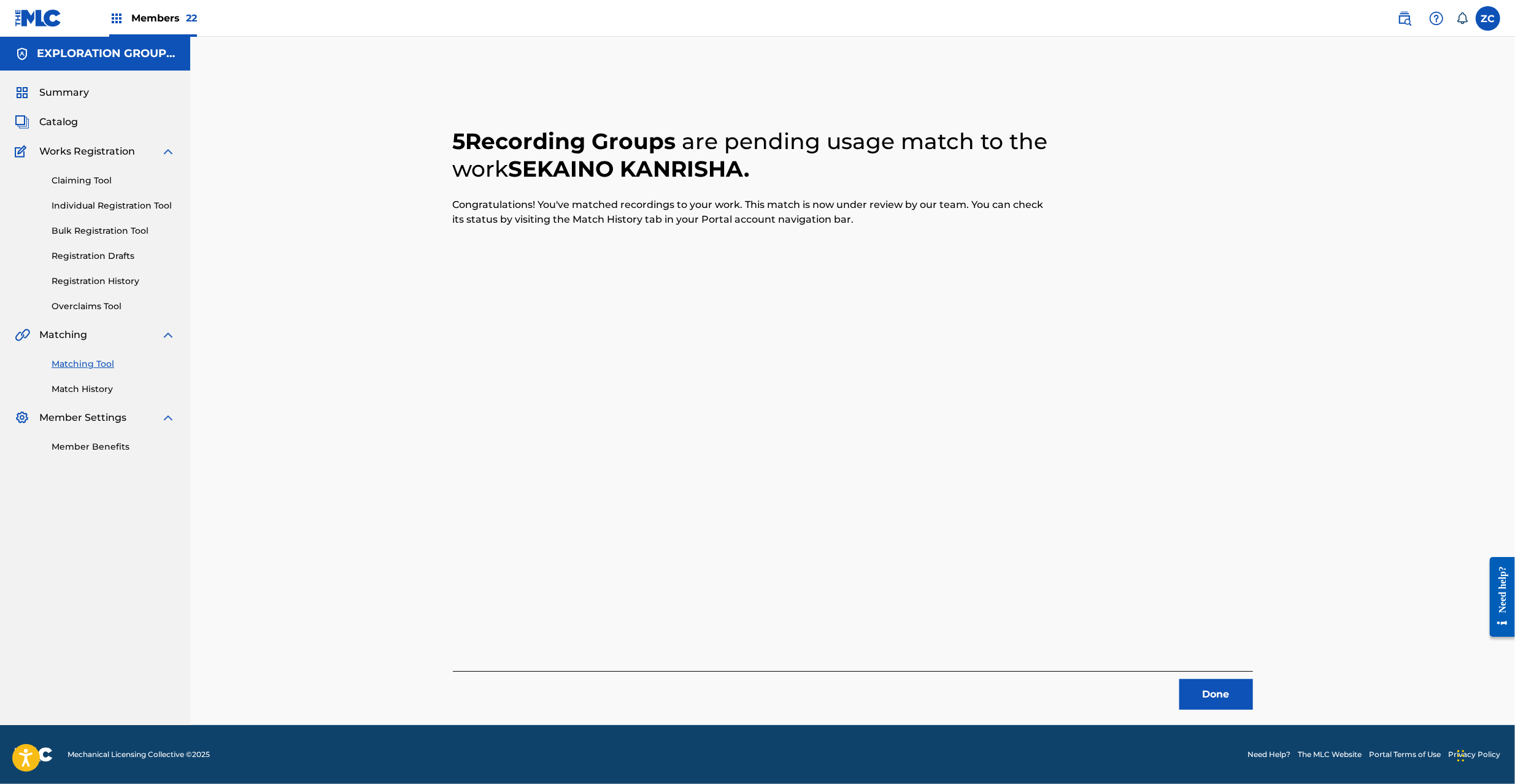
click at [1231, 703] on button "Done" at bounding box center [1216, 694] width 74 height 31
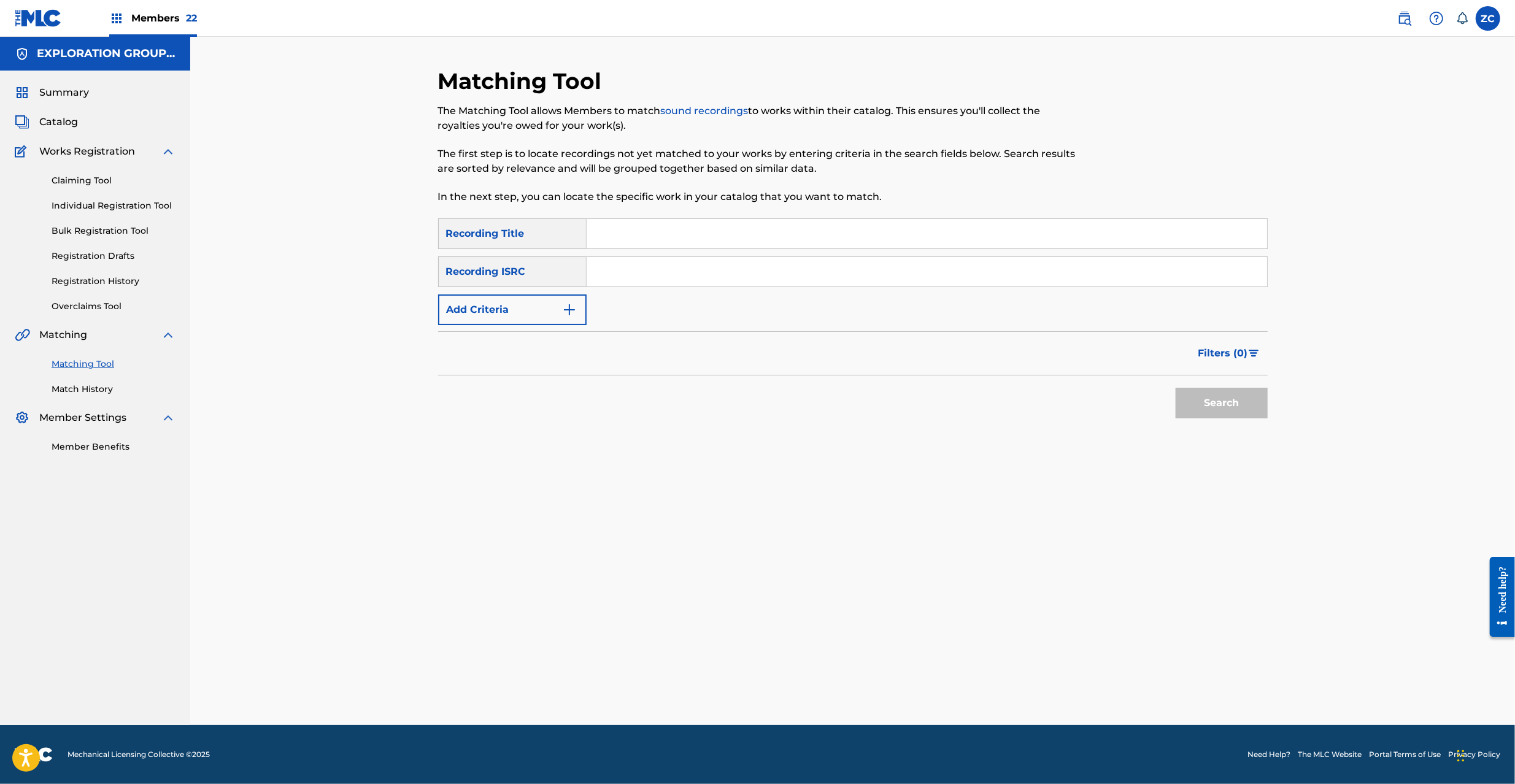
click at [759, 271] on input "Search Form" at bounding box center [927, 271] width 680 height 29
paste input "JPK651101332"
click at [1247, 408] on button "Search" at bounding box center [1222, 402] width 92 height 31
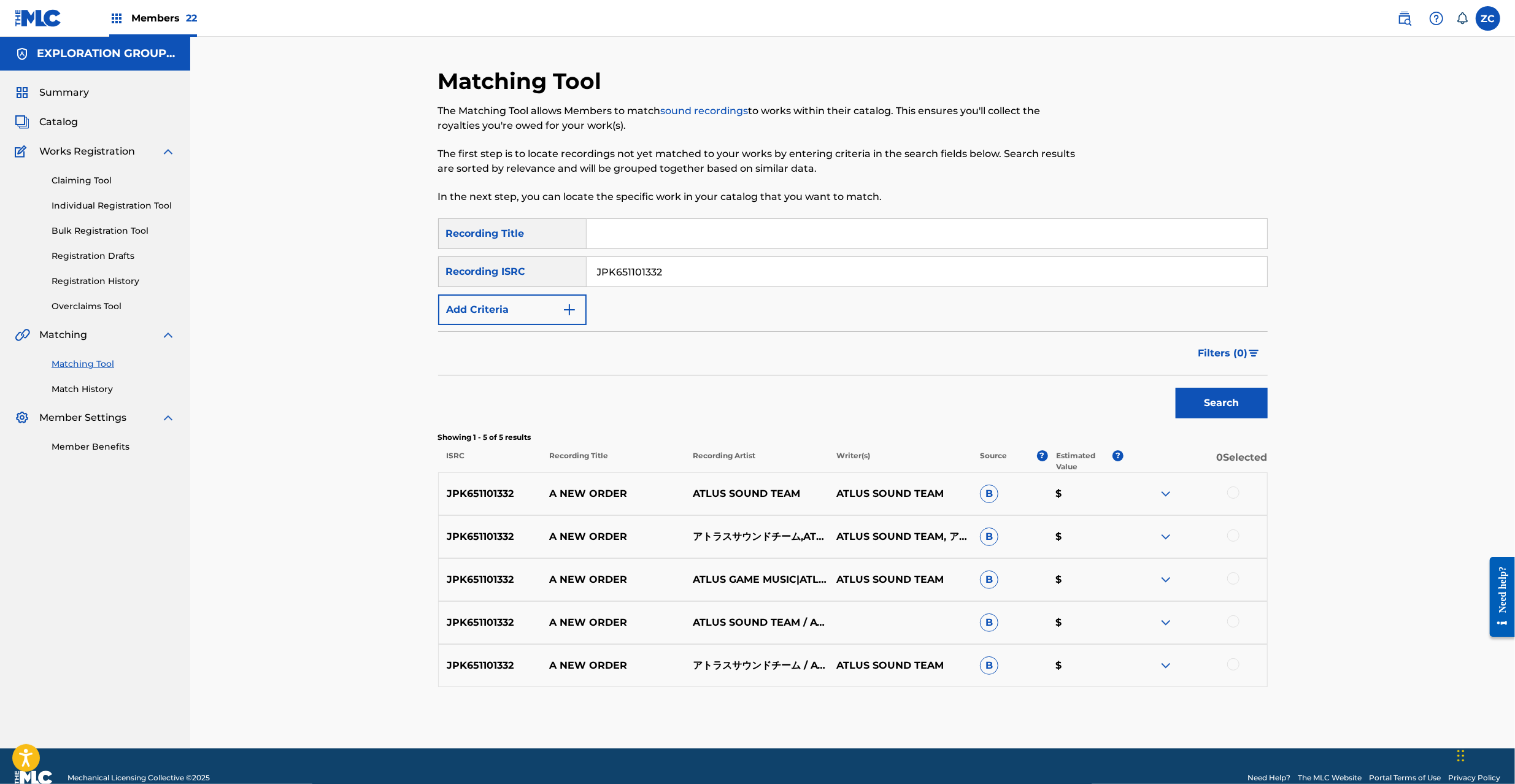
click at [1232, 496] on div at bounding box center [1234, 493] width 12 height 12
click at [1234, 533] on div at bounding box center [1234, 535] width 12 height 12
click at [1231, 577] on div at bounding box center [1234, 579] width 12 height 12
click at [1235, 626] on div at bounding box center [1234, 621] width 12 height 12
click at [1235, 666] on div at bounding box center [1234, 665] width 12 height 12
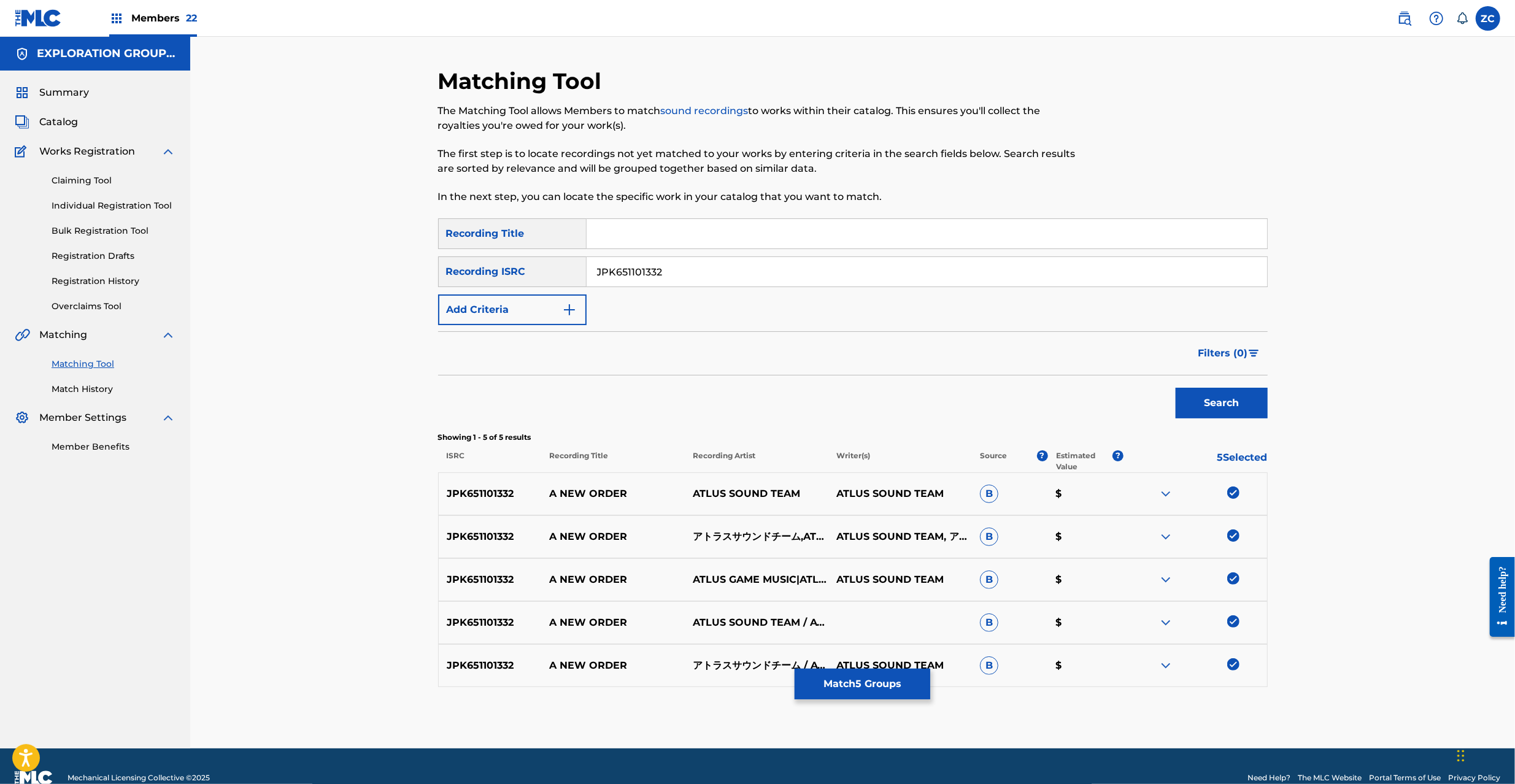
click at [759, 278] on input "JPK651101332" at bounding box center [927, 271] width 680 height 29
paste input "622"
type input "JPK651162232"
click at [1245, 398] on button "Search" at bounding box center [1222, 402] width 92 height 31
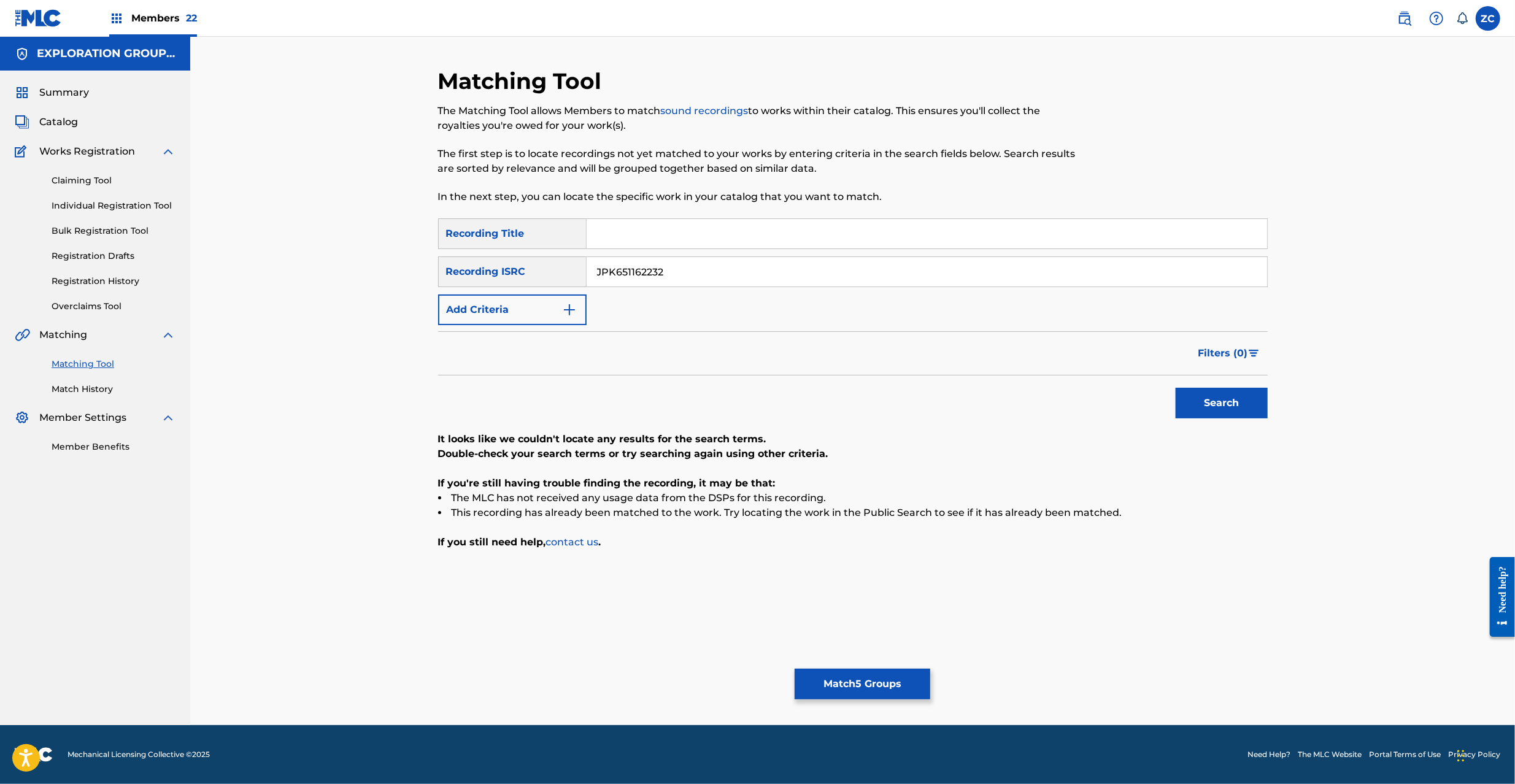
click at [848, 676] on button "Match 5 Groups" at bounding box center [862, 684] width 136 height 31
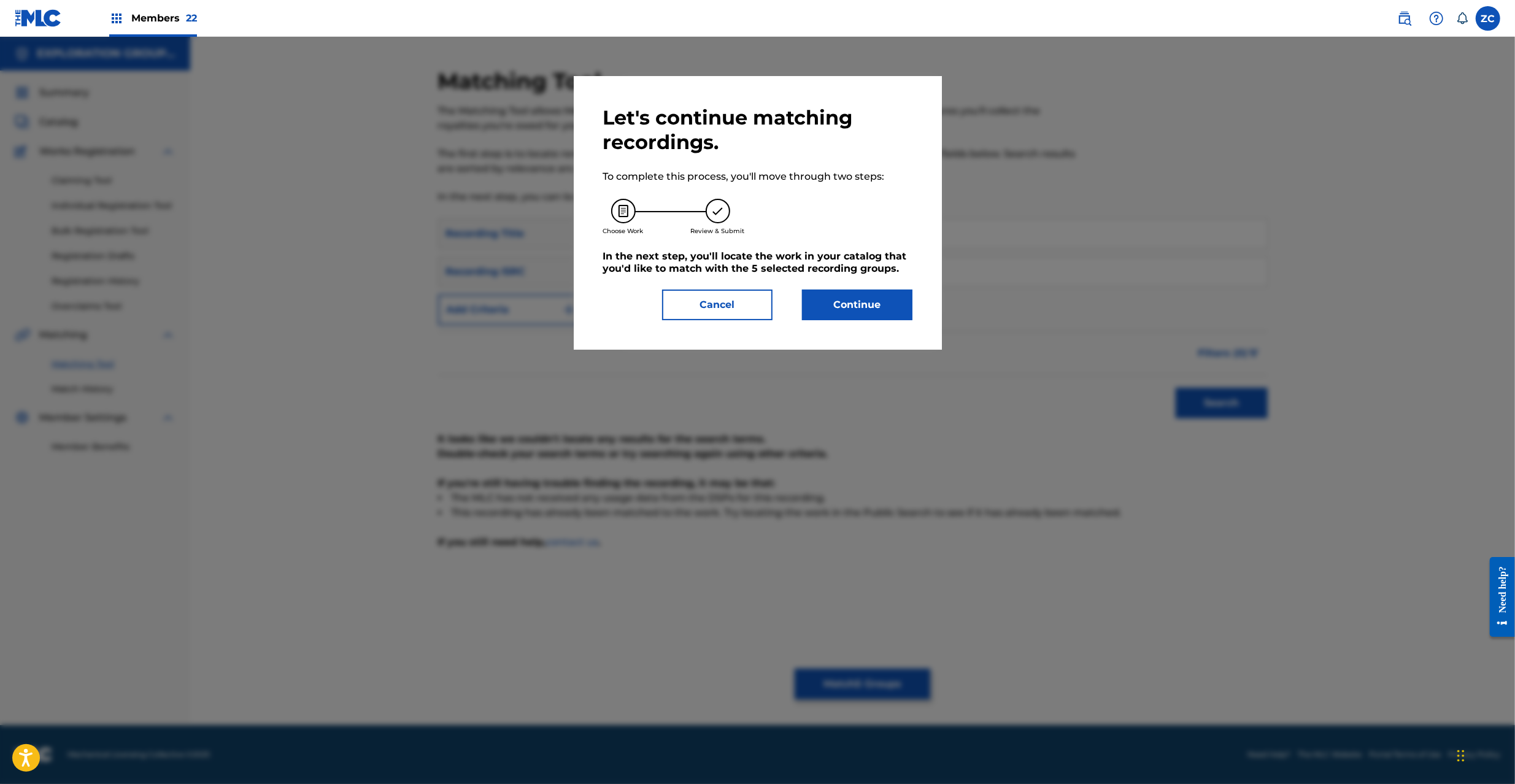
click at [852, 309] on button "Continue" at bounding box center [857, 305] width 111 height 31
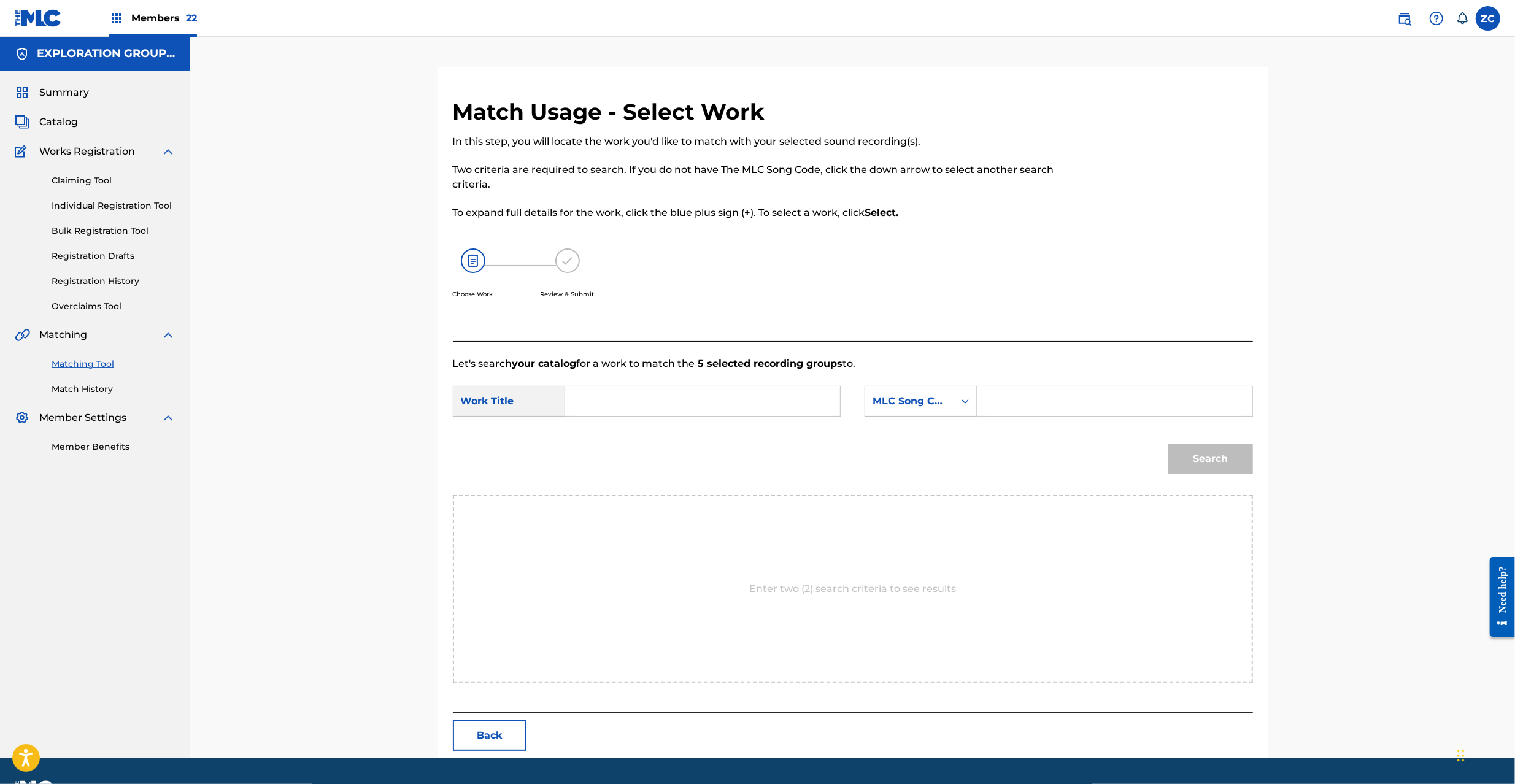
click at [786, 411] on input "Search Form" at bounding box center [703, 401] width 254 height 29
paste input "Aratanaru Chitsujo AY83CN"
click at [723, 404] on input "Aratanaru Chitsujo AY83CN" at bounding box center [703, 401] width 254 height 29
type input "Aratanaru Chitsujo"
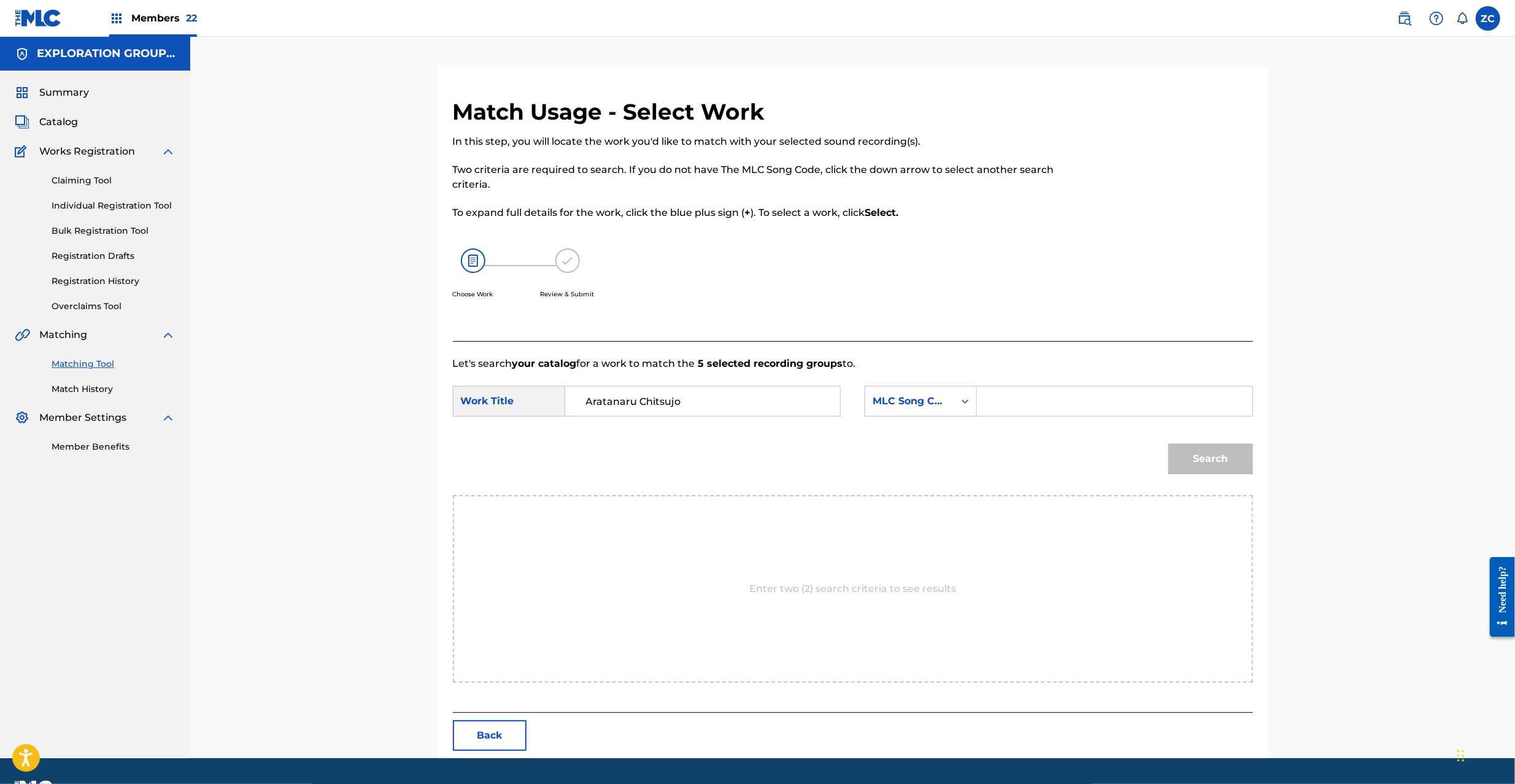
click at [1083, 402] on input "Search Form" at bounding box center [1114, 401] width 254 height 29
paste input "AY83CN"
type input "AY83CN"
click at [1236, 455] on button "Search" at bounding box center [1210, 458] width 84 height 31
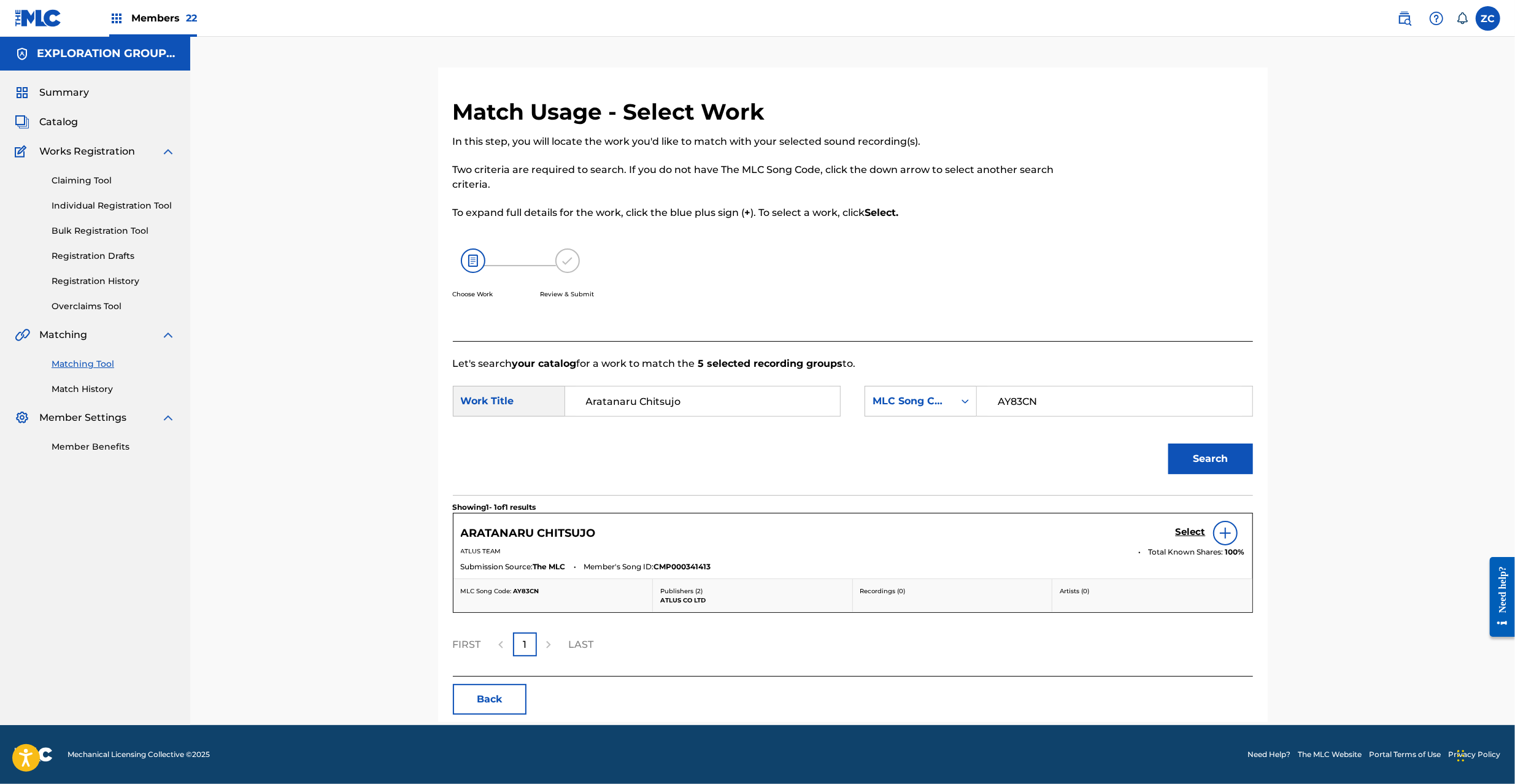
click at [1195, 535] on h5 "Select" at bounding box center [1191, 532] width 30 height 12
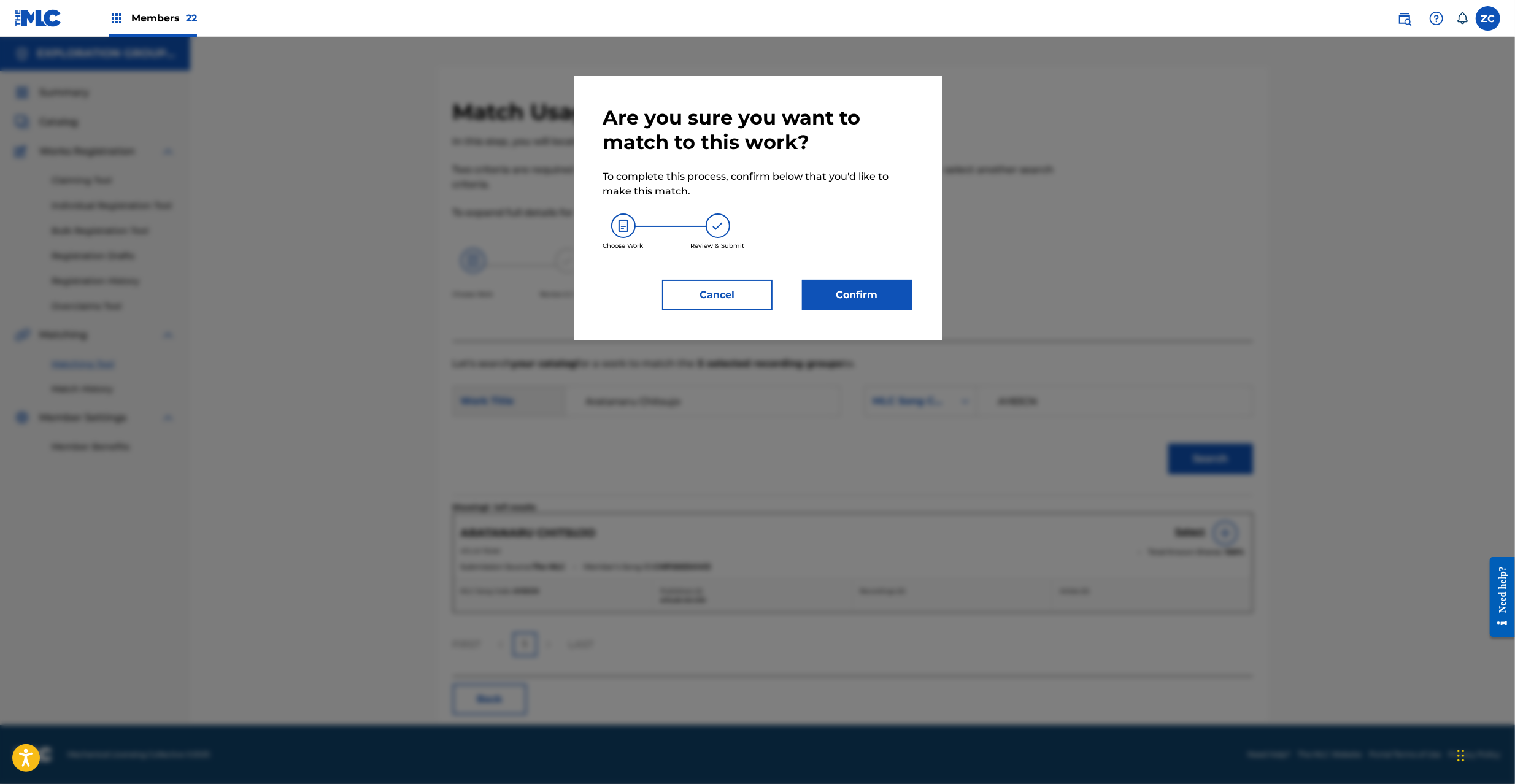
click at [895, 293] on button "Confirm" at bounding box center [857, 295] width 111 height 31
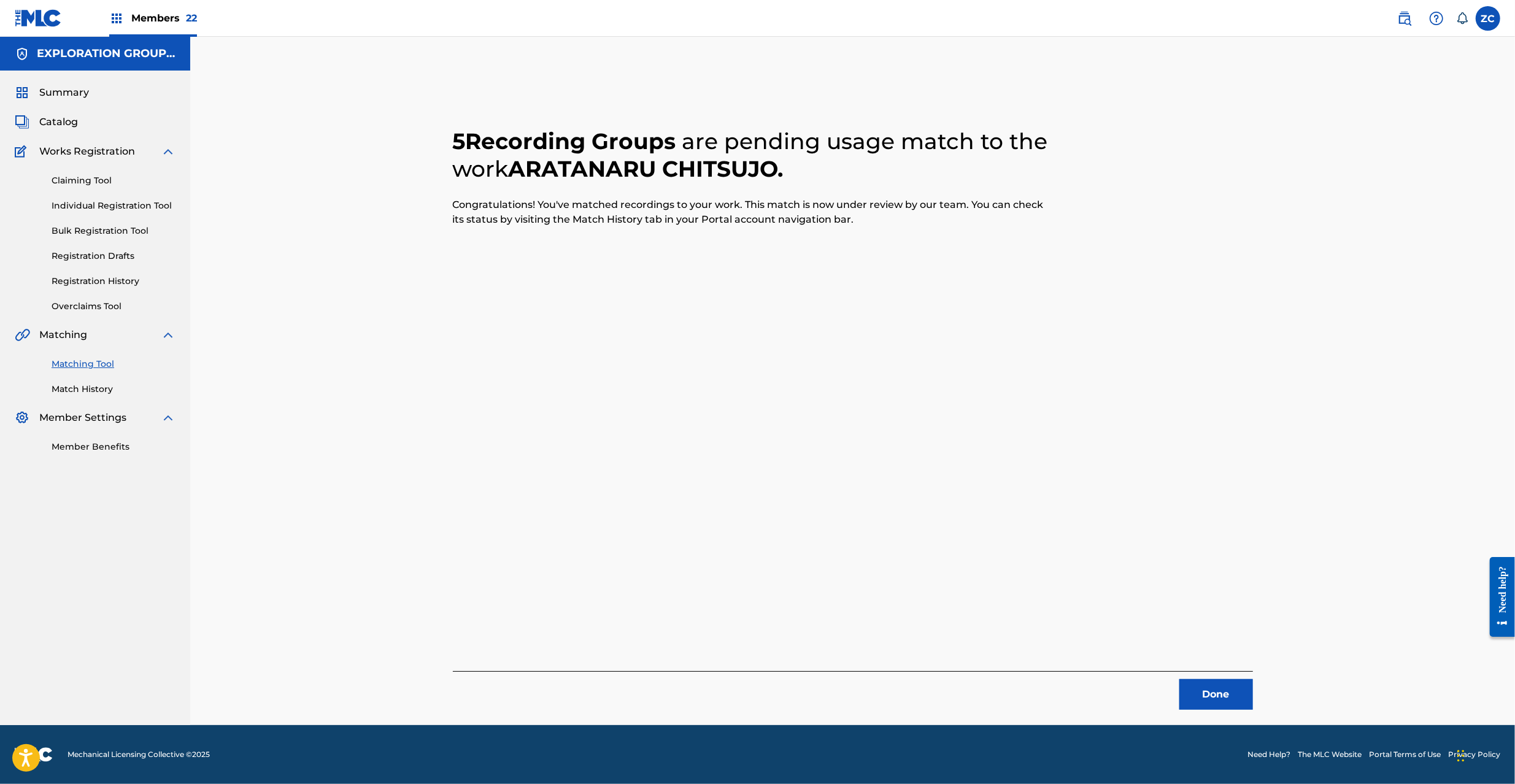
click at [1228, 692] on button "Done" at bounding box center [1216, 694] width 74 height 31
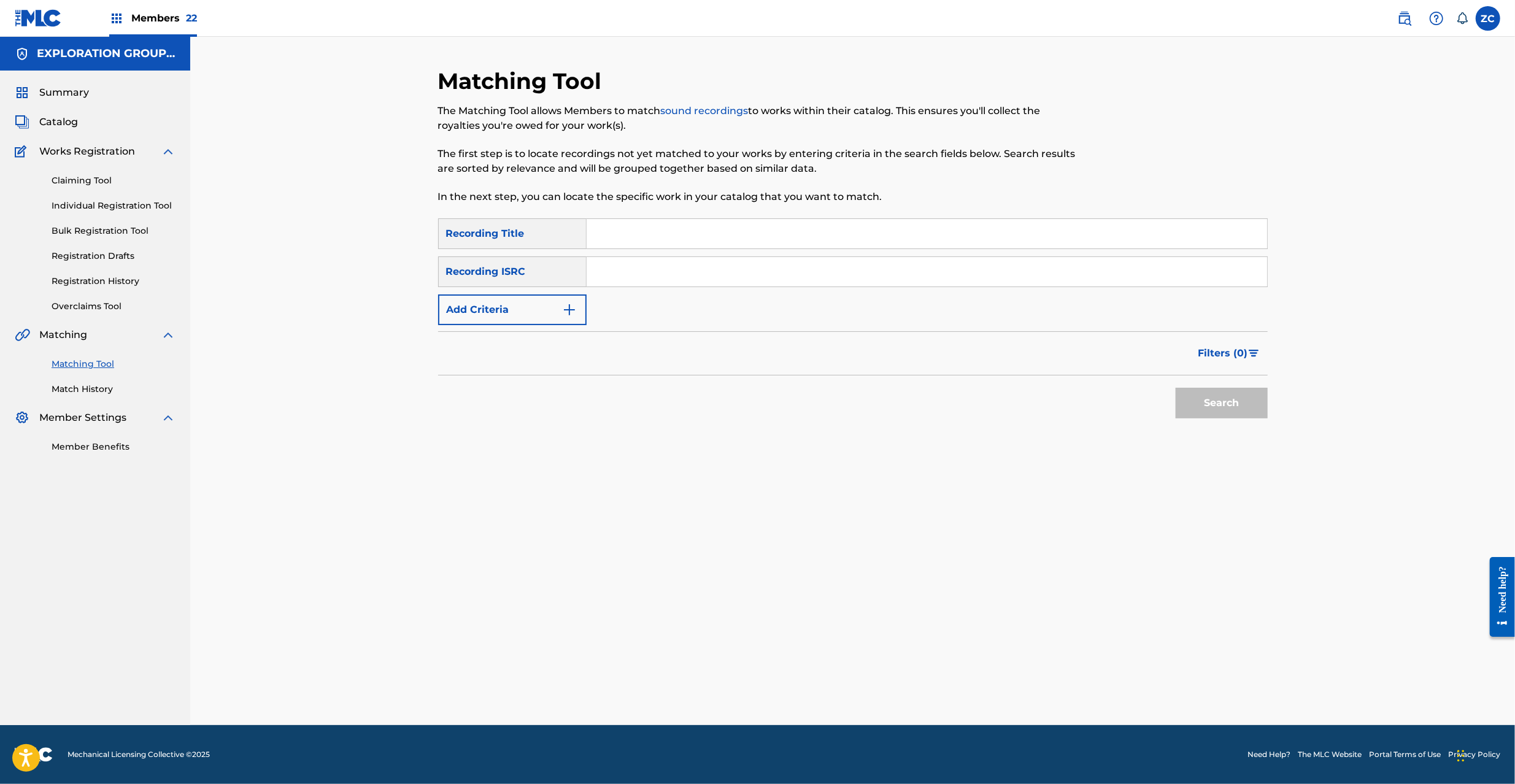
drag, startPoint x: 930, startPoint y: 273, endPoint x: 942, endPoint y: 288, distance: 19.2
click at [930, 273] on input "Search Form" at bounding box center [927, 271] width 680 height 29
paste input "JPK651601532"
type input "JPK651601532"
click at [1223, 404] on button "Search" at bounding box center [1222, 402] width 92 height 31
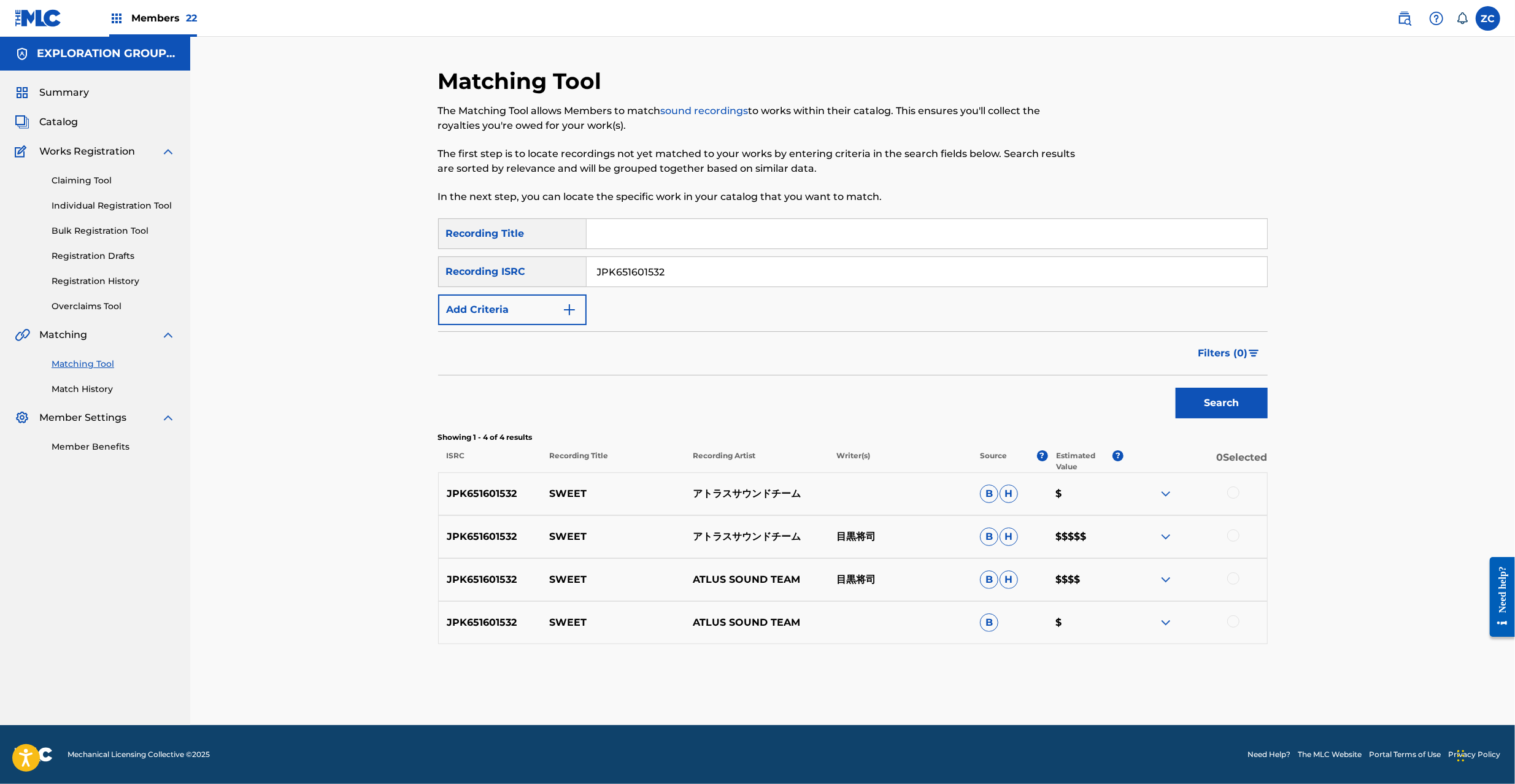
drag, startPoint x: 1231, startPoint y: 491, endPoint x: 1236, endPoint y: 543, distance: 52.2
click at [1231, 492] on div at bounding box center [1234, 493] width 12 height 12
drag, startPoint x: 1232, startPoint y: 535, endPoint x: 1232, endPoint y: 580, distance: 45.0
click at [1232, 540] on div at bounding box center [1234, 535] width 12 height 12
click at [1232, 580] on div at bounding box center [1234, 579] width 12 height 12
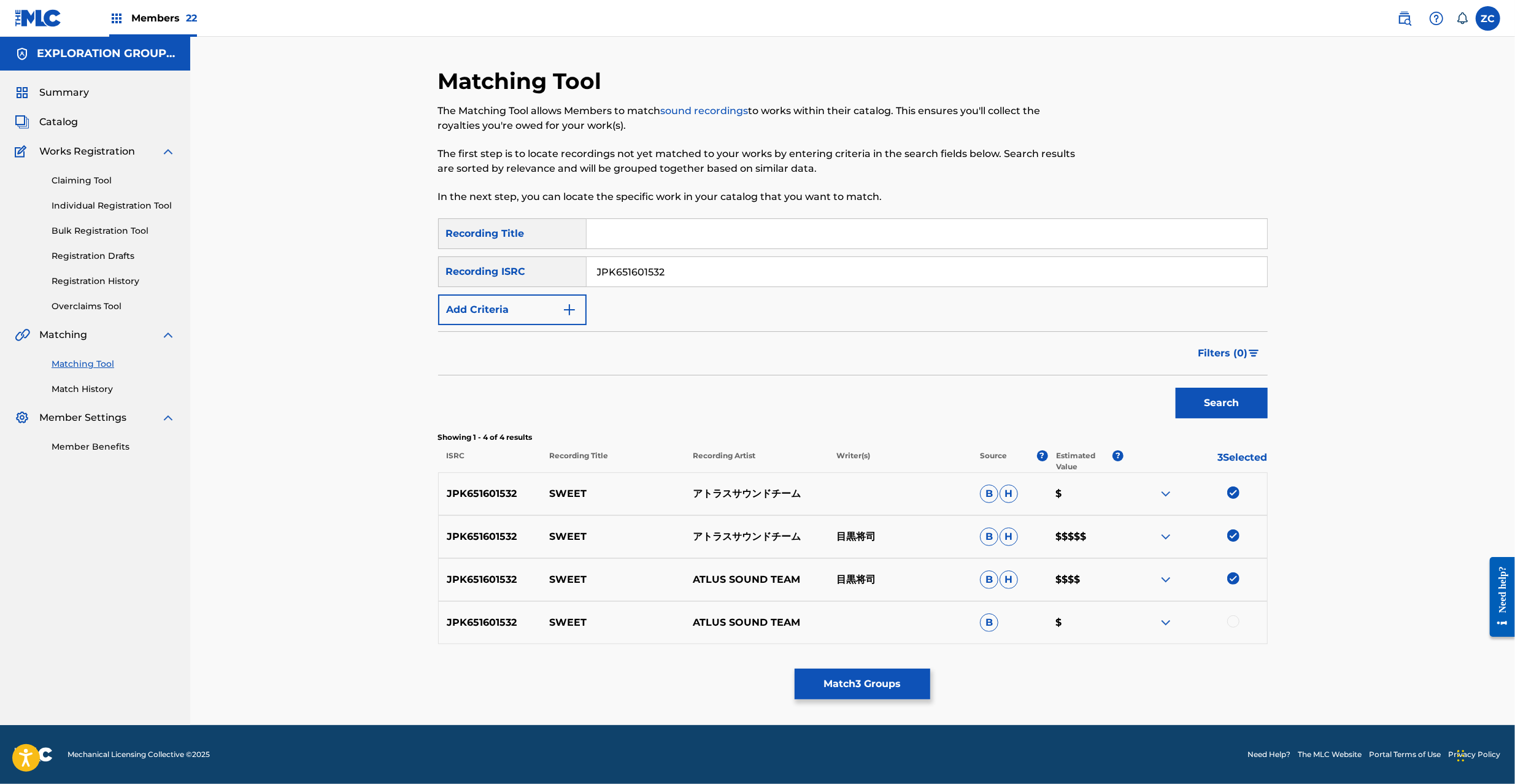
drag, startPoint x: 1232, startPoint y: 626, endPoint x: 1133, endPoint y: 629, distance: 99.0
click at [1232, 626] on div at bounding box center [1234, 621] width 12 height 12
click at [842, 683] on button "Match 4 Groups" at bounding box center [862, 684] width 136 height 31
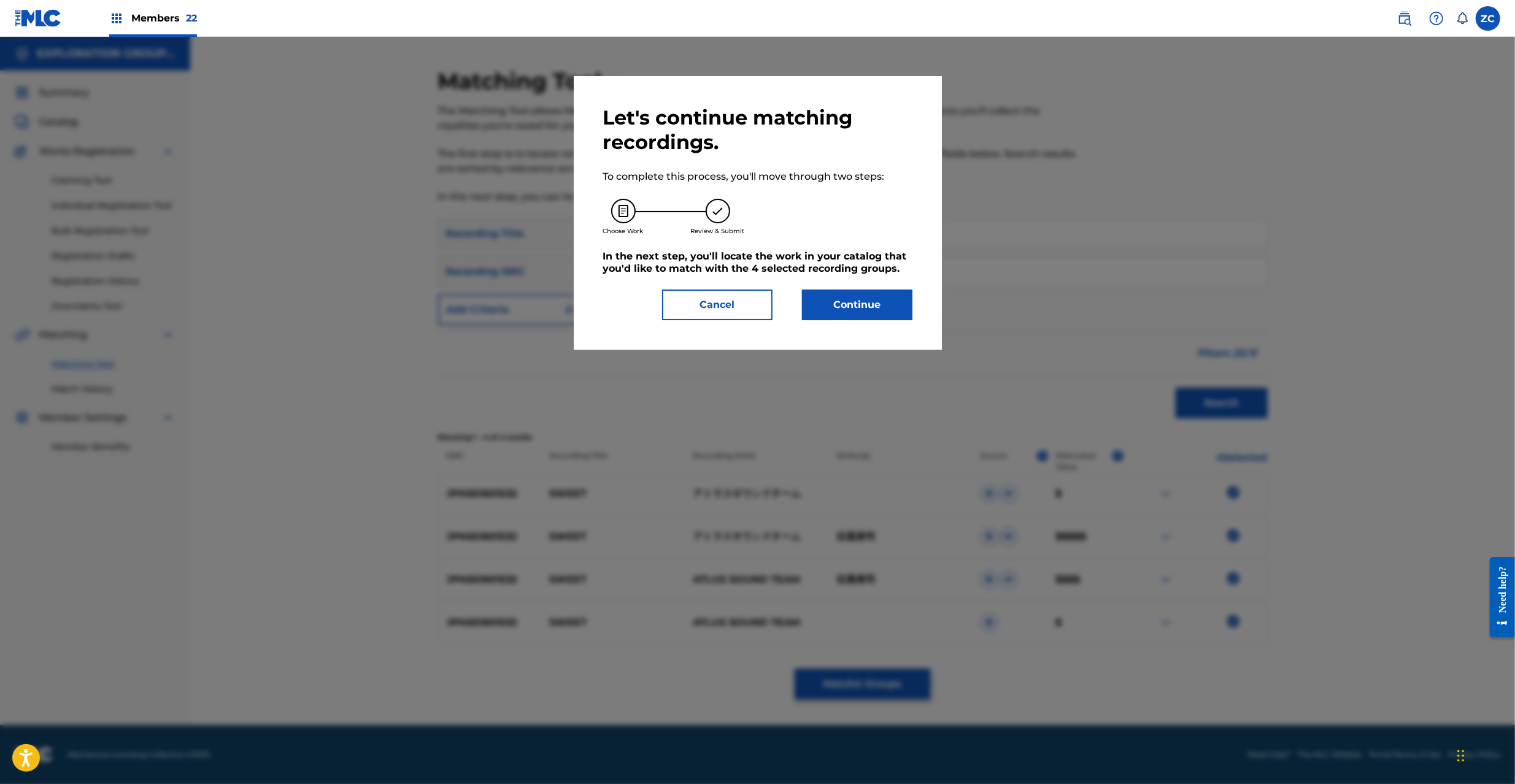
click at [897, 312] on button "Continue" at bounding box center [857, 305] width 111 height 31
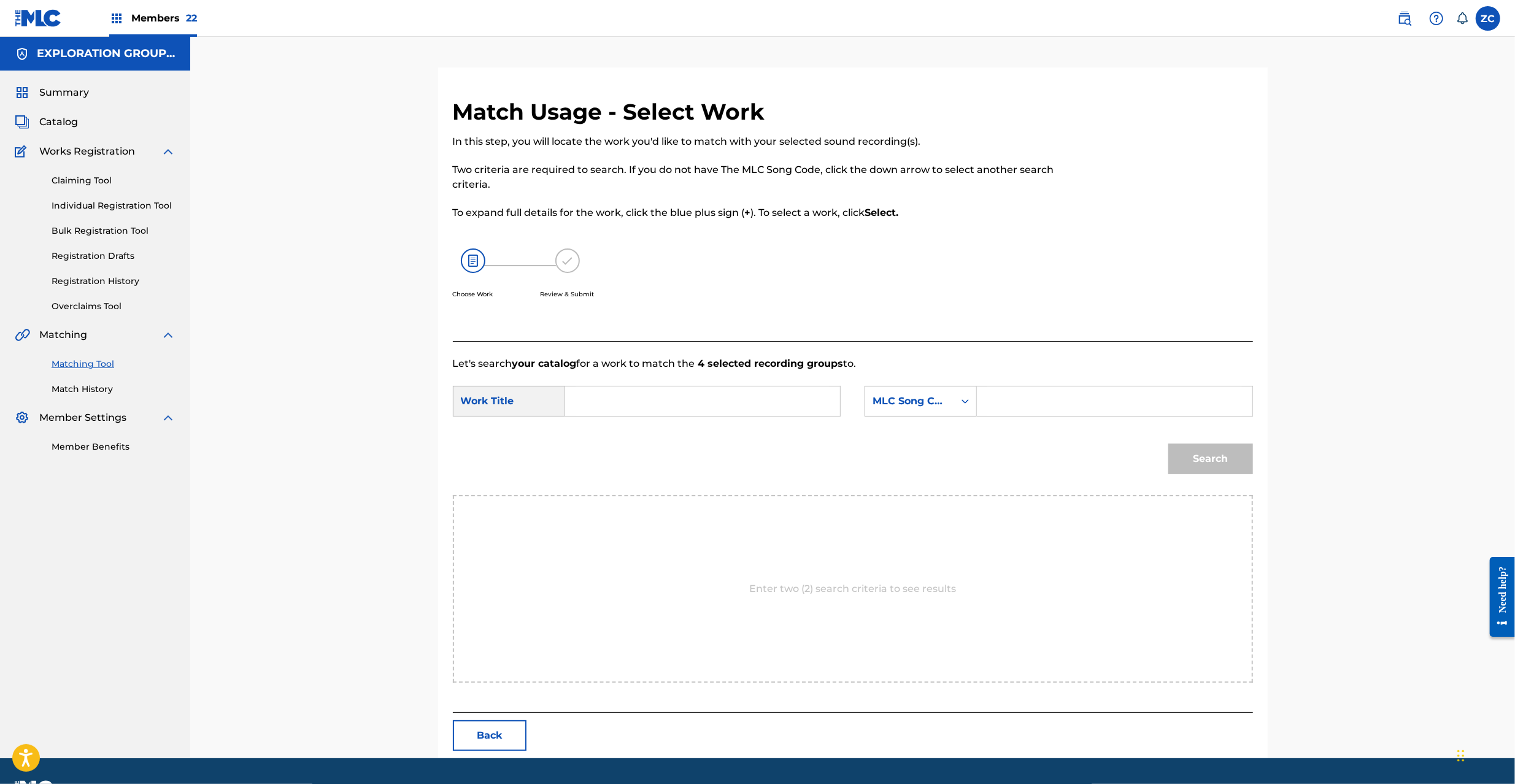
click at [729, 408] on input "Search Form" at bounding box center [703, 401] width 254 height 29
paste input "Sweet S65URJ"
click at [648, 399] on input "Sweet S65URJ" at bounding box center [703, 401] width 254 height 29
type input "Sweet"
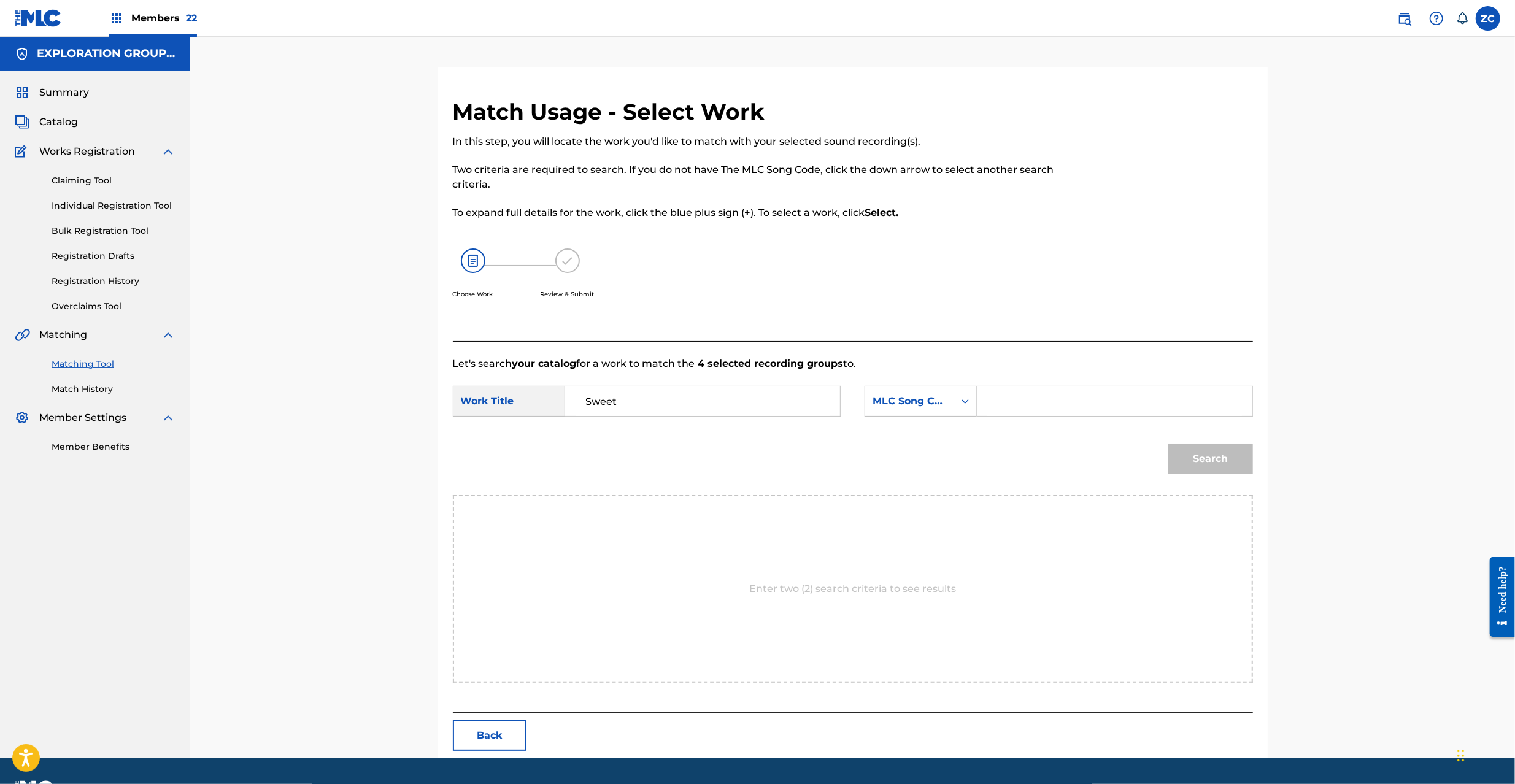
click at [1127, 412] on input "Search Form" at bounding box center [1114, 401] width 254 height 29
paste input "S65URJ"
type input "S65URJ"
click at [1213, 474] on div "Search" at bounding box center [1208, 456] width 91 height 49
click at [1218, 460] on button "Search" at bounding box center [1210, 458] width 84 height 31
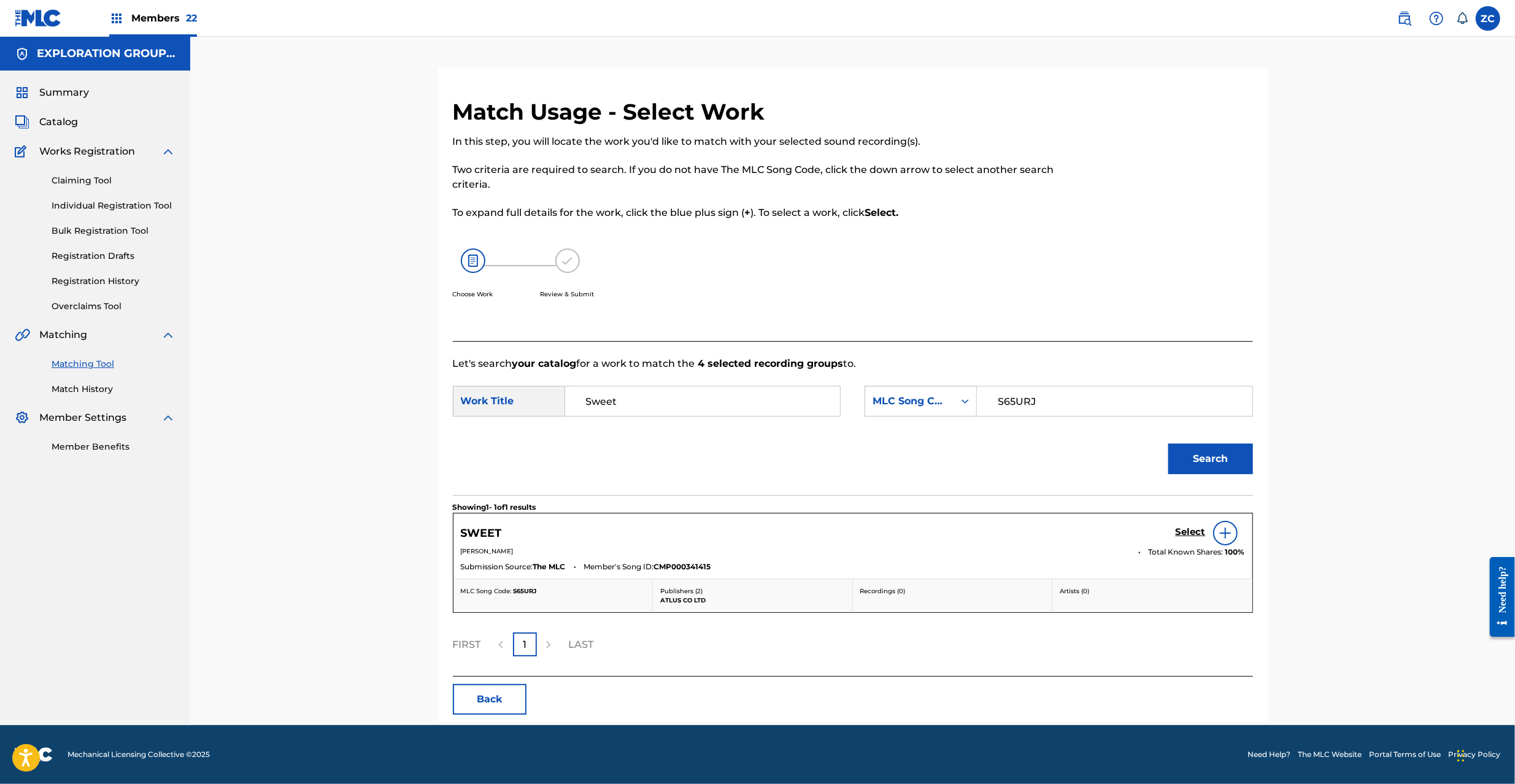
click at [1189, 535] on h5 "Select" at bounding box center [1191, 532] width 30 height 12
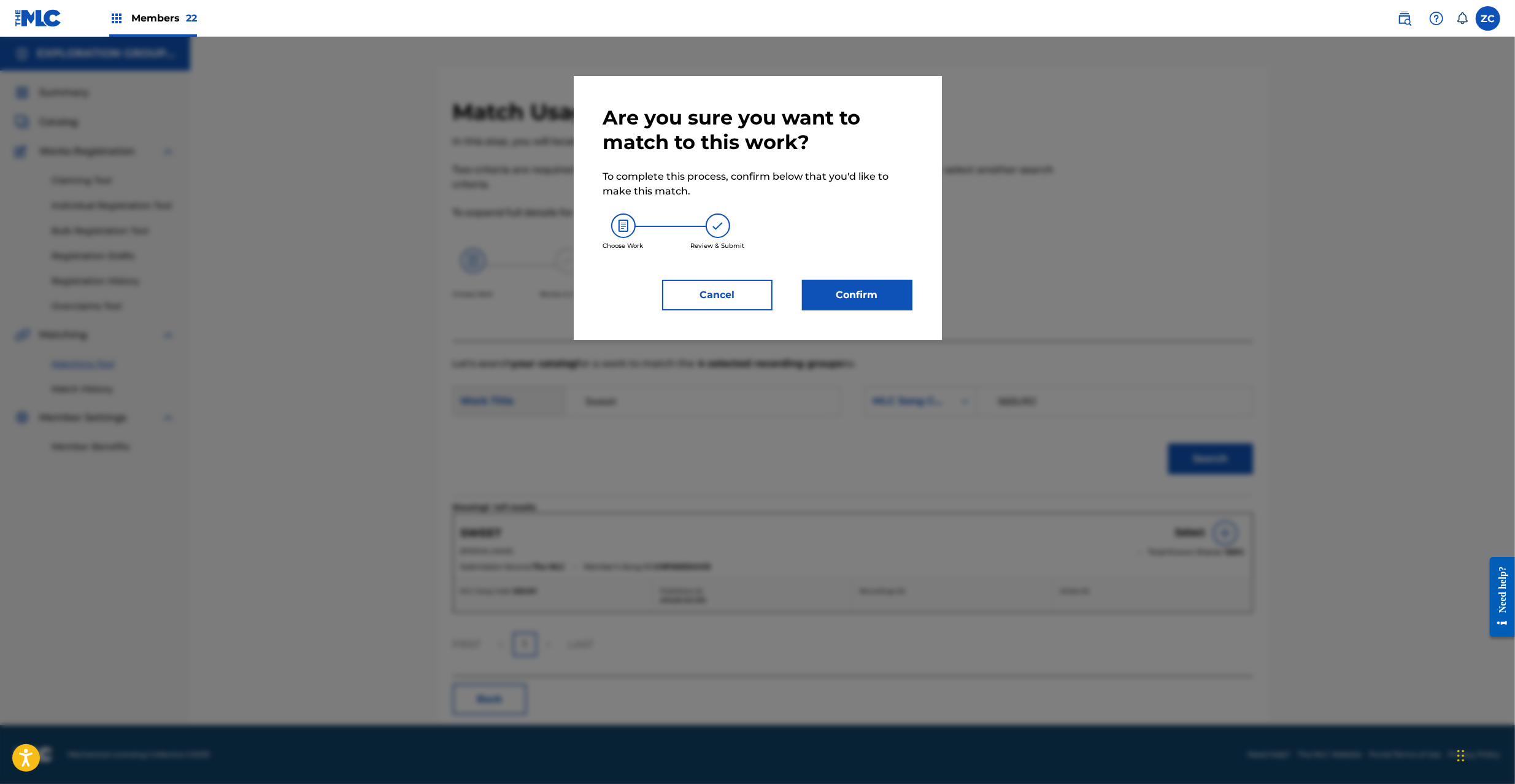
click at [862, 290] on button "Confirm" at bounding box center [857, 295] width 111 height 31
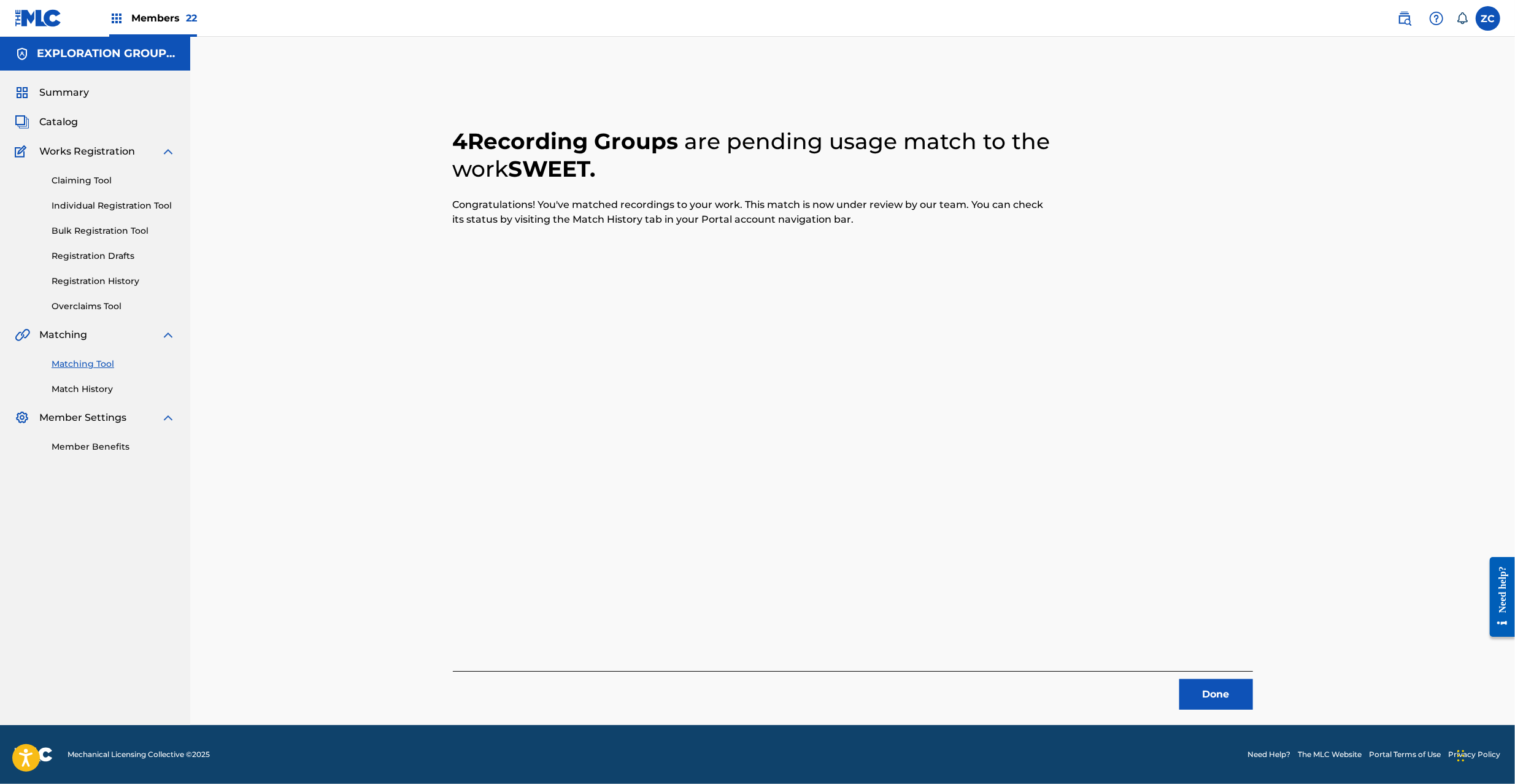
click at [1231, 711] on div "4 Recording Groups are pending usage match to the work SWEET . Congratulations!…" at bounding box center [853, 396] width 859 height 658
click at [1208, 677] on div "Done" at bounding box center [853, 691] width 800 height 39
click at [1213, 690] on button "Done" at bounding box center [1216, 694] width 74 height 31
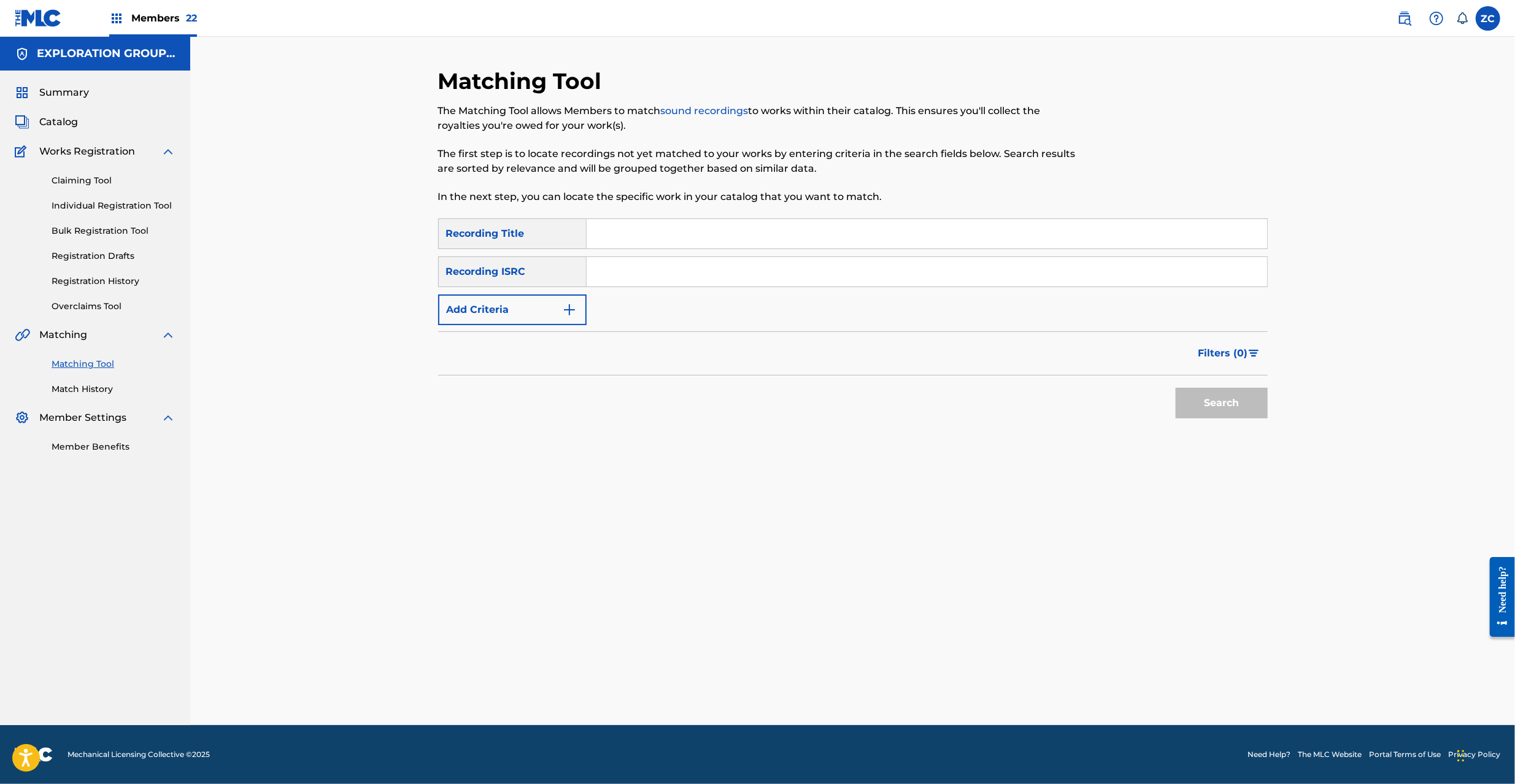
click at [684, 261] on input "Search Form" at bounding box center [927, 271] width 680 height 29
paste input "JPK651700919"
type input "JPK651700919"
click at [1211, 402] on button "Search" at bounding box center [1222, 402] width 92 height 31
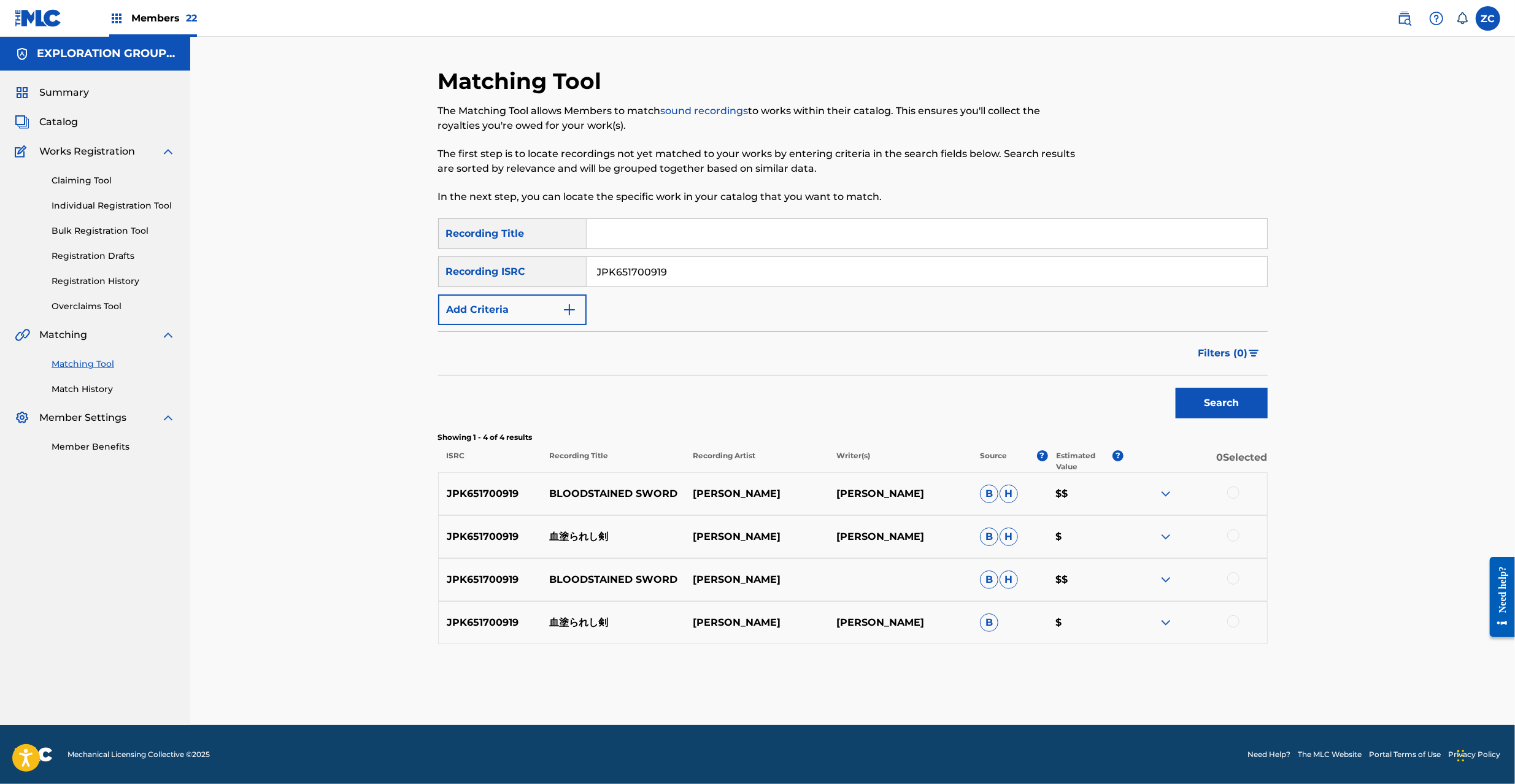
drag, startPoint x: 1234, startPoint y: 489, endPoint x: 1231, endPoint y: 530, distance: 41.1
click at [1234, 501] on div at bounding box center [1195, 494] width 143 height 15
click at [1236, 536] on div at bounding box center [1234, 535] width 12 height 12
drag, startPoint x: 1234, startPoint y: 574, endPoint x: 1234, endPoint y: 618, distance: 44.0
click at [1234, 581] on div at bounding box center [1234, 579] width 12 height 12
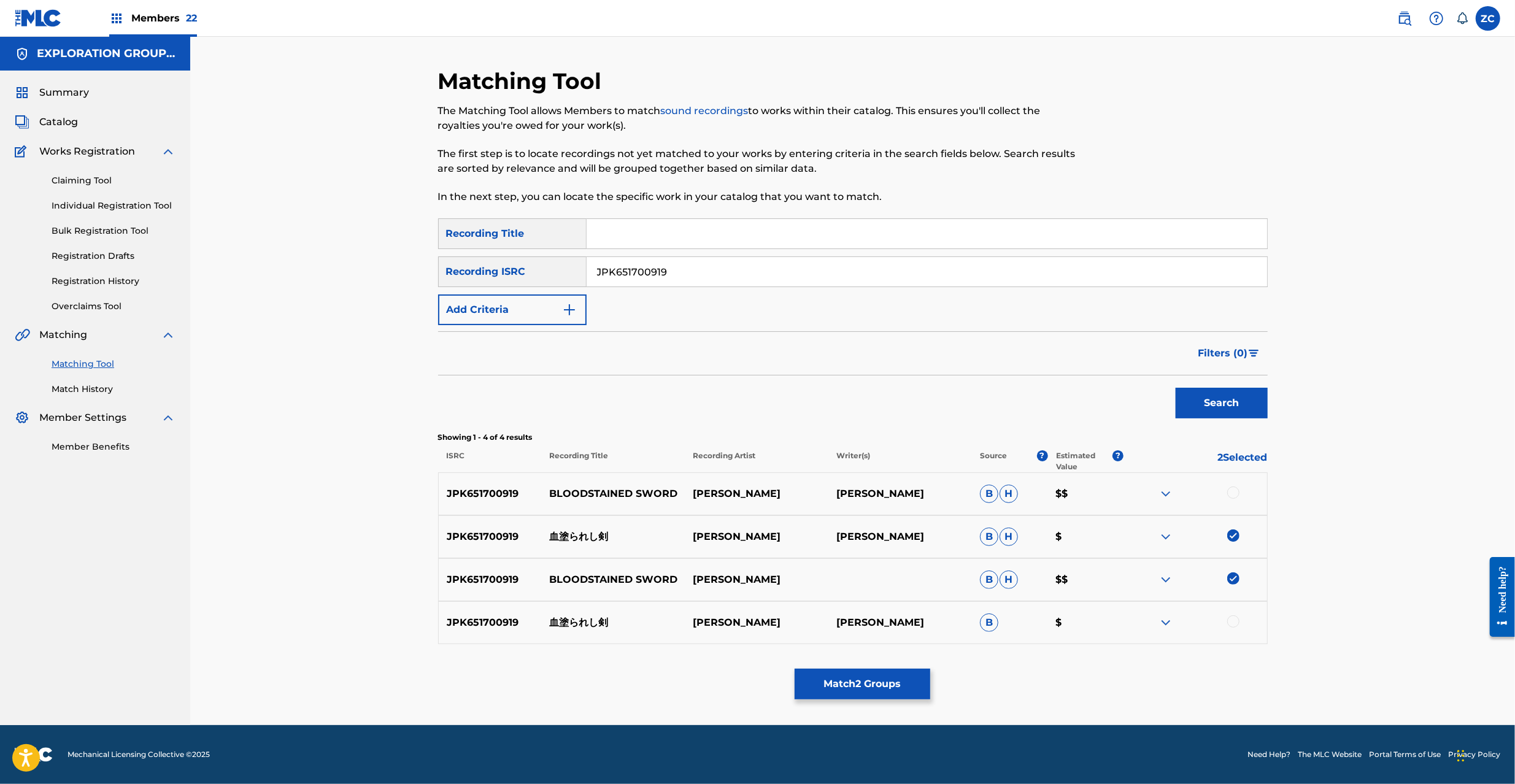
drag, startPoint x: 1233, startPoint y: 622, endPoint x: 1222, endPoint y: 496, distance: 126.5
click at [1233, 621] on div at bounding box center [1234, 621] width 12 height 12
click at [1236, 491] on div at bounding box center [1234, 493] width 12 height 12
click at [887, 696] on button "Match 4 Groups" at bounding box center [862, 684] width 136 height 31
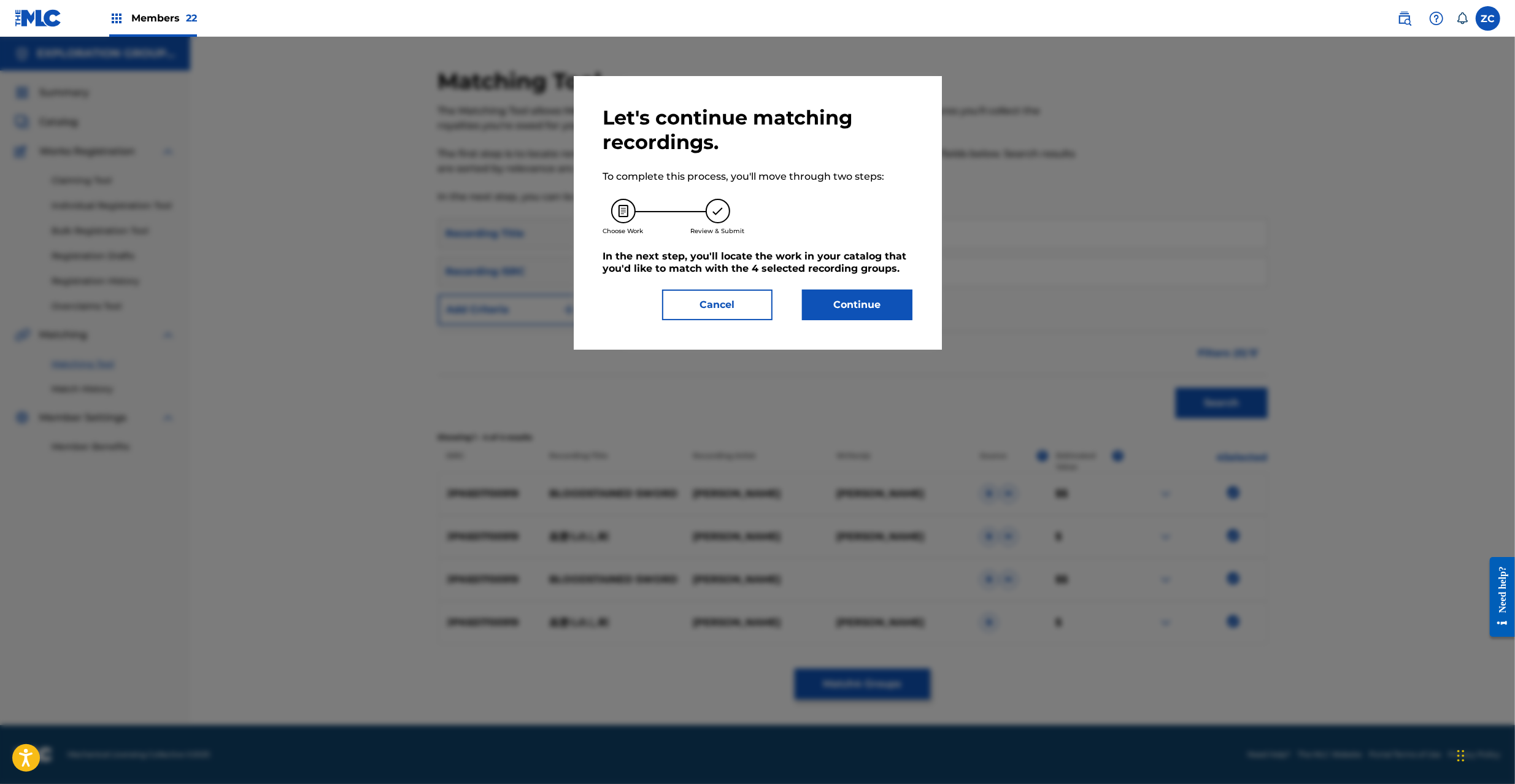
click at [850, 315] on button "Continue" at bounding box center [857, 305] width 111 height 31
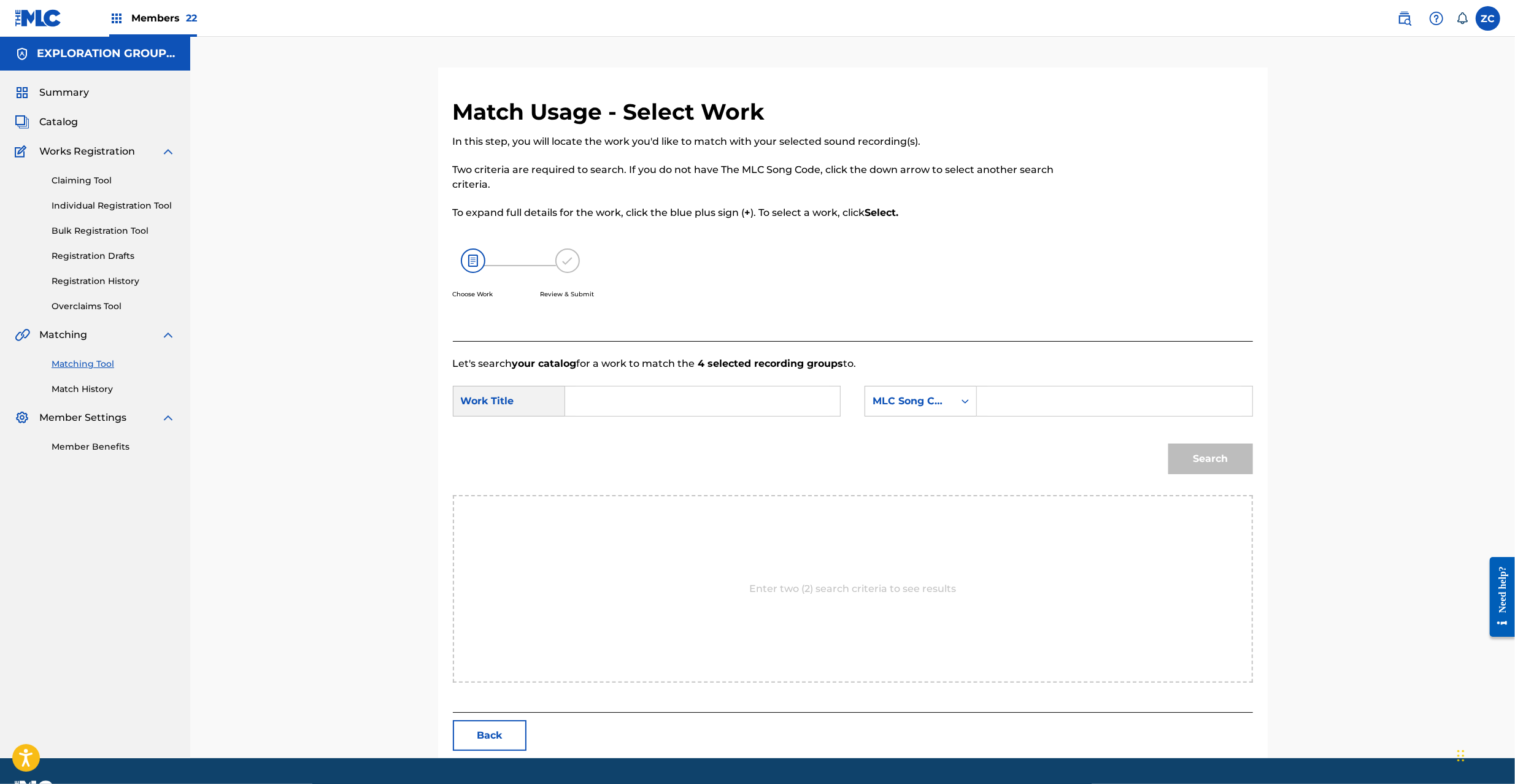
click at [698, 401] on input "Search Form" at bounding box center [703, 401] width 254 height 29
paste input "Chinurareshi Tsurugi CL1HIO"
click at [715, 398] on input "Chinurareshi Tsurugi CL1HIO" at bounding box center [703, 401] width 254 height 29
type input "Chinurareshi Tsurugi"
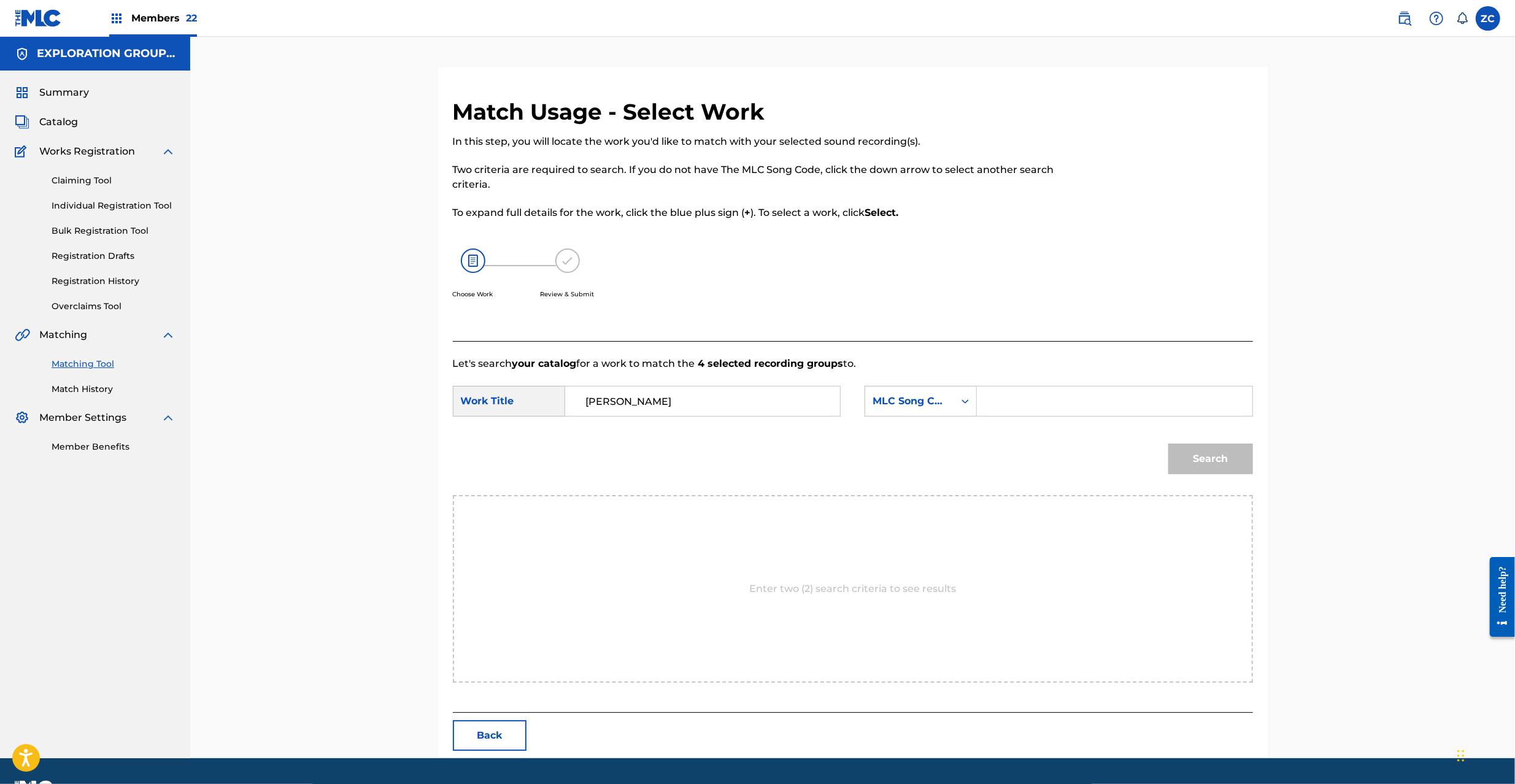
click at [1066, 400] on input "Search Form" at bounding box center [1114, 401] width 254 height 29
paste input "CL1HIO"
type input "CL1HIO"
click at [1221, 449] on button "Search" at bounding box center [1210, 458] width 84 height 31
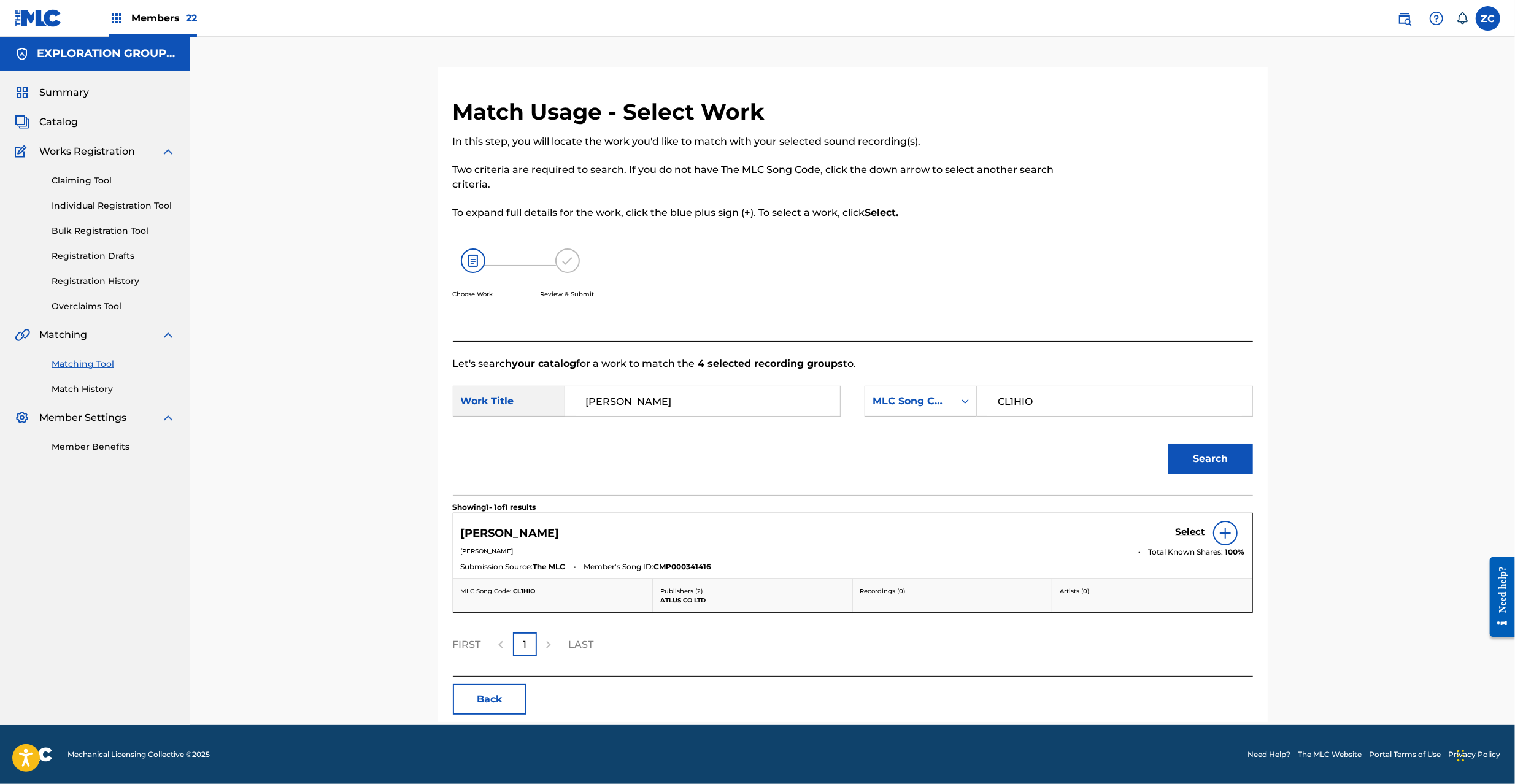
click at [1188, 536] on h5 "Select" at bounding box center [1191, 532] width 30 height 12
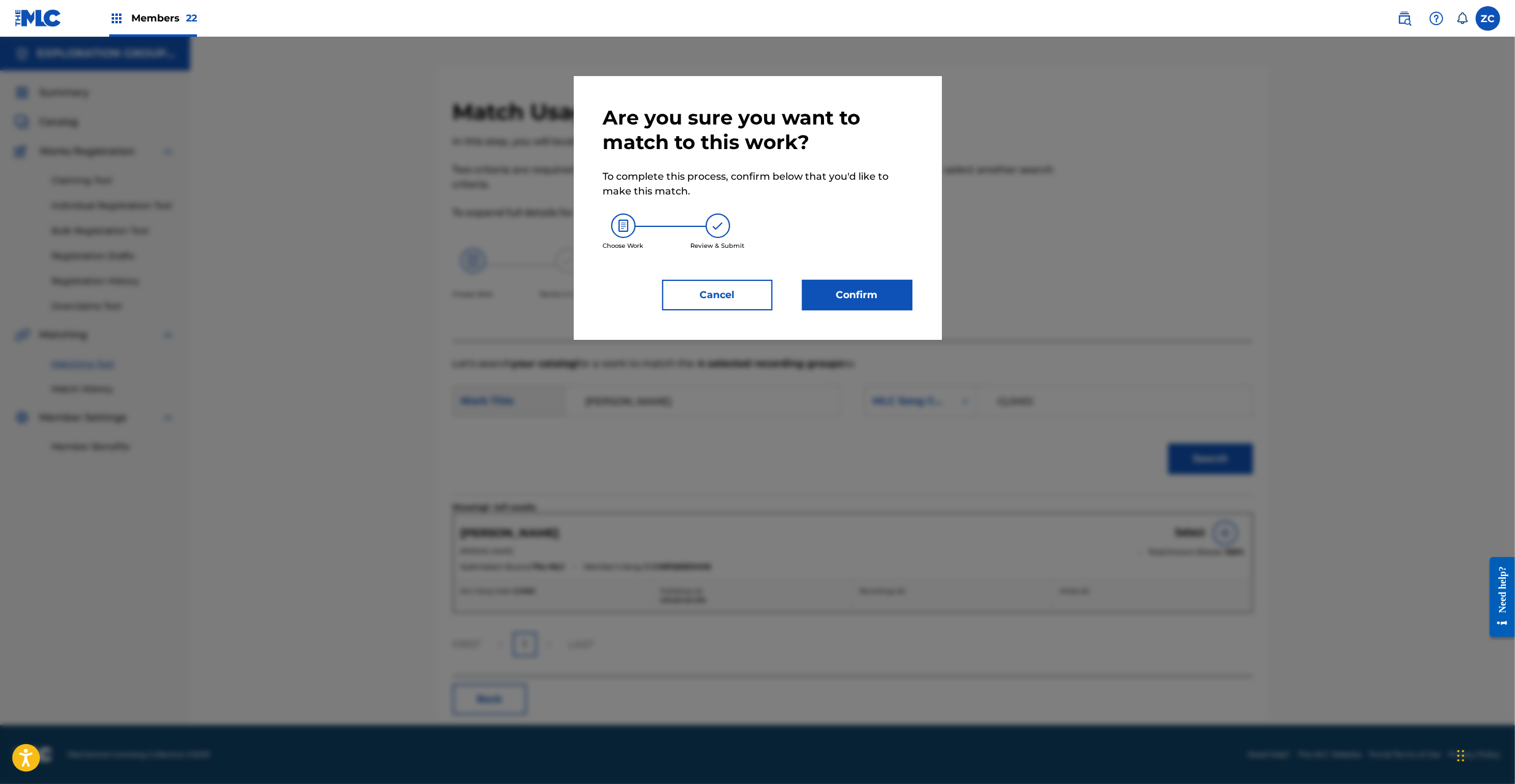
click at [857, 302] on button "Confirm" at bounding box center [857, 295] width 111 height 31
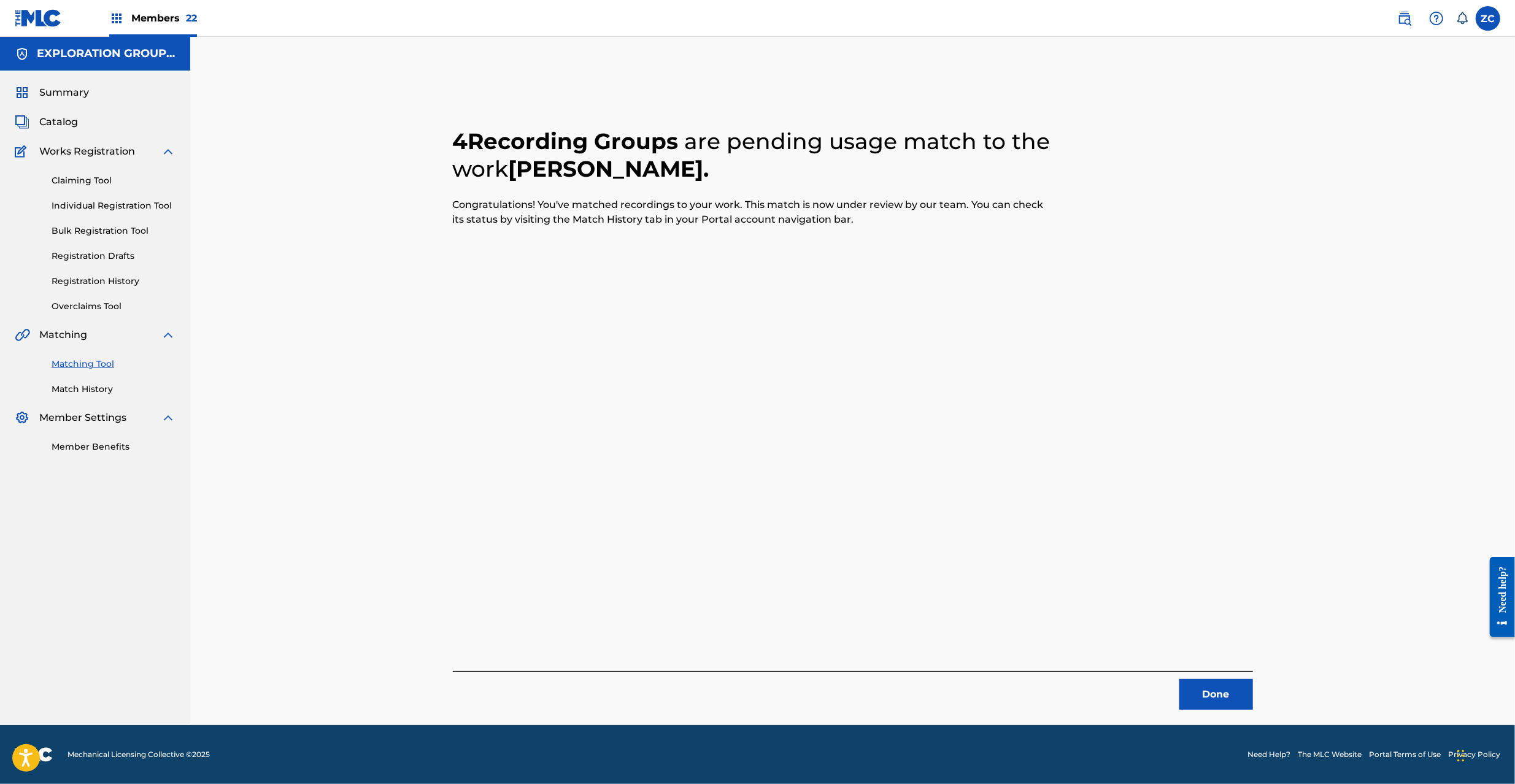
click at [1219, 692] on button "Done" at bounding box center [1216, 694] width 74 height 31
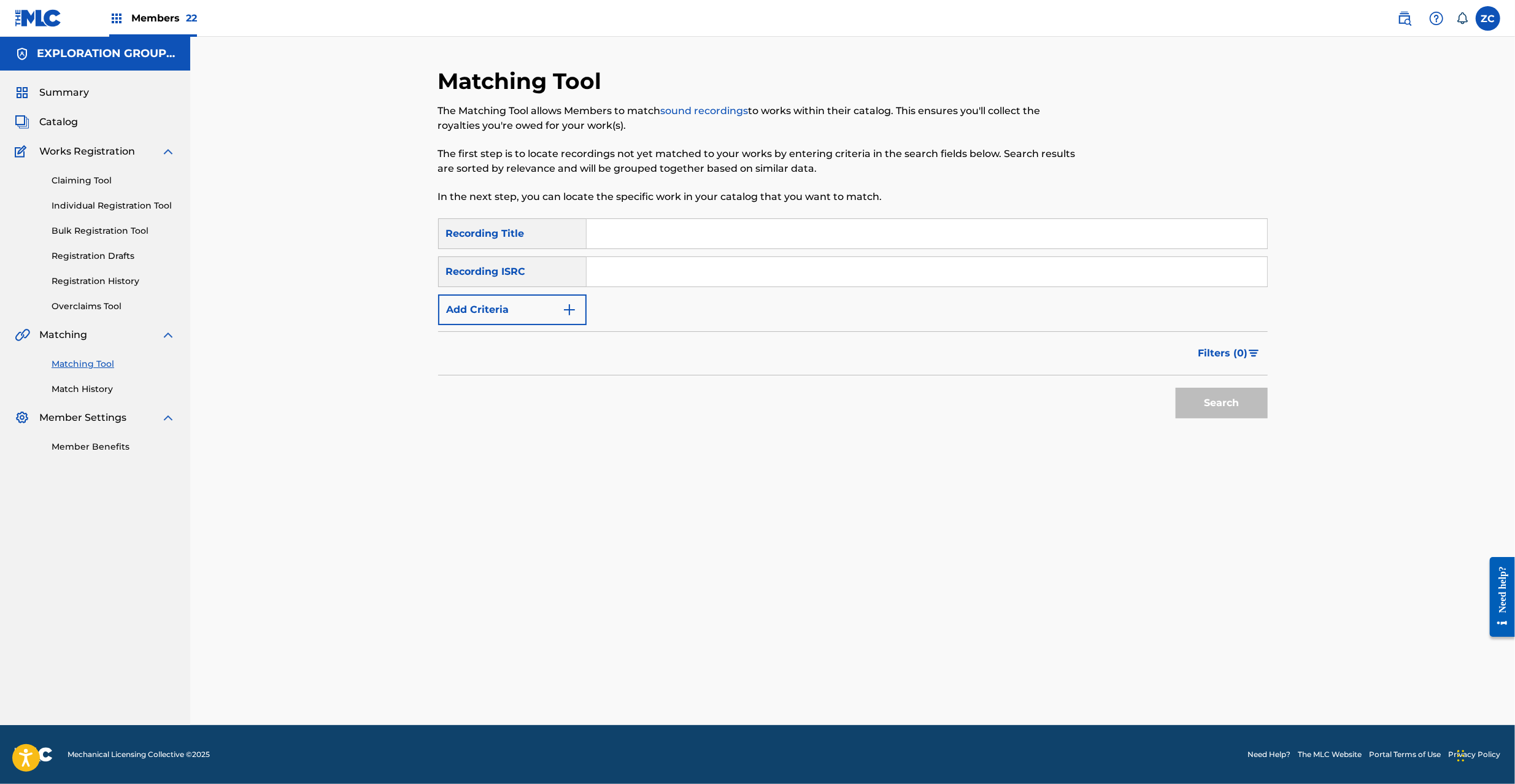
drag, startPoint x: 666, startPoint y: 246, endPoint x: 579, endPoint y: 274, distance: 91.4
click at [666, 246] on input "Search Form" at bounding box center [927, 233] width 680 height 29
paste input "ファーストフード"
type input "ファーストフード"
click at [521, 309] on button "Add Criteria" at bounding box center [512, 310] width 149 height 31
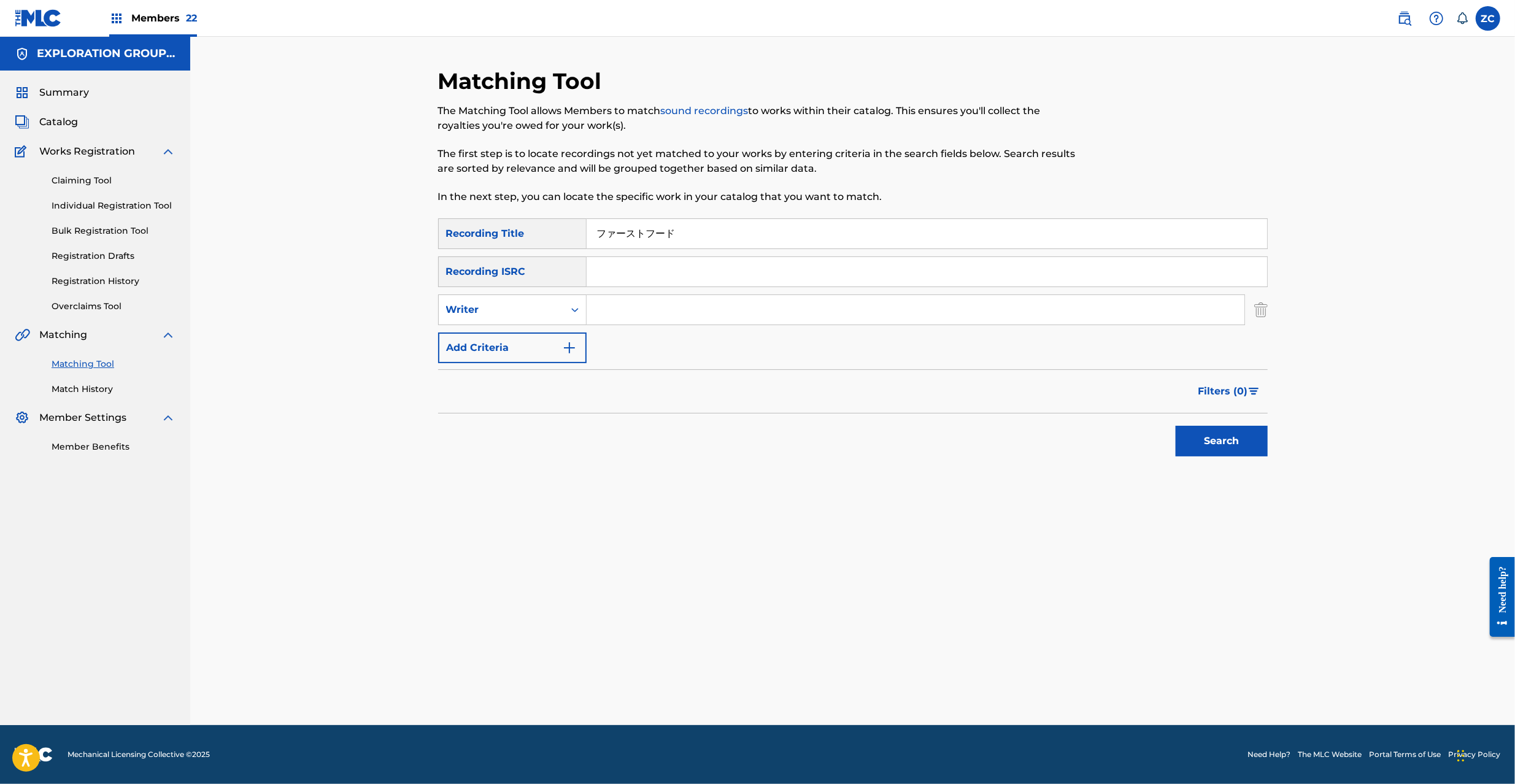
click at [505, 357] on button "Add Criteria" at bounding box center [512, 347] width 149 height 31
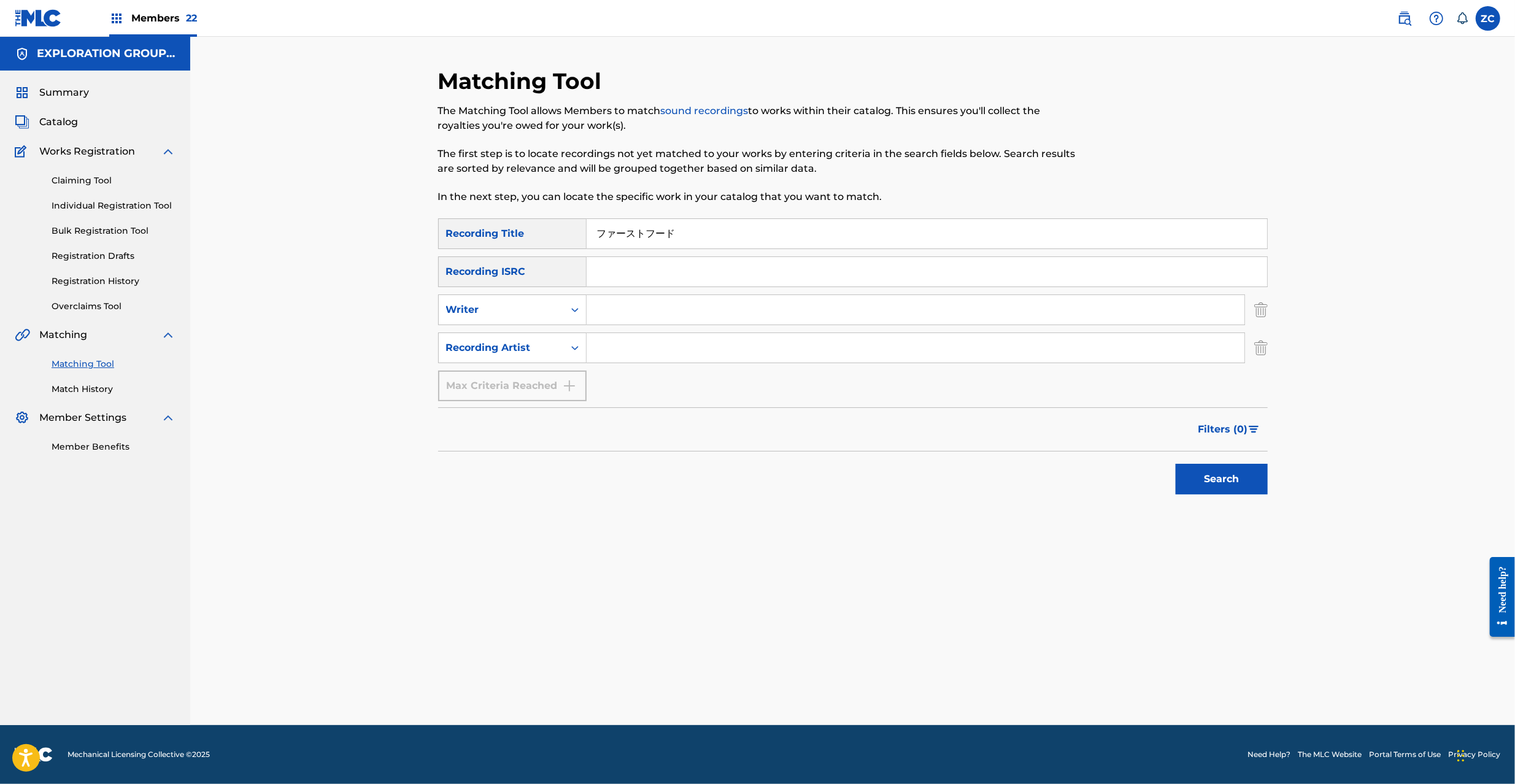
click at [680, 340] on input "Search Form" at bounding box center [915, 347] width 658 height 29
paste input "Atlus Sound Team"
type input "Atlus Sound Team"
click at [1253, 465] on button "Search" at bounding box center [1222, 479] width 92 height 31
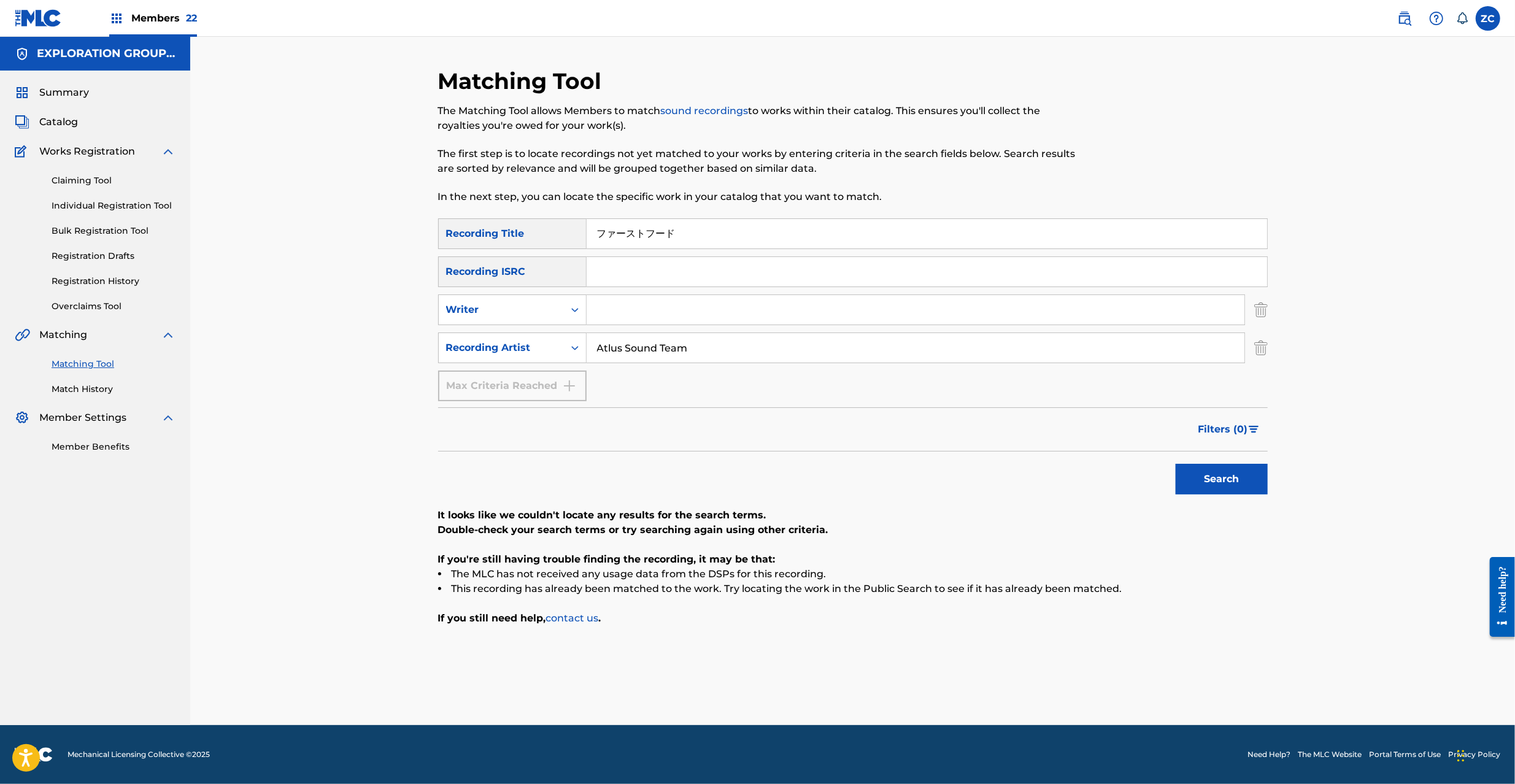
drag, startPoint x: 718, startPoint y: 234, endPoint x: 347, endPoint y: 253, distance: 371.5
click at [303, 229] on div "Matching Tool The Matching Tool allows Members to match sound recordings to wor…" at bounding box center [853, 381] width 1325 height 688
paste input "千年万年堂"
drag, startPoint x: 1208, startPoint y: 476, endPoint x: 1057, endPoint y: 438, distance: 155.7
click at [1204, 476] on button "Search" at bounding box center [1222, 479] width 92 height 31
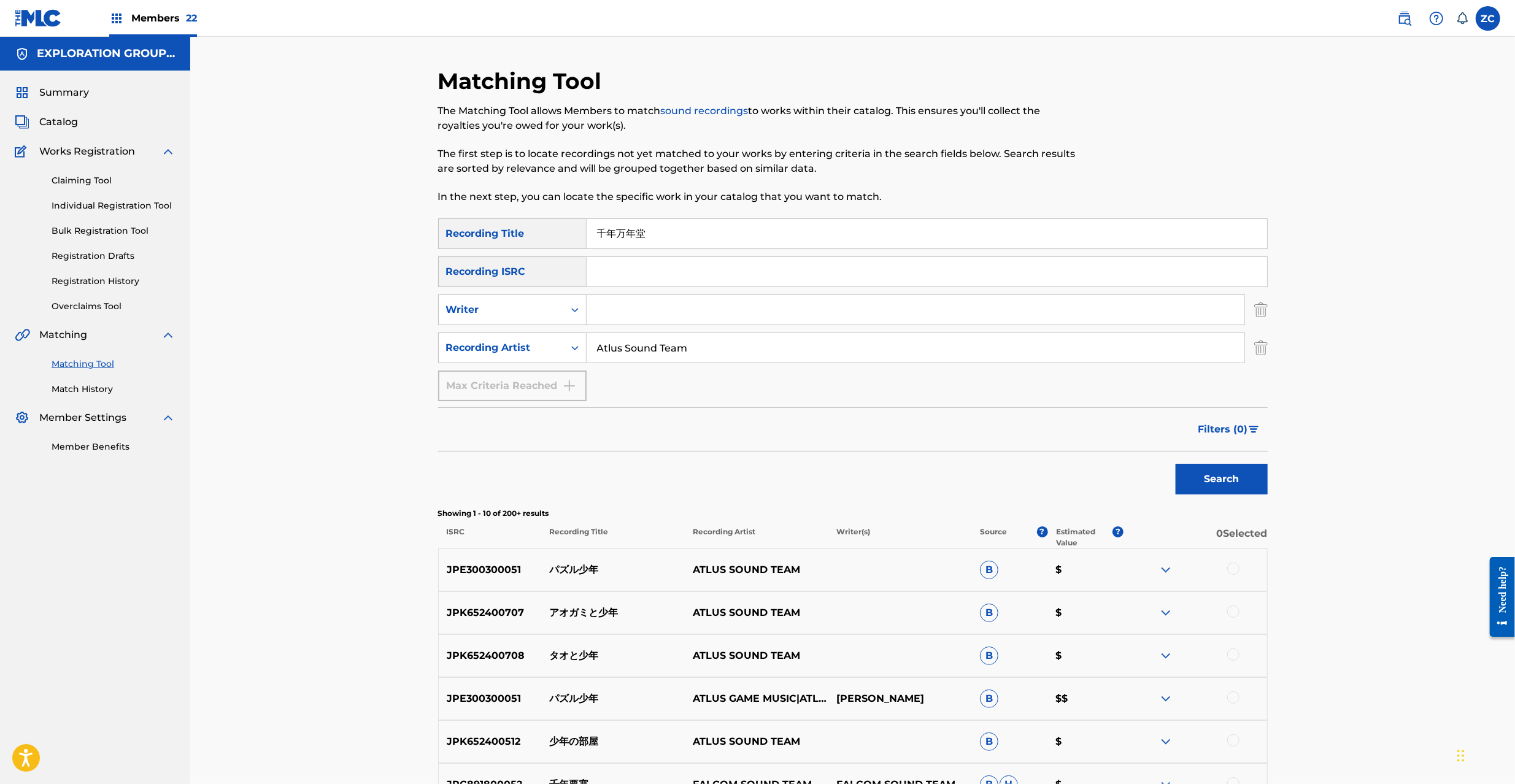
click at [683, 239] on input "千年万年堂" at bounding box center [927, 233] width 680 height 29
paste input "者"
click at [1250, 479] on button "Search" at bounding box center [1222, 479] width 92 height 31
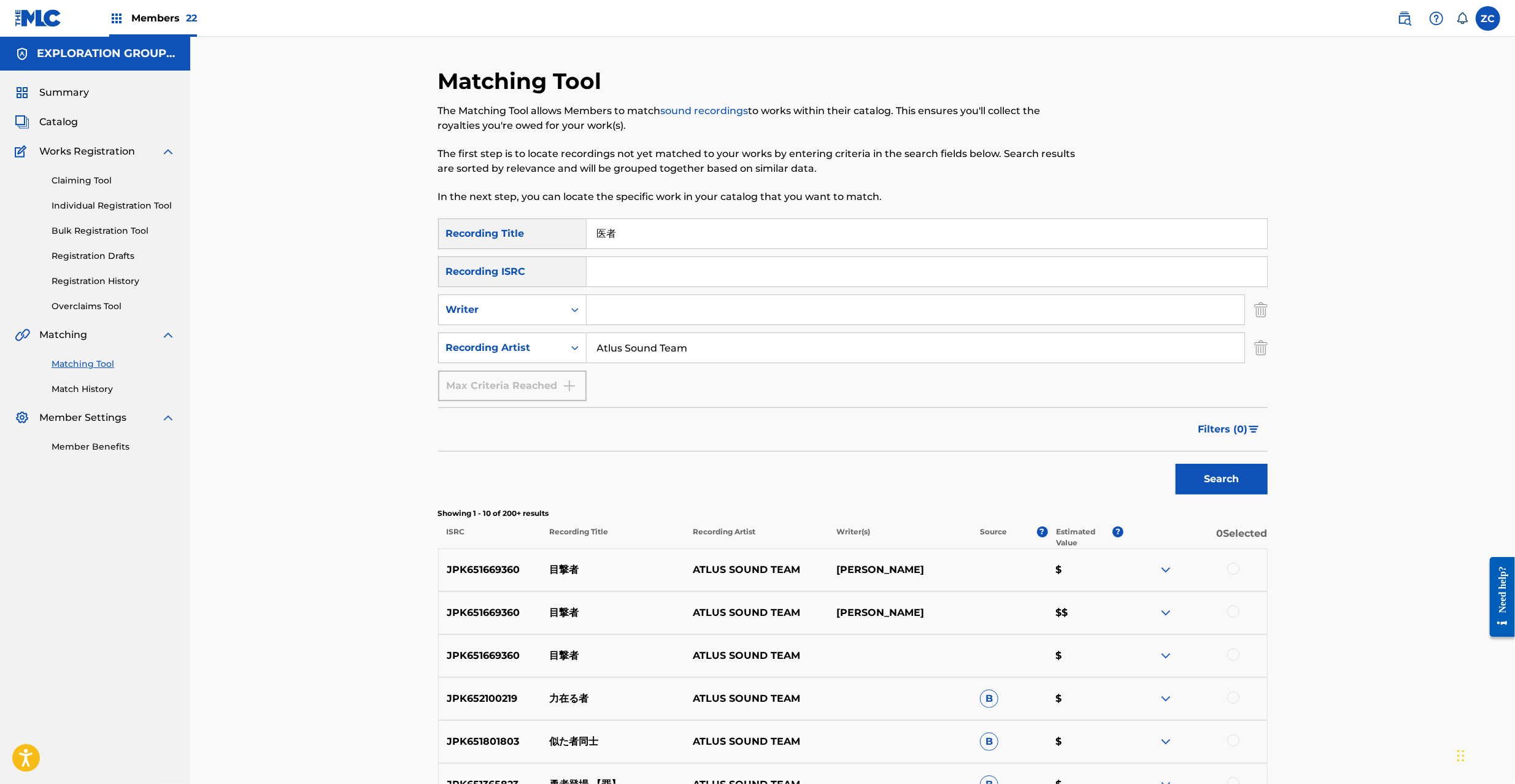
click at [712, 231] on input "医者" at bounding box center [927, 233] width 680 height 29
paste input "戦闘～病院 (異変前)"
click at [1257, 488] on button "Search" at bounding box center [1222, 479] width 92 height 31
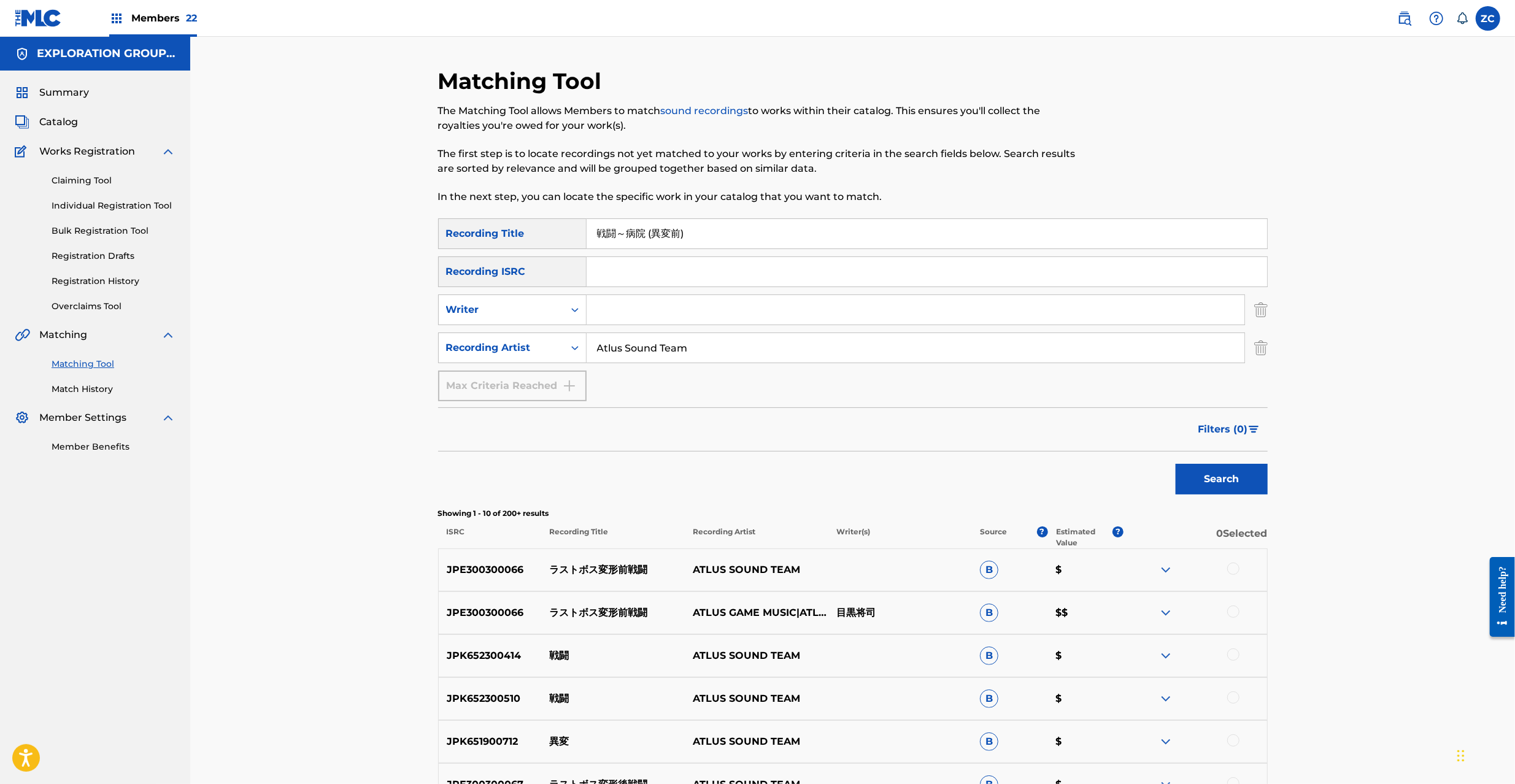
click at [717, 233] on input "戦闘～病院 (異変前)" at bounding box center [927, 233] width 680 height 29
paste input "用Bgm-B"
click at [1242, 470] on button "Search" at bounding box center [1222, 479] width 92 height 31
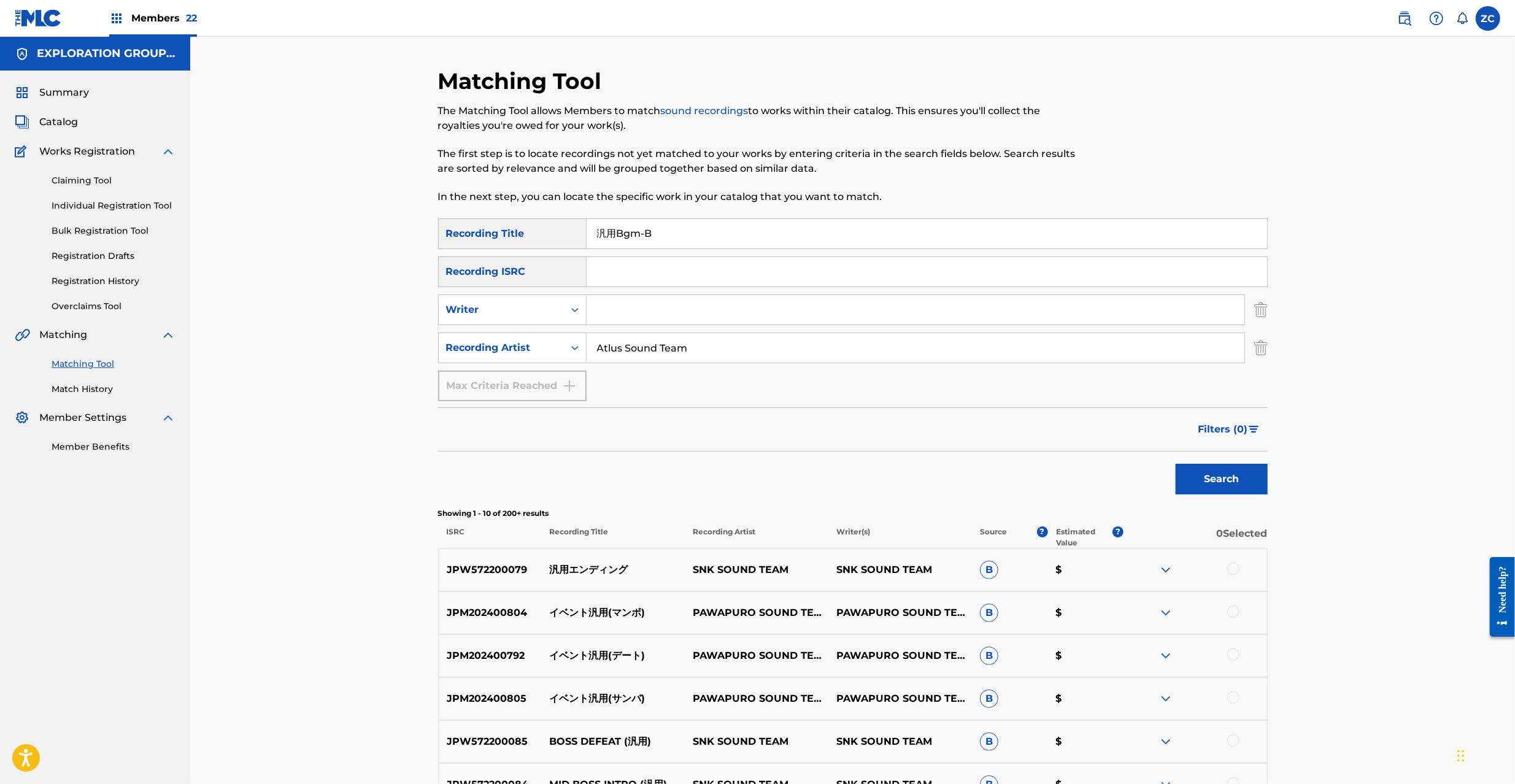
scroll to position [108, 0]
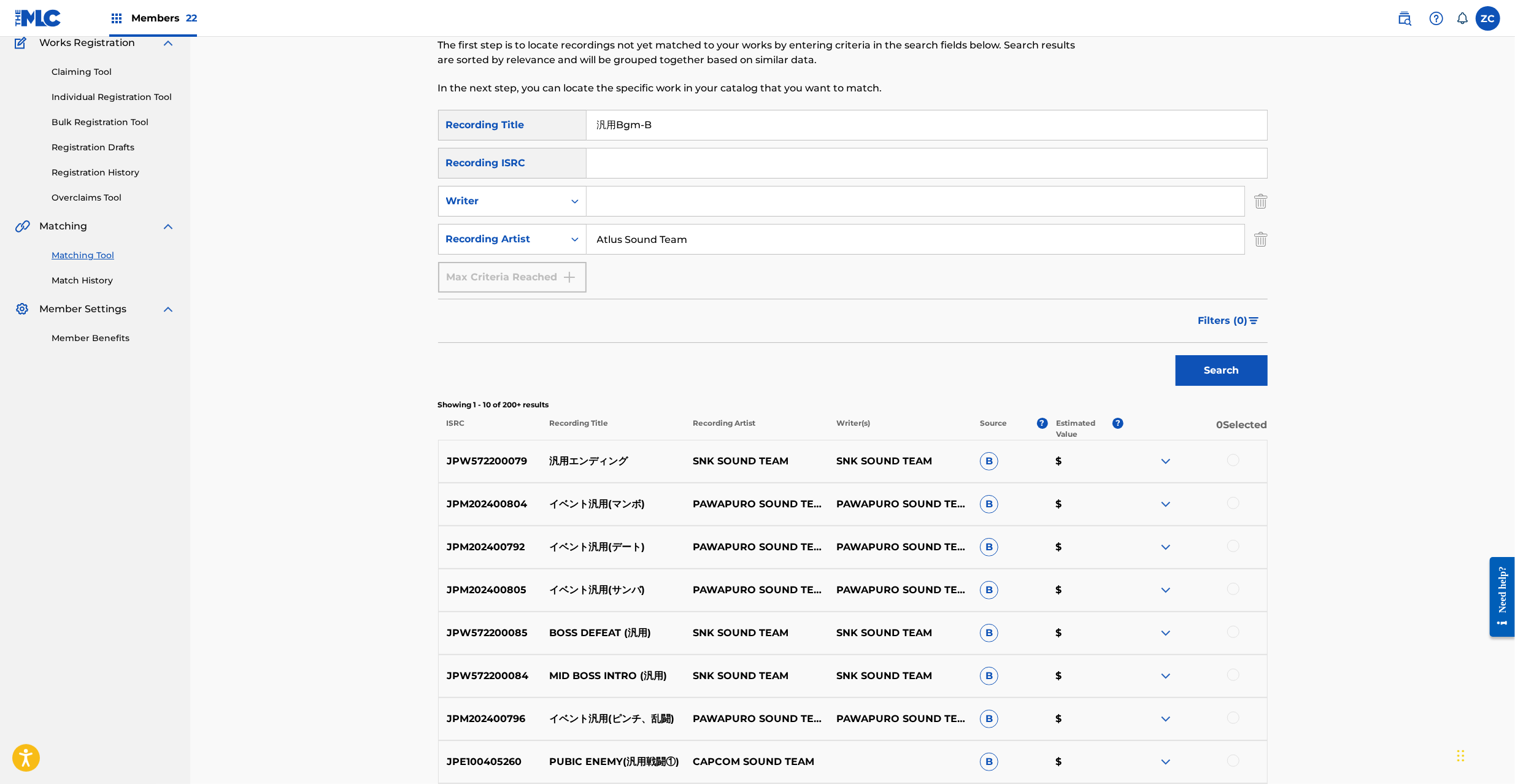
click at [705, 128] on input "汎用Bgm-B" at bounding box center [927, 125] width 680 height 29
paste input "ダンジョン～病院 (異変後)"
click at [1237, 367] on button "Search" at bounding box center [1222, 372] width 92 height 31
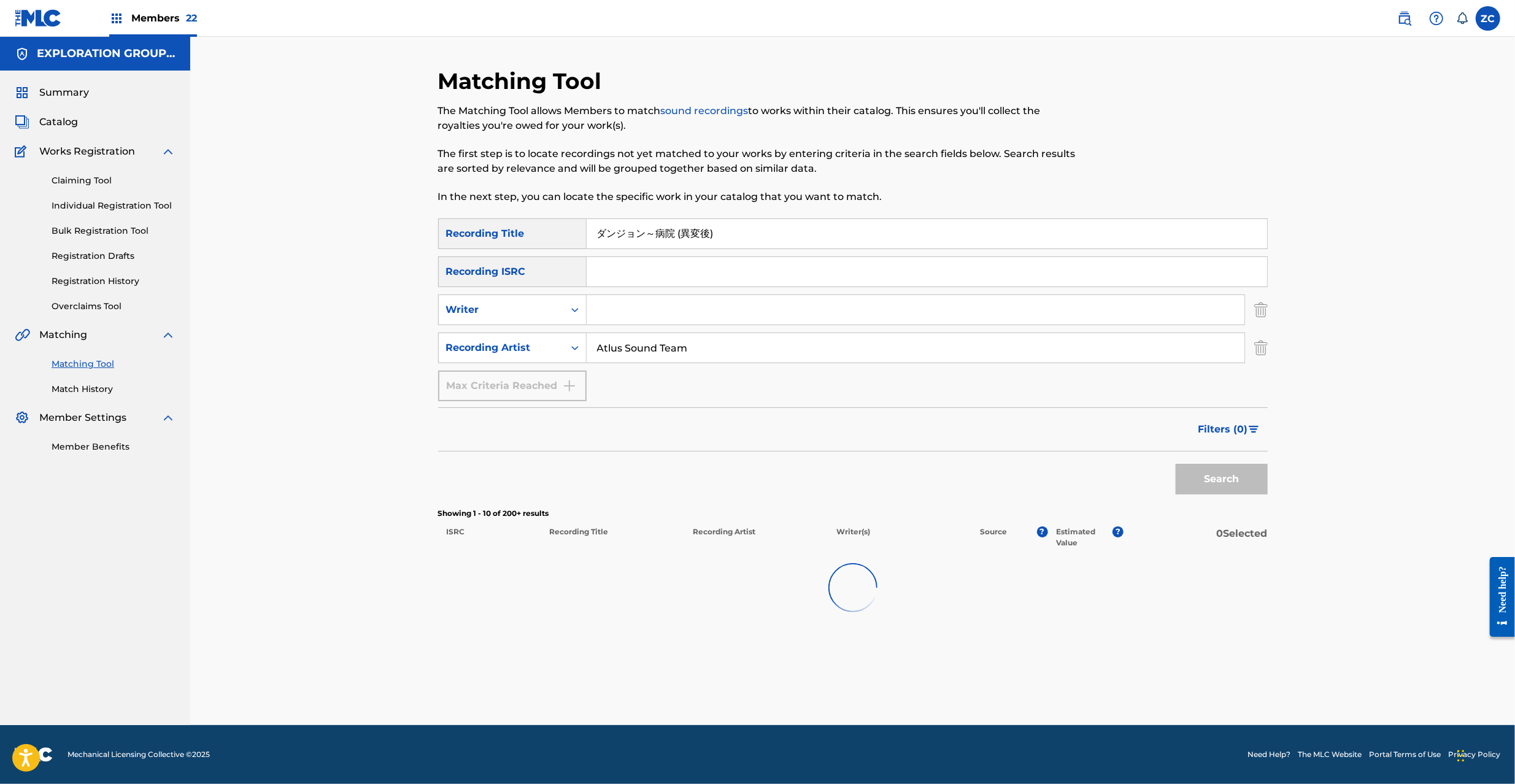
scroll to position [0, 0]
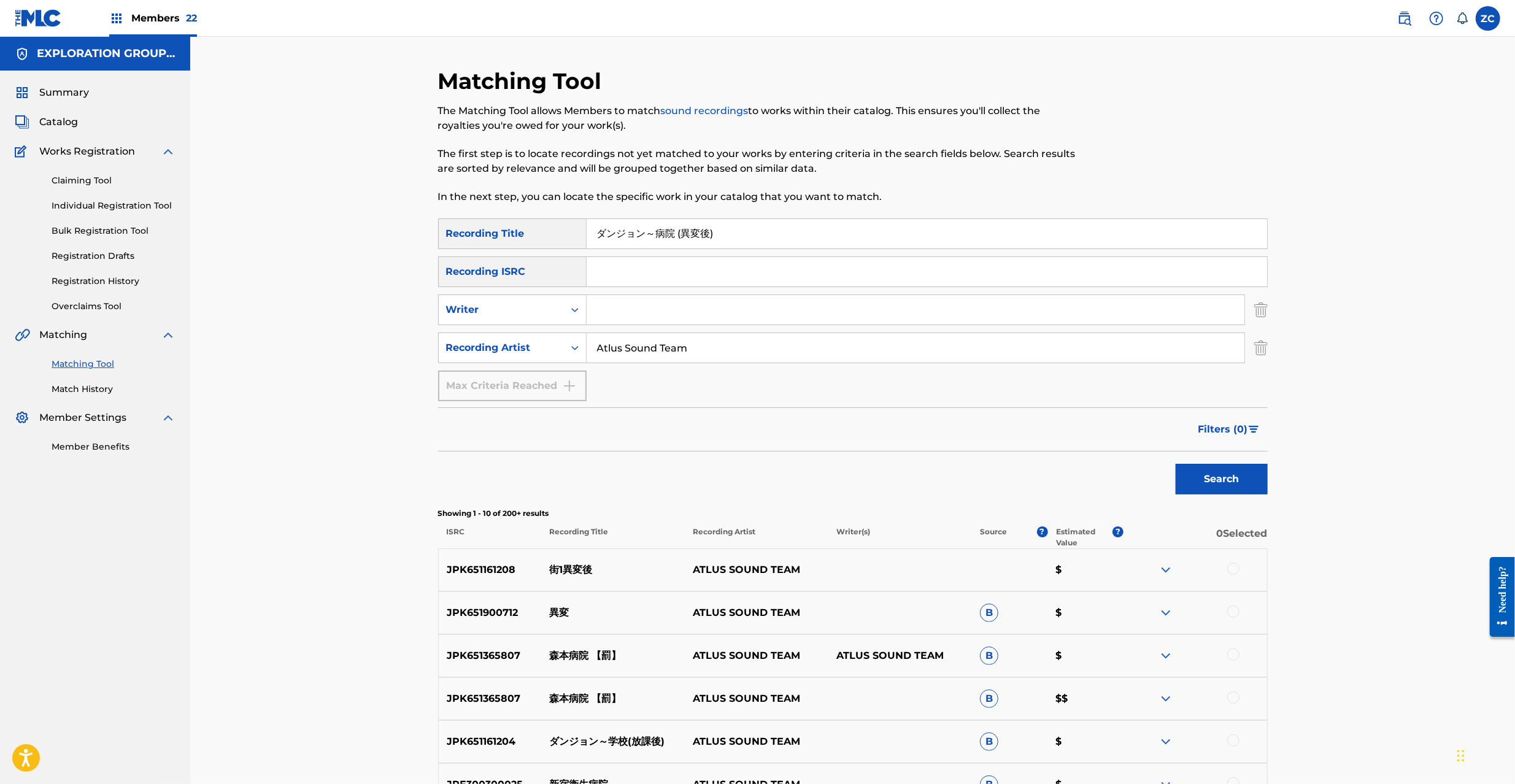
click at [767, 241] on input "ダンジョン～病院 (異変後)" at bounding box center [927, 233] width 680 height 29
paste input "神社 (フィレモンの声"
drag, startPoint x: 1235, startPoint y: 467, endPoint x: 1210, endPoint y: 471, distance: 25.3
click at [1235, 467] on button "Search" at bounding box center [1222, 479] width 92 height 31
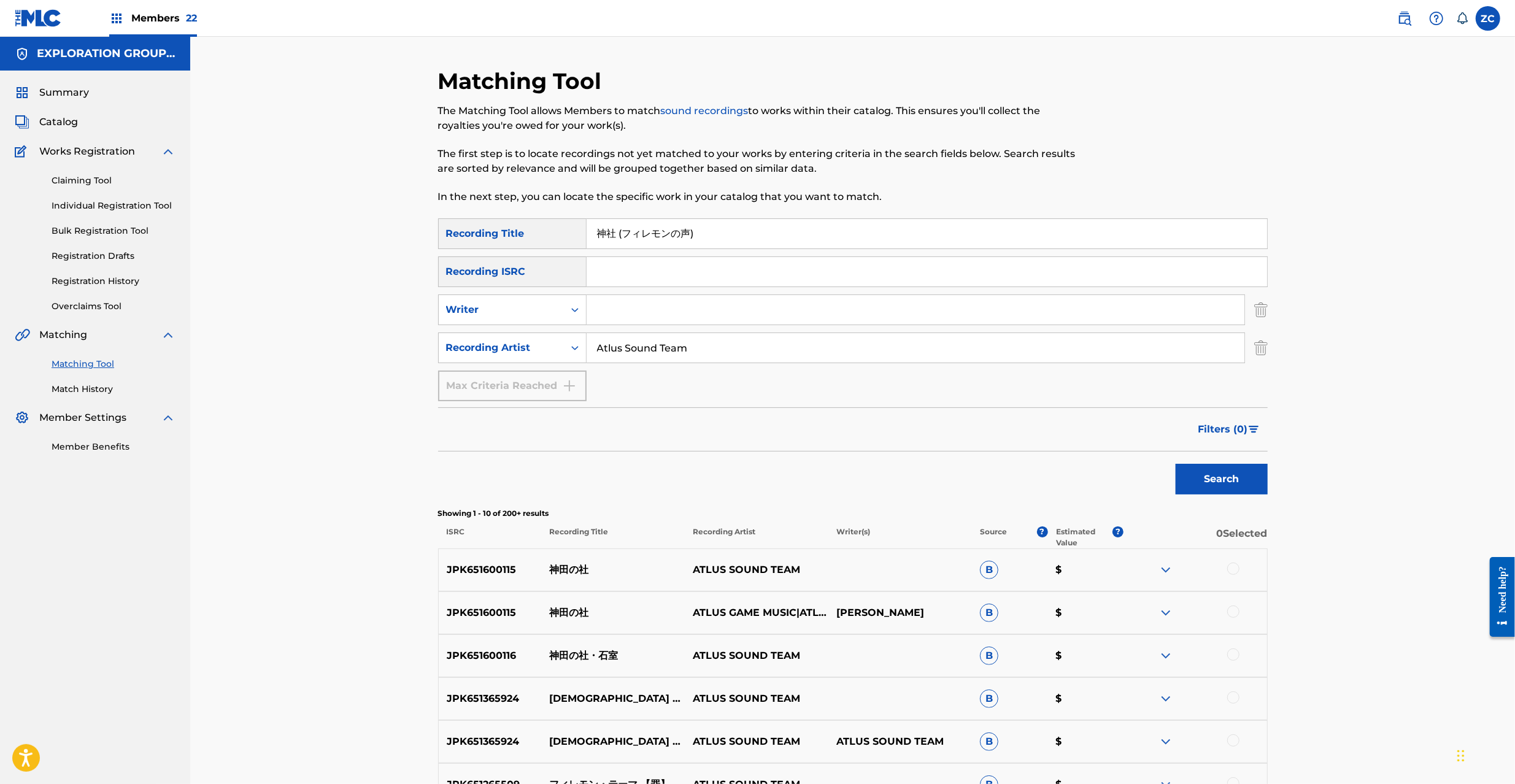
click at [744, 231] on input "神社 (フィレモンの声)" at bounding box center [927, 233] width 680 height 29
paste input "Jinja Firemonno Koe"
click at [1231, 480] on button "Search" at bounding box center [1222, 479] width 92 height 31
click at [715, 233] on input "Jinja Firemonno Koe" at bounding box center [927, 233] width 680 height 29
paste
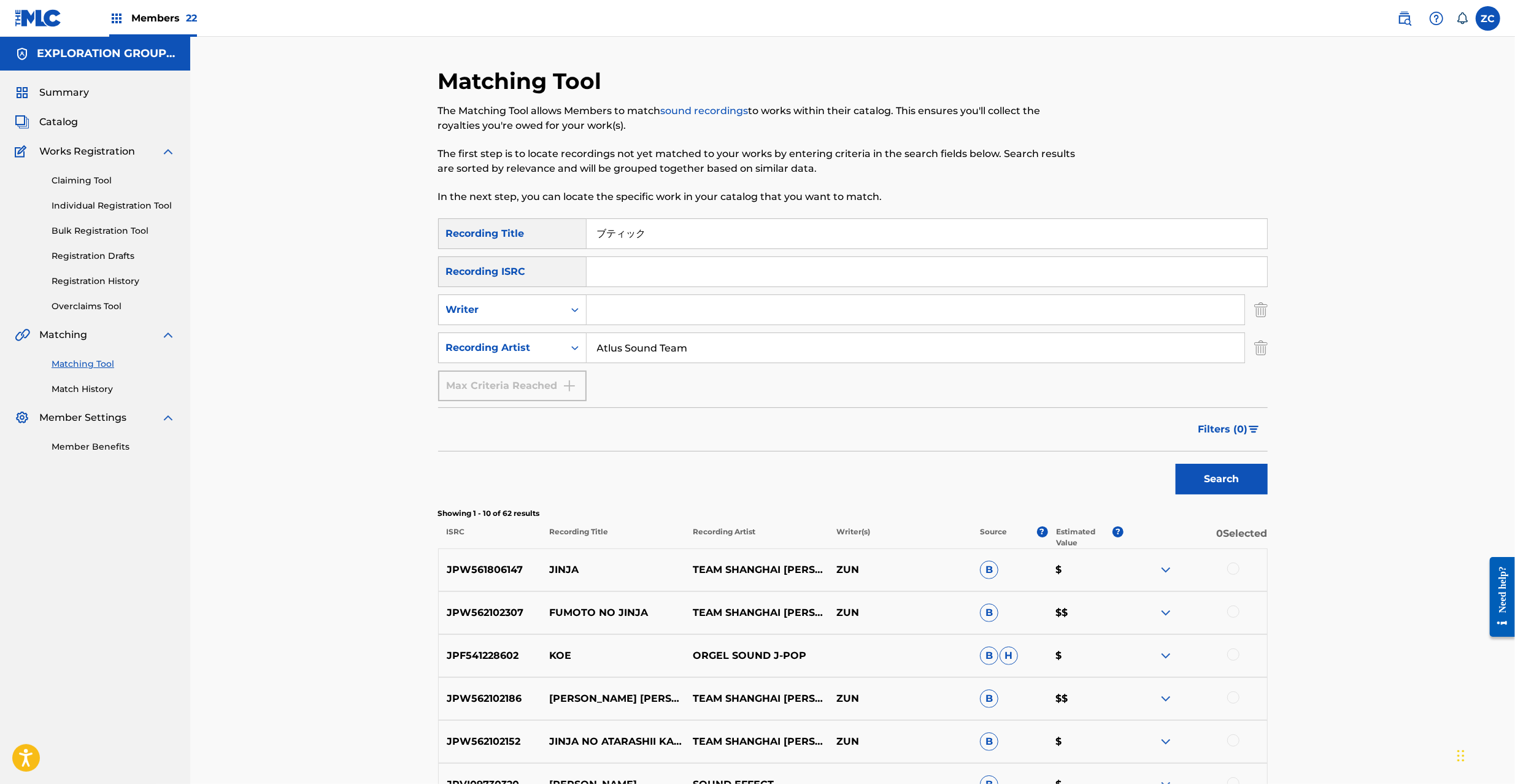
click at [1225, 475] on button "Search" at bounding box center [1222, 479] width 92 height 31
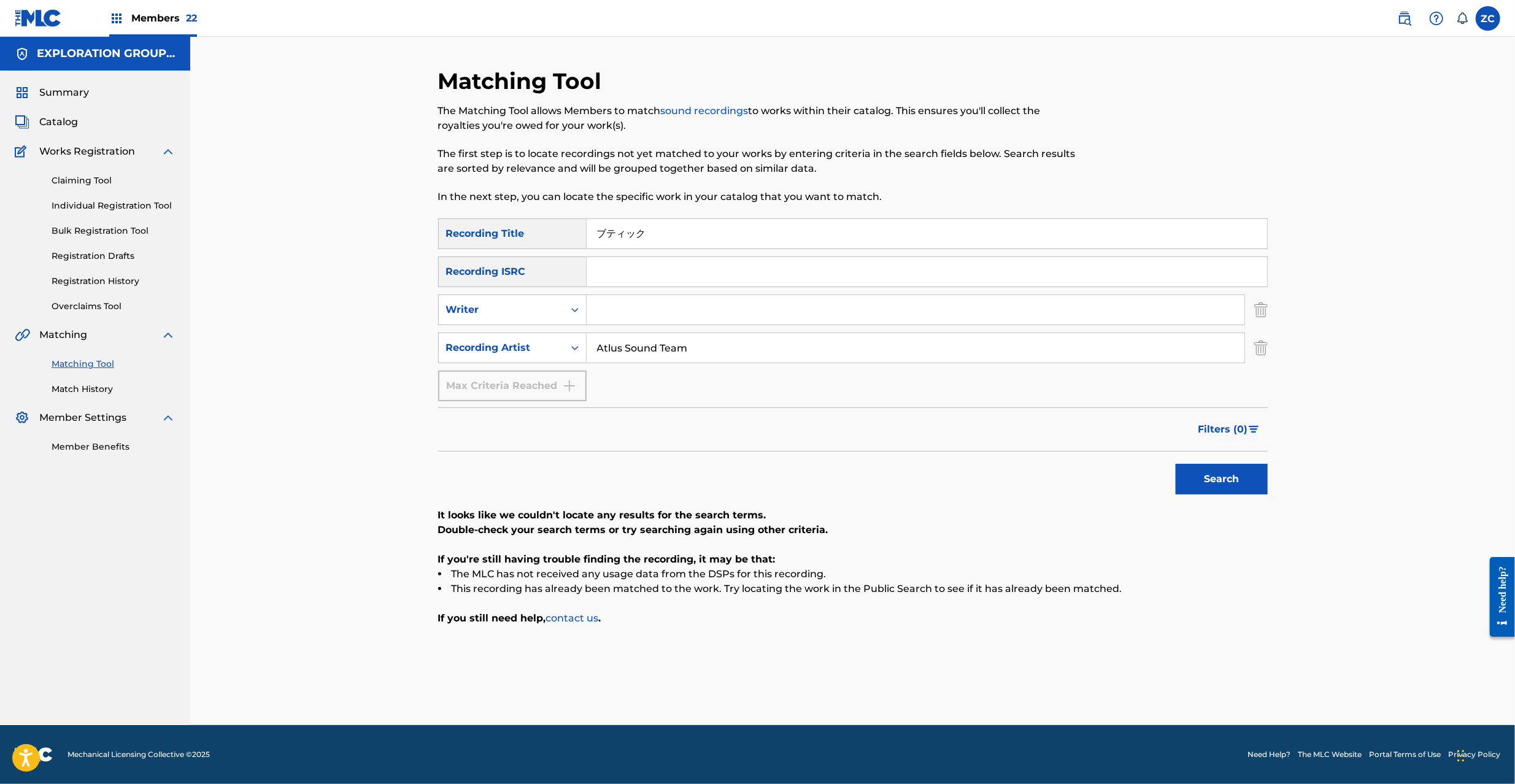
click at [685, 222] on input "ブティック" at bounding box center [927, 233] width 680 height 29
type input "アガスティアの樹"
click at [1228, 479] on button "Search" at bounding box center [1222, 479] width 92 height 31
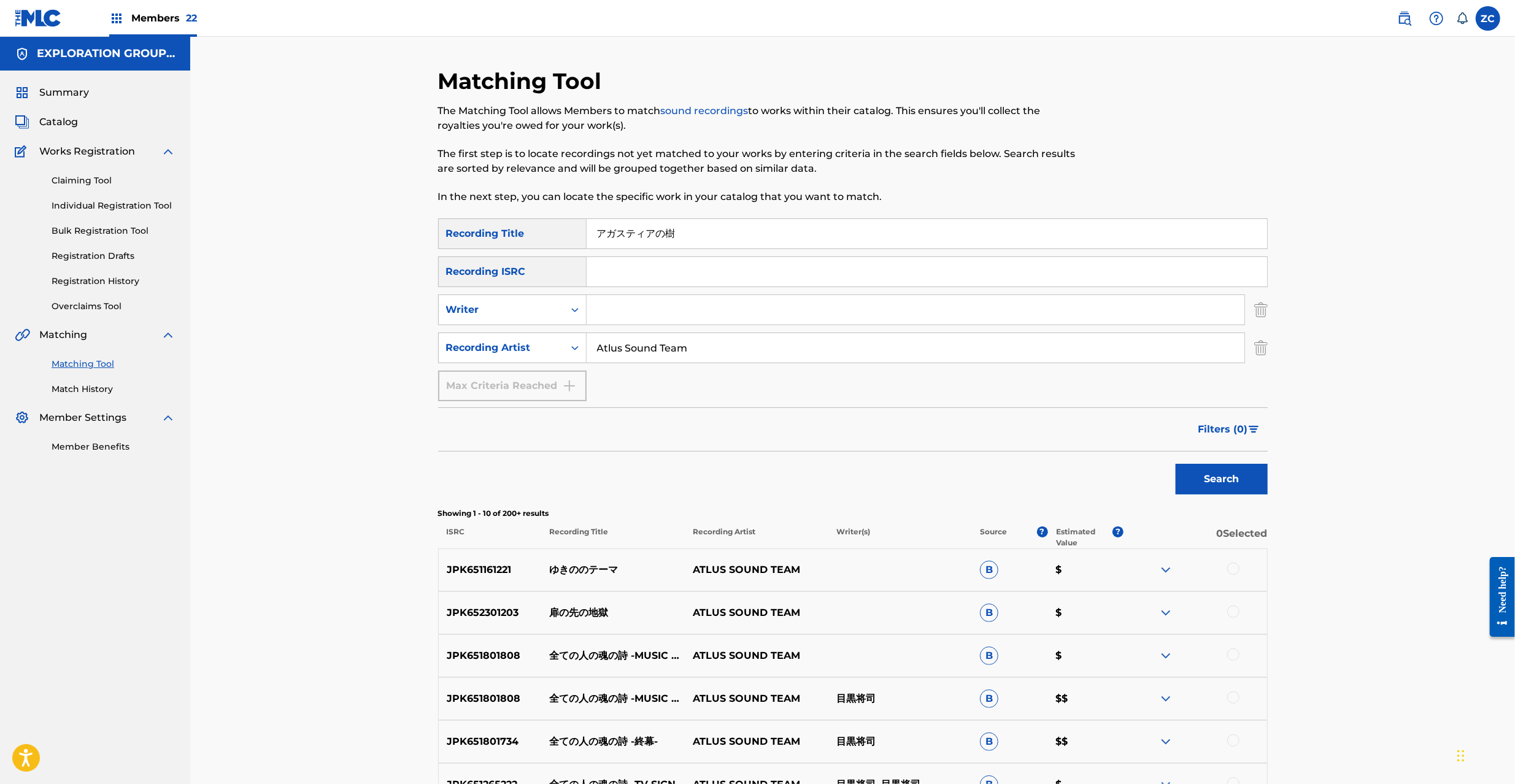
drag, startPoint x: 1265, startPoint y: 353, endPoint x: 1267, endPoint y: 337, distance: 16.1
click at [1264, 353] on img "Search Form" at bounding box center [1261, 347] width 13 height 31
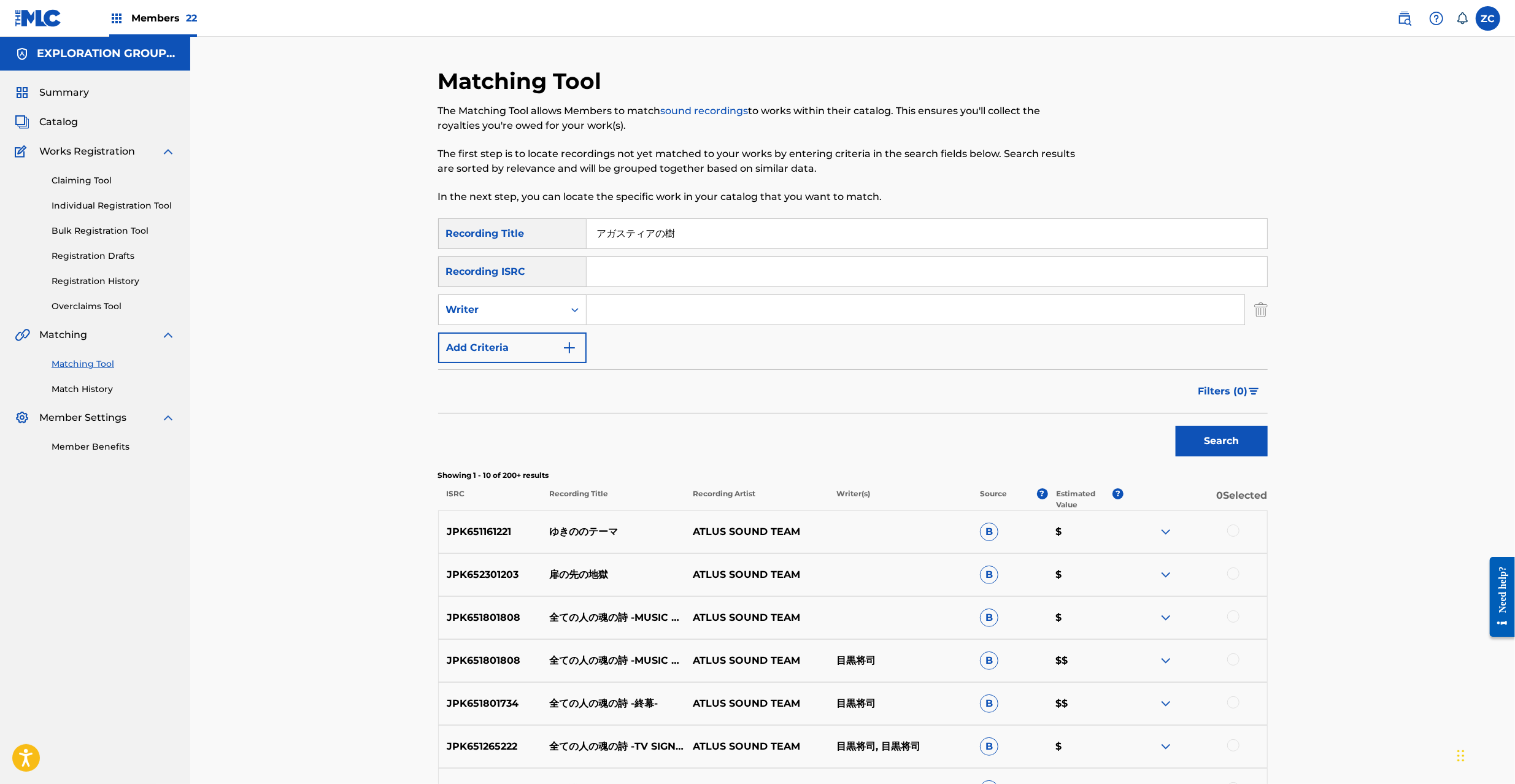
click at [1262, 307] on img "Search Form" at bounding box center [1261, 310] width 13 height 31
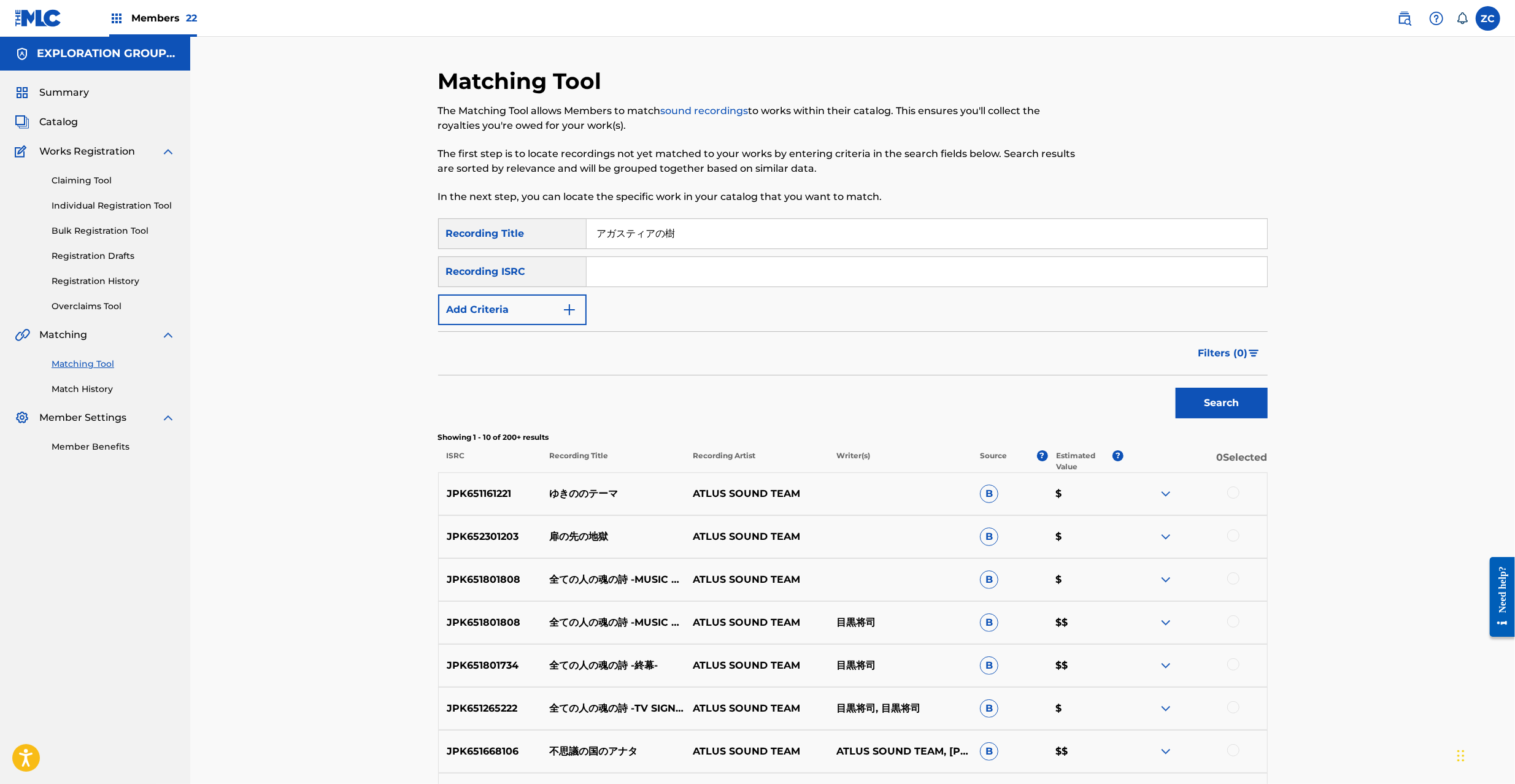
click at [1240, 279] on input "Search Form" at bounding box center [927, 271] width 680 height 29
type input "JPK651700901"
drag, startPoint x: 723, startPoint y: 222, endPoint x: 335, endPoint y: 211, distance: 388.2
click at [334, 209] on div "Matching Tool The Matching Tool allows Members to match sound recordings to wor…" at bounding box center [853, 515] width 1325 height 957
type input "="
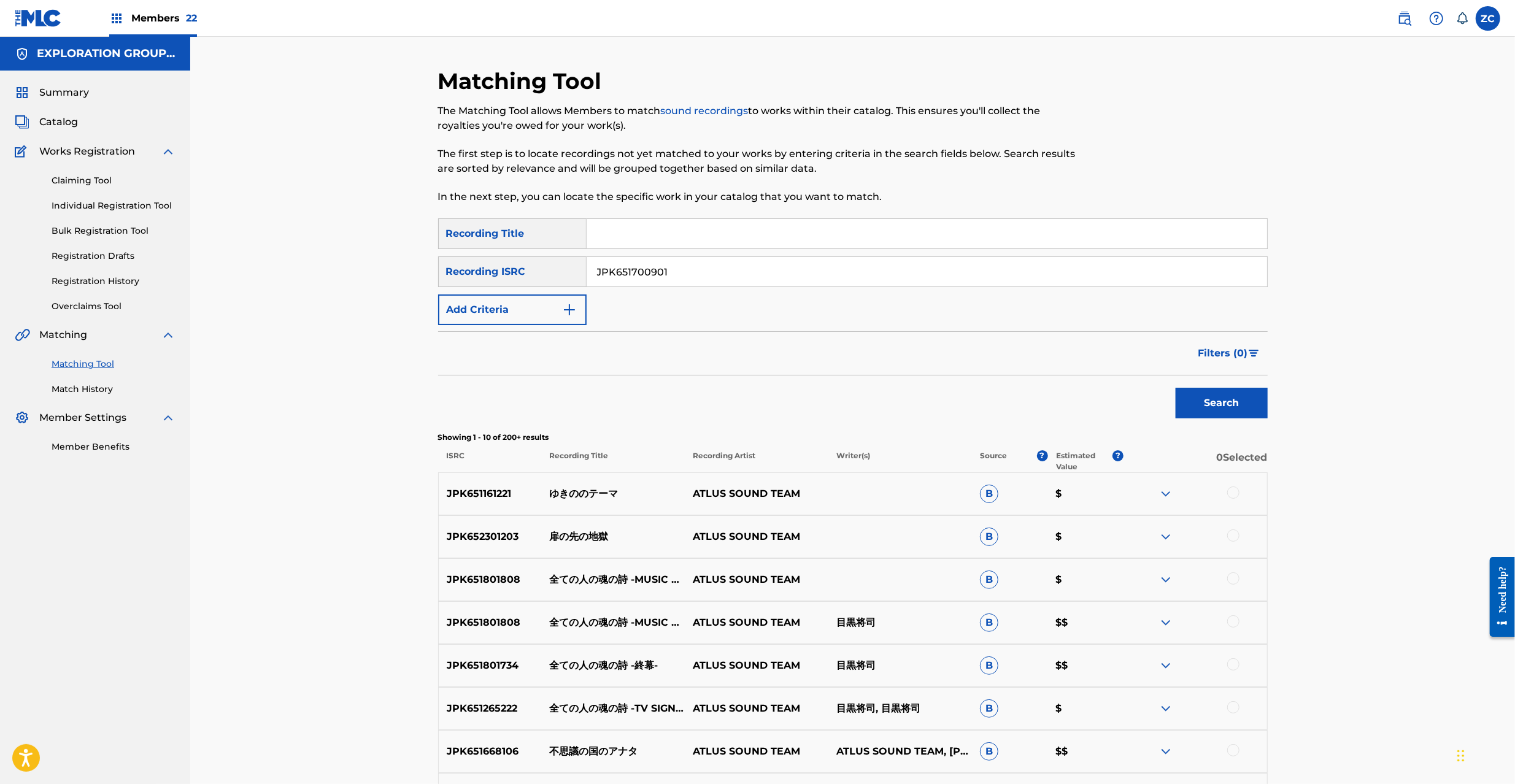
click at [1219, 417] on button "Search" at bounding box center [1222, 402] width 92 height 31
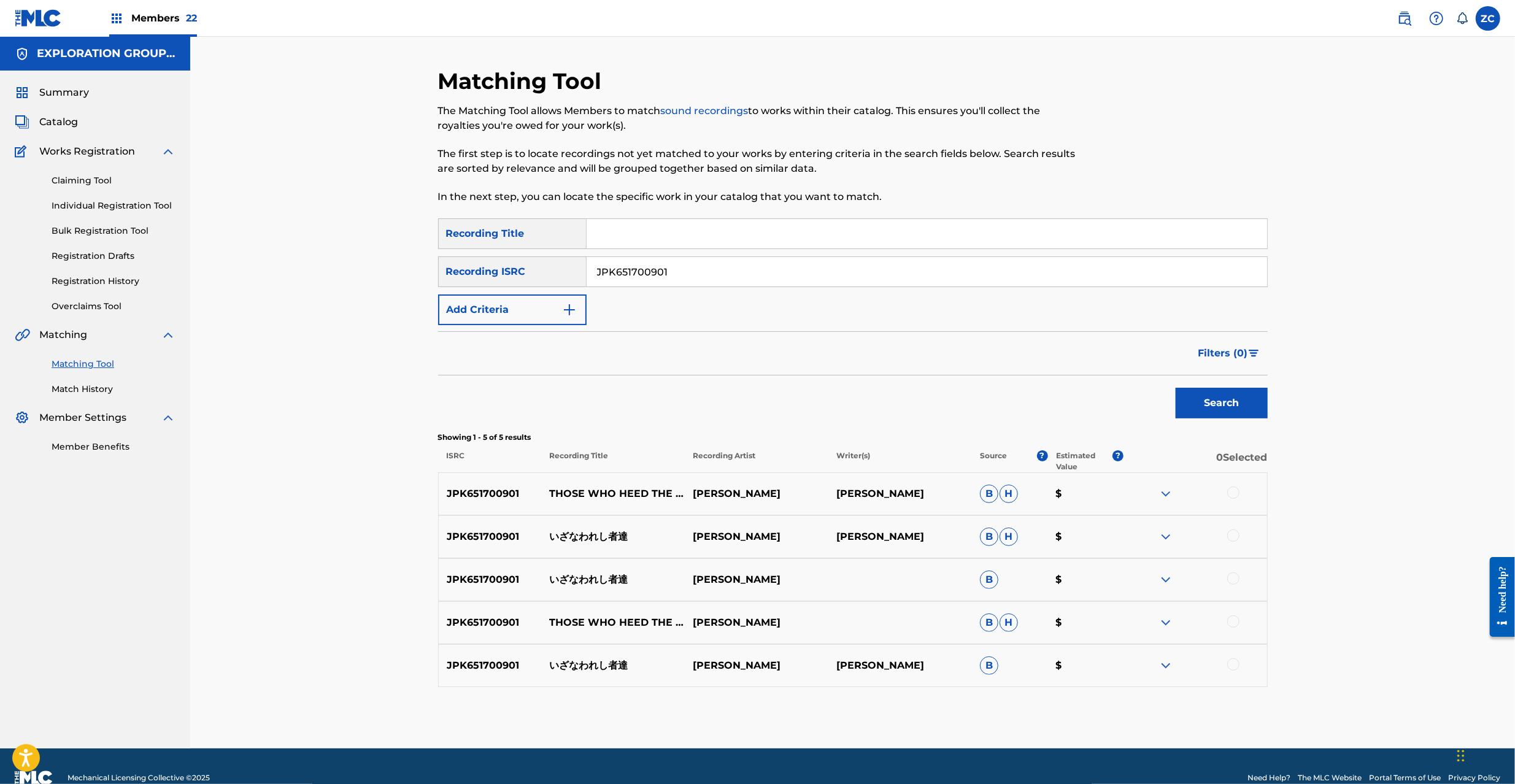
drag, startPoint x: 705, startPoint y: 273, endPoint x: 415, endPoint y: 276, distance: 290.0
click at [408, 273] on div "Matching Tool The Matching Tool allows Members to match sound recordings to wor…" at bounding box center [853, 392] width 1325 height 712
drag, startPoint x: 1232, startPoint y: 489, endPoint x: 1228, endPoint y: 532, distance: 43.2
click at [1232, 491] on div at bounding box center [1234, 493] width 12 height 12
drag, startPoint x: 1236, startPoint y: 532, endPoint x: 1234, endPoint y: 550, distance: 18.1
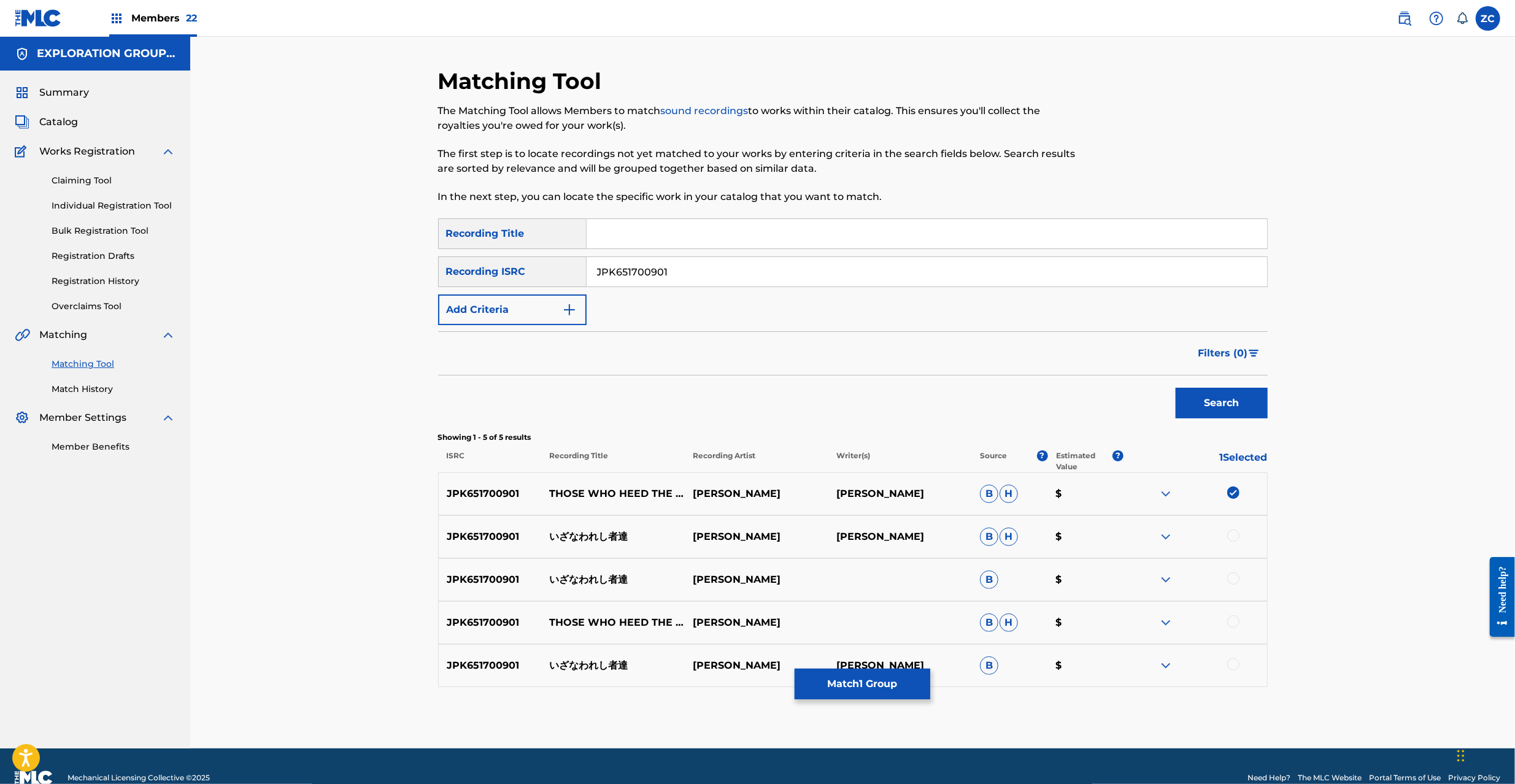
click at [1236, 533] on div at bounding box center [1234, 535] width 12 height 12
click at [1235, 582] on div at bounding box center [1234, 579] width 12 height 12
drag, startPoint x: 1235, startPoint y: 622, endPoint x: 1232, endPoint y: 656, distance: 34.1
click at [1234, 624] on div at bounding box center [1234, 621] width 12 height 12
click at [1232, 668] on div at bounding box center [1234, 665] width 12 height 12
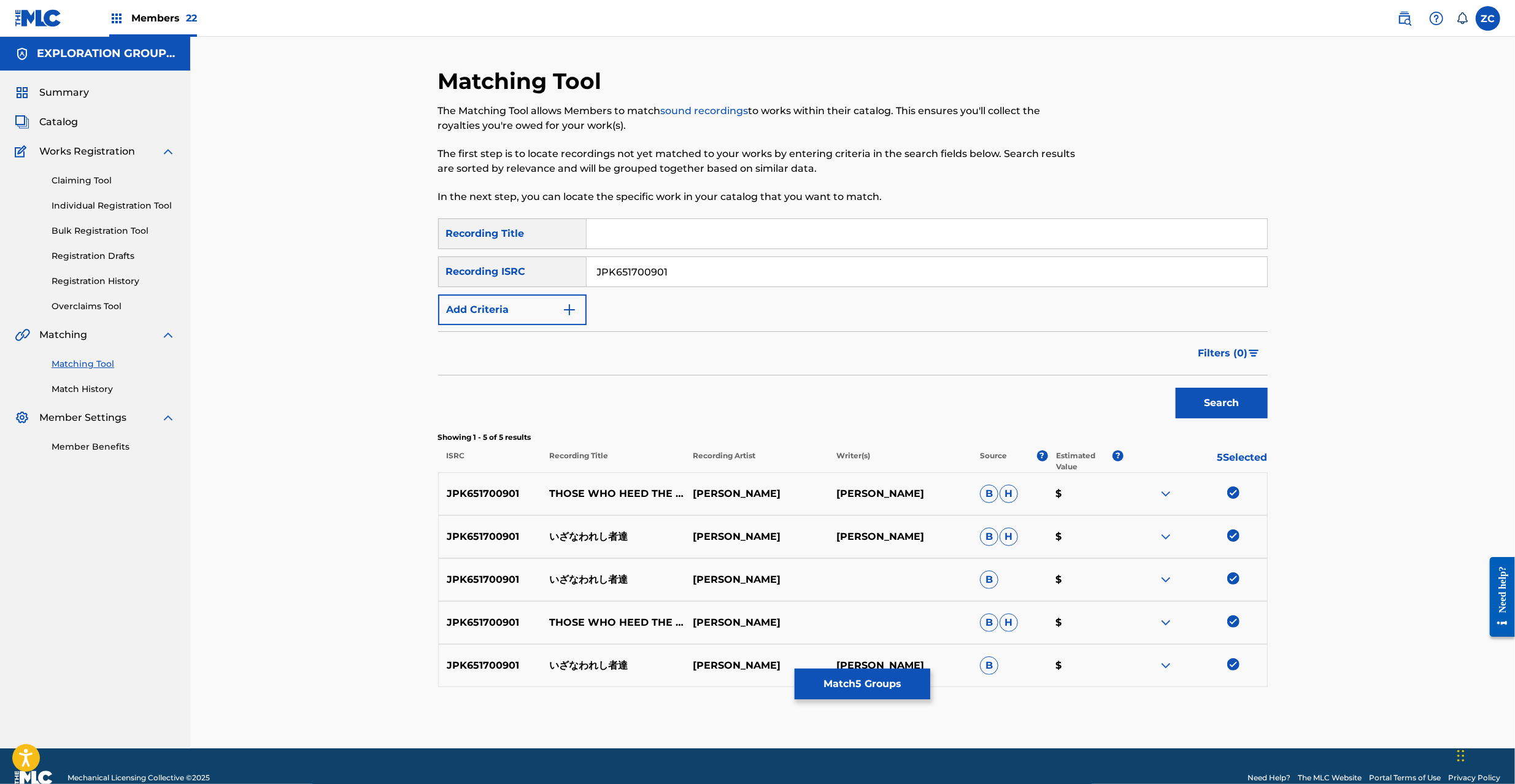
click at [844, 688] on button "Match 5 Groups" at bounding box center [862, 684] width 136 height 31
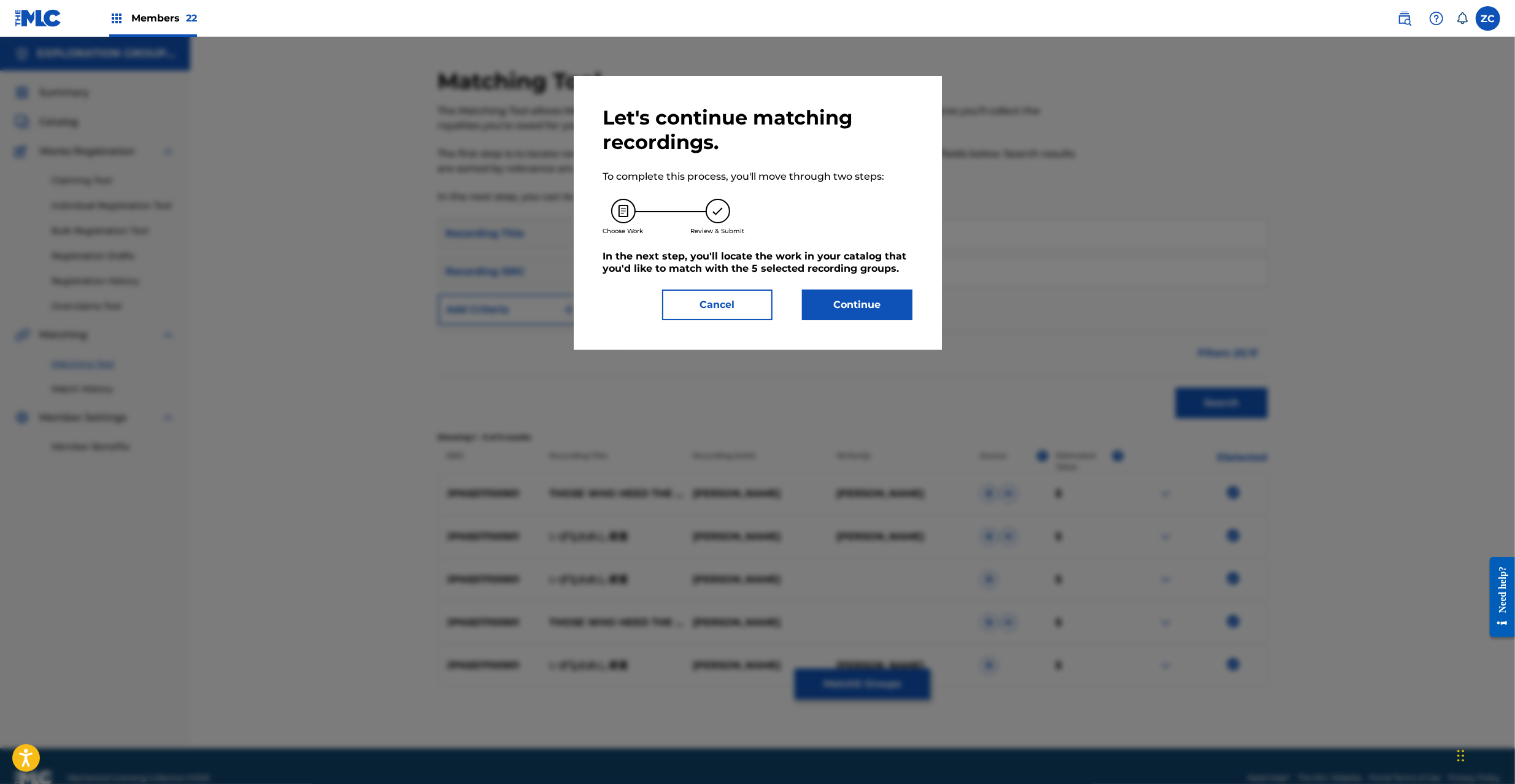
drag, startPoint x: 877, startPoint y: 323, endPoint x: 879, endPoint y: 332, distance: 9.2
click at [877, 329] on div "Let's continue matching recordings. To complete this process, you'll move throu…" at bounding box center [757, 213] width 368 height 274
click at [885, 323] on div "Let's continue matching recordings. To complete this process, you'll move throu…" at bounding box center [757, 213] width 368 height 274
click at [885, 317] on button "Continue" at bounding box center [857, 305] width 111 height 31
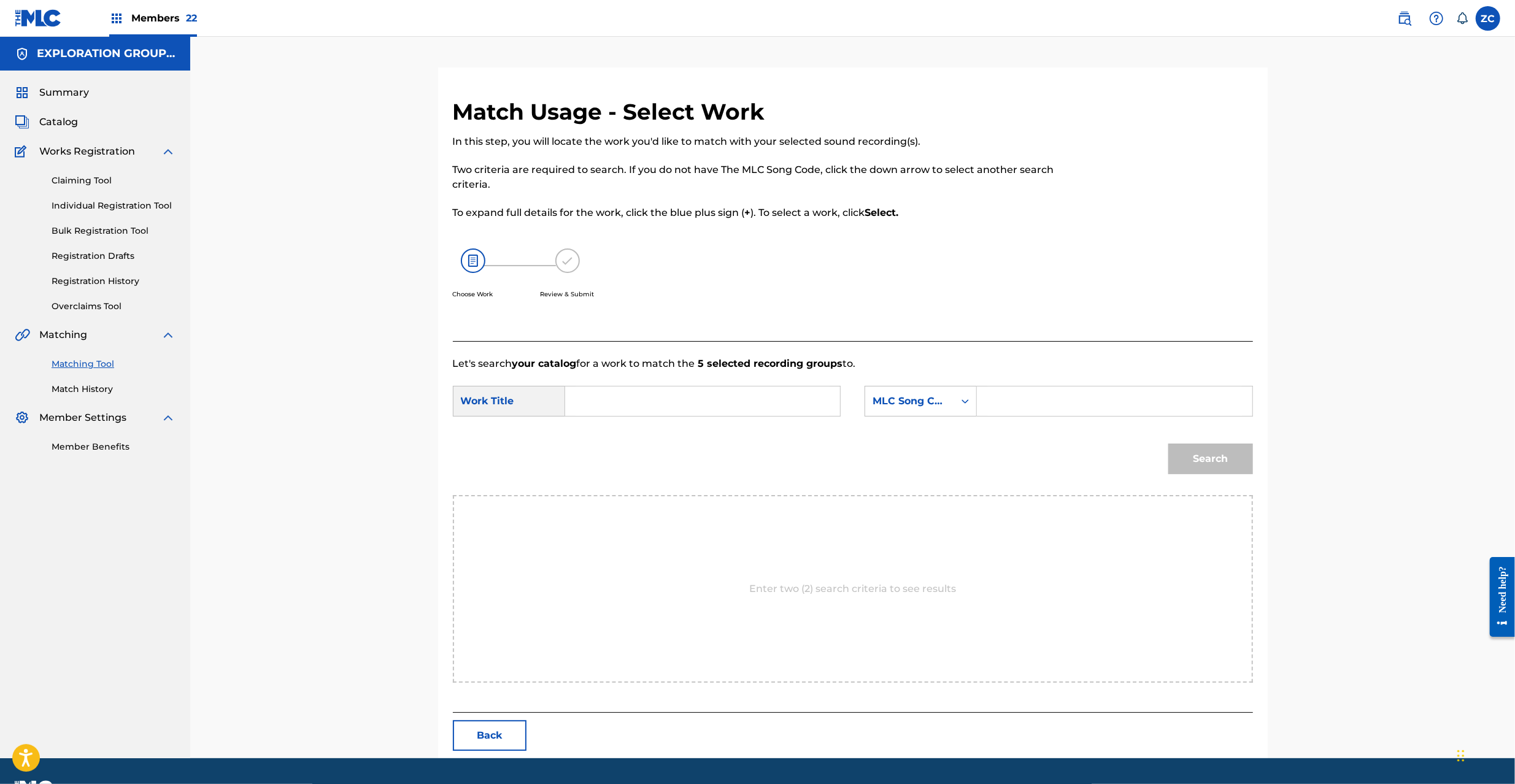
click at [730, 405] on input "Search Form" at bounding box center [703, 401] width 254 height 29
click at [718, 403] on input "Izanawareshi Monotachi IZ5RWE" at bounding box center [703, 401] width 254 height 29
type input "Izanawareshi Monotachi"
click at [1058, 391] on input "Search Form" at bounding box center [1114, 401] width 254 height 29
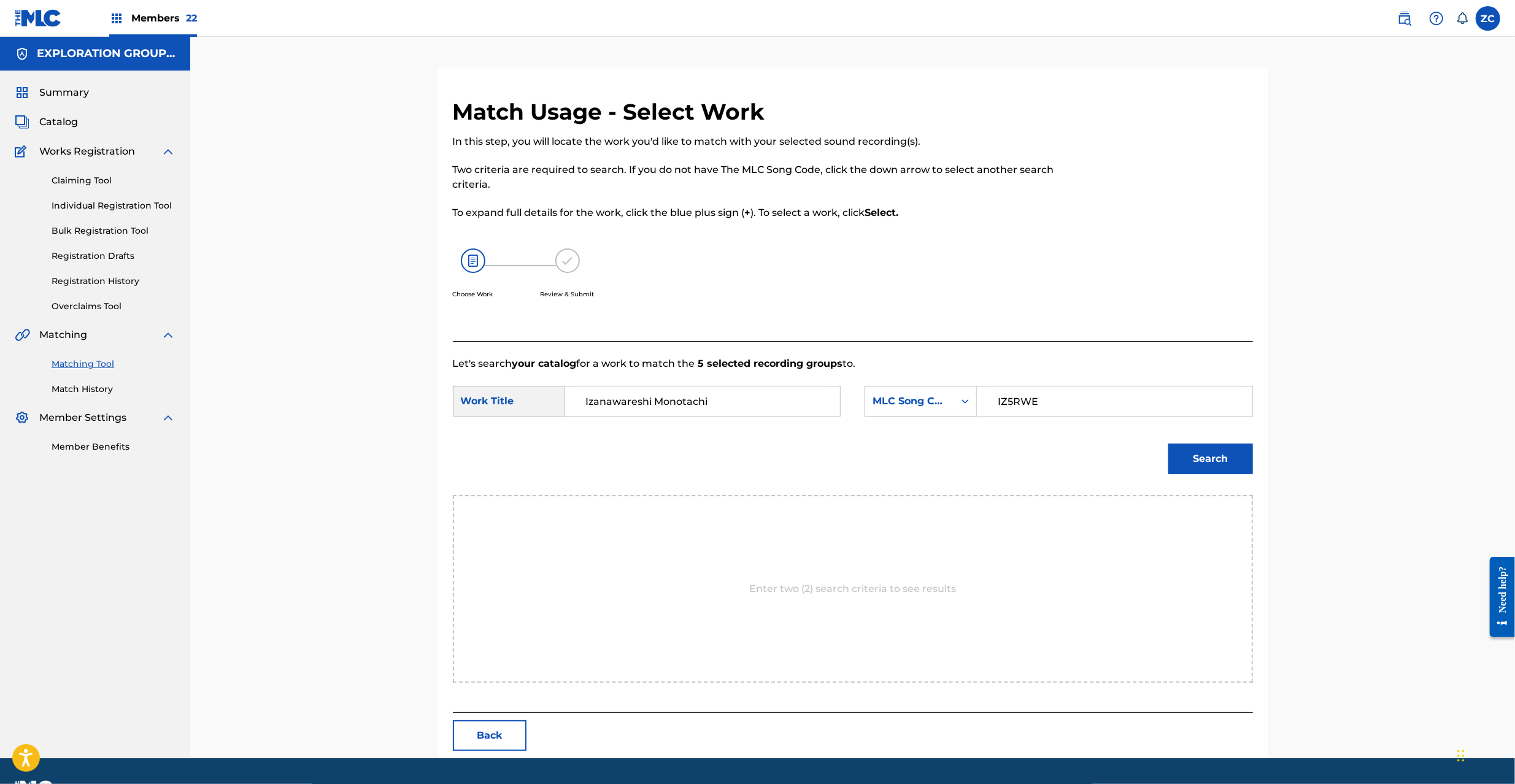
type input "IZ5RWE"
click at [1240, 453] on button "Search" at bounding box center [1210, 458] width 84 height 31
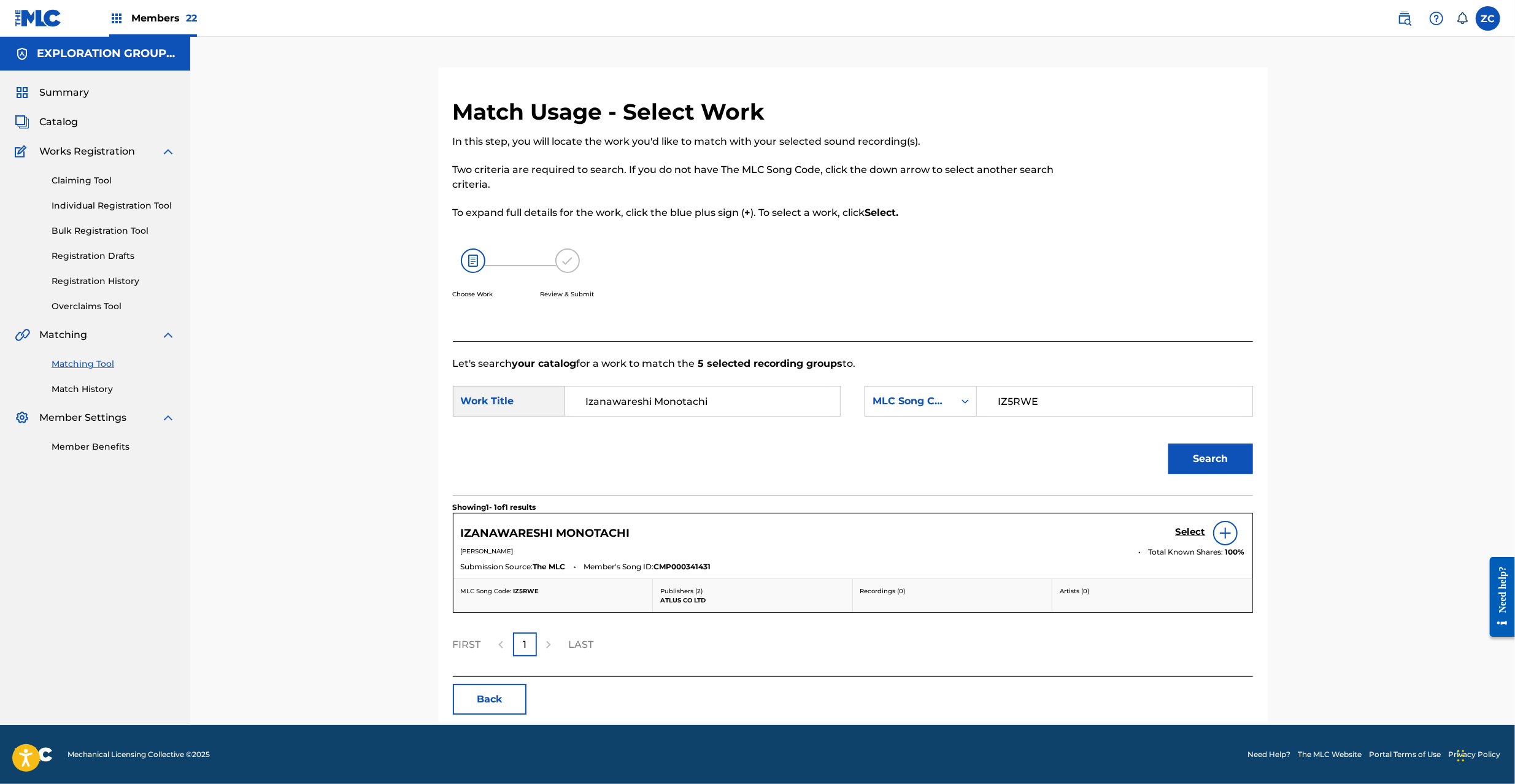
click at [1194, 534] on h5 "Select" at bounding box center [1191, 532] width 30 height 12
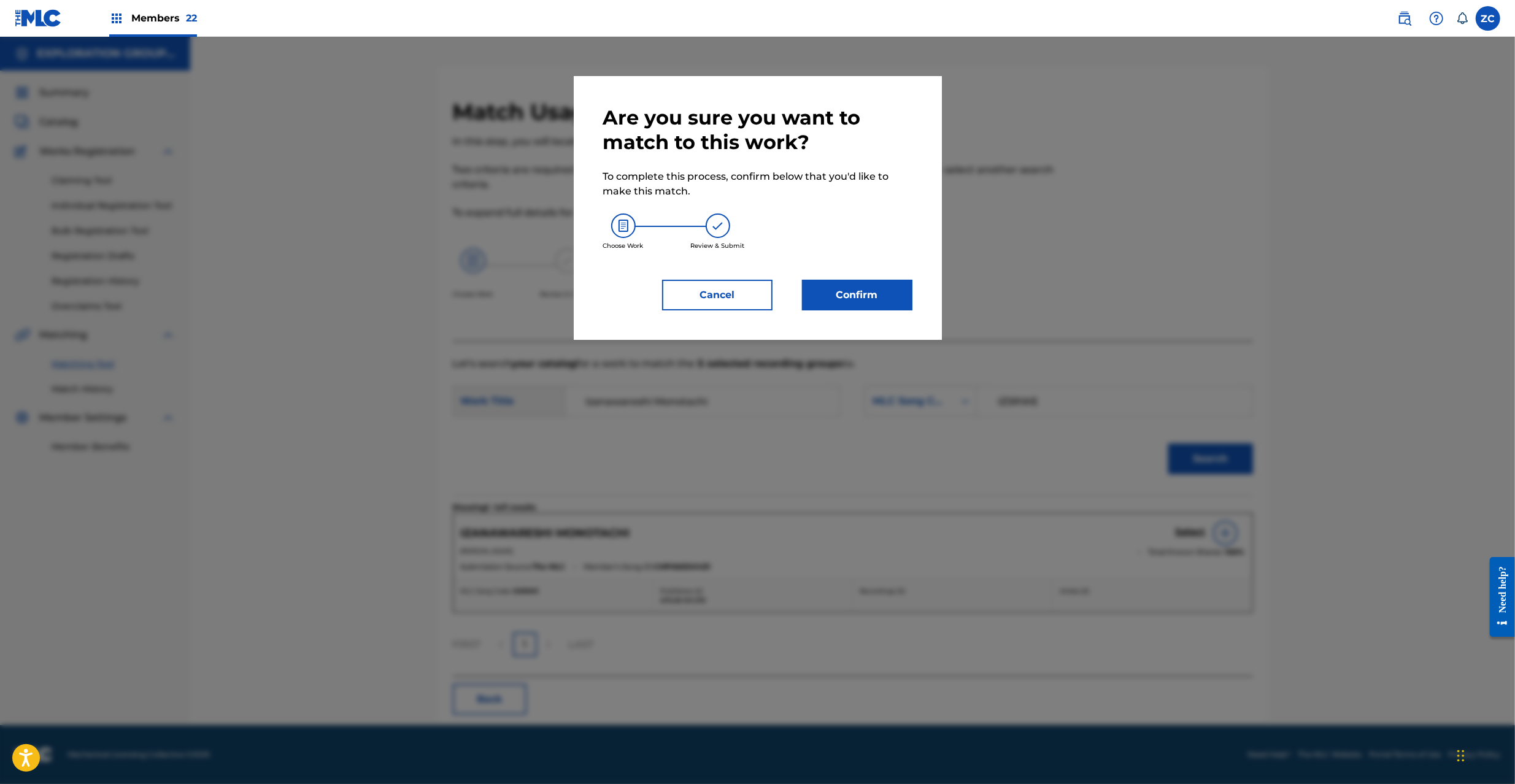
click at [870, 300] on button "Confirm" at bounding box center [857, 295] width 111 height 31
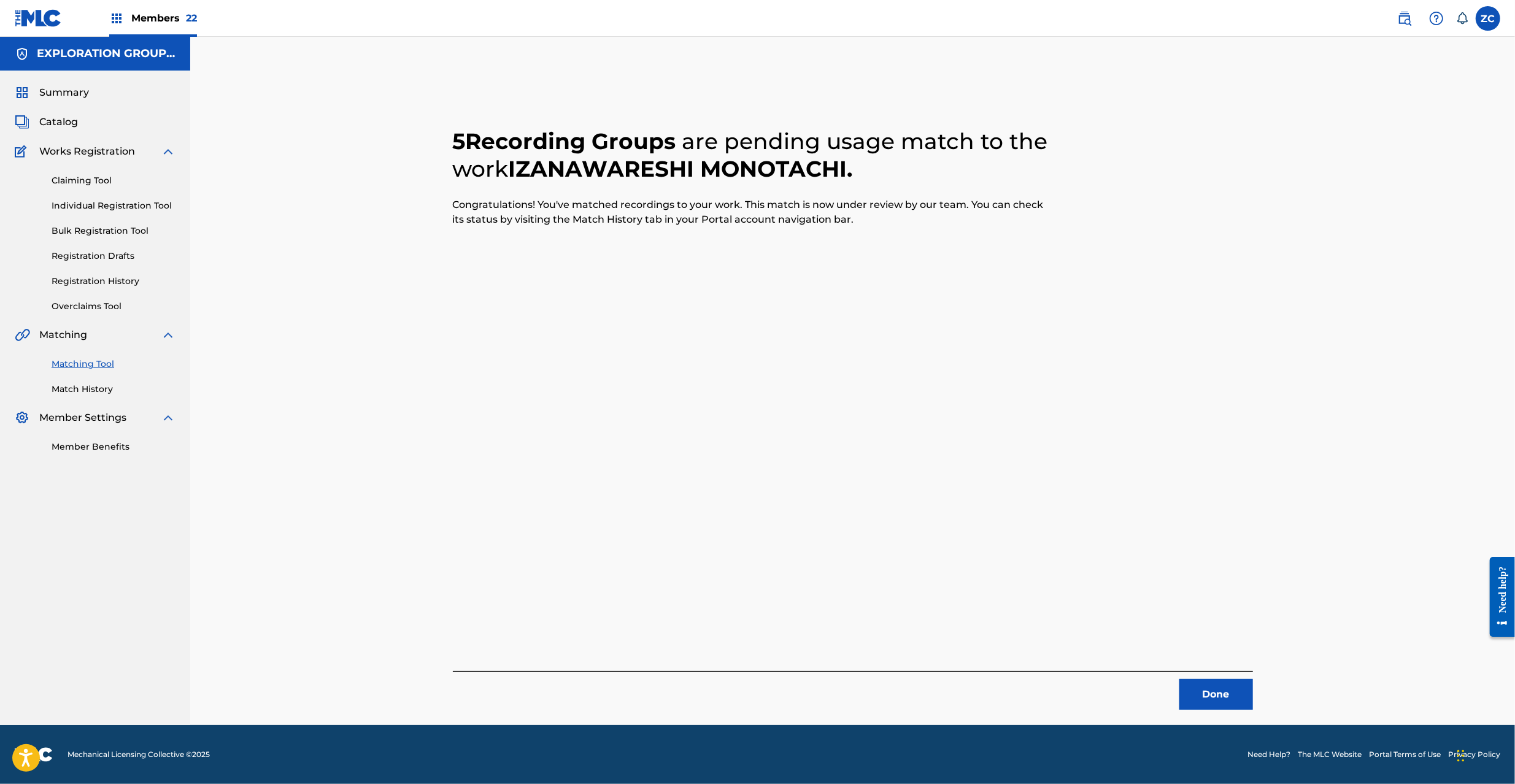
click at [1232, 698] on button "Done" at bounding box center [1216, 694] width 74 height 31
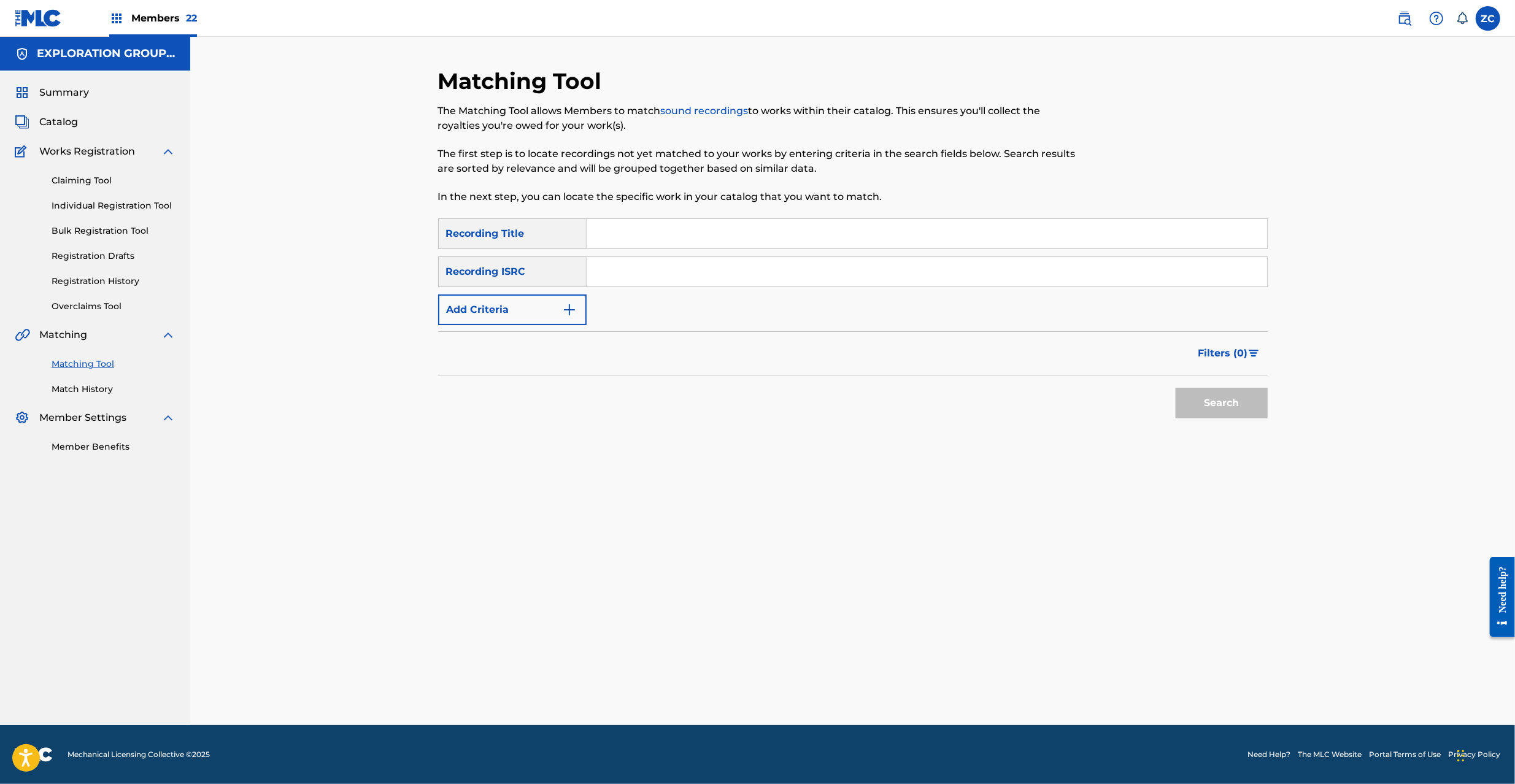
click at [700, 273] on input "Search Form" at bounding box center [927, 271] width 680 height 29
type input "JPK651700902"
drag, startPoint x: 1233, startPoint y: 399, endPoint x: 1215, endPoint y: 395, distance: 18.4
click at [1233, 398] on button "Search" at bounding box center [1222, 402] width 92 height 31
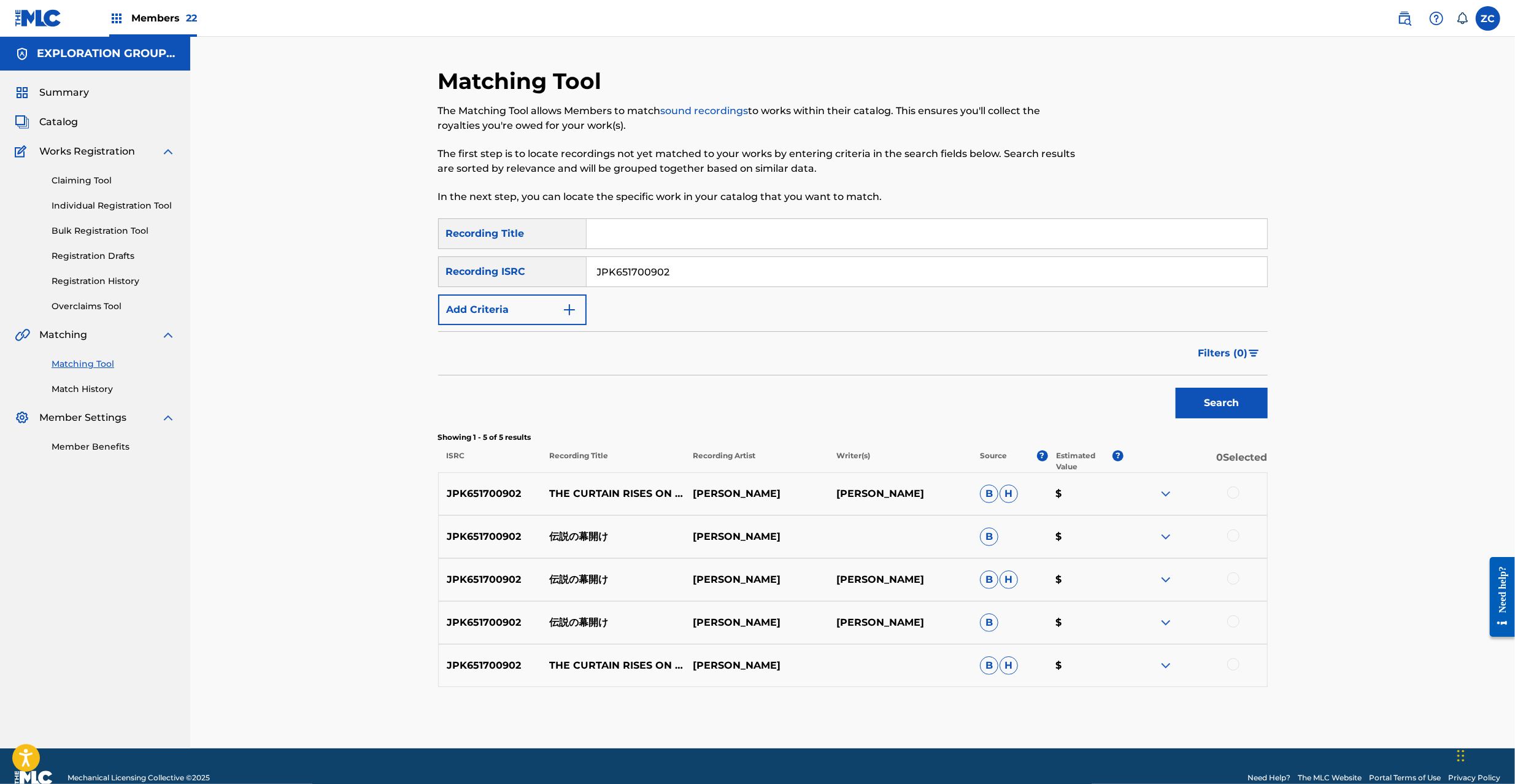
click at [1233, 492] on div at bounding box center [1234, 493] width 12 height 12
click at [1234, 540] on div at bounding box center [1234, 535] width 12 height 12
click at [1231, 583] on div at bounding box center [1234, 579] width 12 height 12
click at [1234, 626] on div at bounding box center [1234, 621] width 12 height 12
click at [1236, 667] on div at bounding box center [1234, 665] width 12 height 12
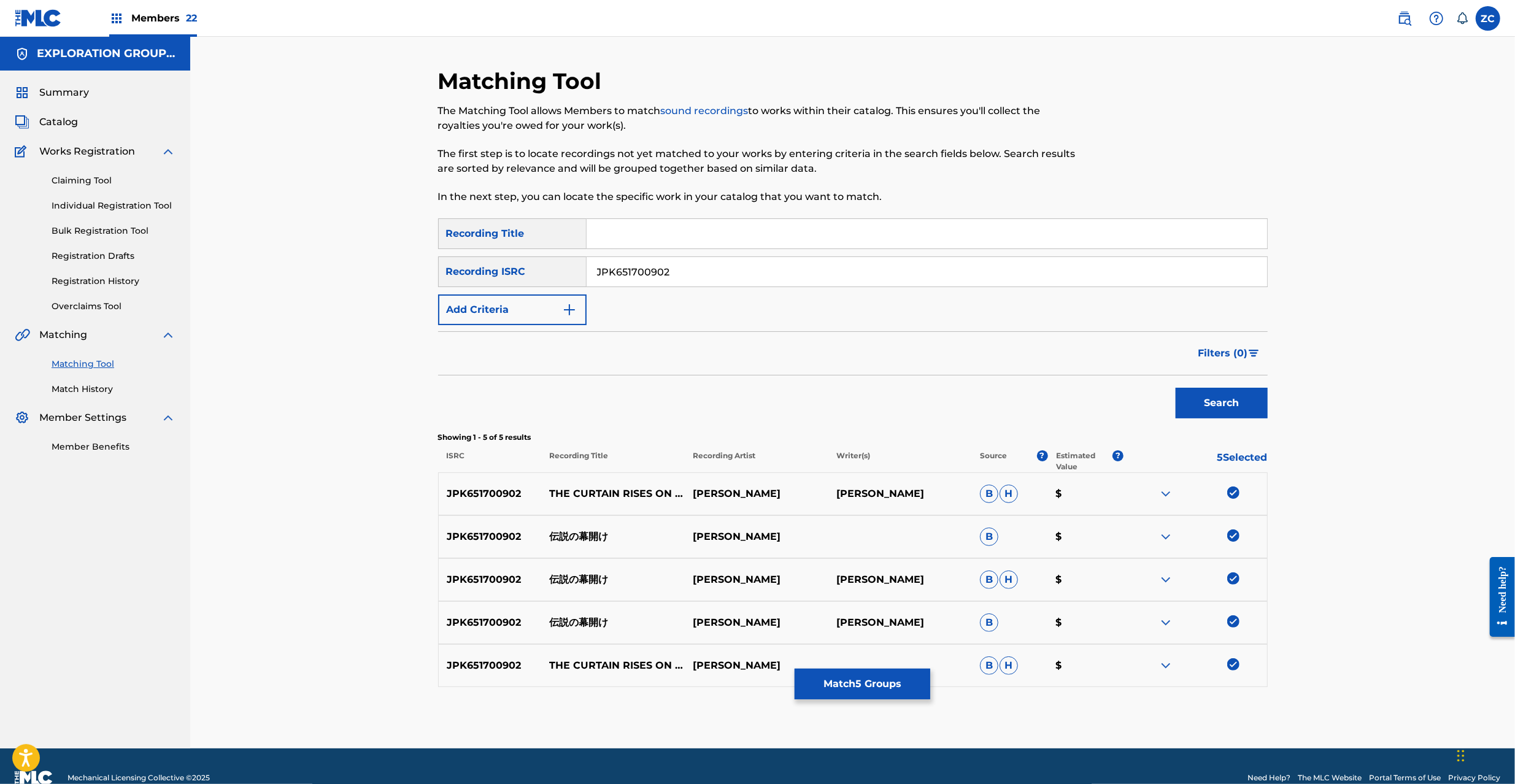
click at [864, 681] on button "Match 5 Groups" at bounding box center [862, 684] width 136 height 31
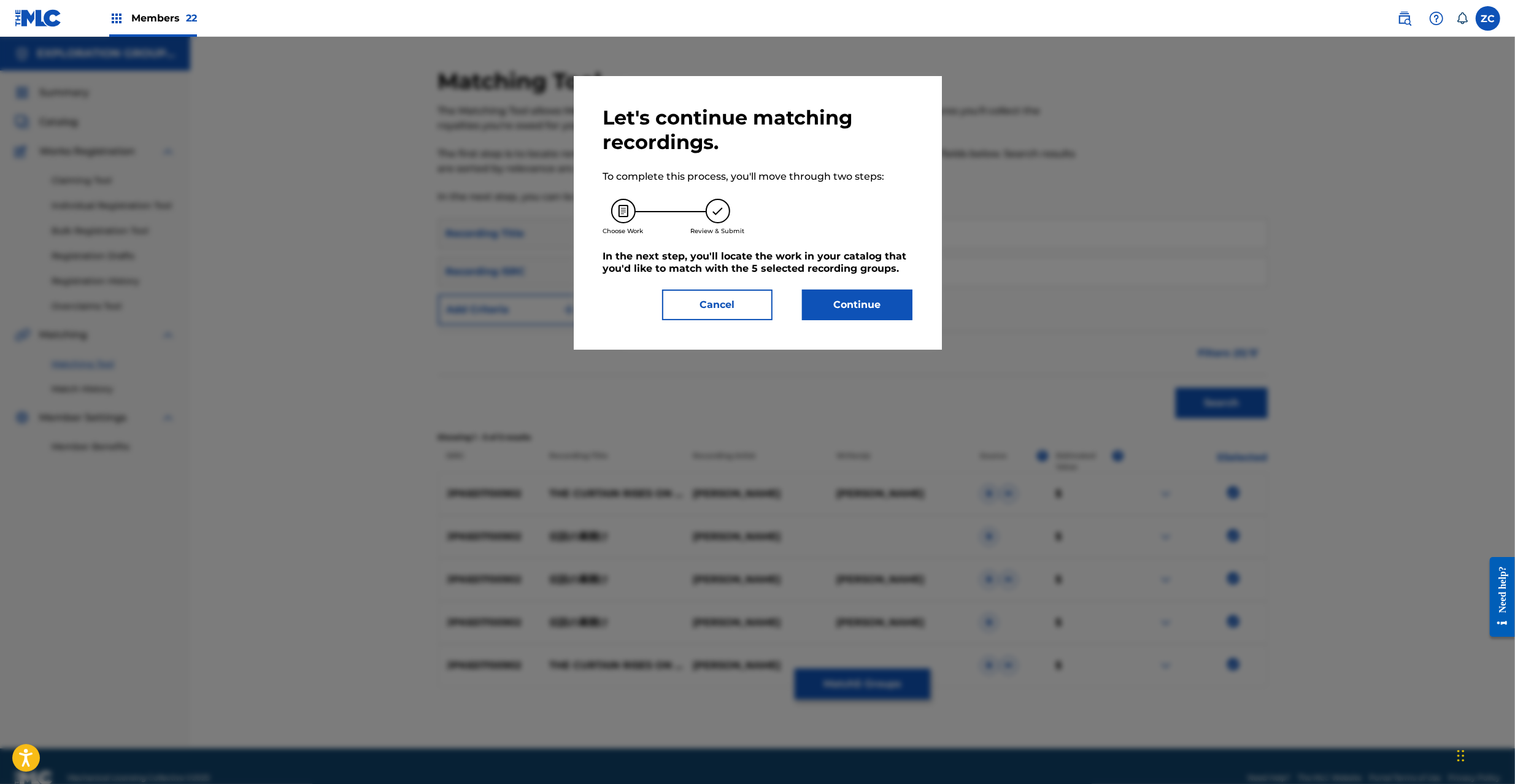
click at [868, 295] on button "Continue" at bounding box center [857, 305] width 111 height 31
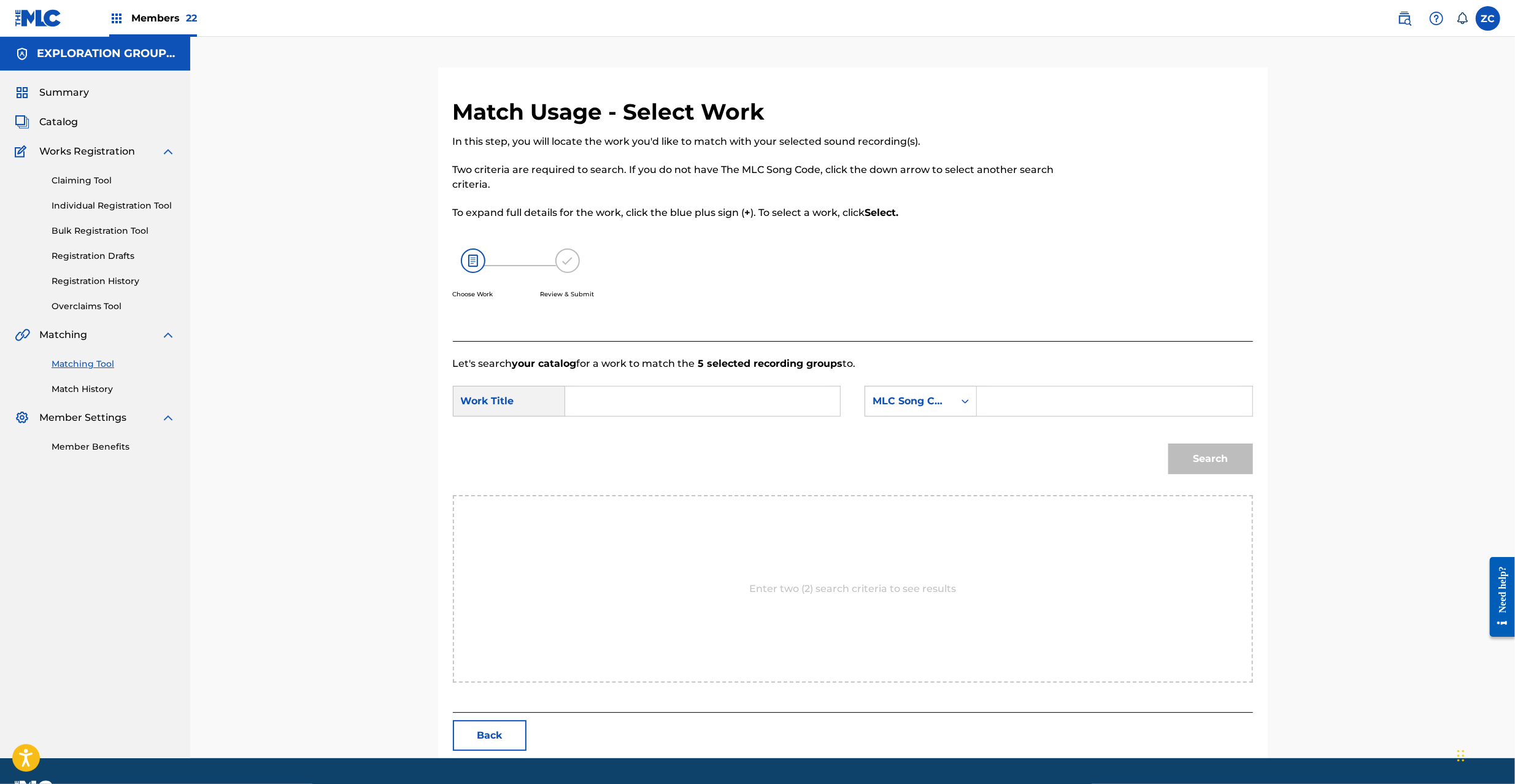
click at [710, 403] on input "Search Form" at bounding box center [703, 401] width 254 height 29
click at [729, 405] on input "Densetsuno Makuake DS5A3S" at bounding box center [703, 401] width 254 height 29
type input "Densetsuno Makuake"
click at [997, 404] on input "Search Form" at bounding box center [1114, 401] width 254 height 29
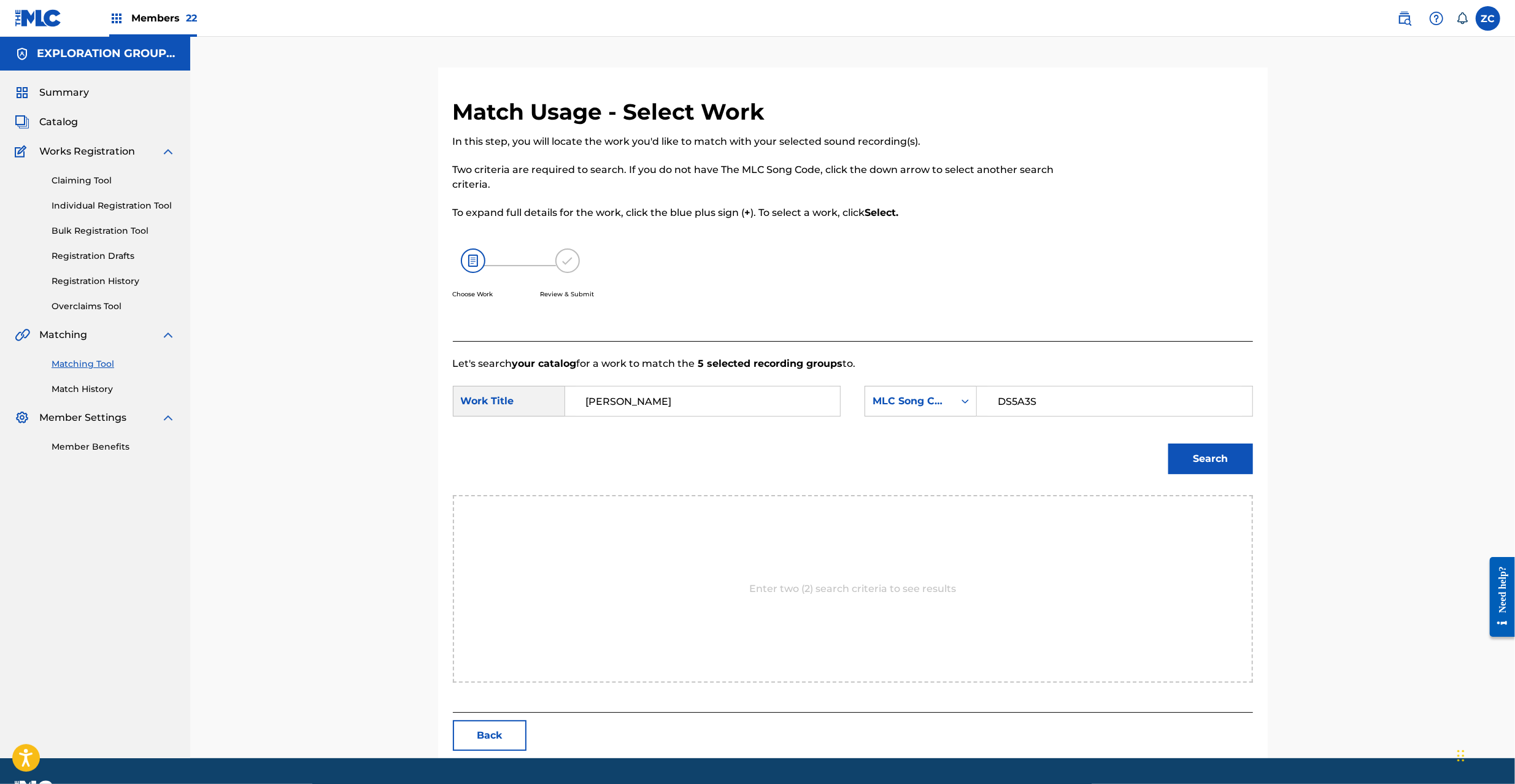
type input "DS5A3S"
click at [1189, 459] on button "Search" at bounding box center [1210, 458] width 84 height 31
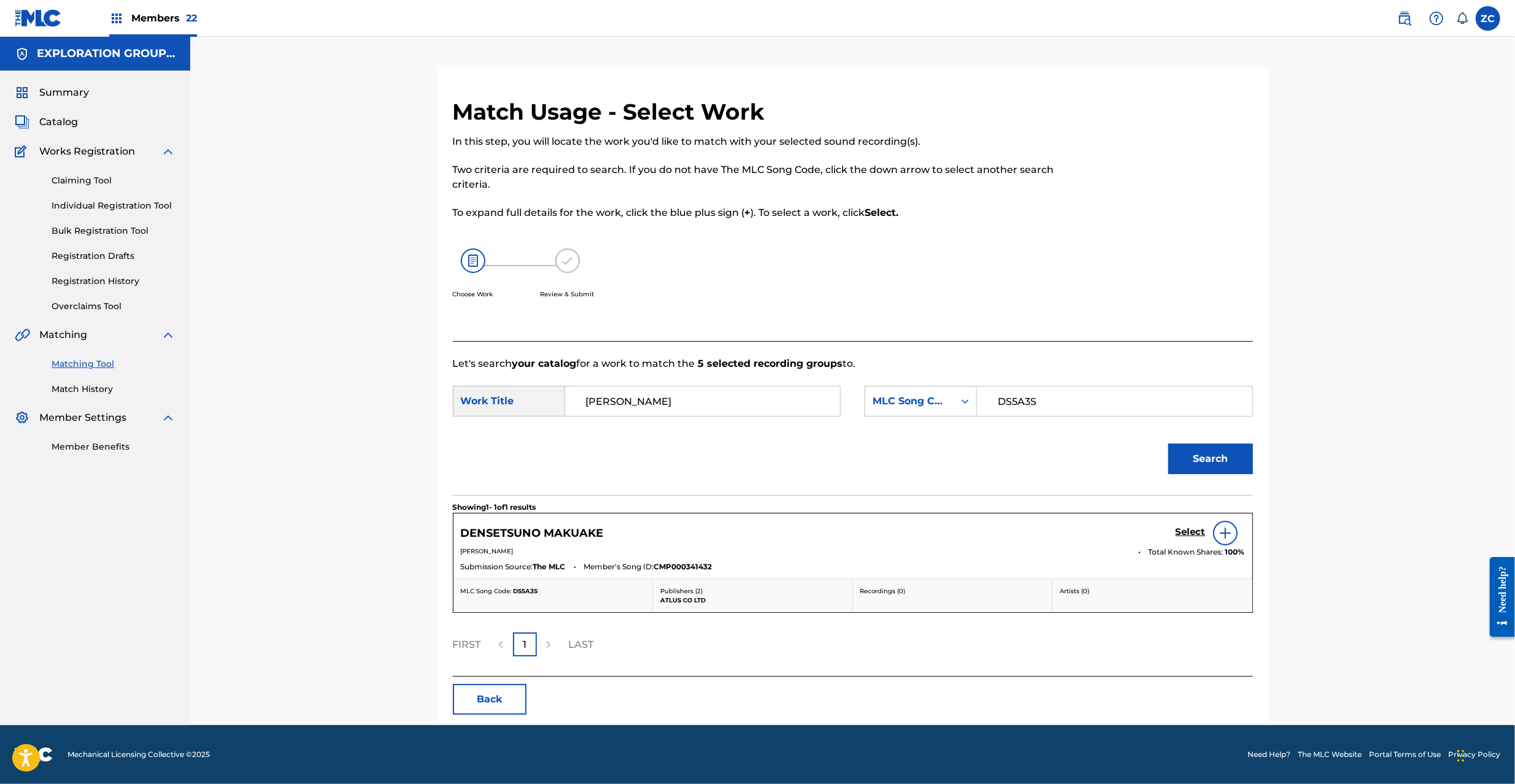
click at [1193, 540] on link "Select" at bounding box center [1191, 533] width 30 height 13
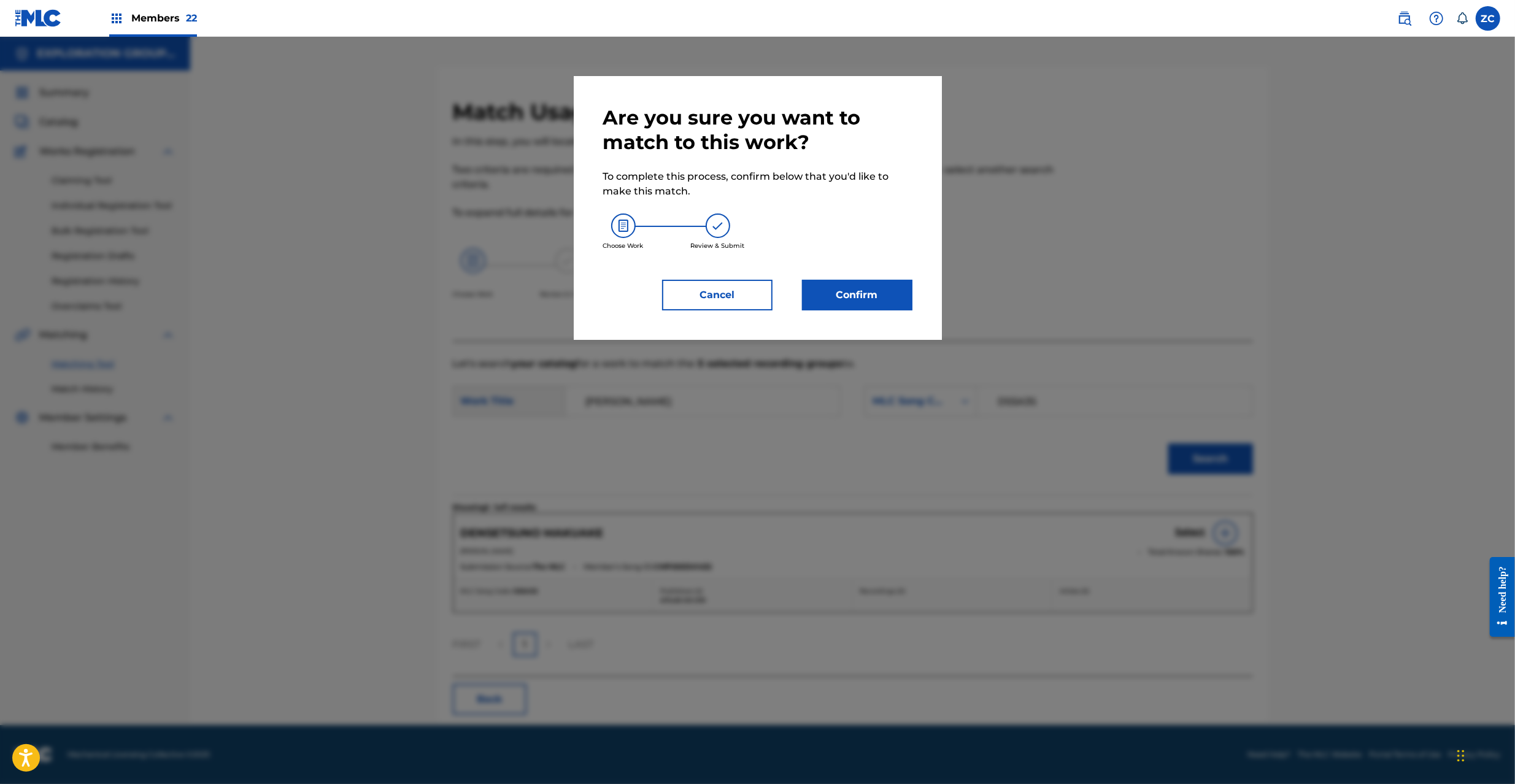
click at [880, 303] on button "Confirm" at bounding box center [857, 295] width 111 height 31
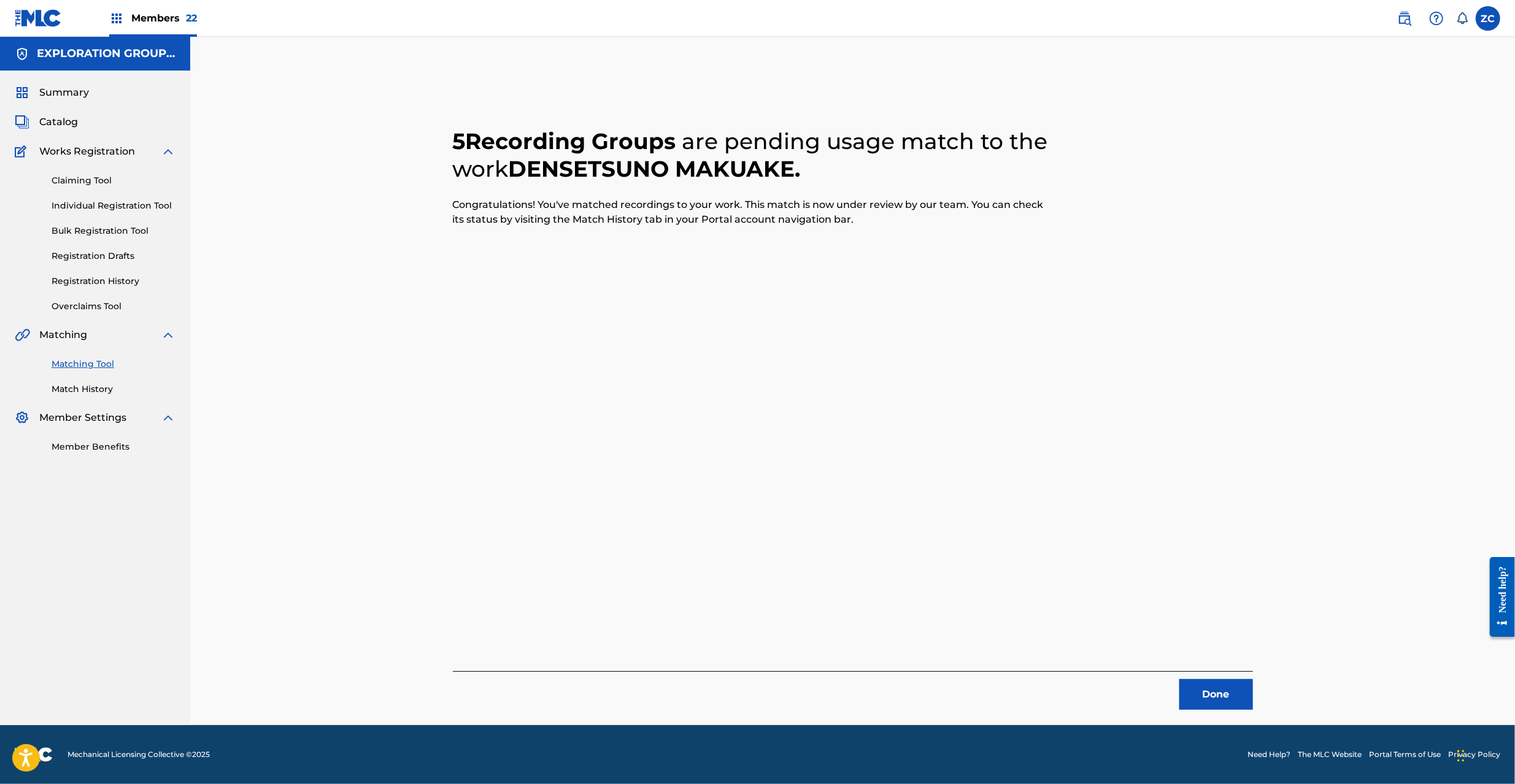
click at [1222, 695] on button "Done" at bounding box center [1216, 694] width 74 height 31
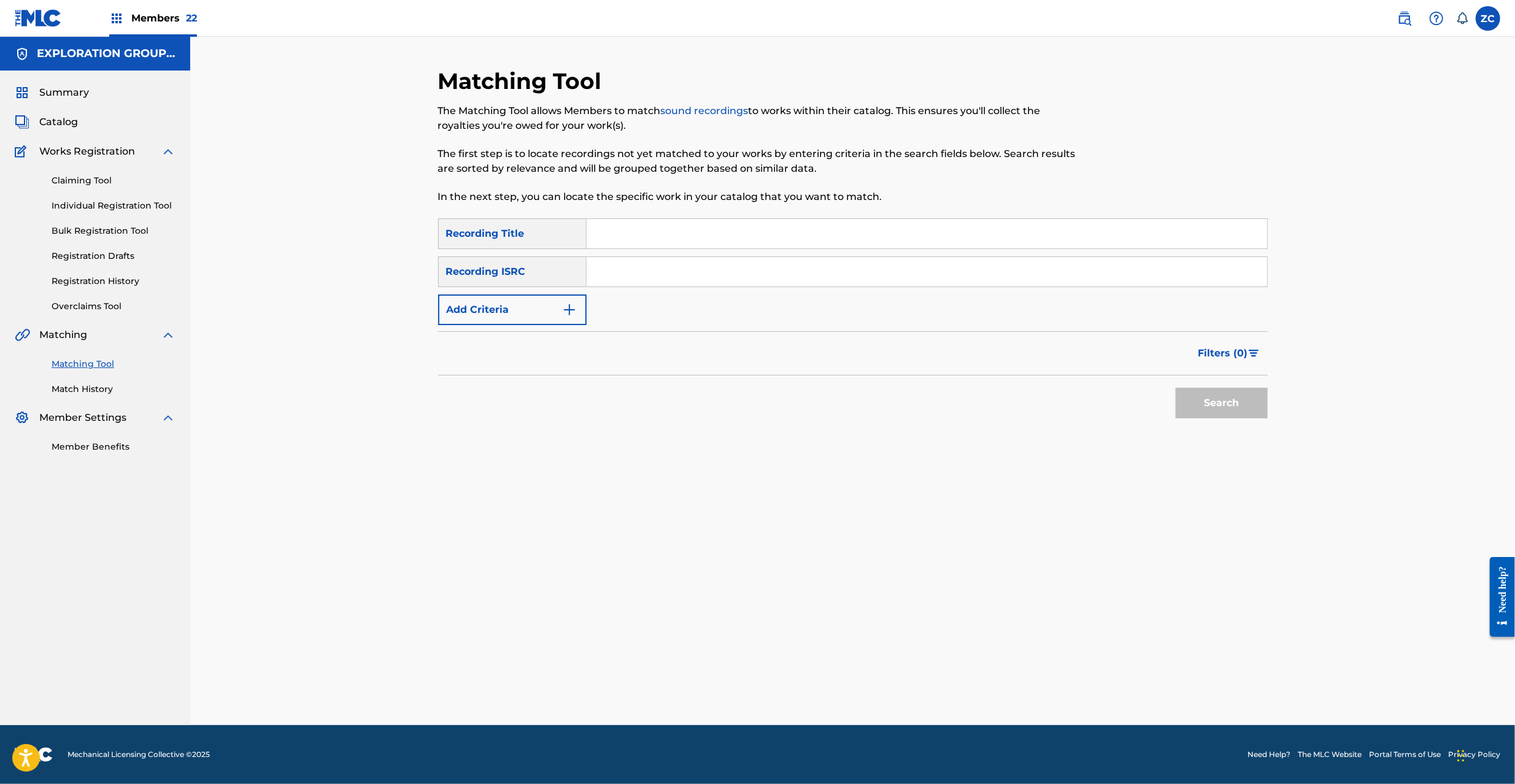
click at [904, 271] on input "Search Form" at bounding box center [927, 271] width 680 height 29
type input "JPK651700903"
click at [1198, 400] on button "Search" at bounding box center [1222, 402] width 92 height 31
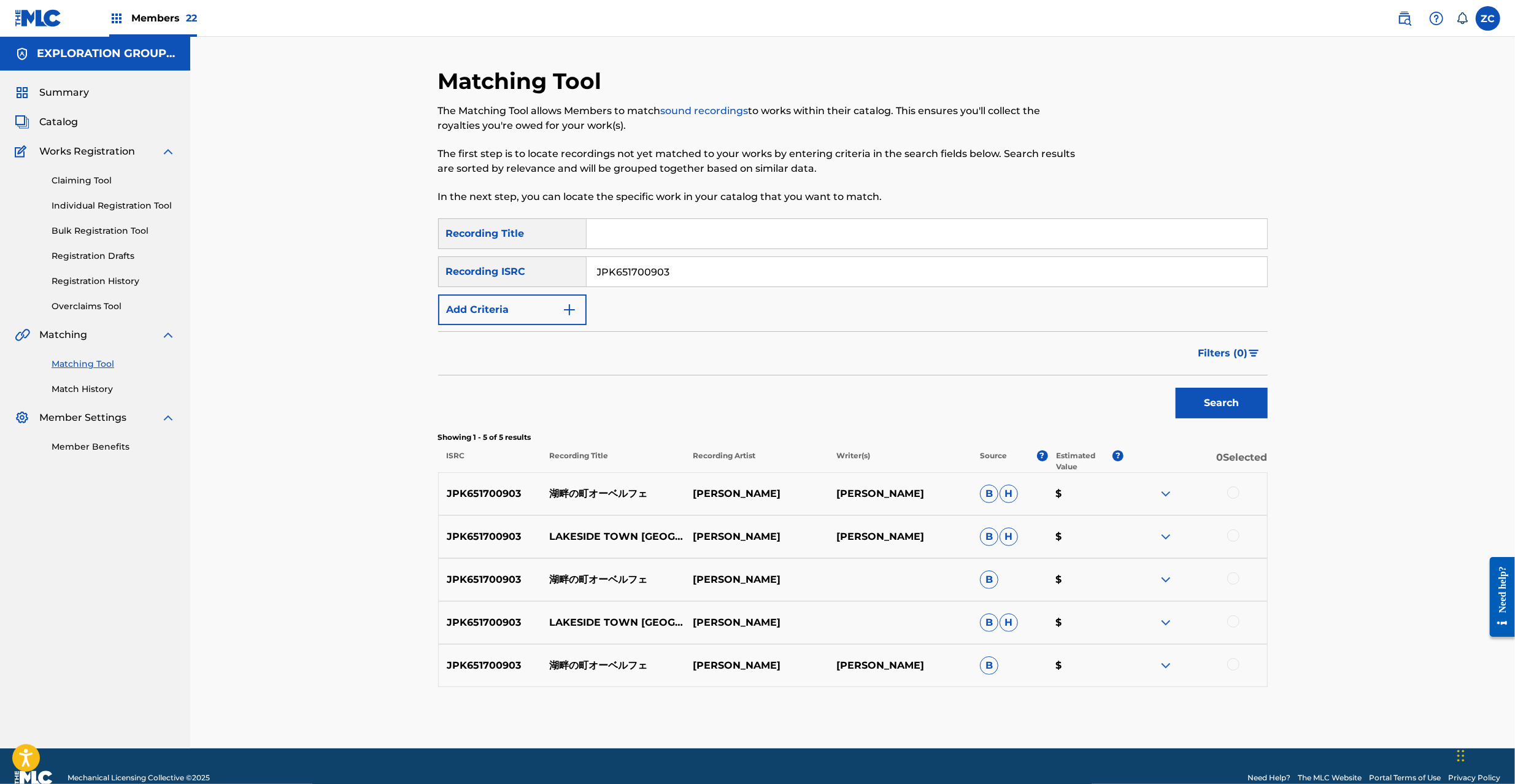
click at [1237, 494] on div at bounding box center [1234, 493] width 12 height 12
click at [1234, 538] on div at bounding box center [1234, 535] width 12 height 12
click at [1236, 584] on div at bounding box center [1234, 579] width 12 height 12
click at [1230, 624] on div at bounding box center [1234, 621] width 12 height 12
click at [1236, 662] on div at bounding box center [1234, 665] width 12 height 12
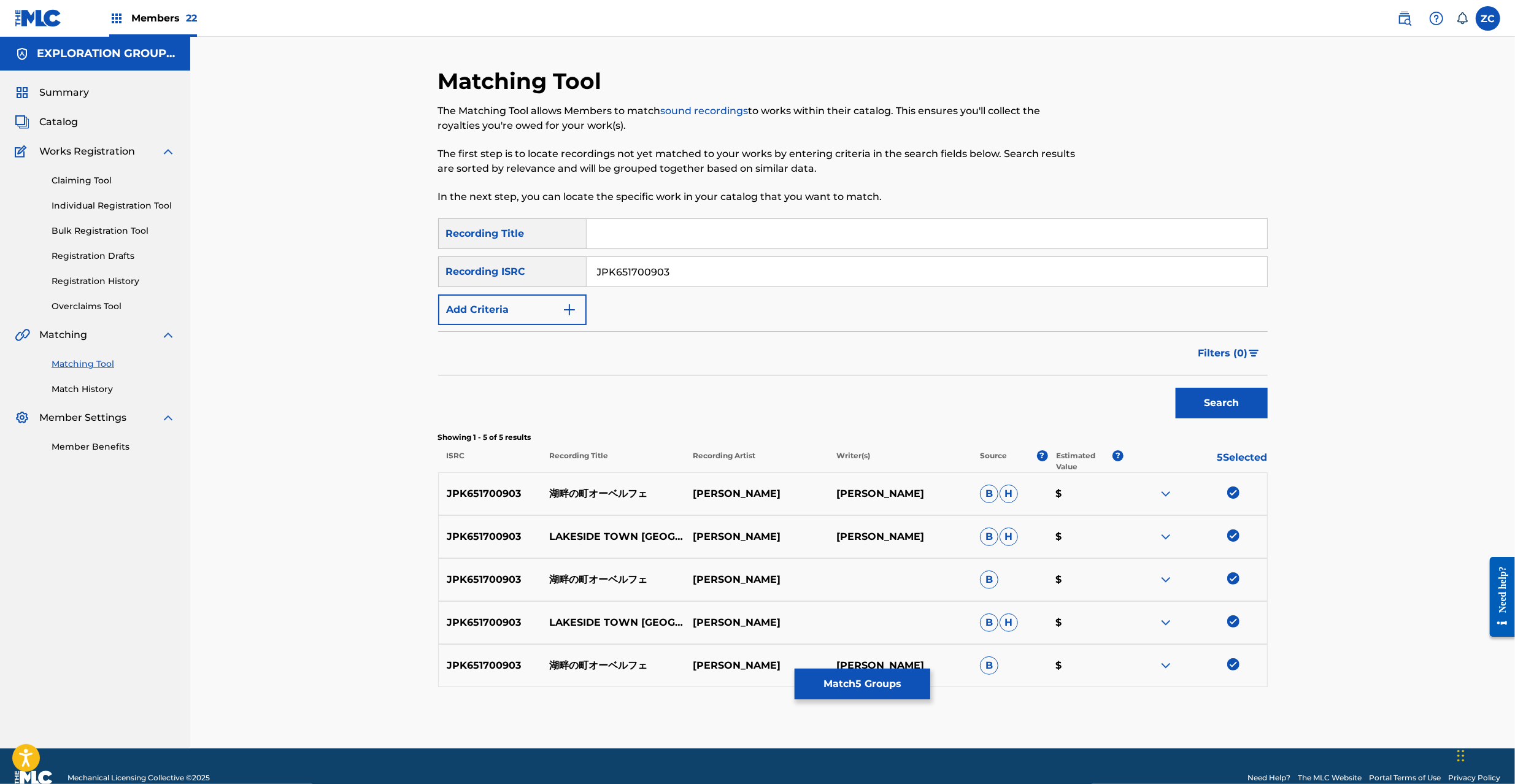
click at [872, 688] on button "Match 5 Groups" at bounding box center [862, 684] width 136 height 31
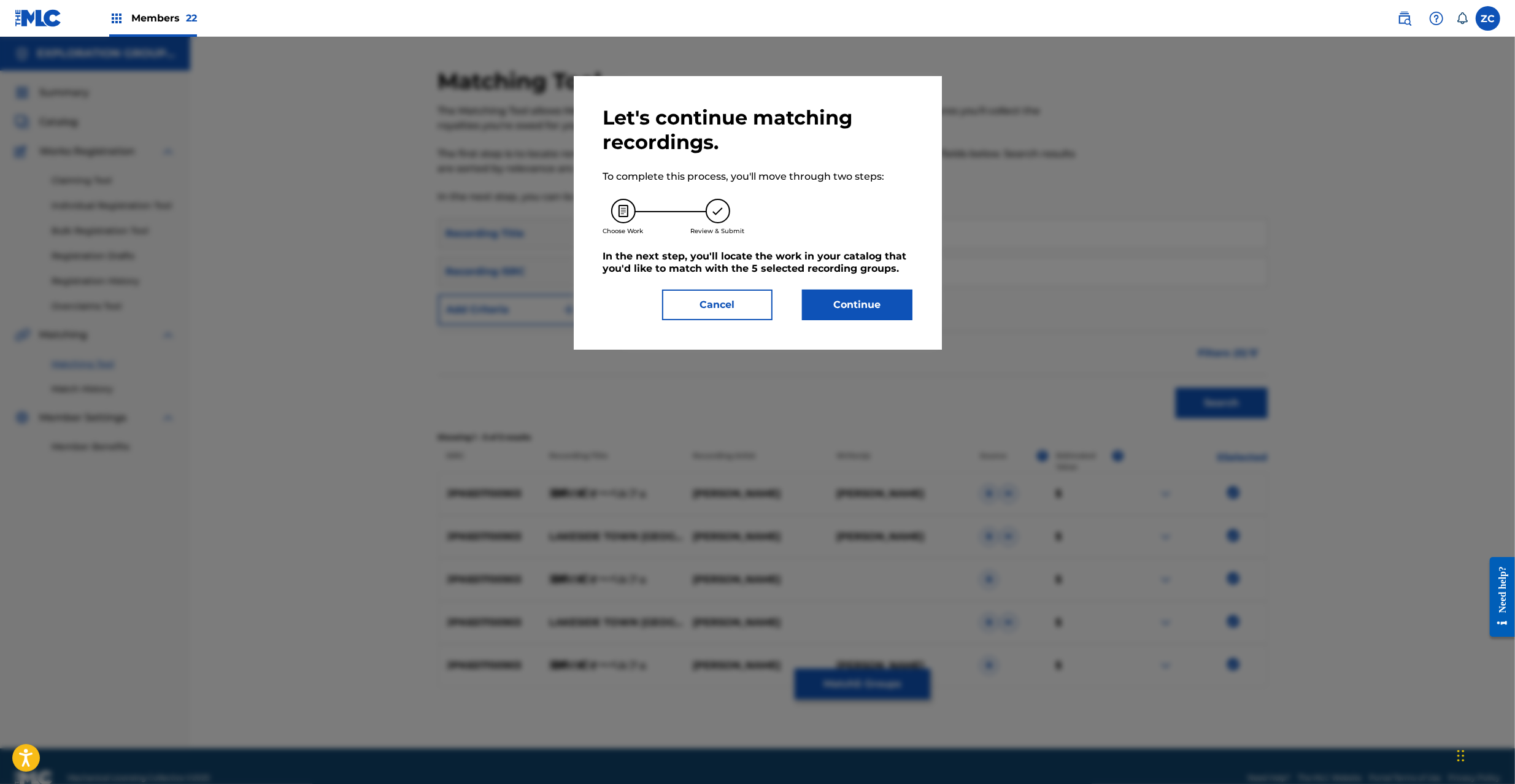
click at [858, 305] on button "Continue" at bounding box center [857, 305] width 111 height 31
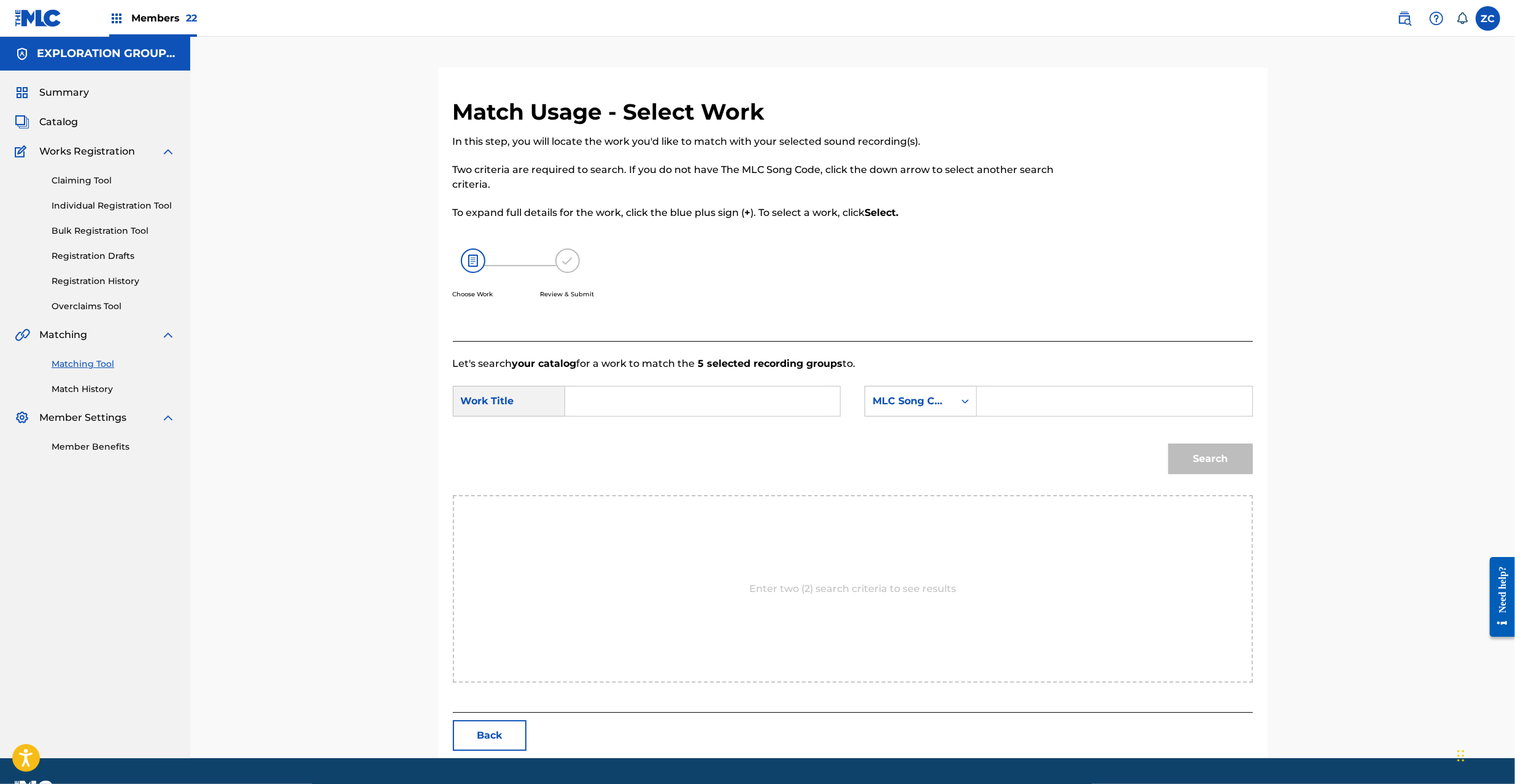
click at [801, 412] on input "Search Form" at bounding box center [703, 401] width 254 height 29
click at [756, 400] on input "Kohanno Machino Ooberufe KC66QQ" at bounding box center [703, 401] width 254 height 29
type input "Kohanno Machino Ooberufe"
click at [1049, 406] on input "Search Form" at bounding box center [1114, 401] width 254 height 29
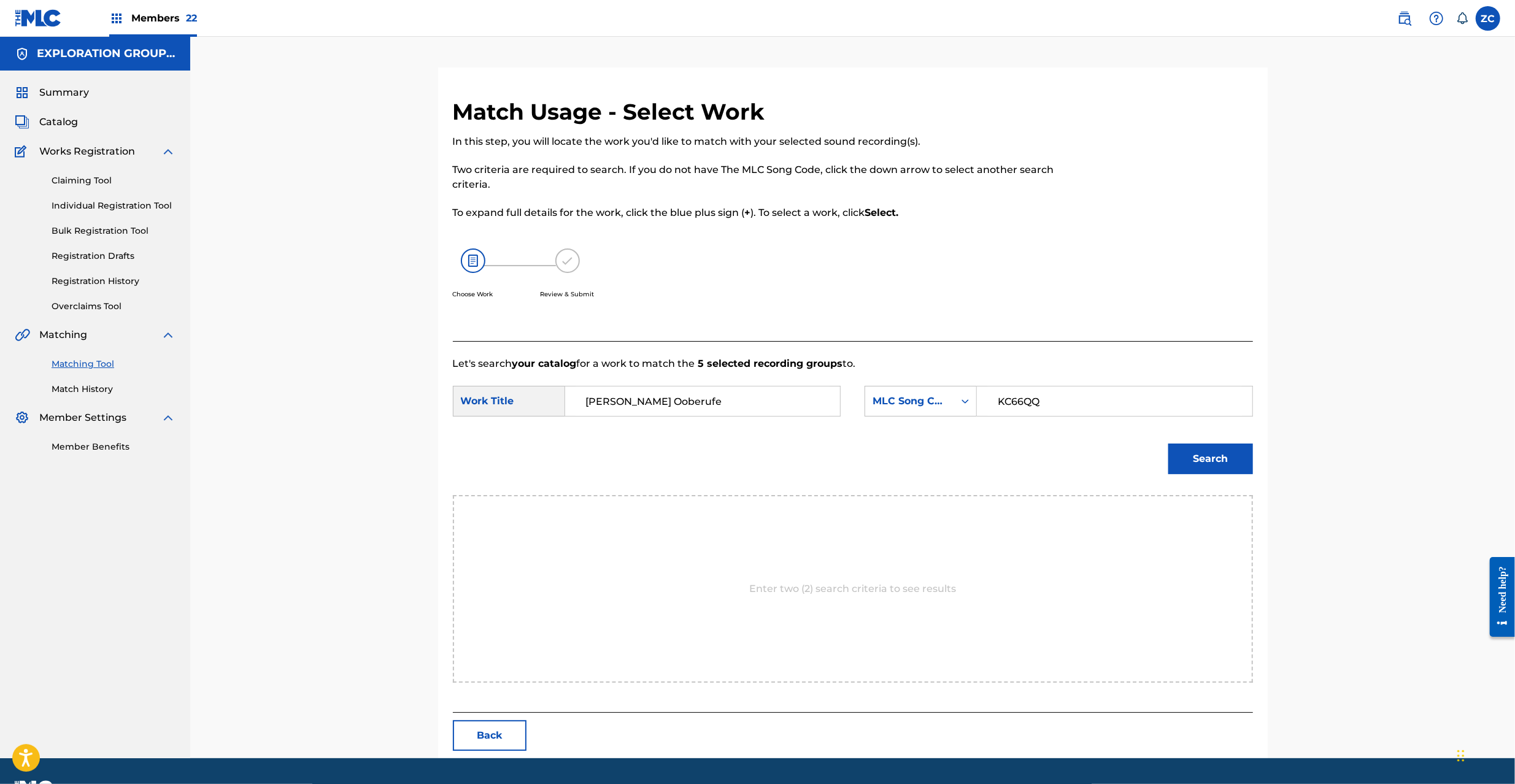
type input "KC66QQ"
click at [1219, 460] on button "Search" at bounding box center [1210, 458] width 84 height 31
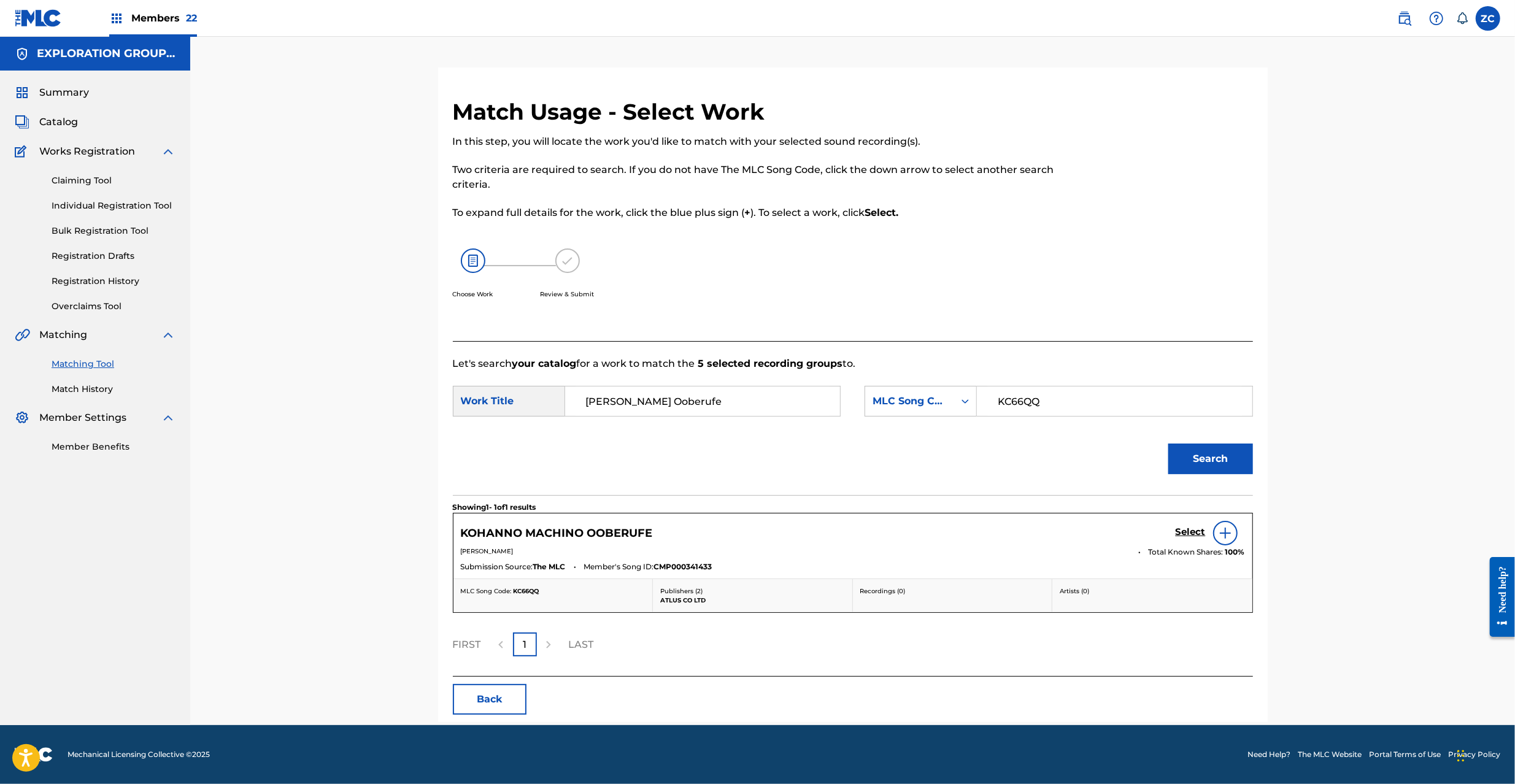
click at [1193, 533] on h5 "Select" at bounding box center [1191, 532] width 30 height 12
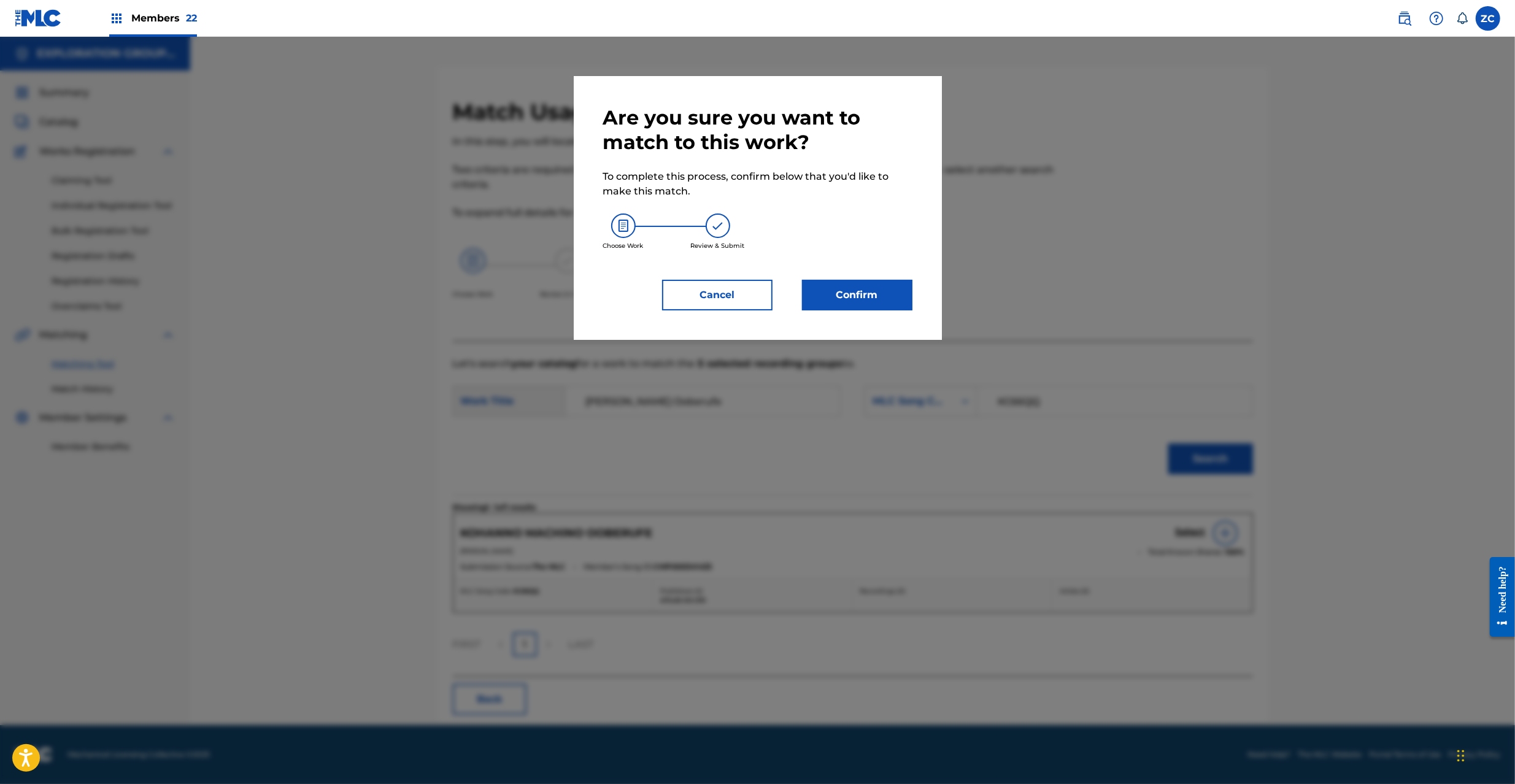
click at [859, 297] on button "Confirm" at bounding box center [857, 295] width 111 height 31
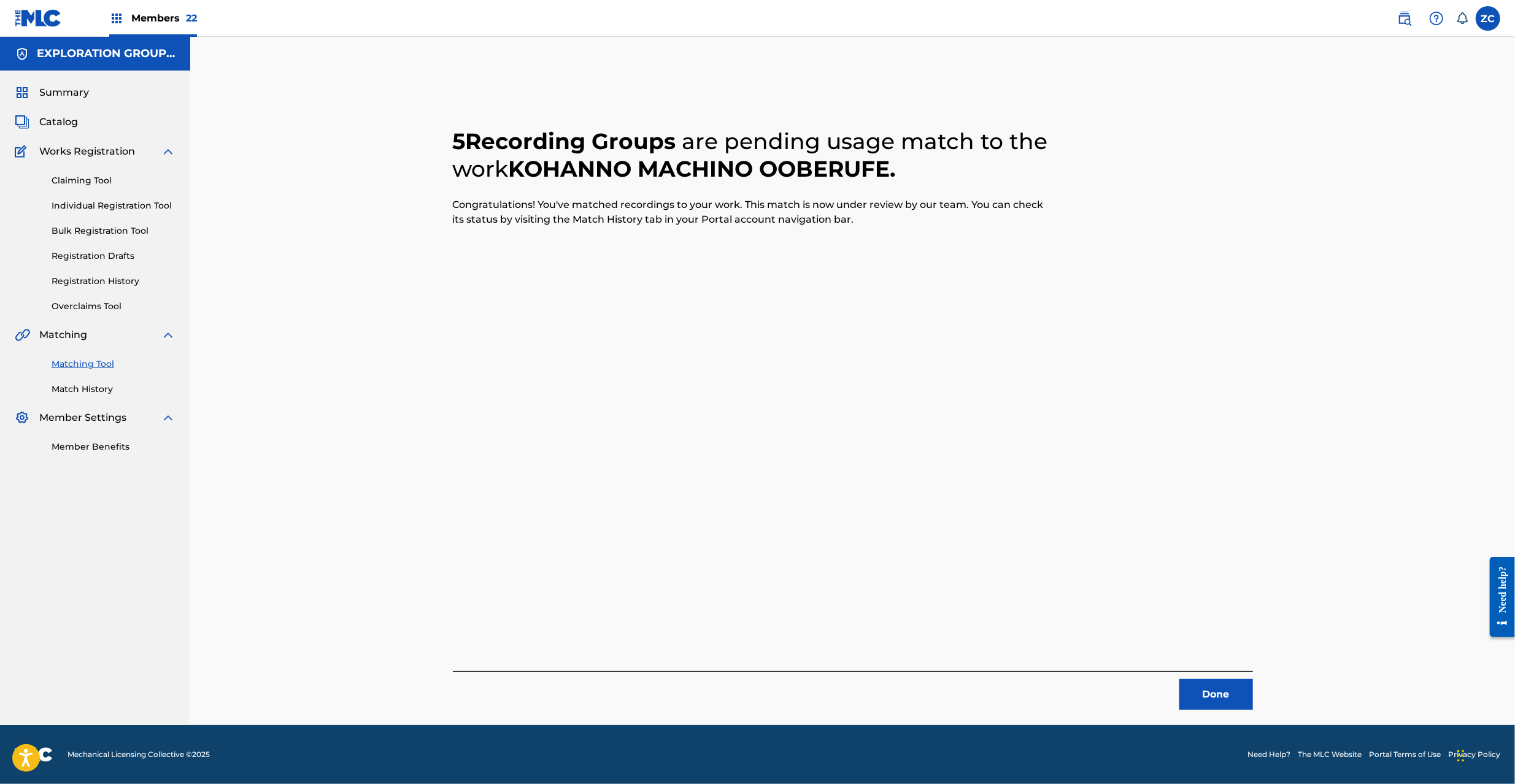
click at [1208, 697] on button "Done" at bounding box center [1216, 694] width 74 height 31
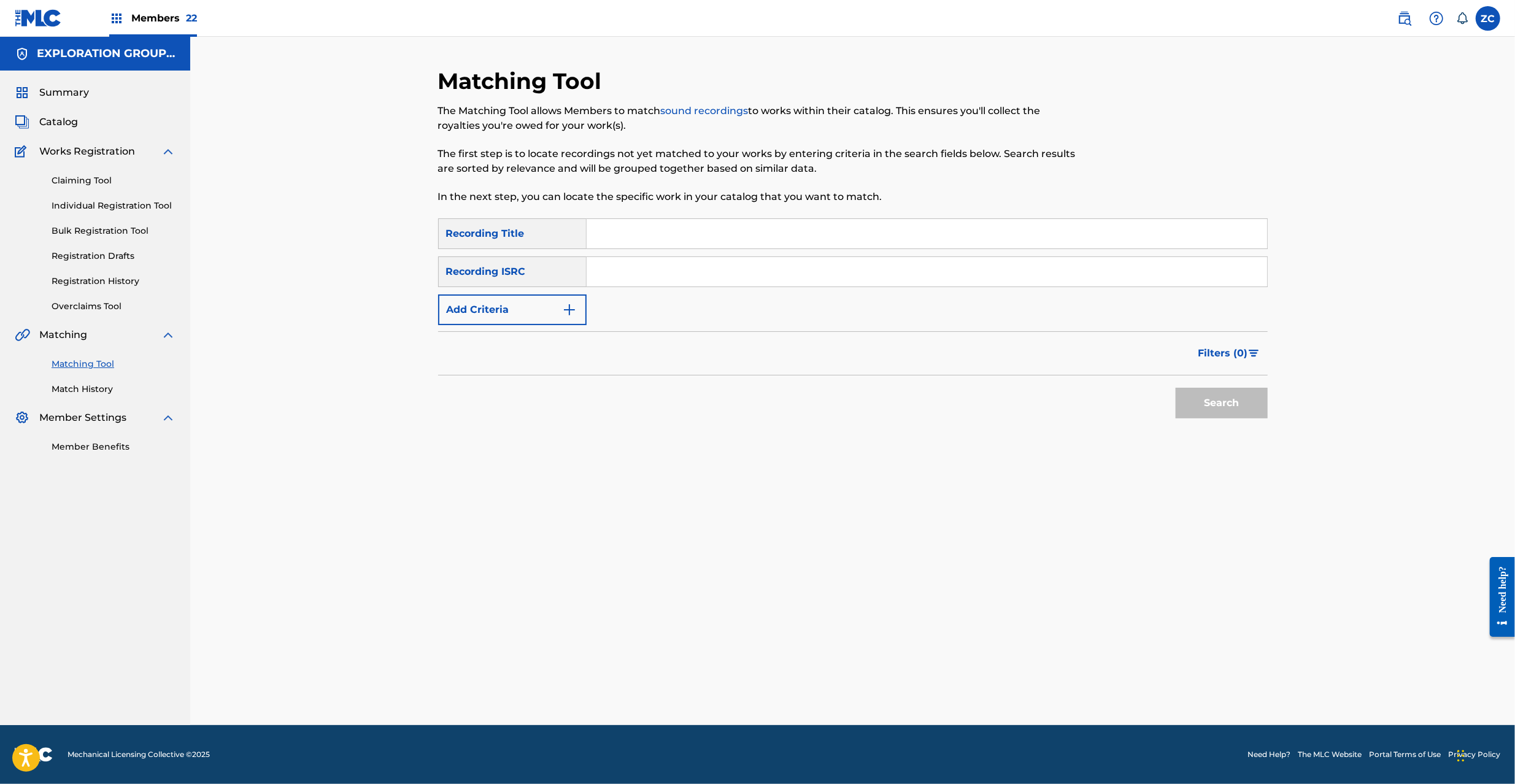
drag, startPoint x: 971, startPoint y: 271, endPoint x: 983, endPoint y: 283, distance: 17.0
click at [971, 271] on input "Search Form" at bounding box center [927, 271] width 680 height 29
type input "JPK651700904"
click at [1215, 402] on button "Search" at bounding box center [1222, 402] width 92 height 31
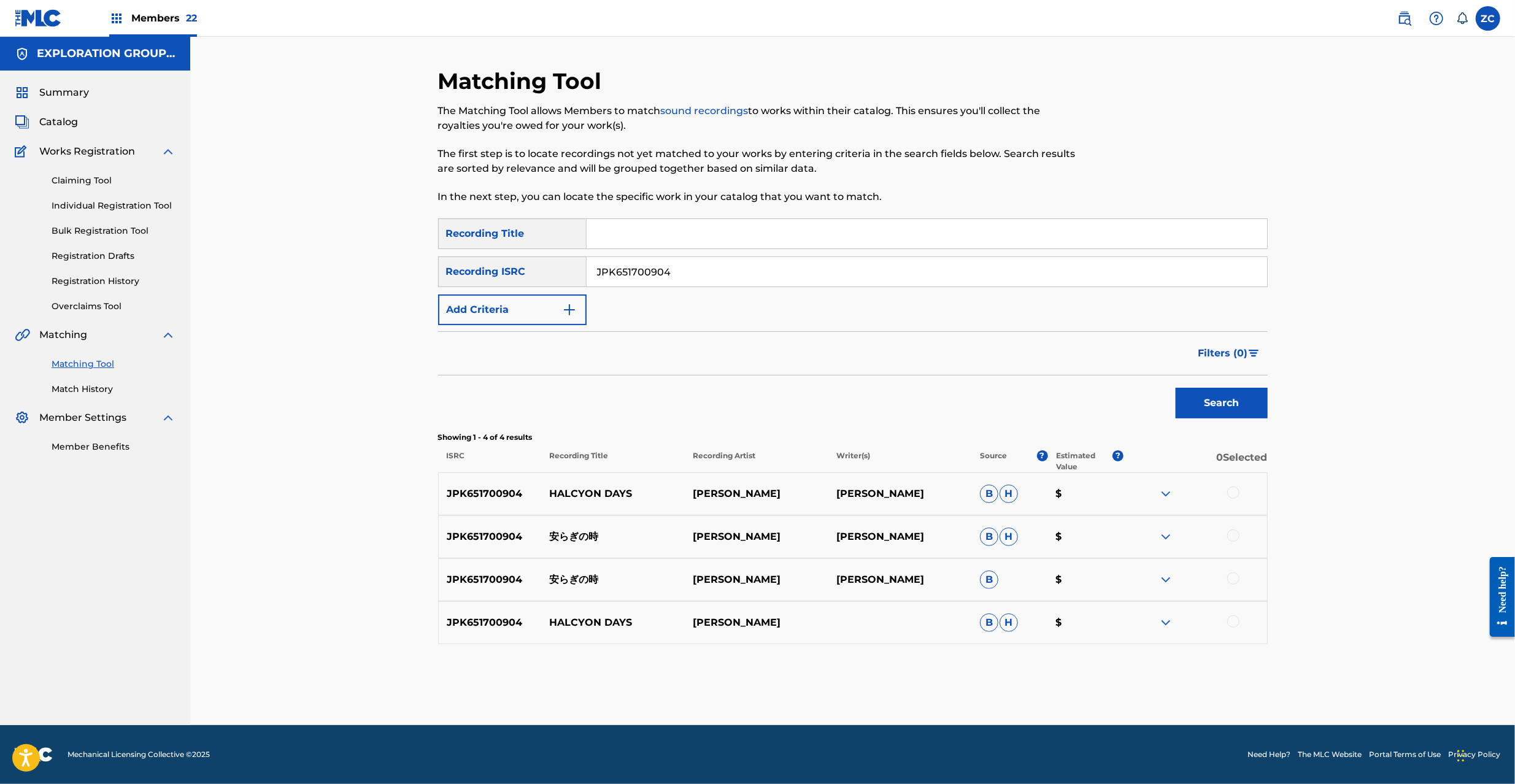
click at [1235, 490] on div at bounding box center [1234, 493] width 12 height 12
click at [1235, 533] on div at bounding box center [1234, 535] width 12 height 12
click at [1233, 580] on div at bounding box center [1234, 579] width 12 height 12
click at [1236, 622] on div at bounding box center [1234, 621] width 12 height 12
click at [906, 682] on button "Match 4 Groups" at bounding box center [862, 684] width 136 height 31
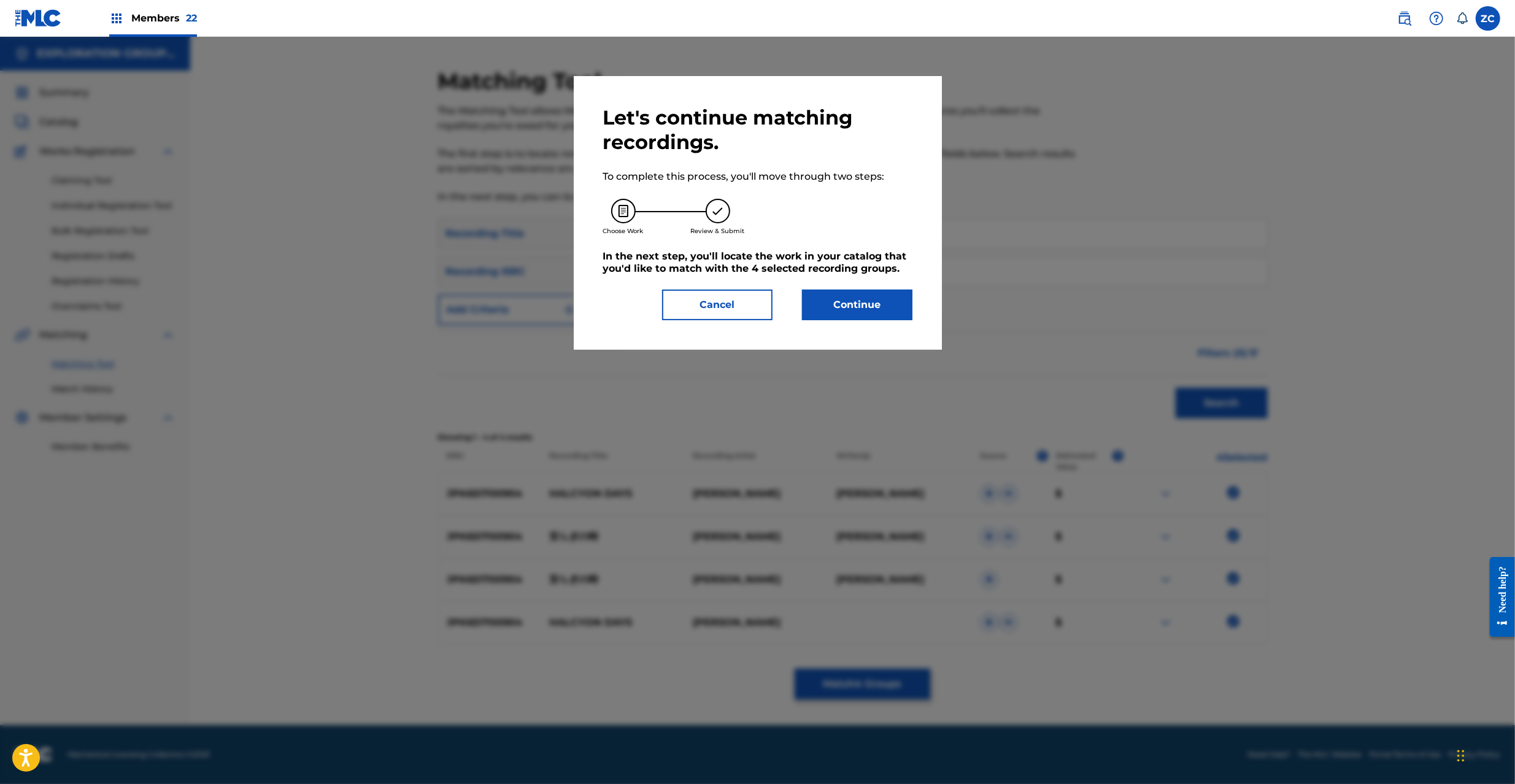
click at [892, 311] on button "Continue" at bounding box center [857, 305] width 111 height 31
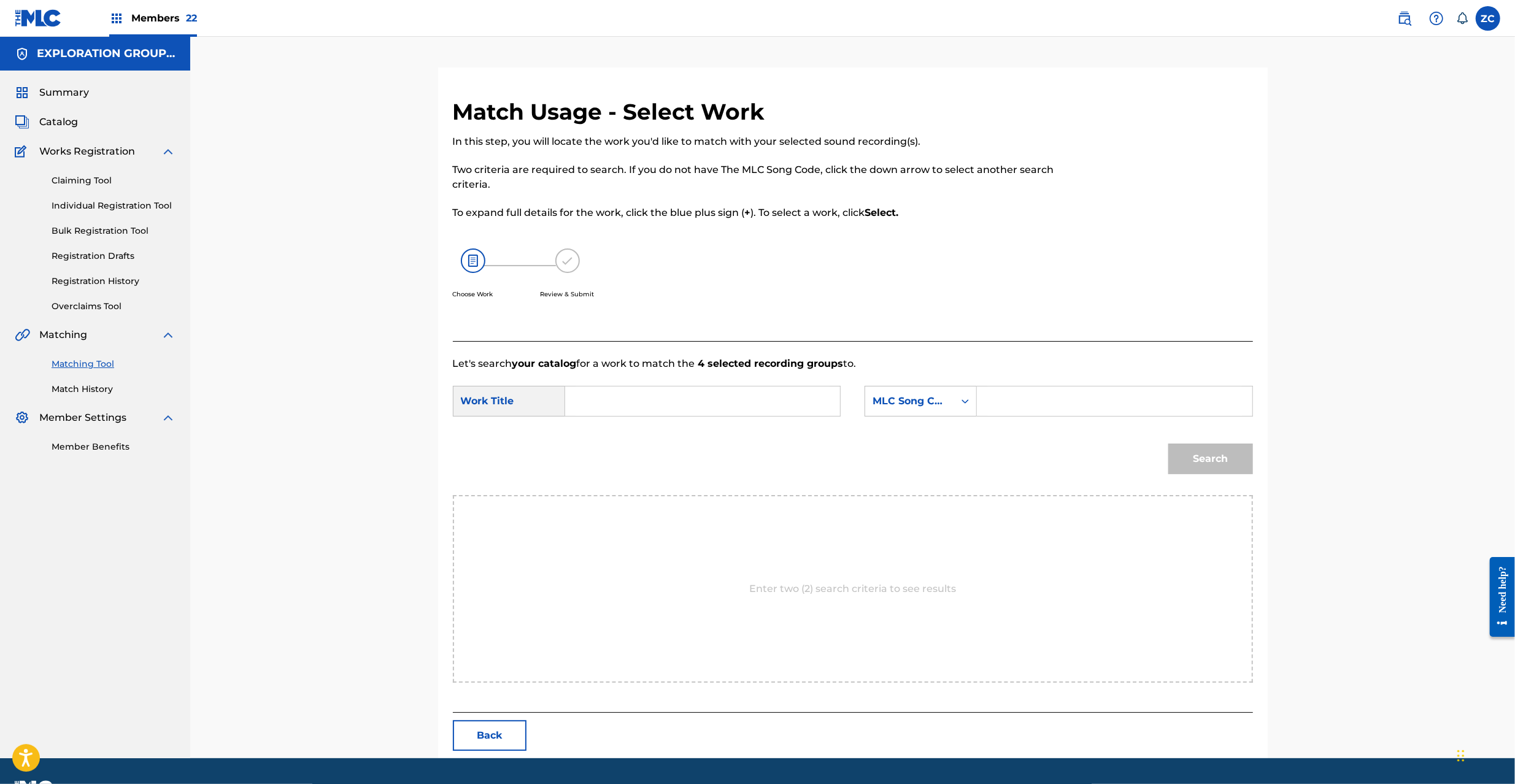
click at [753, 399] on input "Search Form" at bounding box center [703, 401] width 254 height 29
click at [694, 403] on input "Yasuragino Toki YP0W0W" at bounding box center [703, 401] width 254 height 29
type input "Yasuragino Toki"
click at [1043, 402] on input "Search Form" at bounding box center [1114, 401] width 254 height 29
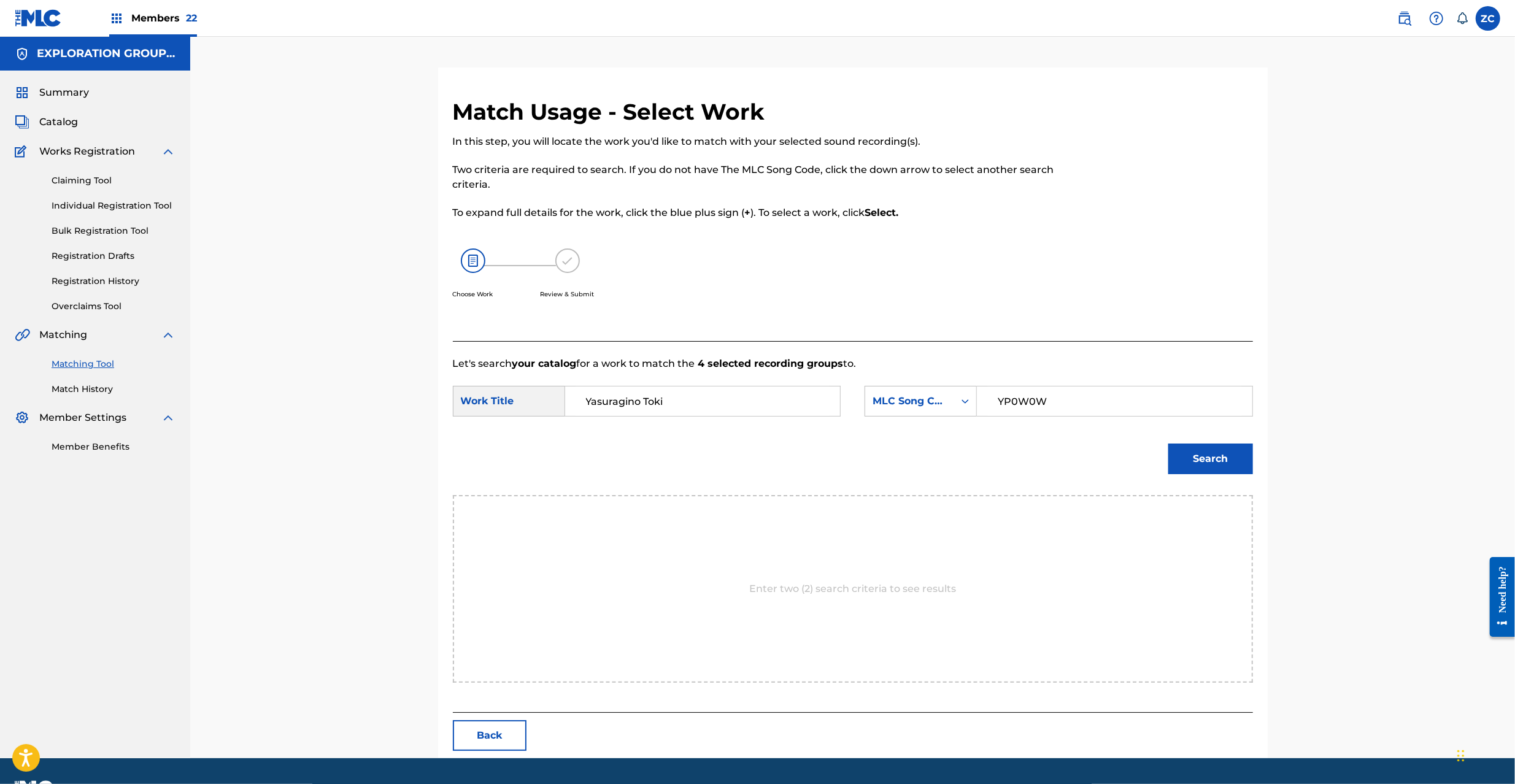
type input "YP0W0W"
click at [1222, 459] on button "Search" at bounding box center [1210, 458] width 84 height 31
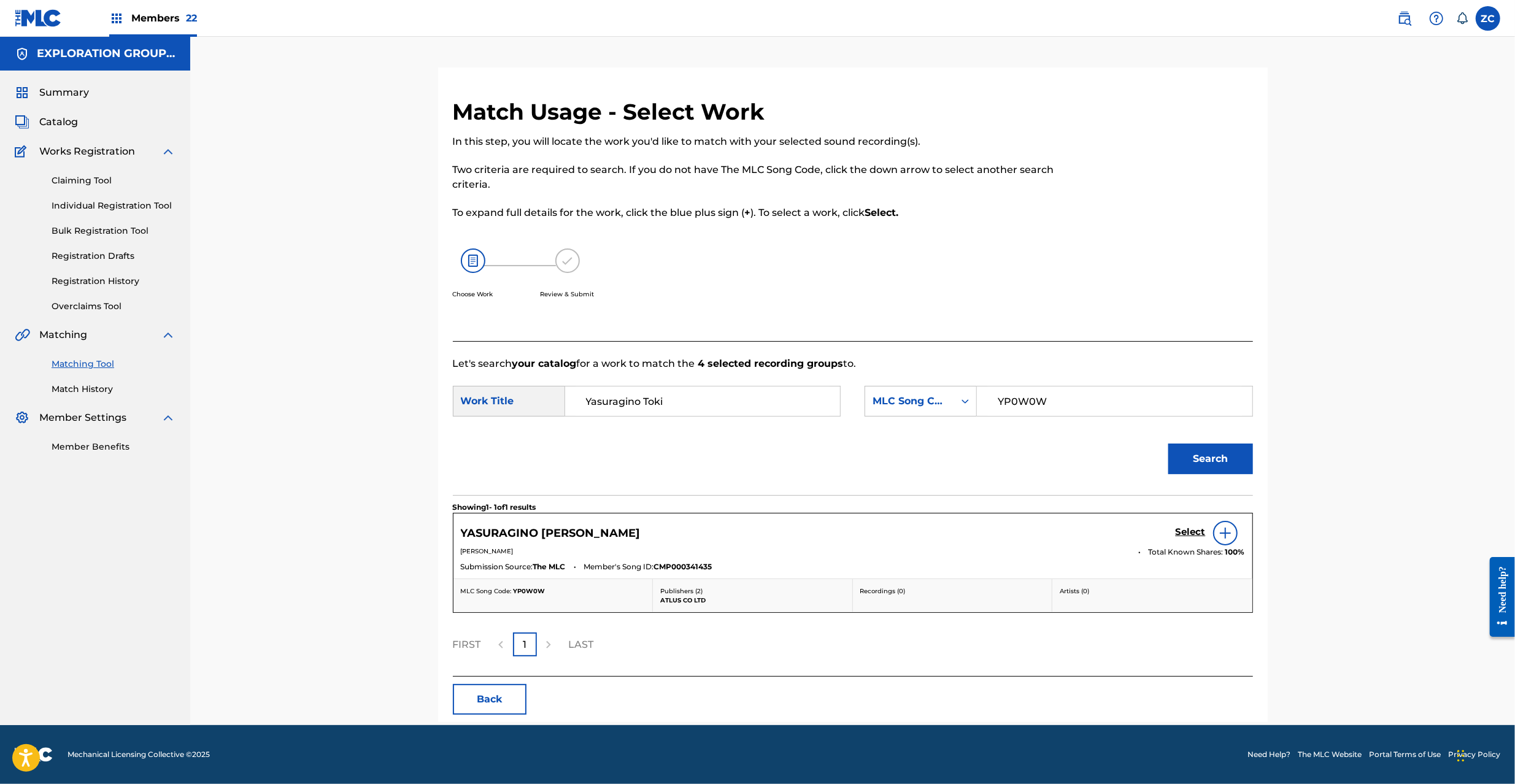
click at [1195, 532] on h5 "Select" at bounding box center [1191, 532] width 30 height 12
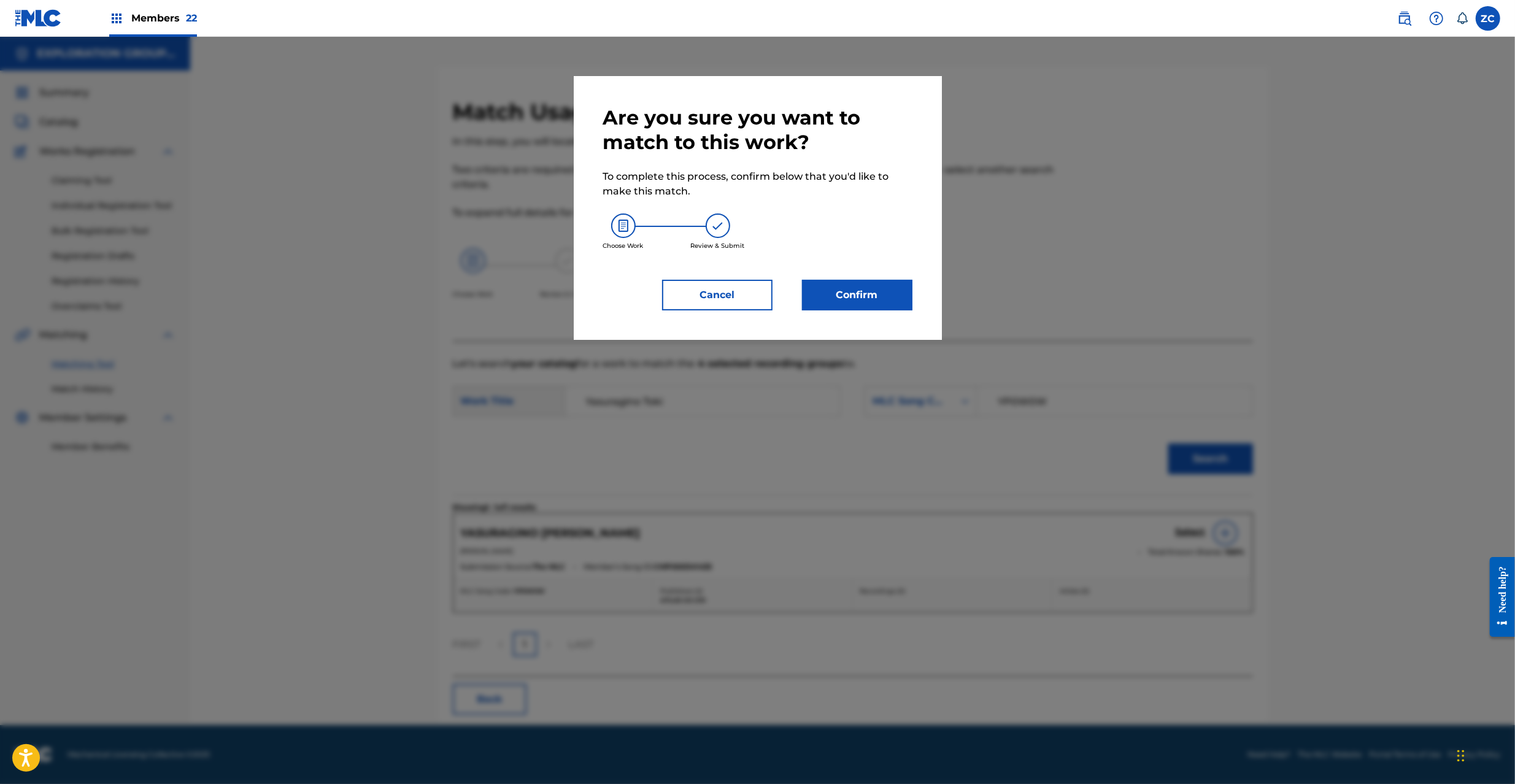
click at [880, 305] on button "Confirm" at bounding box center [857, 295] width 111 height 31
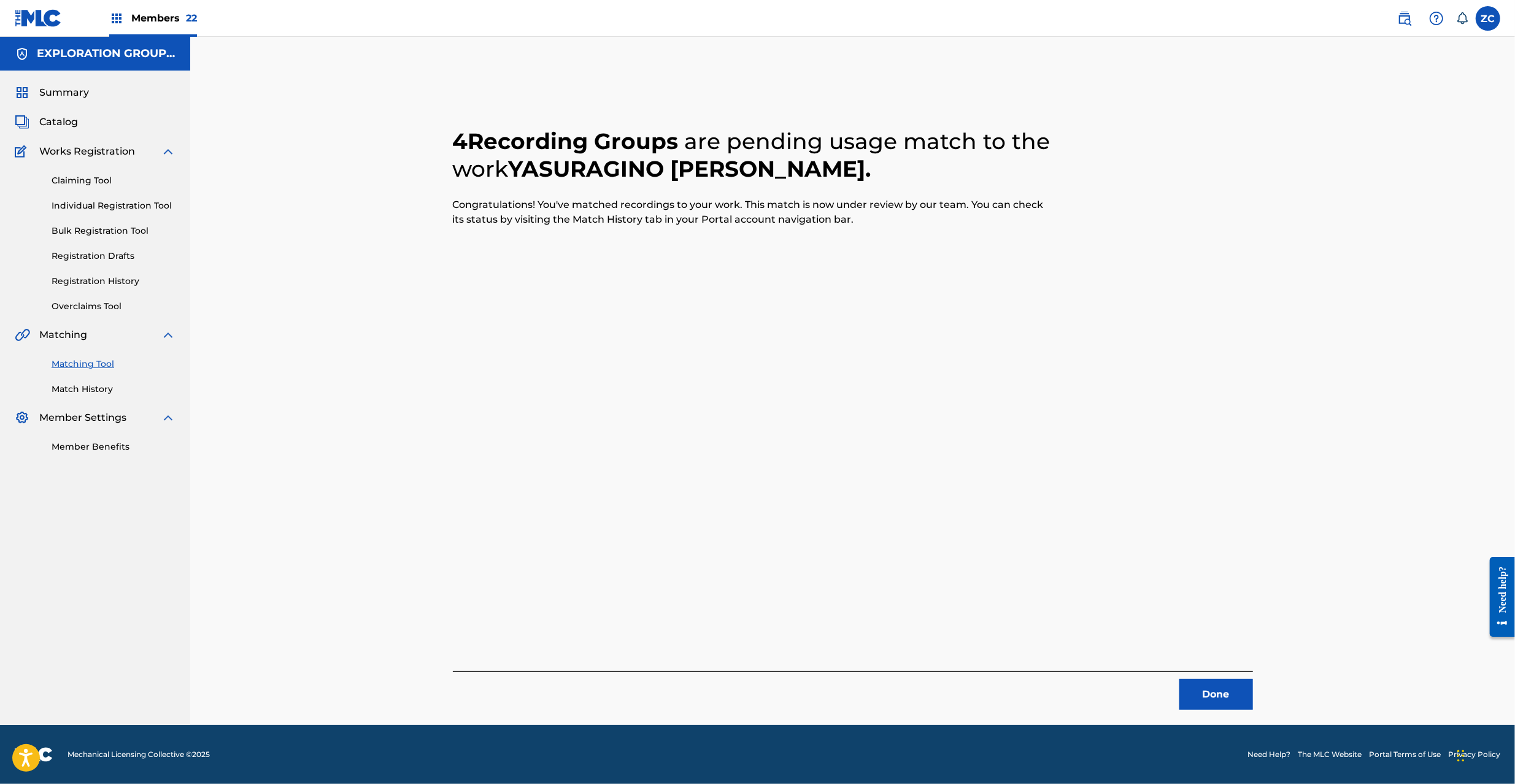
click at [1224, 690] on button "Done" at bounding box center [1216, 694] width 74 height 31
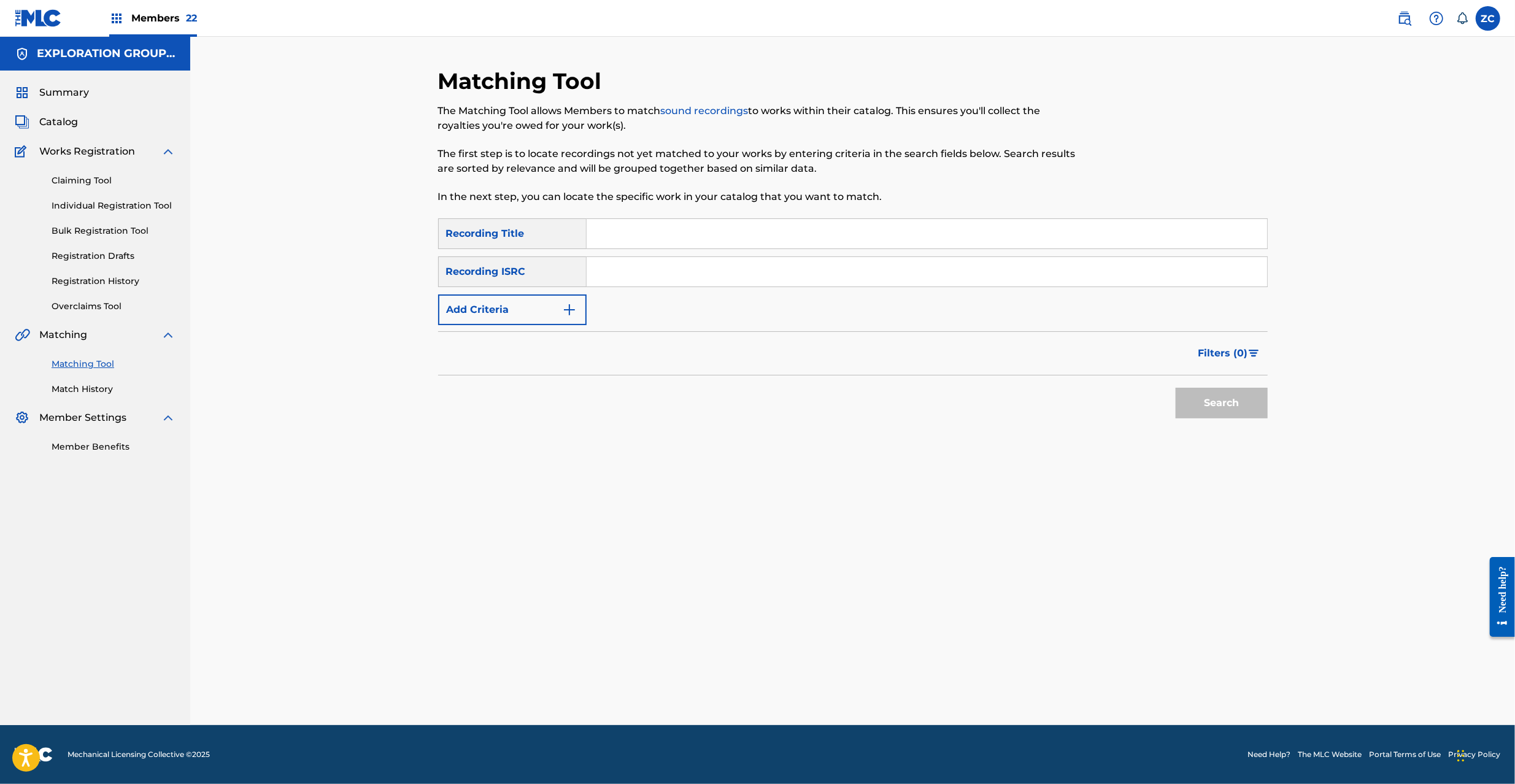
drag, startPoint x: 803, startPoint y: 266, endPoint x: 808, endPoint y: 271, distance: 7.1
click at [803, 266] on input "Search Form" at bounding box center [927, 271] width 680 height 29
type input "JPE300300029"
click at [1208, 411] on button "Search" at bounding box center [1222, 402] width 92 height 31
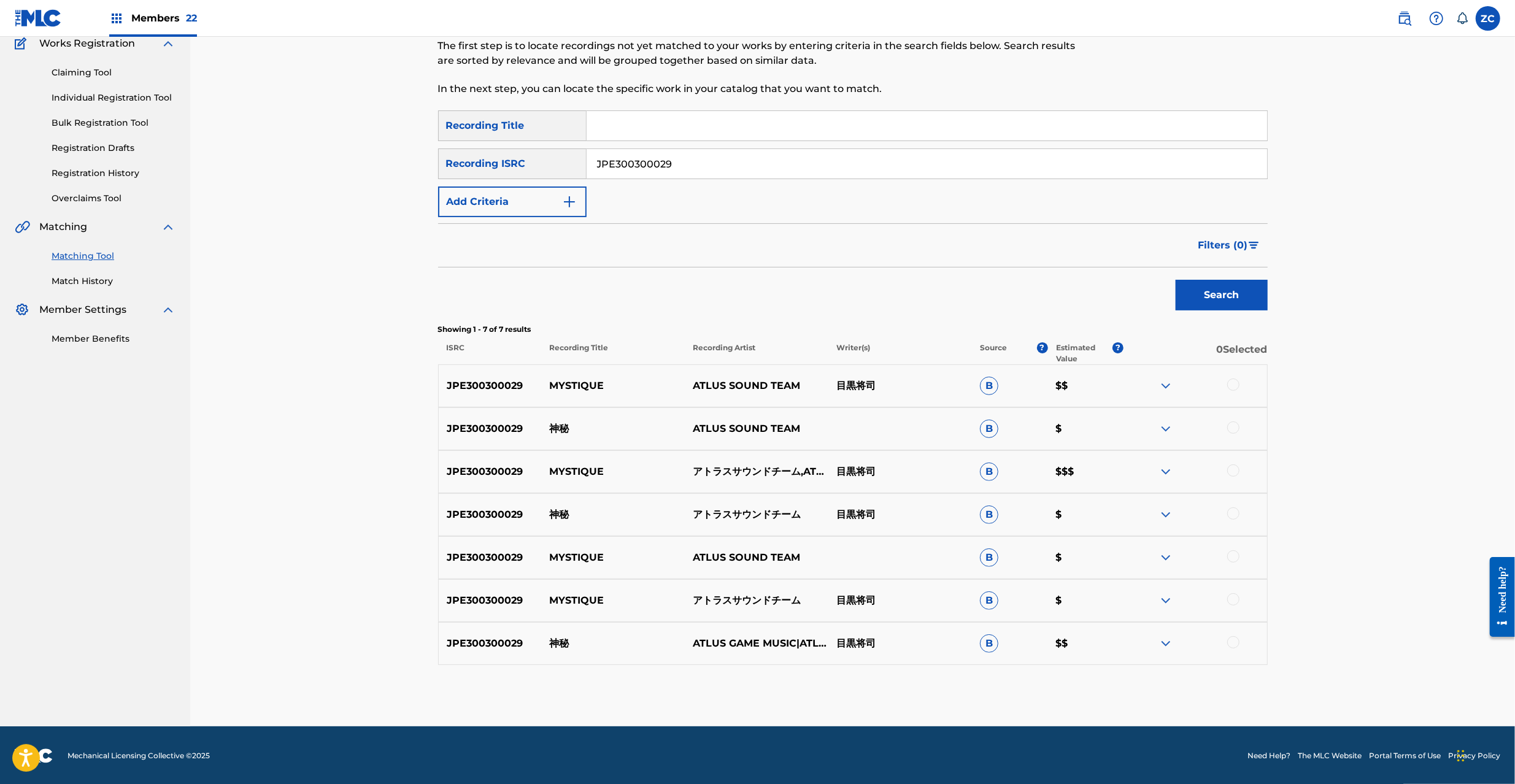
scroll to position [109, 0]
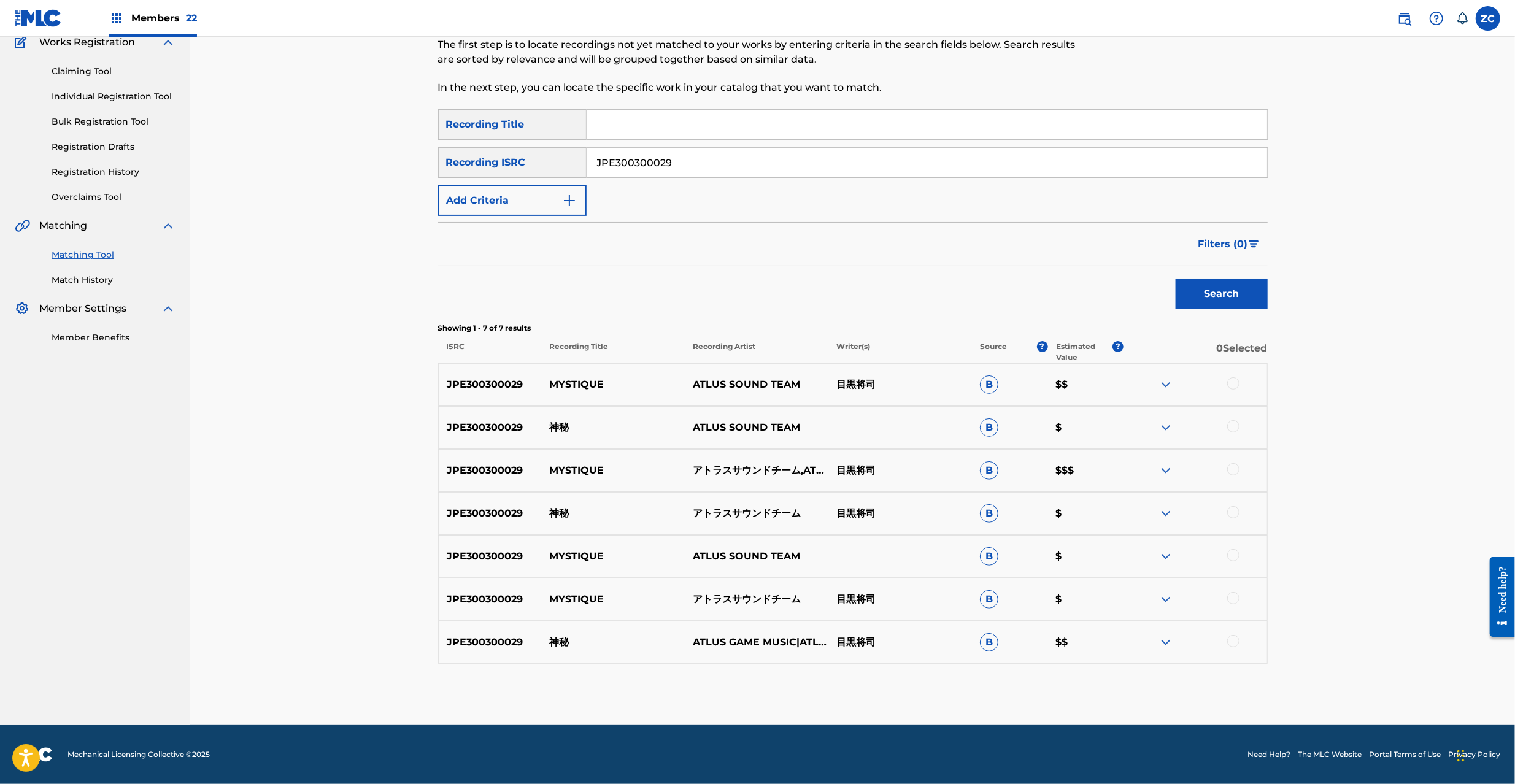
click at [1238, 385] on div at bounding box center [1234, 383] width 12 height 12
click at [1233, 429] on div at bounding box center [1234, 426] width 12 height 12
click at [1233, 471] on div at bounding box center [1234, 470] width 12 height 12
click at [1233, 508] on div at bounding box center [1234, 512] width 12 height 12
click at [1236, 550] on div at bounding box center [1234, 556] width 12 height 12
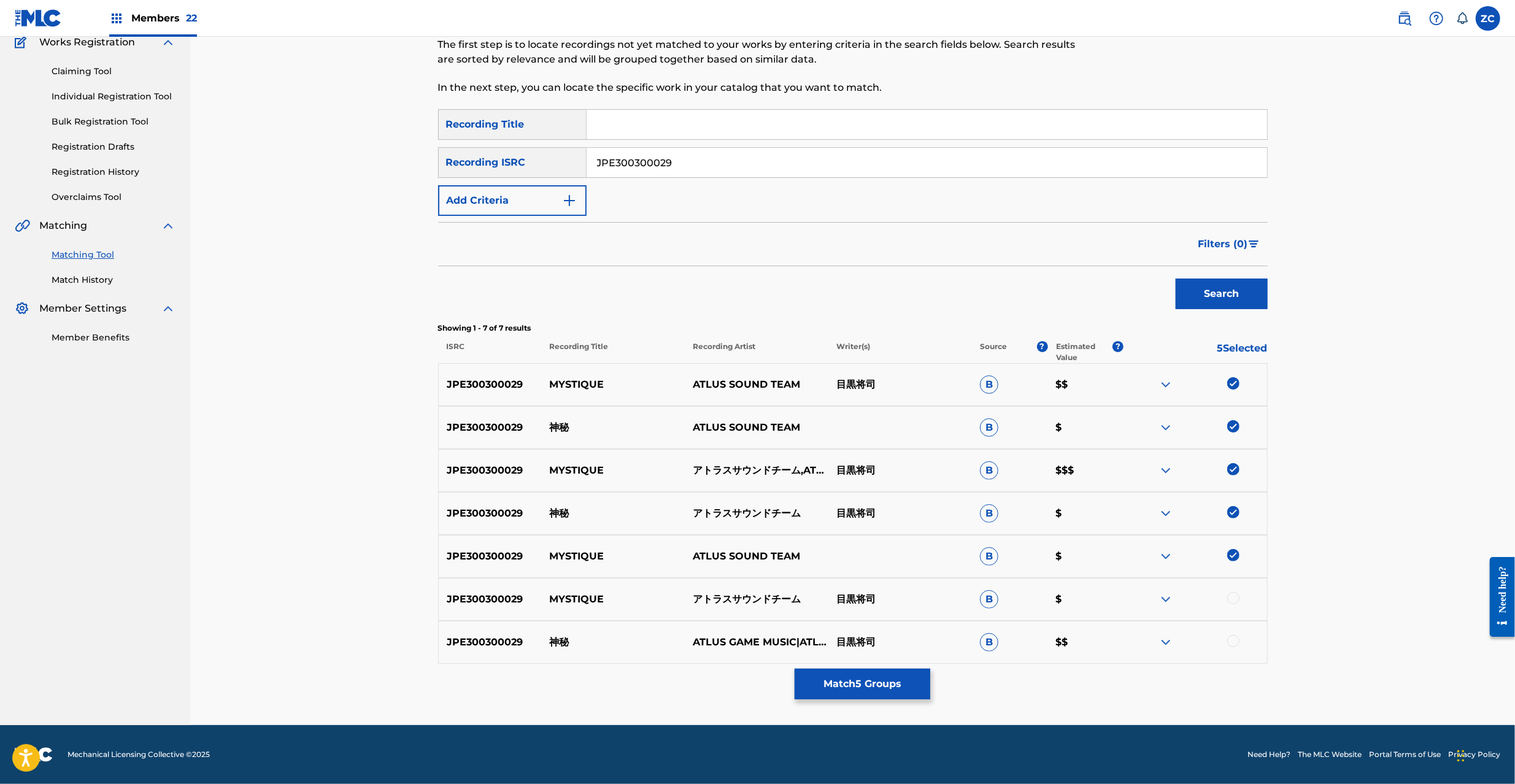
click at [1231, 601] on div at bounding box center [1234, 598] width 12 height 12
click at [1233, 641] on div at bounding box center [1234, 641] width 12 height 12
click at [877, 681] on button "Match 7 Groups" at bounding box center [862, 684] width 136 height 31
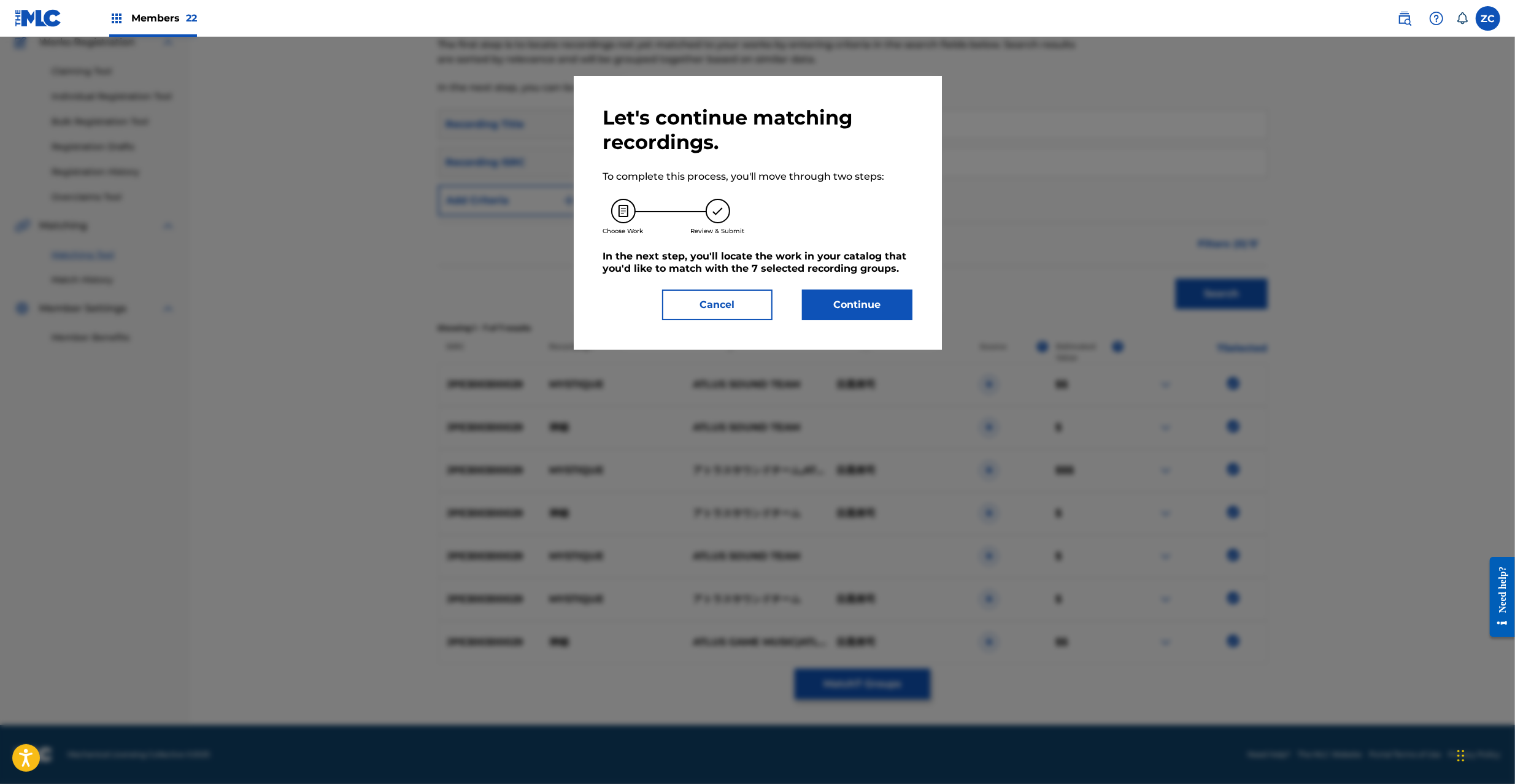
click at [887, 312] on button "Continue" at bounding box center [857, 305] width 111 height 31
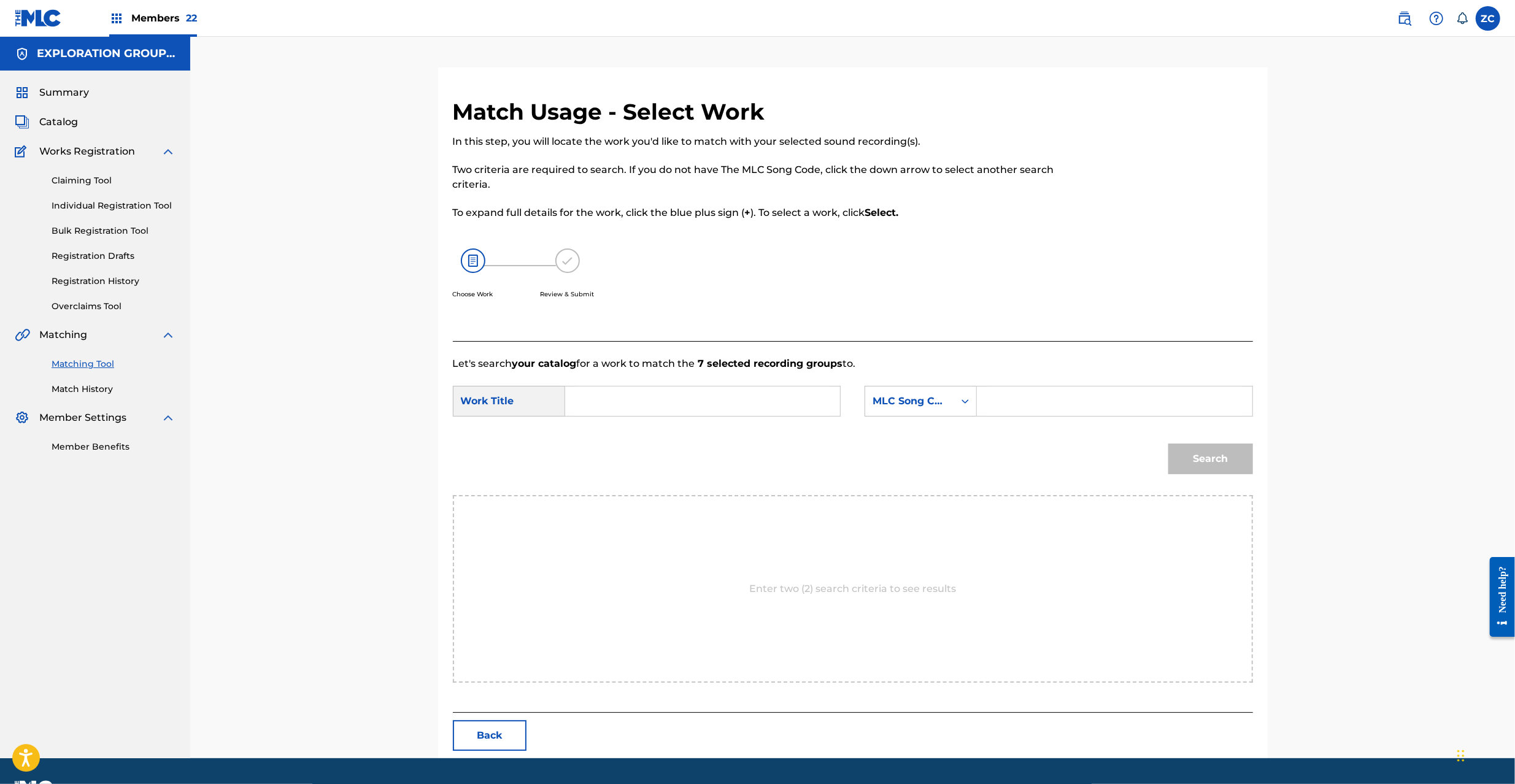
click at [786, 401] on input "Search Form" at bounding box center [703, 401] width 254 height 29
click at [641, 408] on input "Shinpi SC3LHG" at bounding box center [703, 401] width 254 height 29
type input "Shinpi"
click at [1054, 396] on input "Search Form" at bounding box center [1114, 401] width 254 height 29
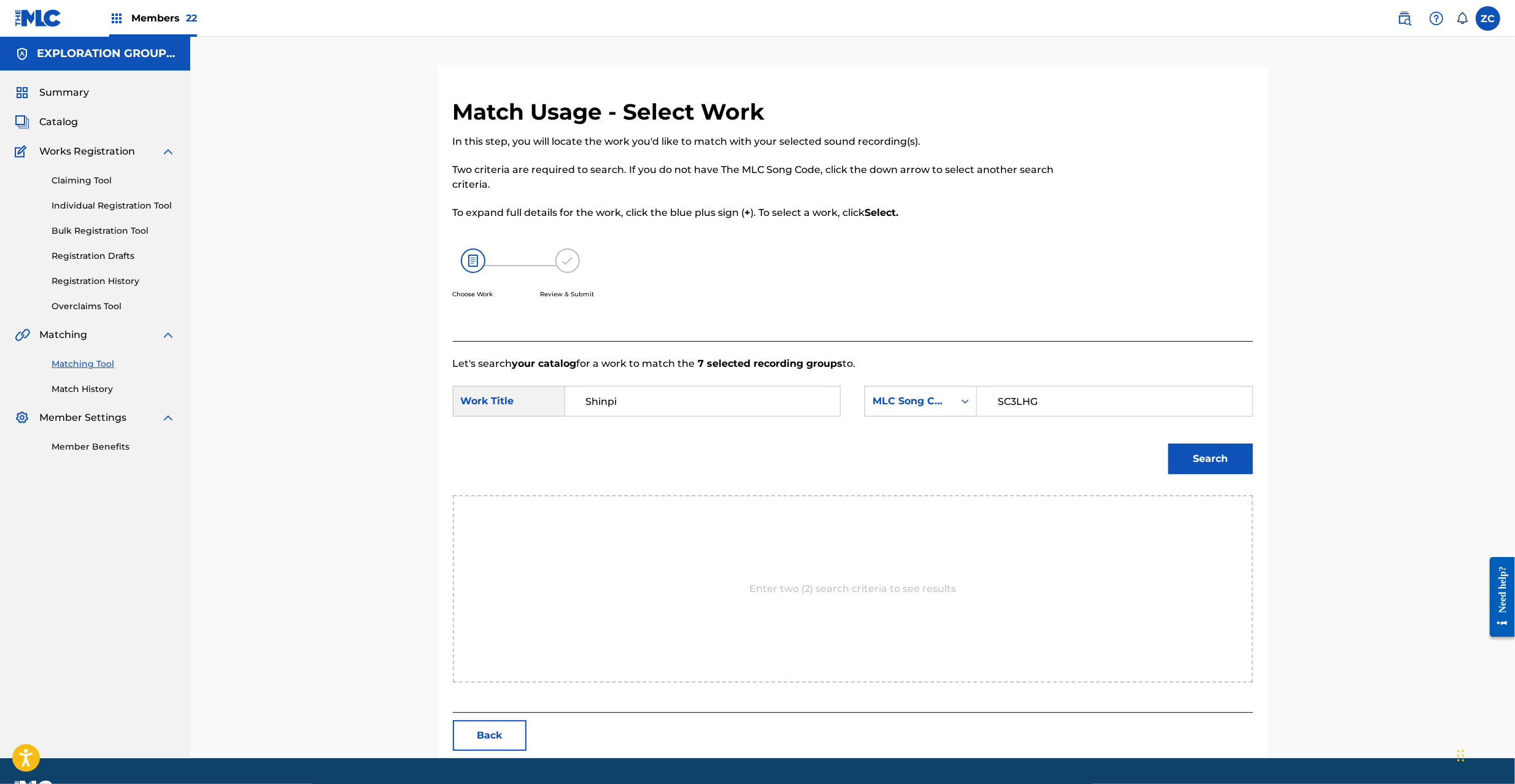
type input "SC3LHG"
click at [1228, 462] on button "Search" at bounding box center [1210, 458] width 84 height 31
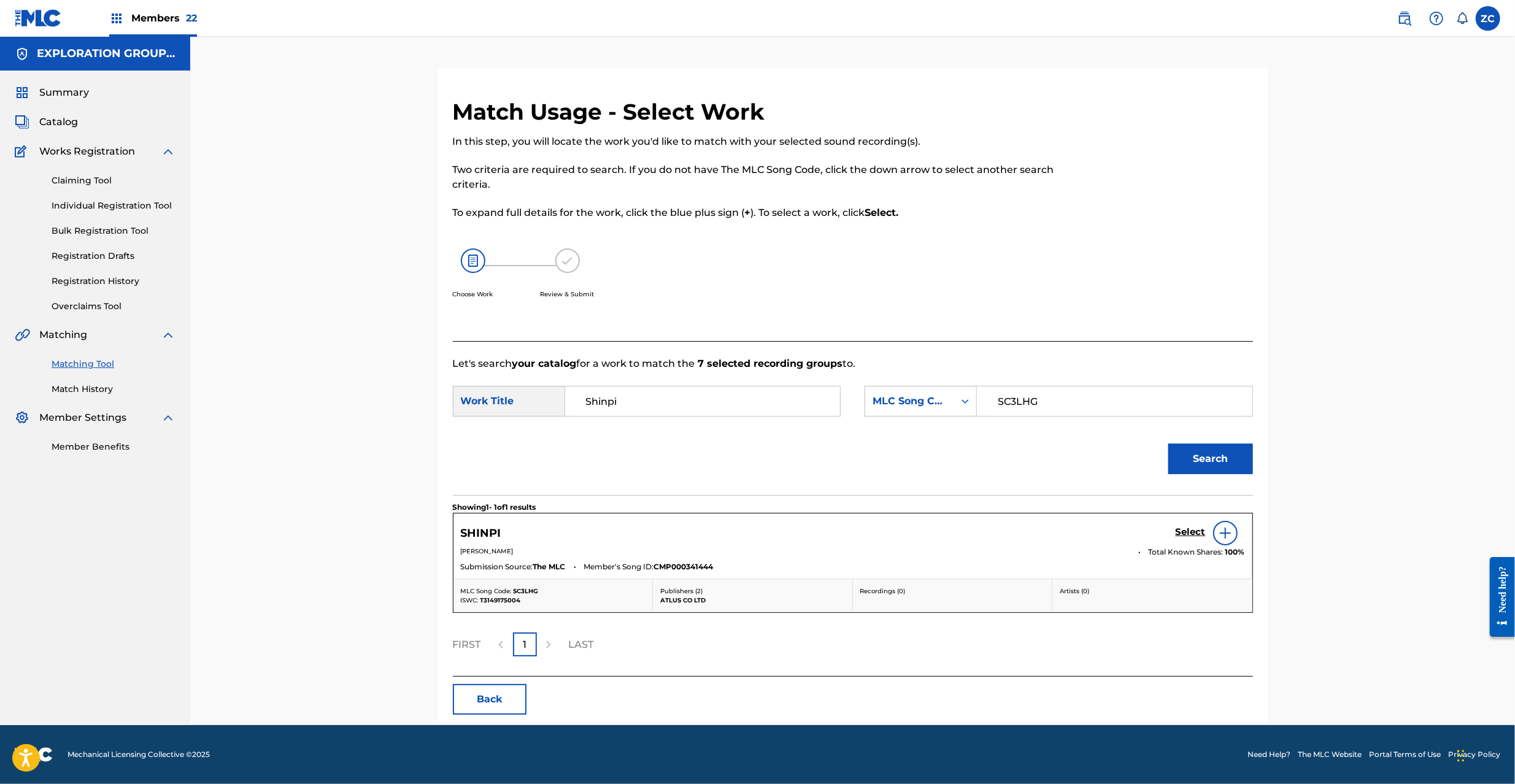
click at [1189, 529] on h5 "Select" at bounding box center [1191, 532] width 30 height 12
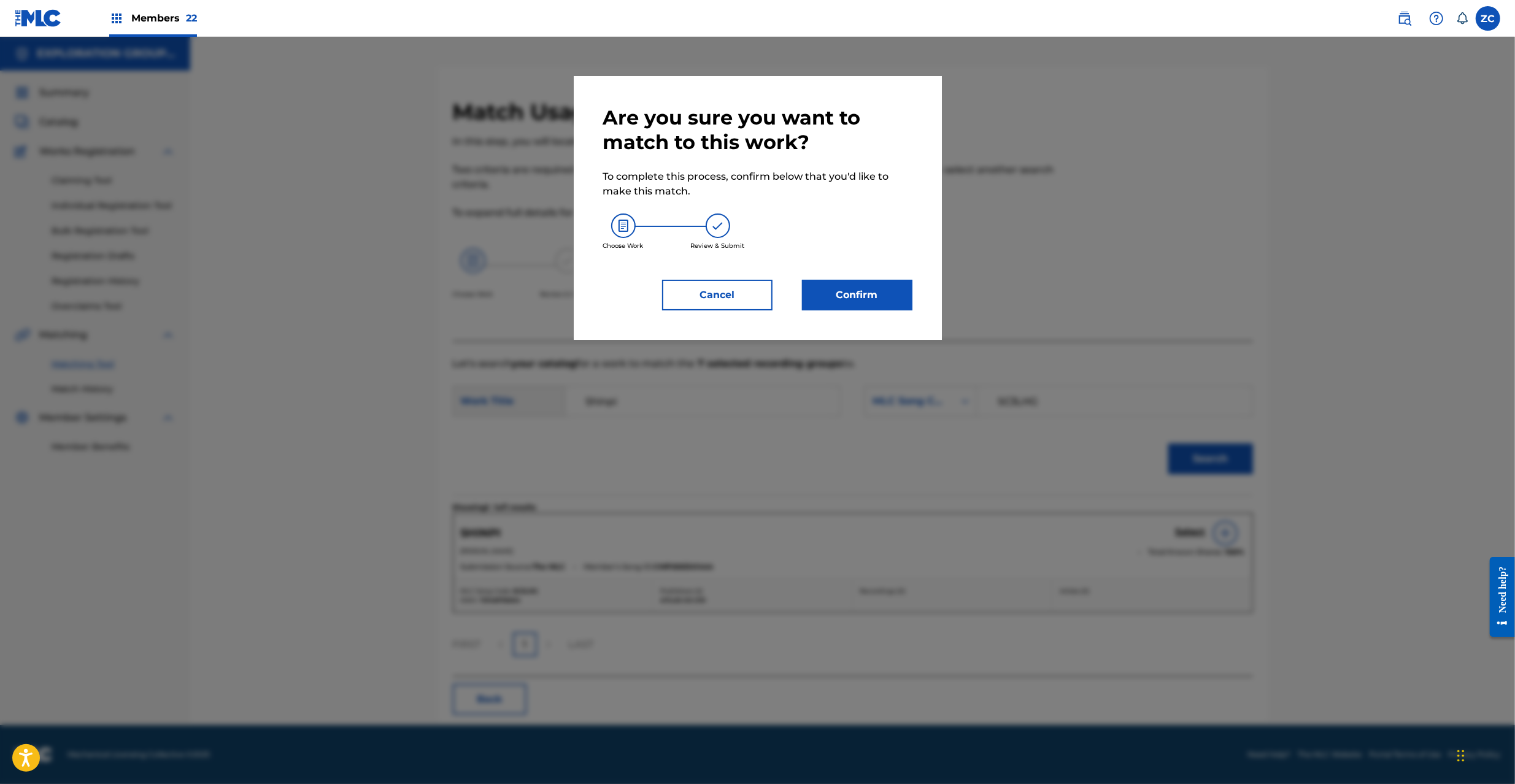
click at [898, 299] on button "Confirm" at bounding box center [857, 295] width 111 height 31
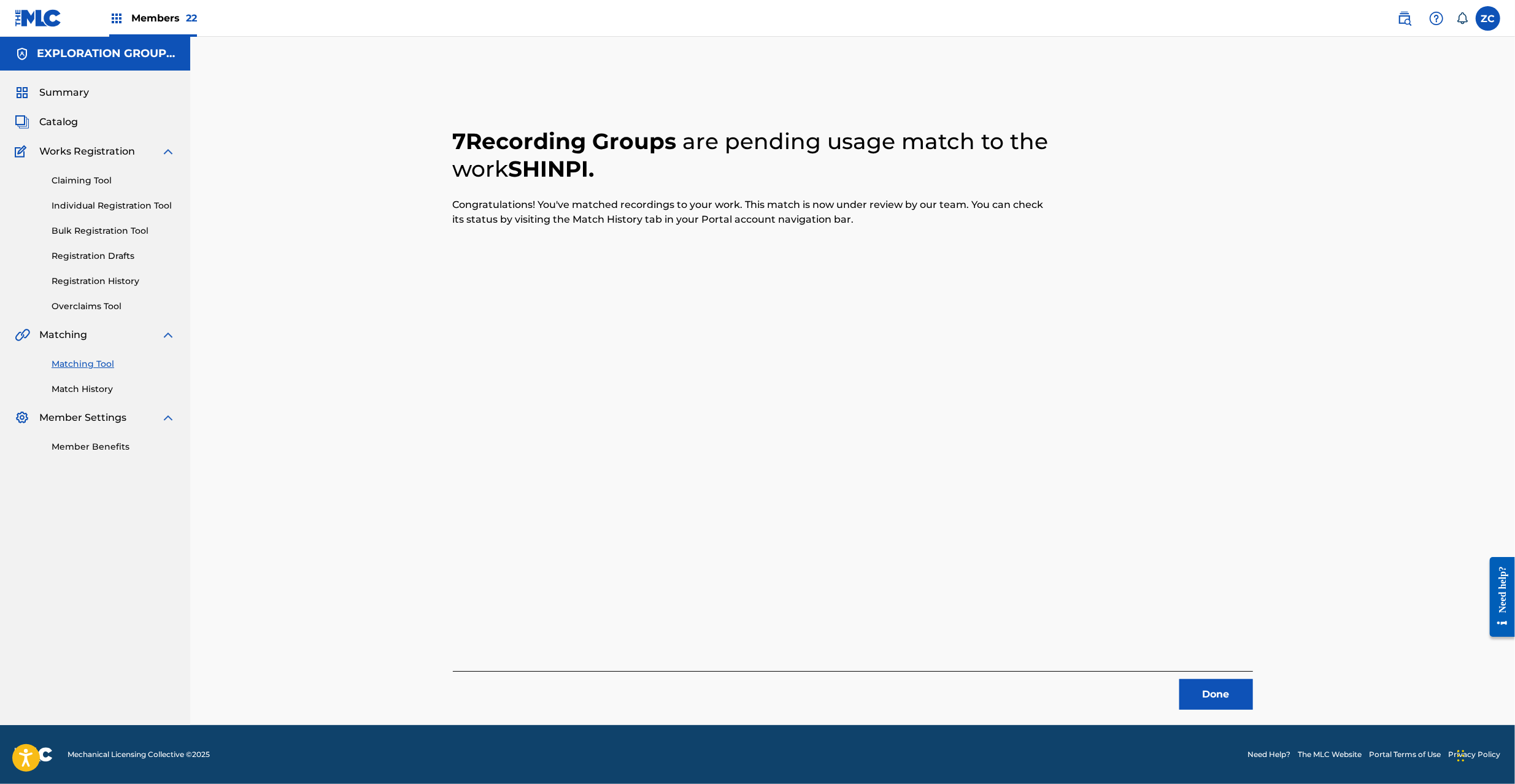
click at [1209, 688] on button "Done" at bounding box center [1216, 694] width 74 height 31
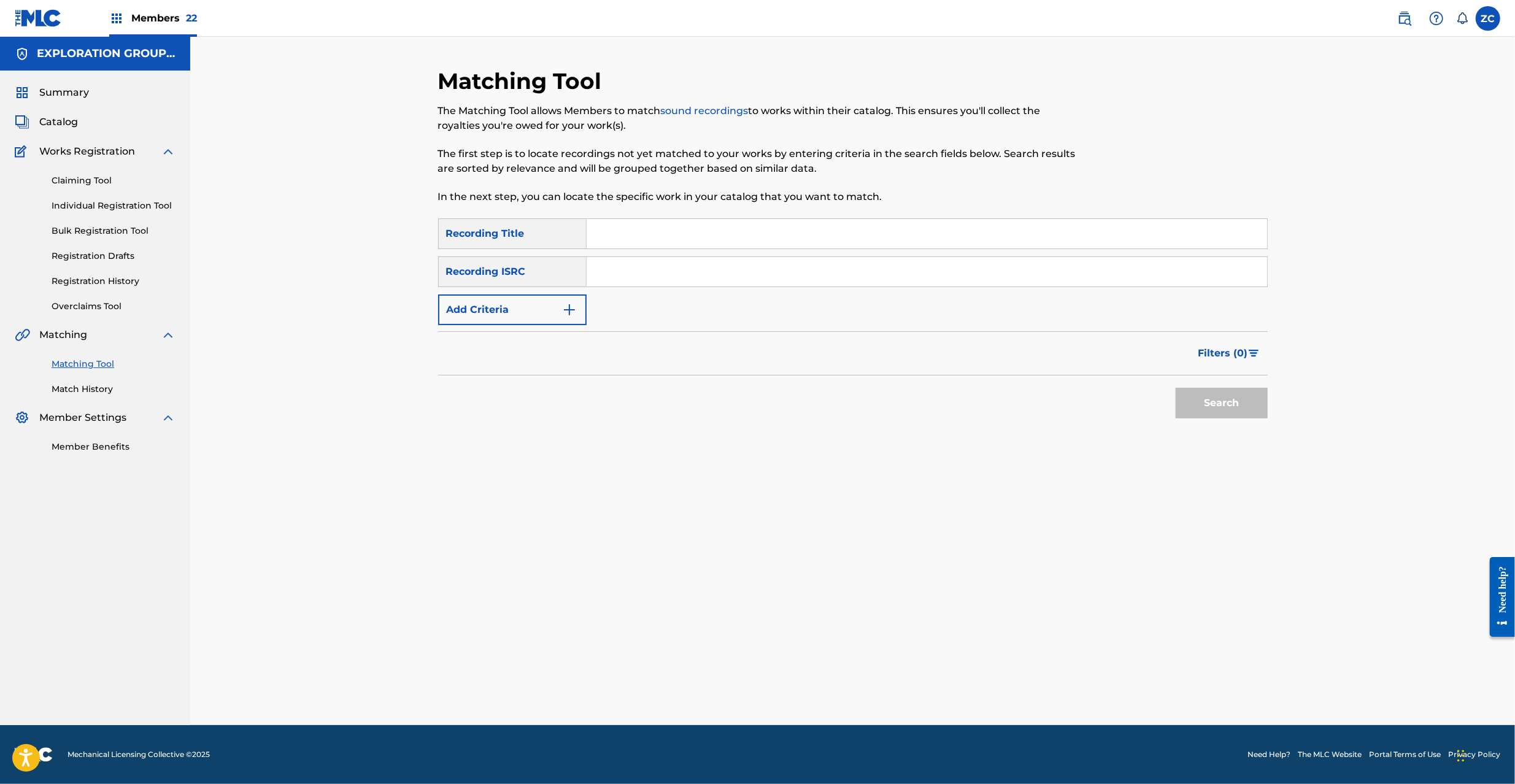
click at [912, 281] on input "Search Form" at bounding box center [927, 271] width 680 height 29
click at [1201, 411] on button "Search" at bounding box center [1222, 402] width 92 height 31
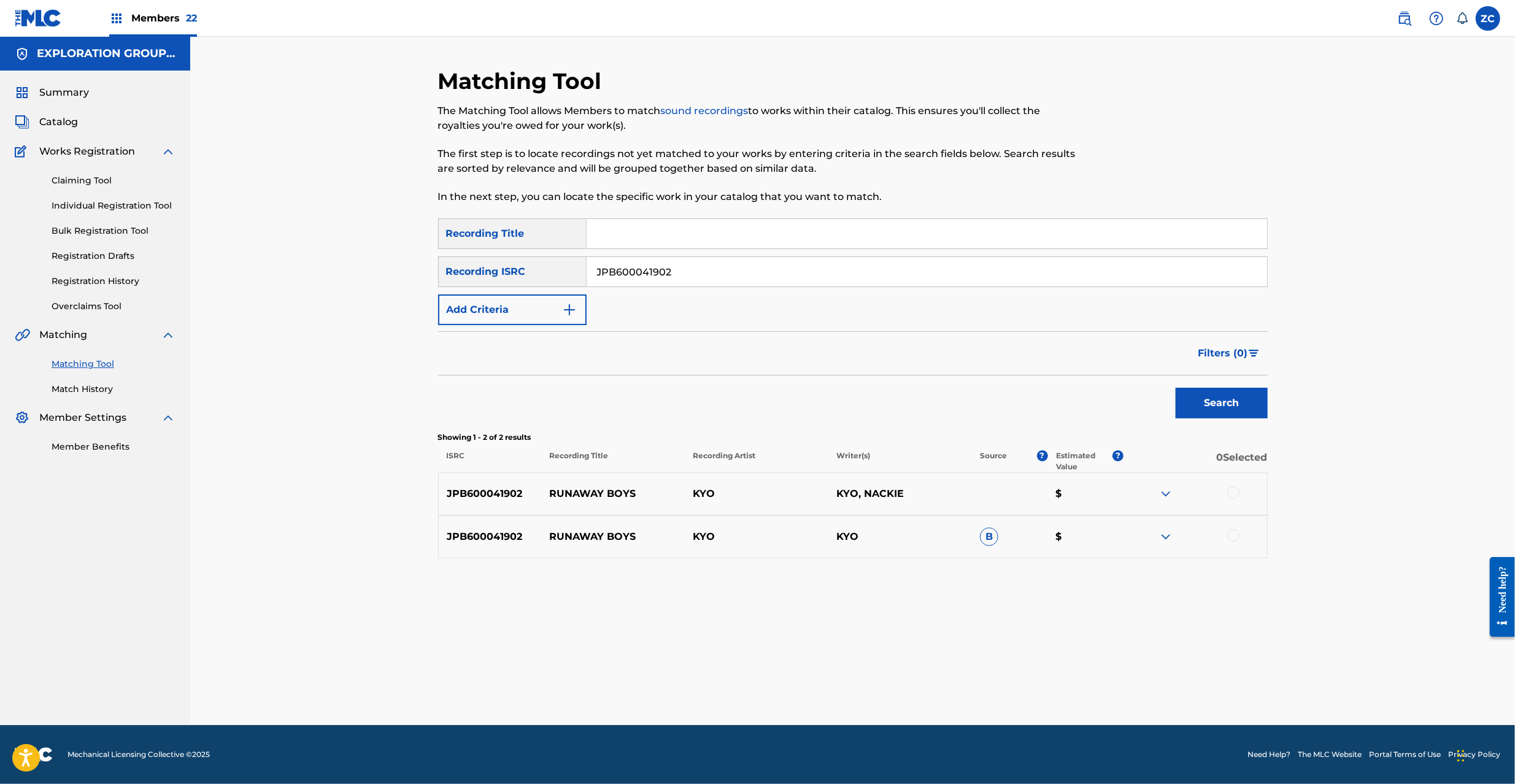
click at [1236, 494] on div at bounding box center [1234, 493] width 12 height 12
click at [1236, 538] on div at bounding box center [1234, 535] width 12 height 12
click at [791, 287] on div "SearchWithCriteria1aade809-74ba-4179-a509-3486b8075d44 Recording Title SearchWi…" at bounding box center [853, 272] width 830 height 107
click at [804, 270] on input "JPB600041902" at bounding box center [927, 271] width 680 height 29
type input "JPB600119105"
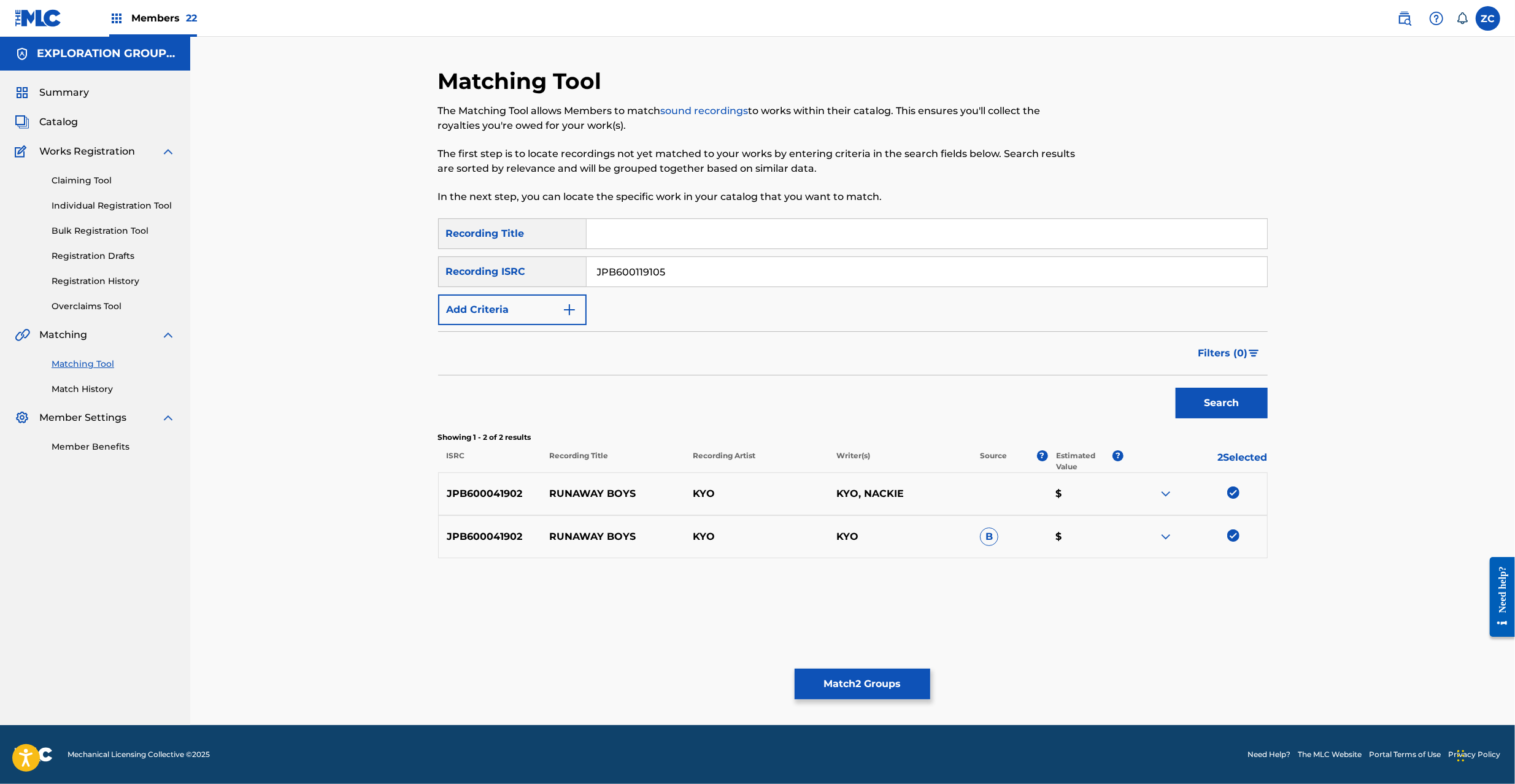
click at [1204, 408] on button "Search" at bounding box center [1222, 402] width 92 height 31
click at [1230, 496] on div at bounding box center [1234, 493] width 12 height 12
click at [1233, 538] on div at bounding box center [1234, 535] width 12 height 12
click at [886, 671] on button "Match 4 Groups" at bounding box center [862, 684] width 136 height 31
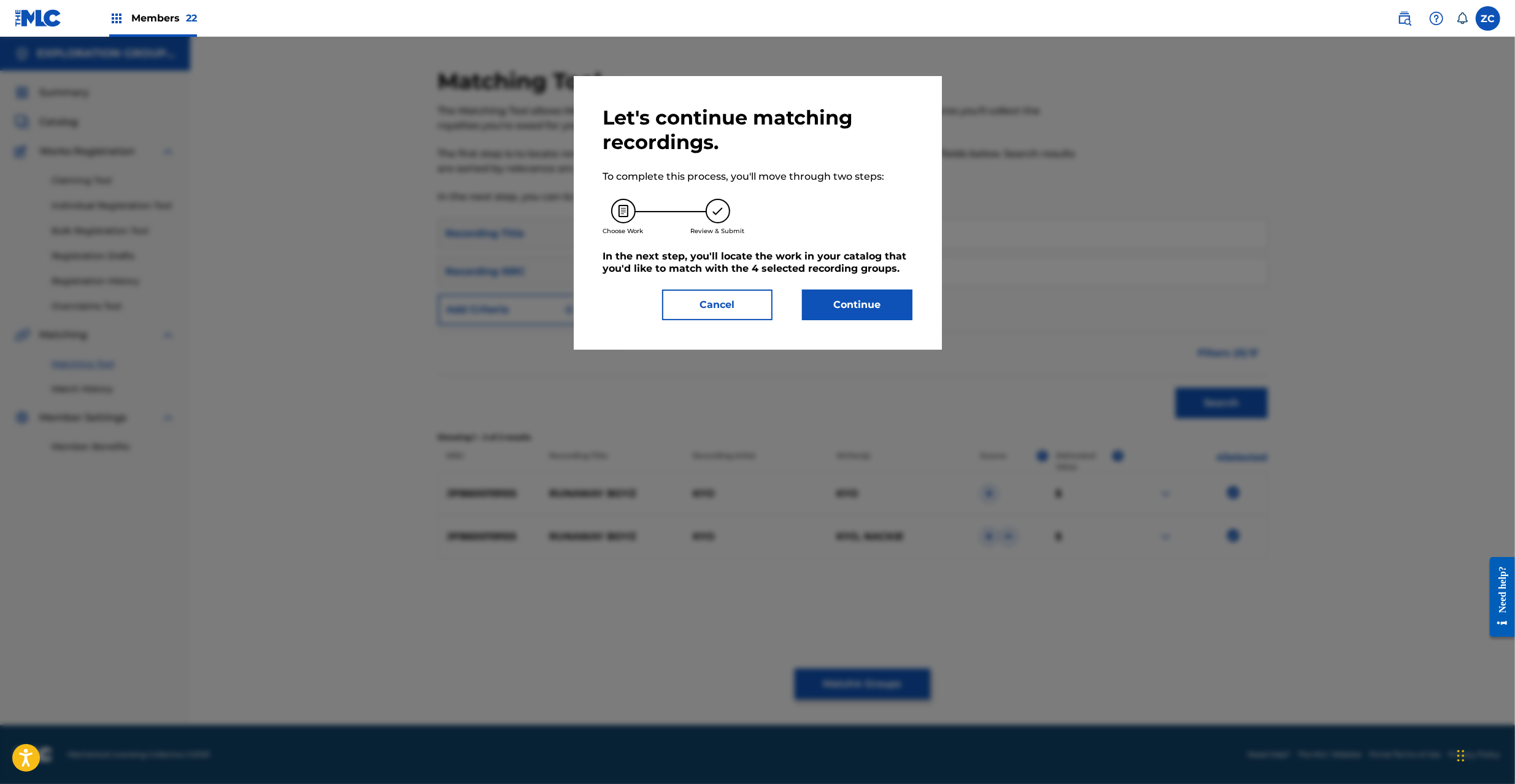
click at [902, 296] on button "Continue" at bounding box center [857, 305] width 111 height 31
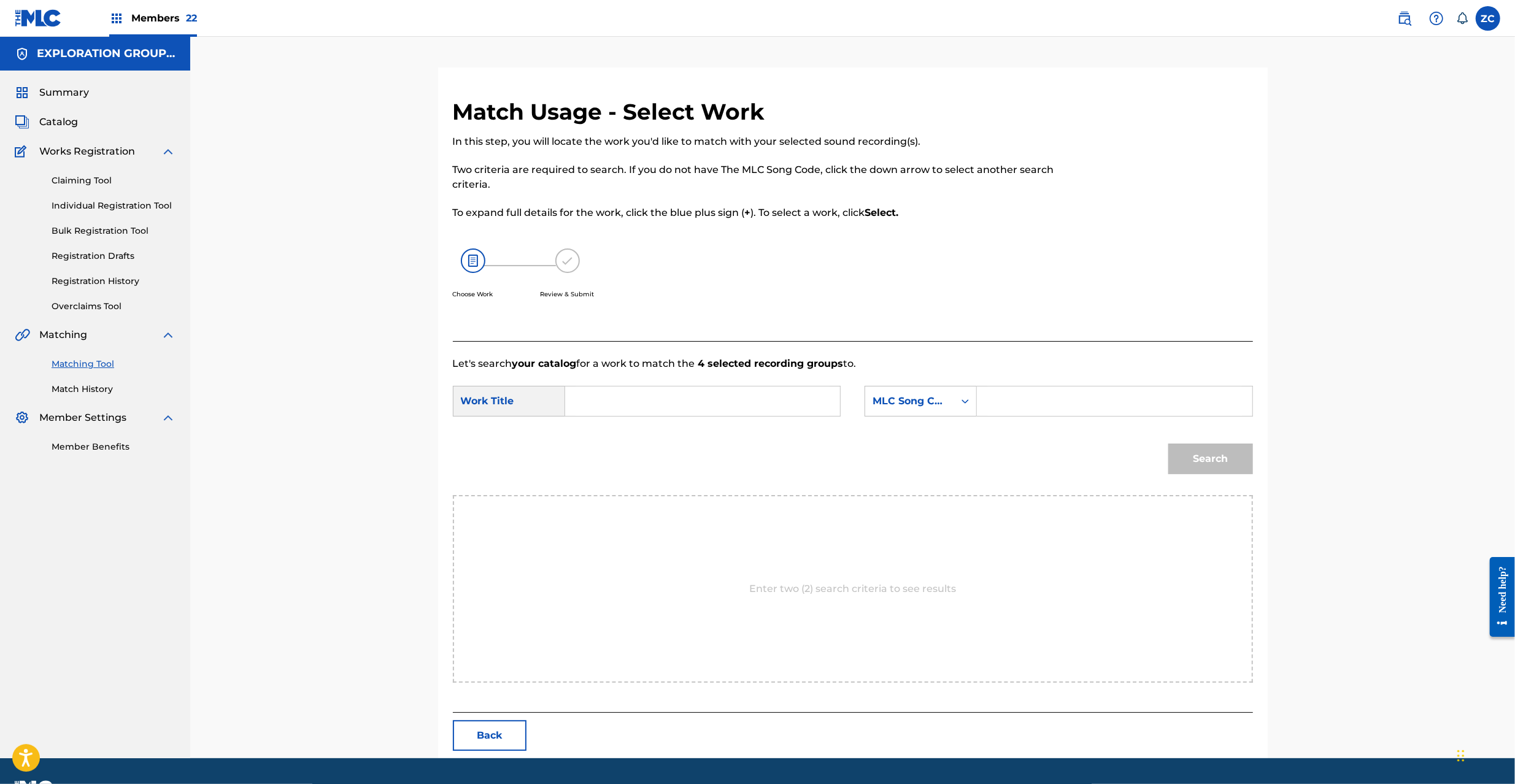
click at [745, 408] on input "Search Form" at bounding box center [703, 401] width 254 height 29
click at [703, 404] on input "Runaway Boys RB89IQ" at bounding box center [703, 401] width 254 height 29
click at [693, 405] on input "Runaway Boys RB89IQ" at bounding box center [703, 401] width 254 height 29
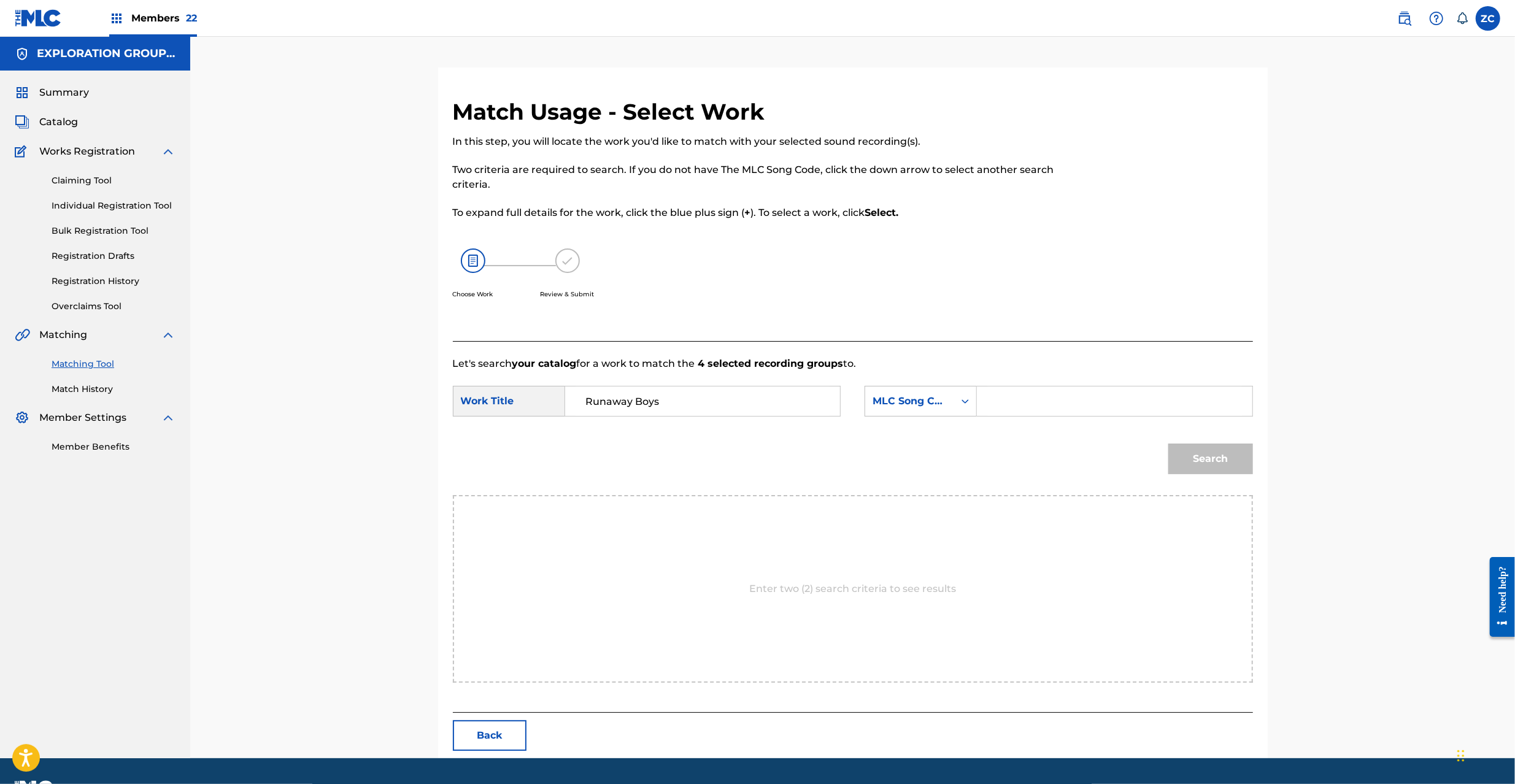
type input "Runaway Boys"
click at [1029, 393] on input "Search Form" at bounding box center [1114, 401] width 254 height 29
type input "RB89IQ"
click at [1221, 457] on button "Search" at bounding box center [1210, 458] width 84 height 31
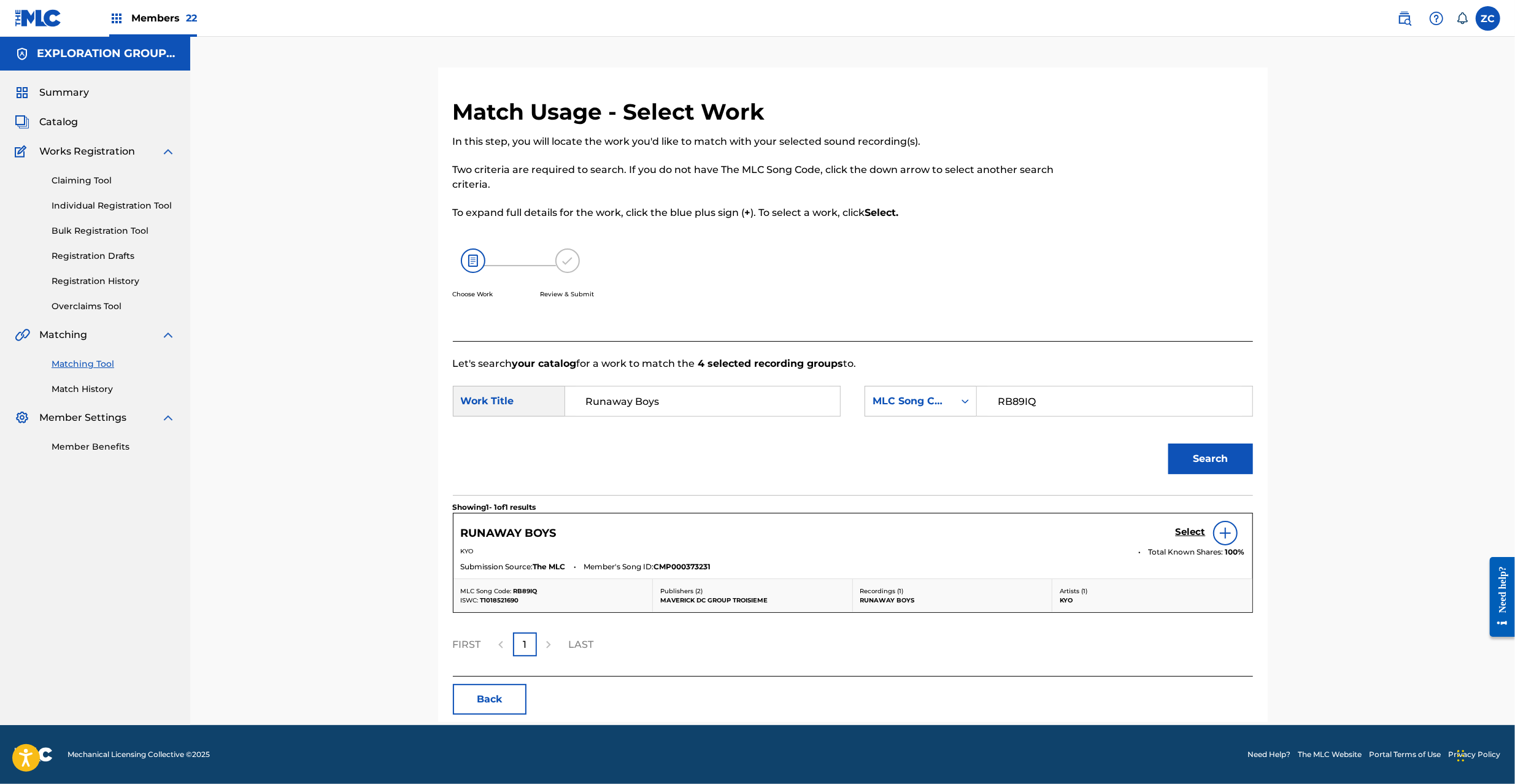
click at [1191, 534] on h5 "Select" at bounding box center [1191, 532] width 30 height 12
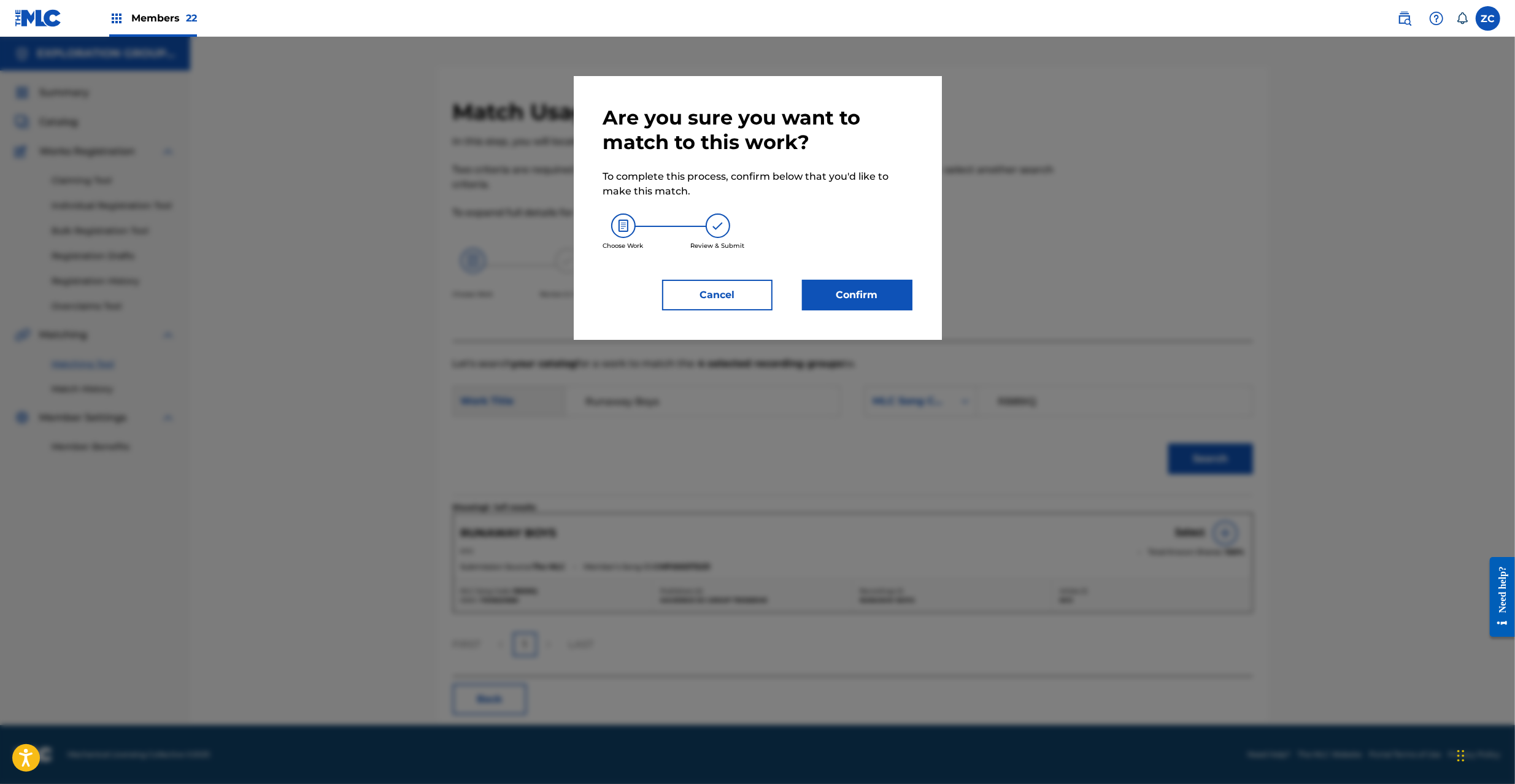
click at [880, 288] on button "Confirm" at bounding box center [857, 295] width 111 height 31
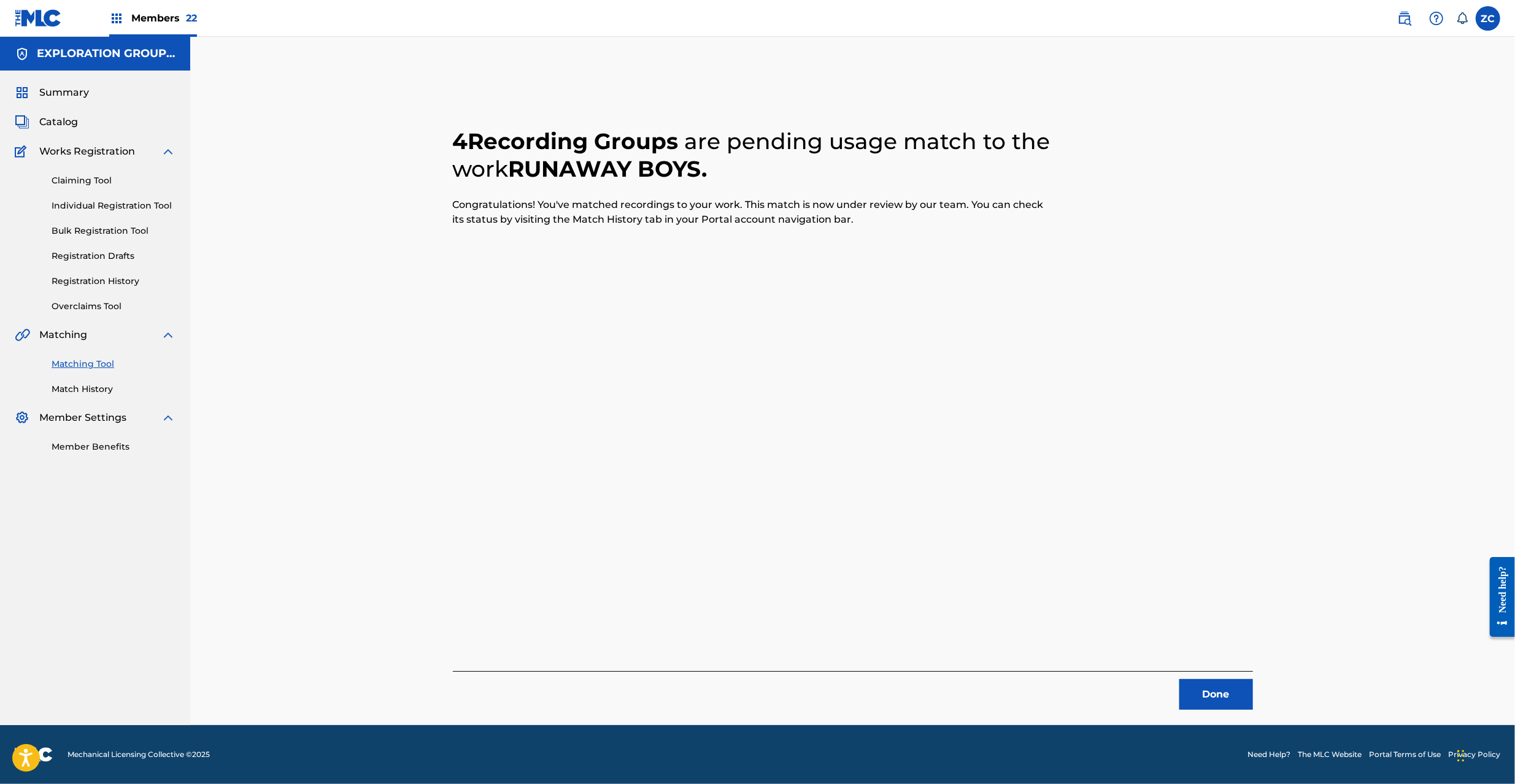
click at [1209, 700] on button "Done" at bounding box center [1216, 694] width 74 height 31
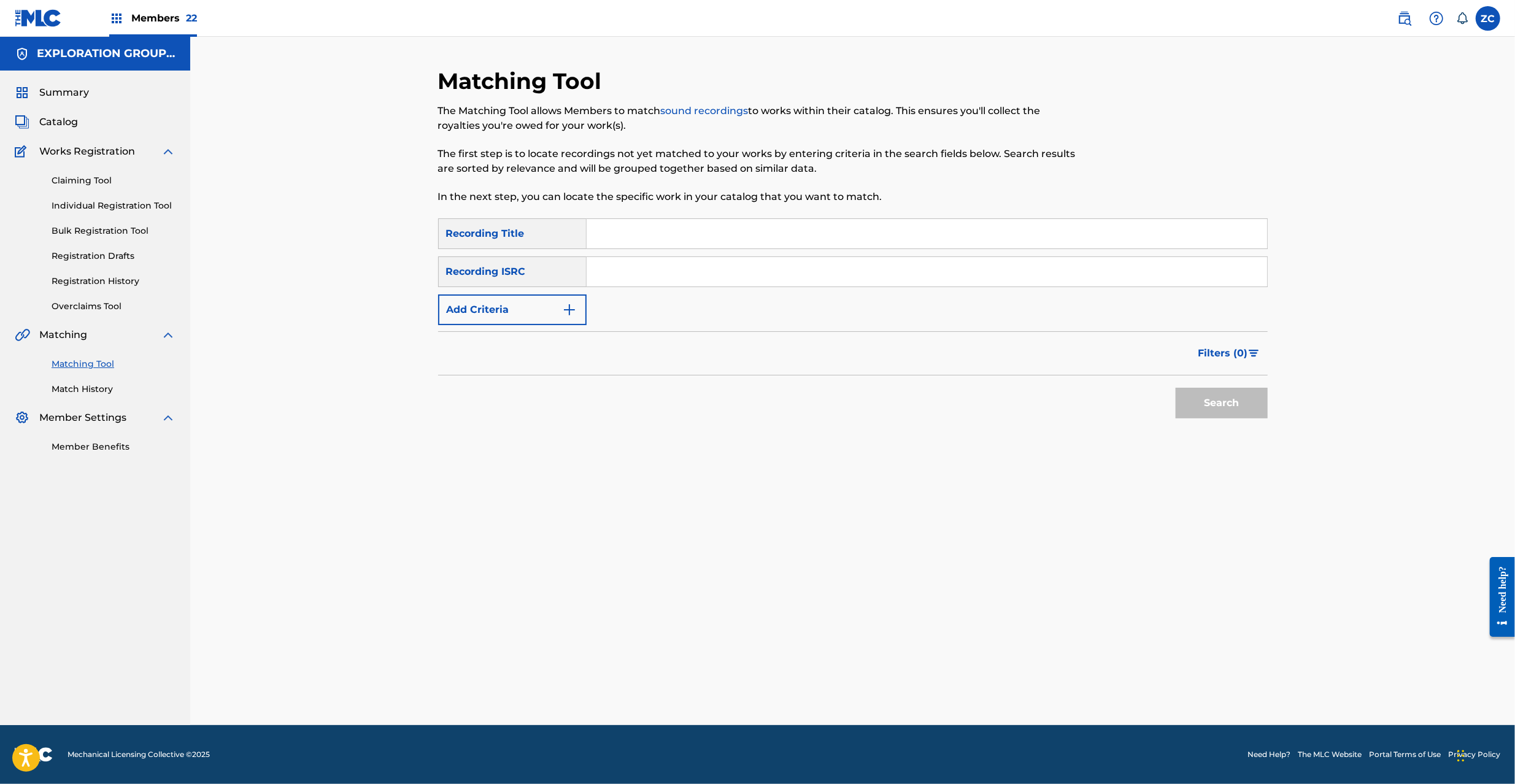
click at [808, 280] on input "Search Form" at bounding box center [927, 271] width 680 height 29
click at [1228, 405] on button "Search" at bounding box center [1222, 402] width 92 height 31
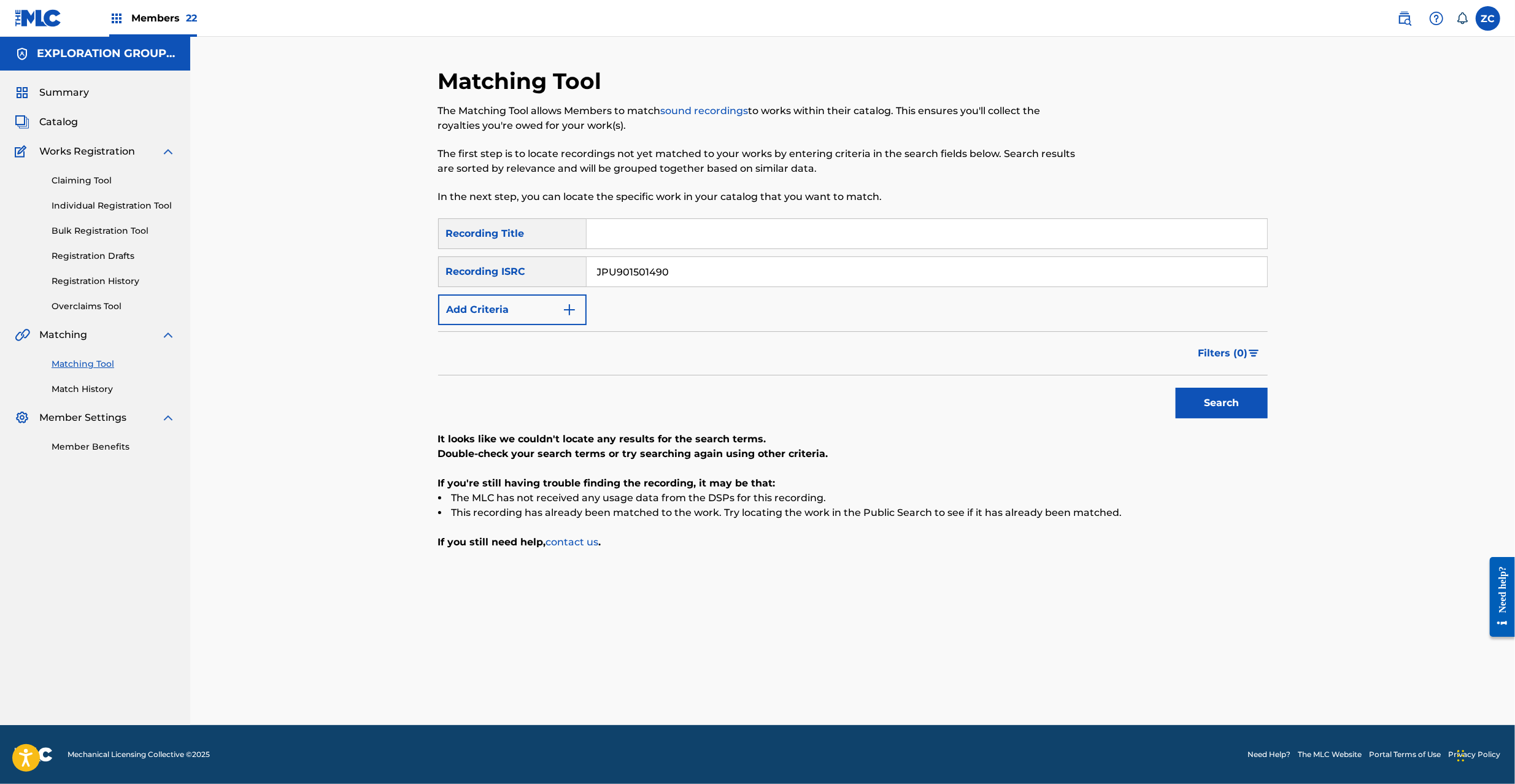
click at [854, 278] on input "JPU901501490" at bounding box center [927, 271] width 680 height 29
click at [1225, 402] on button "Search" at bounding box center [1222, 402] width 92 height 31
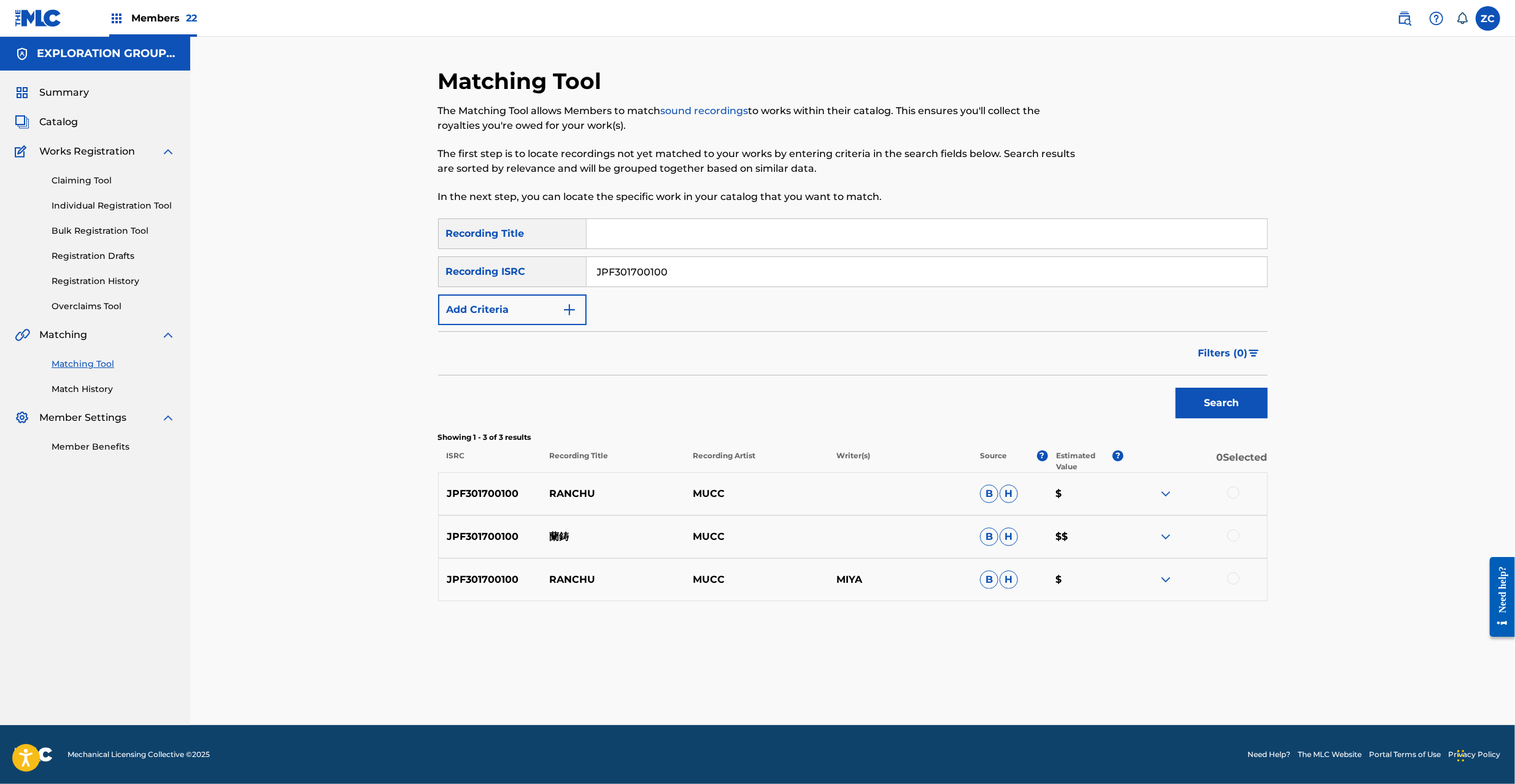
click at [1235, 490] on div at bounding box center [1234, 493] width 12 height 12
click at [1234, 536] on div at bounding box center [1234, 535] width 12 height 12
click at [1234, 579] on div at bounding box center [1234, 579] width 12 height 12
drag, startPoint x: 814, startPoint y: 265, endPoint x: 815, endPoint y: 257, distance: 8.1
click at [814, 258] on input "JPF301700100" at bounding box center [927, 271] width 680 height 29
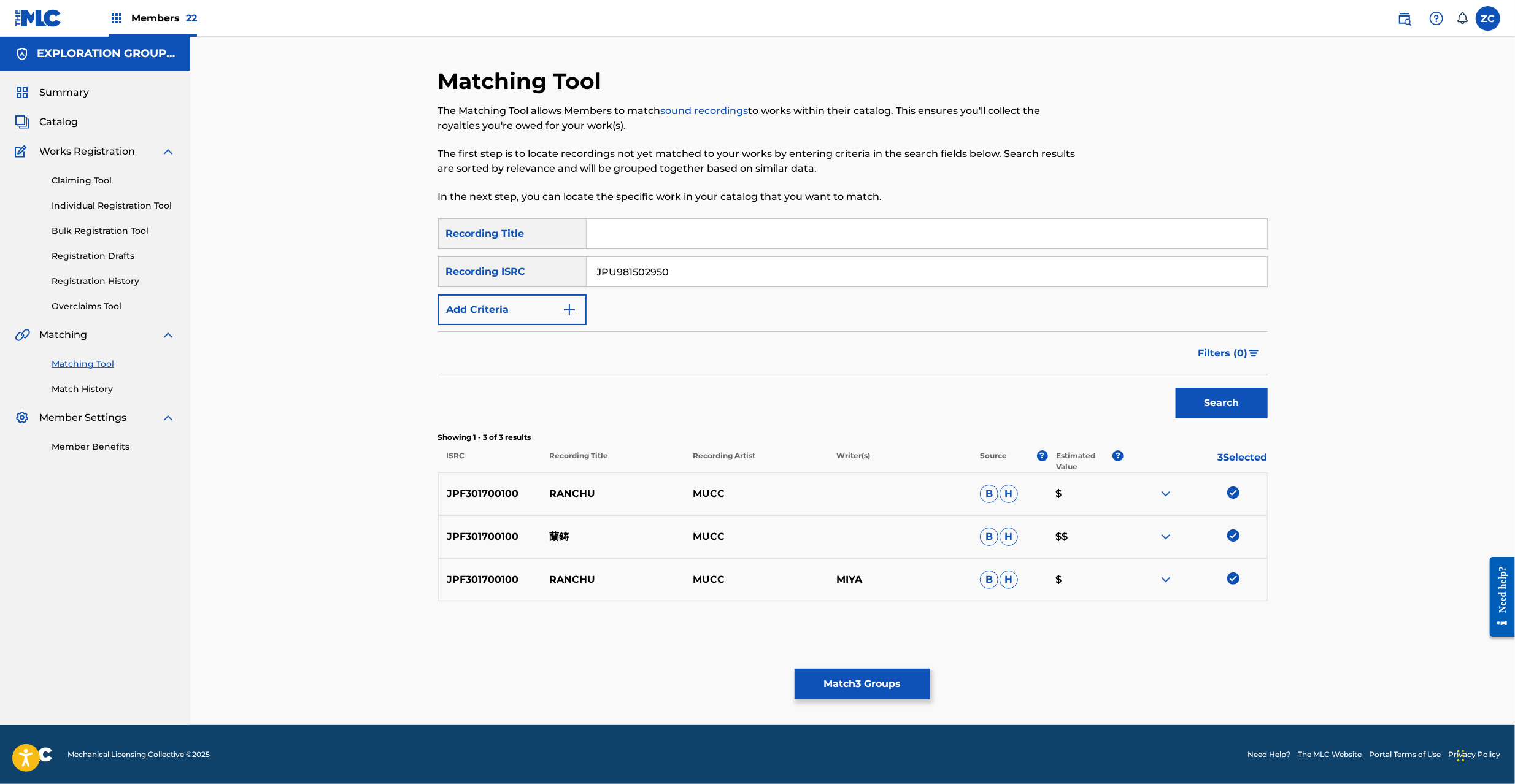
click at [1228, 405] on button "Search" at bounding box center [1222, 402] width 92 height 31
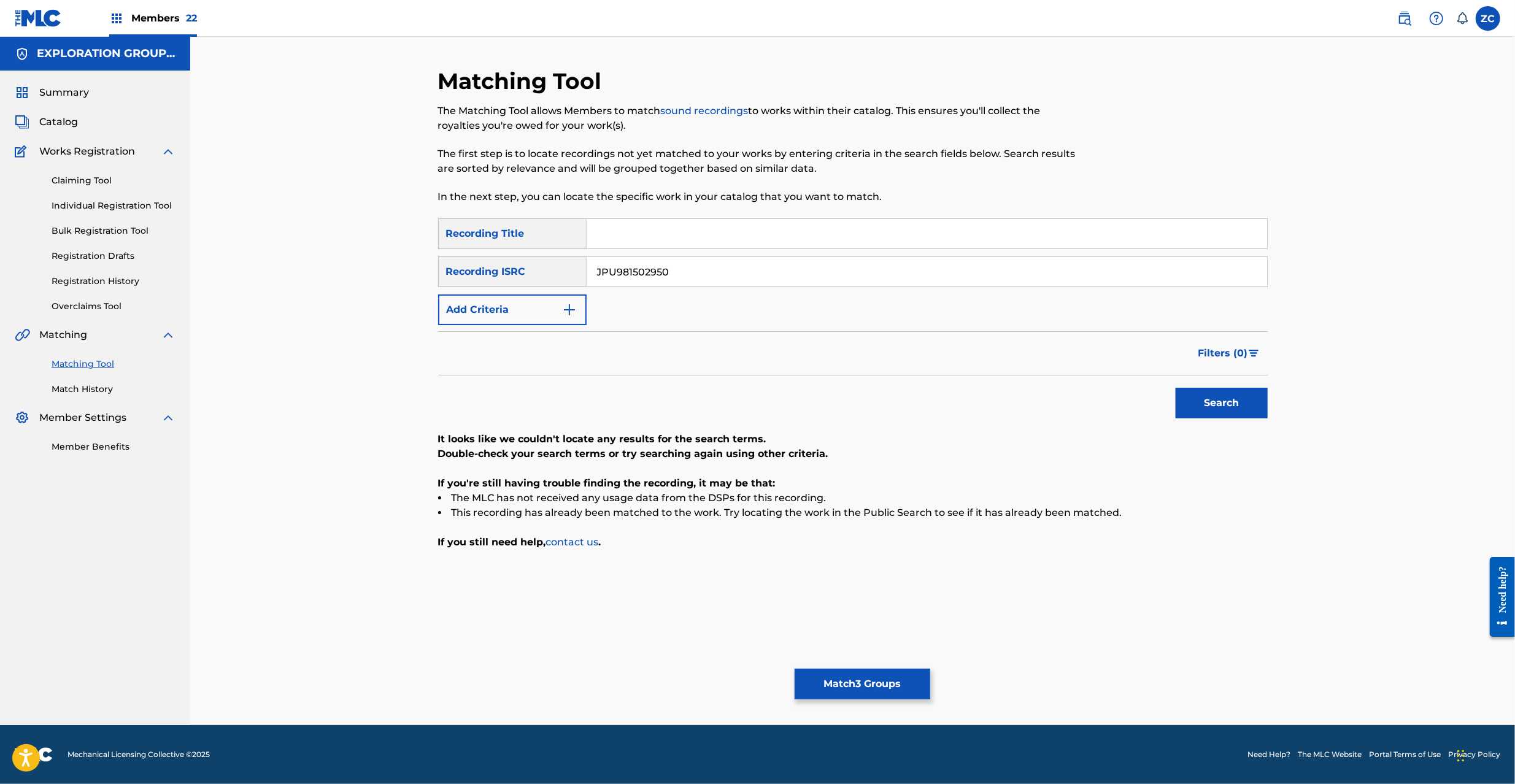
click at [787, 271] on input "JPU981502950" at bounding box center [927, 271] width 680 height 29
click at [1176, 388] on button "Search" at bounding box center [1222, 402] width 92 height 31
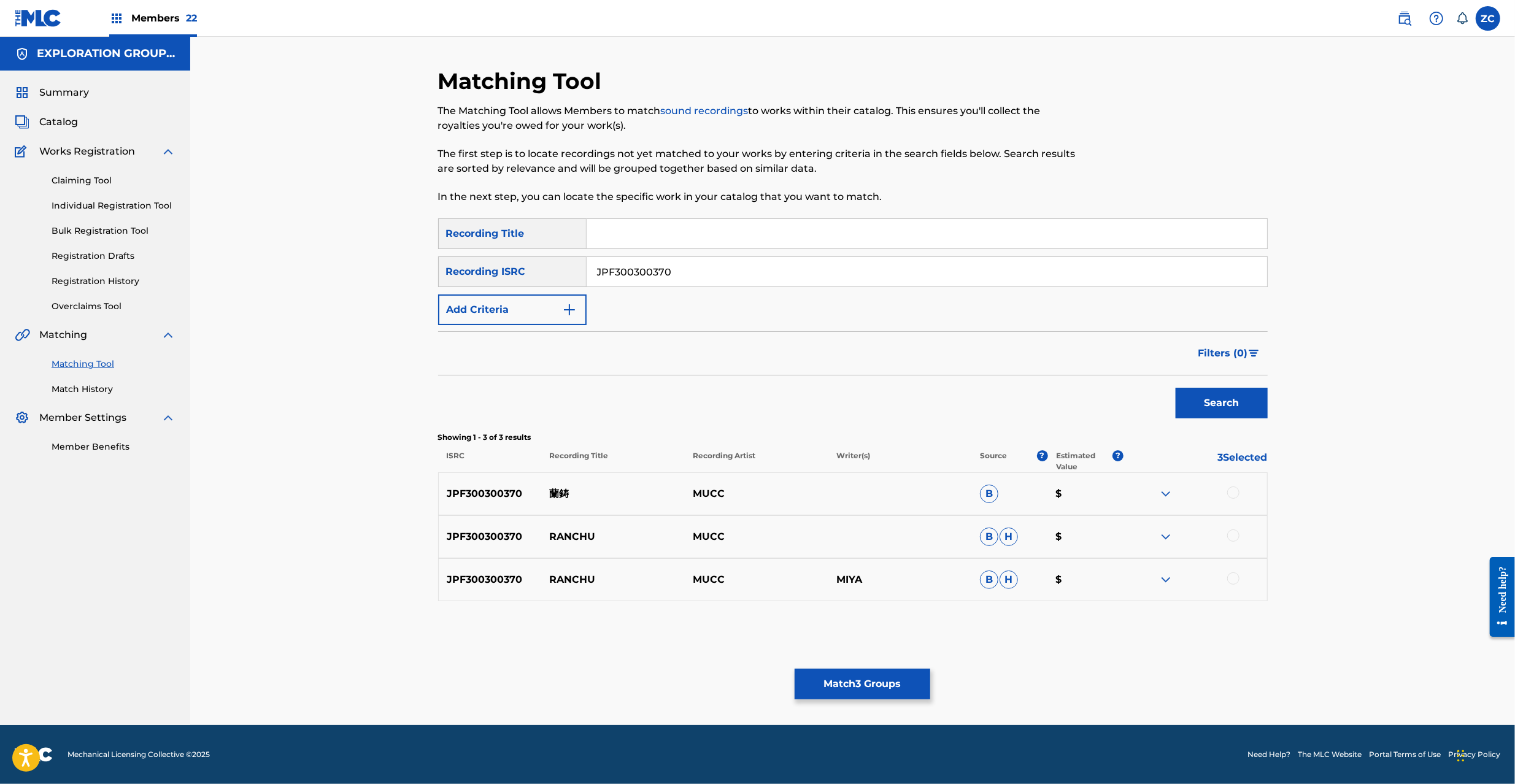
click at [1228, 497] on div at bounding box center [1234, 493] width 12 height 12
click at [1234, 536] on div at bounding box center [1234, 535] width 12 height 12
click at [1234, 582] on div at bounding box center [1234, 579] width 12 height 12
click at [848, 269] on input "JPF300300370" at bounding box center [927, 271] width 680 height 29
type input "JPF300401420"
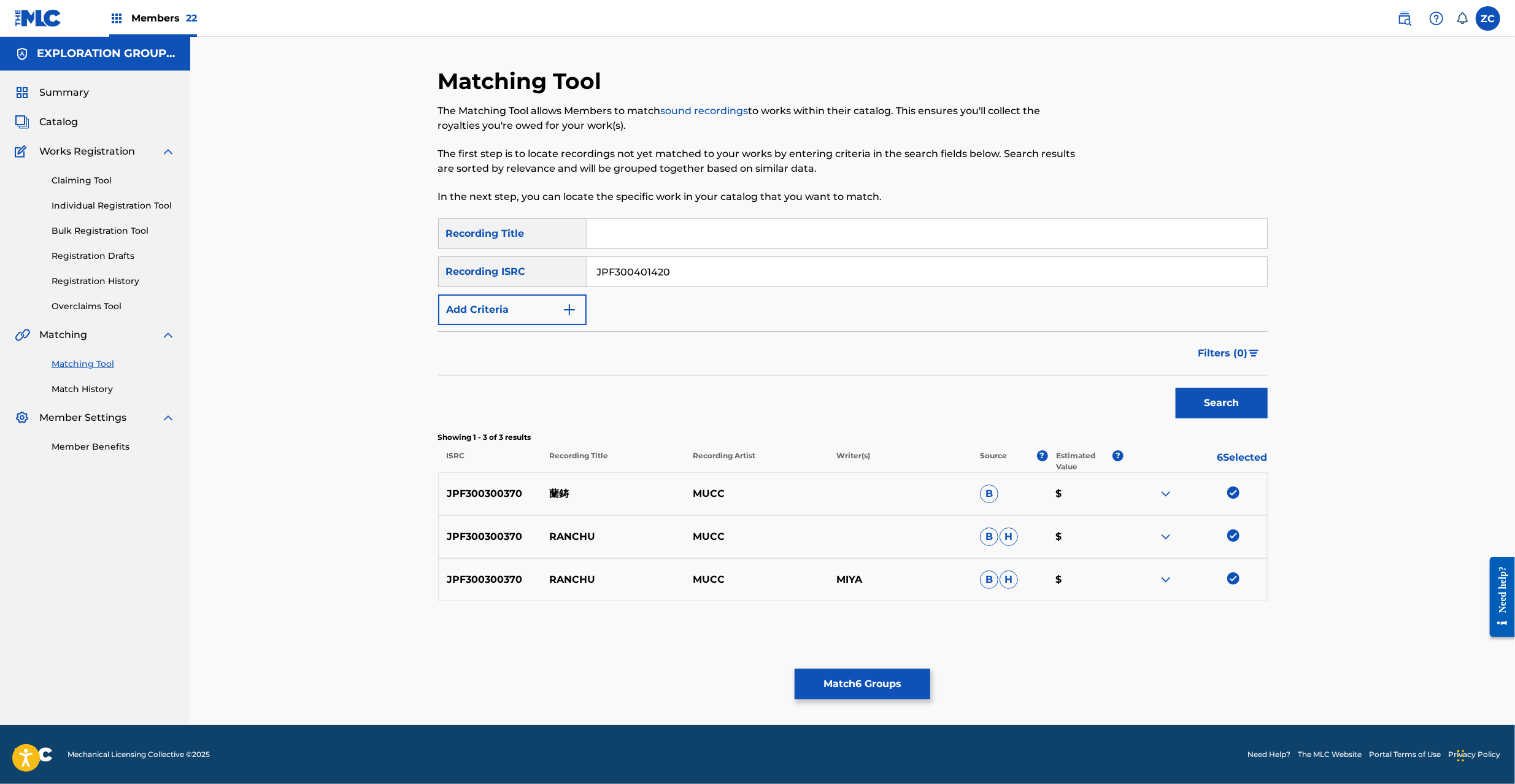
click at [1176, 388] on button "Search" at bounding box center [1222, 402] width 92 height 31
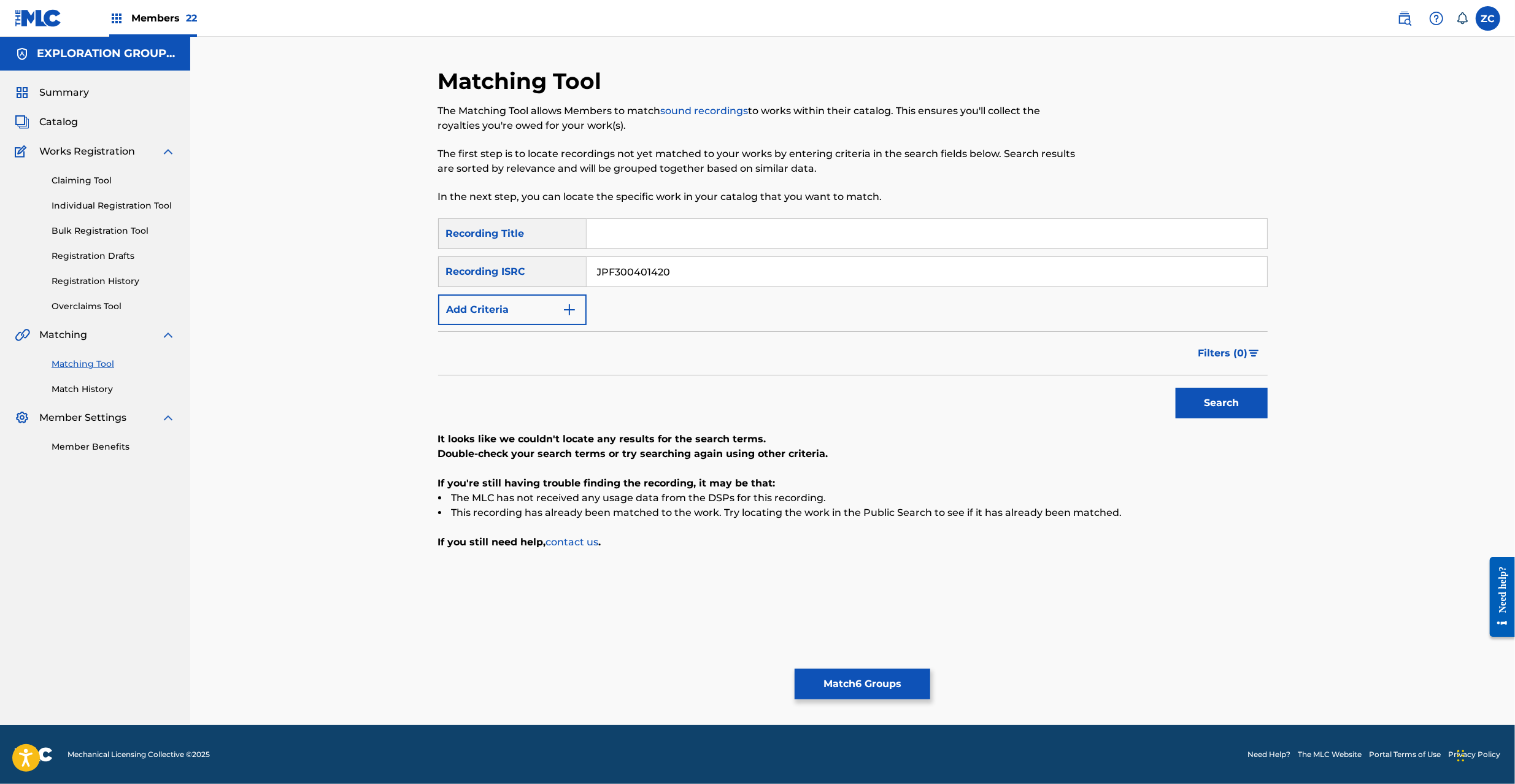
click at [901, 688] on button "Match 6 Groups" at bounding box center [862, 684] width 136 height 31
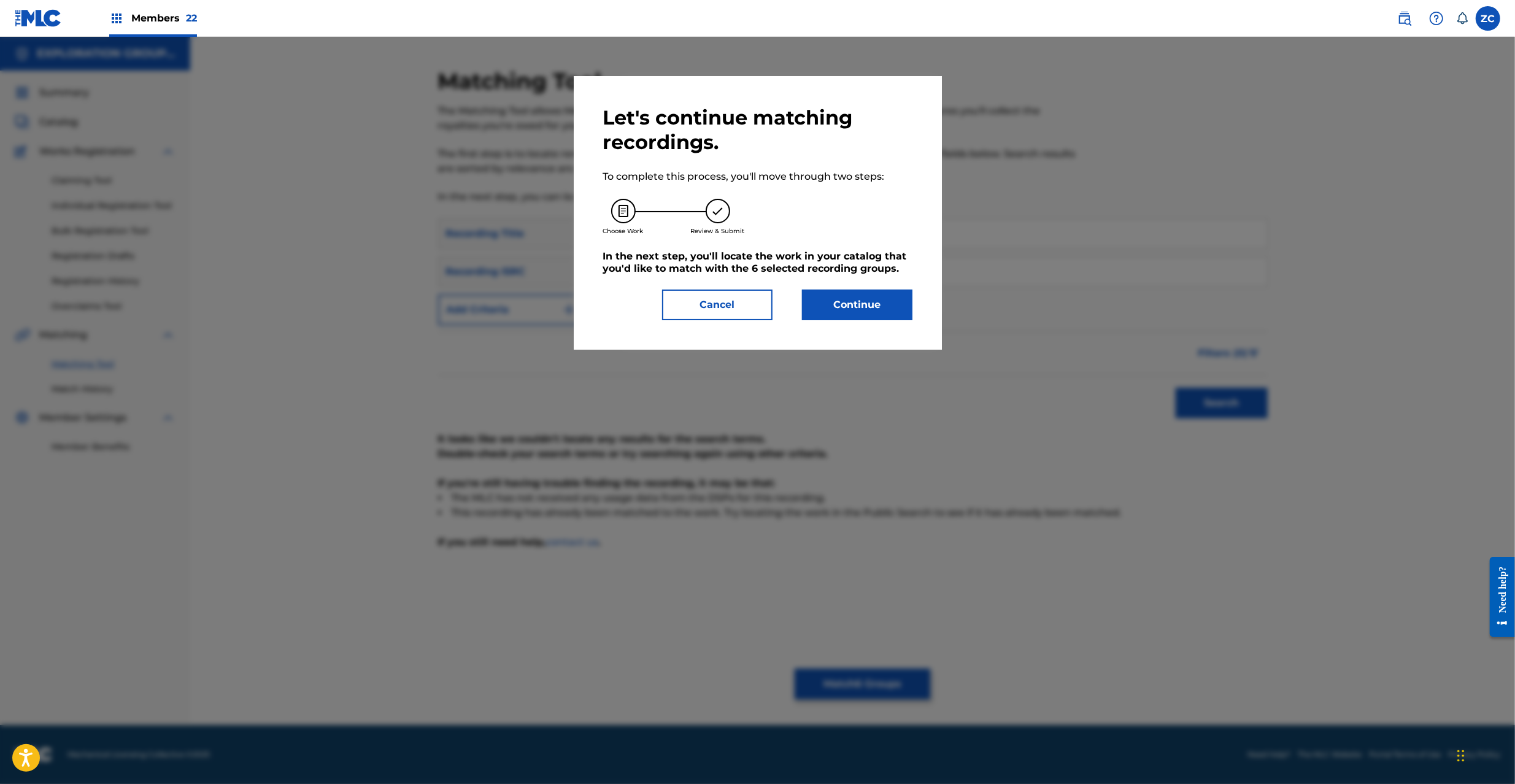
click at [867, 305] on button "Continue" at bounding box center [857, 305] width 111 height 31
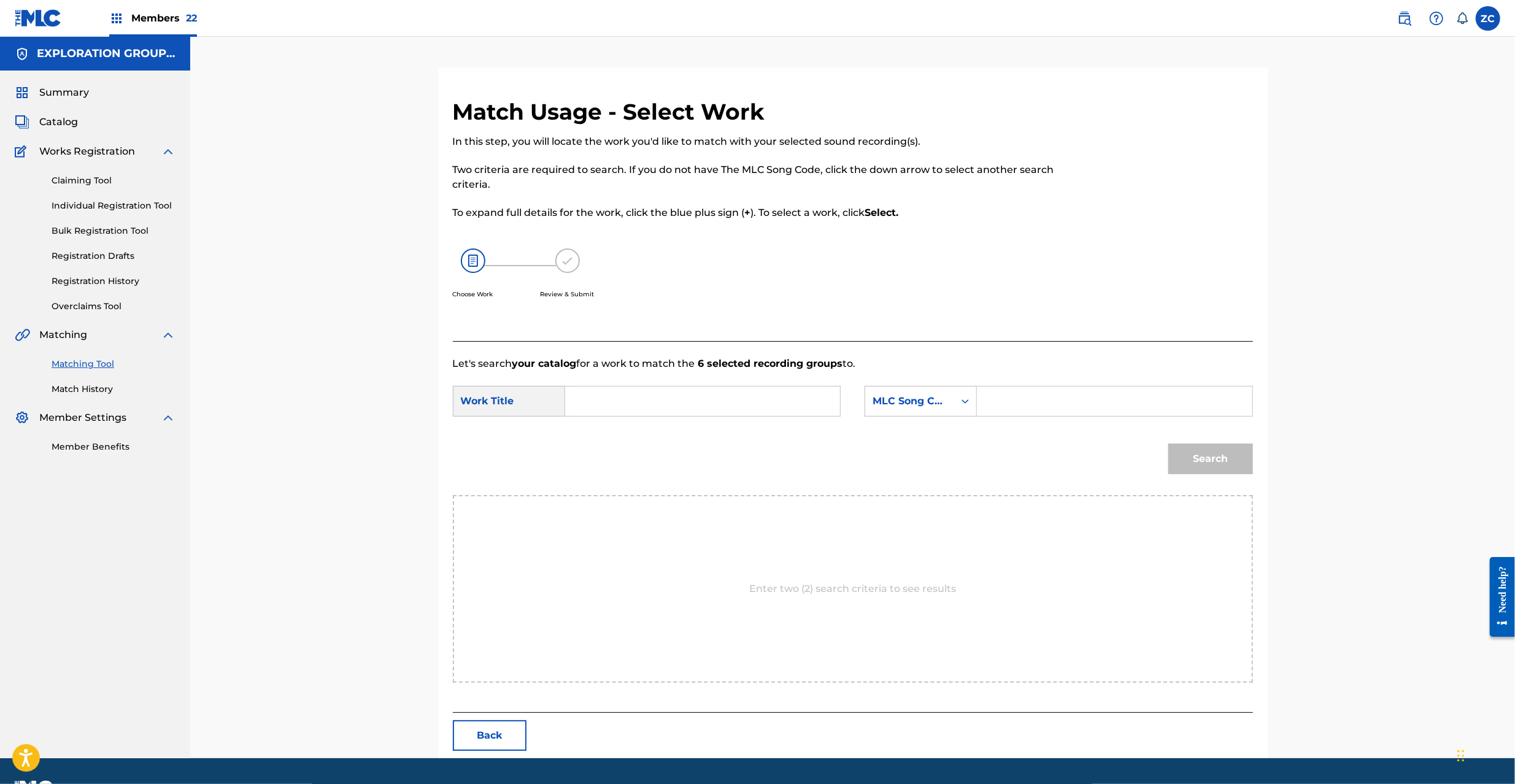
click at [734, 408] on input "Search Form" at bounding box center [703, 401] width 254 height 29
click at [659, 403] on input "Ranchuu R46836" at bounding box center [703, 401] width 254 height 29
type input "Ranchuu"
click at [1096, 406] on input "Search Form" at bounding box center [1114, 401] width 254 height 29
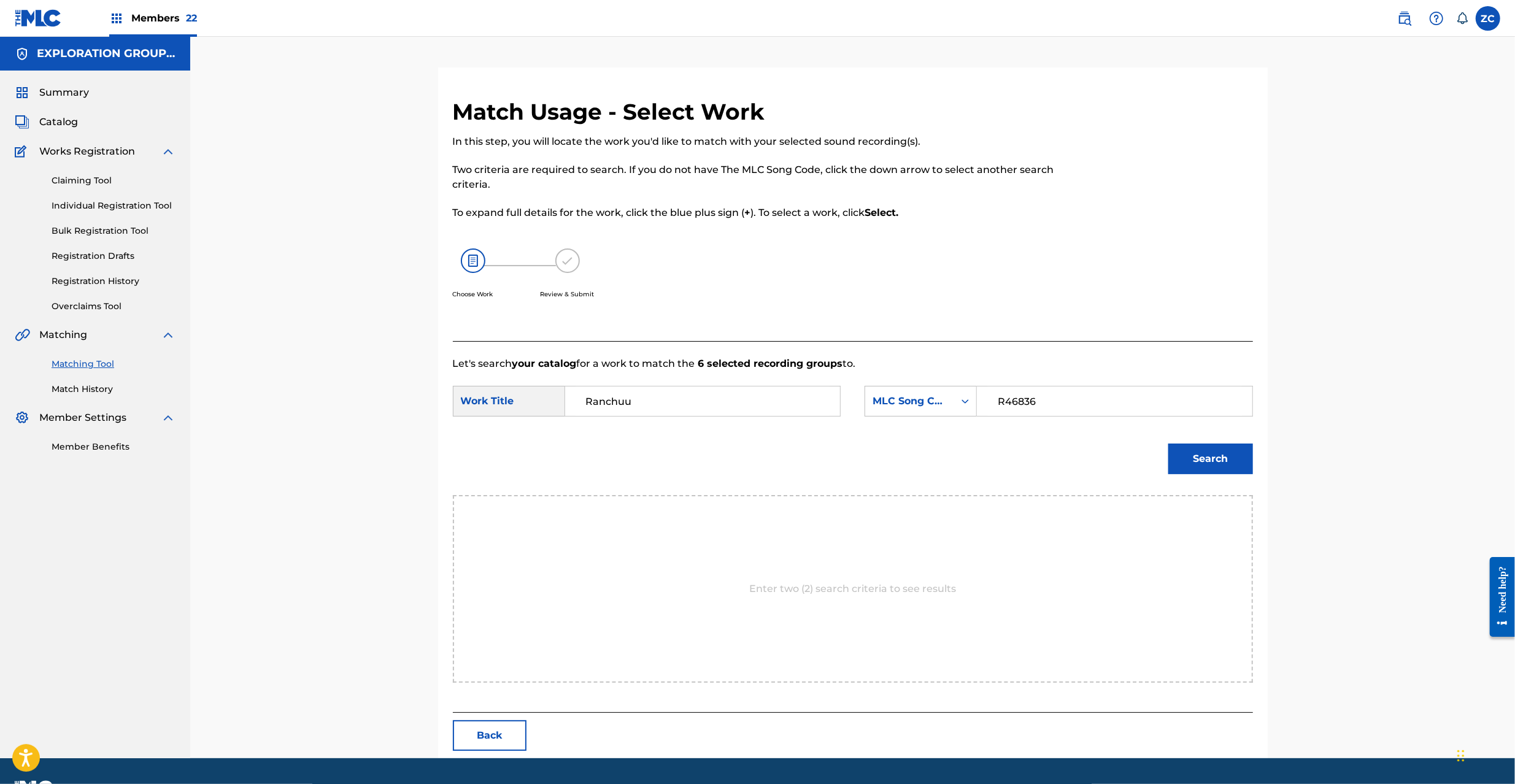
type input "R46836"
click at [1231, 458] on button "Search" at bounding box center [1210, 458] width 84 height 31
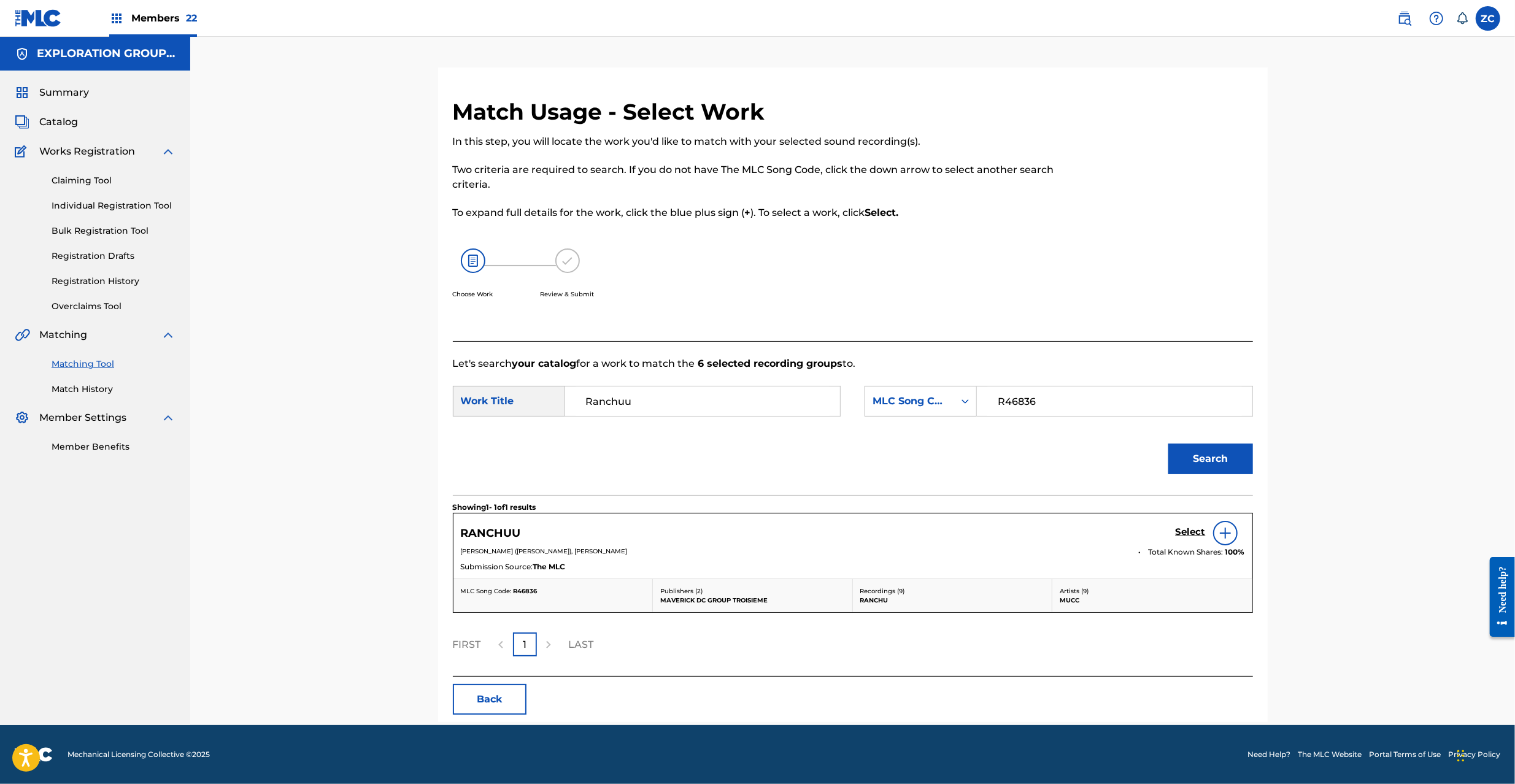
click at [1194, 532] on h5 "Select" at bounding box center [1191, 532] width 30 height 12
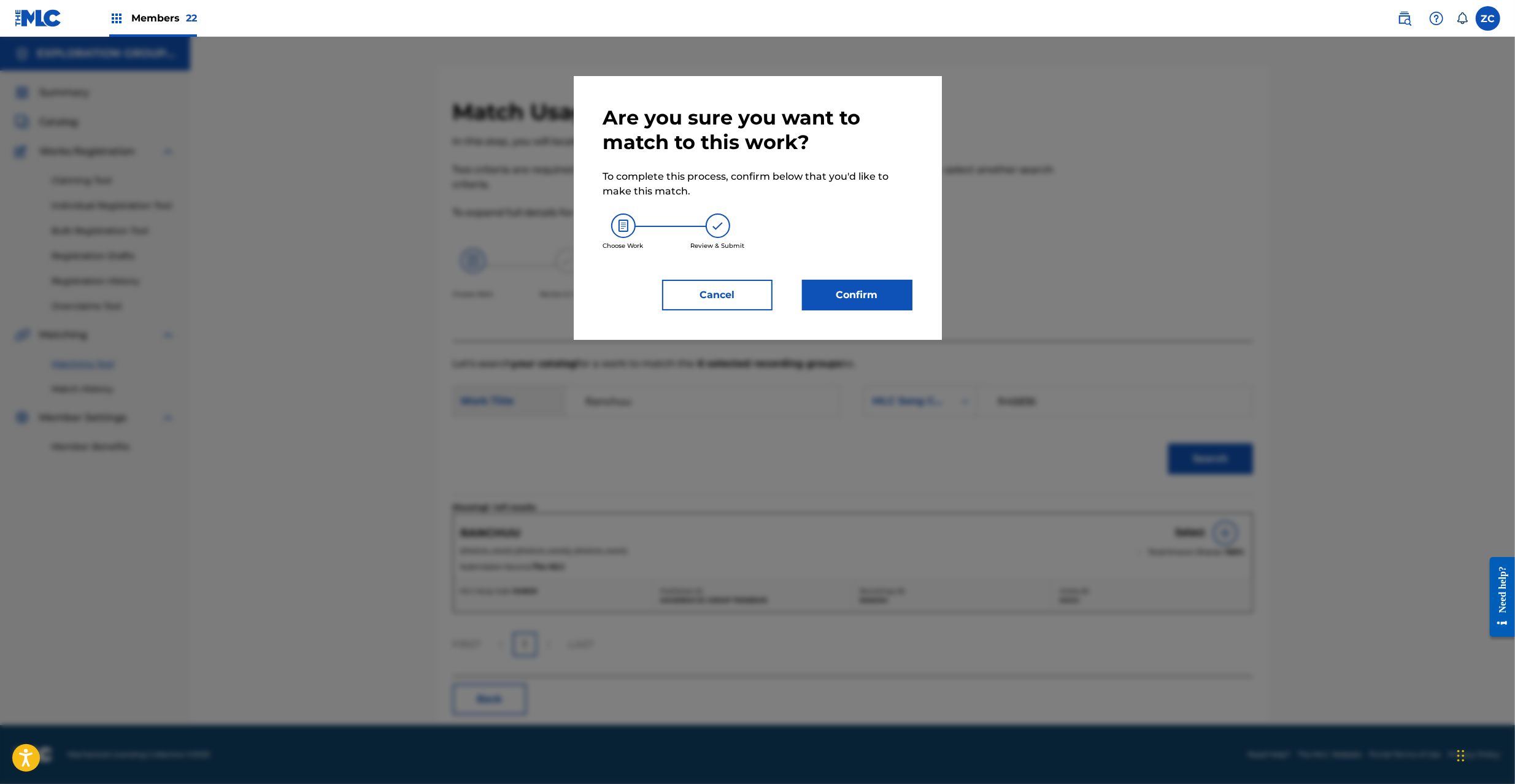
click at [896, 292] on button "Confirm" at bounding box center [857, 295] width 111 height 31
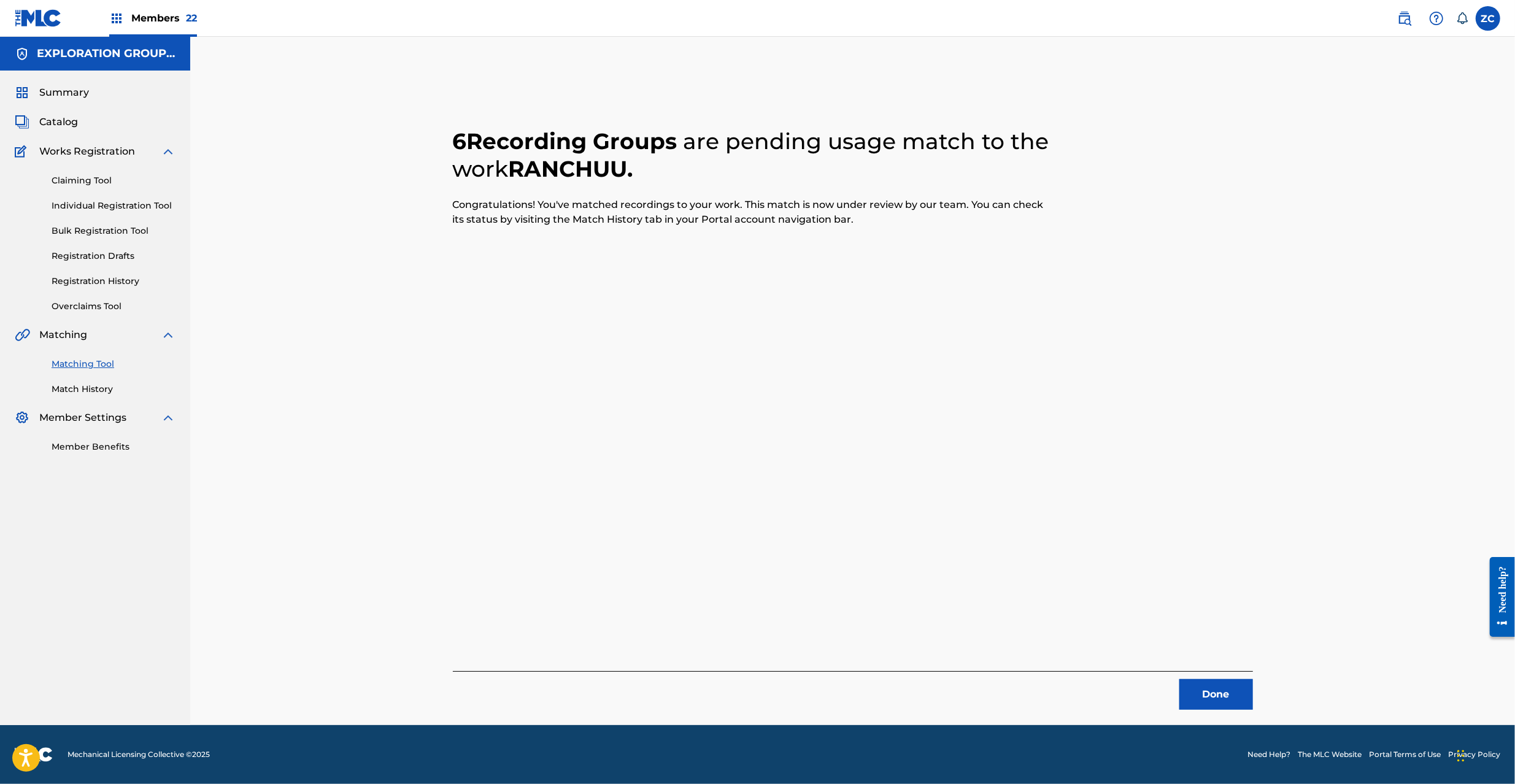
click at [1243, 685] on button "Done" at bounding box center [1216, 694] width 74 height 31
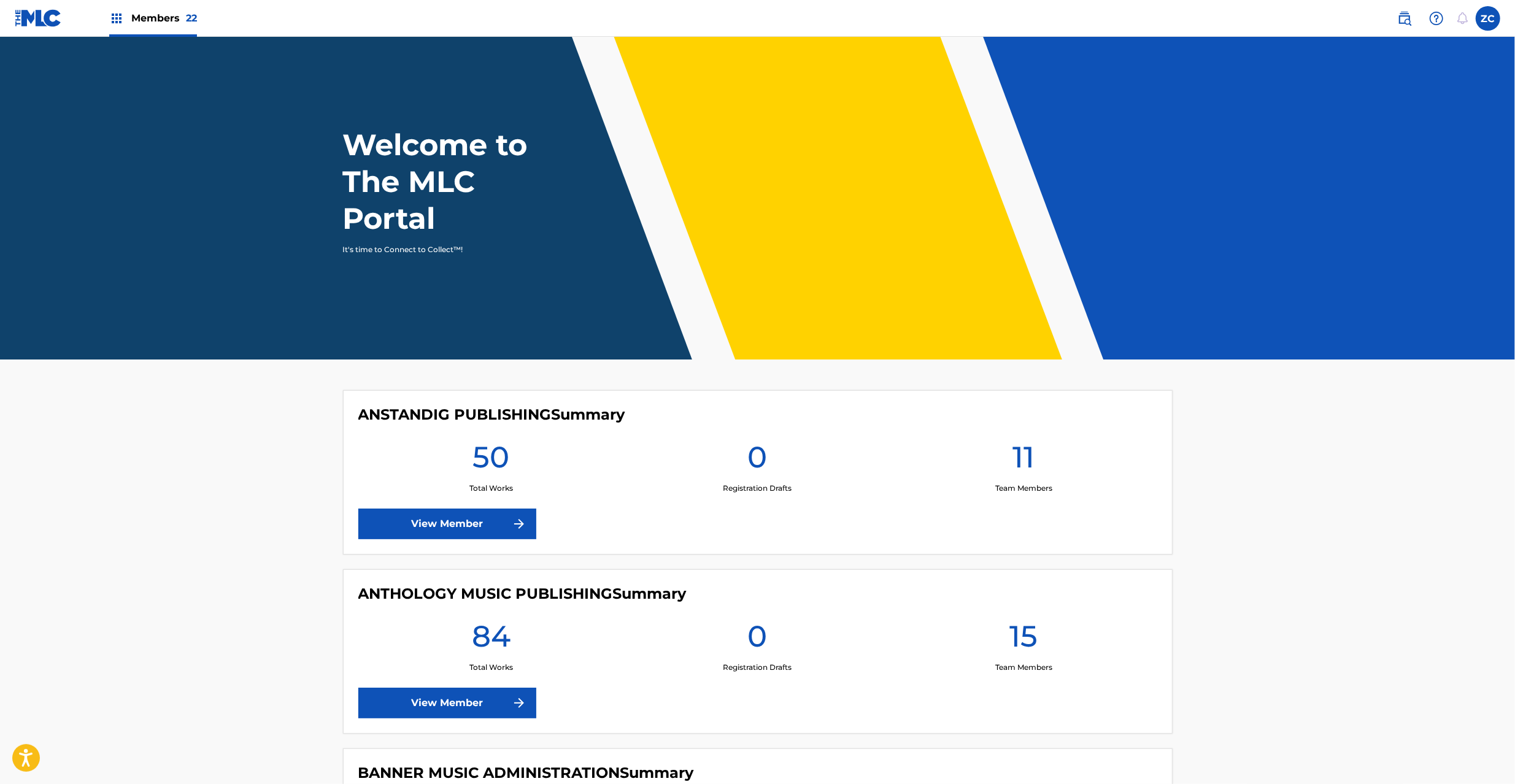
click at [1402, 25] on img at bounding box center [1404, 19] width 15 height 15
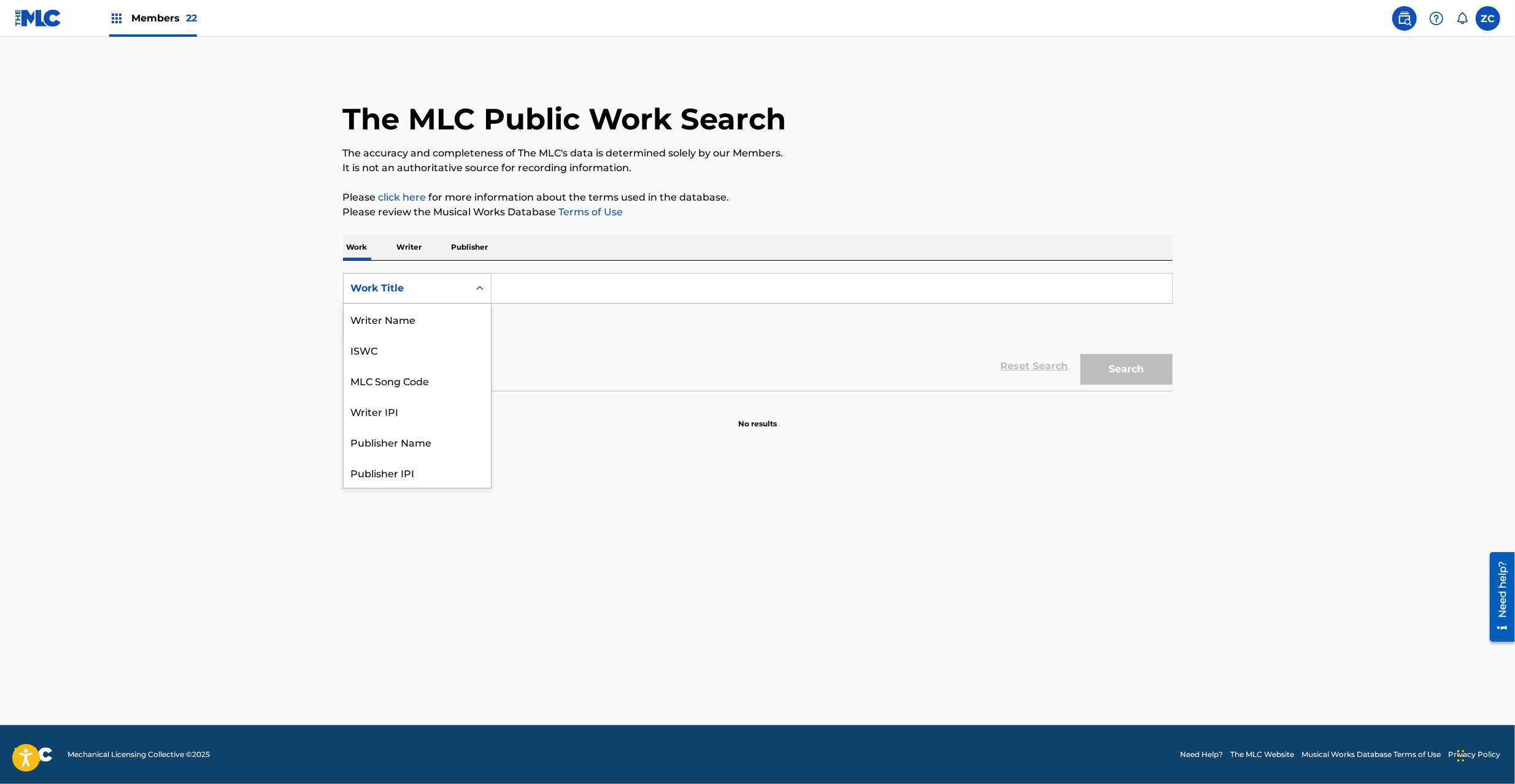
click at [447, 287] on div "Work Title" at bounding box center [406, 288] width 111 height 15
click at [400, 323] on div "MLC Song Code" at bounding box center [417, 319] width 147 height 31
click at [557, 288] on input "Search Form" at bounding box center [831, 288] width 680 height 29
paste input "FC0BCN"
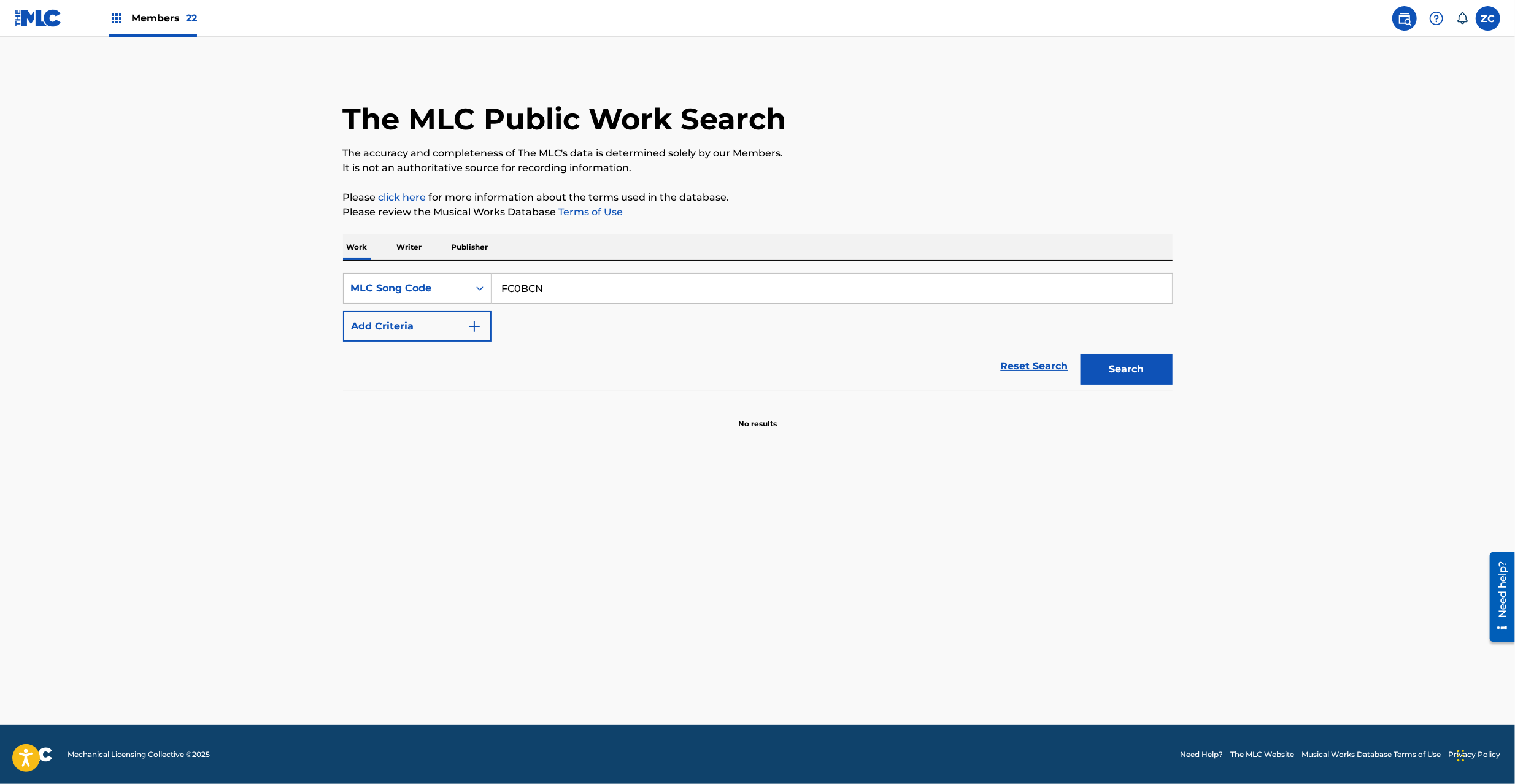
type input "FC0BCN"
click at [1167, 373] on button "Search" at bounding box center [1126, 369] width 92 height 31
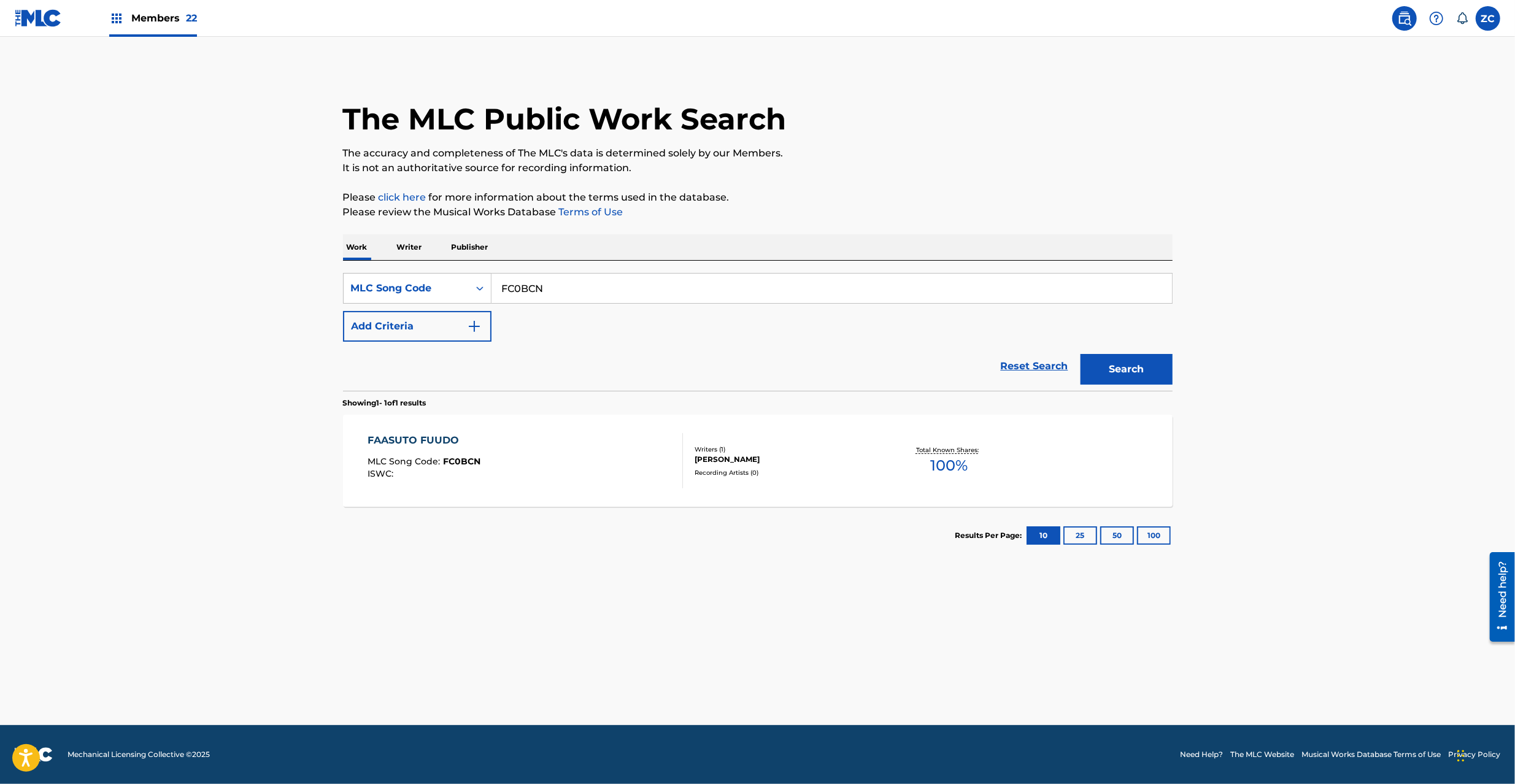
click at [45, 18] on img at bounding box center [38, 18] width 47 height 18
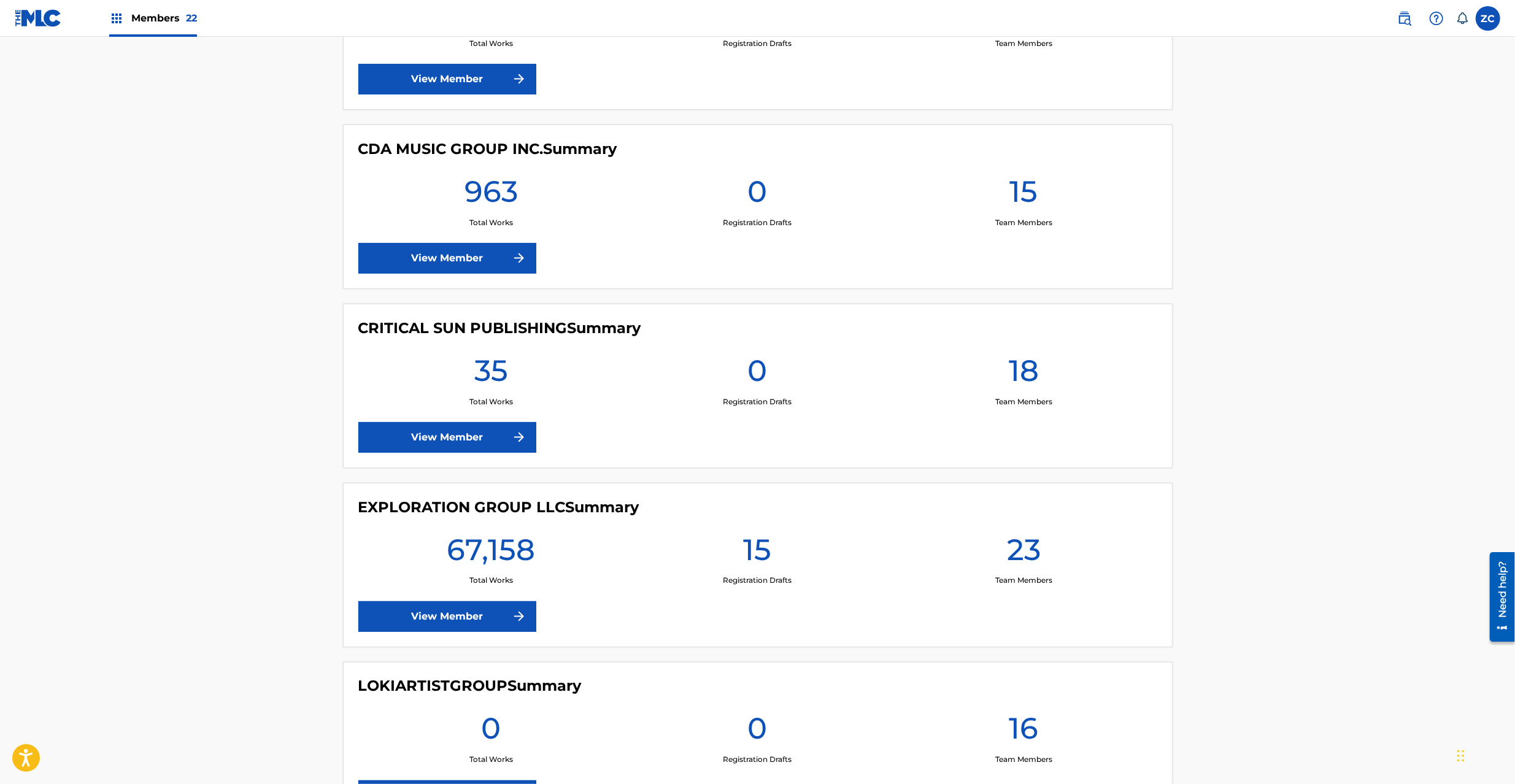
scroll to position [1746, 0]
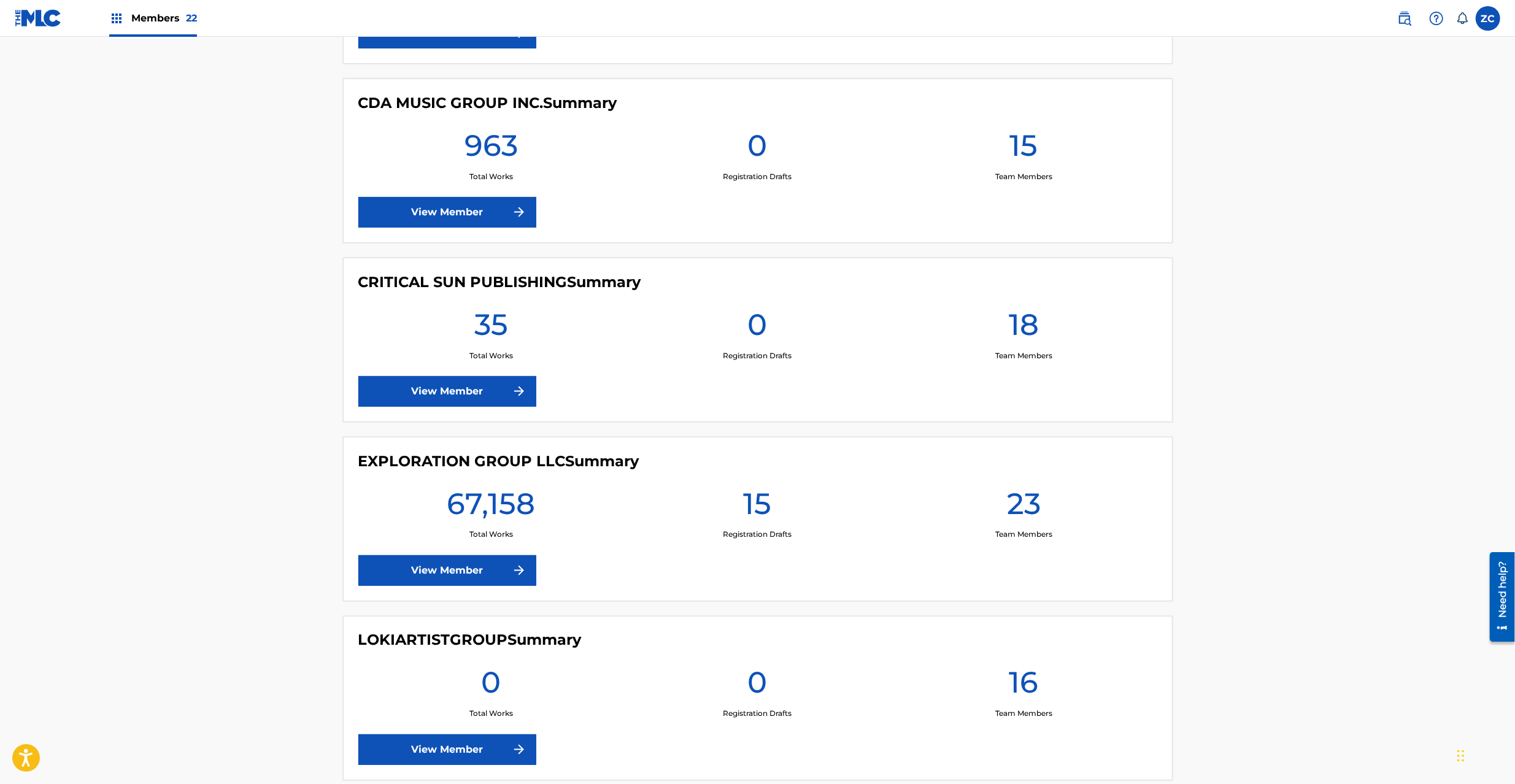
click at [465, 585] on link "View Member" at bounding box center [447, 570] width 178 height 31
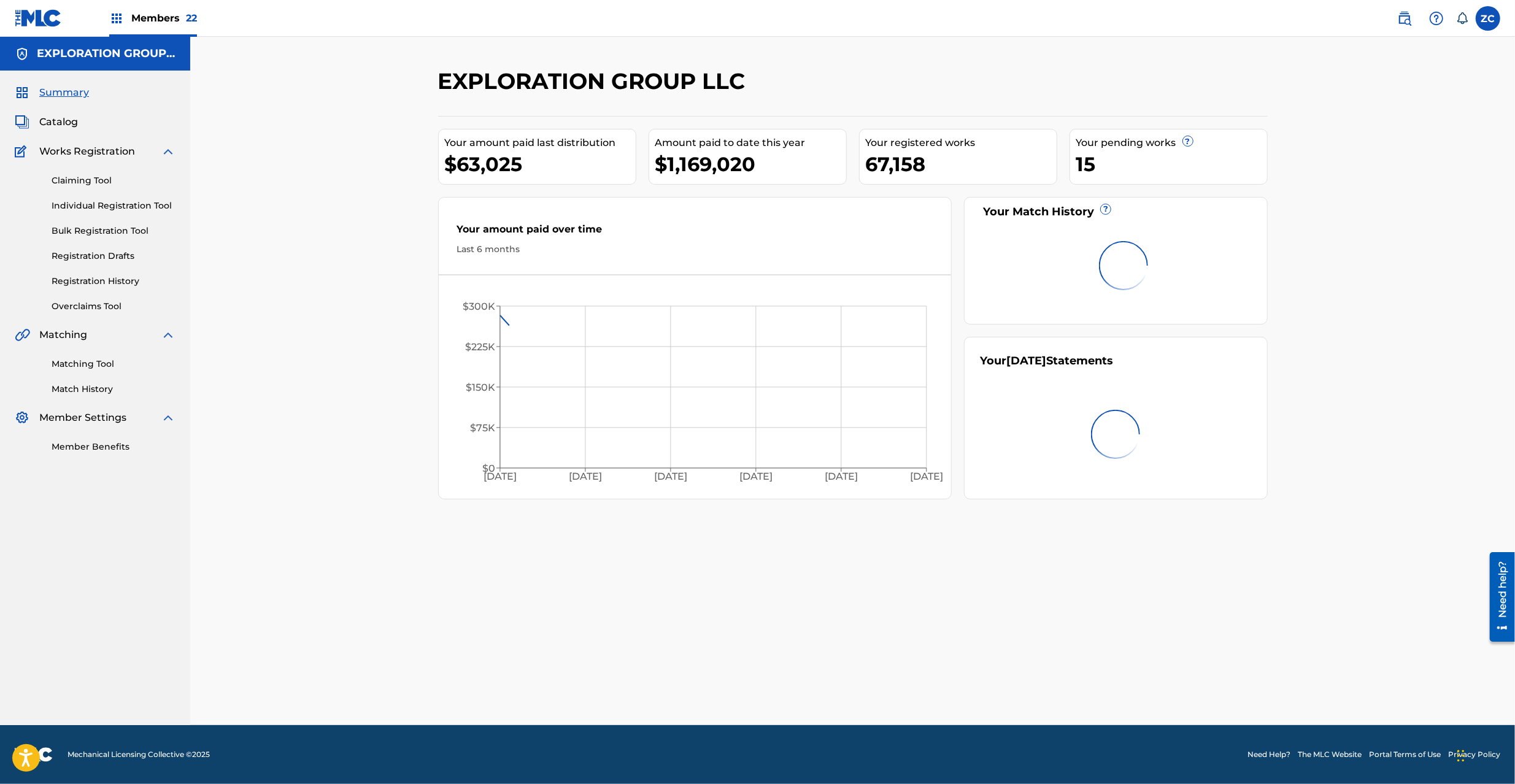
click at [62, 119] on span "Catalog" at bounding box center [59, 122] width 39 height 15
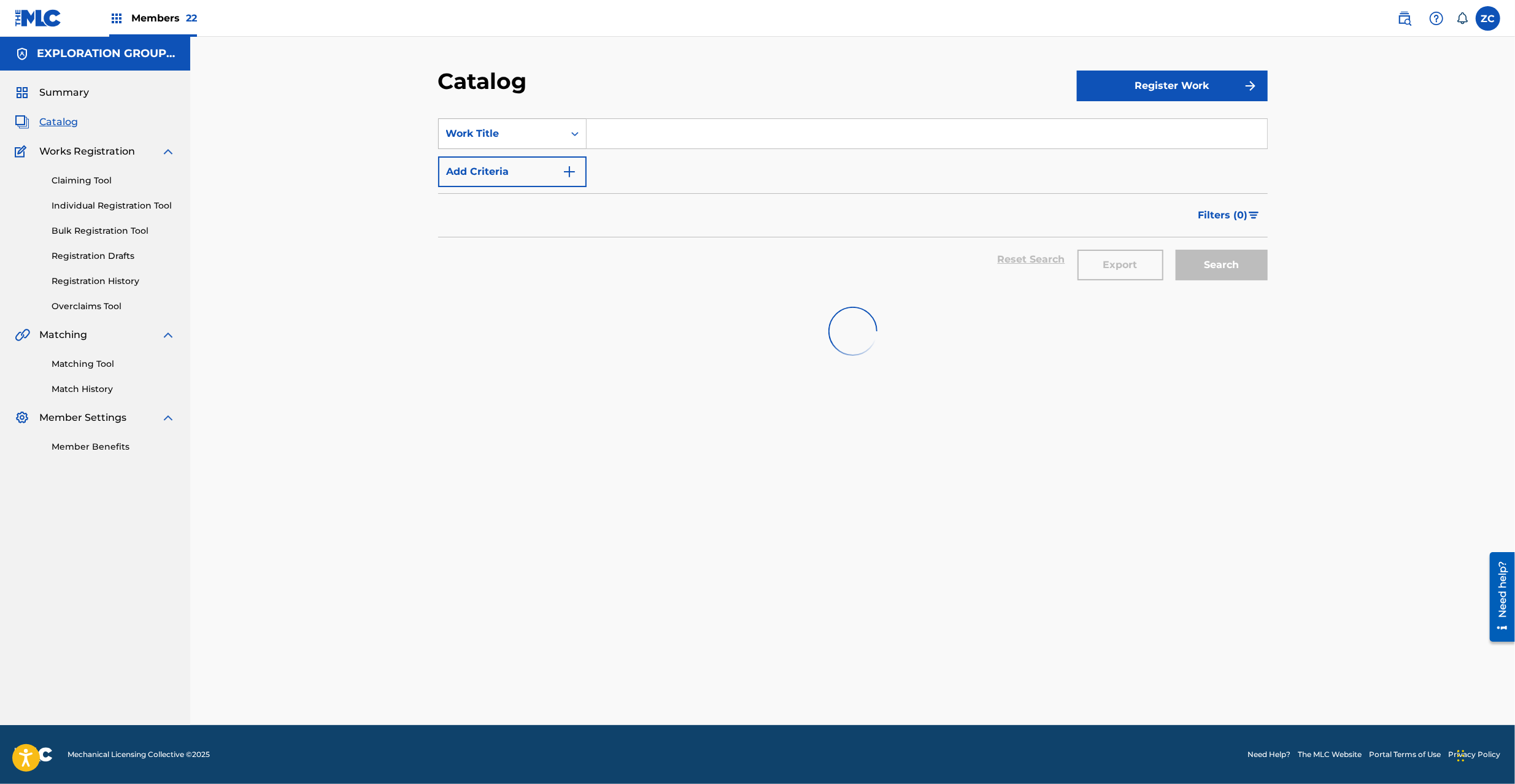
click at [528, 140] on div "Work Title" at bounding box center [502, 134] width 111 height 15
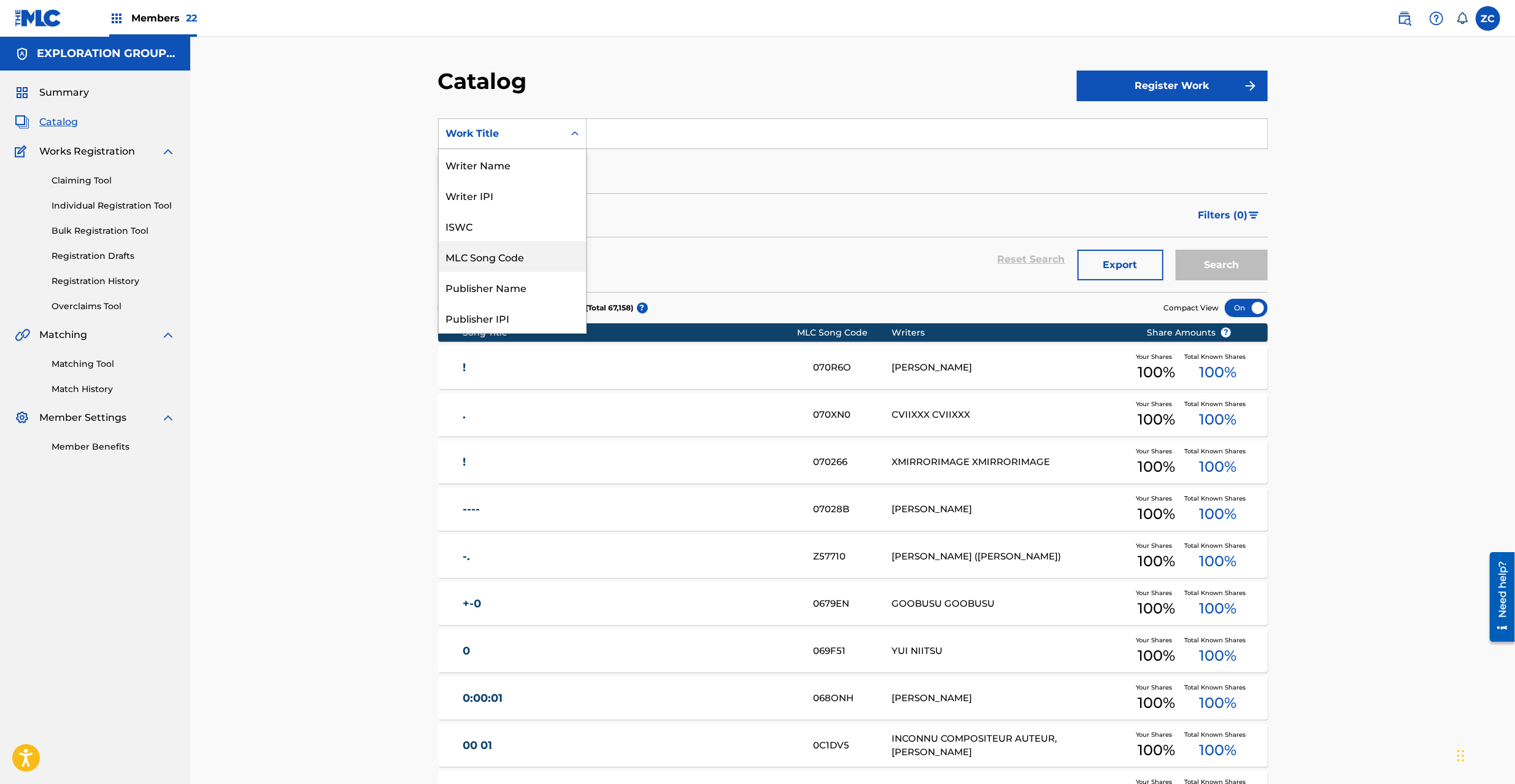
click at [497, 257] on div "MLC Song Code" at bounding box center [512, 256] width 147 height 31
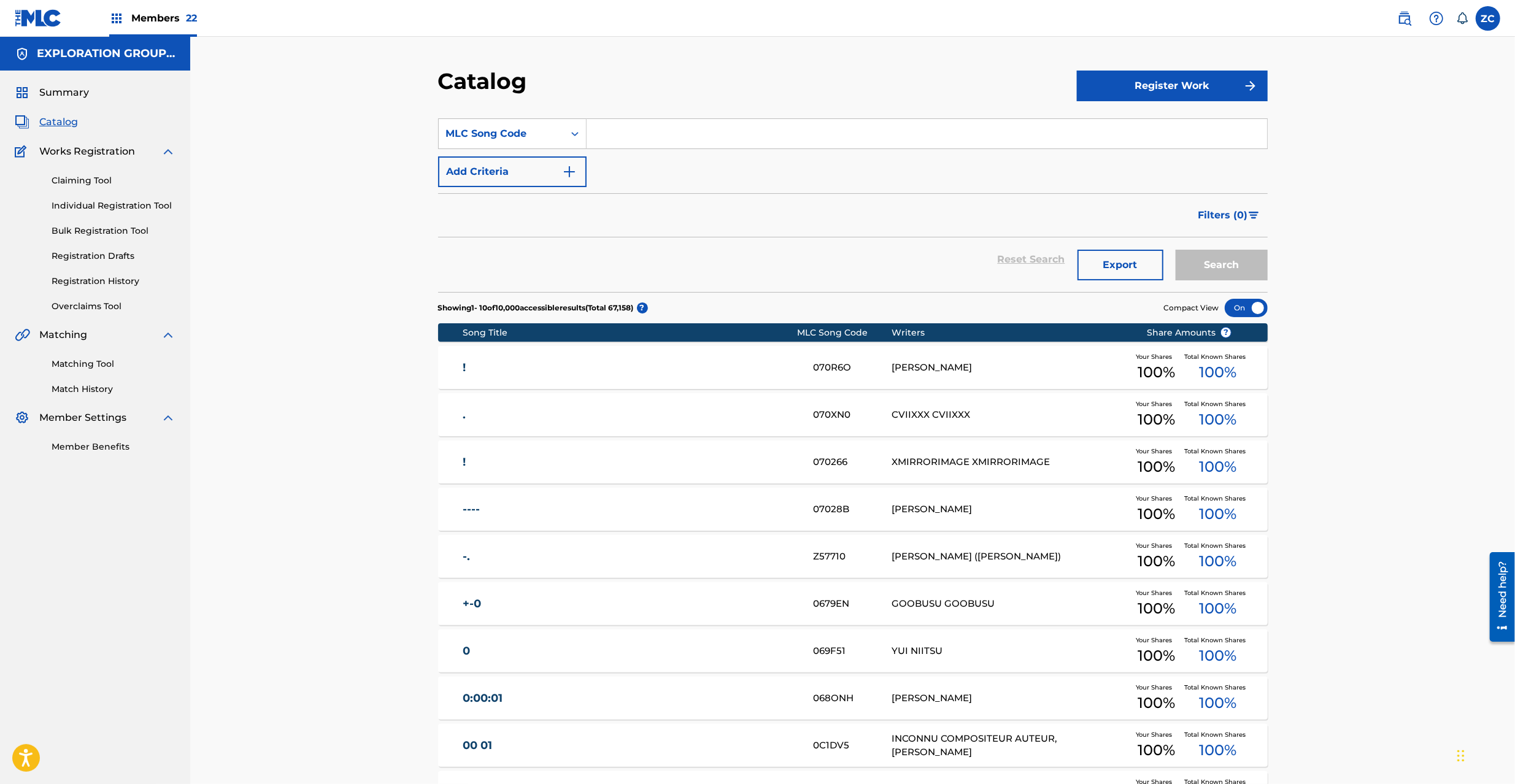
click at [705, 140] on input "Search Form" at bounding box center [927, 133] width 680 height 29
paste input "RB89IQ"
type input "RB89IQ"
click at [1228, 261] on button "Search" at bounding box center [1222, 265] width 92 height 31
